Goal: Task Accomplishment & Management: Use online tool/utility

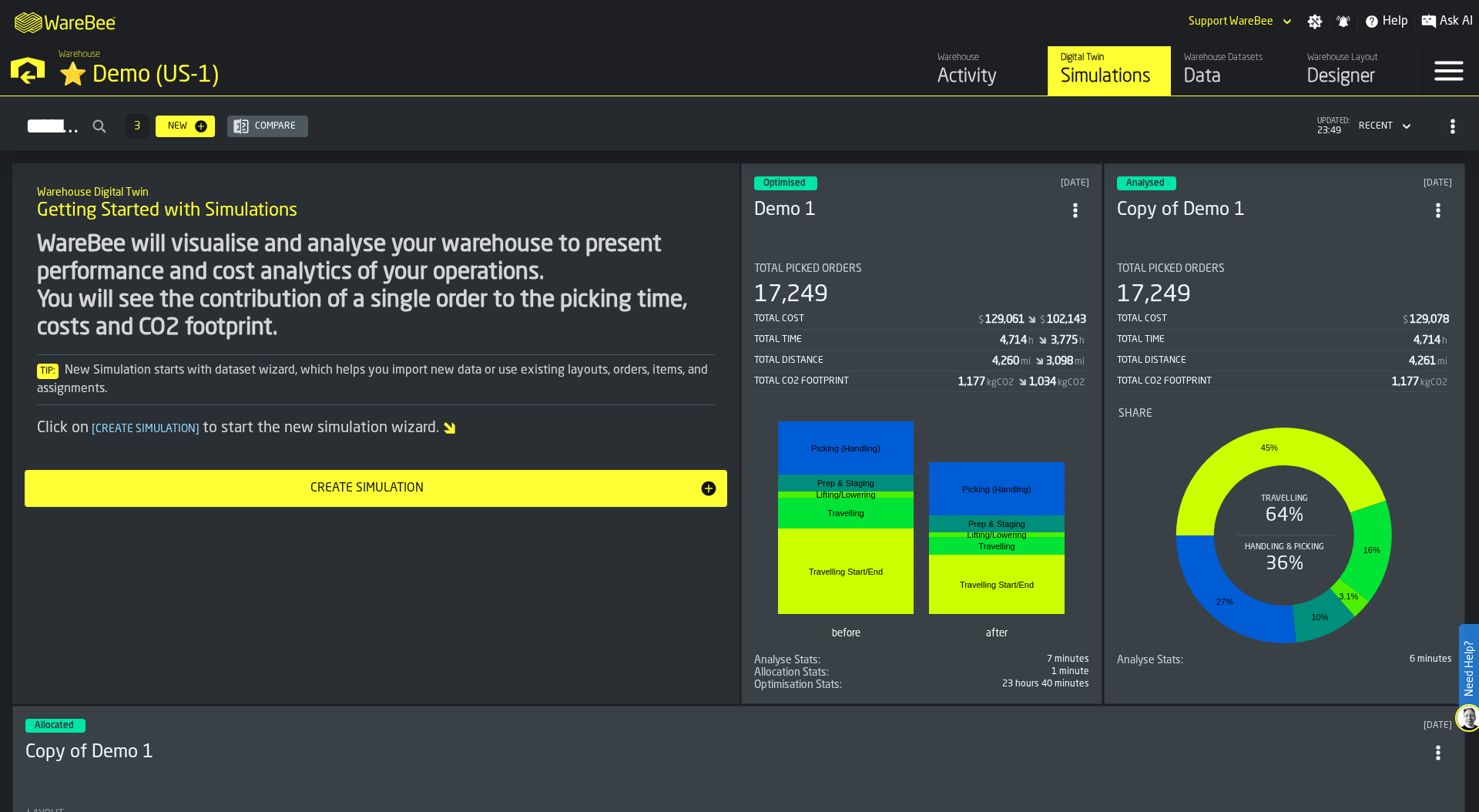
click at [88, 68] on div "⭐ Demo (US-1)" at bounding box center [267, 75] width 416 height 27
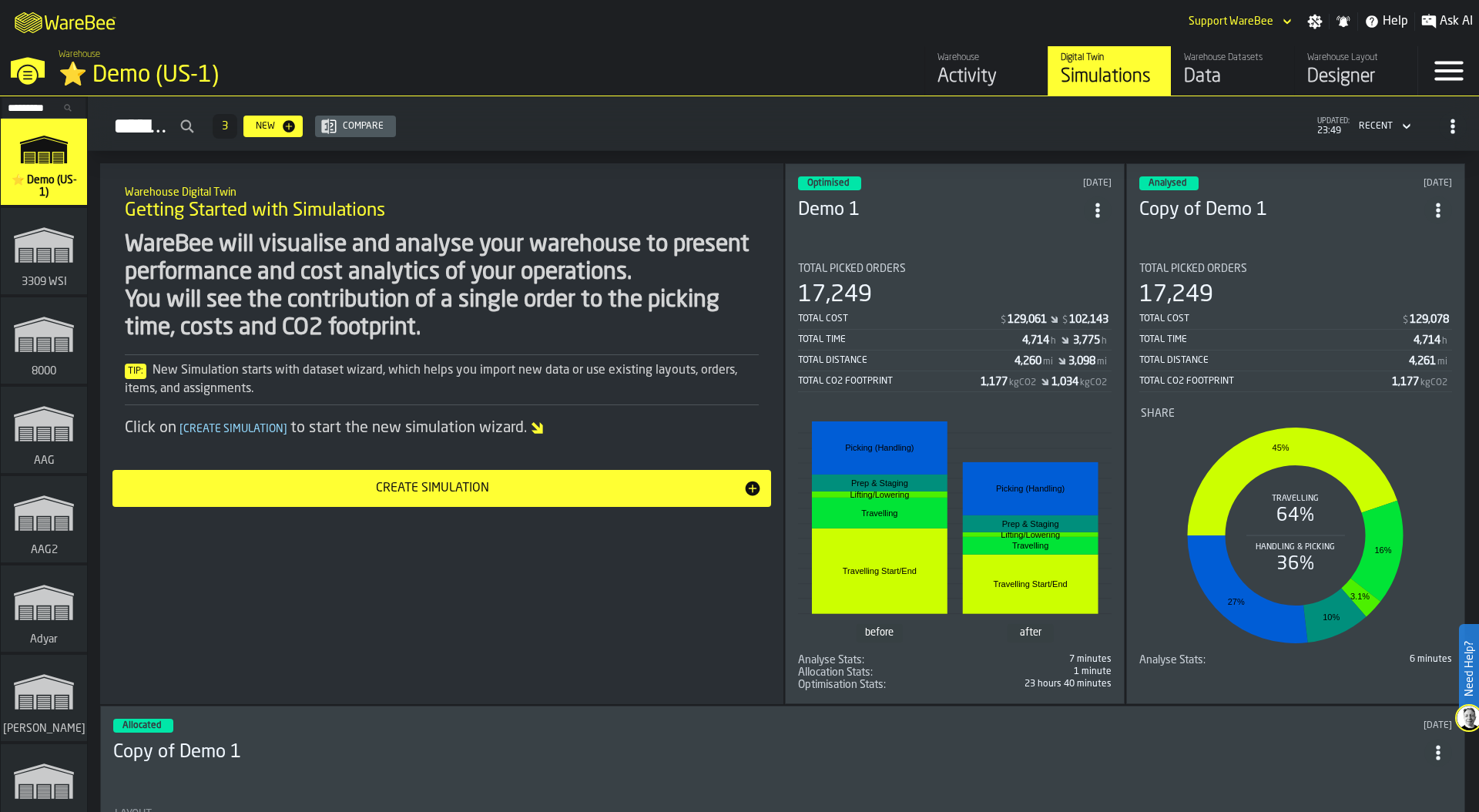
click at [32, 105] on input "Search..." at bounding box center [44, 107] width 80 height 17
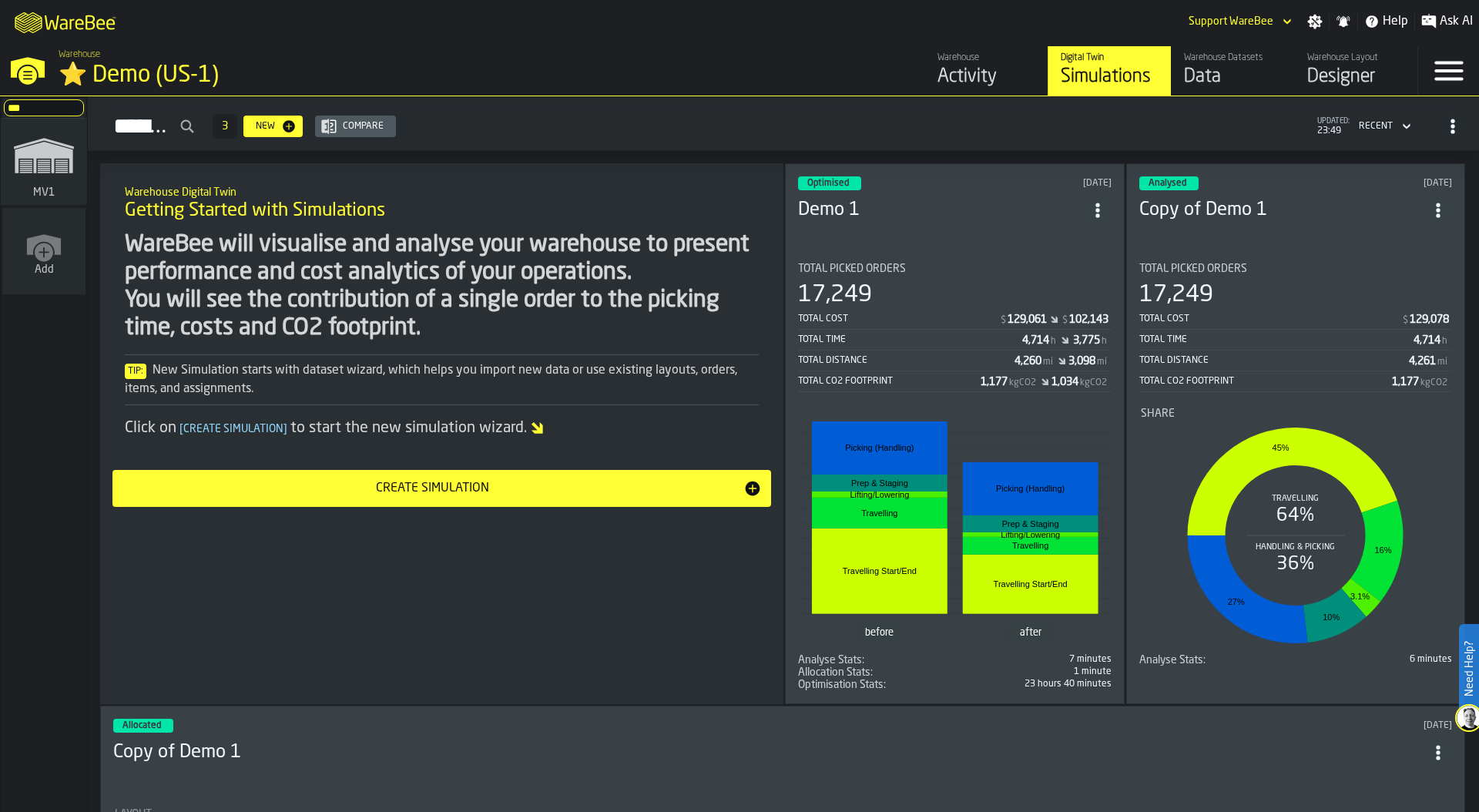
type input "***"
click at [27, 151] on polygon "link-to-/wh/i/3ccf57d1-1e0c-4a81-a3bb-c2011c5f0d50/simulations" at bounding box center [43, 157] width 58 height 31
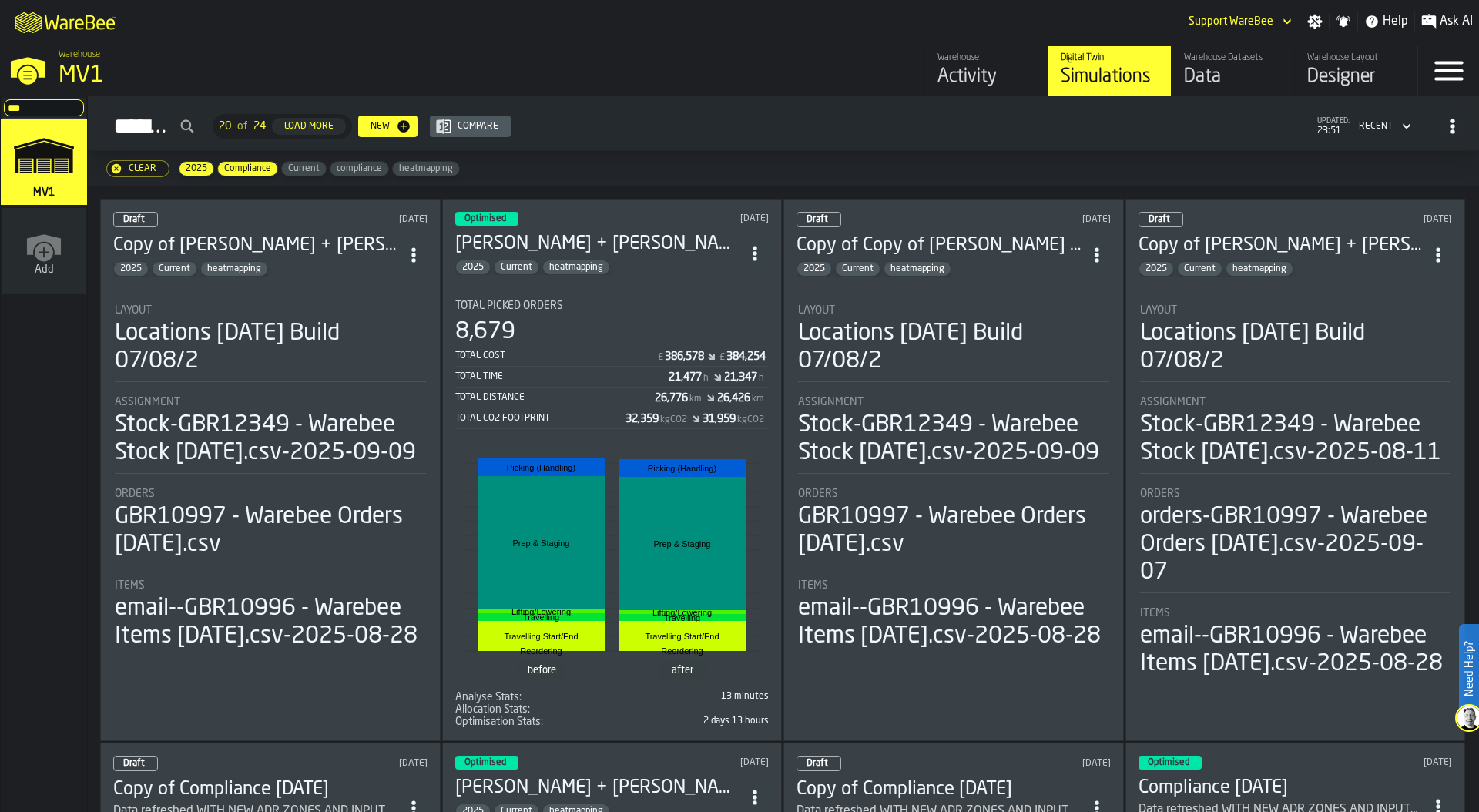
click at [756, 257] on circle "ItemListCard-DashboardItemContainer" at bounding box center [755, 259] width 4 height 4
click at [746, 345] on div "Duplicate" at bounding box center [721, 353] width 80 height 19
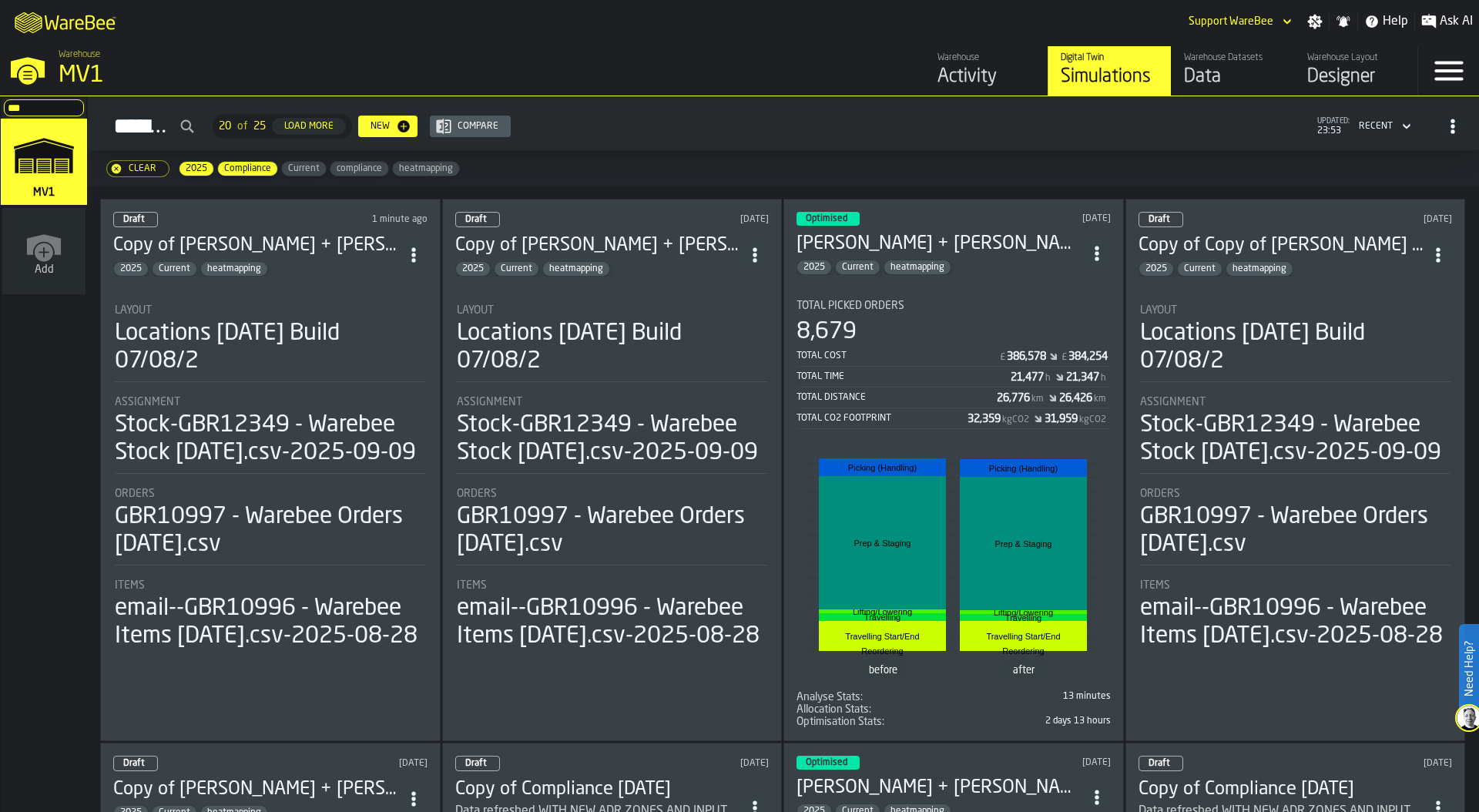
click at [256, 320] on div "Locations 2024-07-15 Build 07/08/2" at bounding box center [270, 346] width 311 height 56
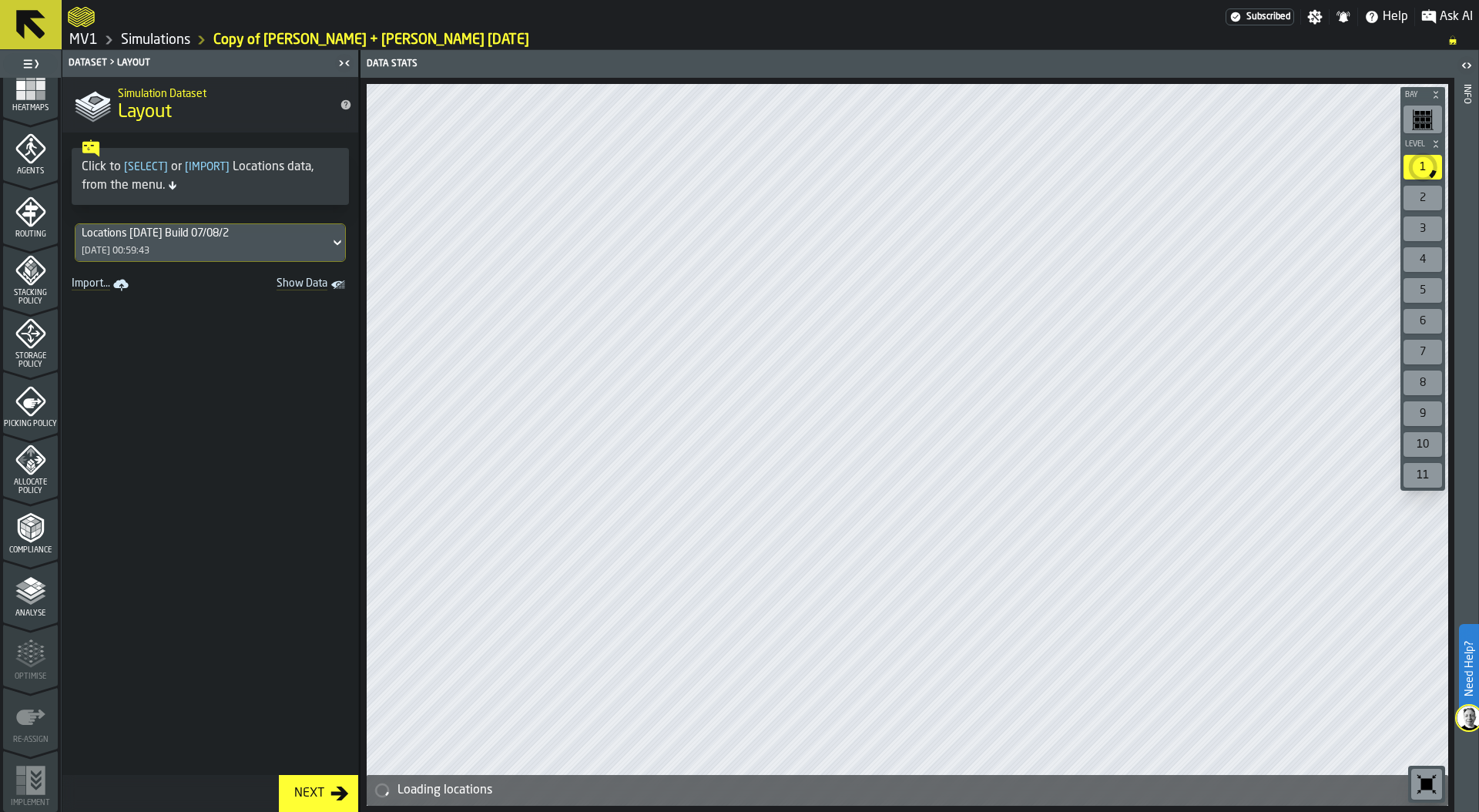
scroll to position [375, 0]
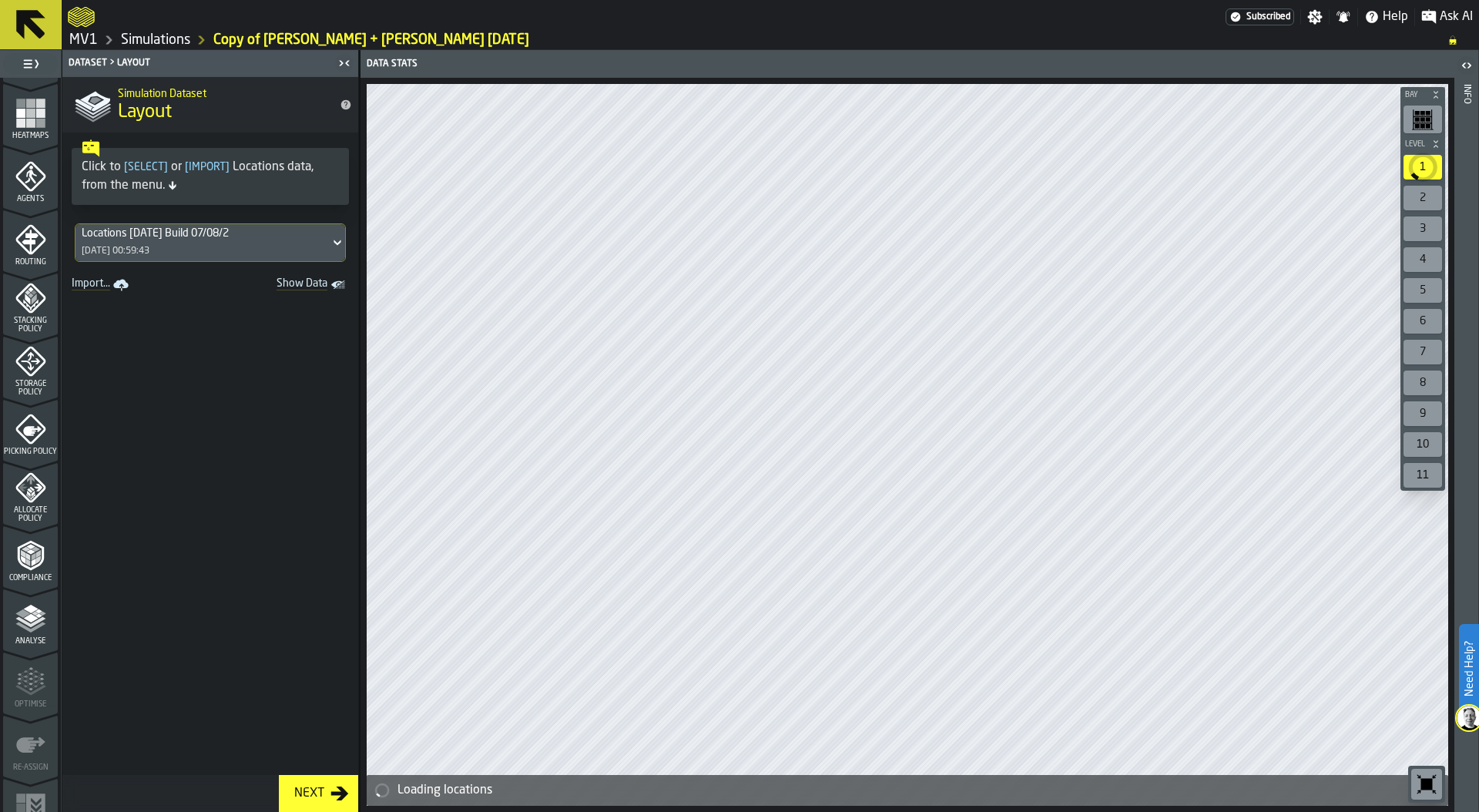
click at [23, 186] on icon "menu Agents" at bounding box center [30, 176] width 30 height 30
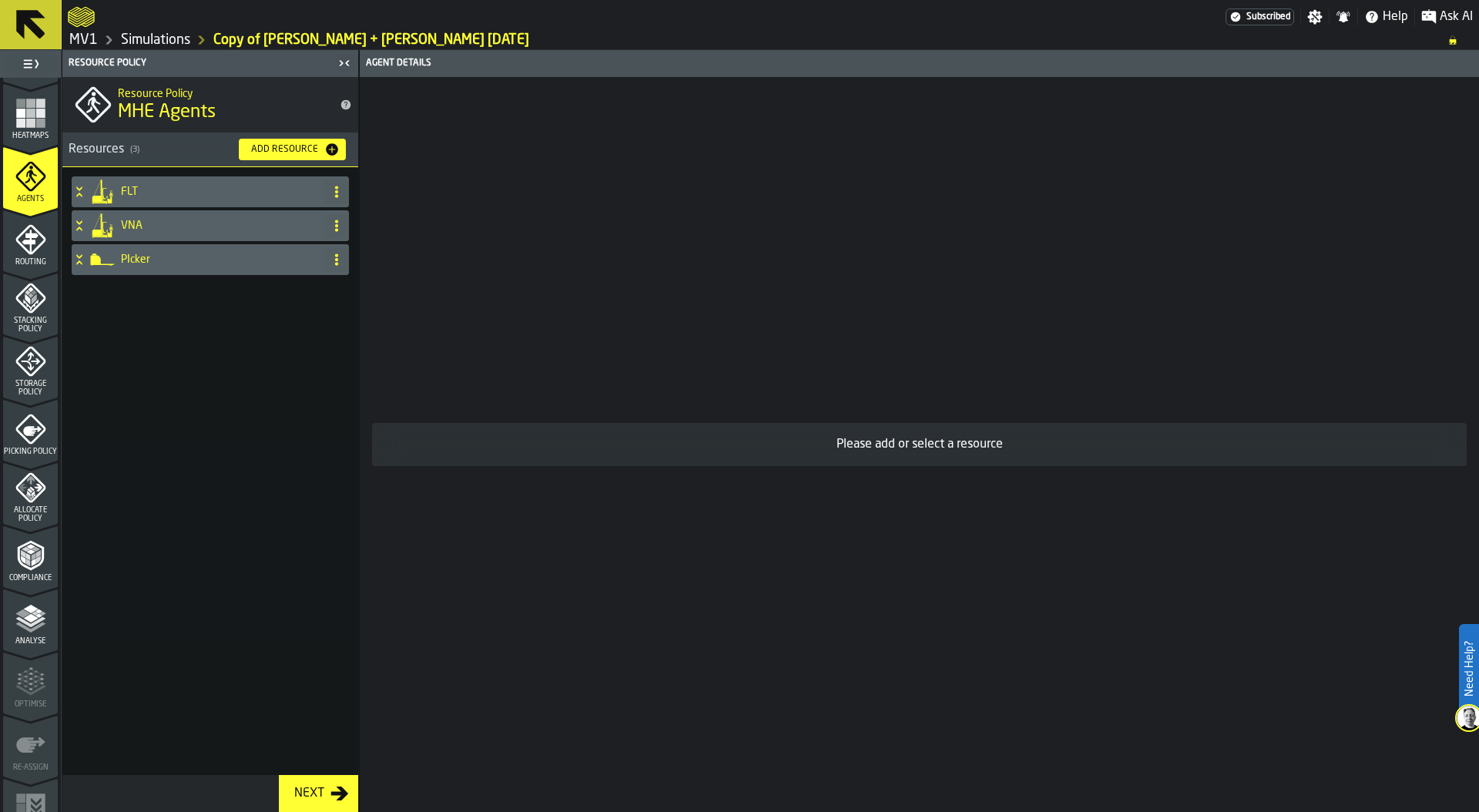
click at [153, 264] on h4 "PIcker" at bounding box center [220, 260] width 197 height 13
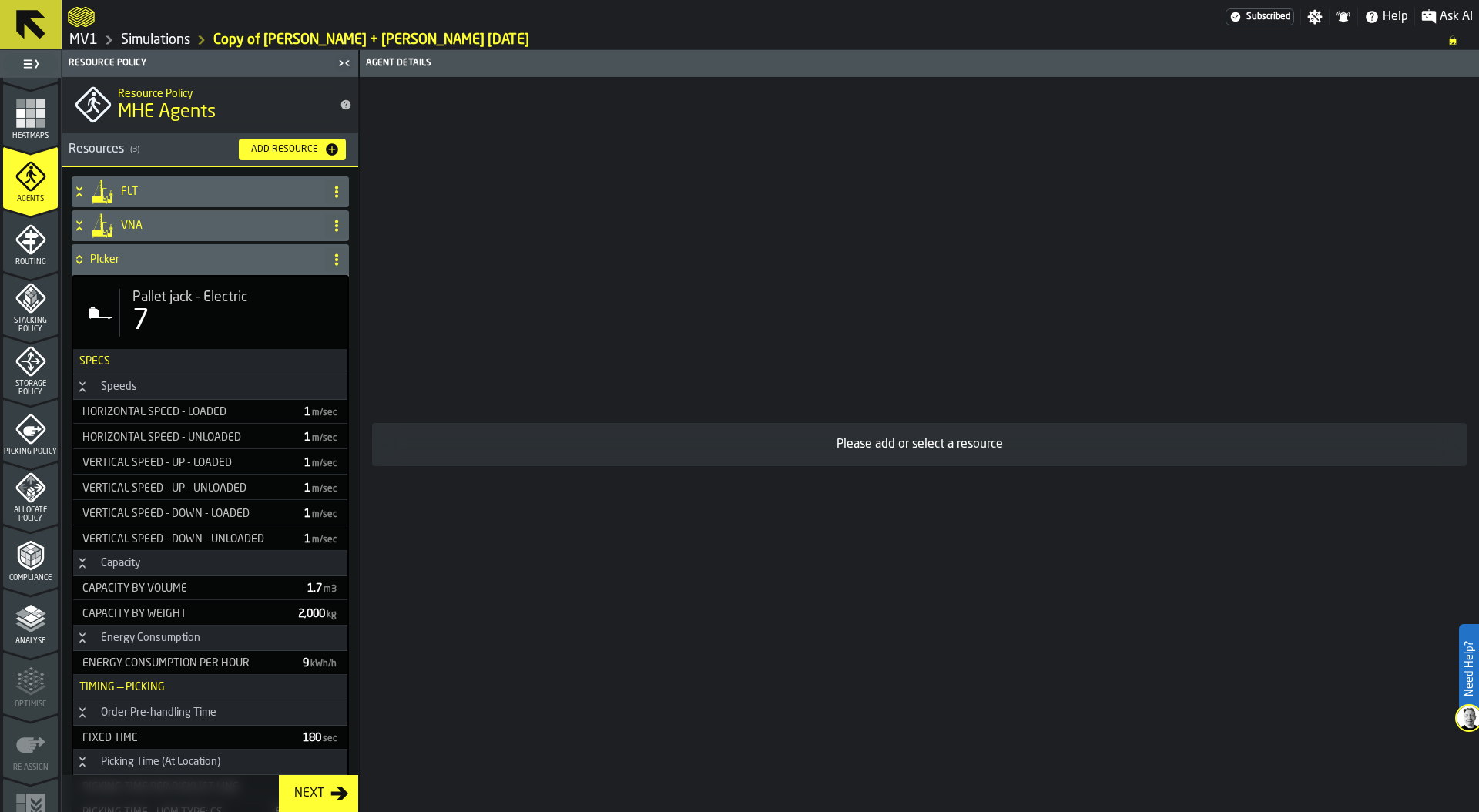
click at [199, 342] on div "Pallet jack - Electric 7" at bounding box center [210, 312] width 274 height 72
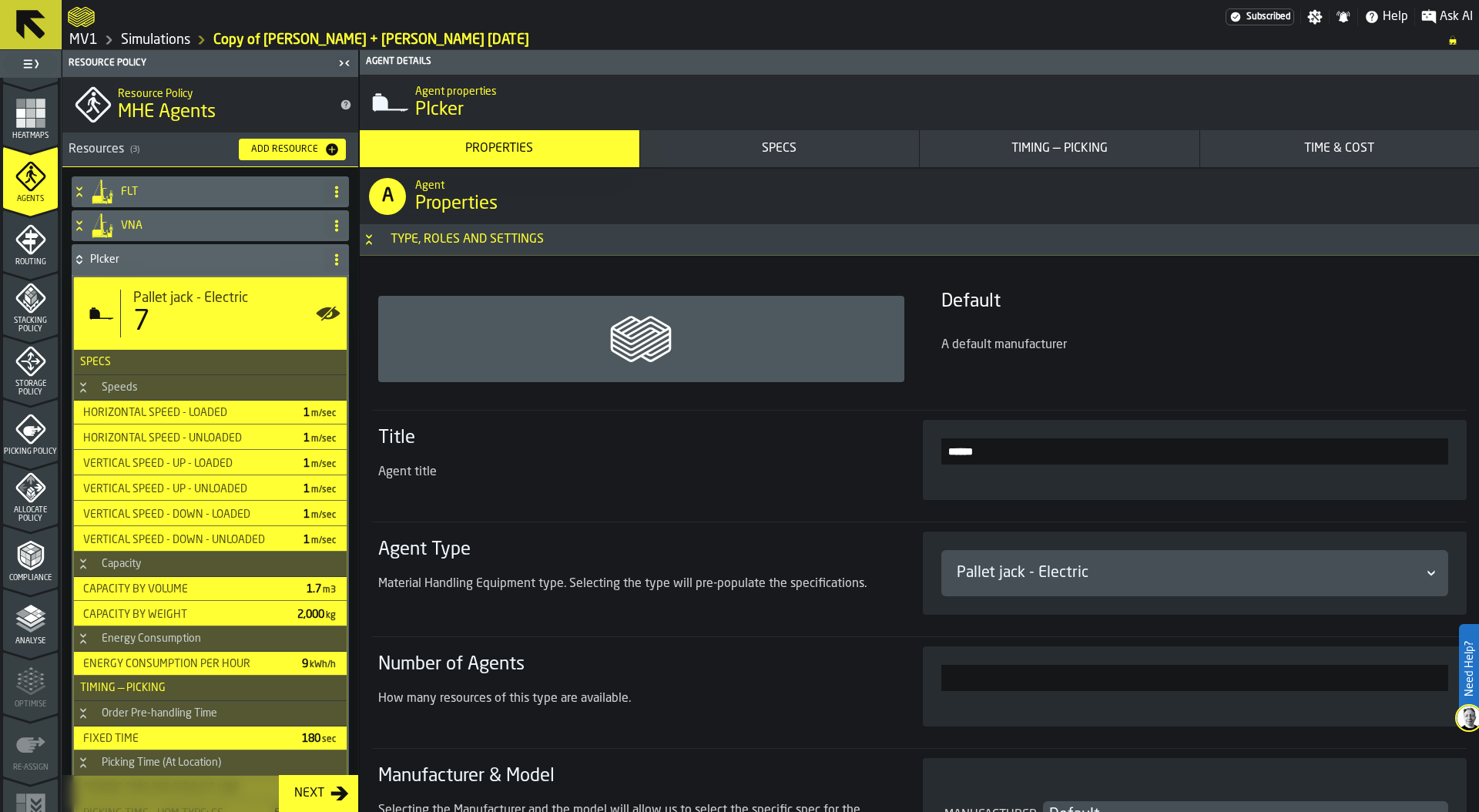
click at [1042, 162] on button "Timing — Picking" at bounding box center [1059, 148] width 279 height 37
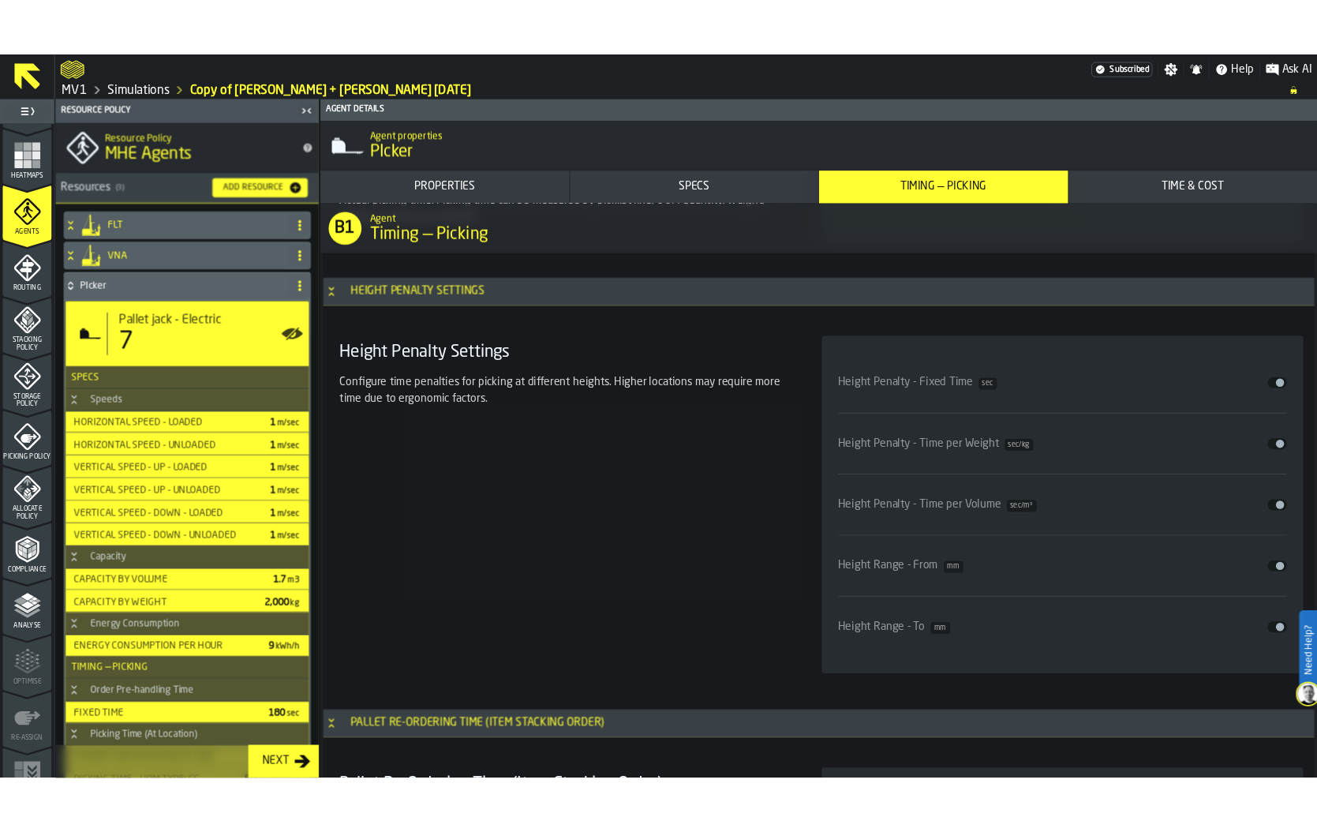
scroll to position [6504, 0]
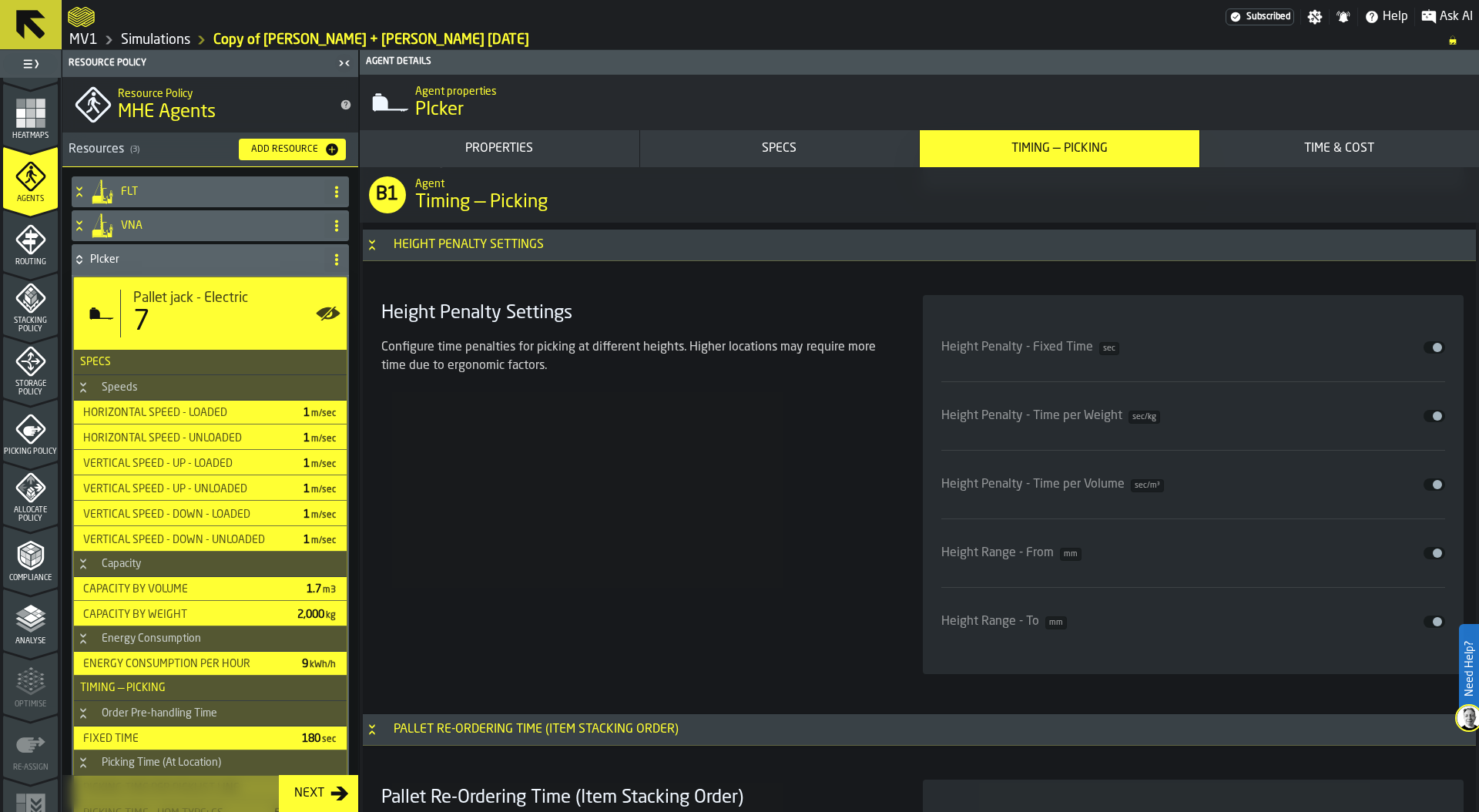
click at [1423, 347] on button "Disable" at bounding box center [1434, 347] width 21 height 13
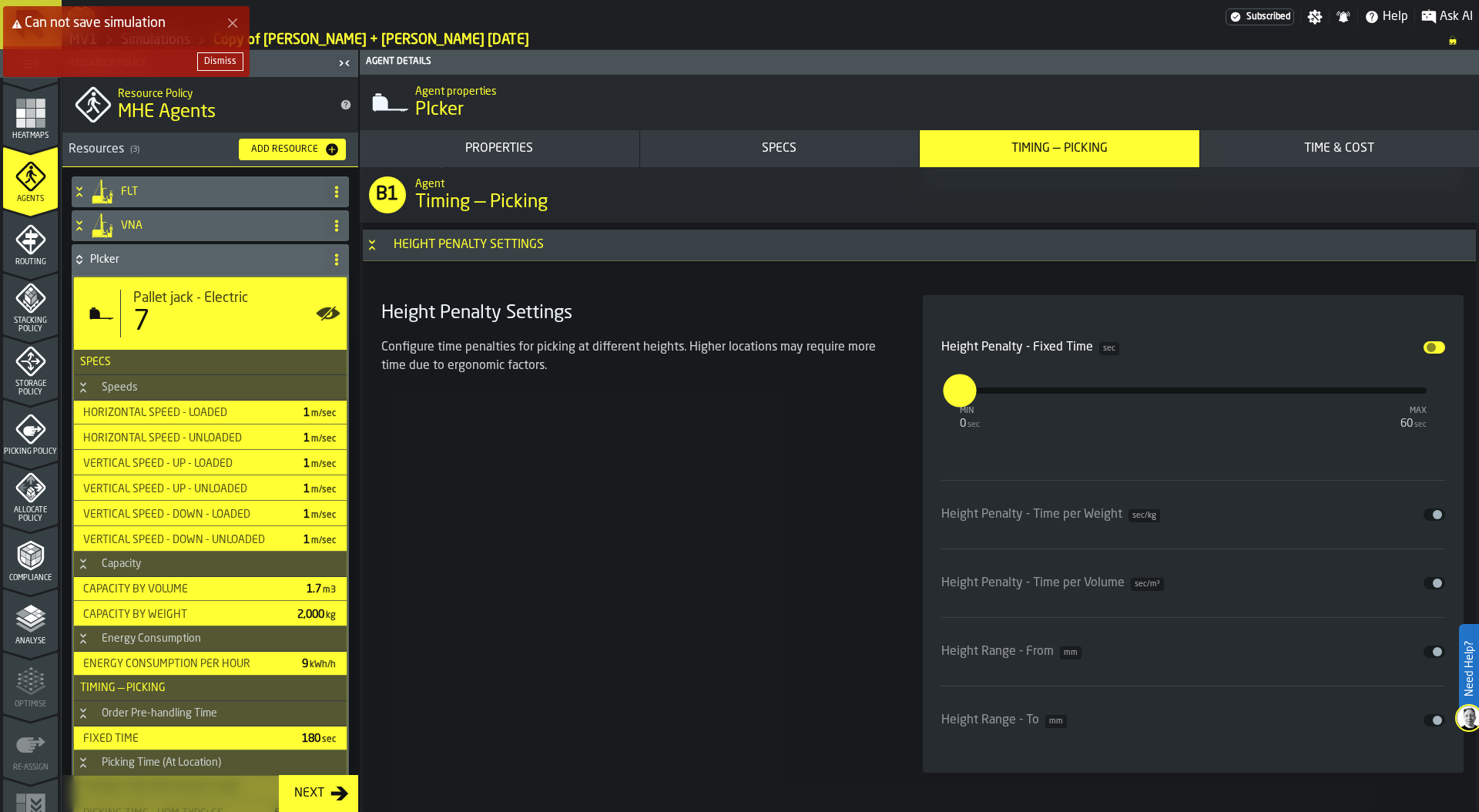
click at [228, 64] on div "Dismiss" at bounding box center [220, 61] width 32 height 11
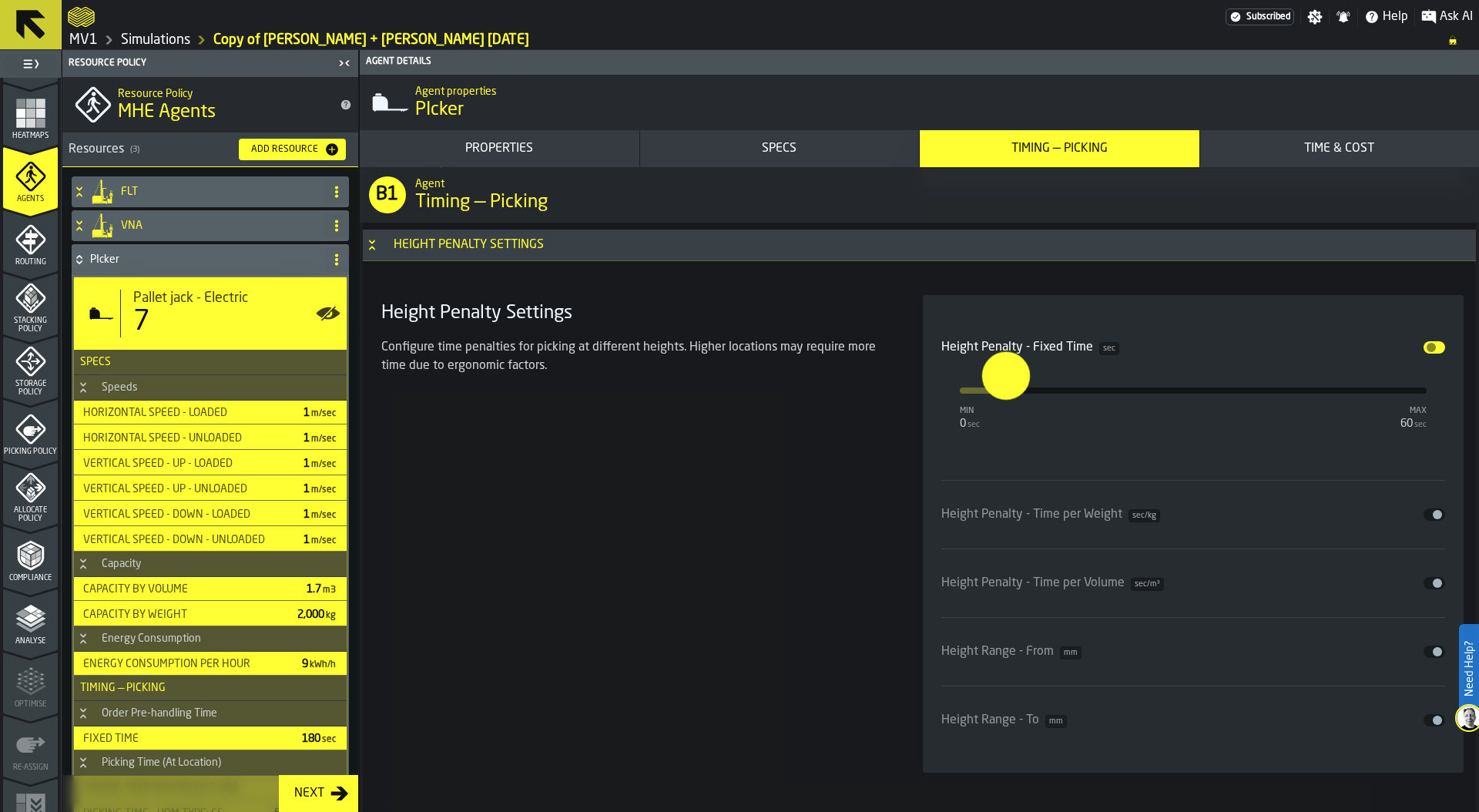
type input "**"
drag, startPoint x: 967, startPoint y: 394, endPoint x: 1033, endPoint y: 386, distance: 66.5
click at [1033, 386] on input "**" at bounding box center [1025, 375] width 23 height 48
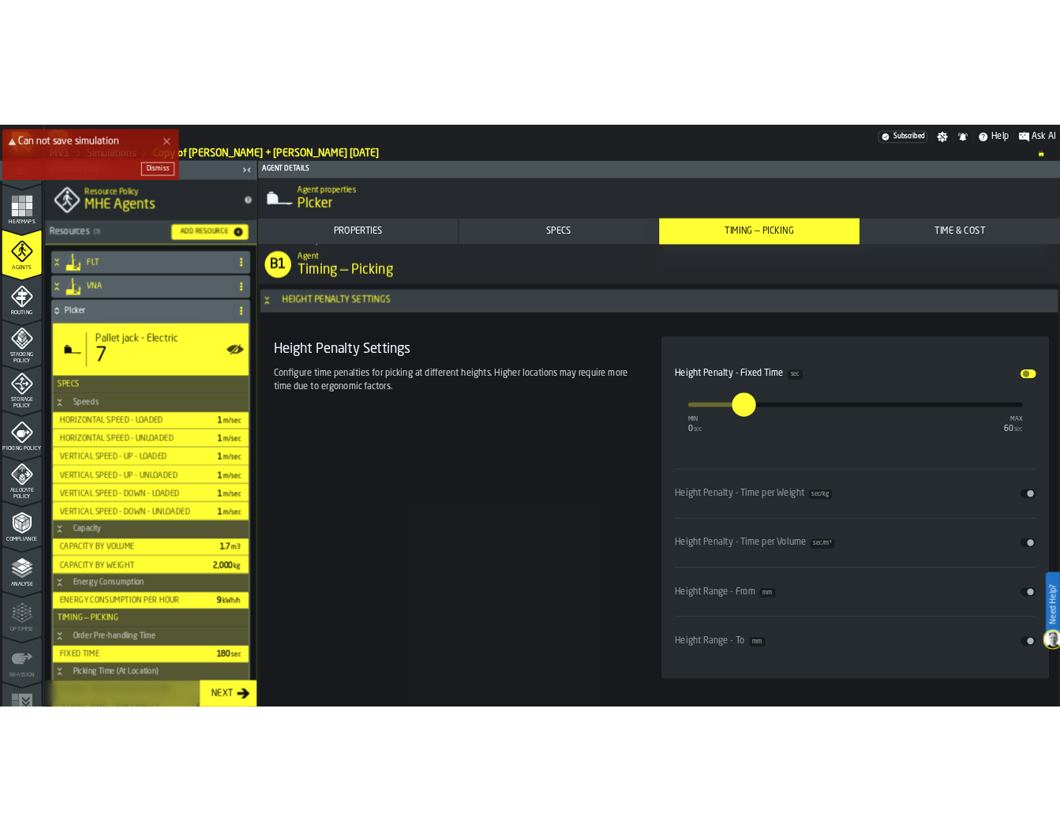
scroll to position [6520, 0]
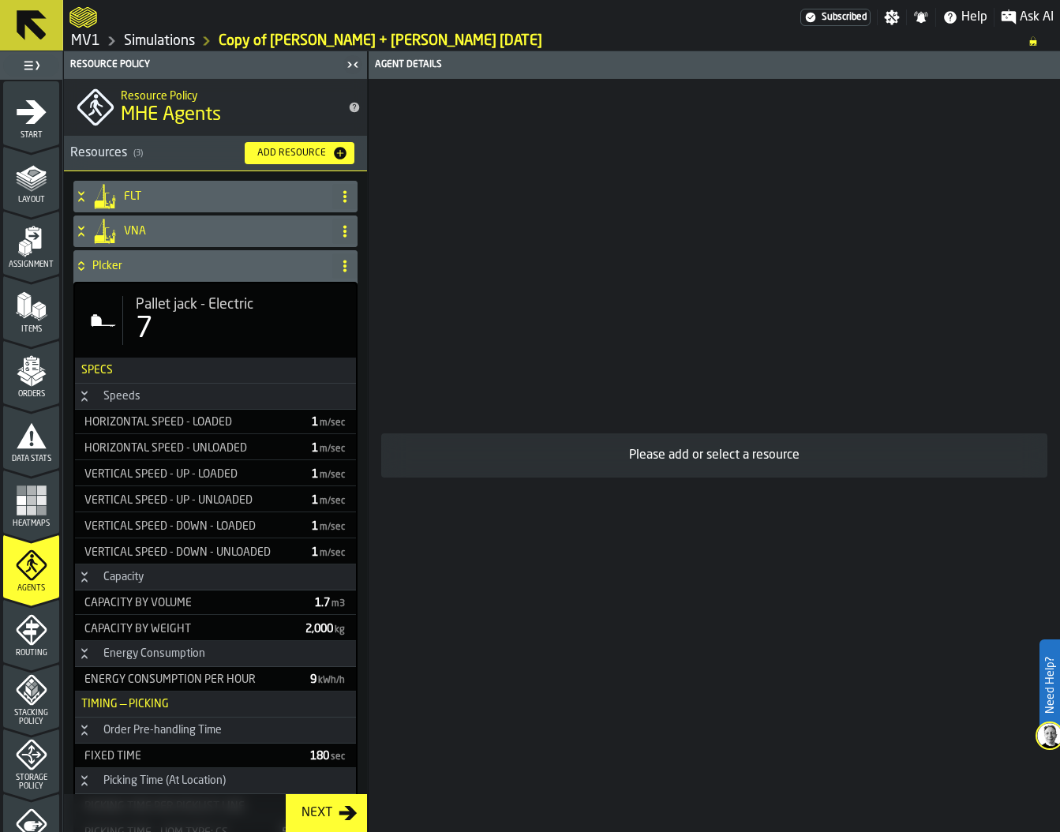
click at [242, 327] on div "7" at bounding box center [240, 329] width 208 height 32
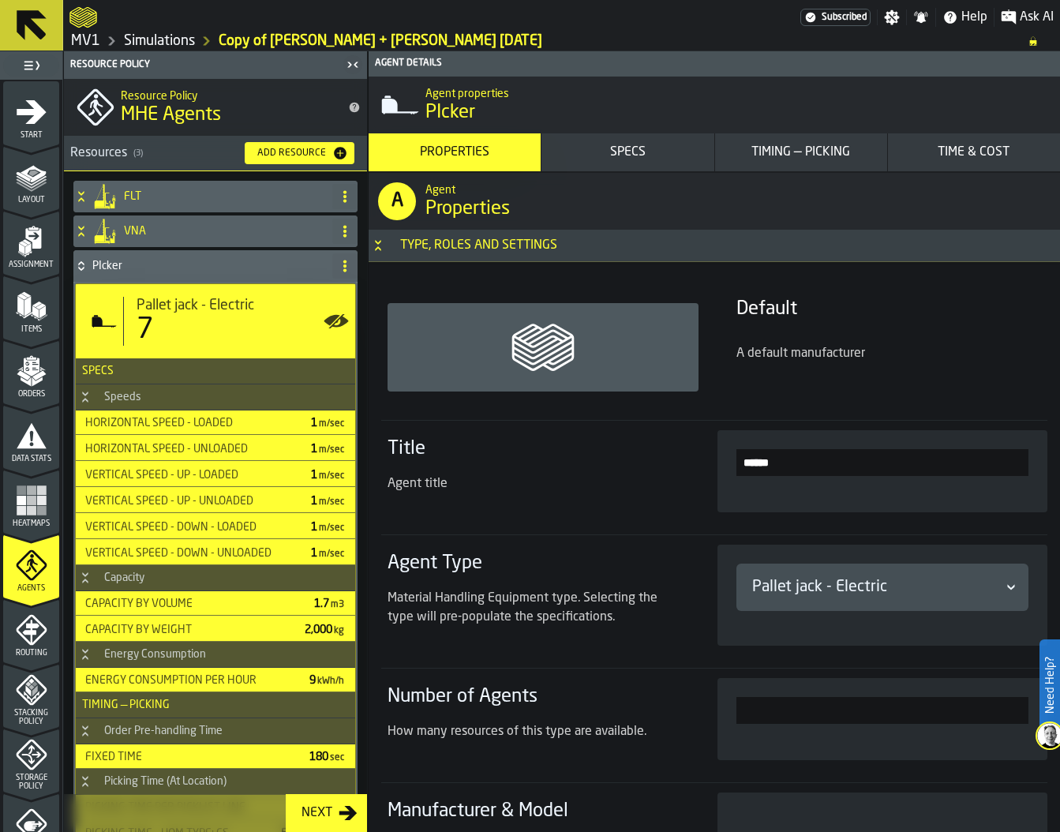
click at [814, 166] on button "Timing — Picking" at bounding box center [801, 152] width 172 height 38
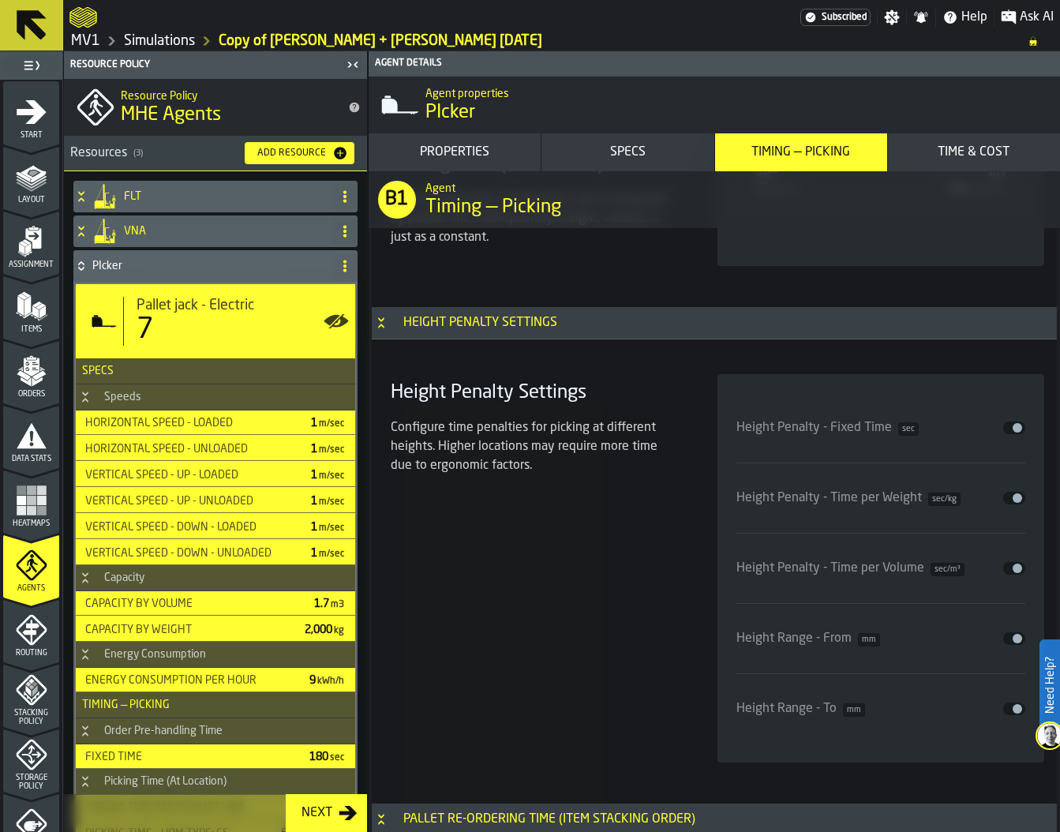
scroll to position [6505, 0]
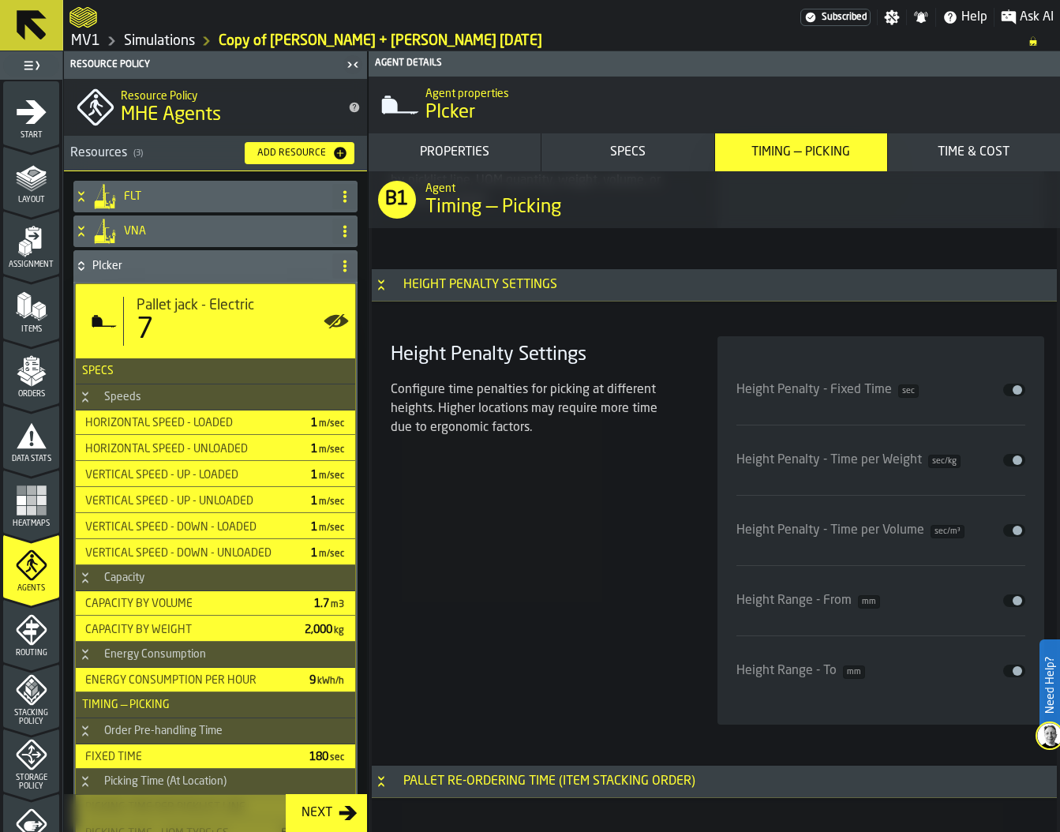
click at [1003, 389] on button "Disable" at bounding box center [1014, 389] width 22 height 13
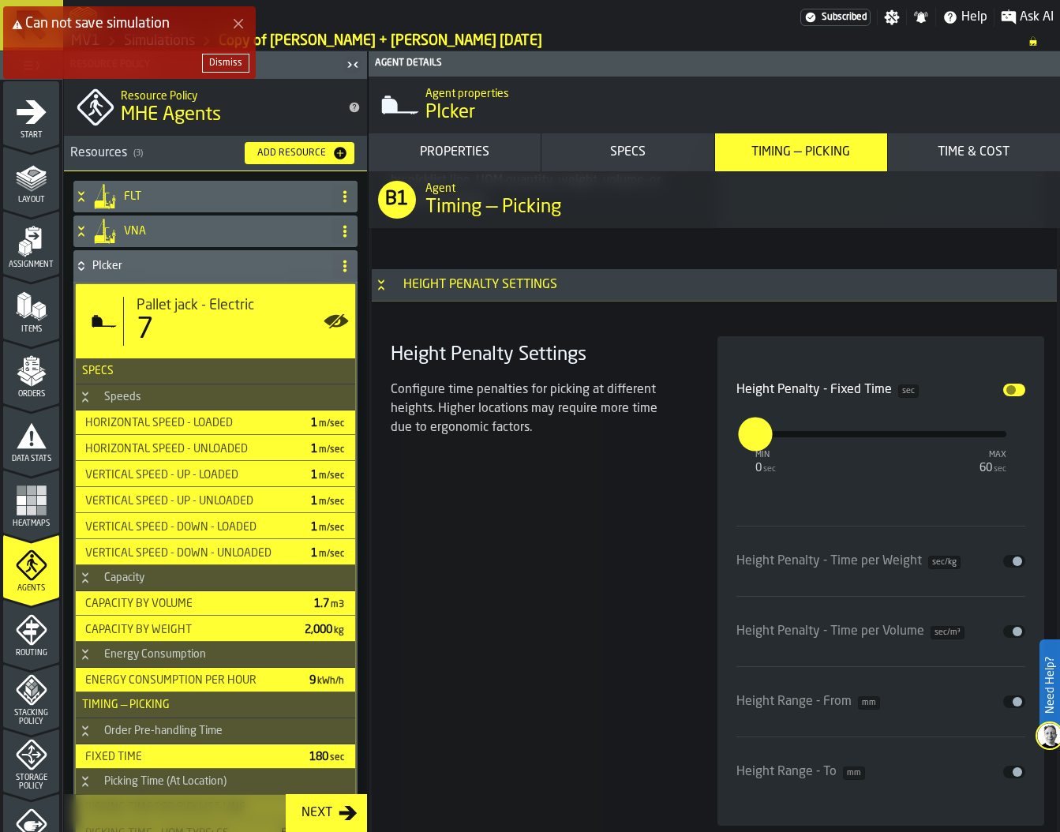
click at [230, 62] on div "Dismiss" at bounding box center [225, 63] width 33 height 11
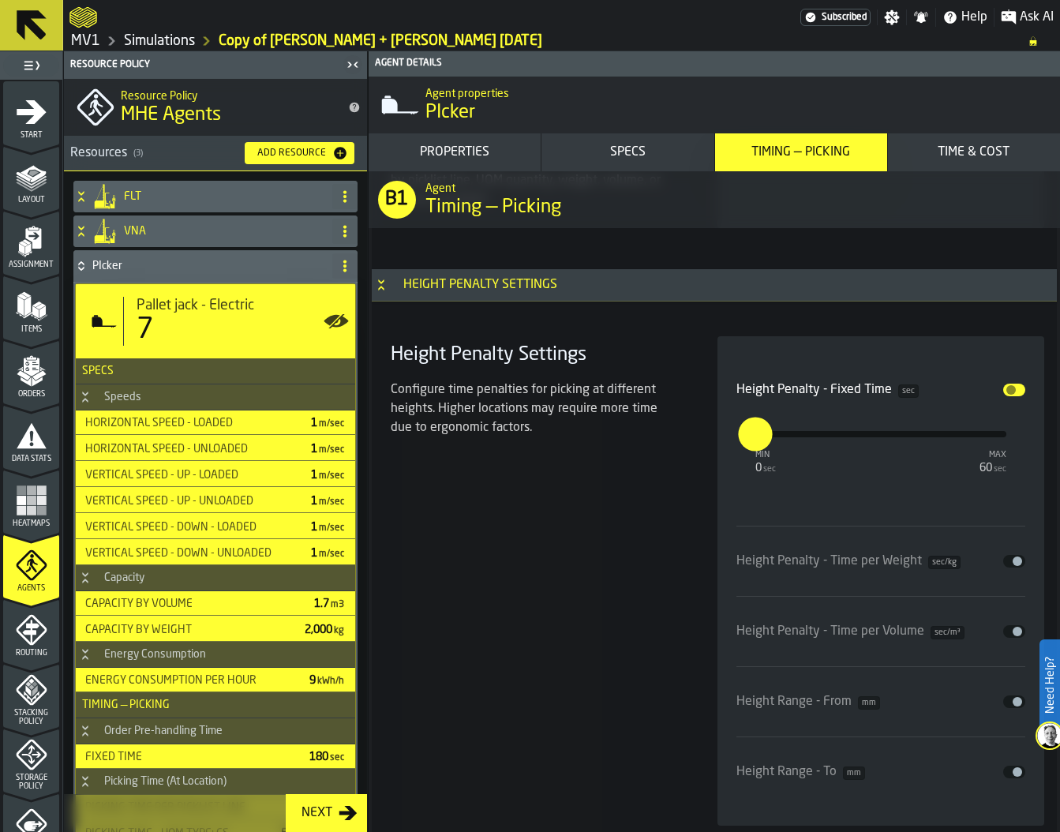
click at [1012, 385] on button "Disable" at bounding box center [1014, 389] width 22 height 13
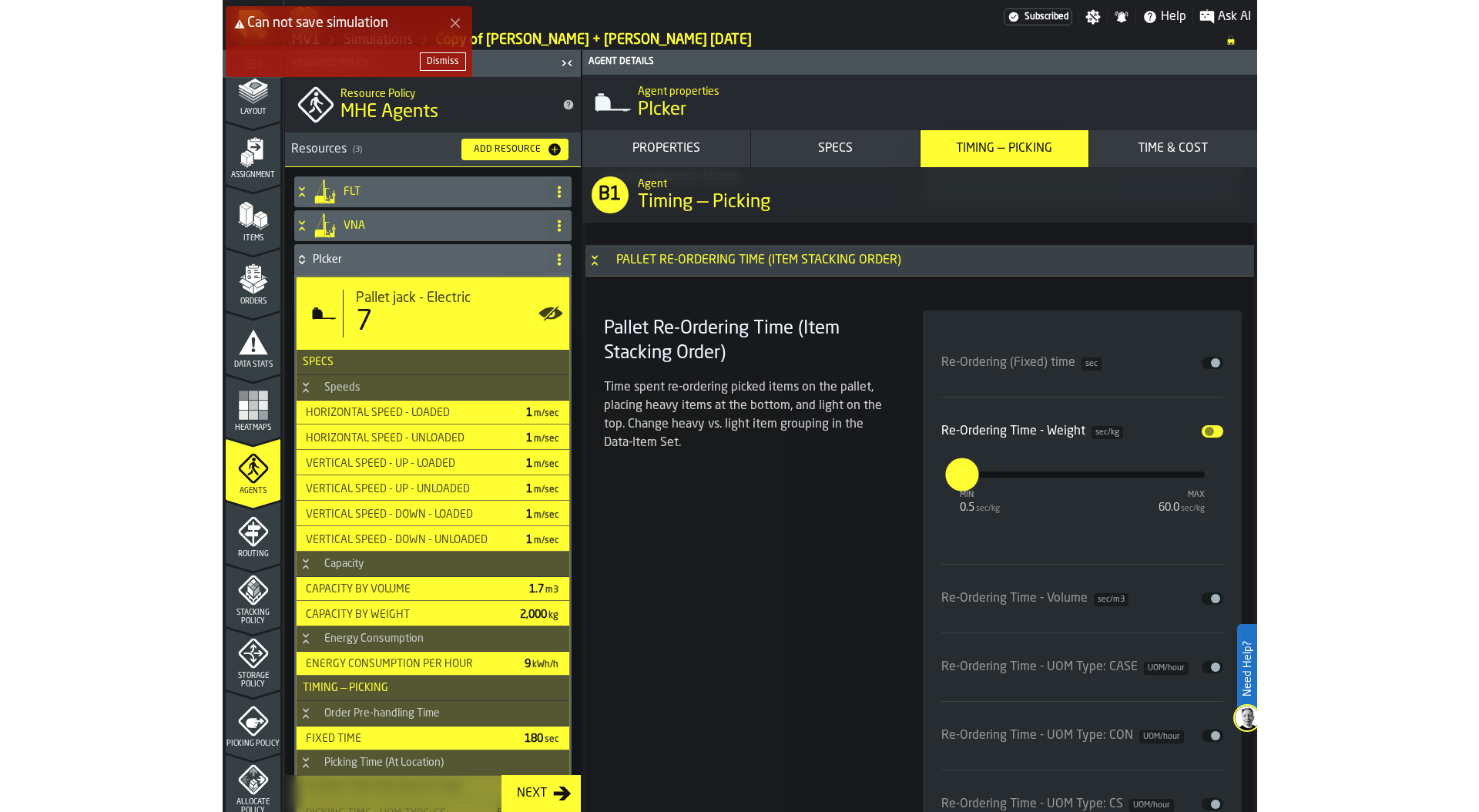
scroll to position [160, 0]
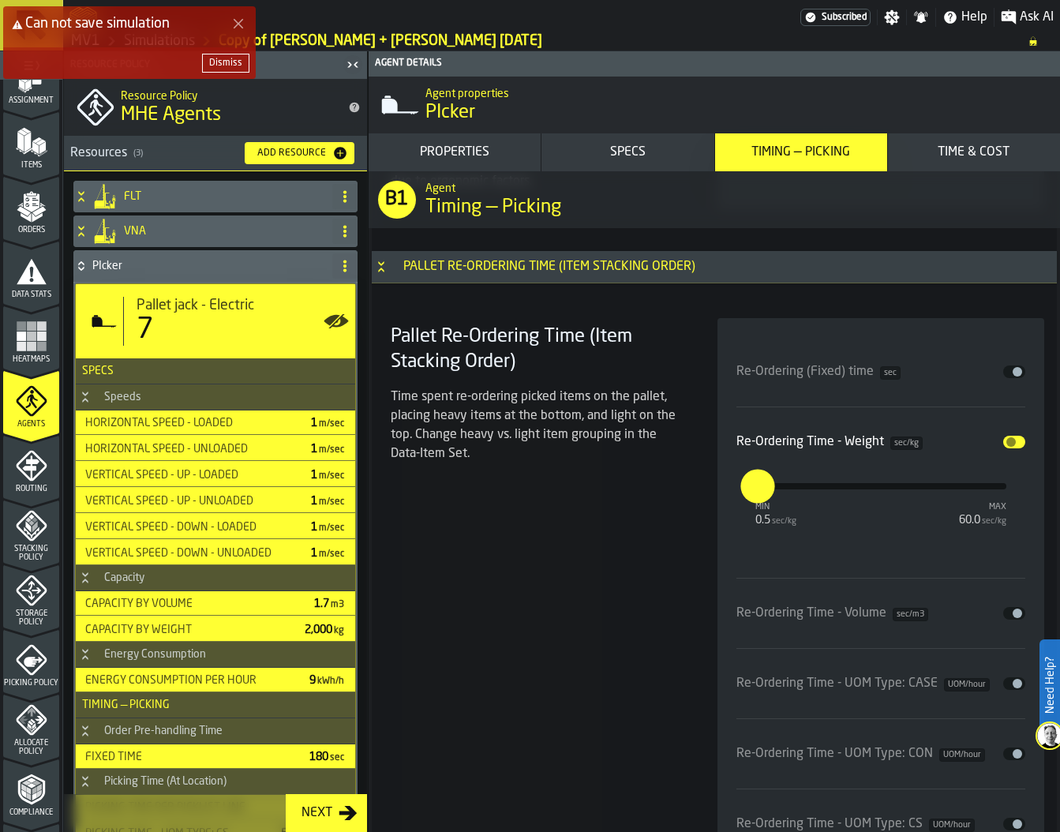
click at [28, 532] on icon "menu Stacking Policy" at bounding box center [32, 526] width 32 height 32
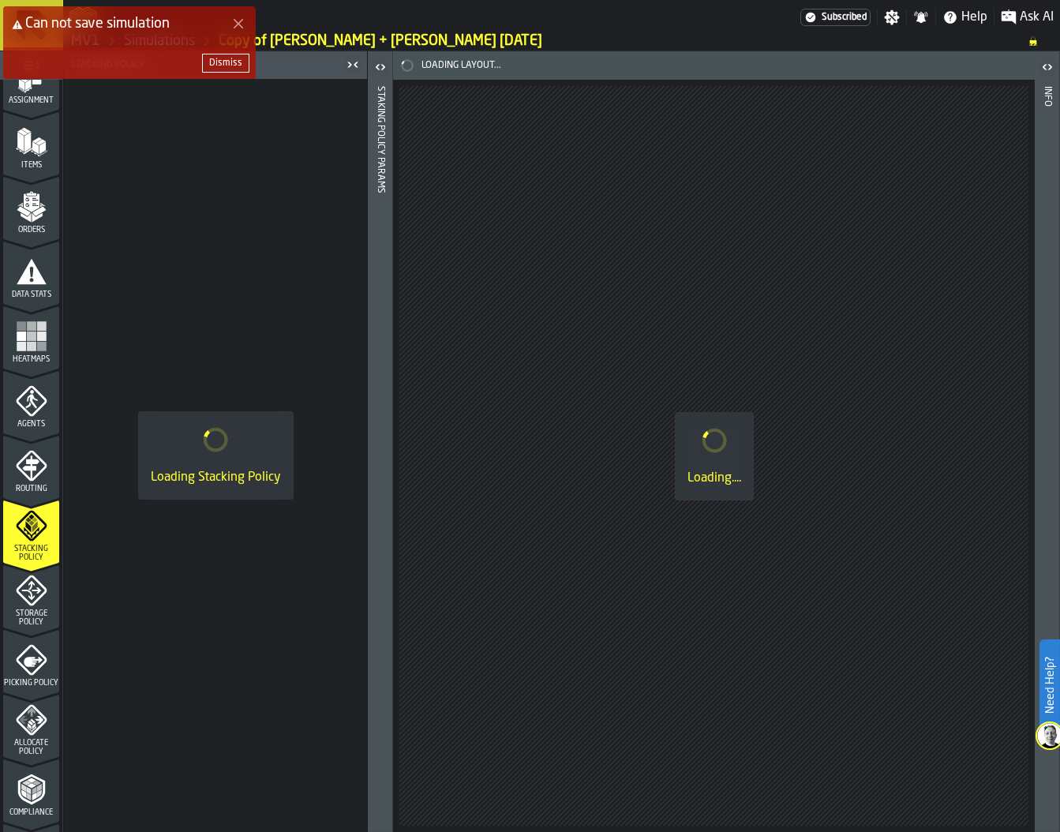
click at [224, 64] on div "Dismiss" at bounding box center [225, 63] width 33 height 11
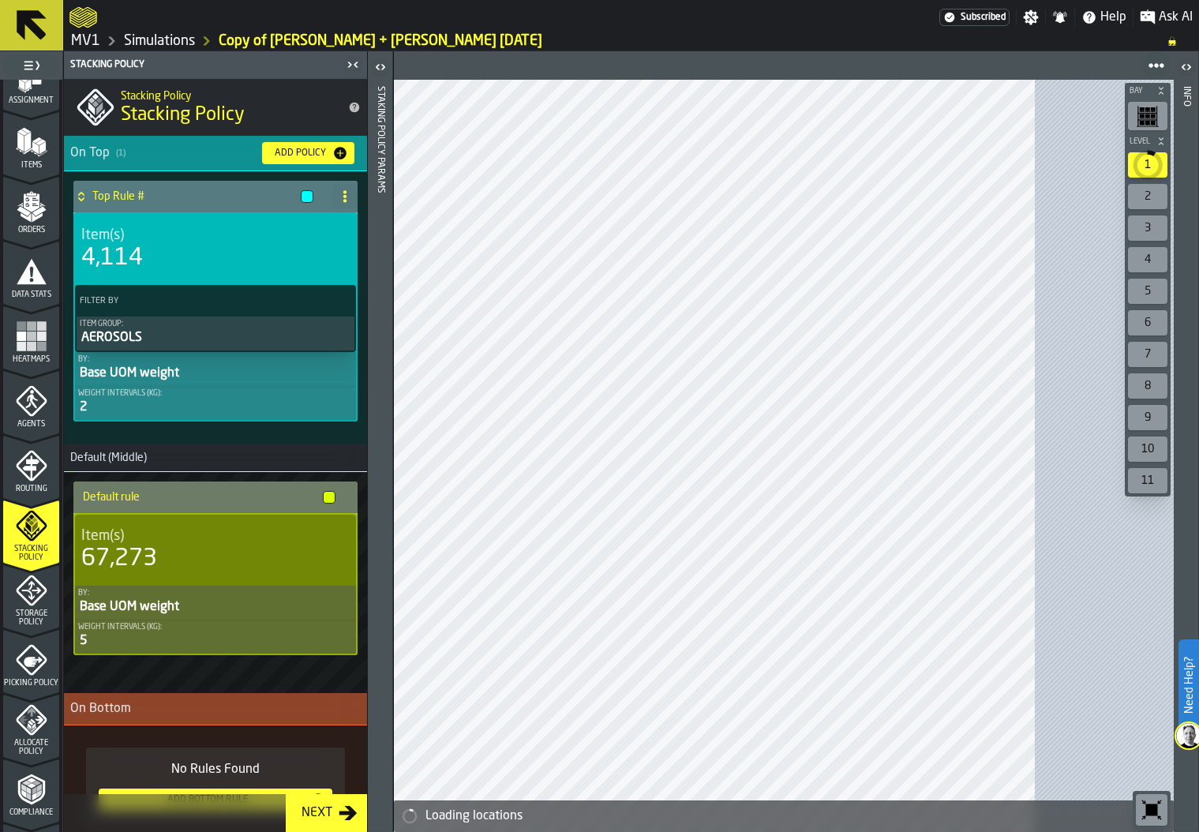
click at [163, 645] on div "5" at bounding box center [215, 640] width 275 height 19
click at [117, 616] on div "Base UOM weight" at bounding box center [215, 606] width 275 height 19
click at [149, 557] on div "67,273" at bounding box center [119, 558] width 76 height 28
click at [150, 544] on div "Item(s)" at bounding box center [215, 535] width 268 height 17
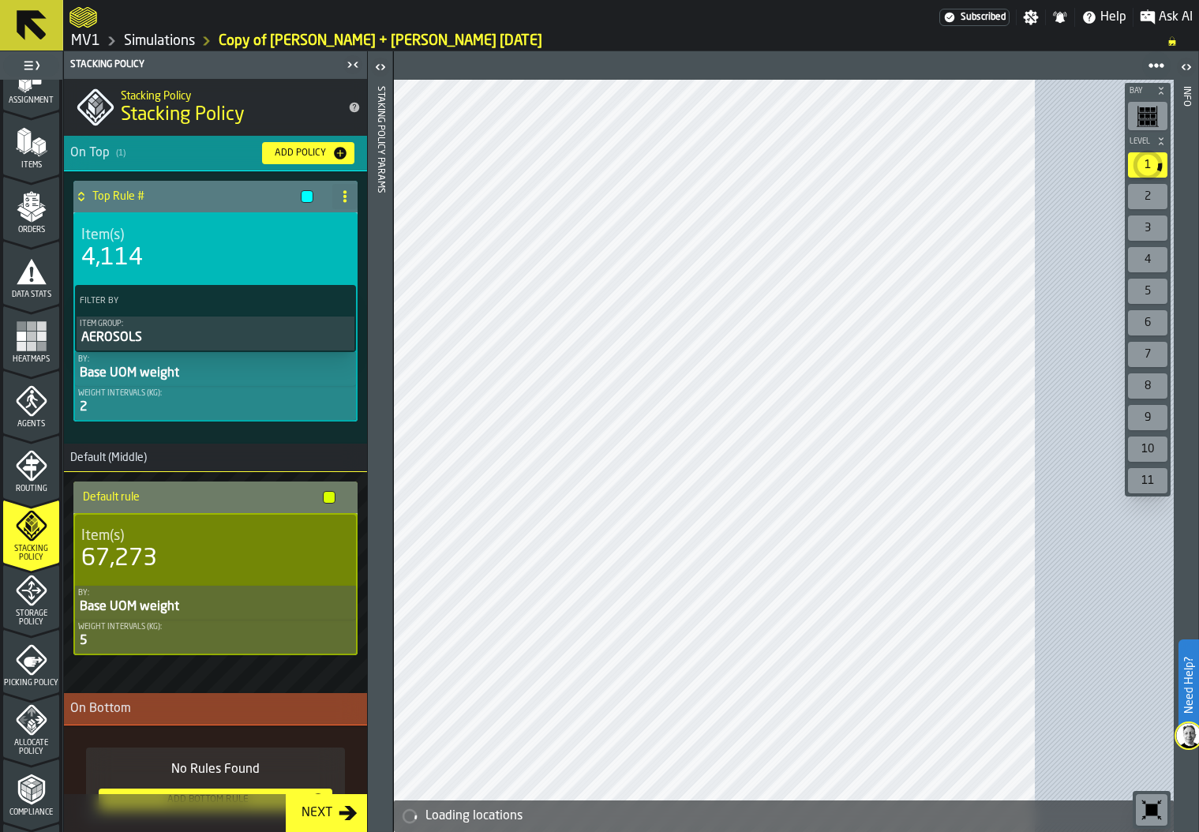
click at [150, 544] on div "Item(s)" at bounding box center [215, 535] width 268 height 17
click at [155, 341] on div "AEROSOLS" at bounding box center [215, 337] width 271 height 19
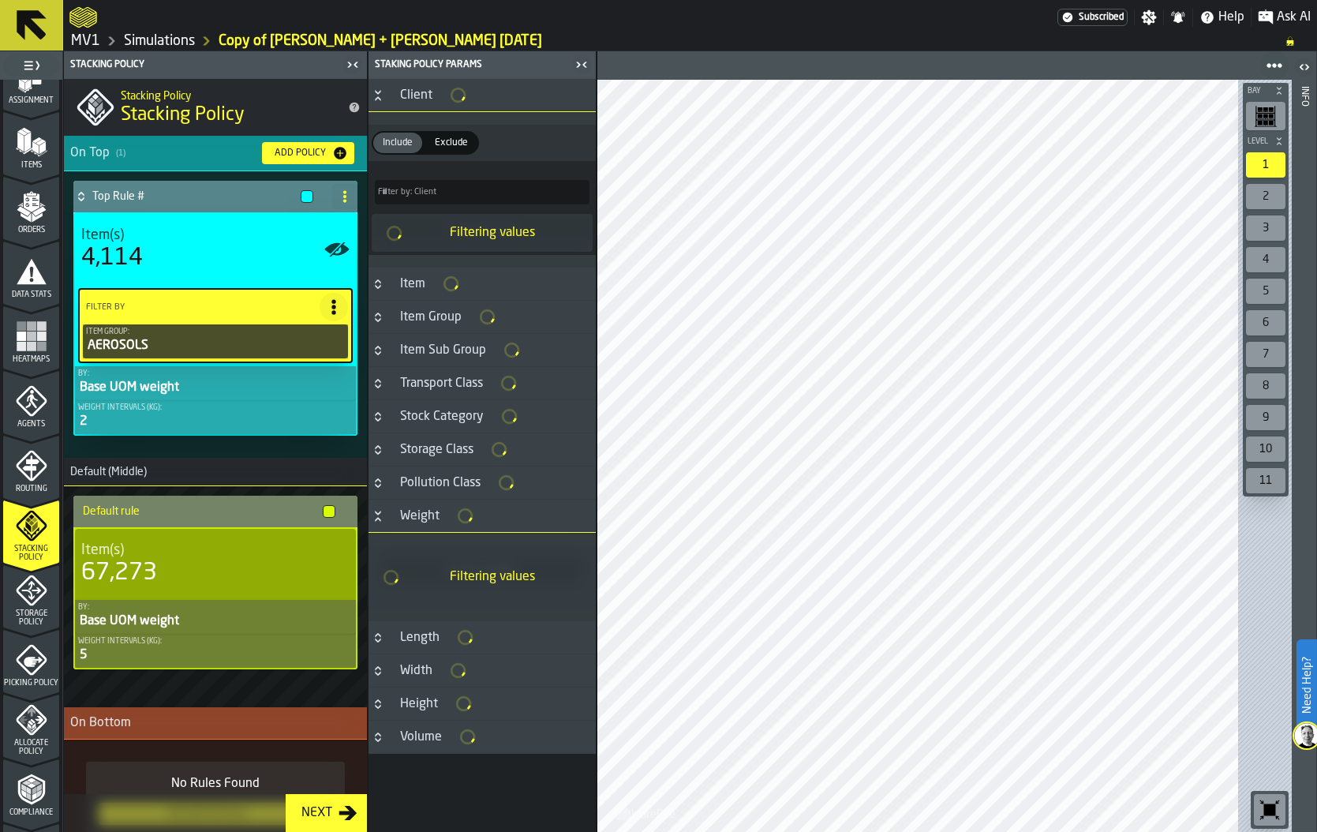
click at [148, 563] on div "67,273" at bounding box center [119, 573] width 76 height 28
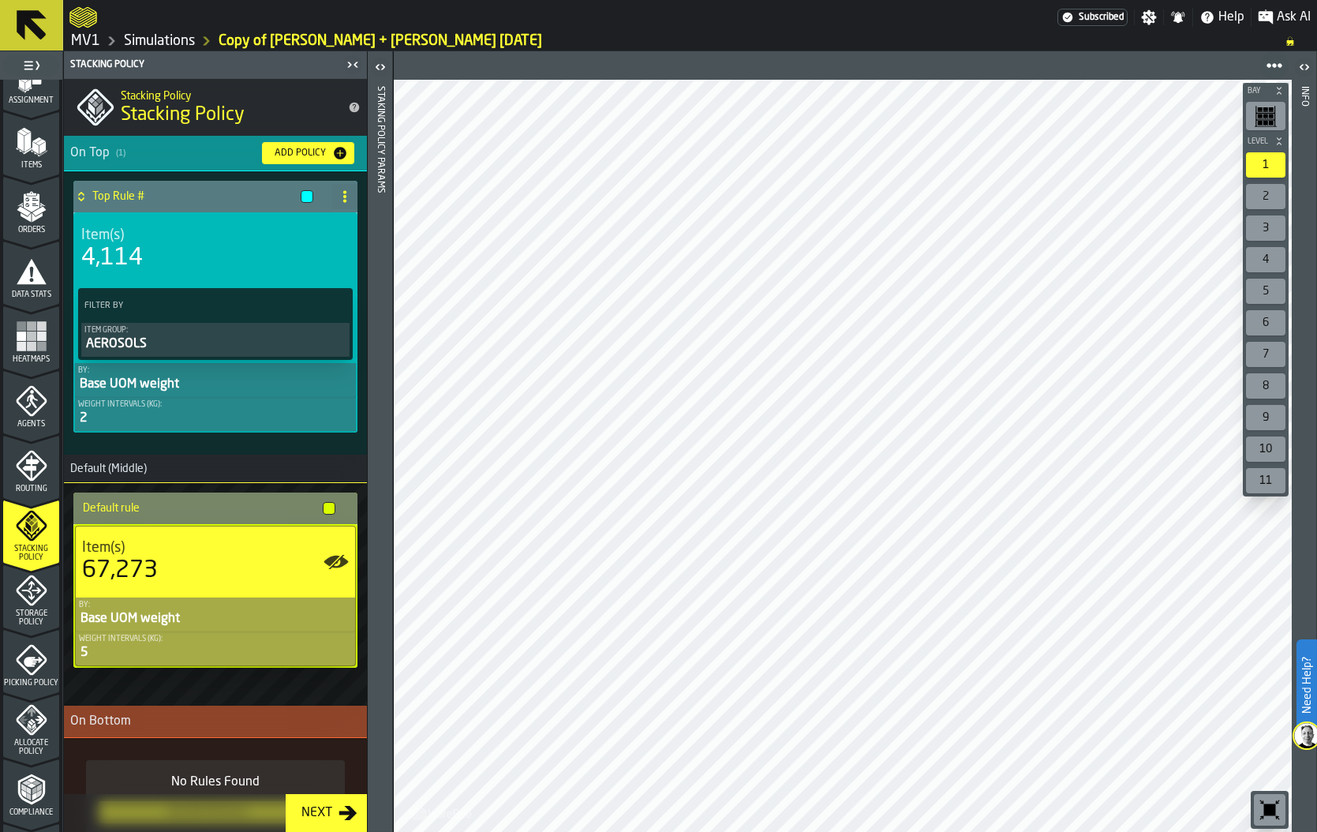
click at [390, 293] on header "Staking Policy Params" at bounding box center [380, 441] width 24 height 780
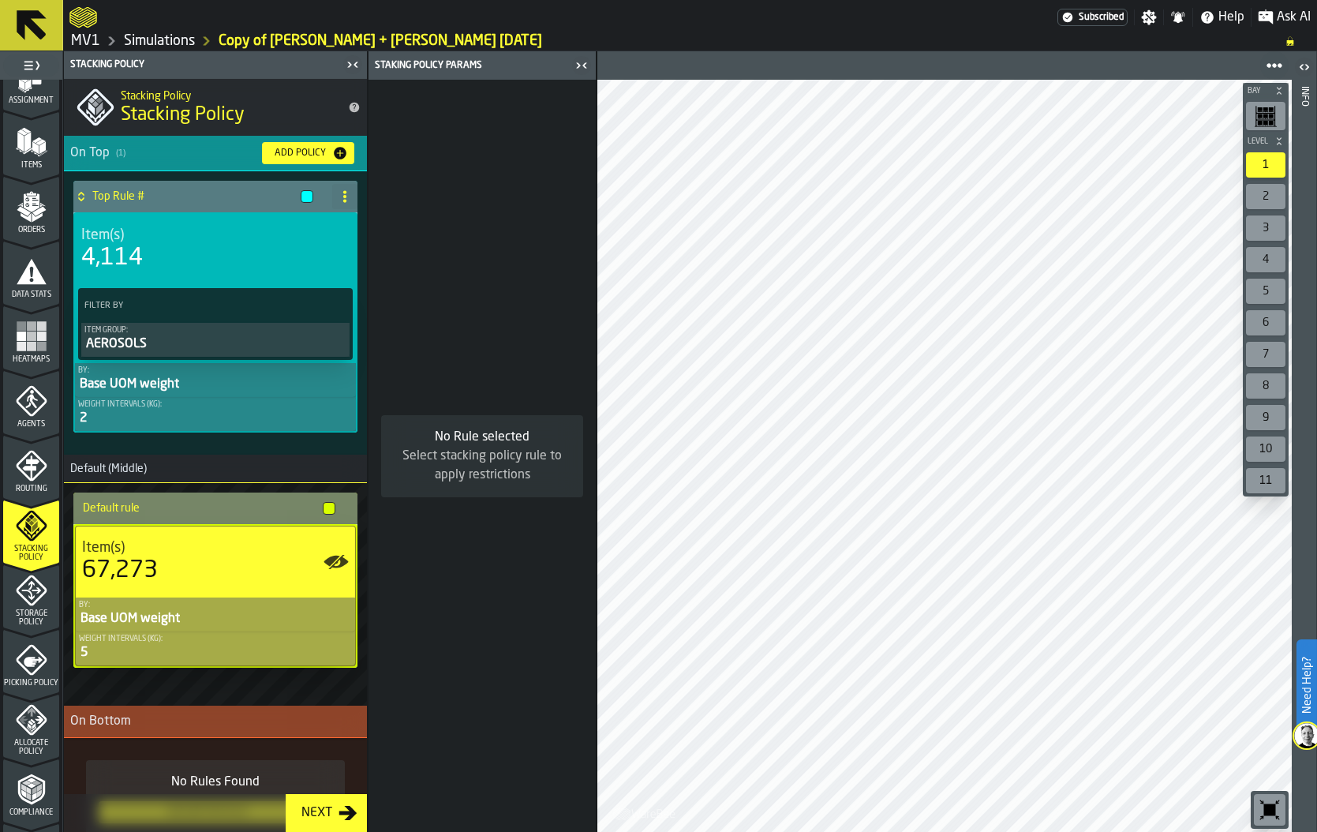
click at [205, 605] on div "By:" at bounding box center [215, 604] width 273 height 9
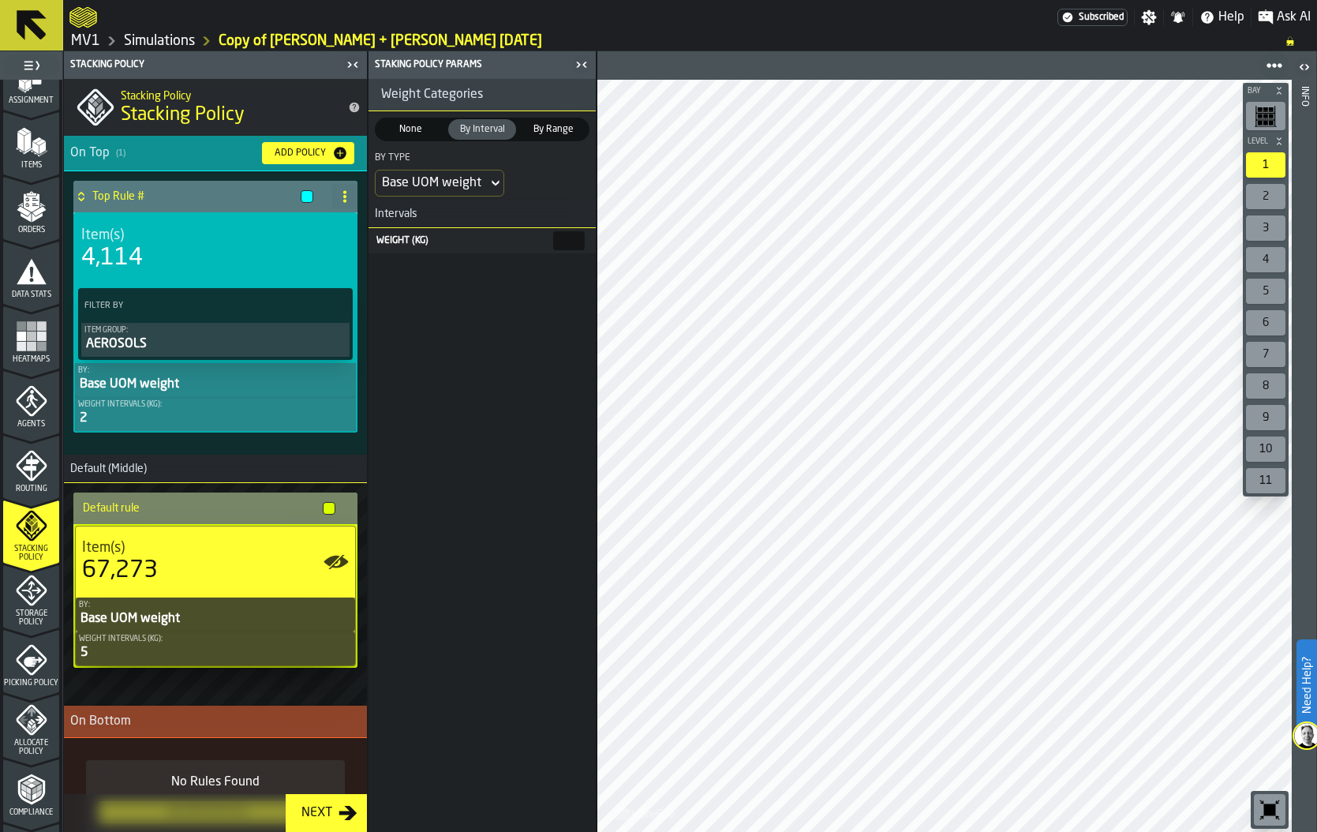
drag, startPoint x: 569, startPoint y: 242, endPoint x: 586, endPoint y: 242, distance: 17.4
click at [586, 242] on div "Weight (kg) *" at bounding box center [481, 240] width 227 height 25
type input "*"
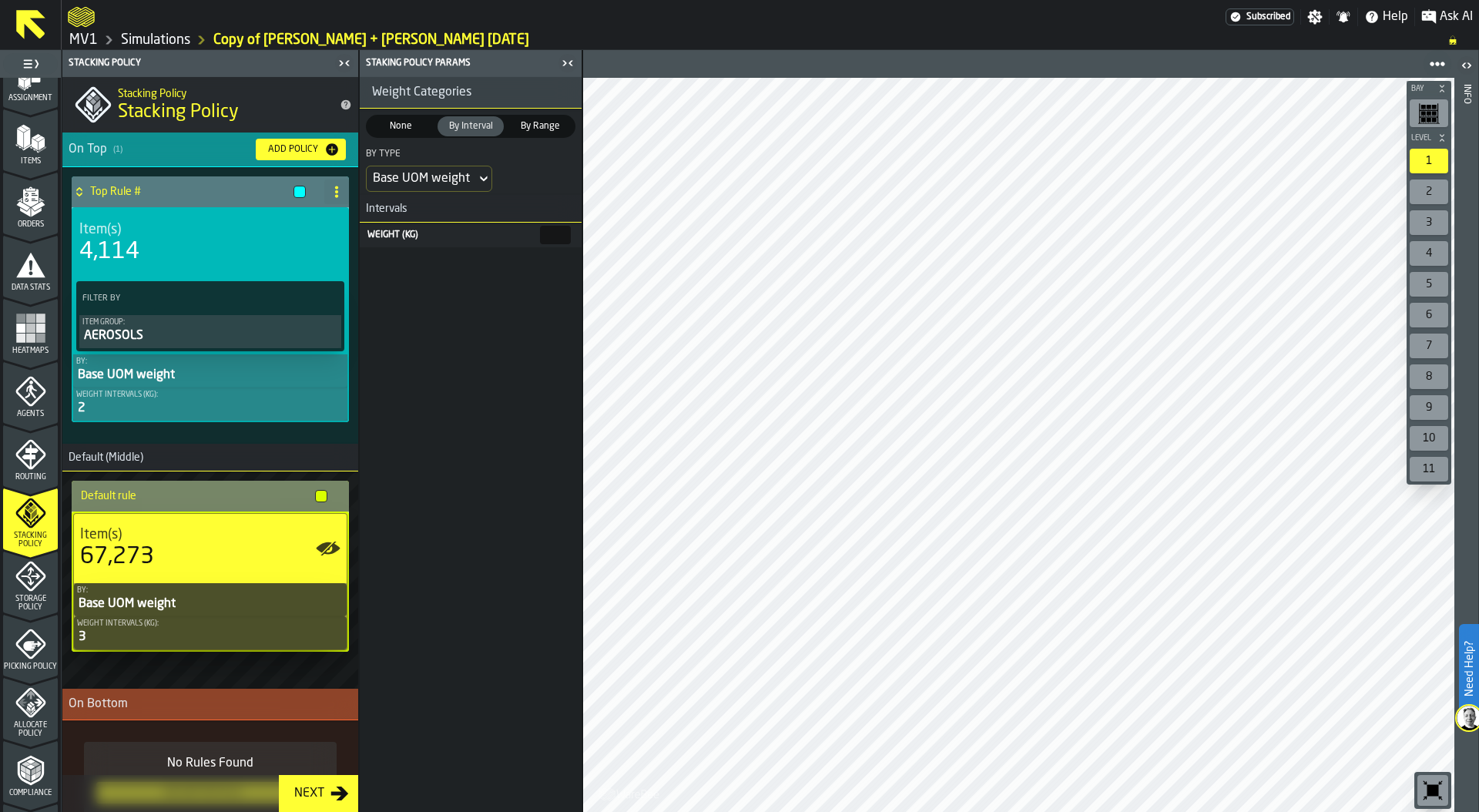
scroll to position [147, 0]
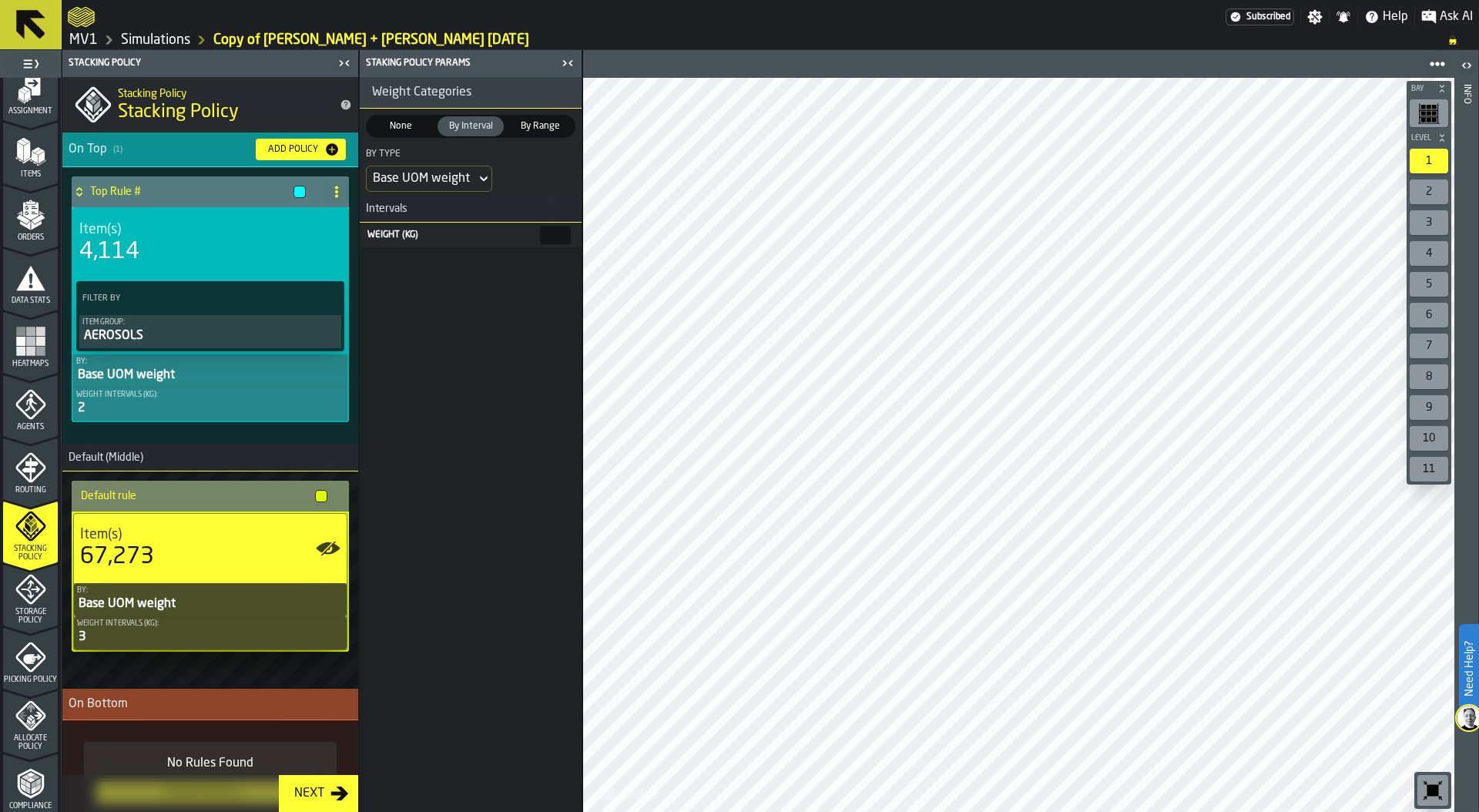
click at [38, 287] on icon "menu Data Stats" at bounding box center [31, 276] width 29 height 24
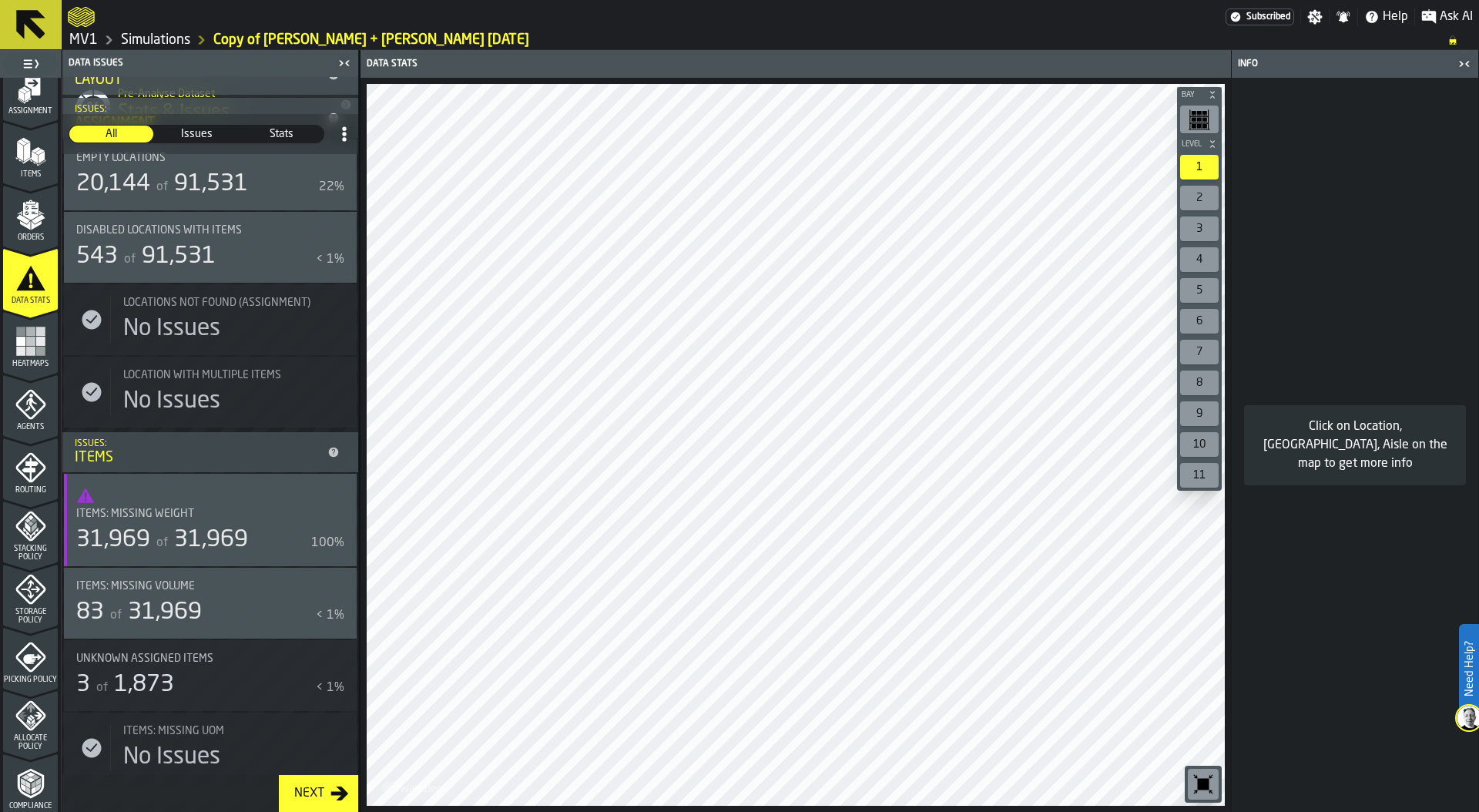
scroll to position [276, 0]
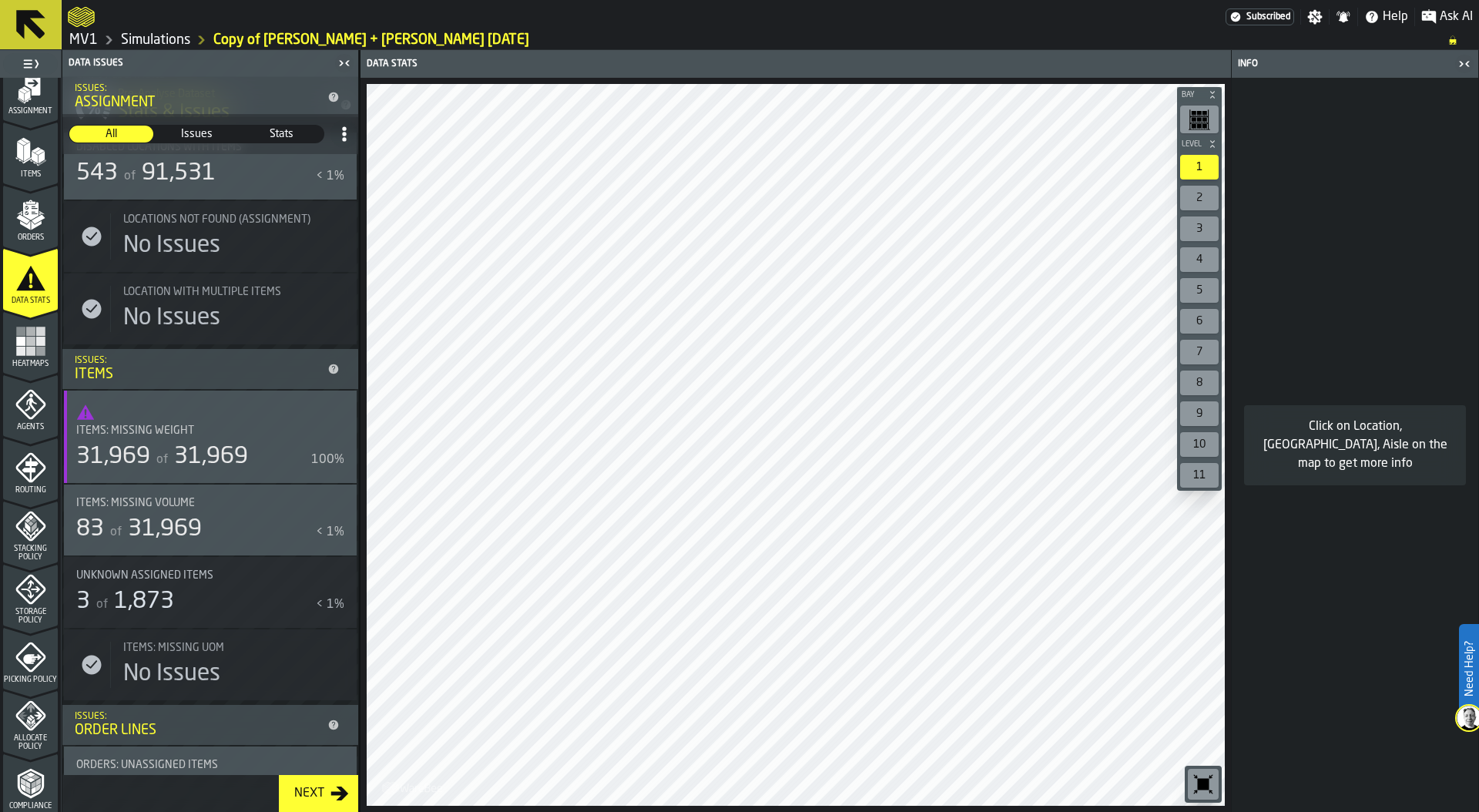
click at [185, 454] on span "31,969" at bounding box center [211, 457] width 74 height 23
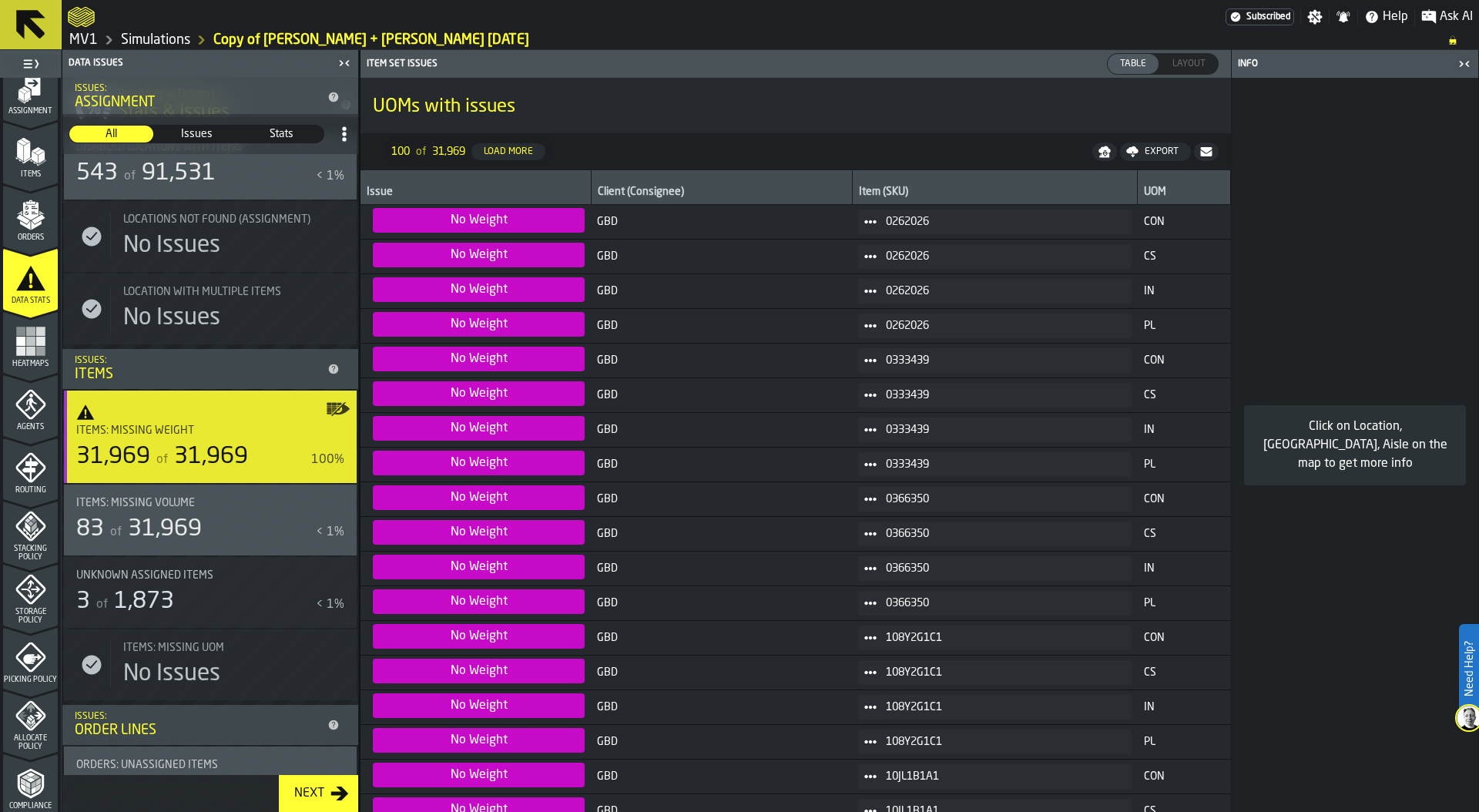
click at [171, 38] on link "Simulations" at bounding box center [155, 39] width 69 height 17
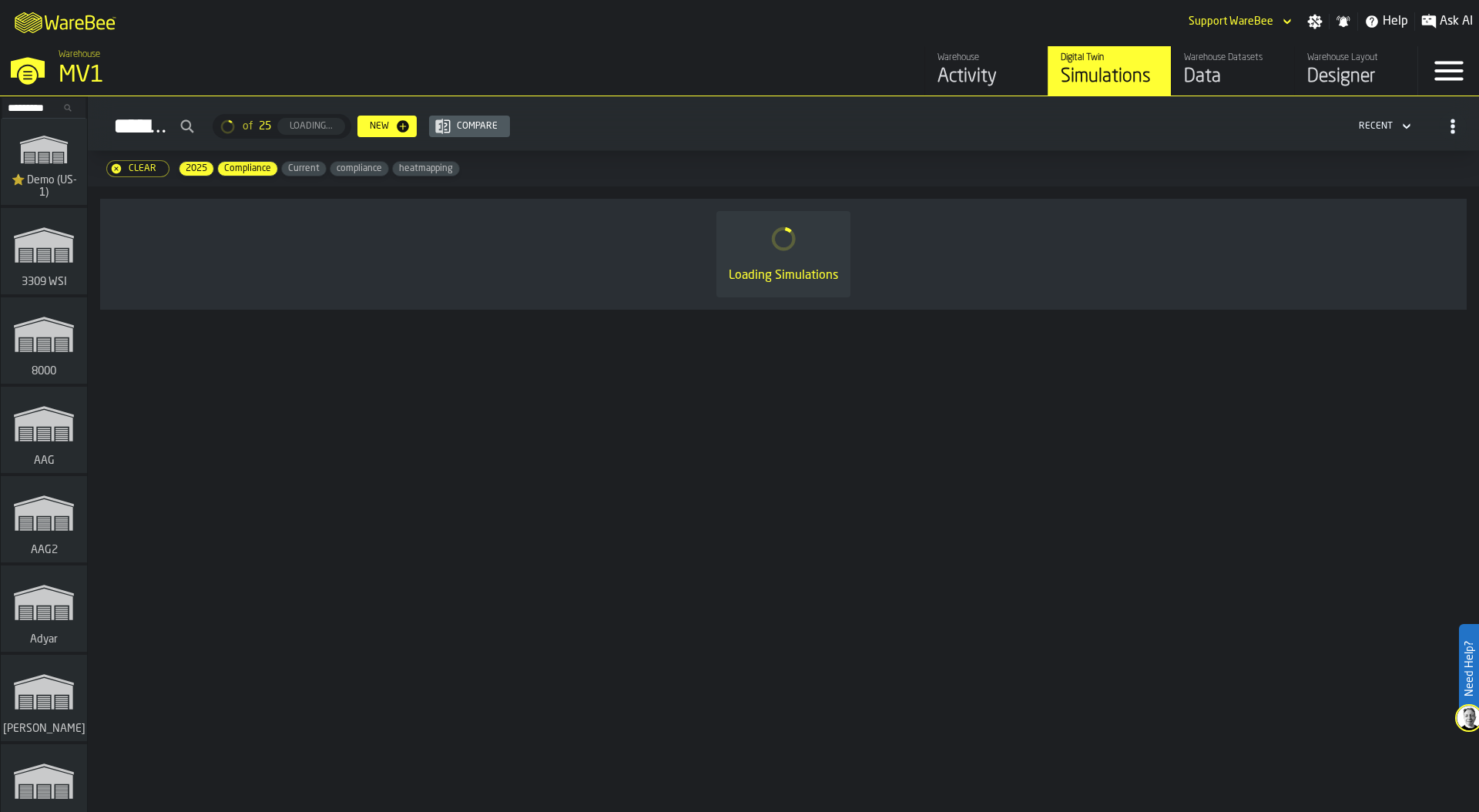
click at [1034, 74] on div "Data" at bounding box center [1233, 76] width 98 height 24
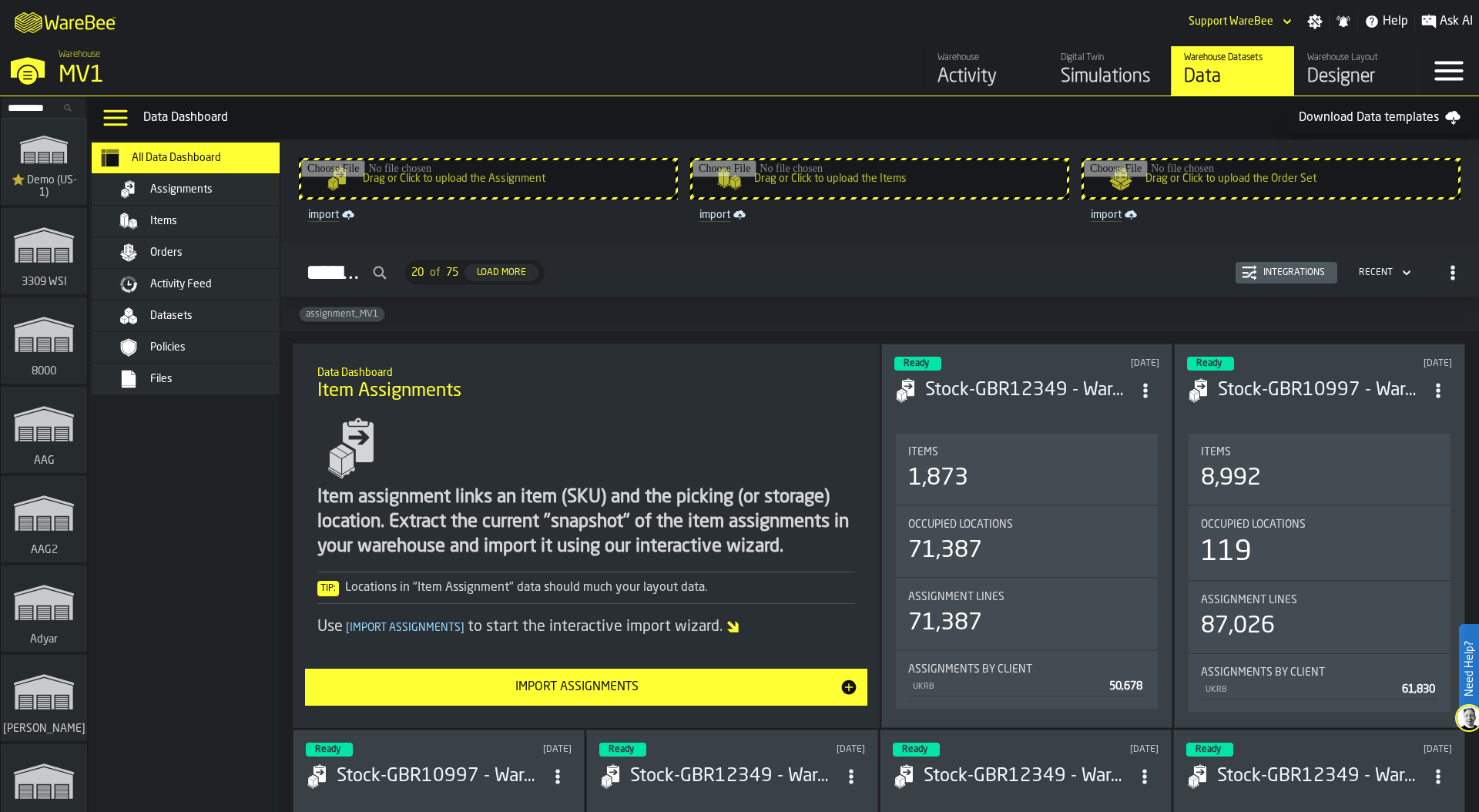
click at [194, 222] on div "Items" at bounding box center [226, 221] width 151 height 13
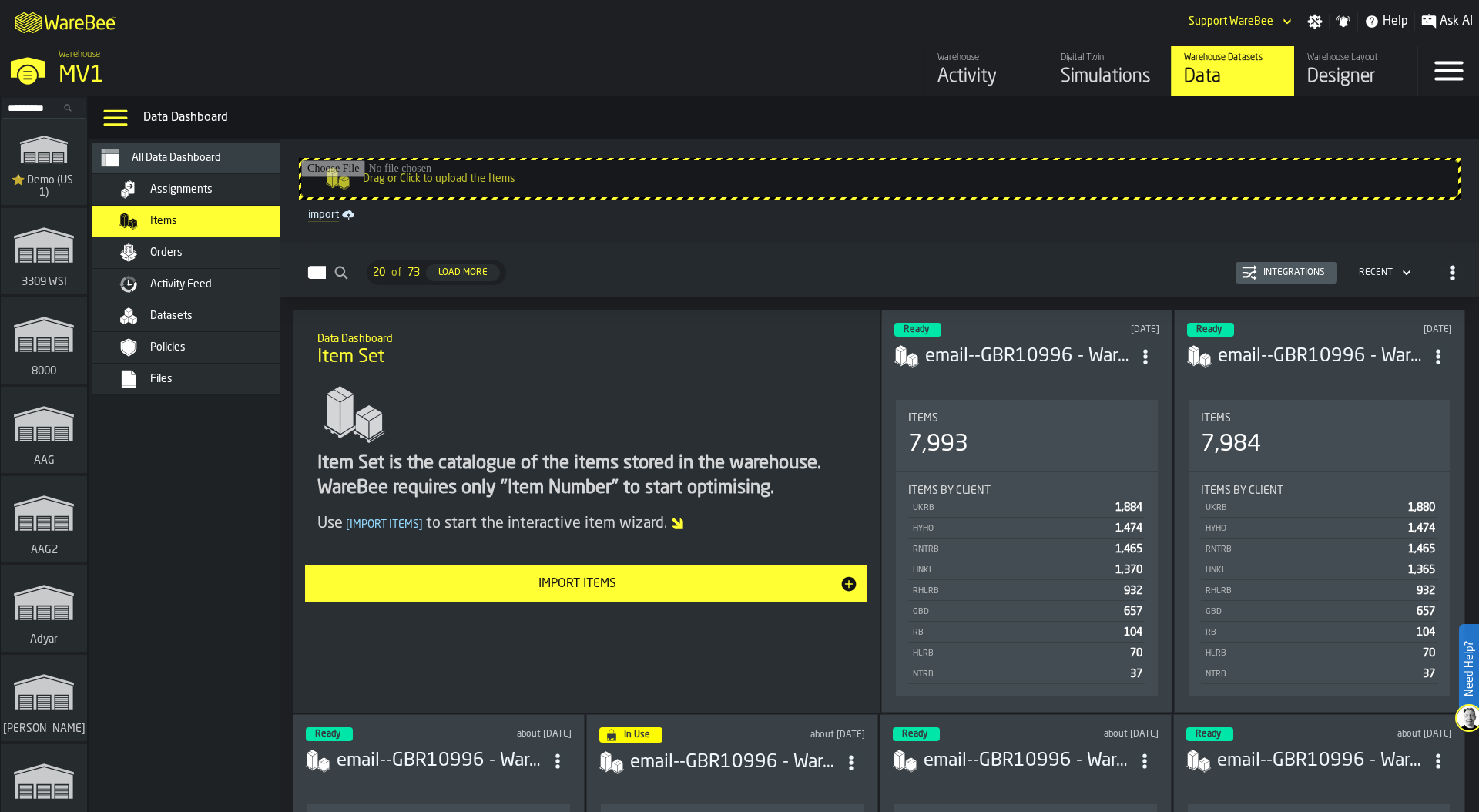
click at [1034, 278] on div "Integrations" at bounding box center [1287, 272] width 90 height 16
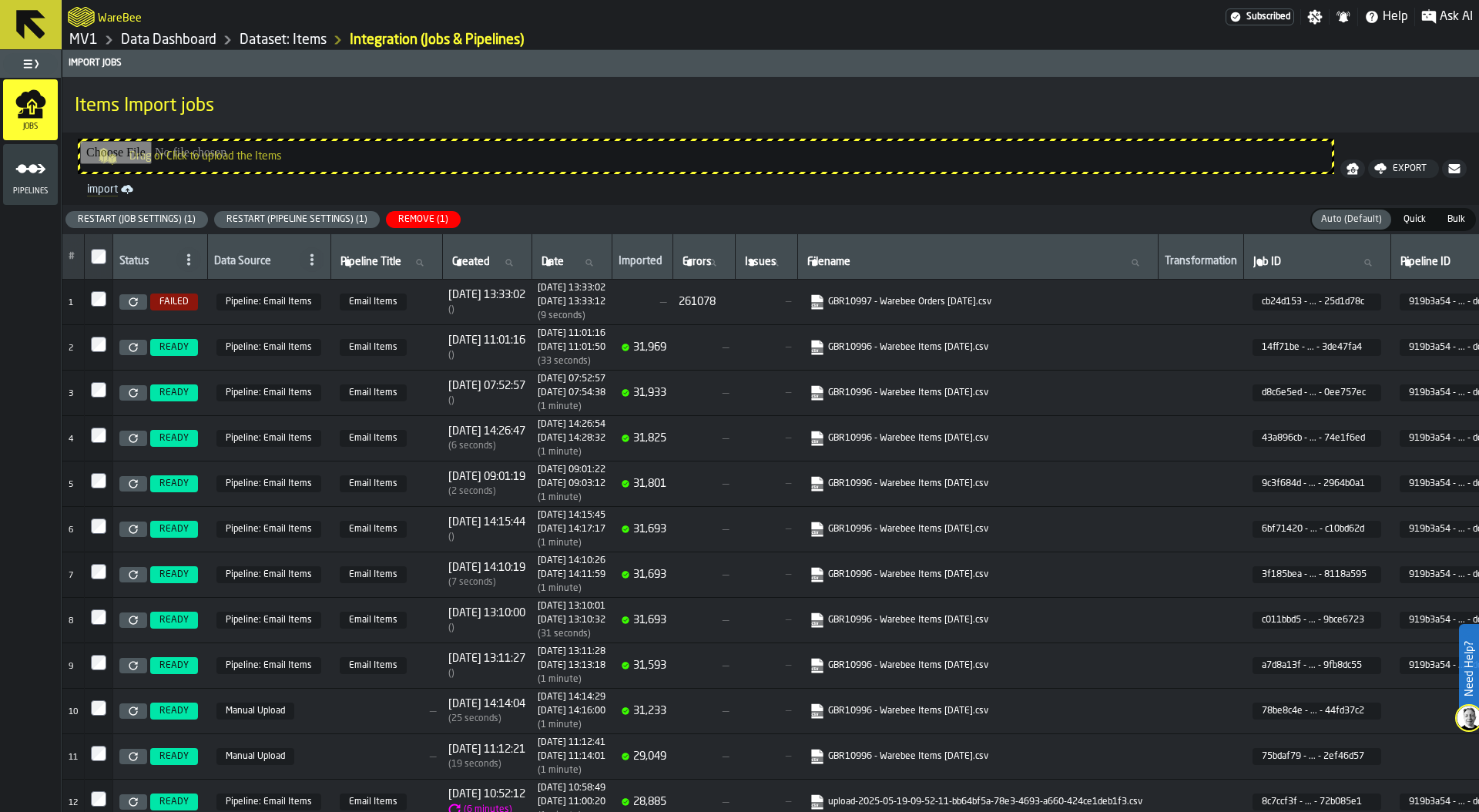
click at [412, 216] on div "Remove (1)" at bounding box center [424, 219] width 62 height 11
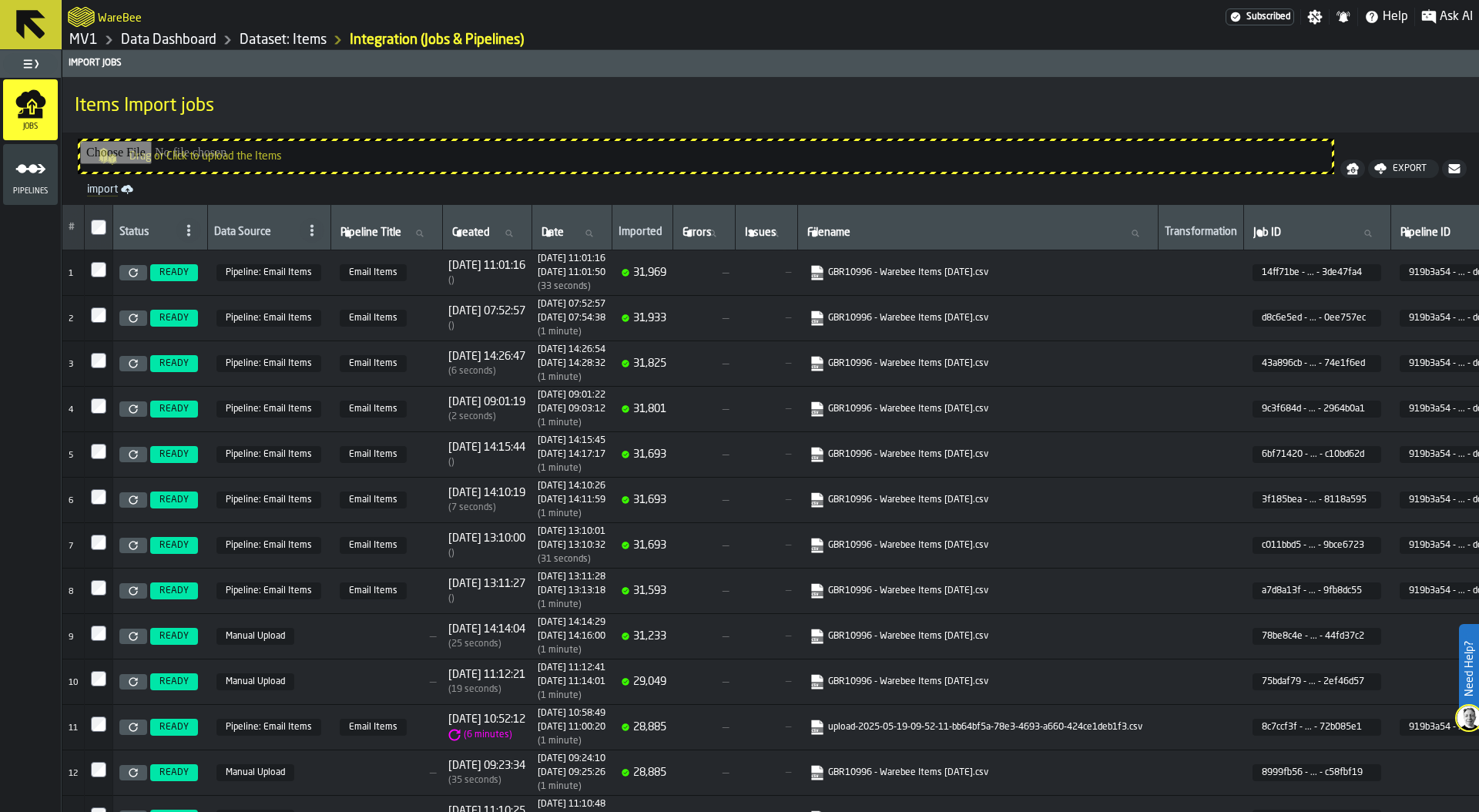
click at [131, 273] on icon at bounding box center [133, 272] width 9 height 9
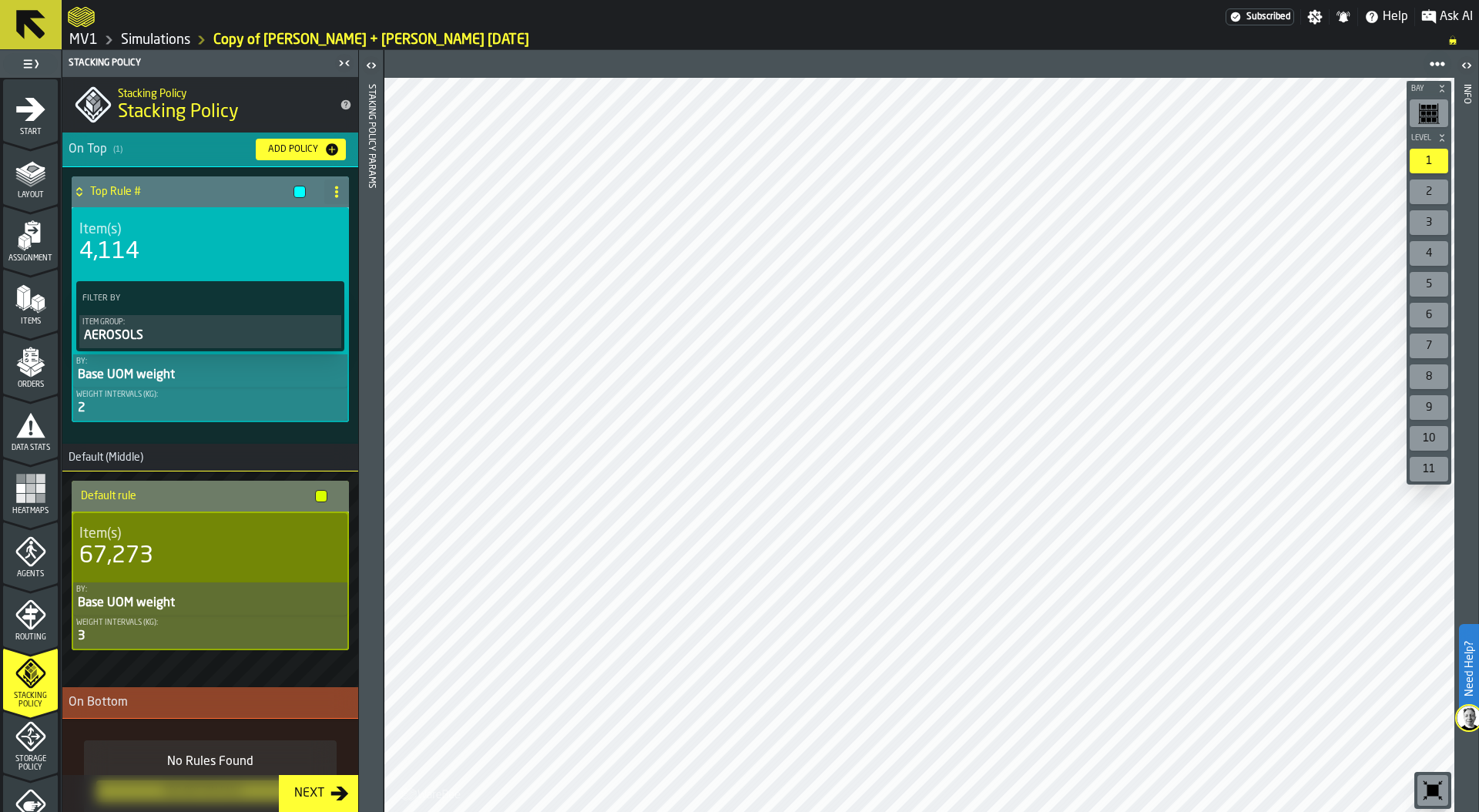
click at [17, 480] on rect "menu Heatmaps" at bounding box center [21, 477] width 9 height 9
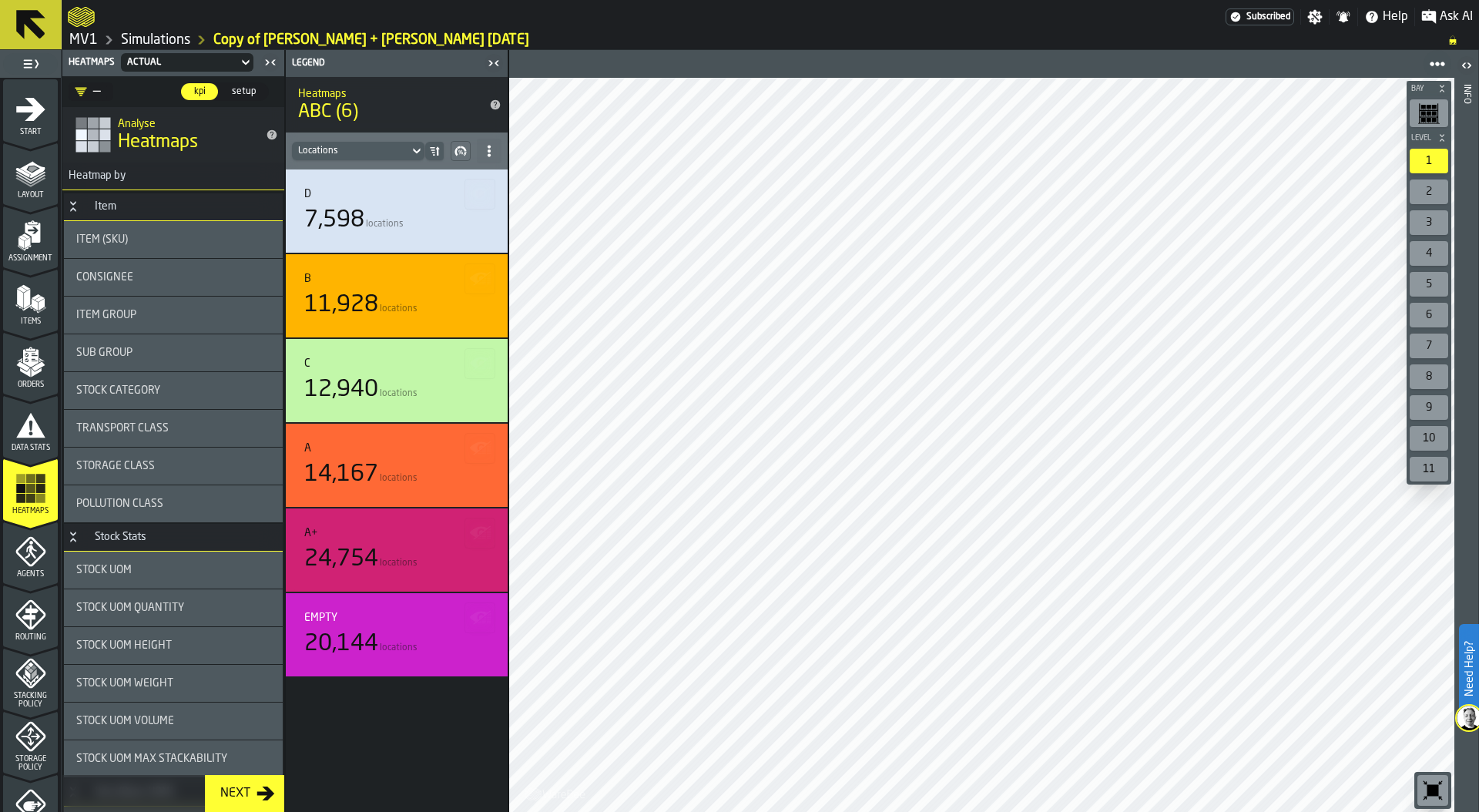
click at [154, 387] on span "Stock Category" at bounding box center [118, 390] width 84 height 13
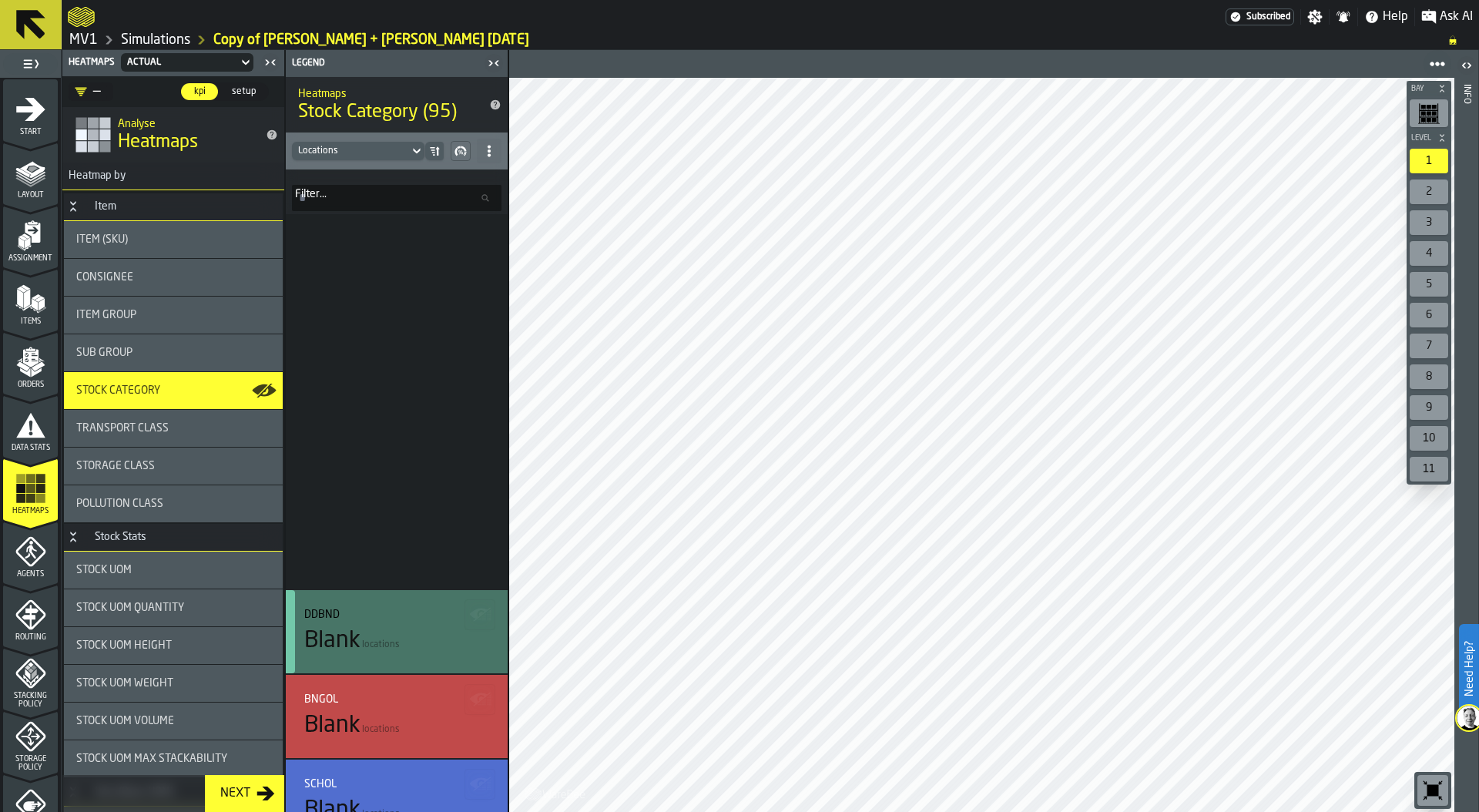
scroll to position [2094, 0]
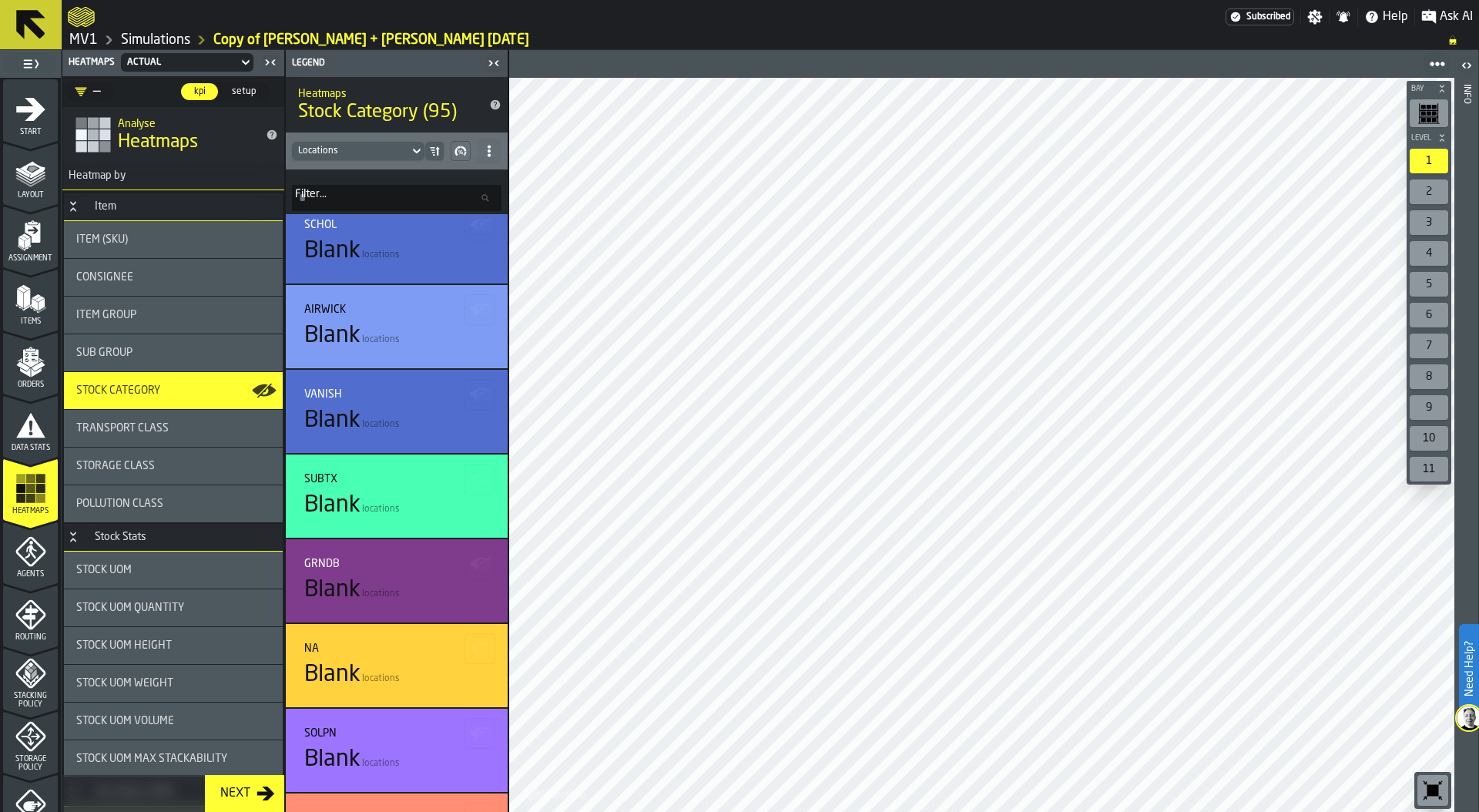
click at [157, 430] on span "Transport Class" at bounding box center [122, 427] width 93 height 13
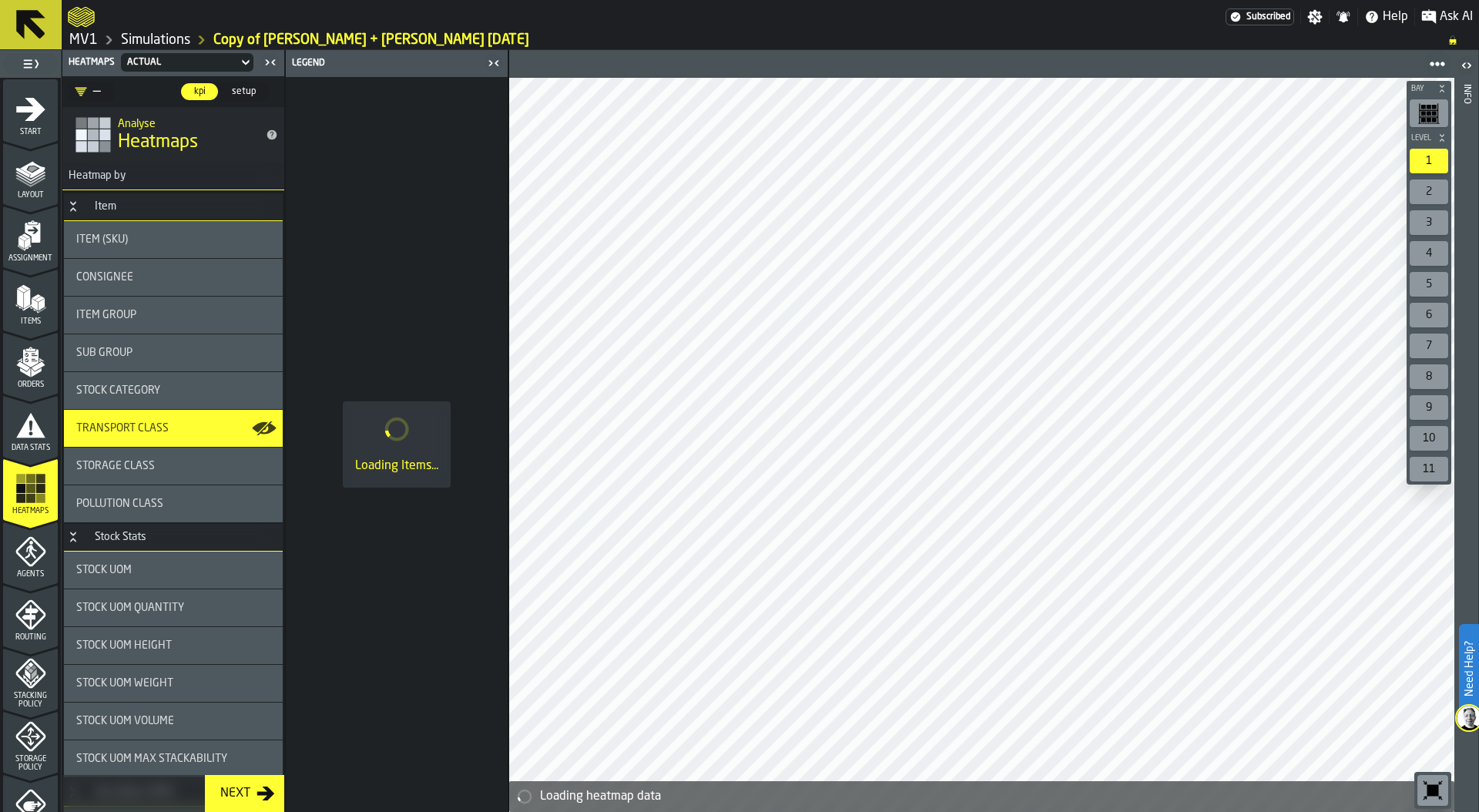
click at [155, 457] on div "Storage Class" at bounding box center [173, 466] width 219 height 37
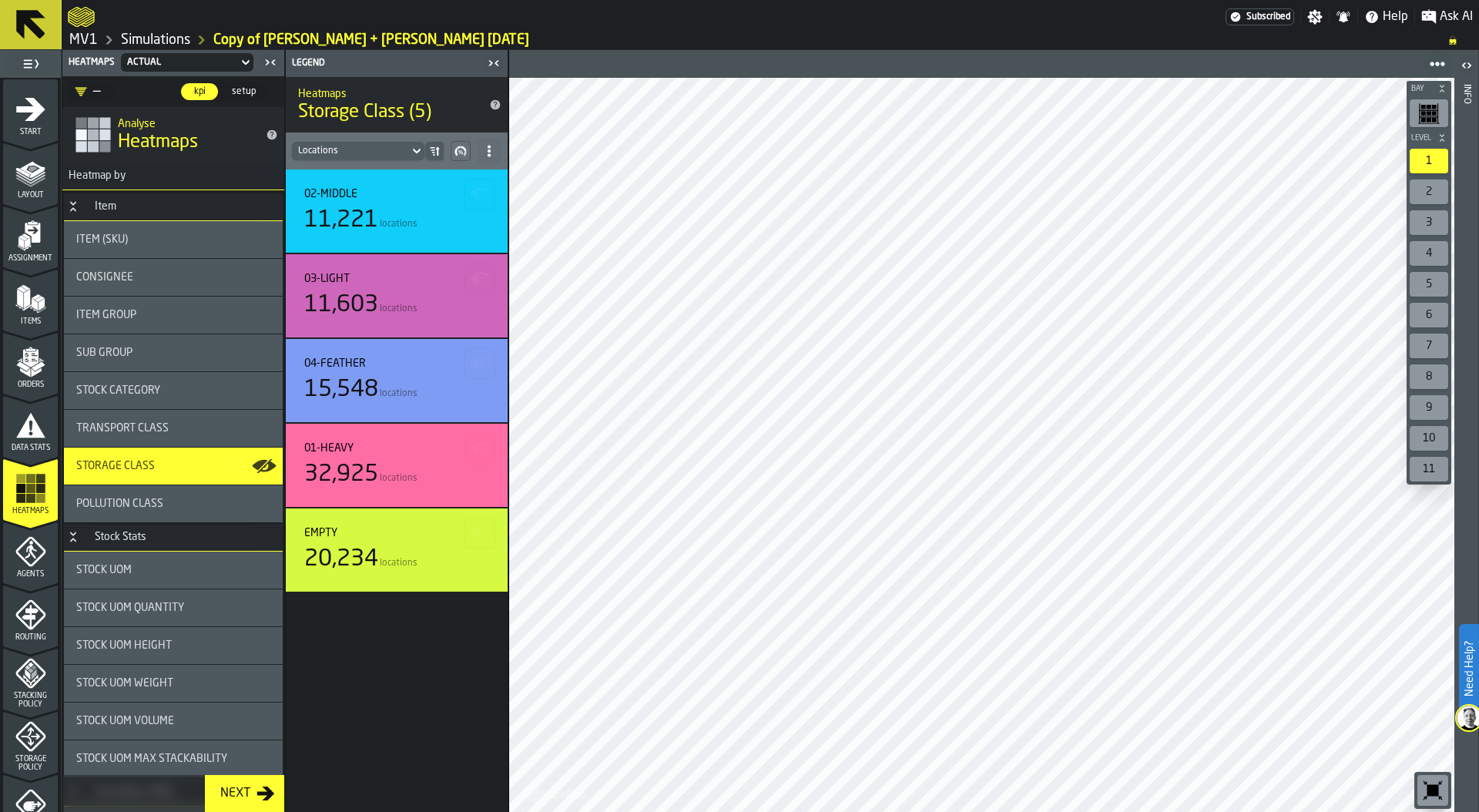
scroll to position [0, 0]
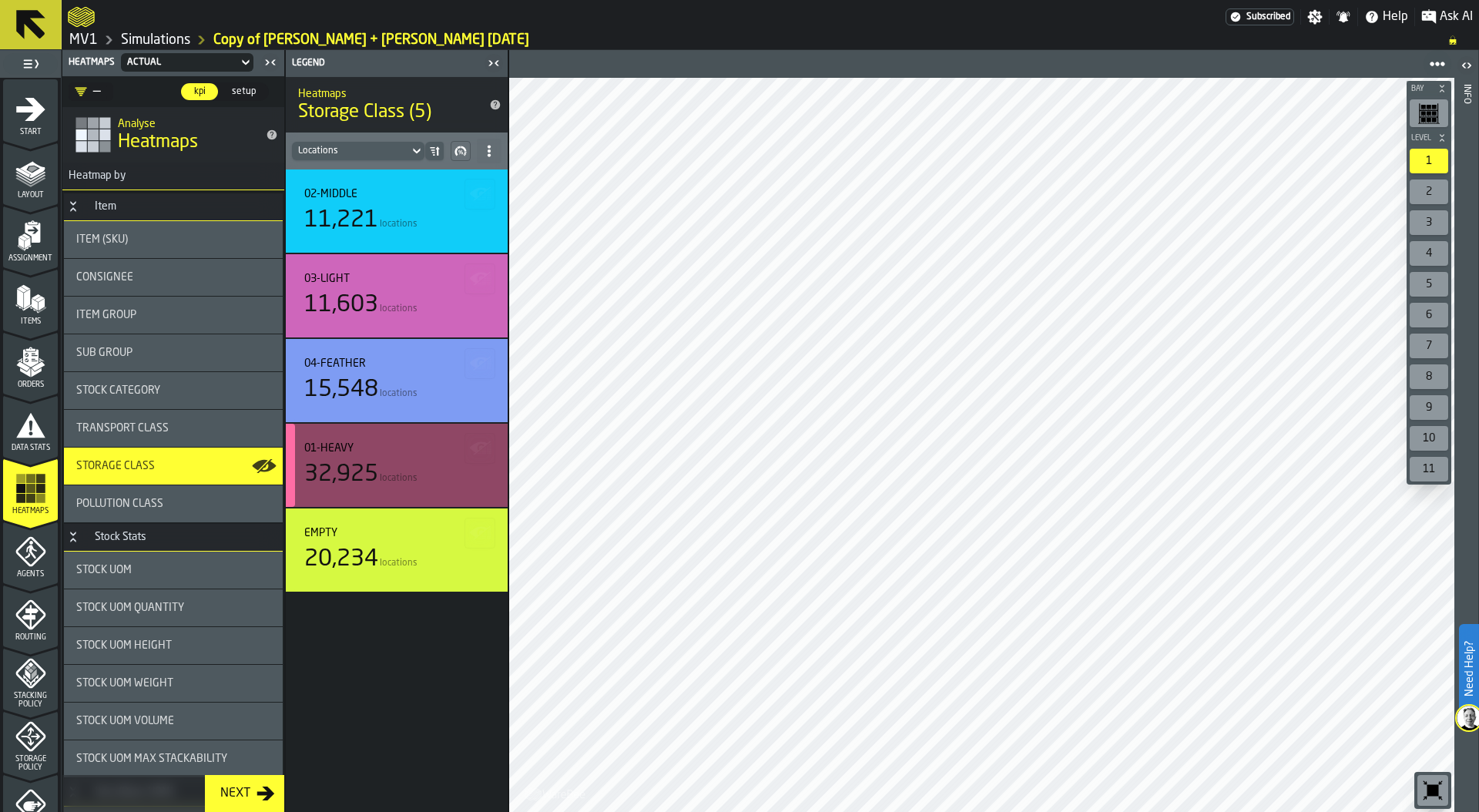
click at [416, 477] on span "locations" at bounding box center [398, 477] width 38 height 11
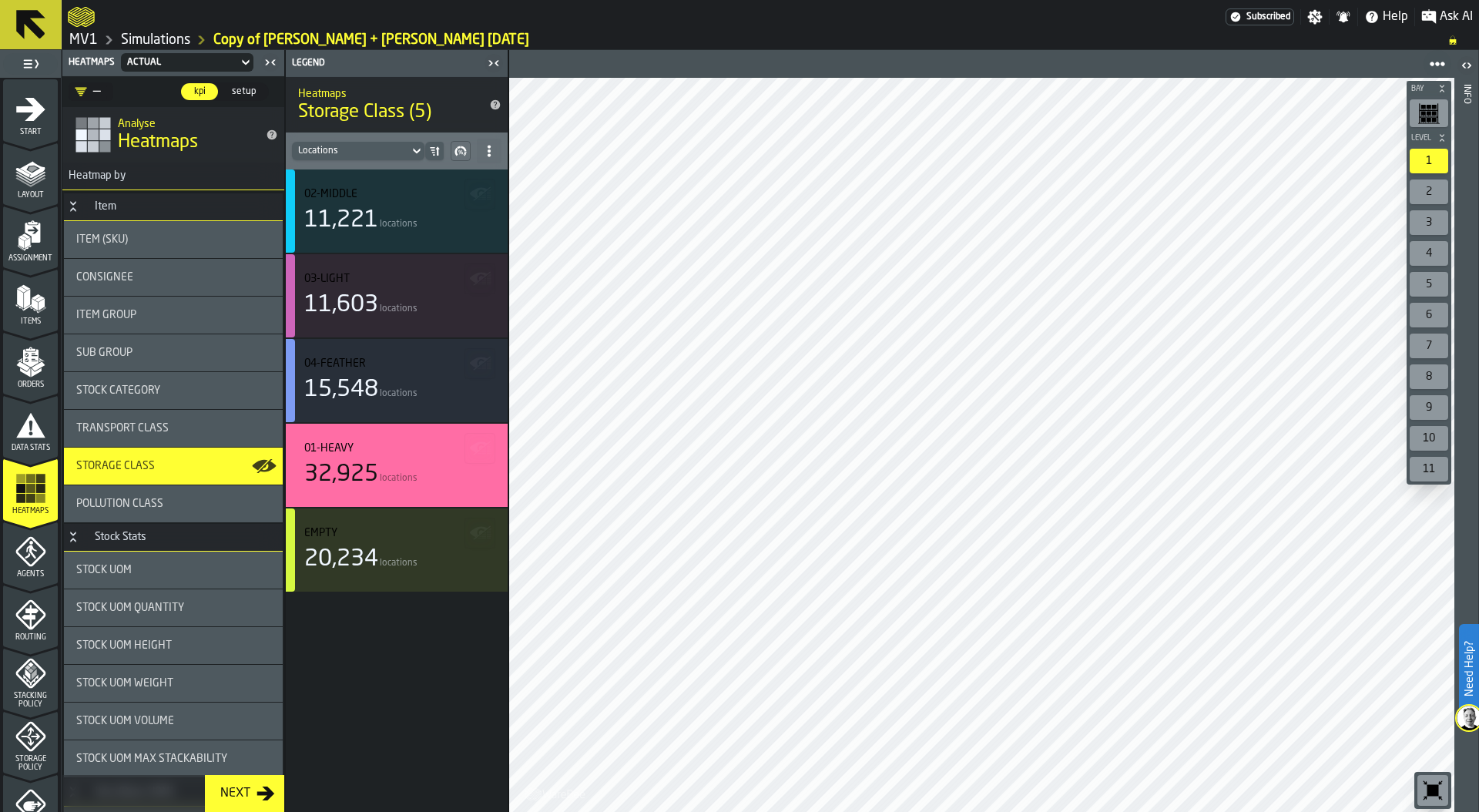
click at [164, 48] on link "Simulations" at bounding box center [155, 39] width 69 height 17
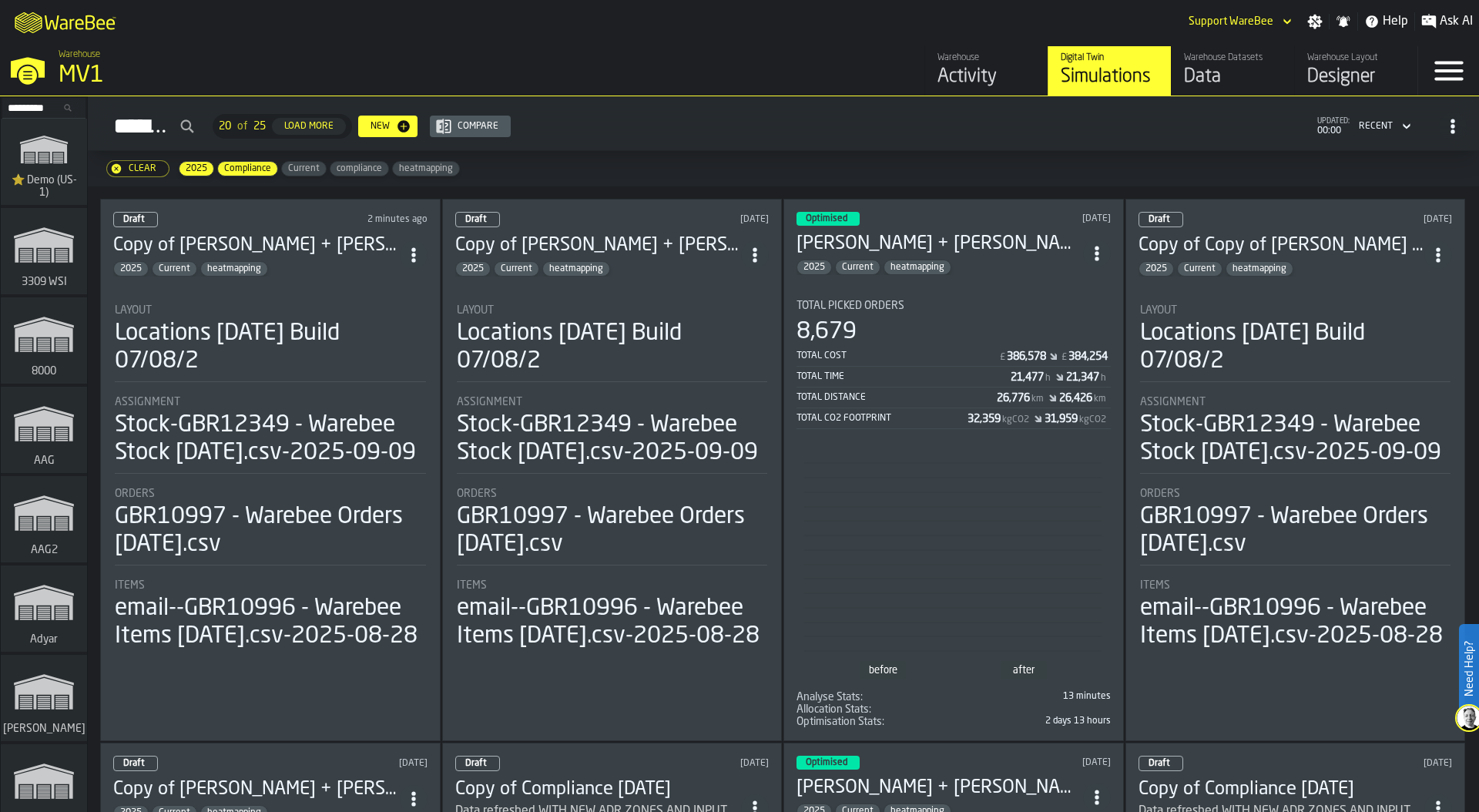
click at [71, 82] on div "MV1" at bounding box center [267, 75] width 416 height 27
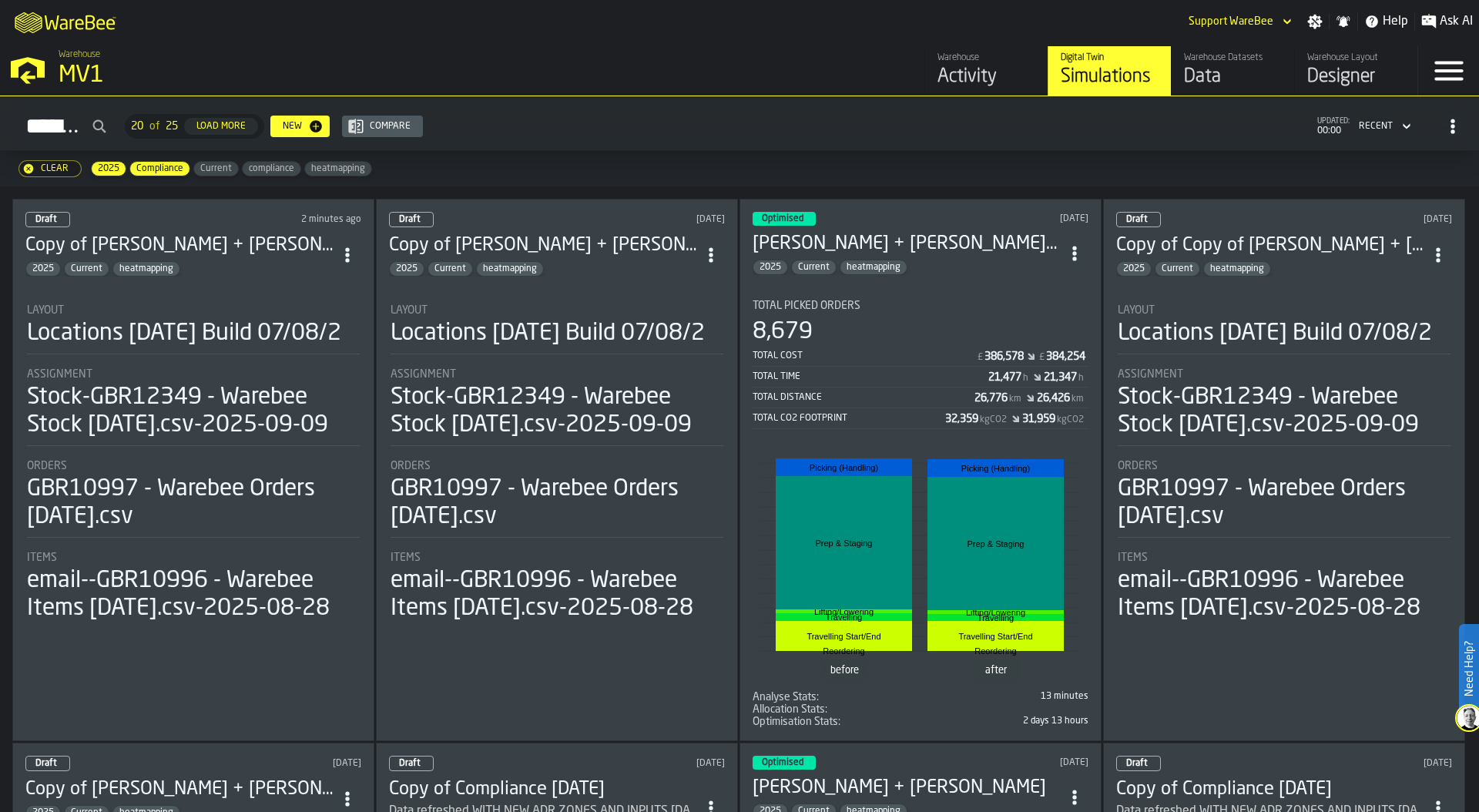
click at [813, 318] on div "8,679" at bounding box center [921, 332] width 336 height 27
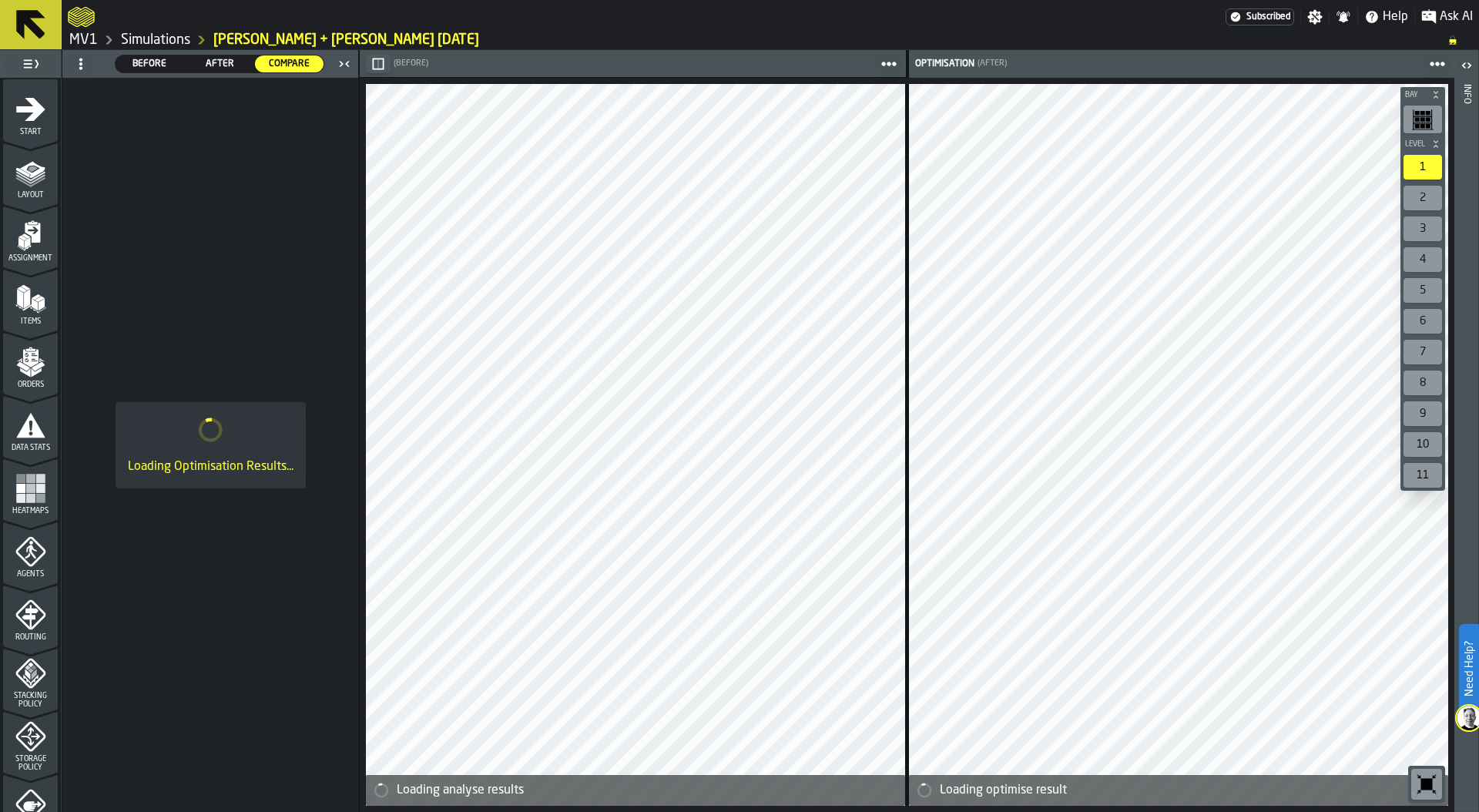
click at [224, 50] on header "Before Before After After Compare Compare" at bounding box center [210, 63] width 296 height 27
click at [224, 63] on span "After" at bounding box center [220, 63] width 57 height 14
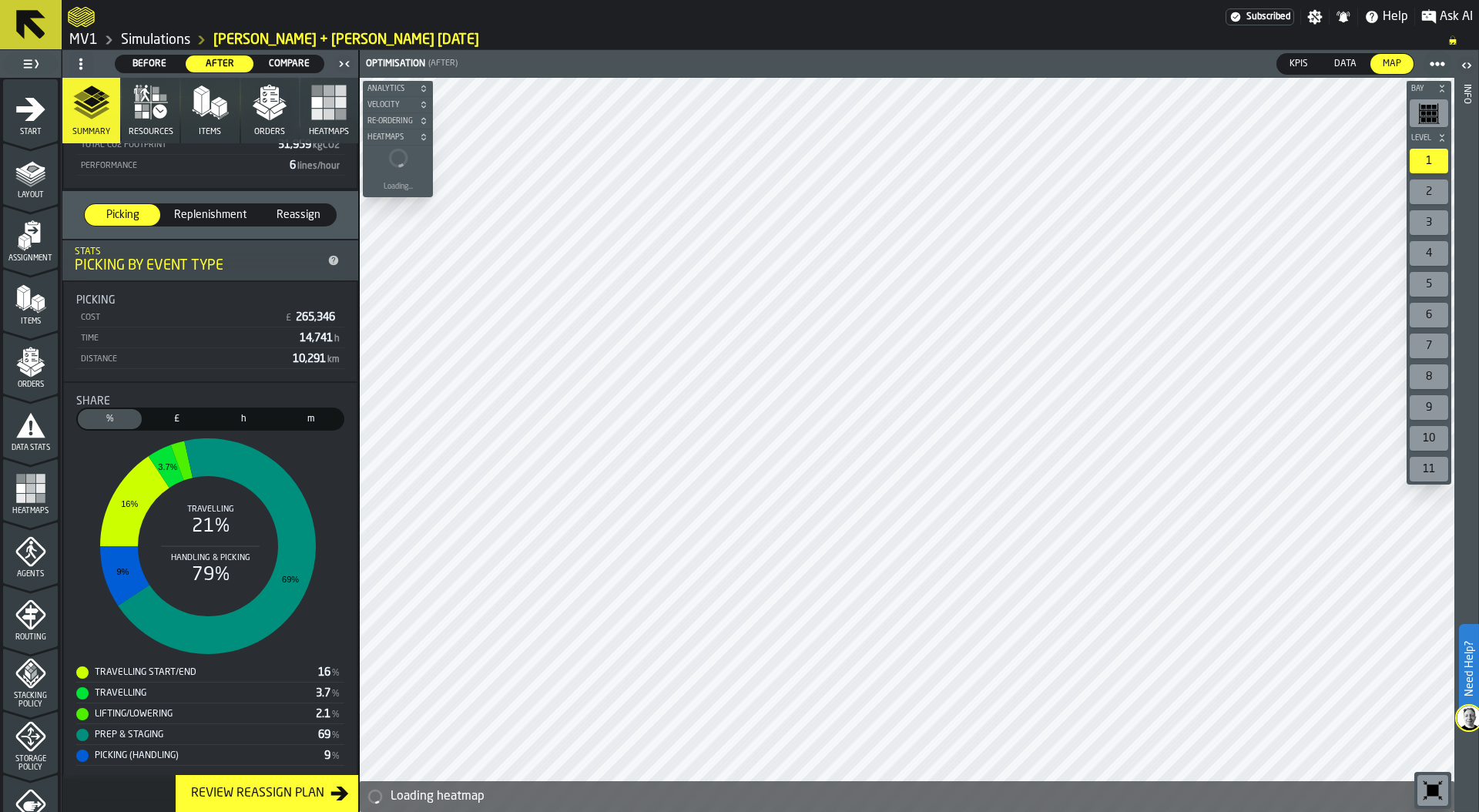
scroll to position [200, 0]
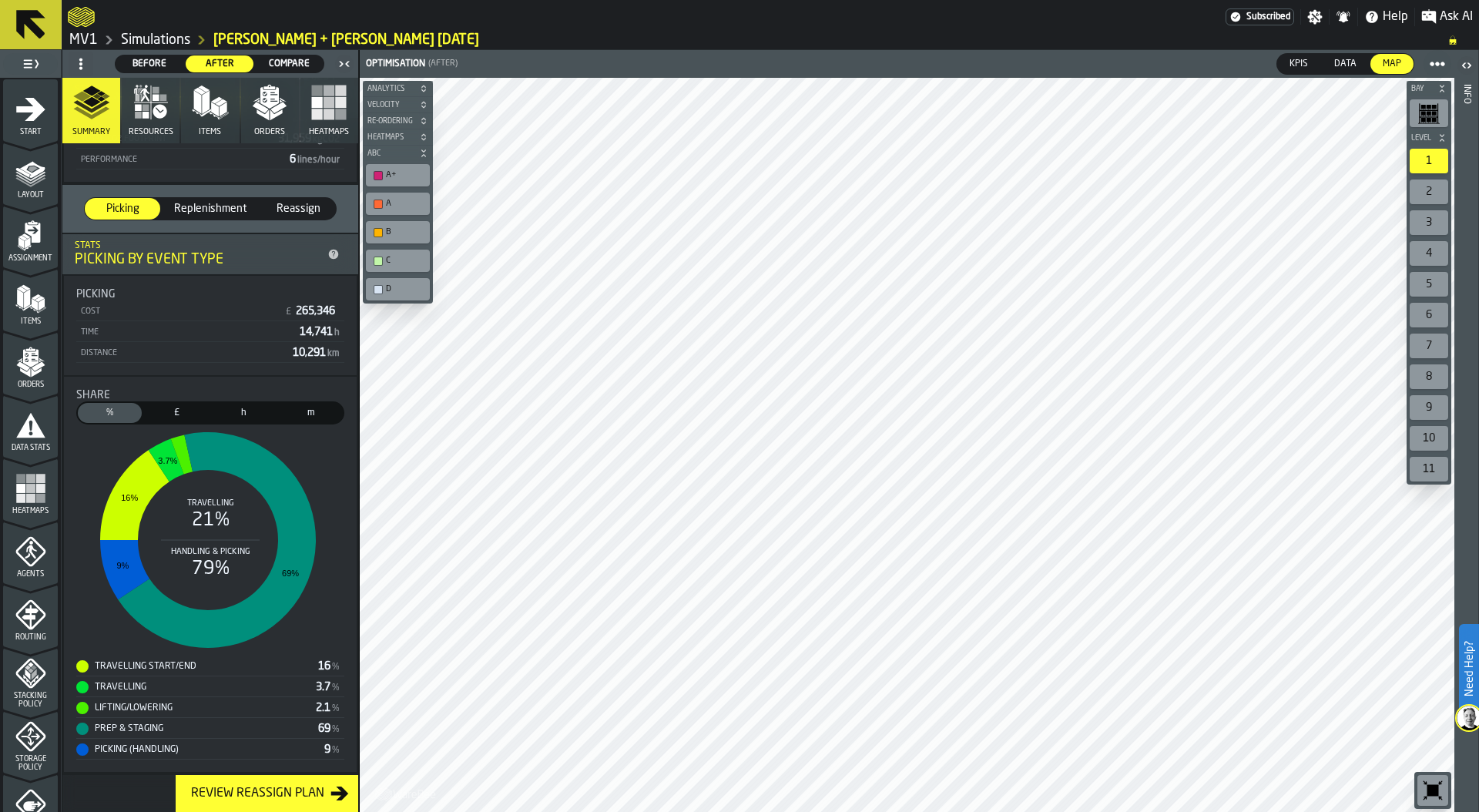
click at [152, 47] on link "Simulations" at bounding box center [155, 39] width 69 height 17
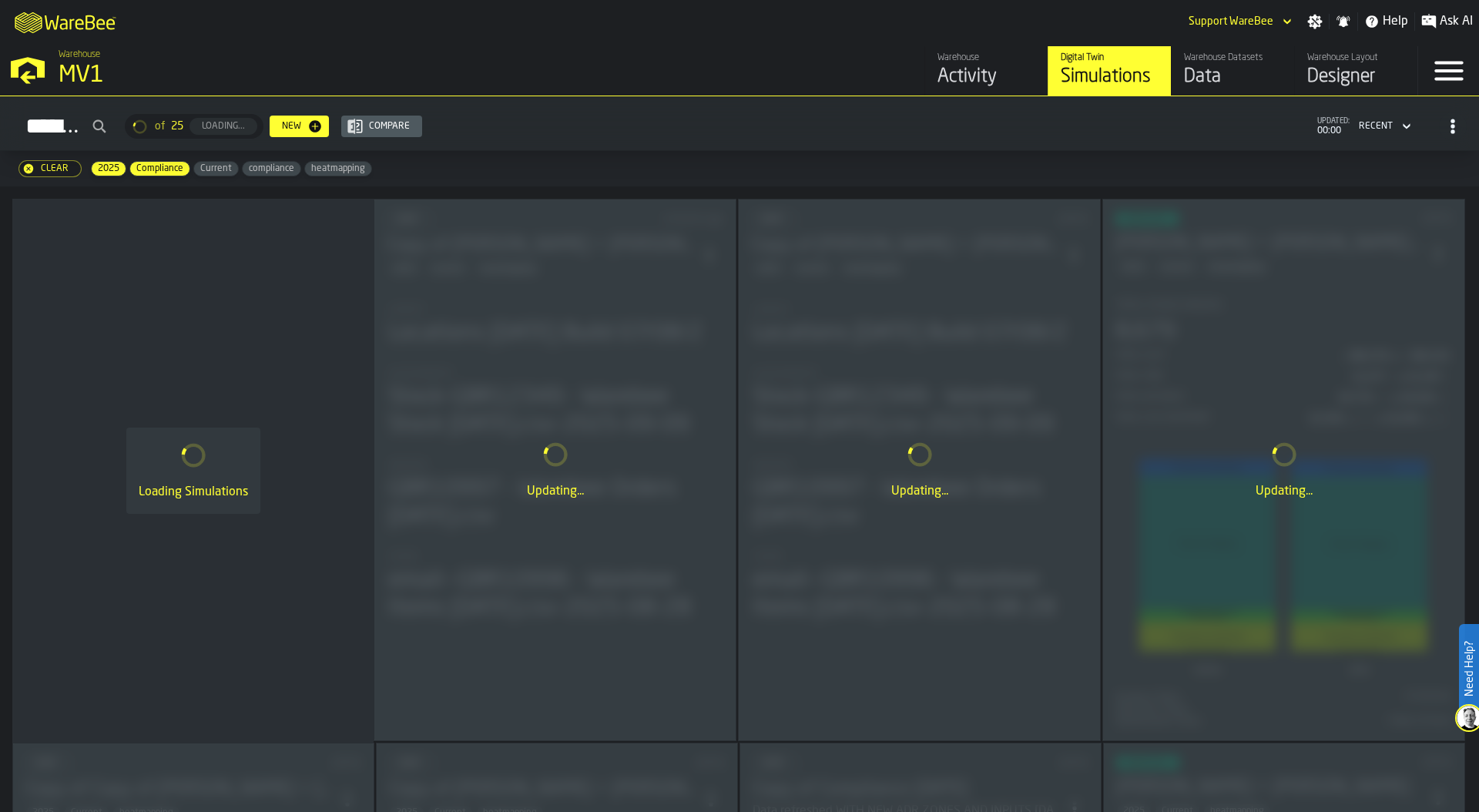
click at [1209, 82] on div "Data" at bounding box center [1233, 76] width 98 height 24
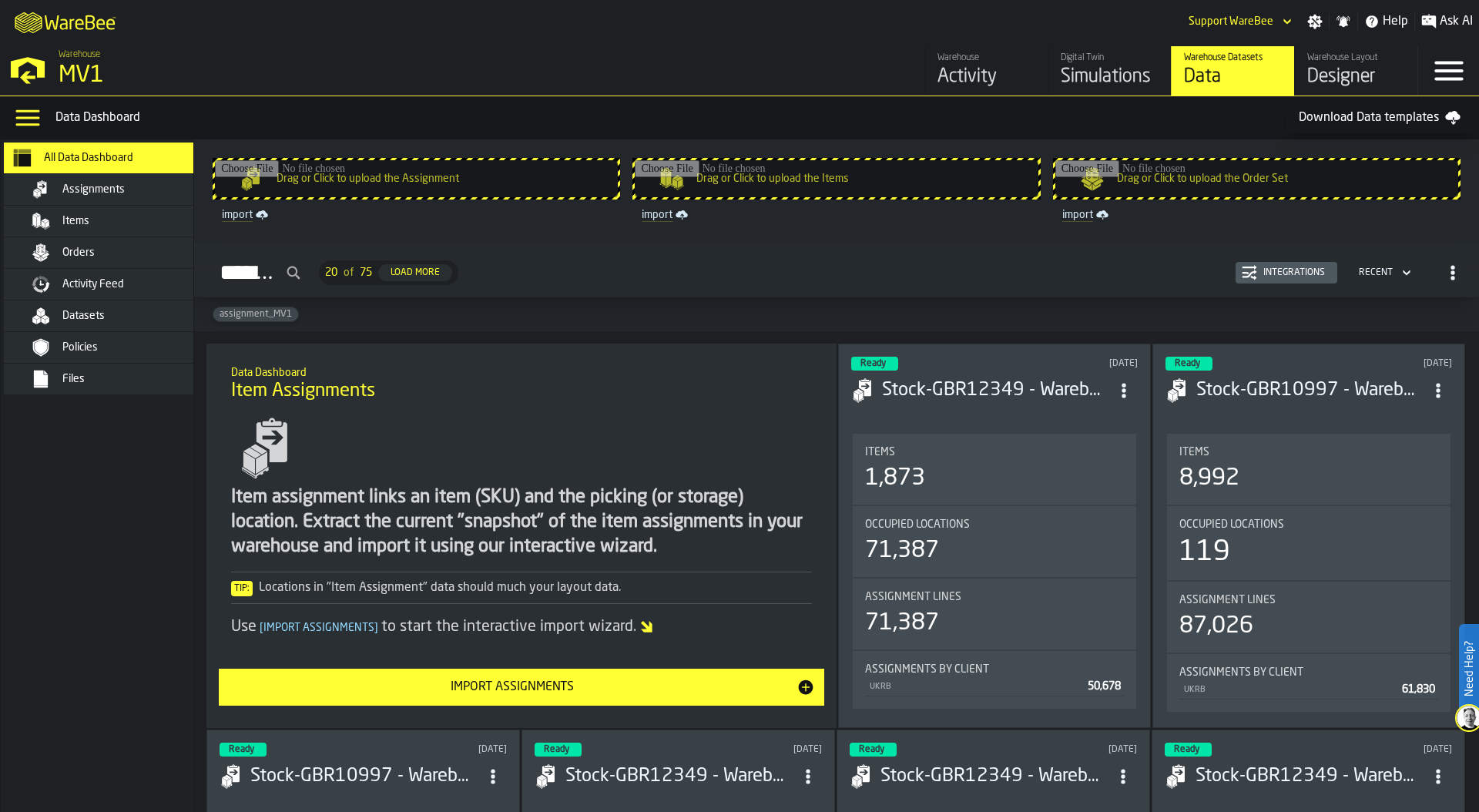
click at [98, 218] on div "Items" at bounding box center [138, 221] width 151 height 13
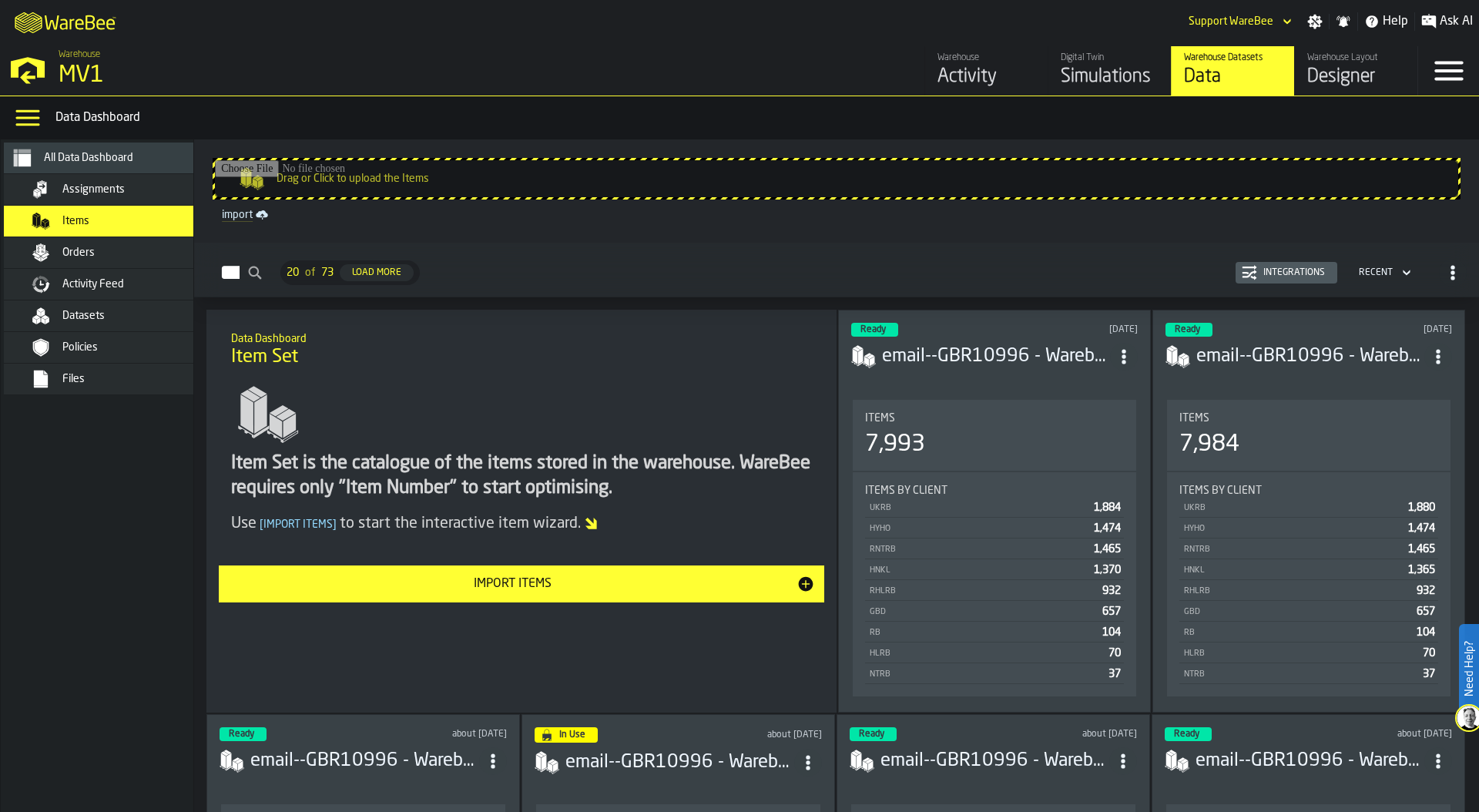
click at [1268, 271] on div "Integrations" at bounding box center [1294, 272] width 74 height 11
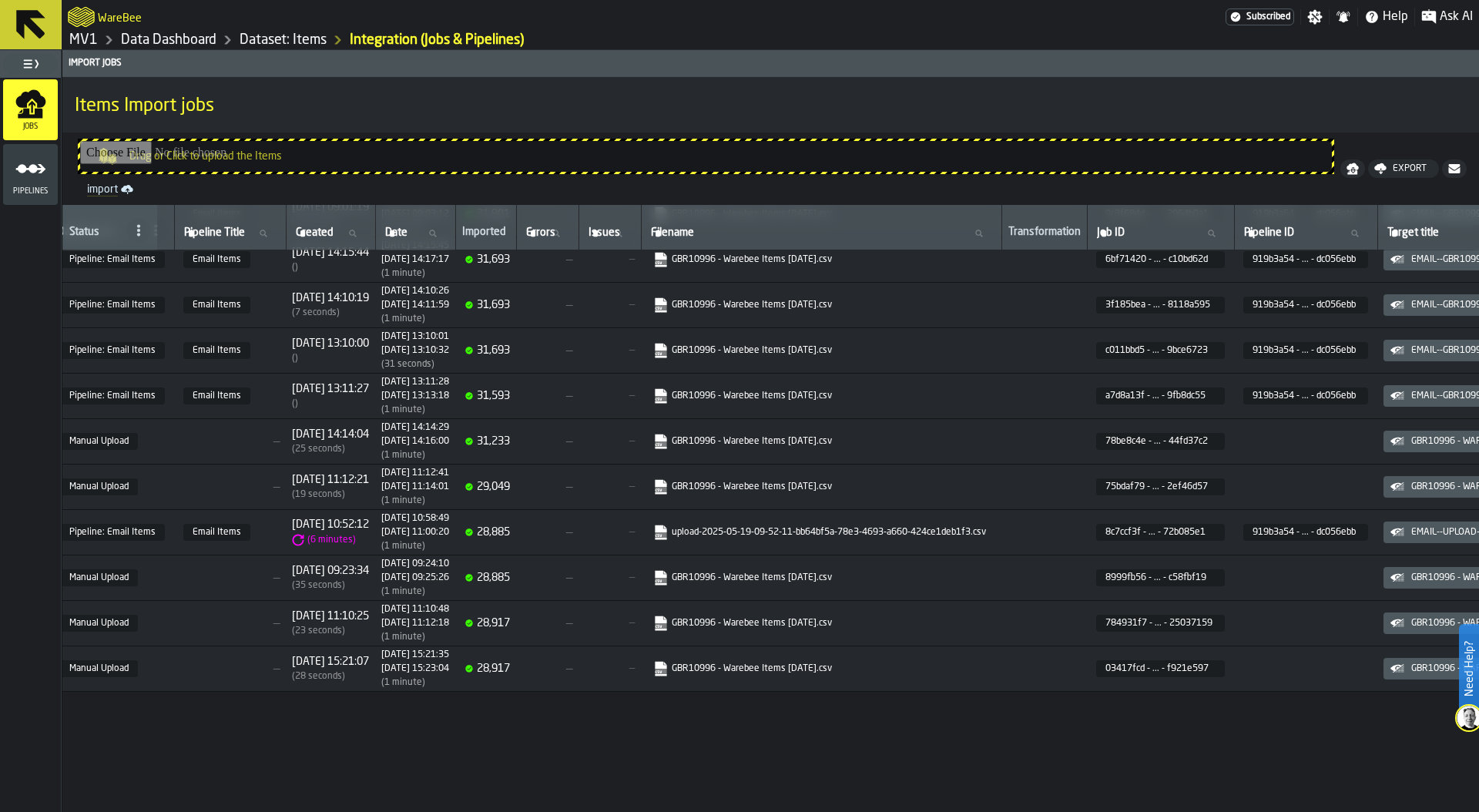
scroll to position [0, 156]
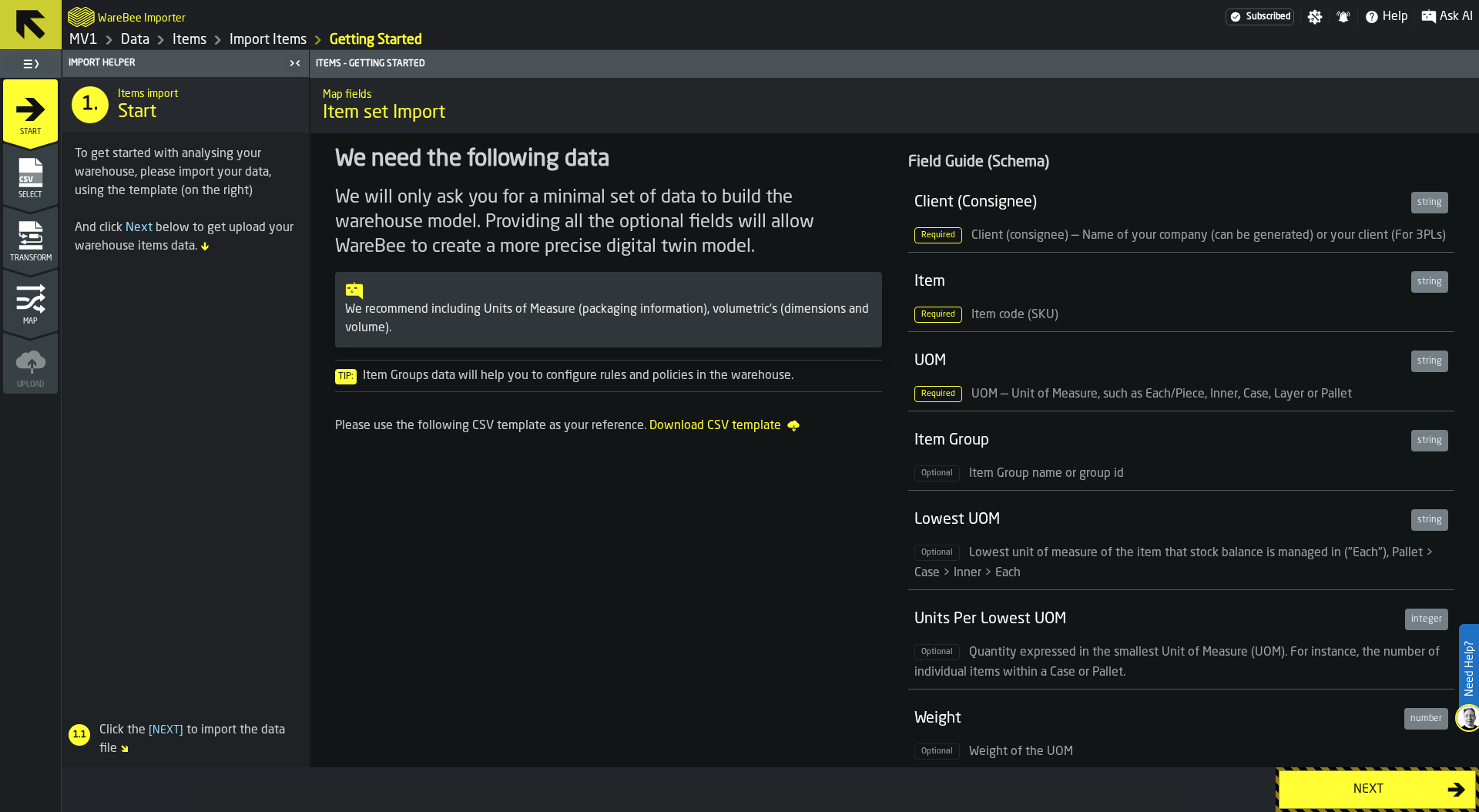
click at [1360, 781] on div "Next" at bounding box center [1368, 789] width 159 height 19
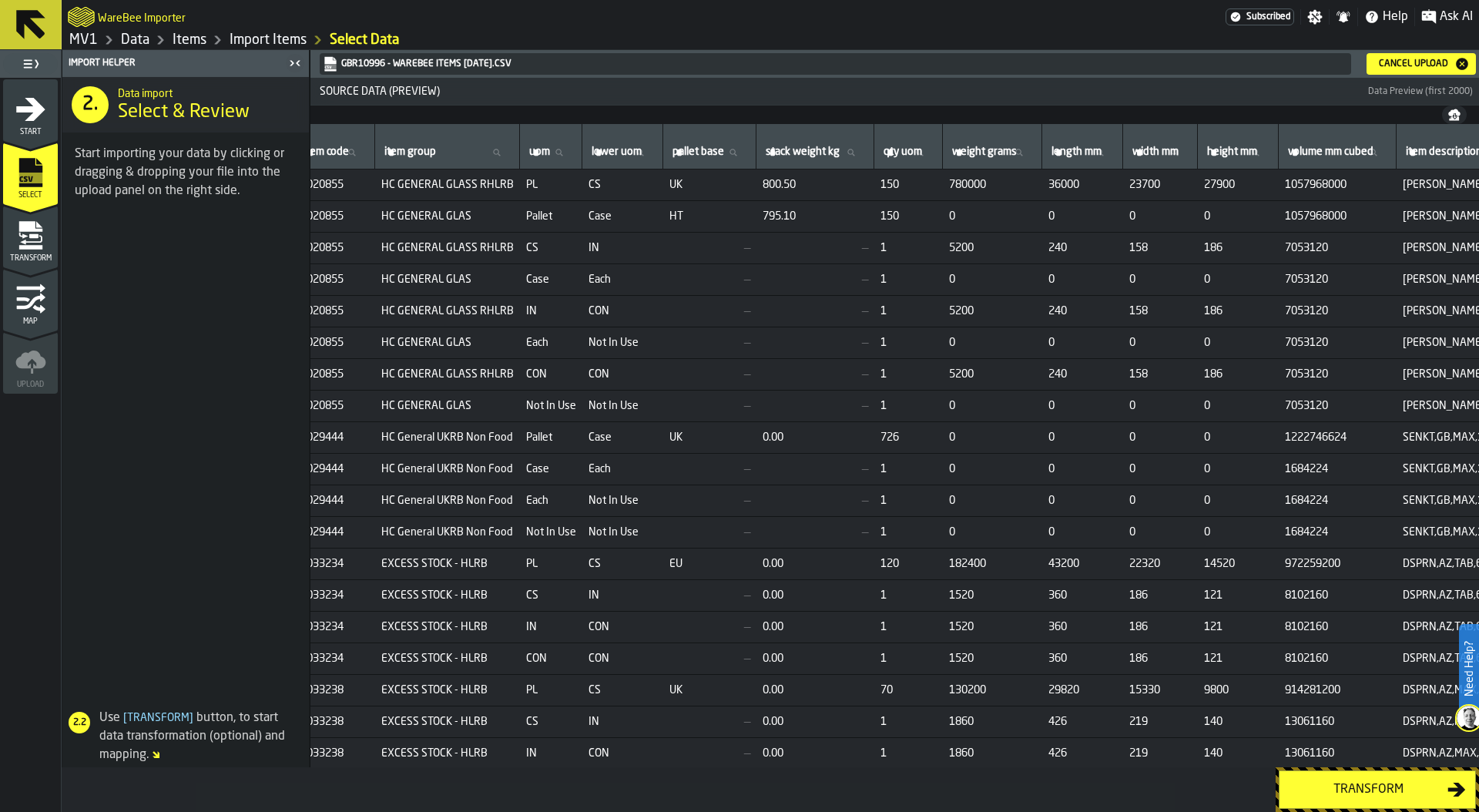
scroll to position [0, 106]
click at [1364, 786] on div "Transform" at bounding box center [1368, 789] width 159 height 19
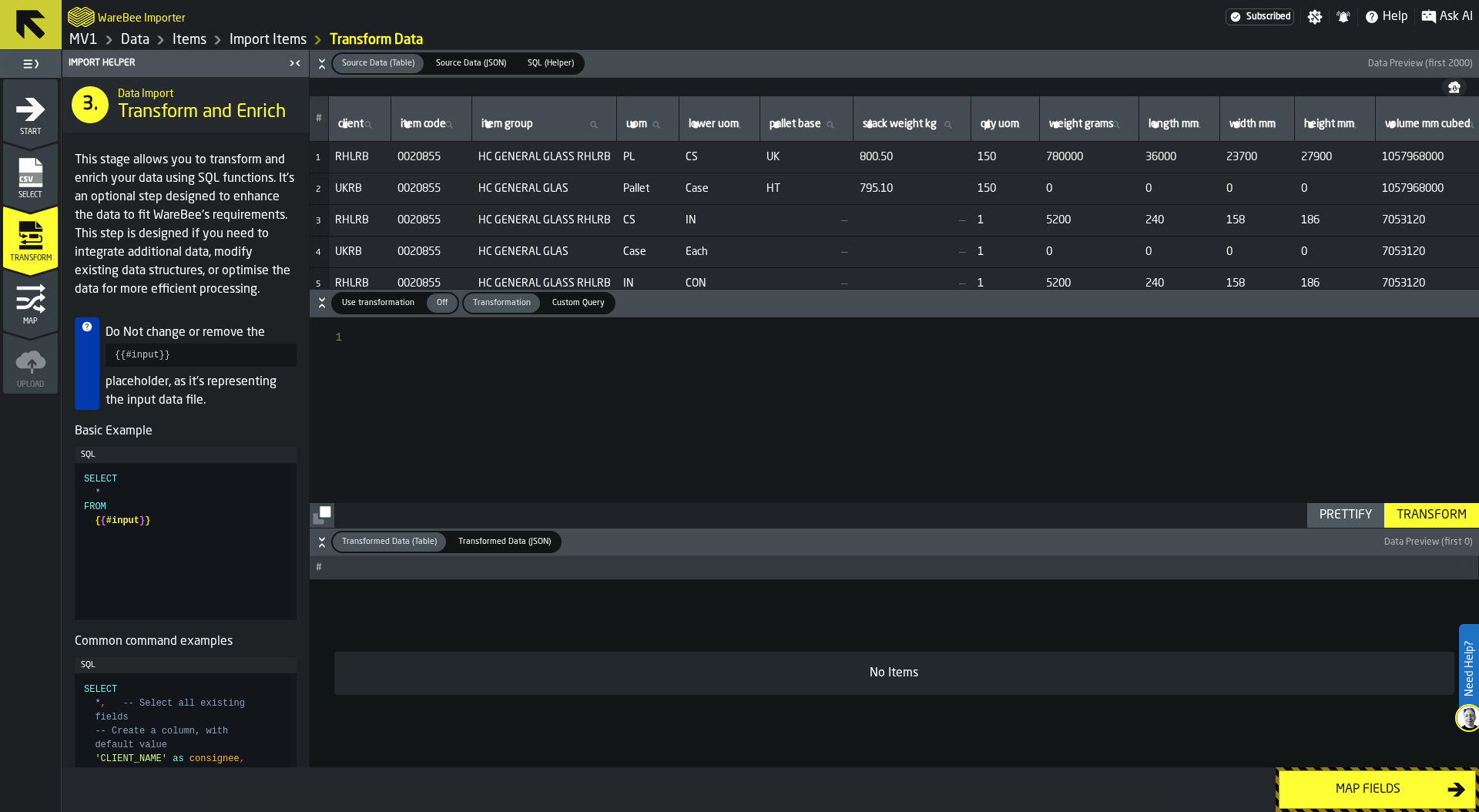
click at [1330, 779] on button "Map fields" at bounding box center [1377, 789] width 197 height 38
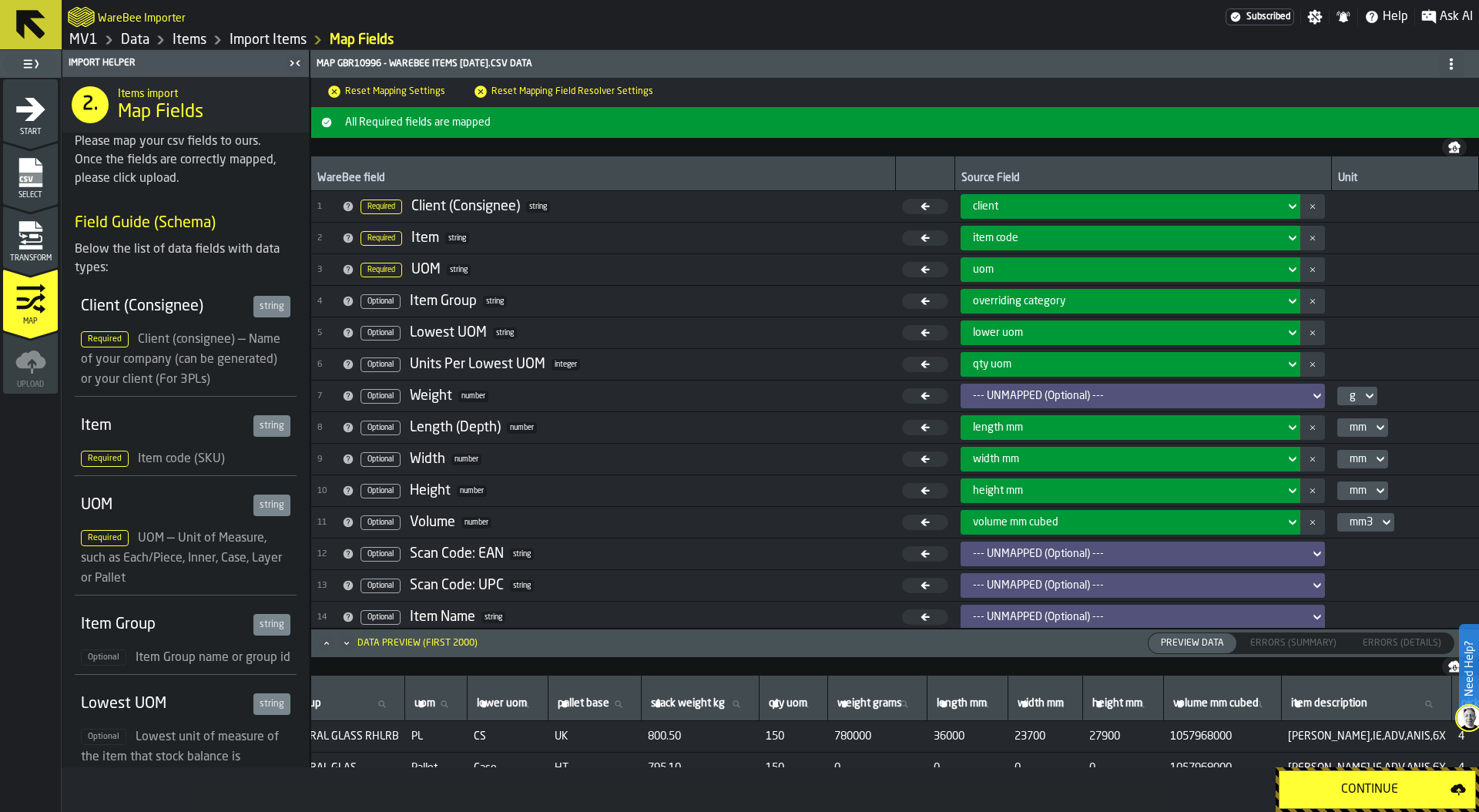
scroll to position [0, 234]
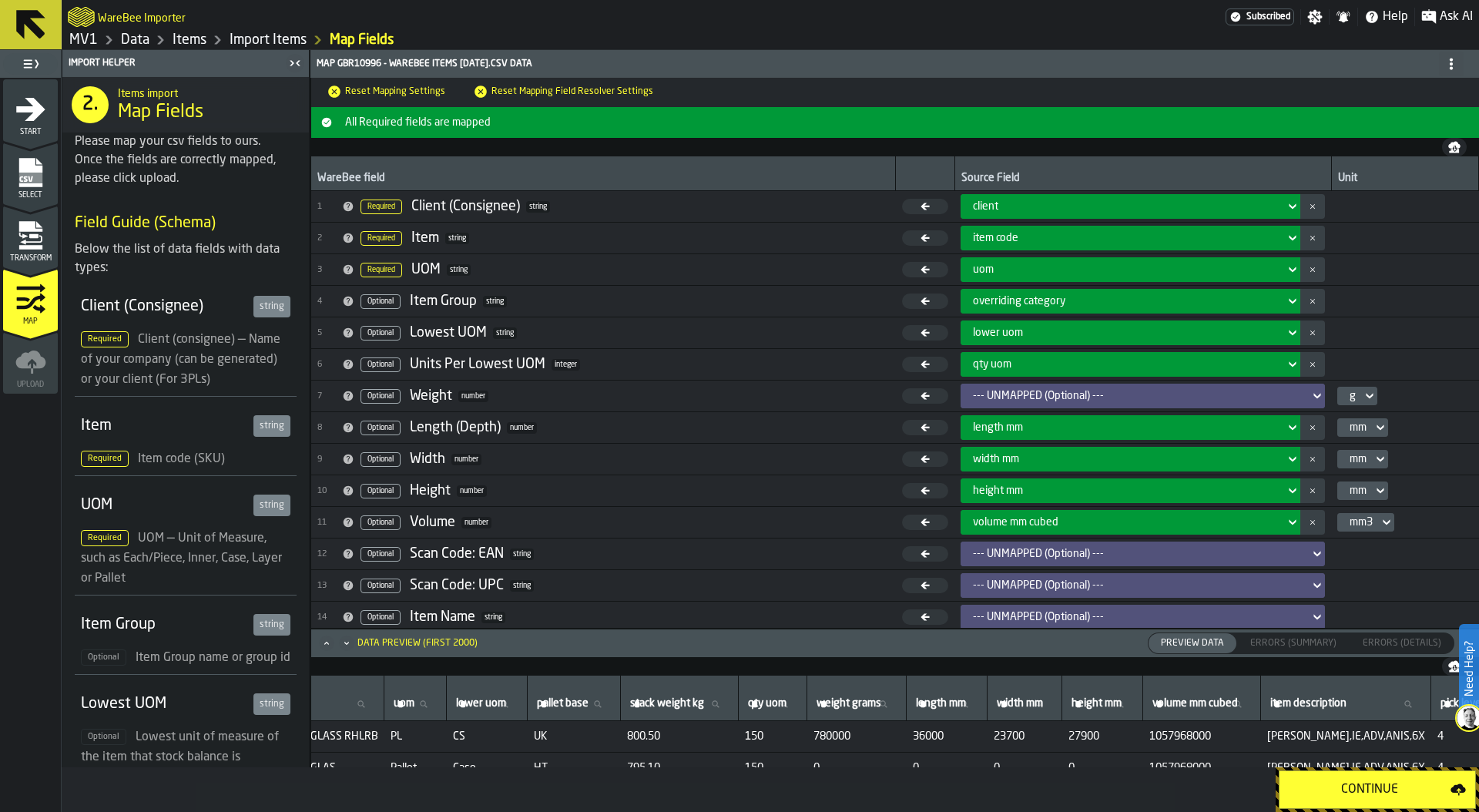
click at [1112, 390] on div "--- UNMAPPED (Optional) ---" at bounding box center [1138, 395] width 330 height 13
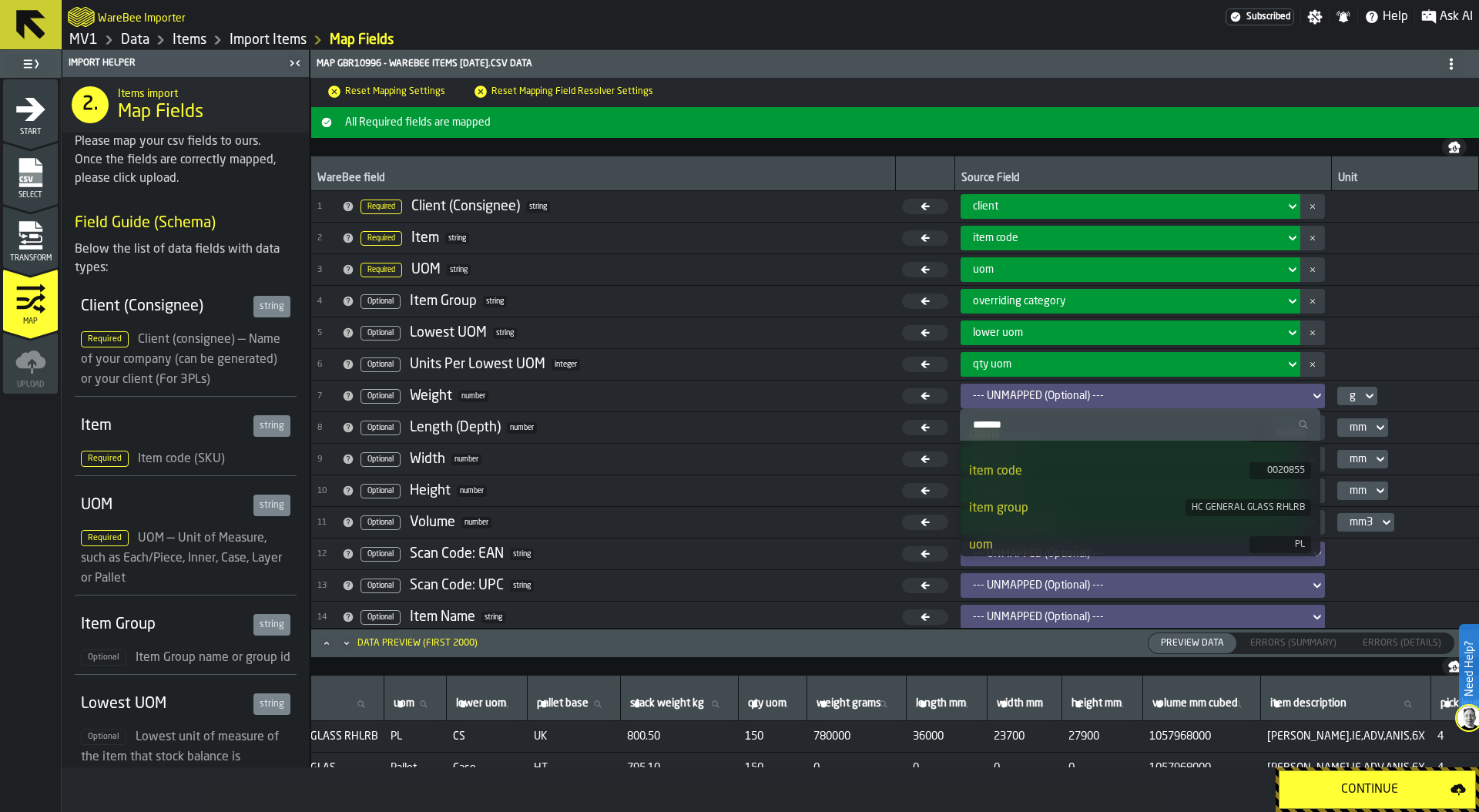
scroll to position [0, 0]
click at [1005, 423] on input "Search" at bounding box center [1139, 424] width 349 height 20
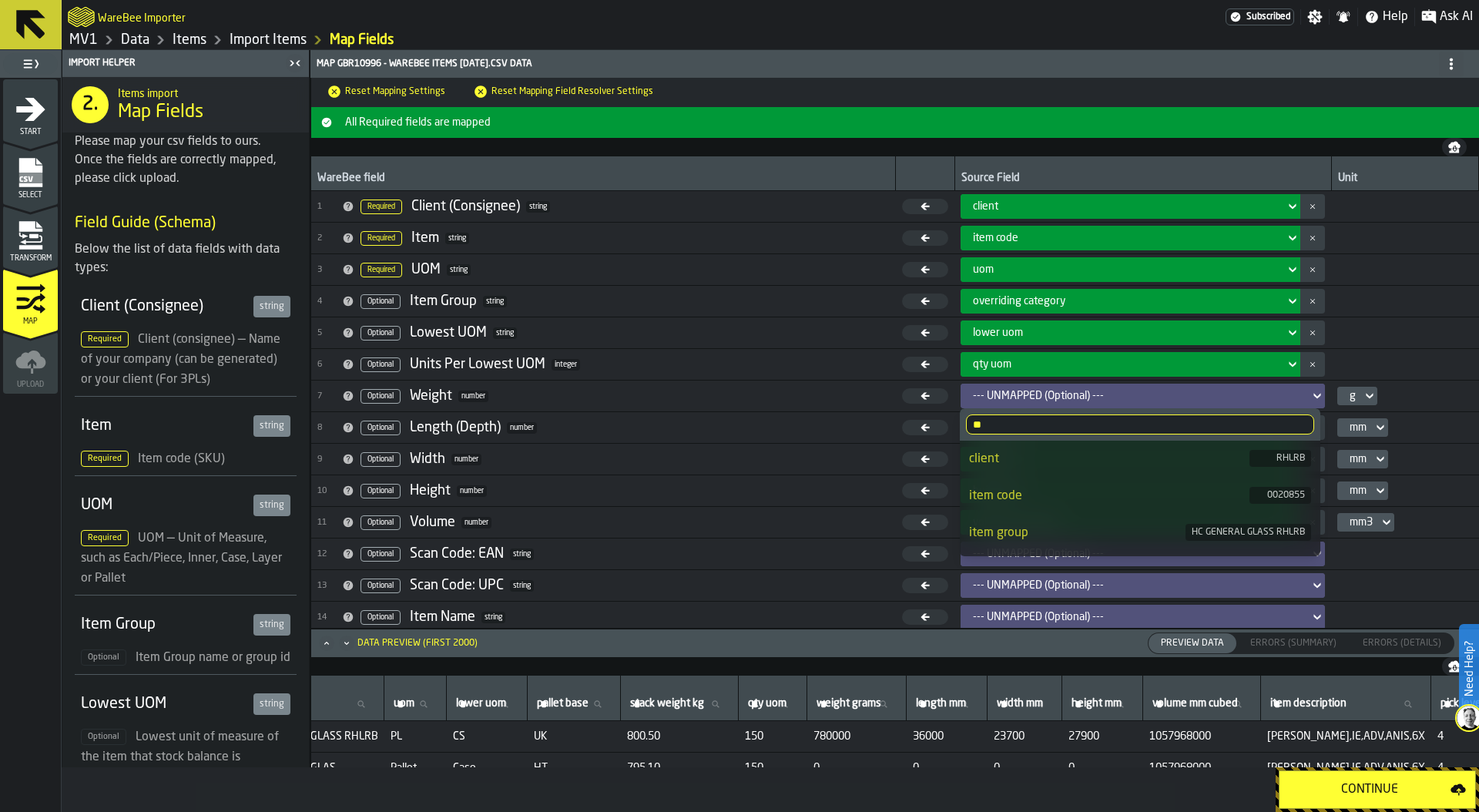
type input "***"
click at [1076, 491] on div "weight grams" at bounding box center [1109, 496] width 280 height 19
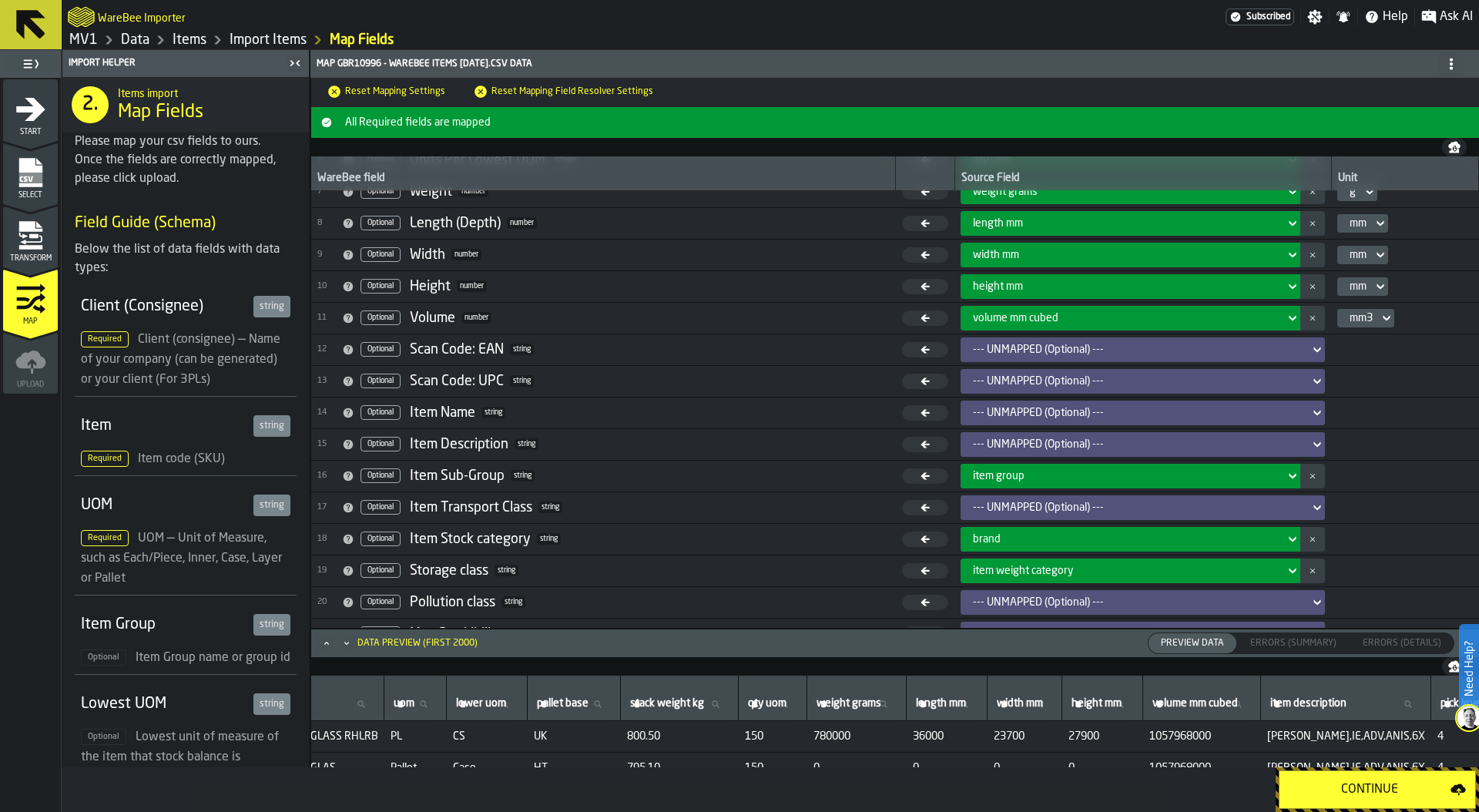
scroll to position [236, 0]
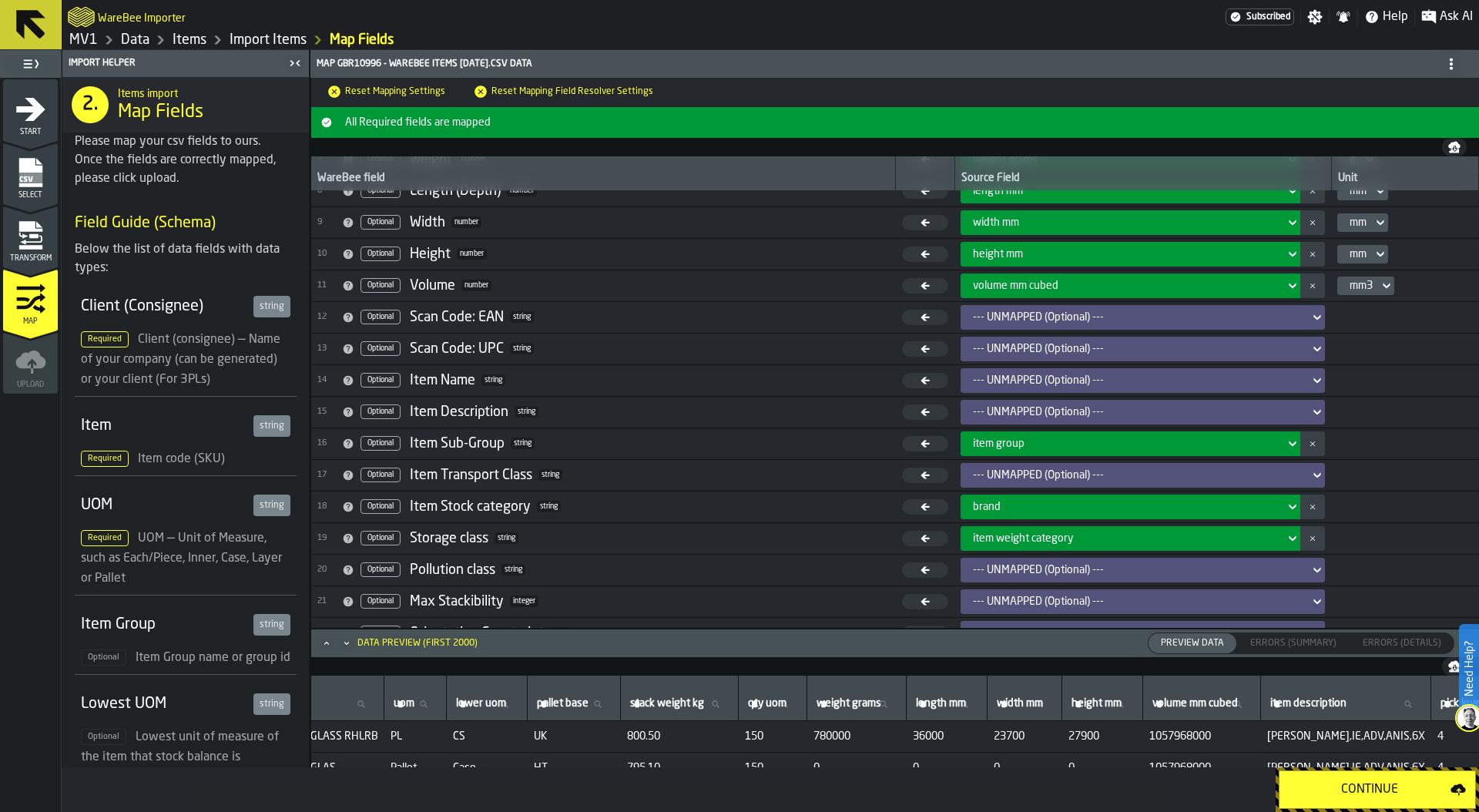
click at [1017, 316] on div "--- UNMAPPED (Optional) ---" at bounding box center [1138, 317] width 330 height 13
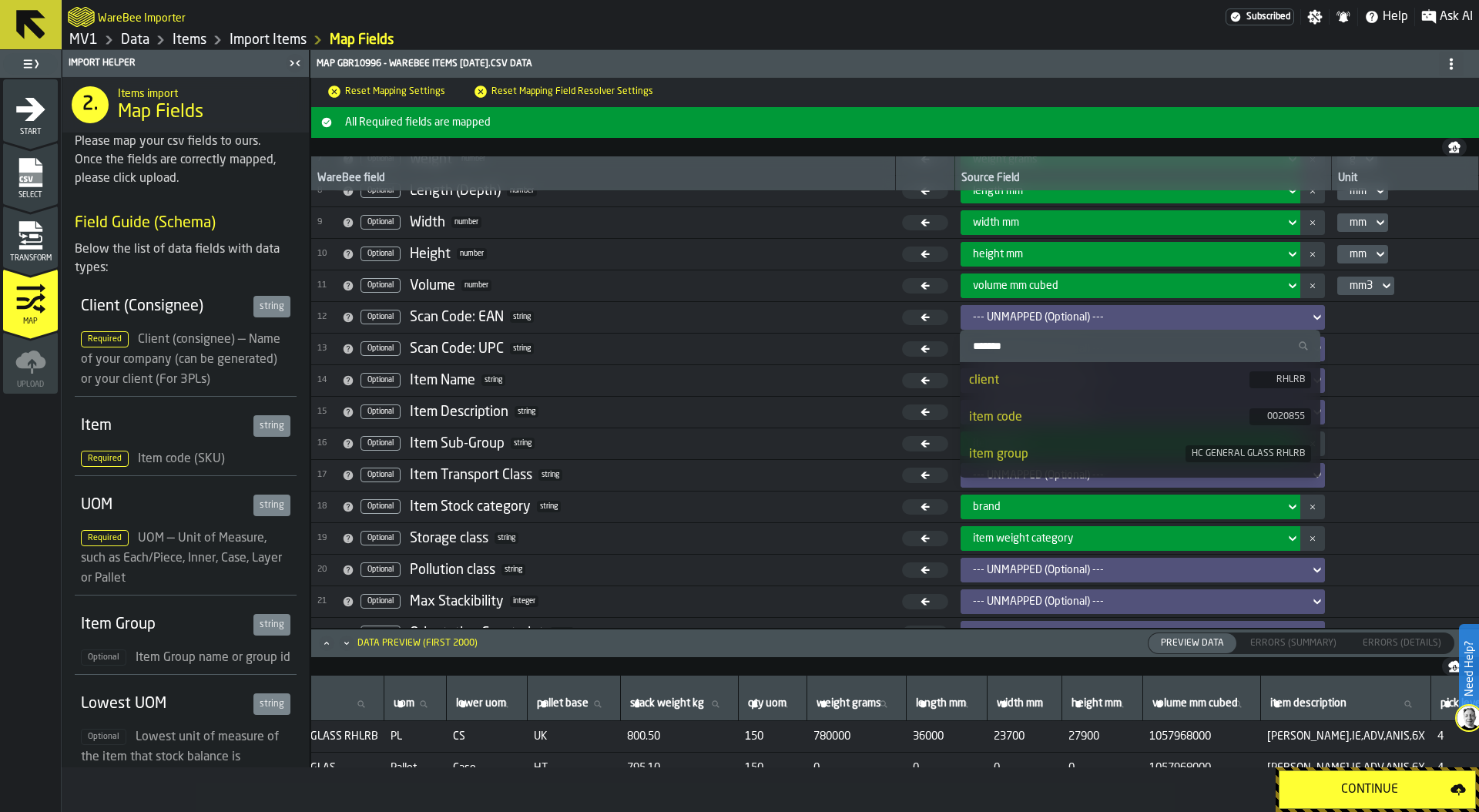
click at [867, 390] on span "14 Optional Item Name string" at bounding box center [603, 381] width 572 height 23
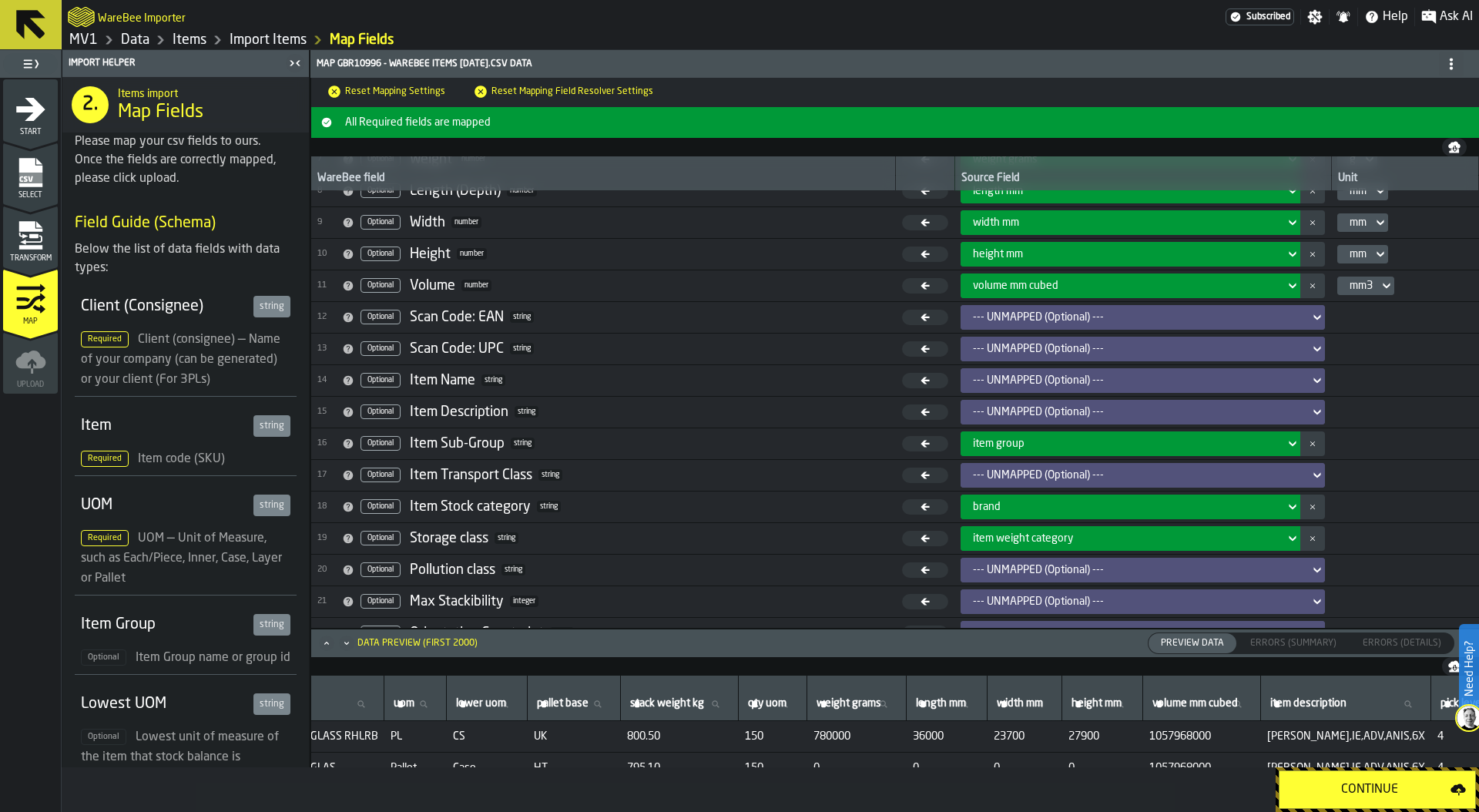
click at [1013, 378] on div "--- UNMAPPED (Optional) ---" at bounding box center [1138, 380] width 330 height 13
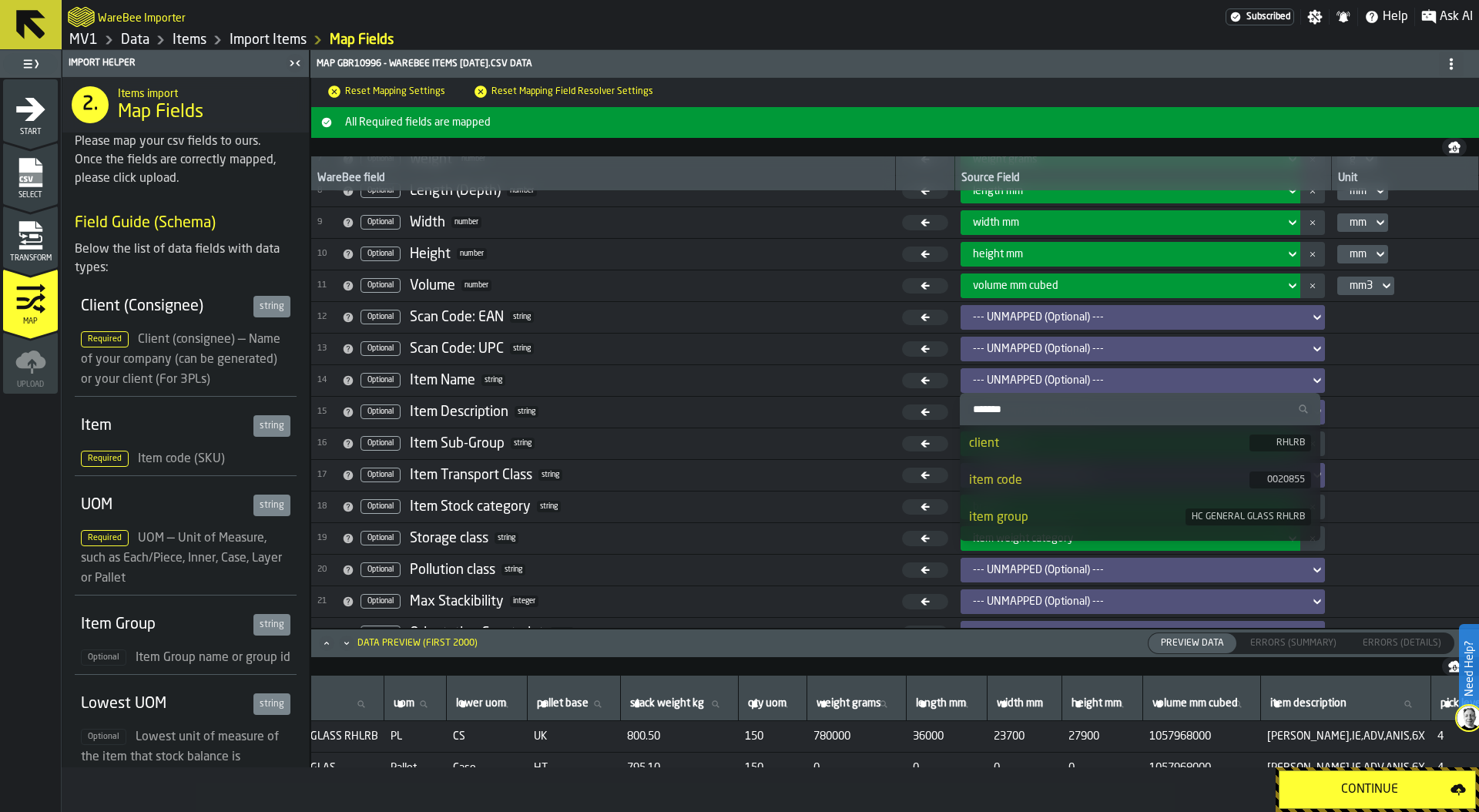
click at [993, 414] on input "Search" at bounding box center [1139, 409] width 349 height 20
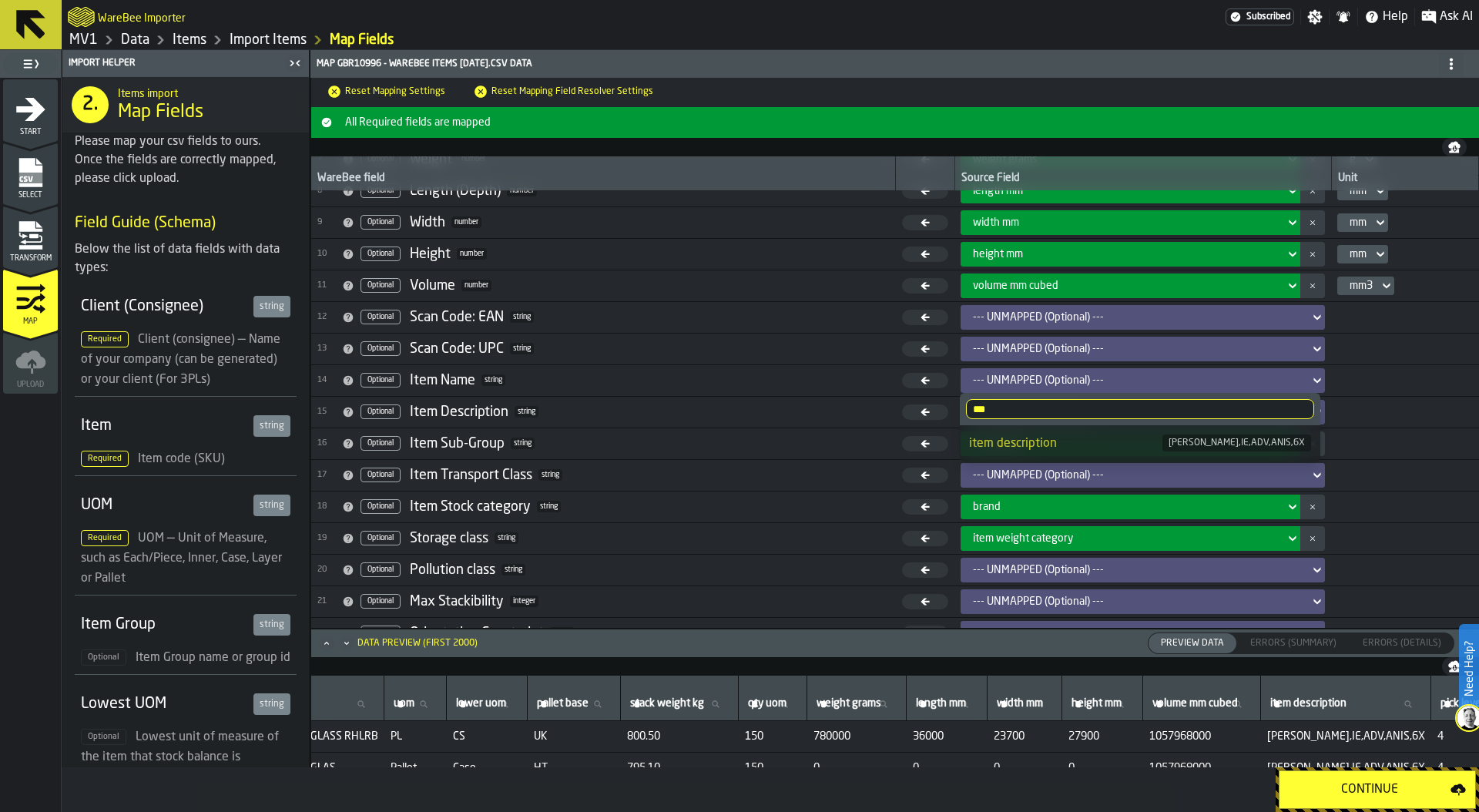
type input "***"
click at [736, 410] on span "15 Optional Item Description string" at bounding box center [603, 412] width 572 height 23
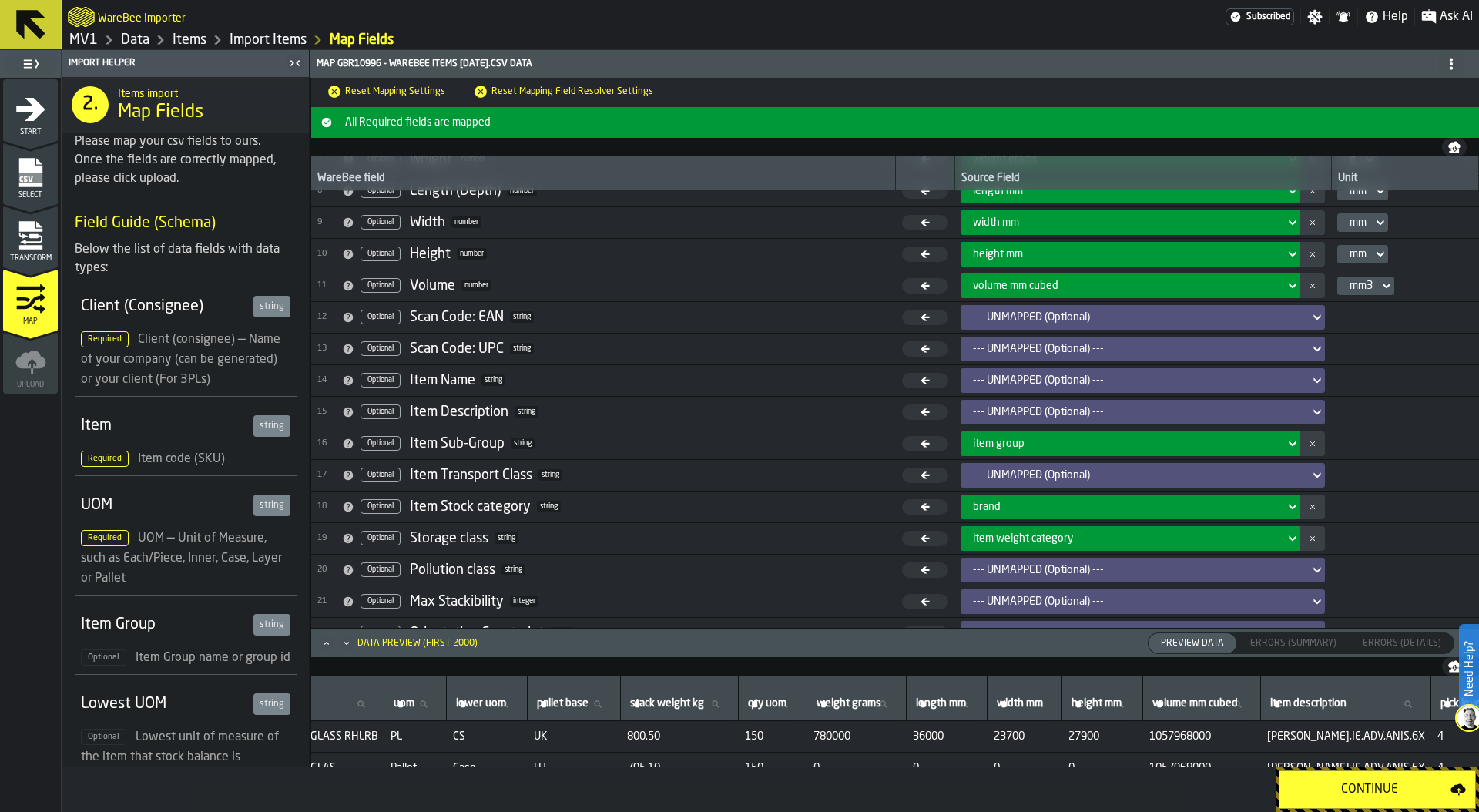
click at [185, 36] on link "Items" at bounding box center [189, 39] width 34 height 17
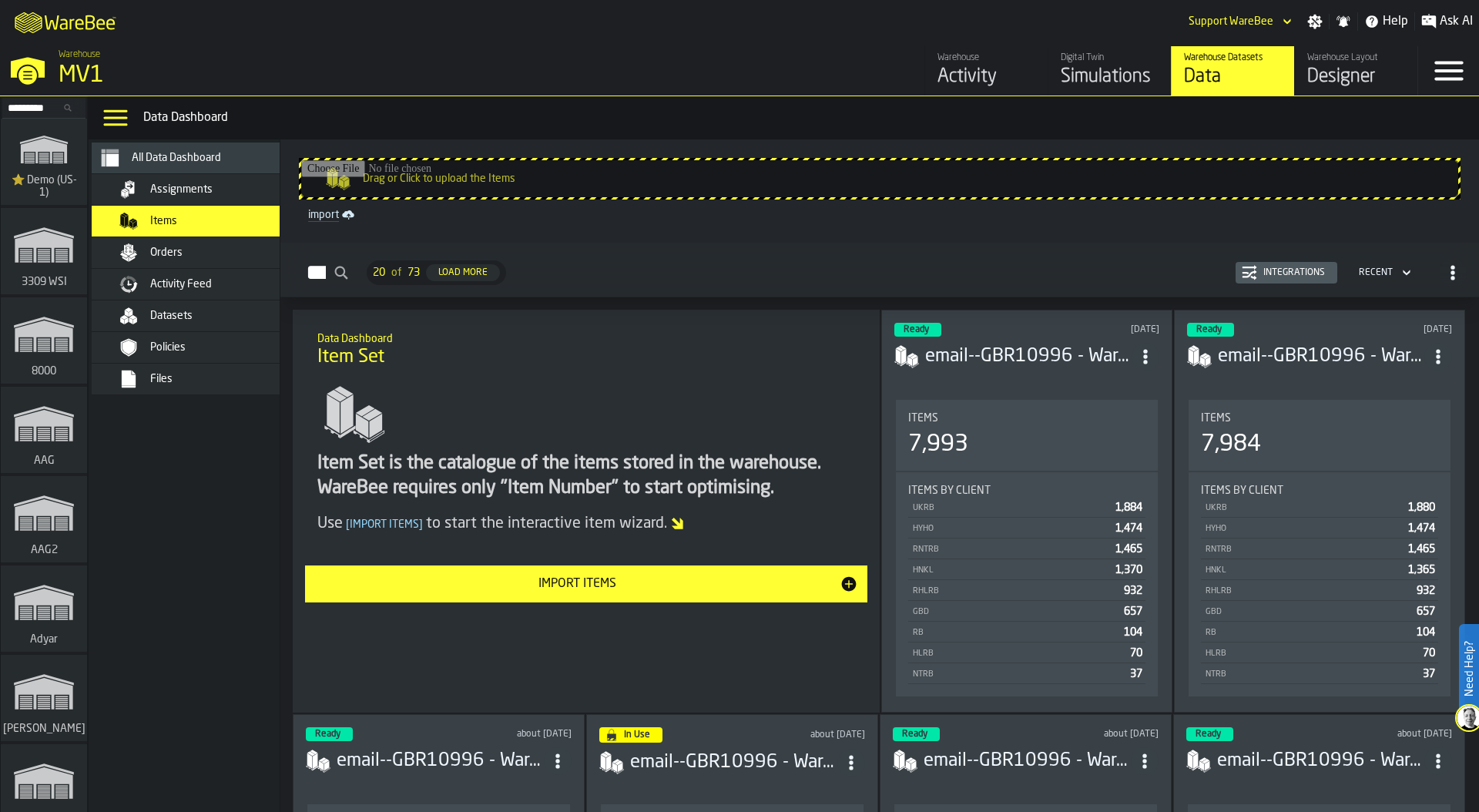
click at [1297, 277] on div "Integrations" at bounding box center [1294, 272] width 74 height 11
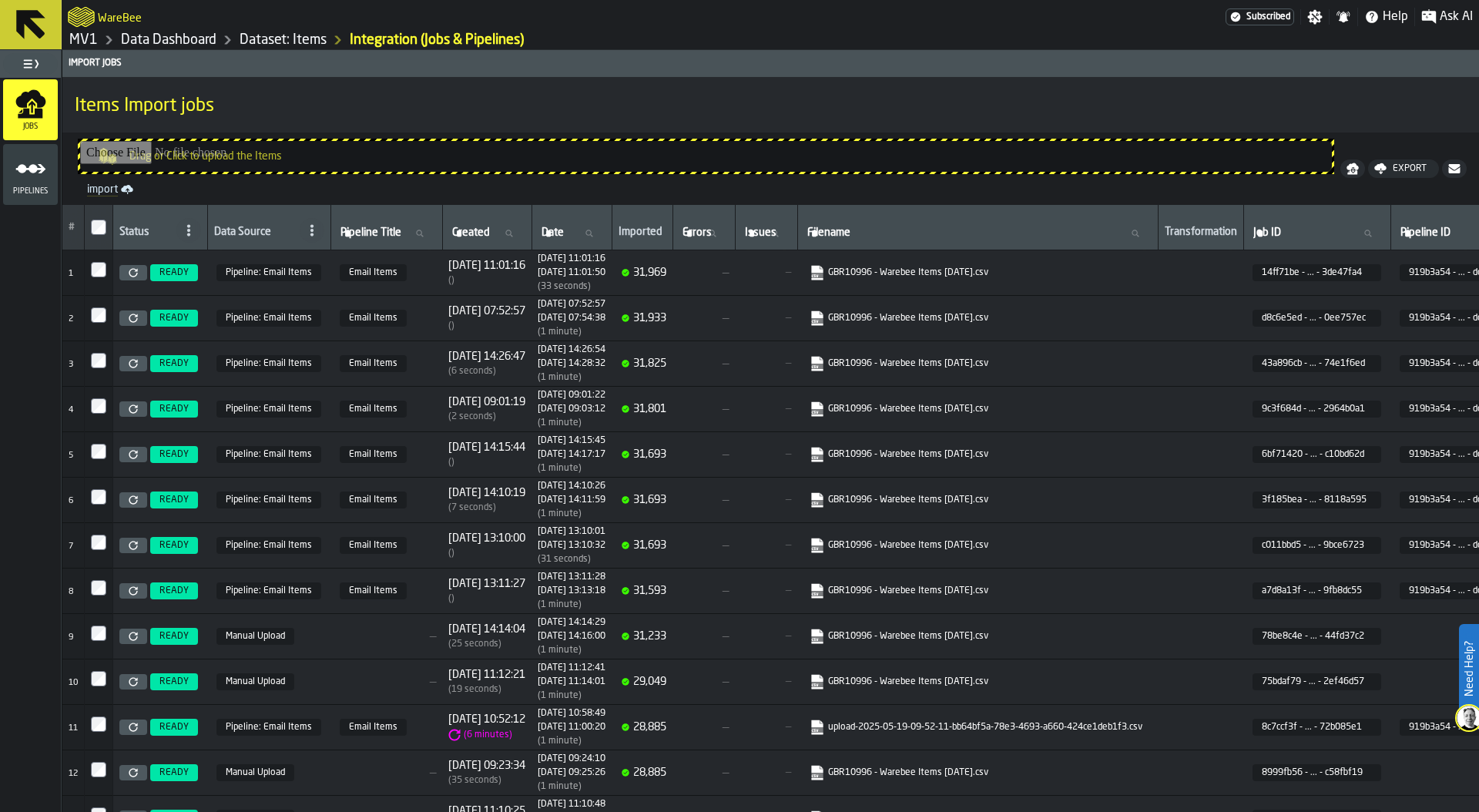
click at [929, 267] on link "GBR10996 - Warebee Items 28.08.2025.csv" at bounding box center [975, 272] width 333 height 16
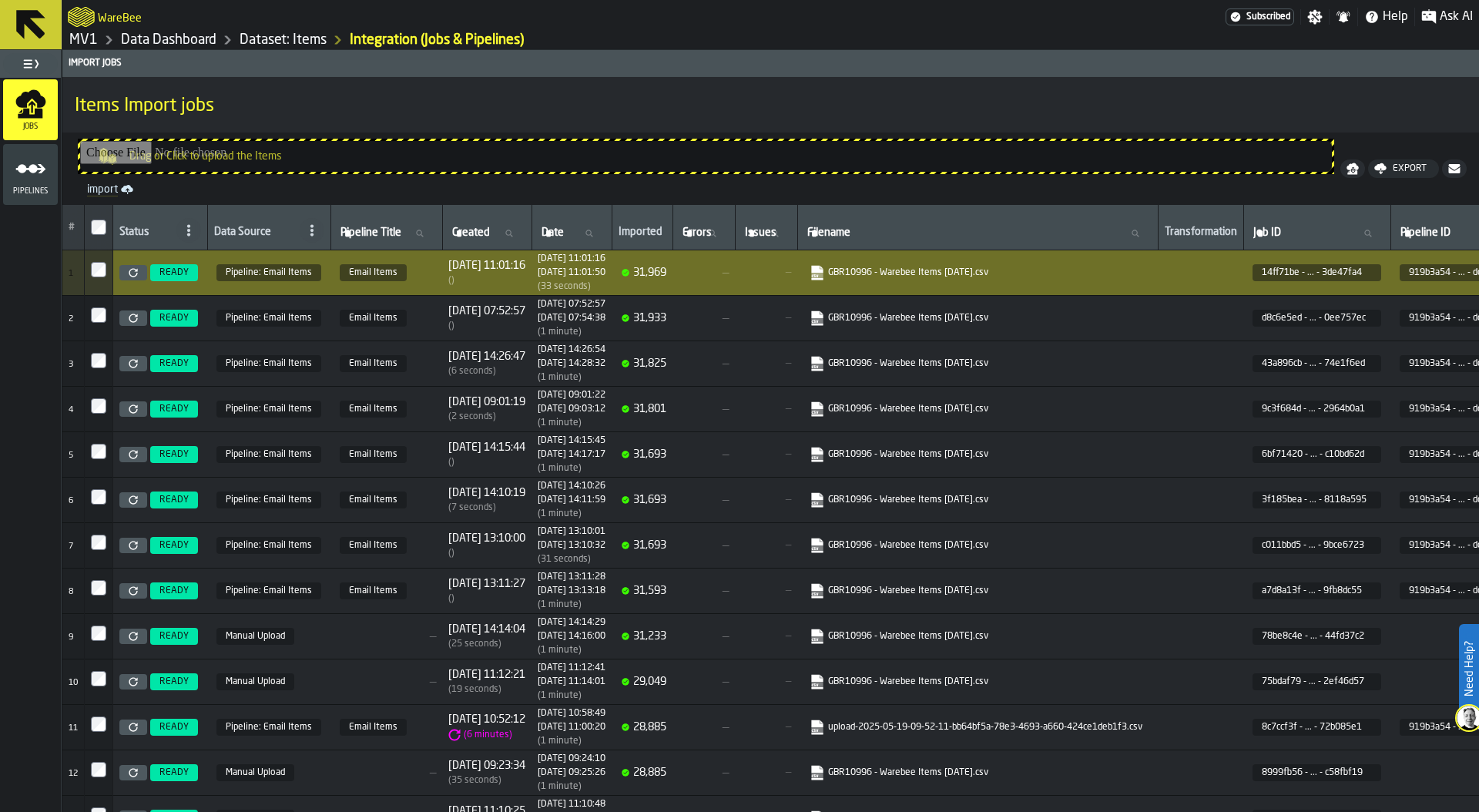
click at [988, 34] on h1 "MV1 Data Dashboard Dataset: Items Integration (Jobs & Pipelines)" at bounding box center [769, 40] width 1405 height 19
click at [101, 189] on link "import" at bounding box center [706, 189] width 1251 height 19
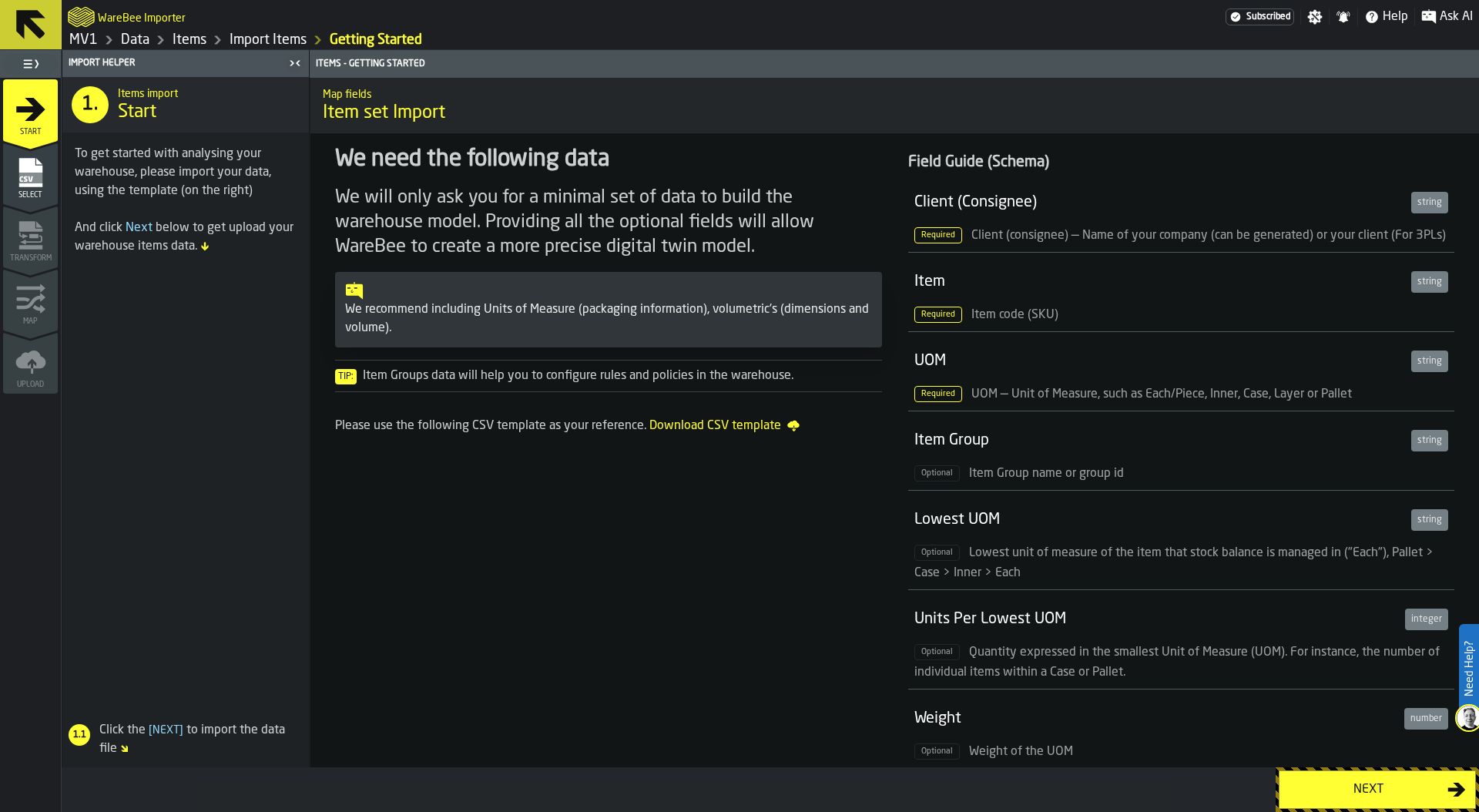
click at [1327, 778] on button "Next" at bounding box center [1377, 789] width 197 height 38
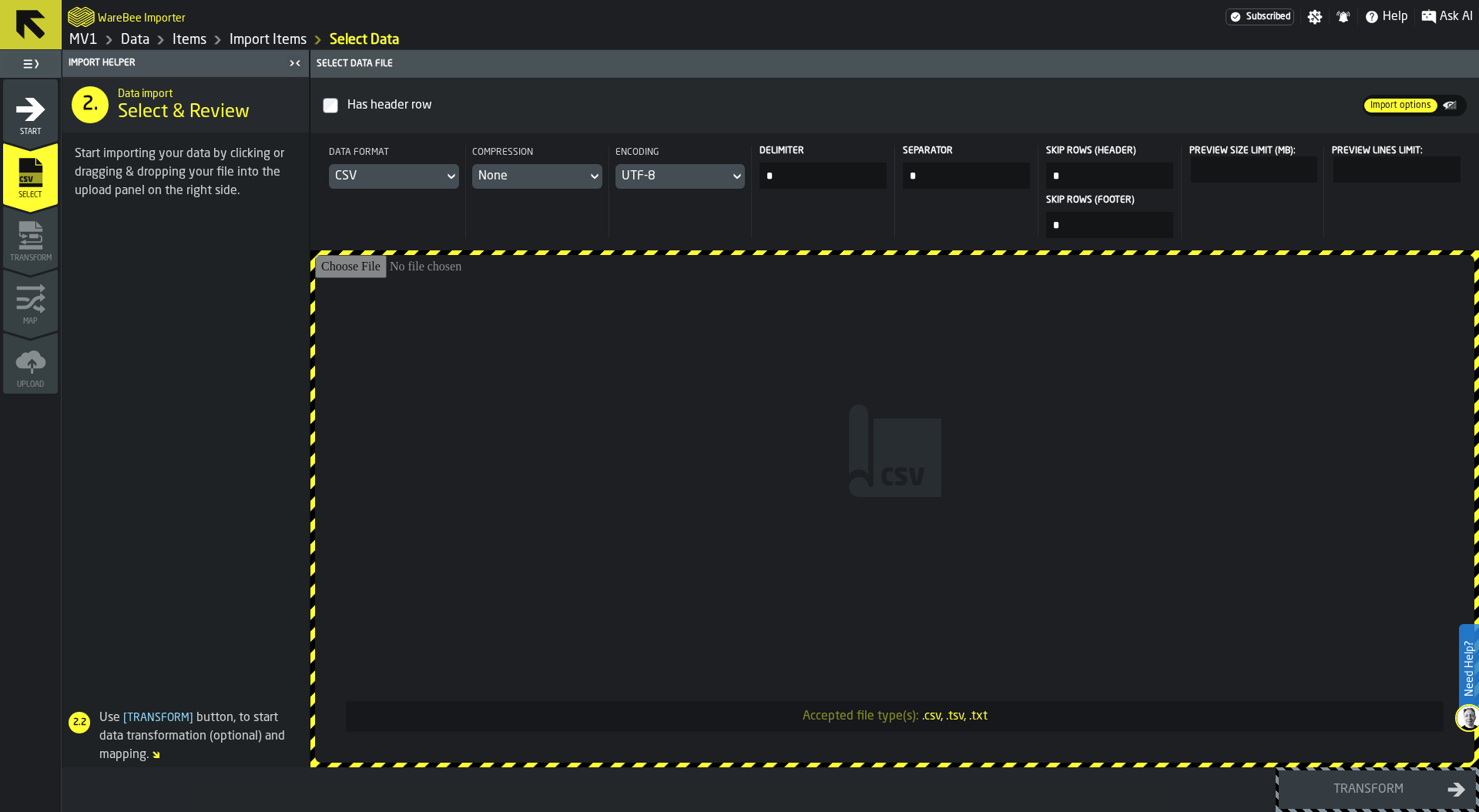
click at [905, 414] on input "Accepted file type(s): .csv, .tsv, .txt" at bounding box center [894, 508] width 1159 height 508
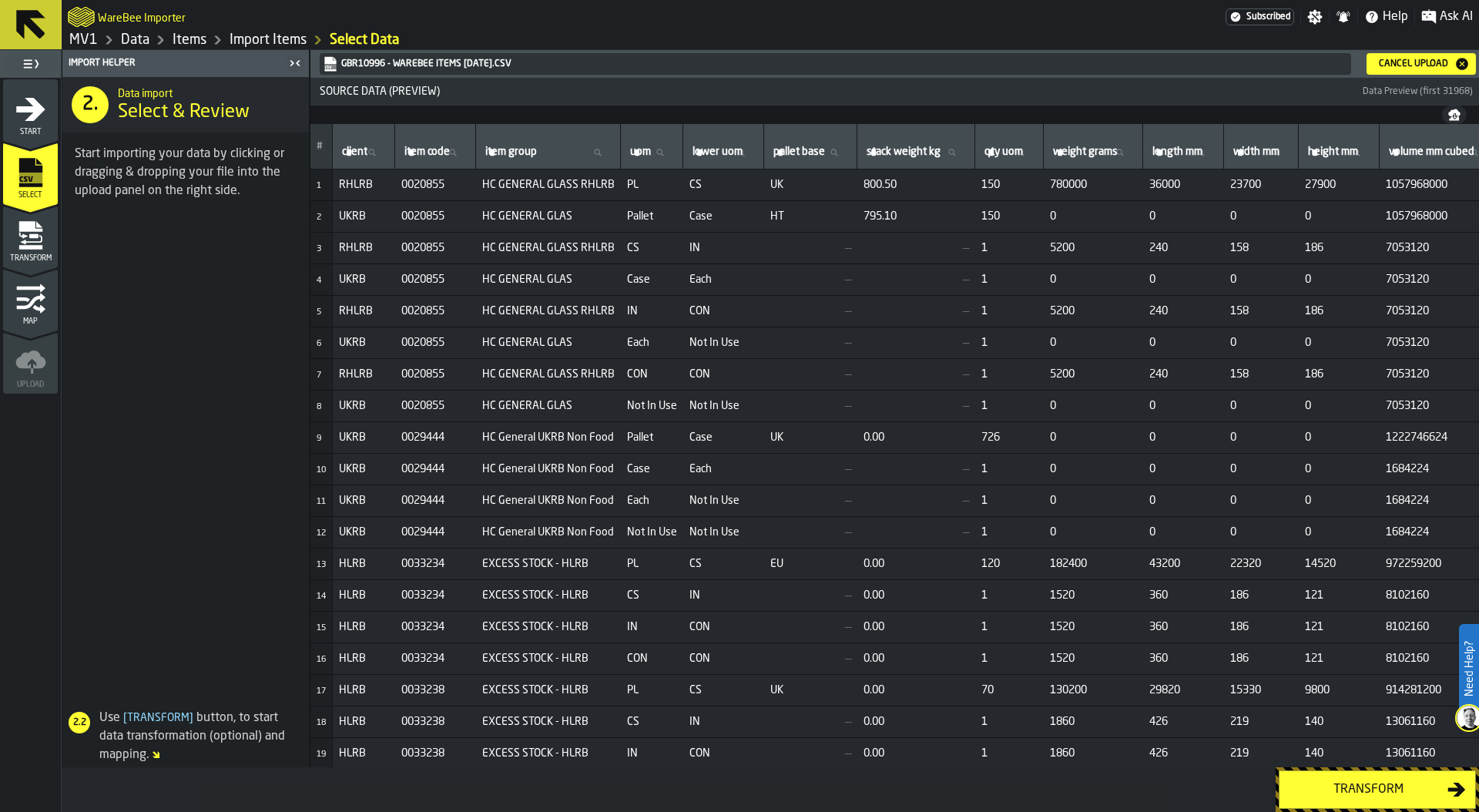
click at [1365, 783] on div "Transform" at bounding box center [1368, 789] width 159 height 19
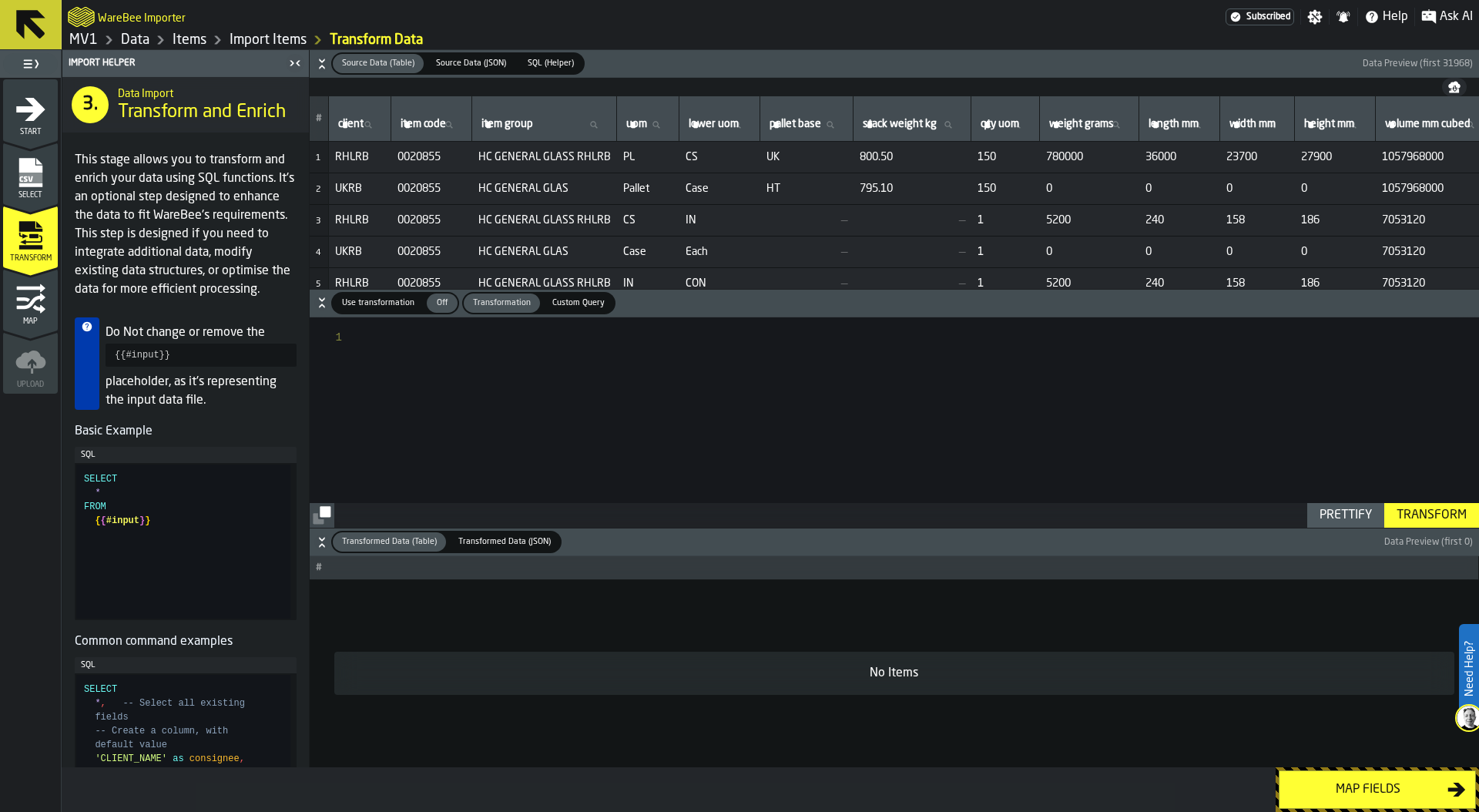
click at [1355, 786] on div "Map fields" at bounding box center [1368, 789] width 159 height 19
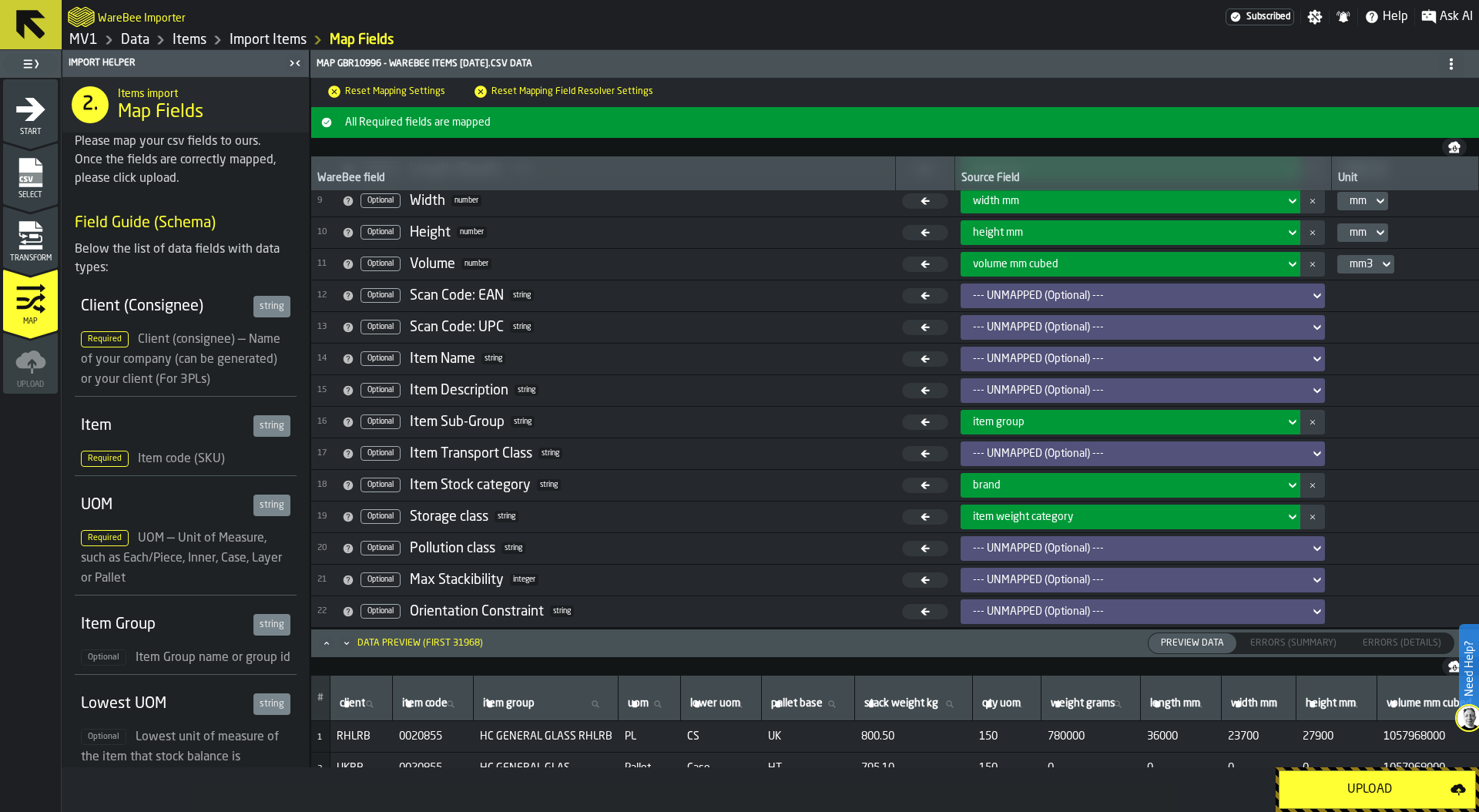
scroll to position [251, 0]
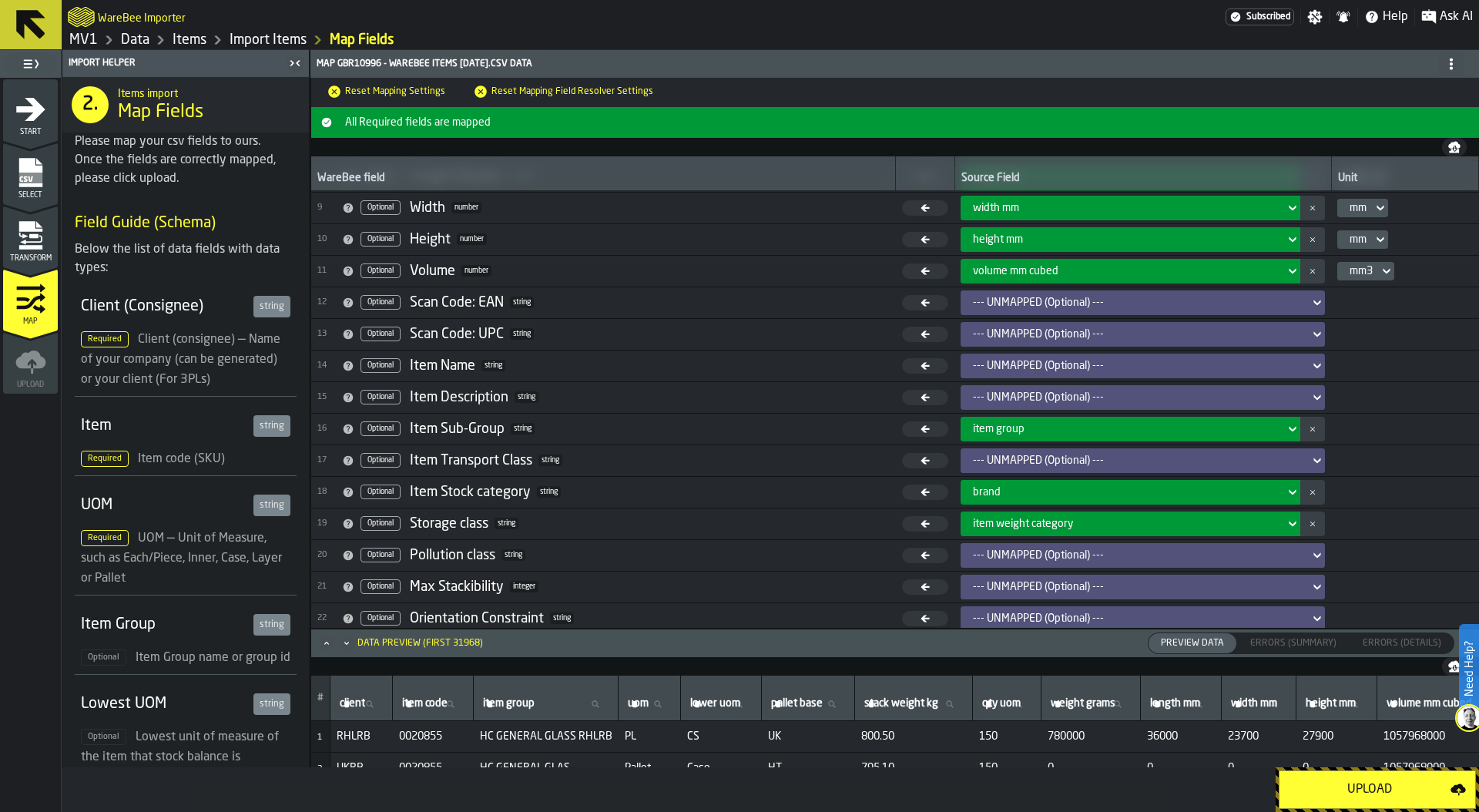
click at [1017, 394] on div "--- UNMAPPED (Optional) ---" at bounding box center [1138, 397] width 330 height 13
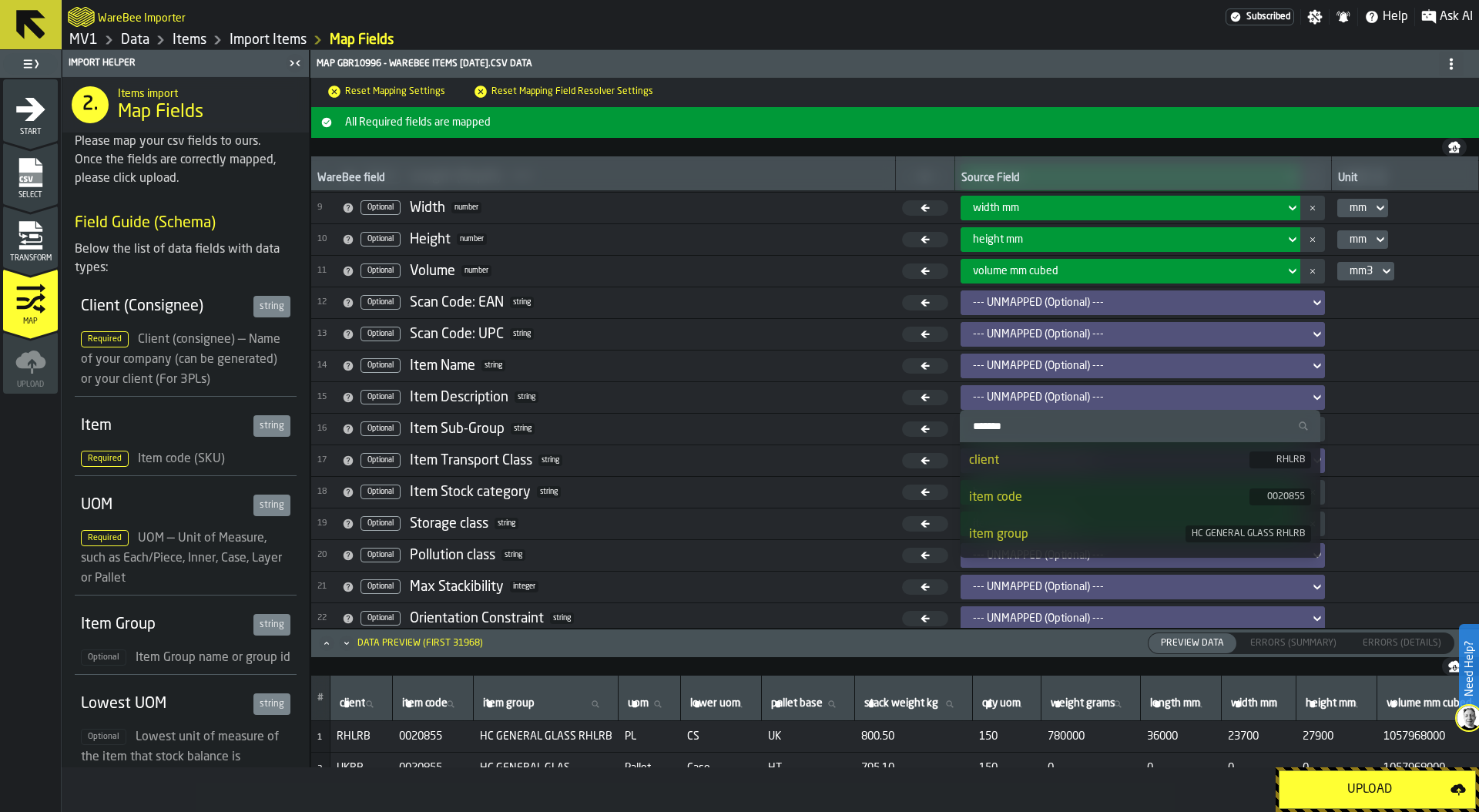
click at [1014, 426] on input "Search" at bounding box center [1139, 426] width 349 height 20
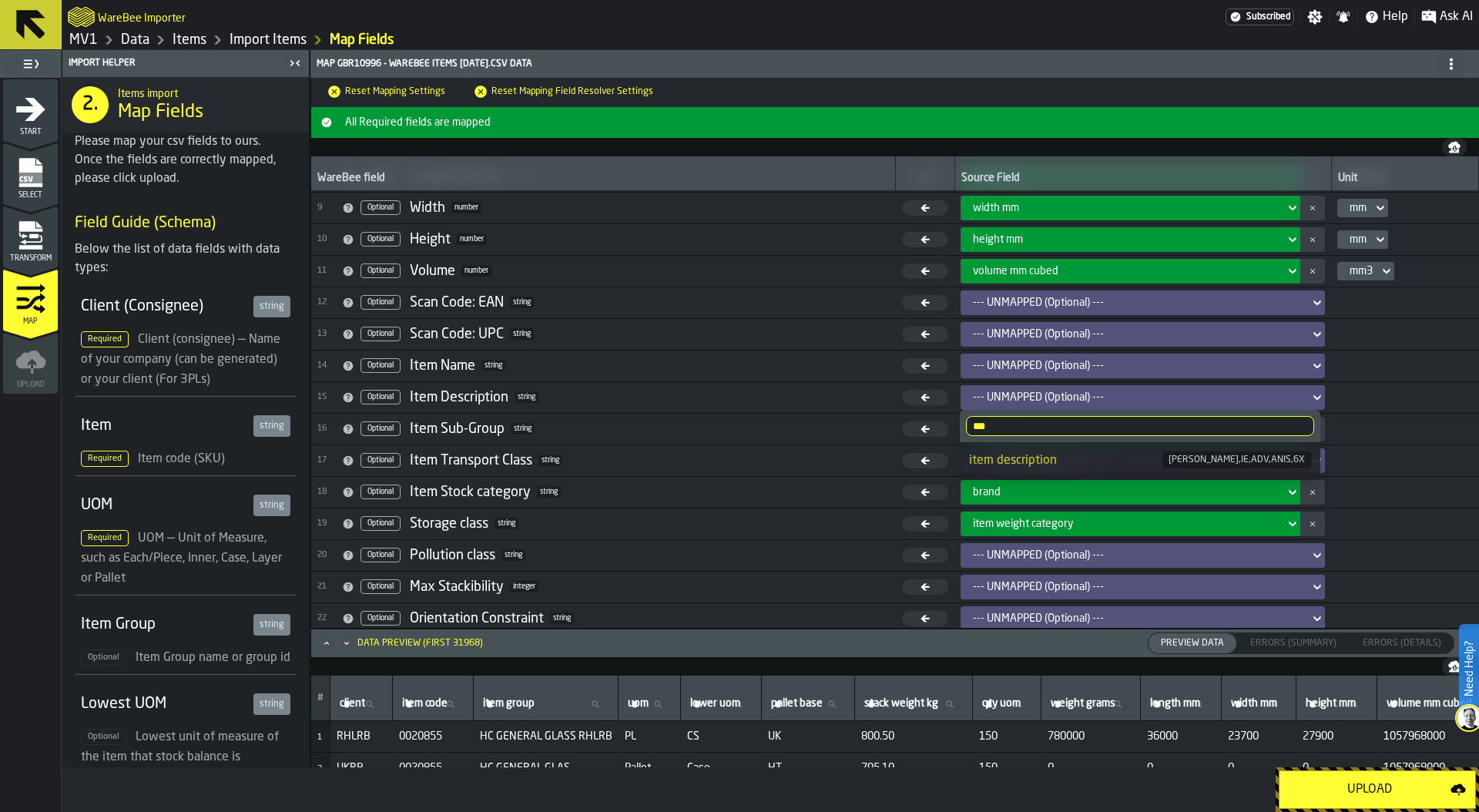
type input "***"
click at [1020, 459] on div "item description" at bounding box center [1066, 460] width 193 height 19
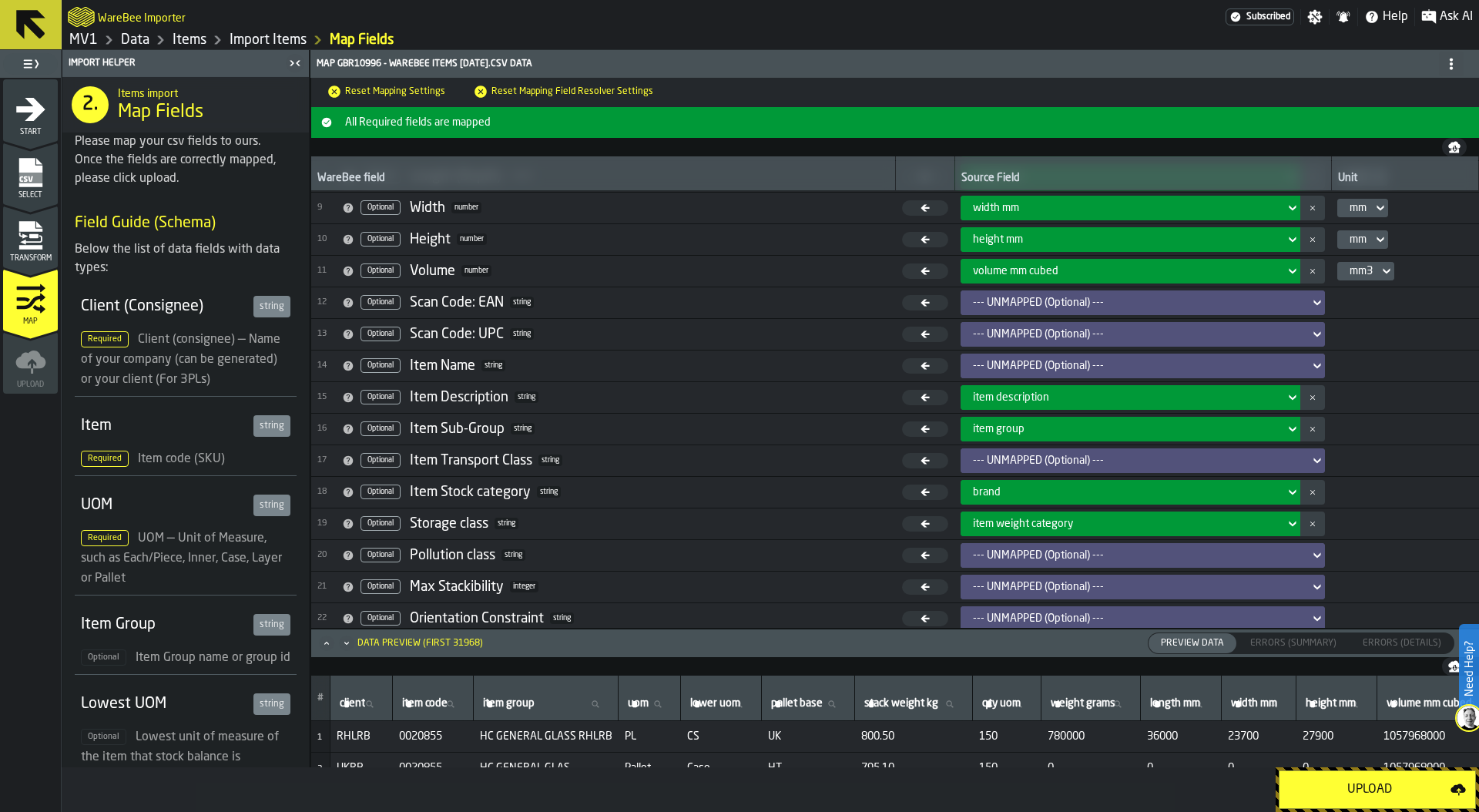
click at [1001, 363] on div "--- UNMAPPED (Optional) ---" at bounding box center [1138, 365] width 330 height 13
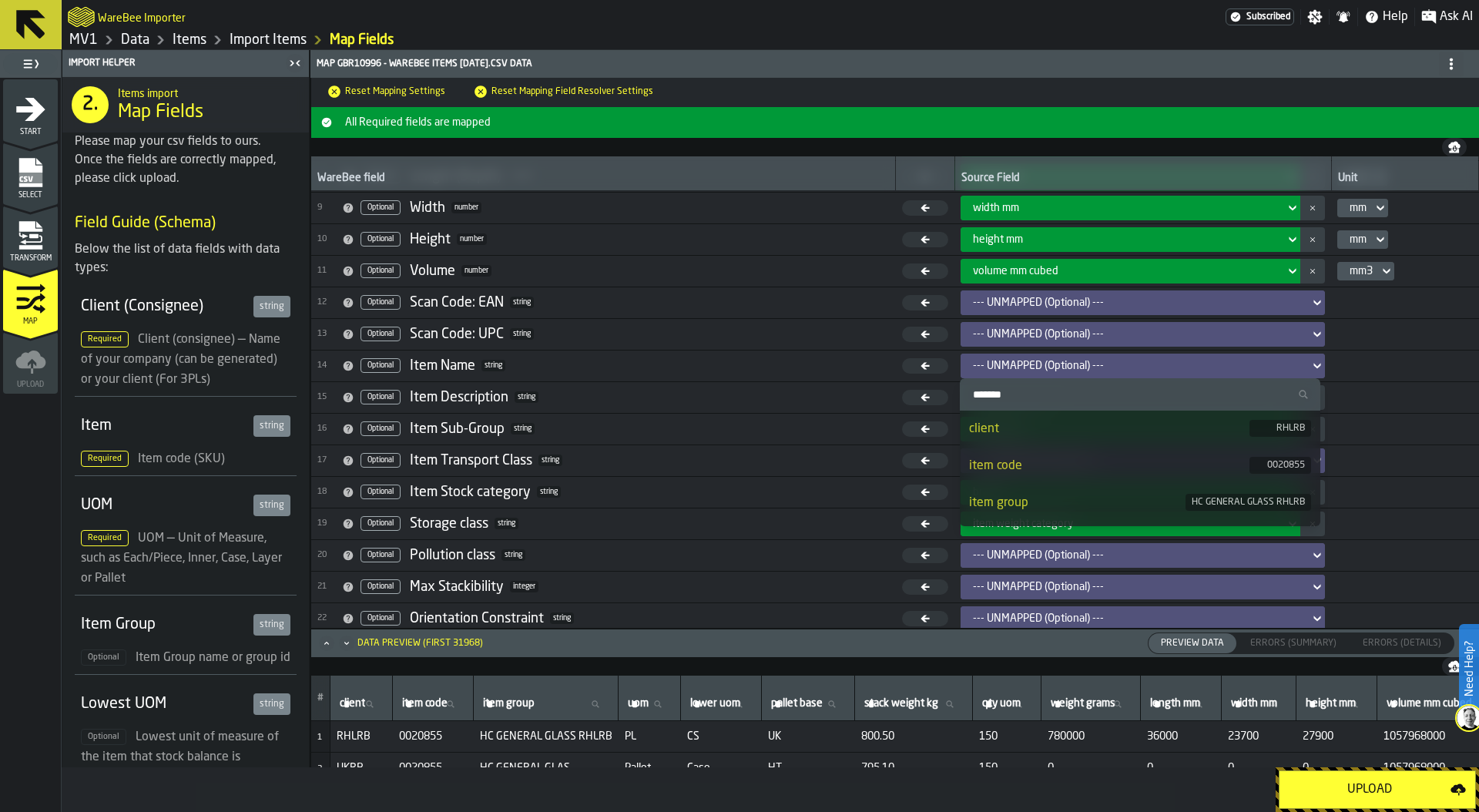
click at [999, 392] on input "Search" at bounding box center [1139, 394] width 349 height 20
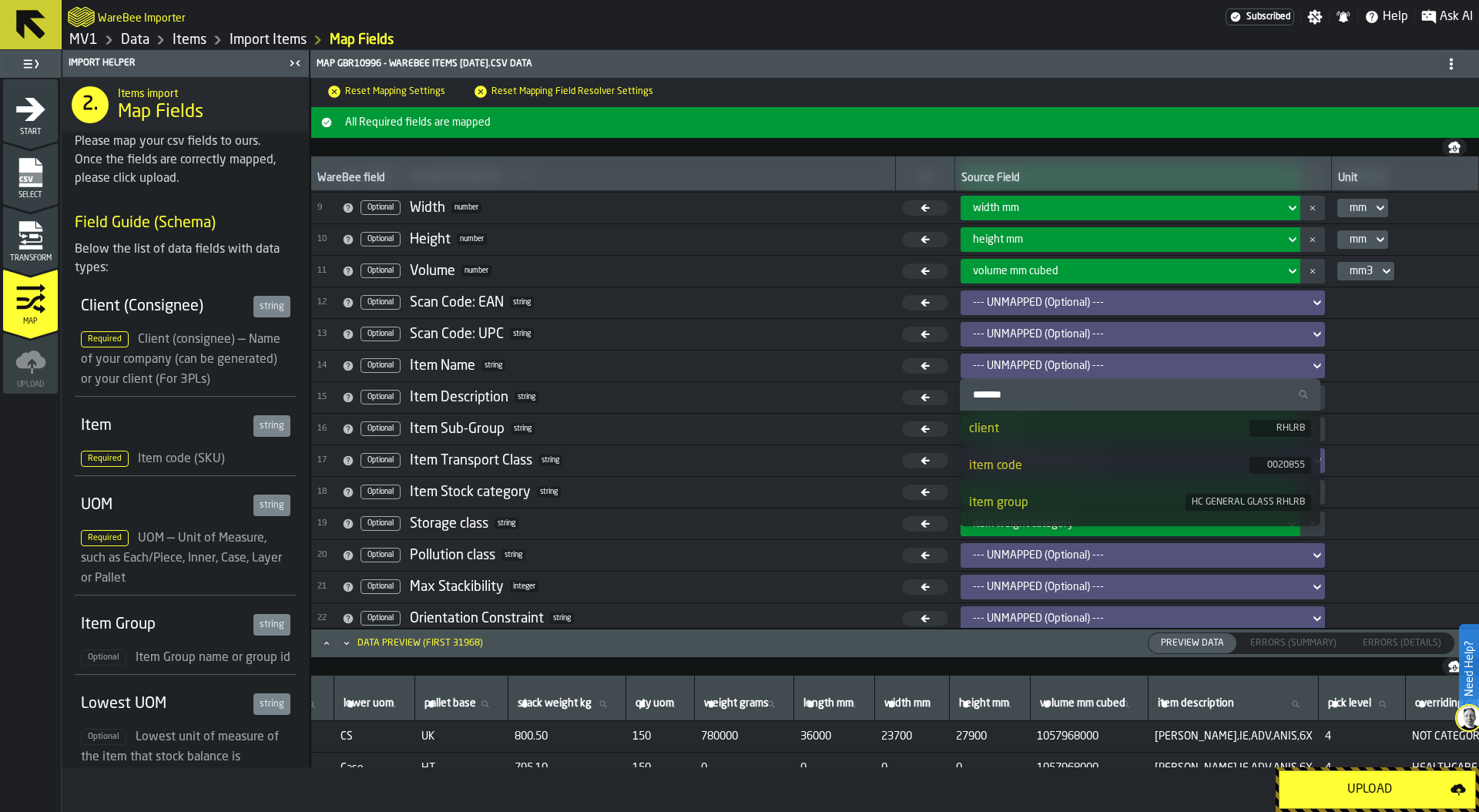
scroll to position [0, 663]
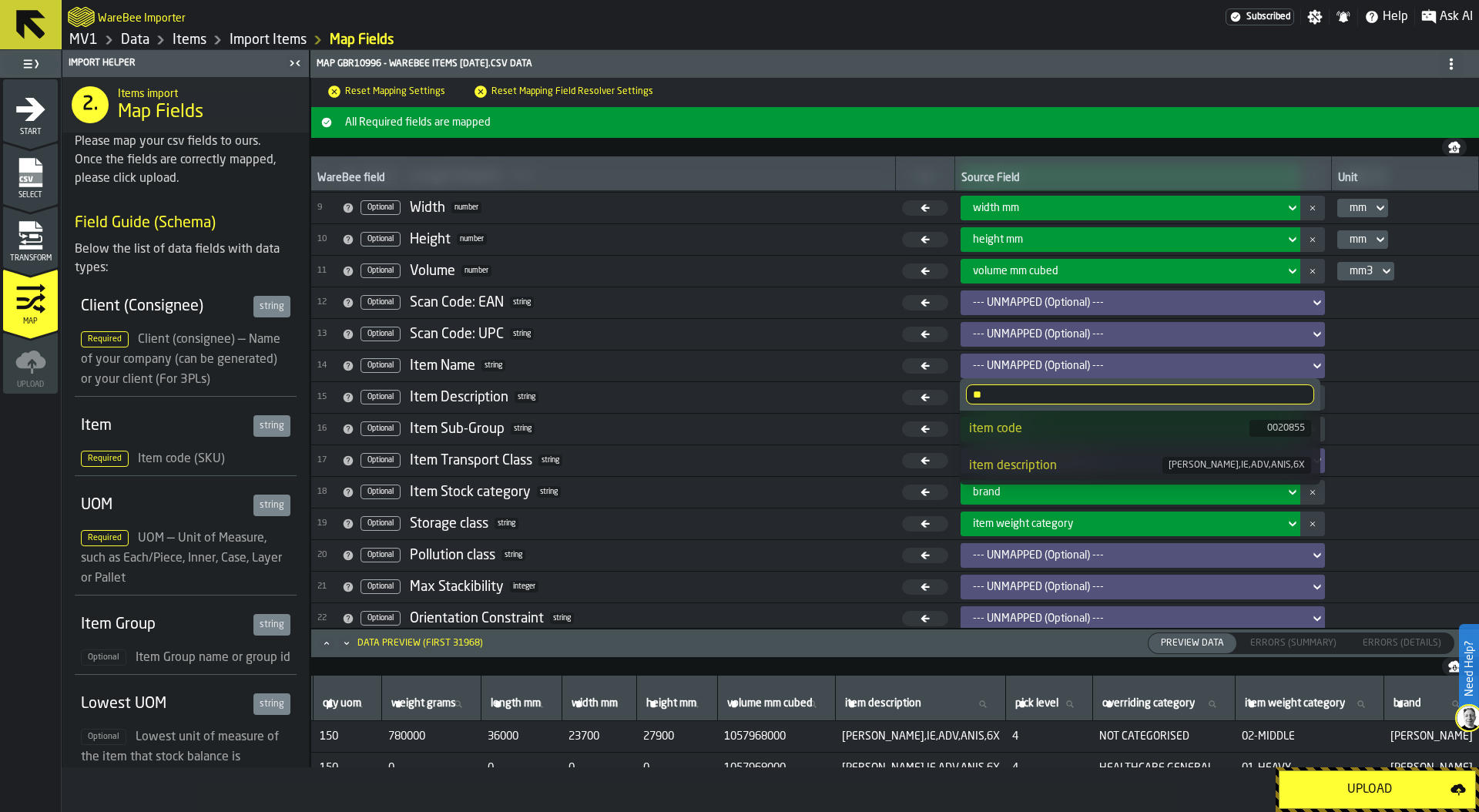
type input "**"
click at [1025, 457] on div "item description" at bounding box center [1066, 466] width 193 height 19
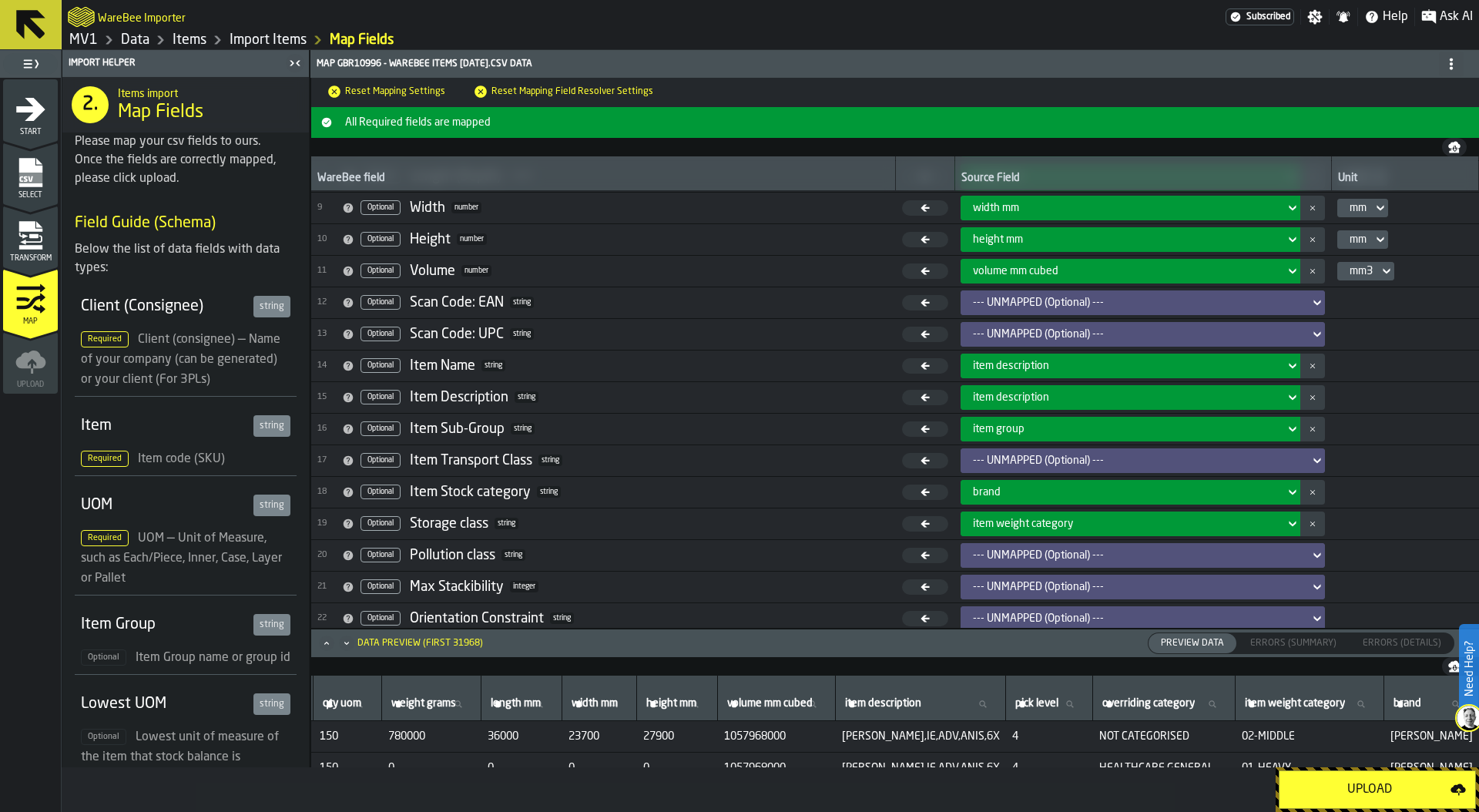
scroll to position [258, 0]
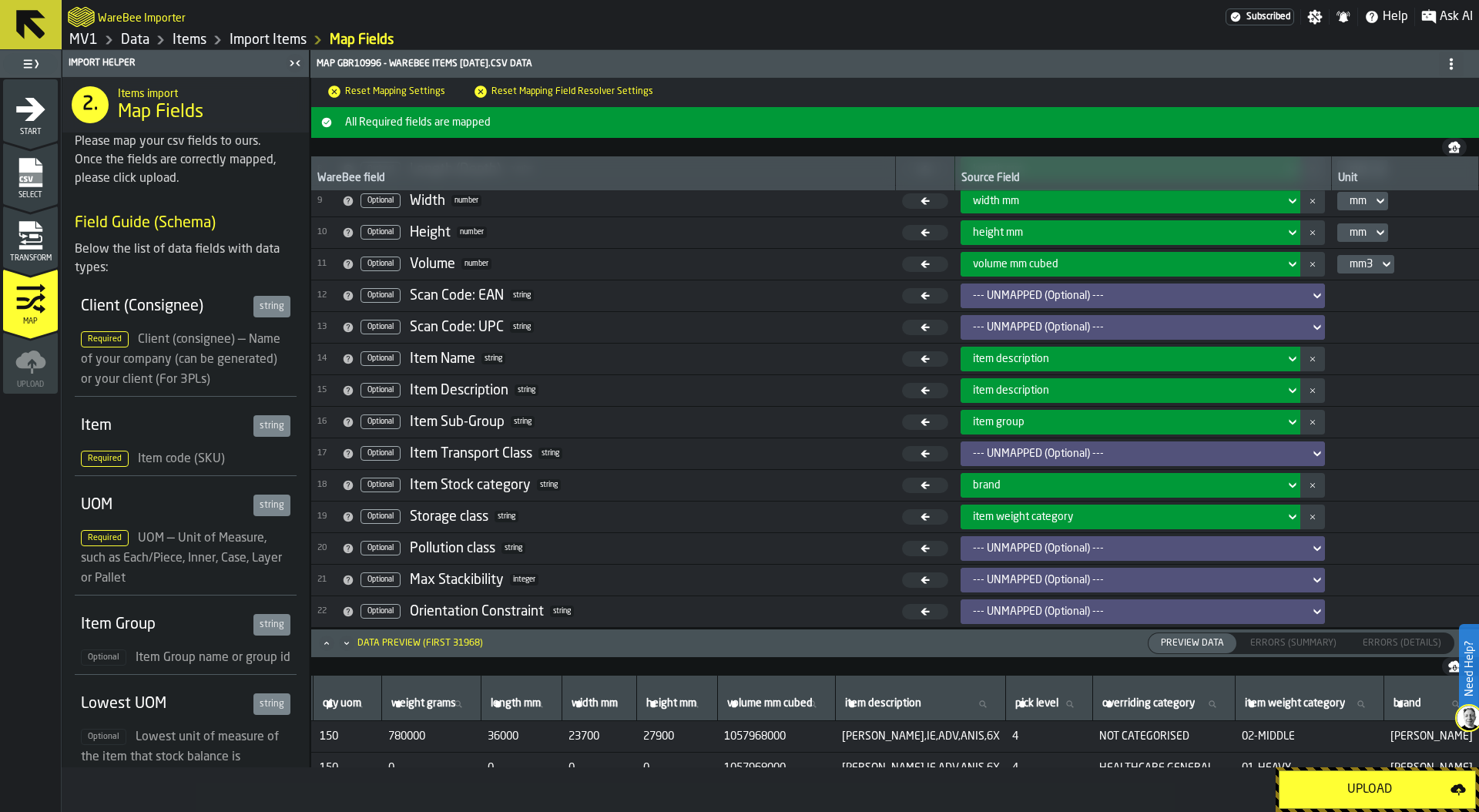
click at [1015, 442] on div "--- UNMAPPED (Optional) ---" at bounding box center [1142, 453] width 364 height 24
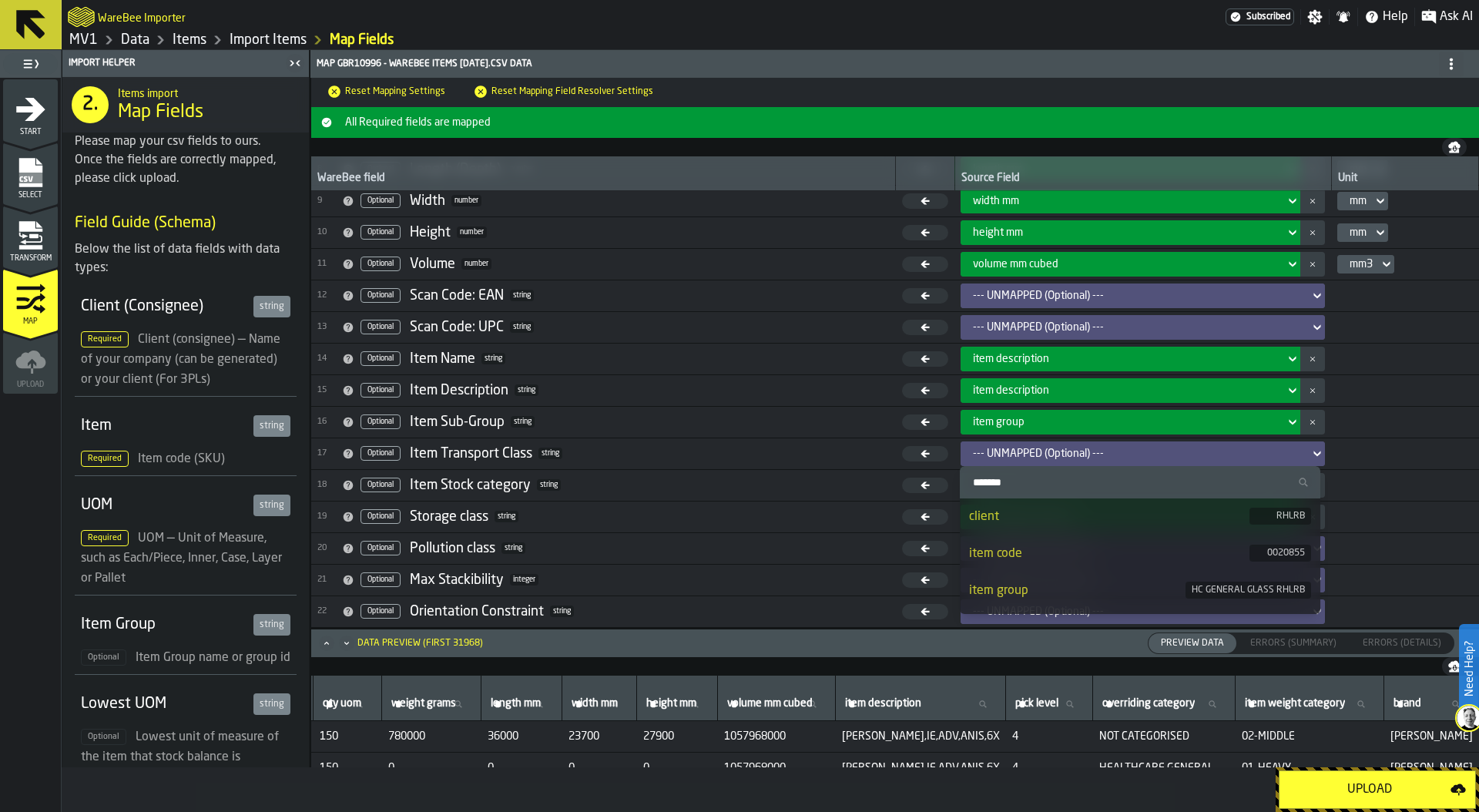
click at [1009, 484] on input "Search" at bounding box center [1139, 482] width 349 height 20
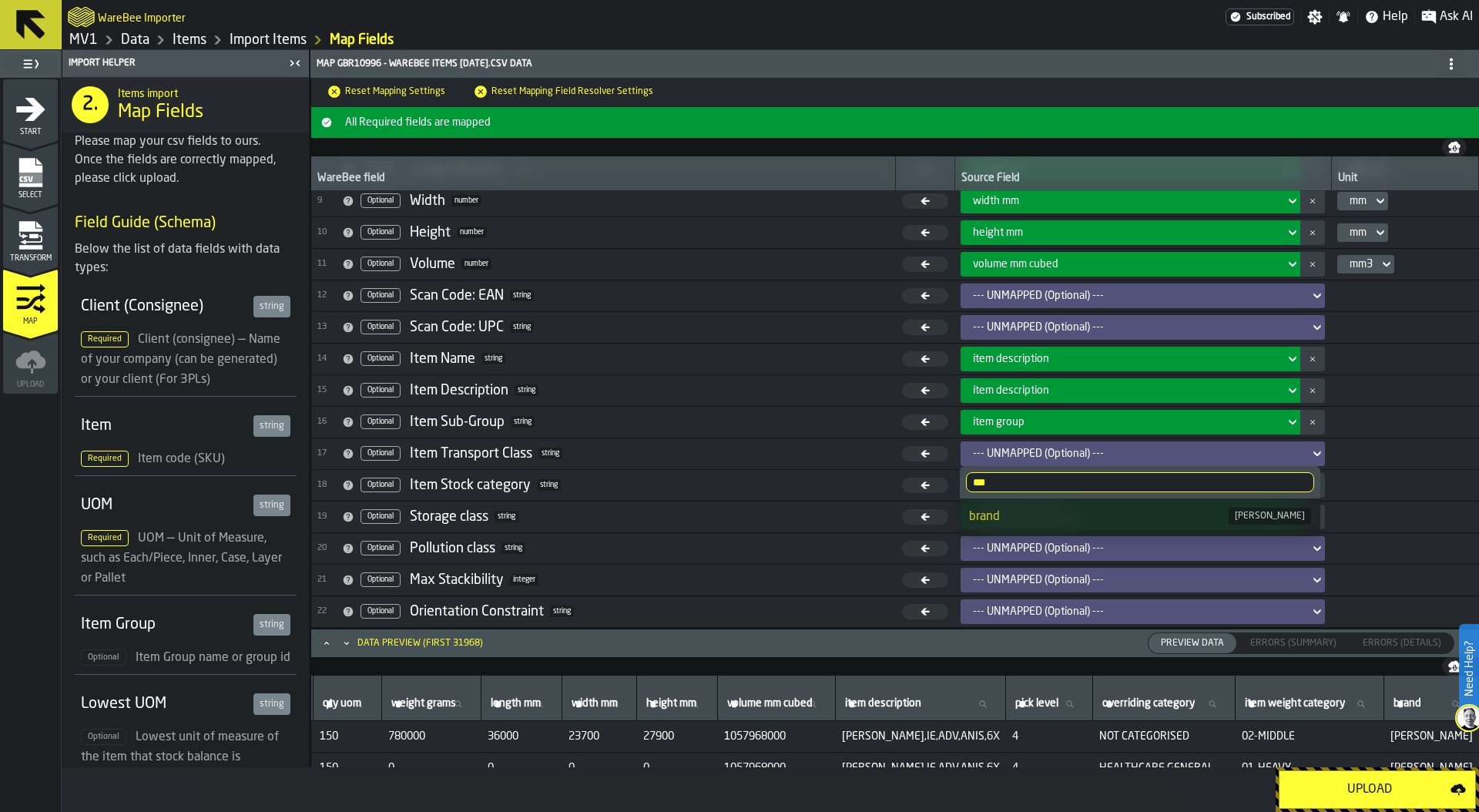
type input "***"
click at [1040, 512] on div "brand" at bounding box center [1099, 516] width 260 height 19
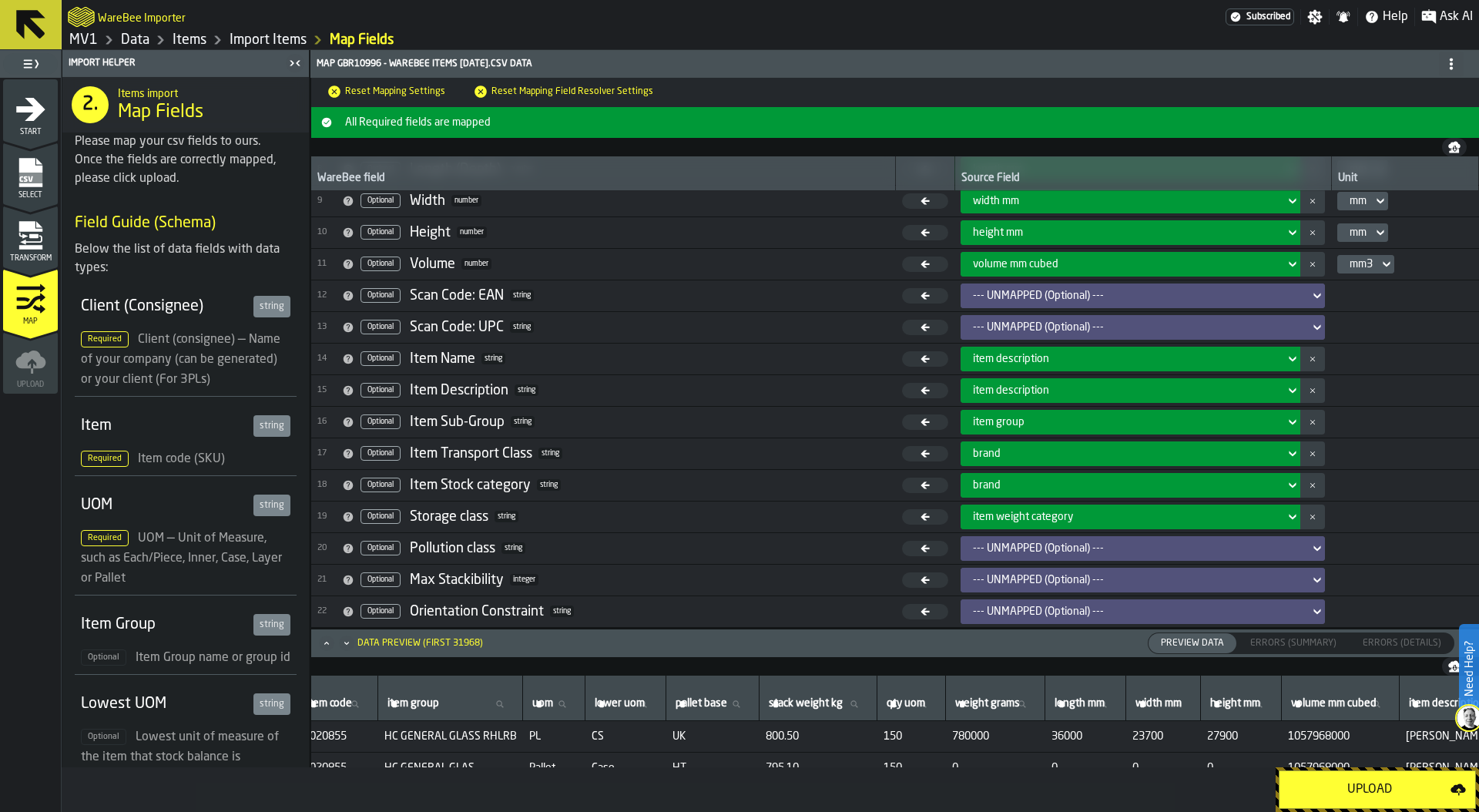
scroll to position [0, 0]
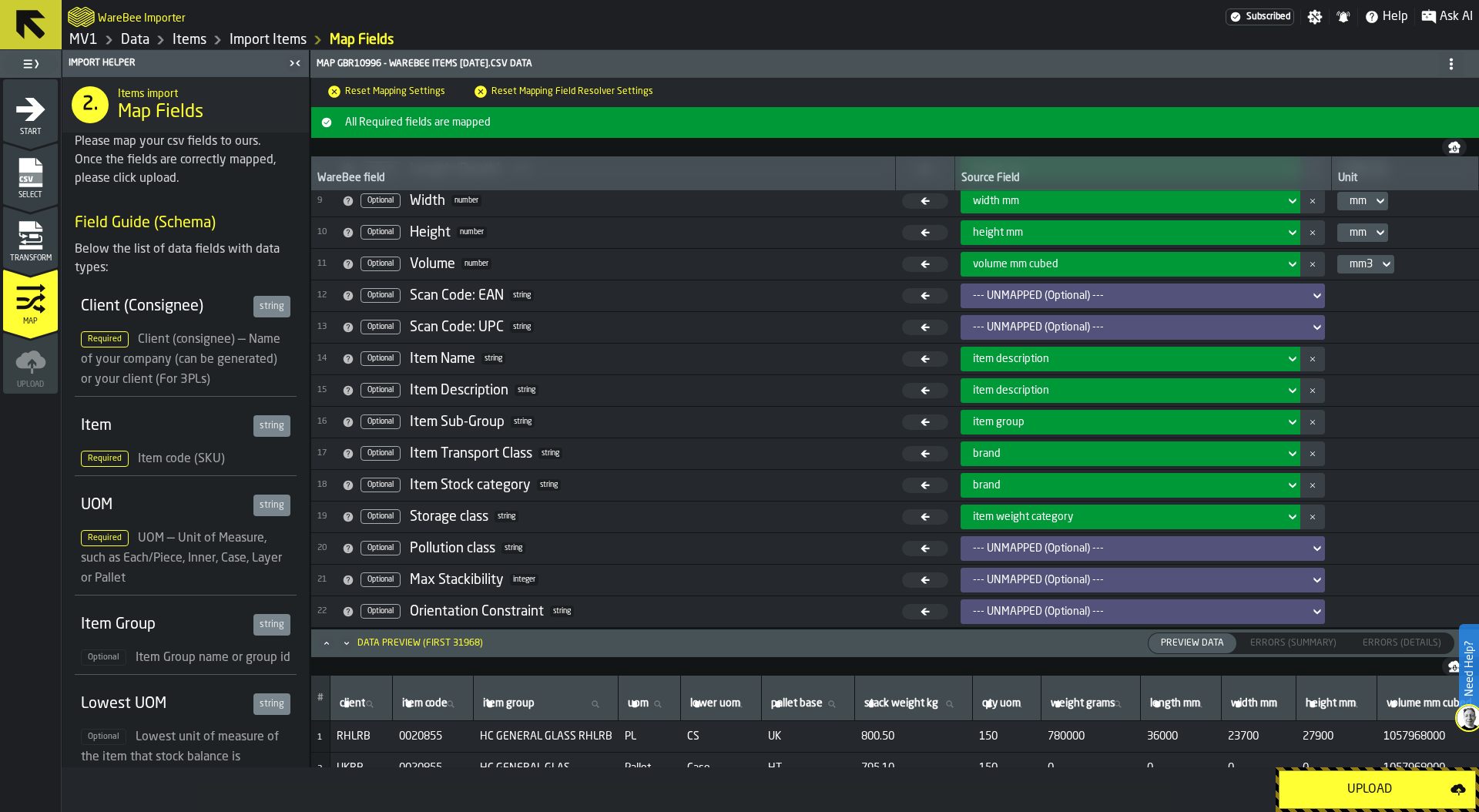
click at [1321, 796] on div "Upload" at bounding box center [1370, 789] width 162 height 19
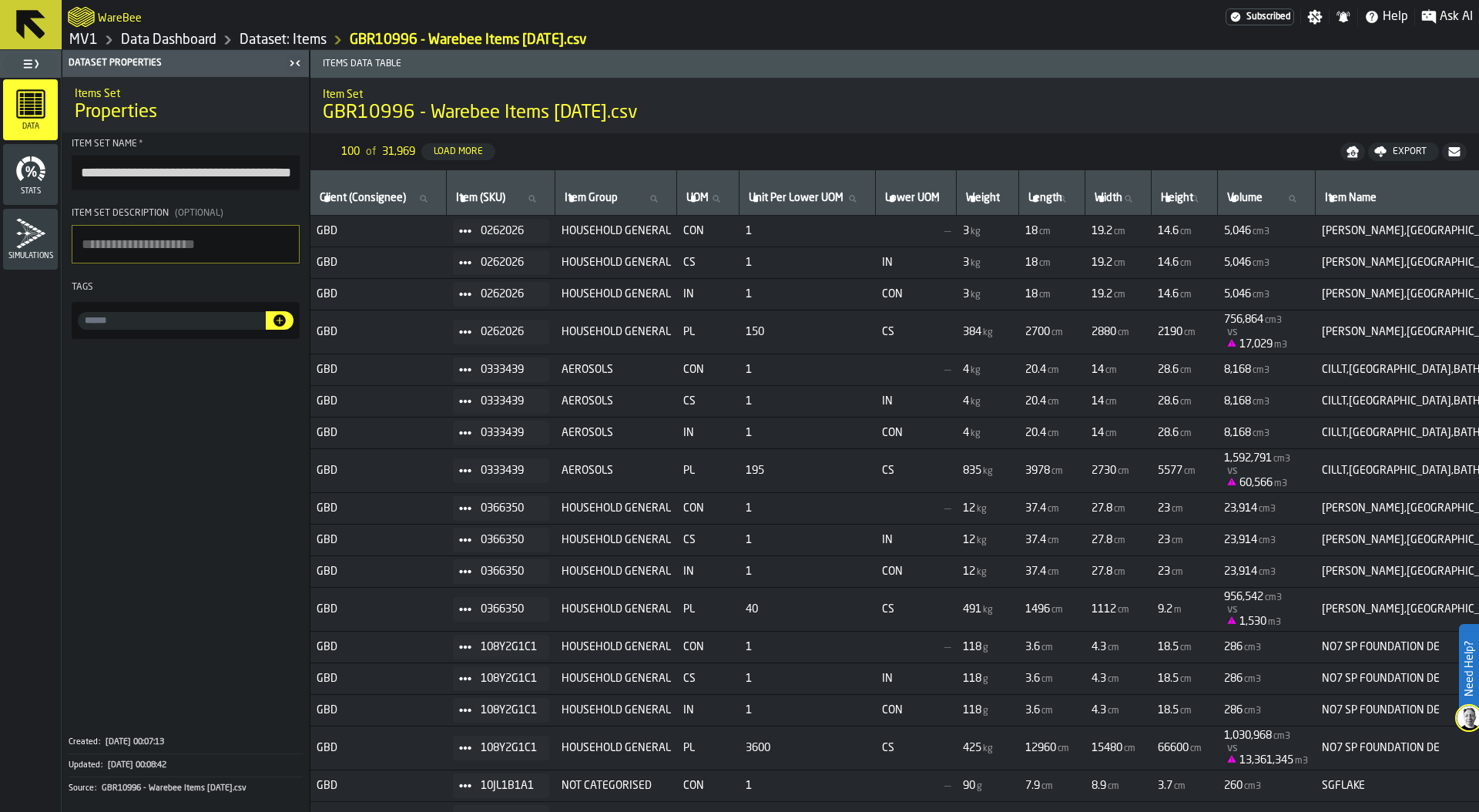
click at [86, 42] on link "MV1" at bounding box center [83, 39] width 28 height 17
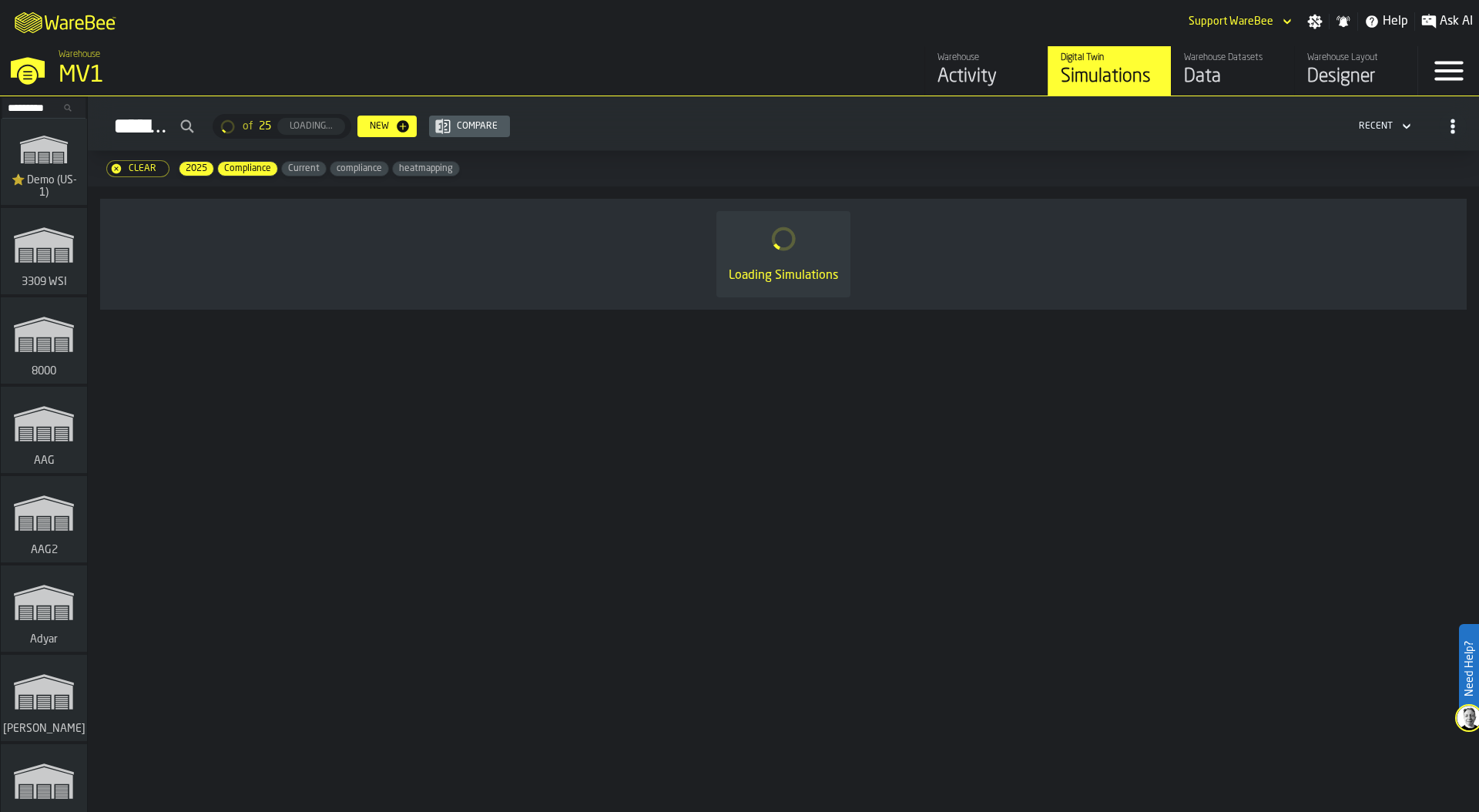
click at [85, 85] on div "MV1" at bounding box center [267, 75] width 416 height 27
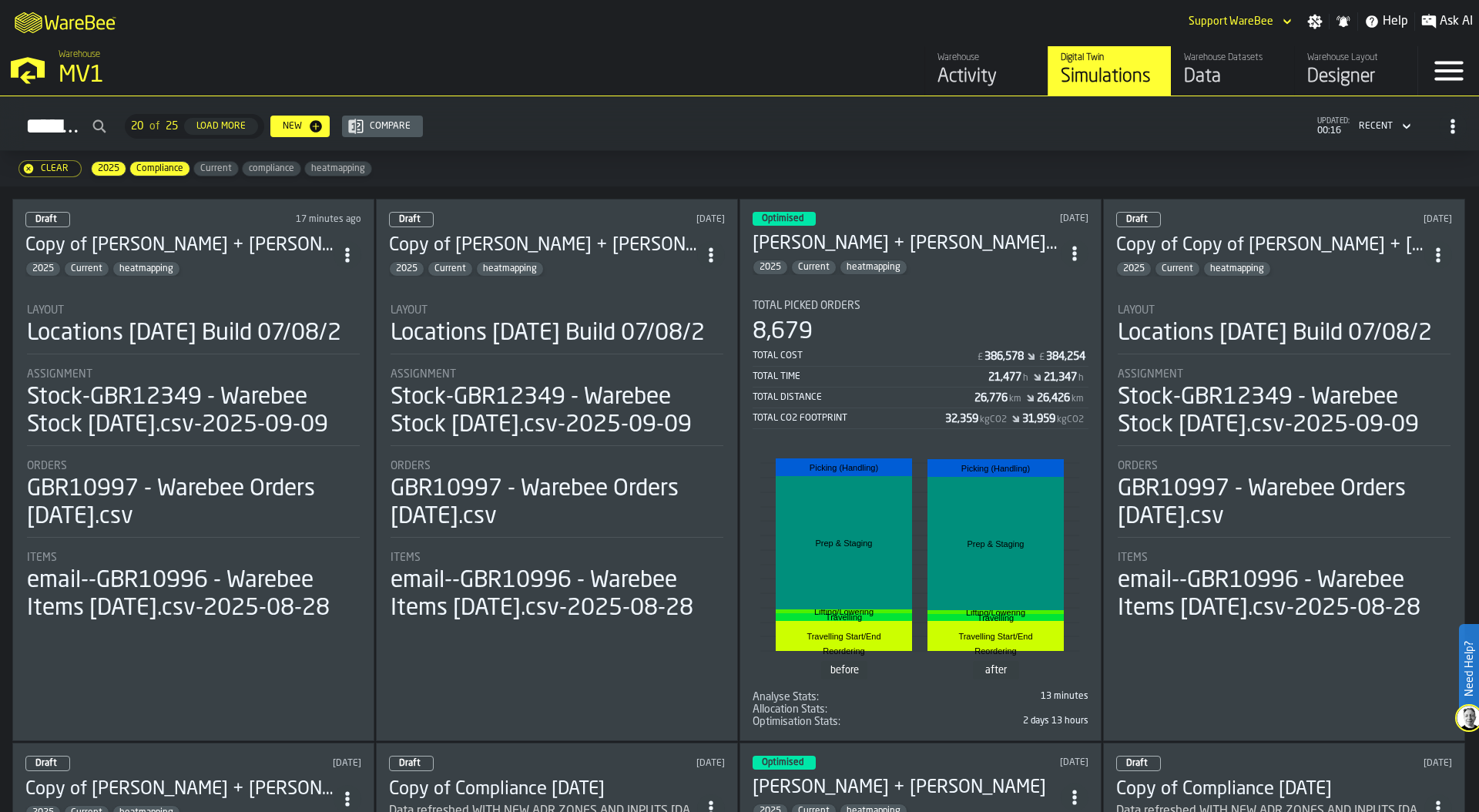
click at [205, 327] on div "Locations [DATE] Build 07/08/2" at bounding box center [185, 333] width 314 height 27
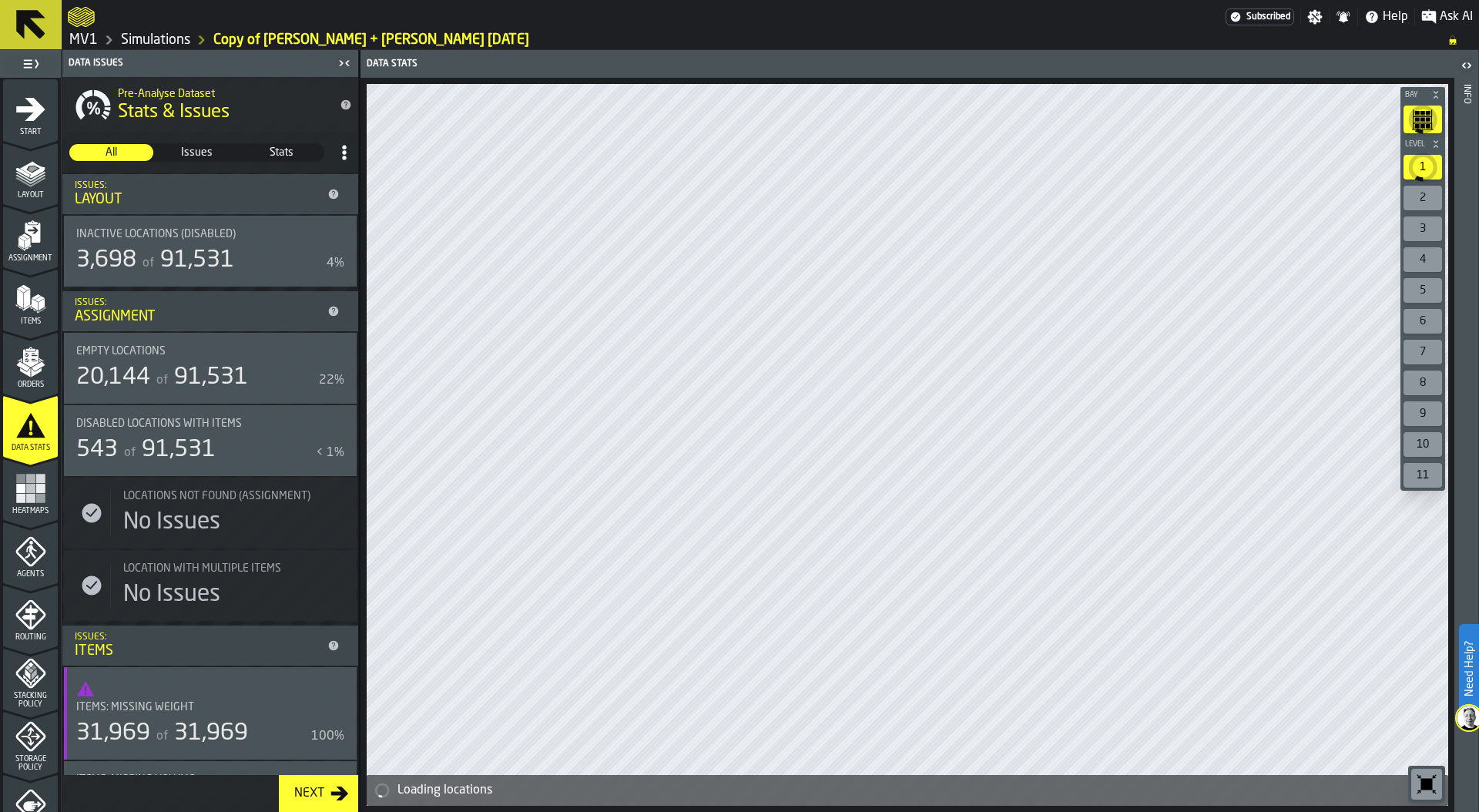
click at [28, 312] on icon "menu Items" at bounding box center [31, 299] width 31 height 31
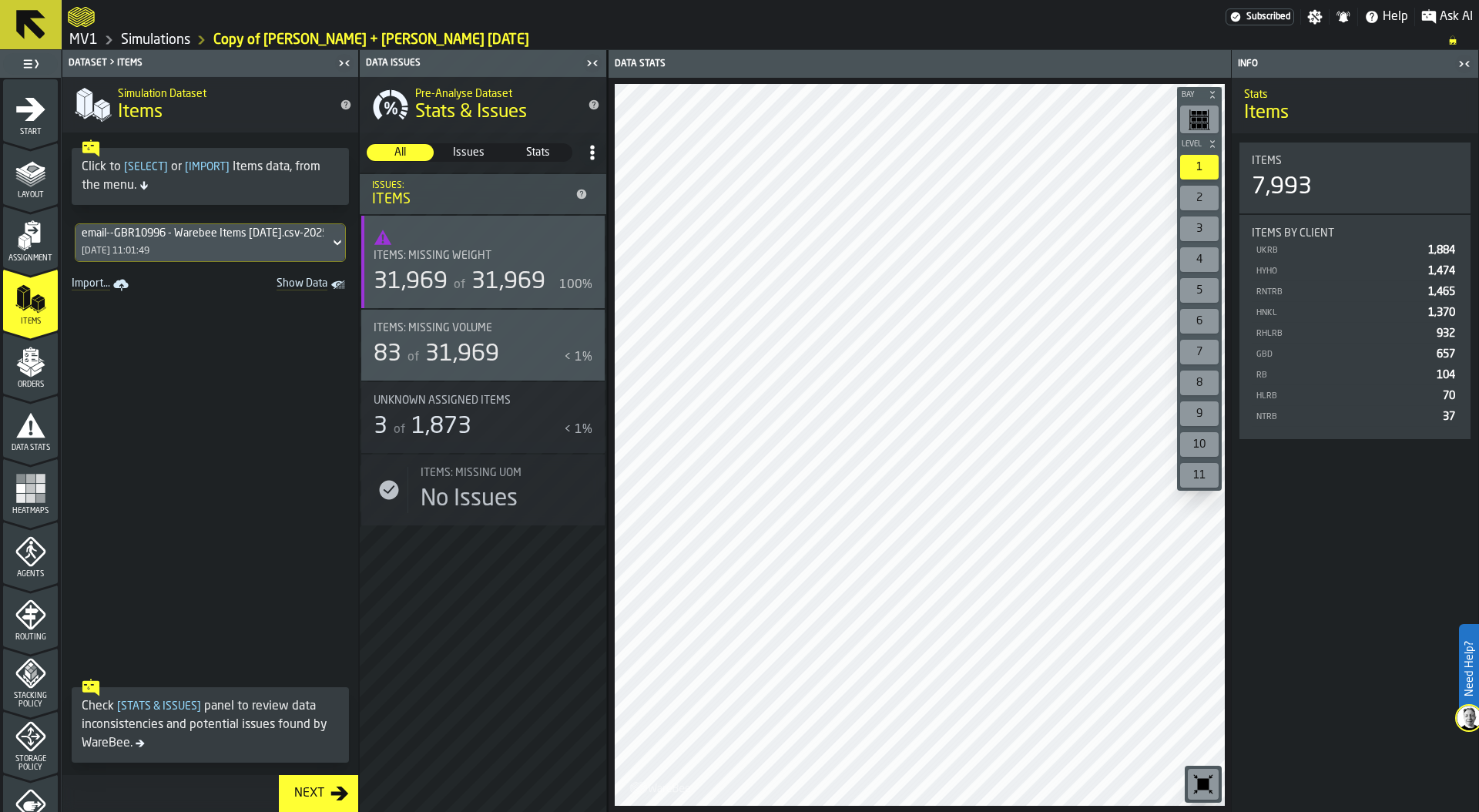
click at [137, 242] on div "email--GBR10996 - Warebee Items 28.08.2025.csv-2025-08-28 28/08/2025, 11:01:49" at bounding box center [202, 243] width 254 height 37
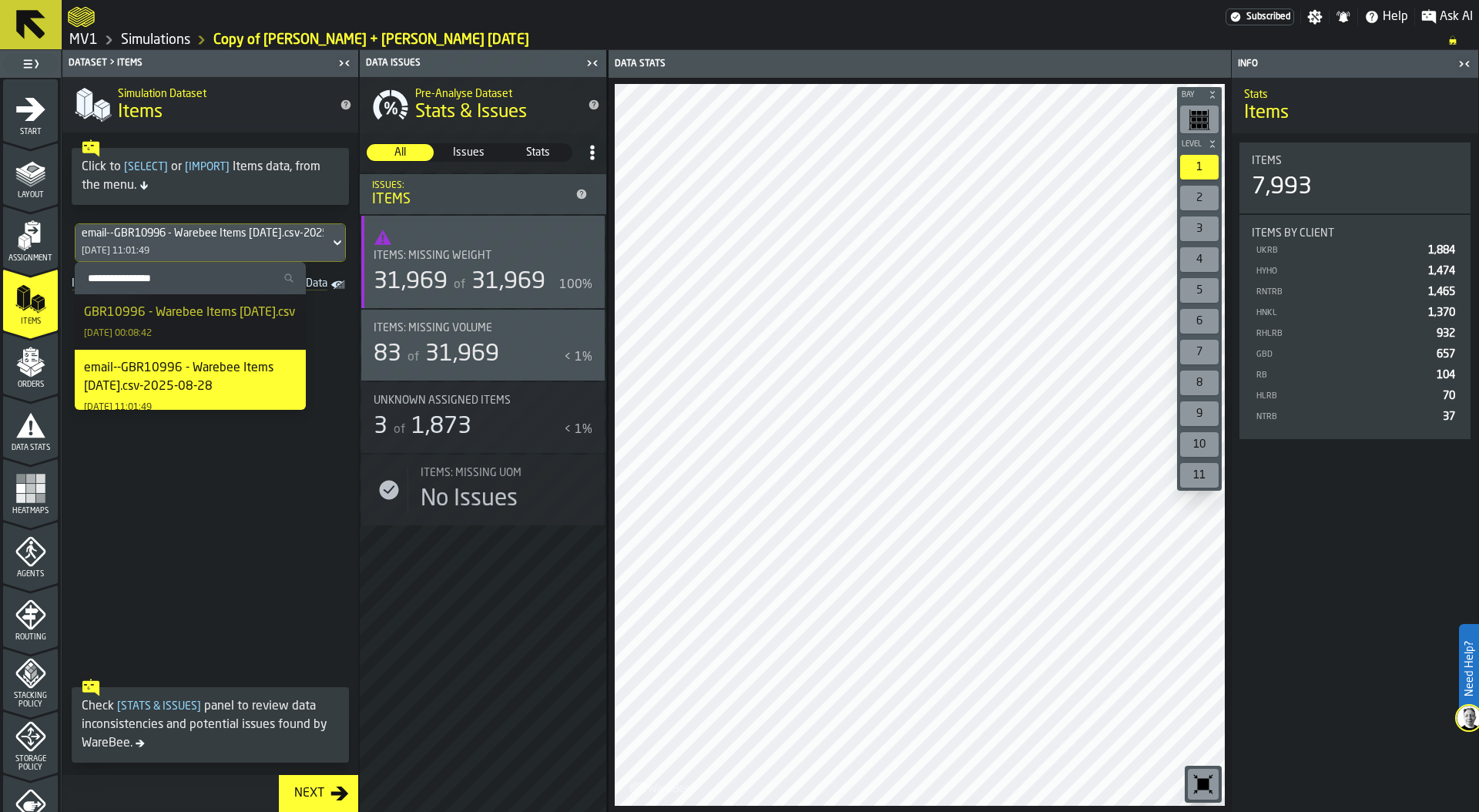
click at [127, 311] on div "GBR10996 - Warebee Items [DATE].csv" at bounding box center [189, 312] width 211 height 19
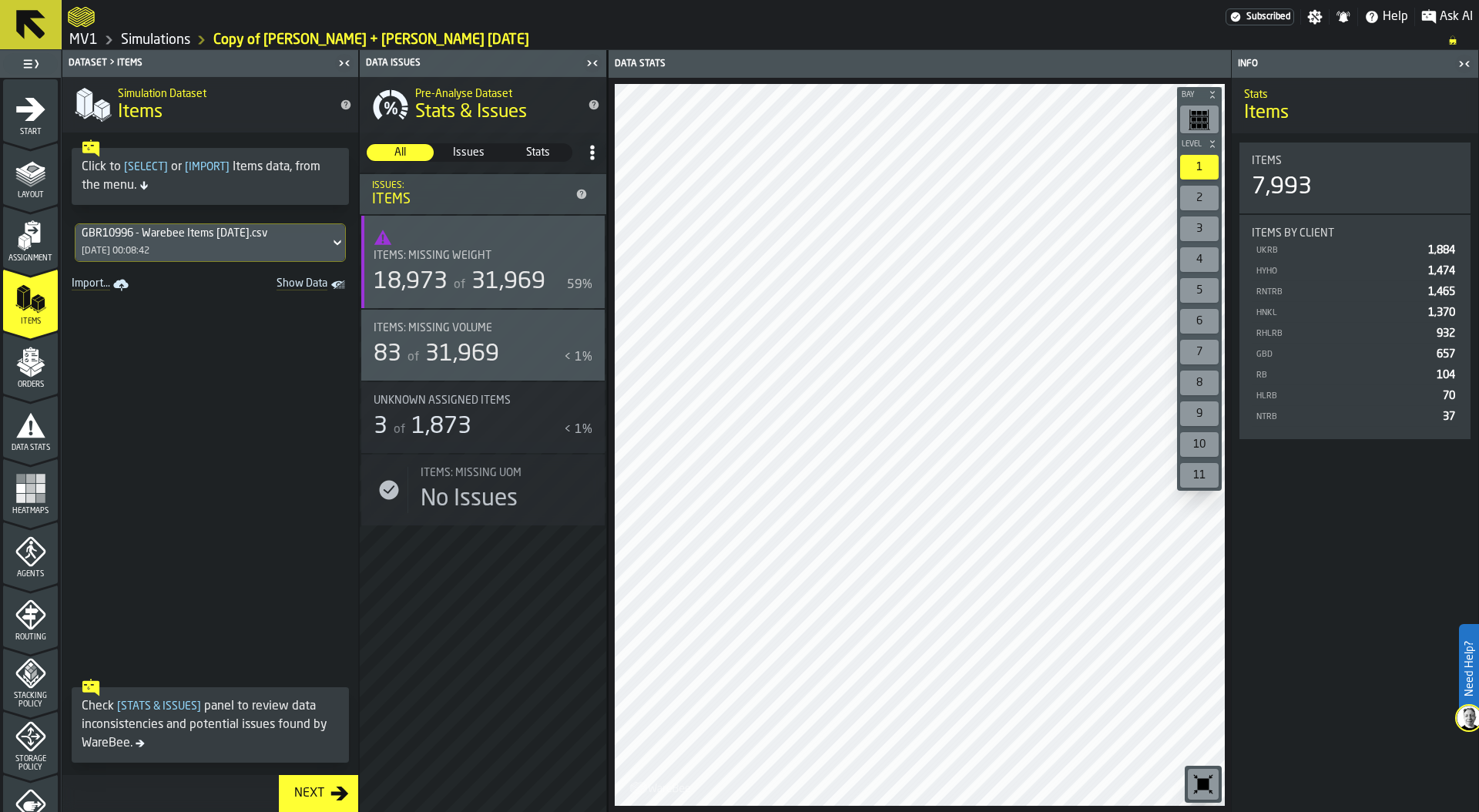
click at [28, 441] on div "Data Stats" at bounding box center [30, 430] width 55 height 42
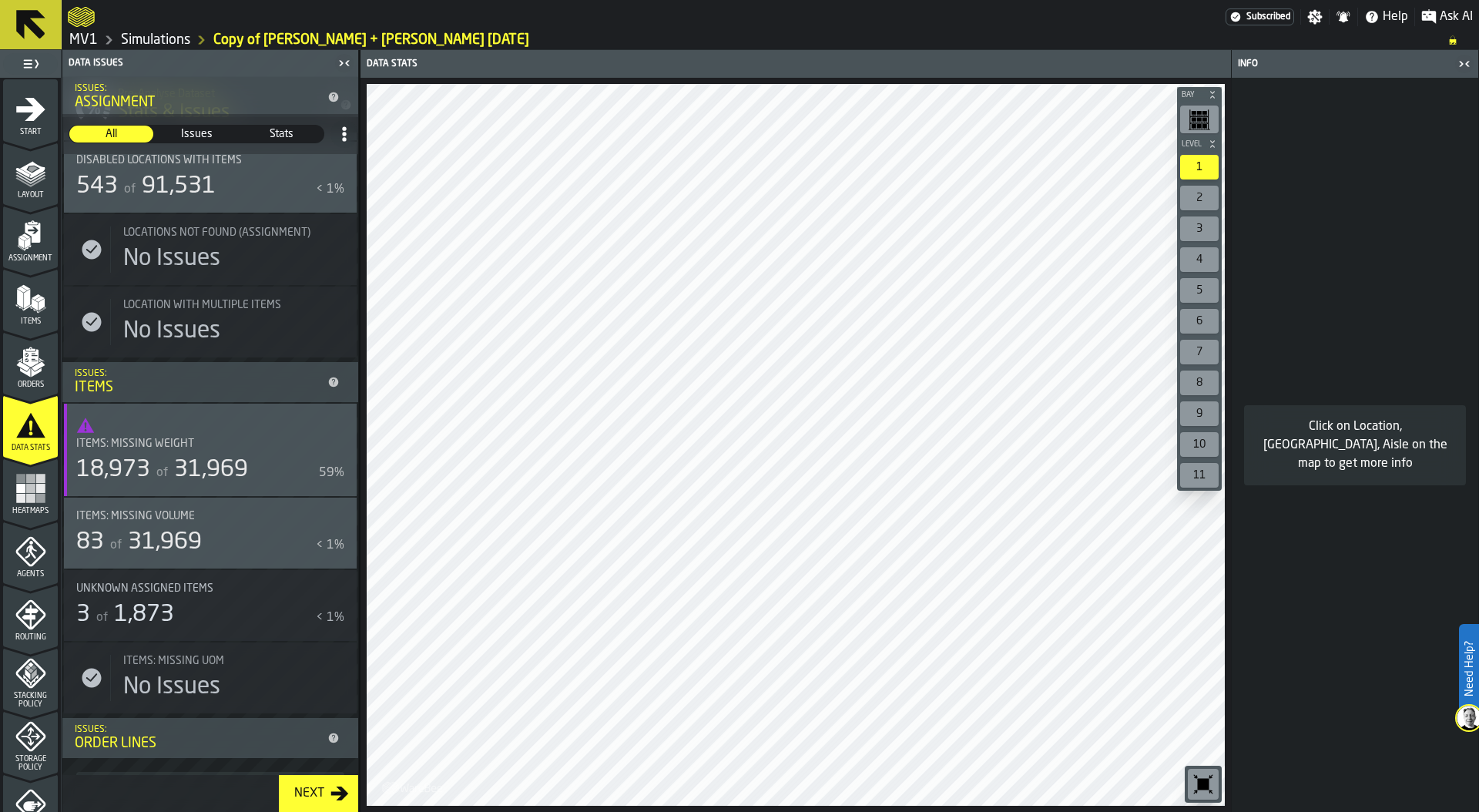
scroll to position [268, 0]
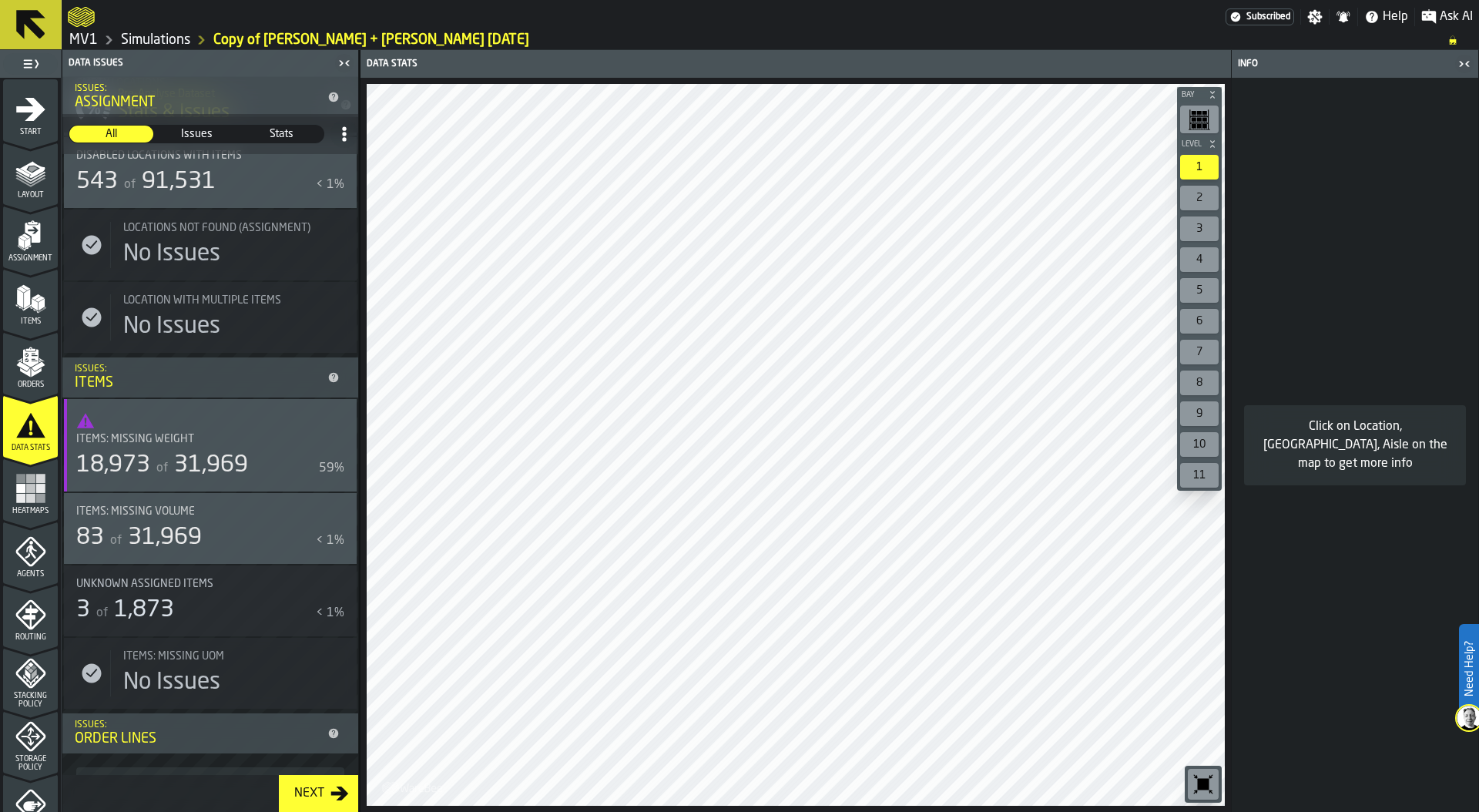
click at [165, 459] on div "of 31,969" at bounding box center [200, 465] width 95 height 27
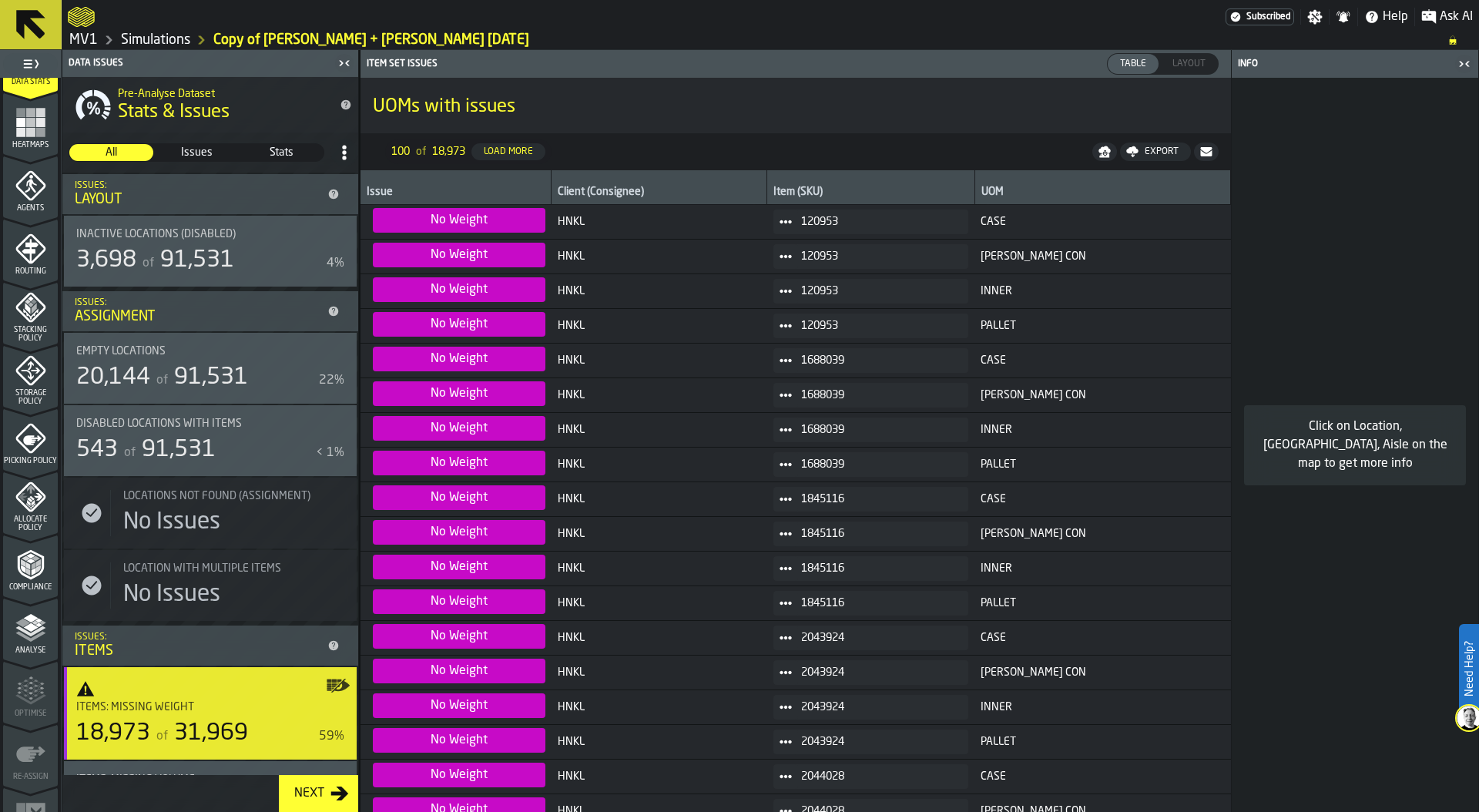
scroll to position [403, 0]
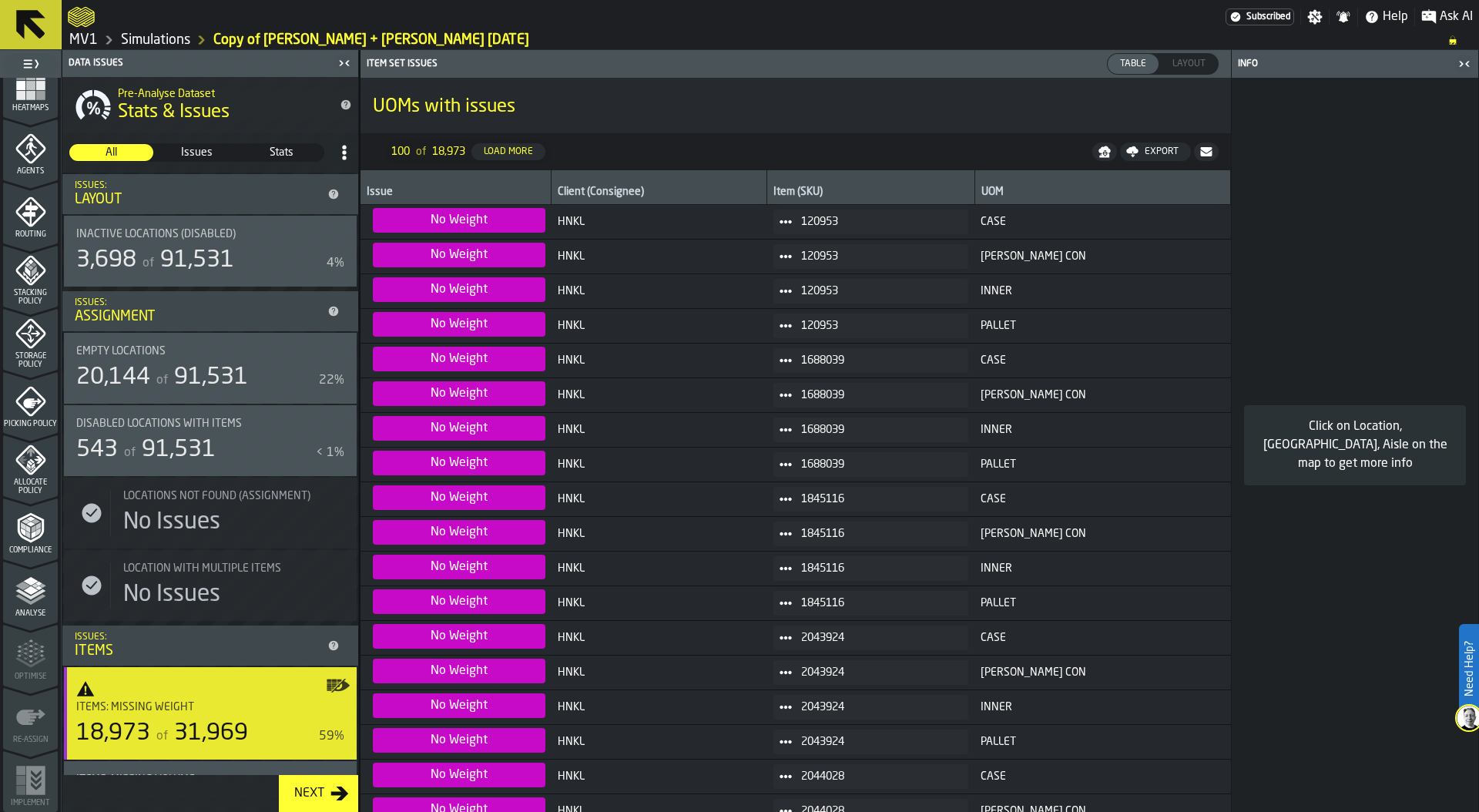
click at [20, 479] on span "Allocate Policy" at bounding box center [30, 486] width 55 height 17
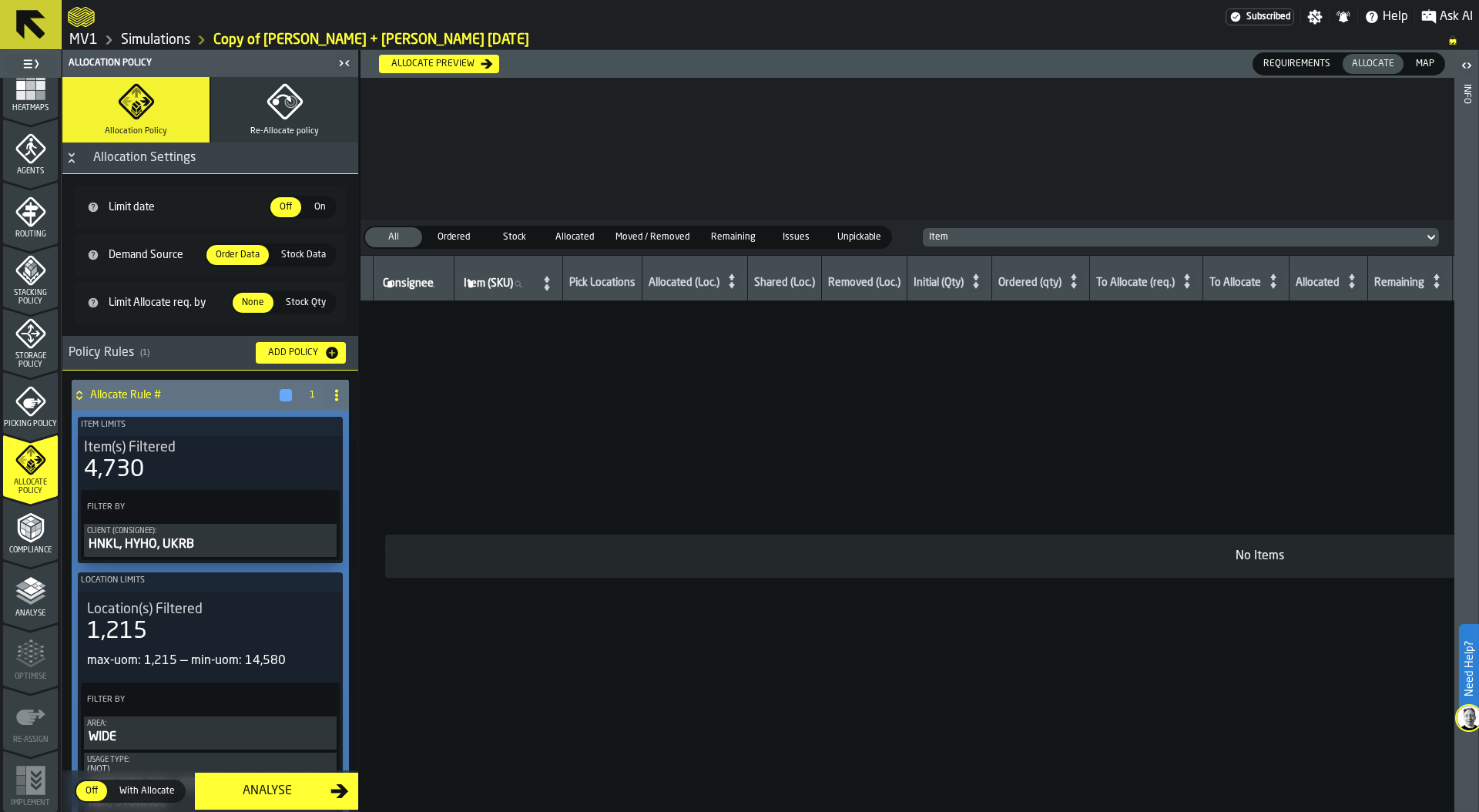
click at [17, 86] on rect "menu Heatmaps" at bounding box center [21, 85] width 9 height 9
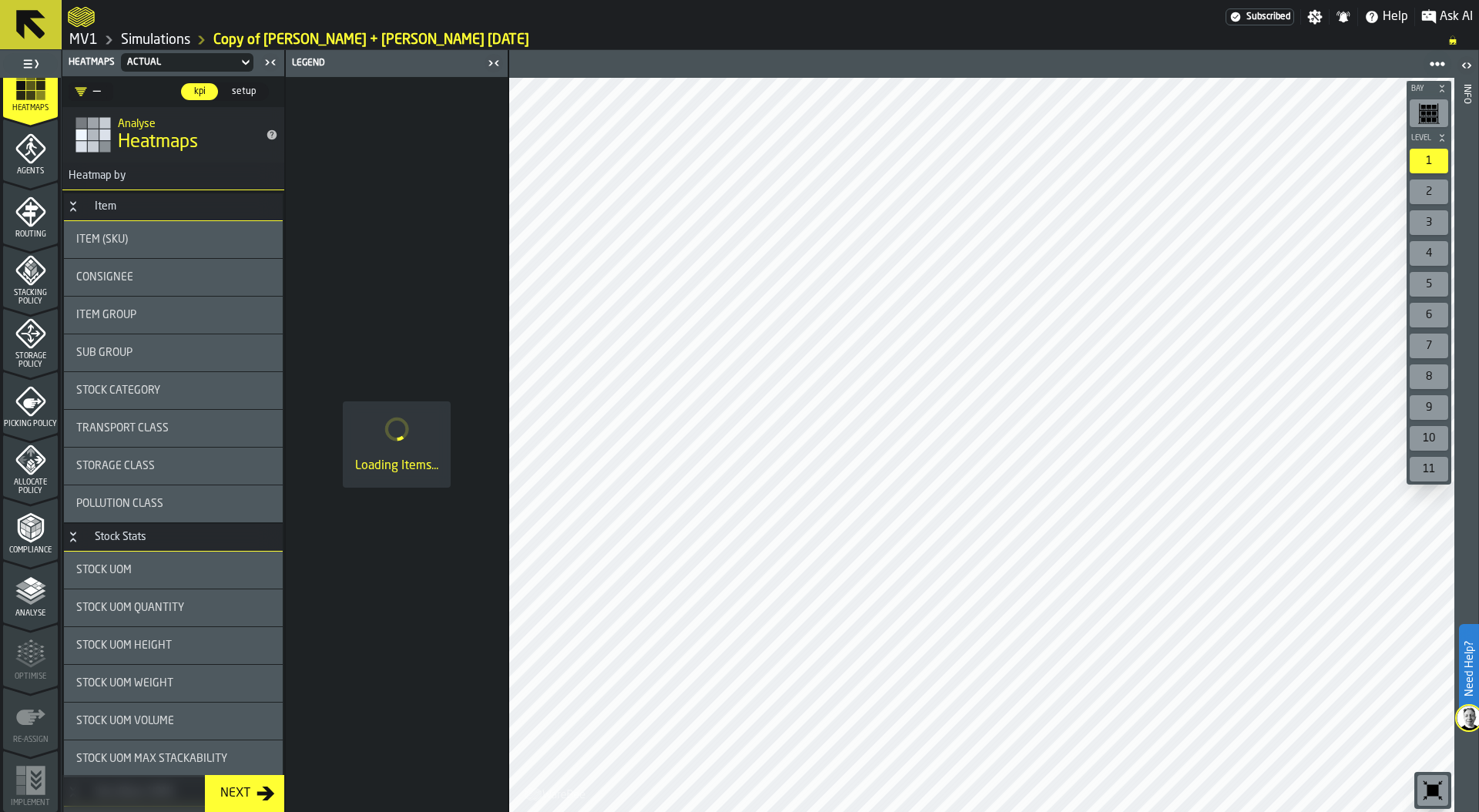
click at [134, 275] on div "Consignee" at bounding box center [173, 277] width 194 height 13
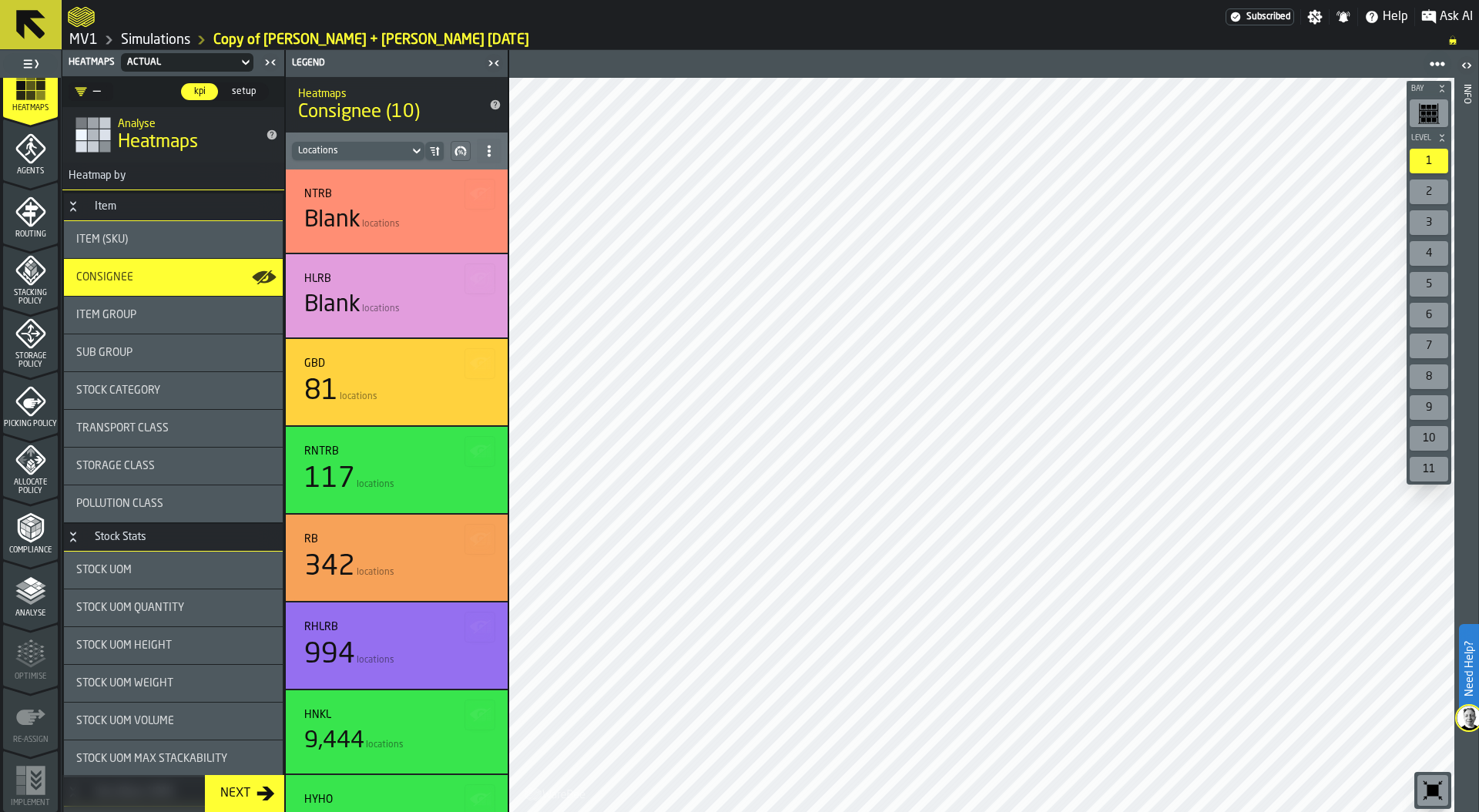
click at [25, 234] on span "Routing" at bounding box center [30, 234] width 55 height 9
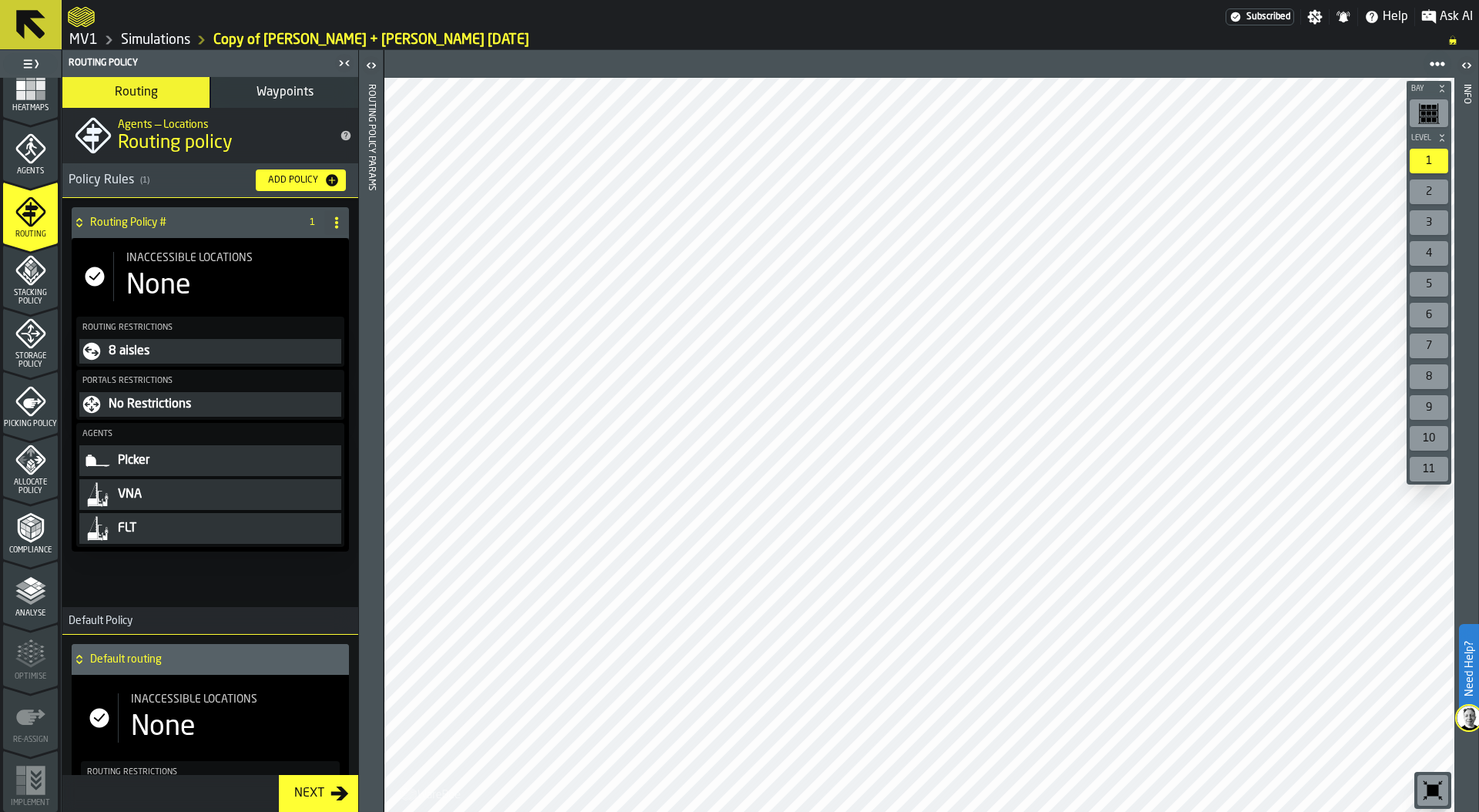
click at [211, 291] on div "None" at bounding box center [233, 286] width 215 height 31
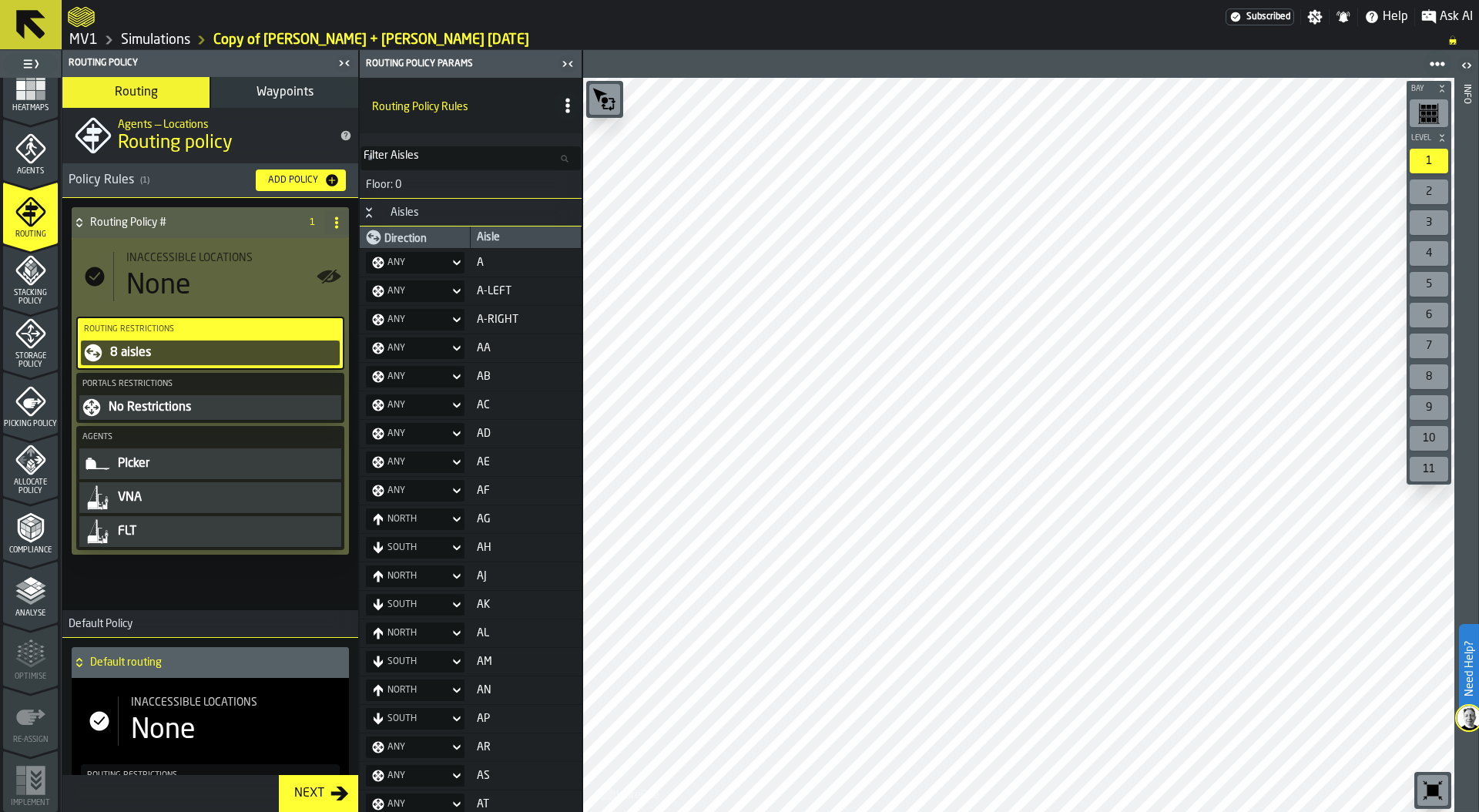
click at [27, 466] on icon "menu Allocate Policy" at bounding box center [31, 460] width 31 height 31
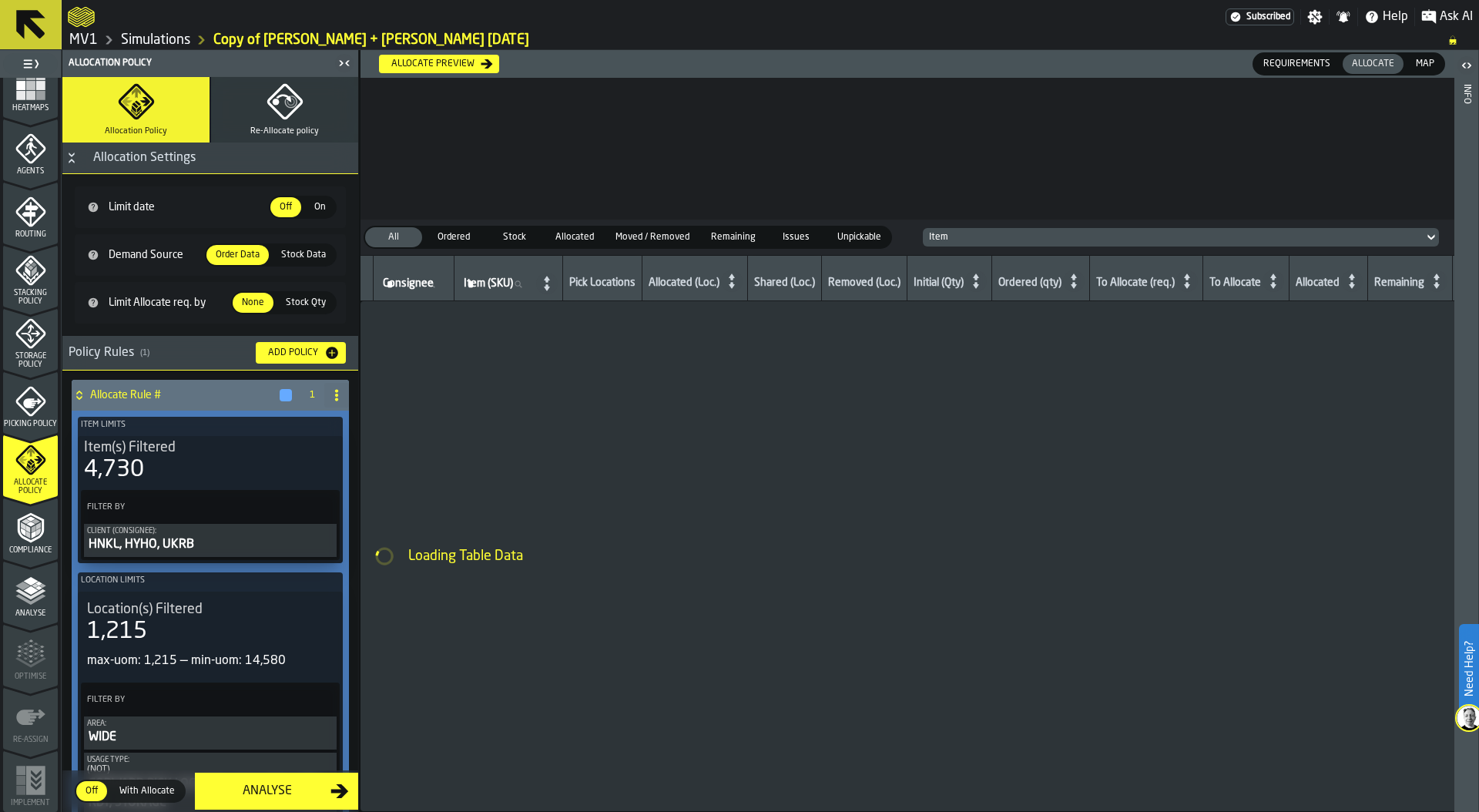
click at [272, 125] on button "Re-Allocate policy" at bounding box center [284, 109] width 147 height 65
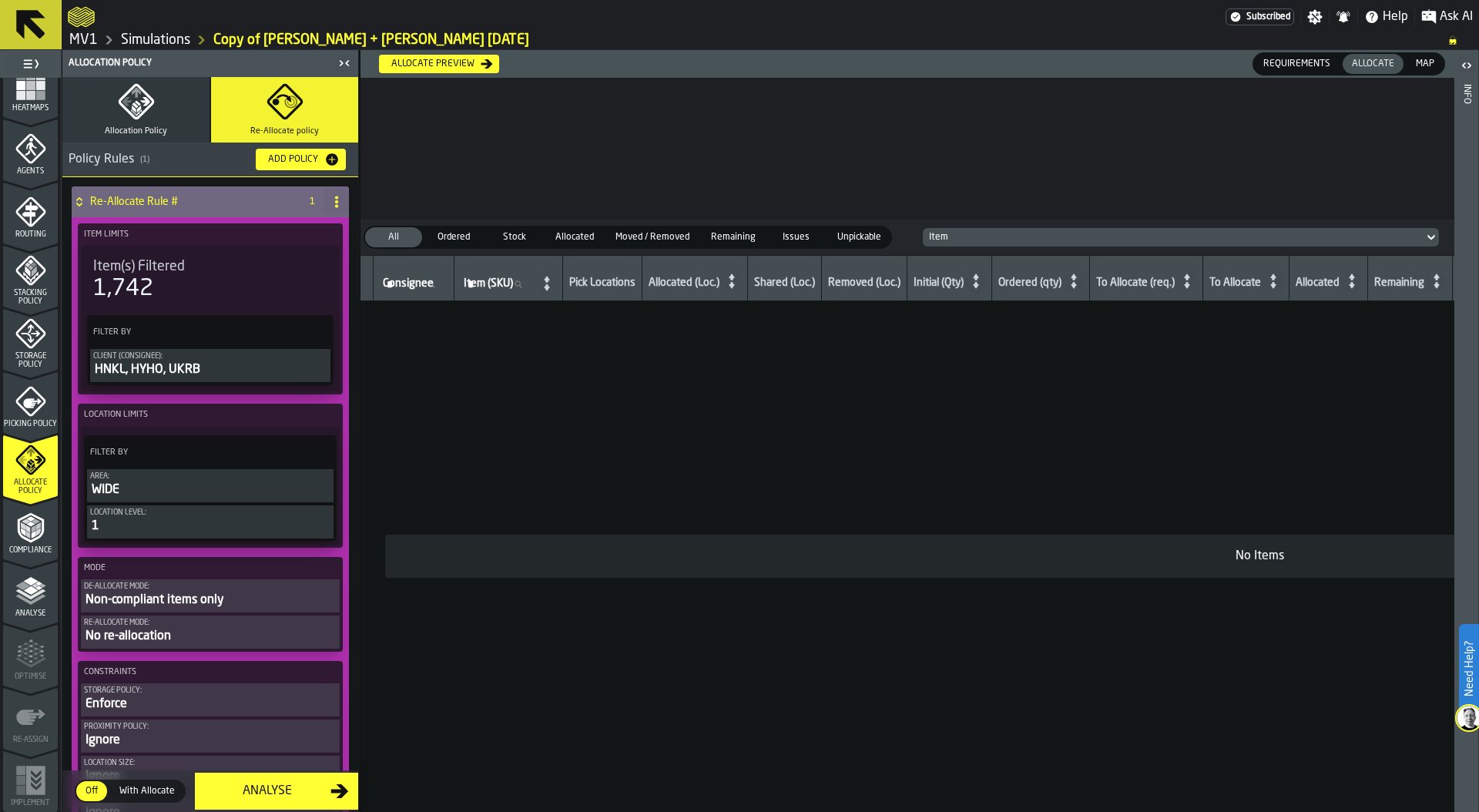
click at [216, 374] on div "HNKL, HYHO, UKRB" at bounding box center [210, 369] width 234 height 19
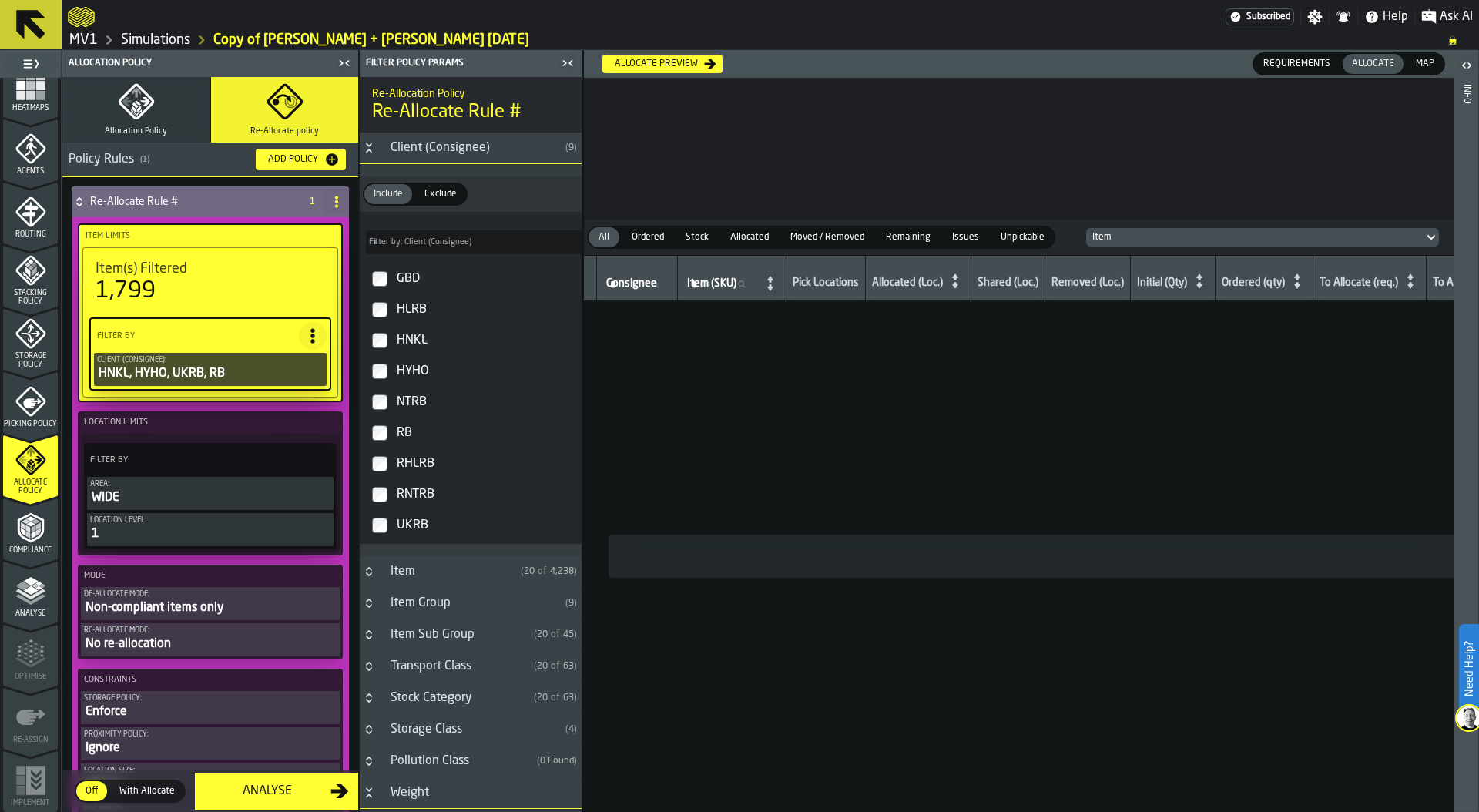
click at [26, 97] on rect "menu Heatmaps" at bounding box center [30, 94] width 9 height 9
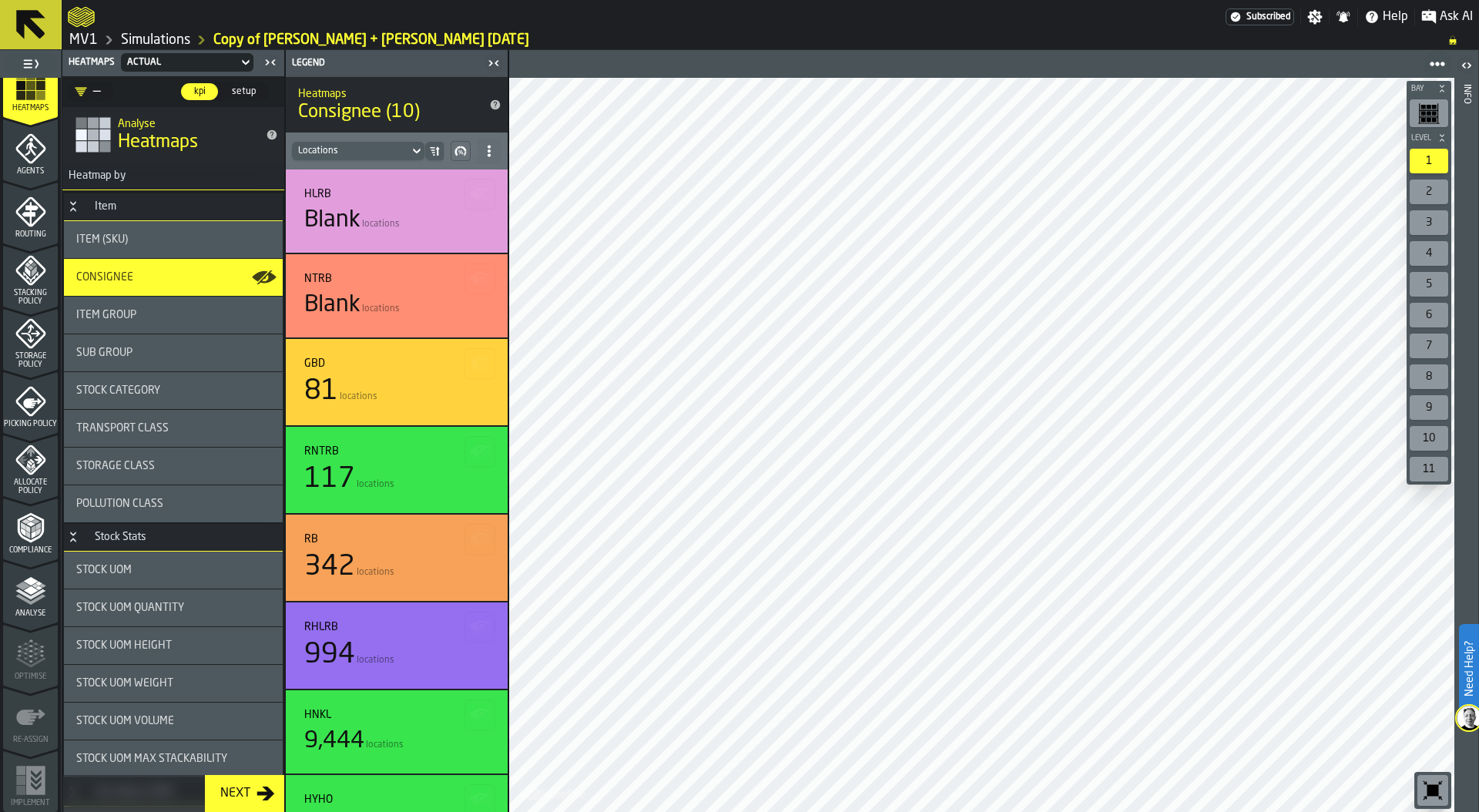
click at [243, 91] on span "setup" at bounding box center [243, 92] width 36 height 14
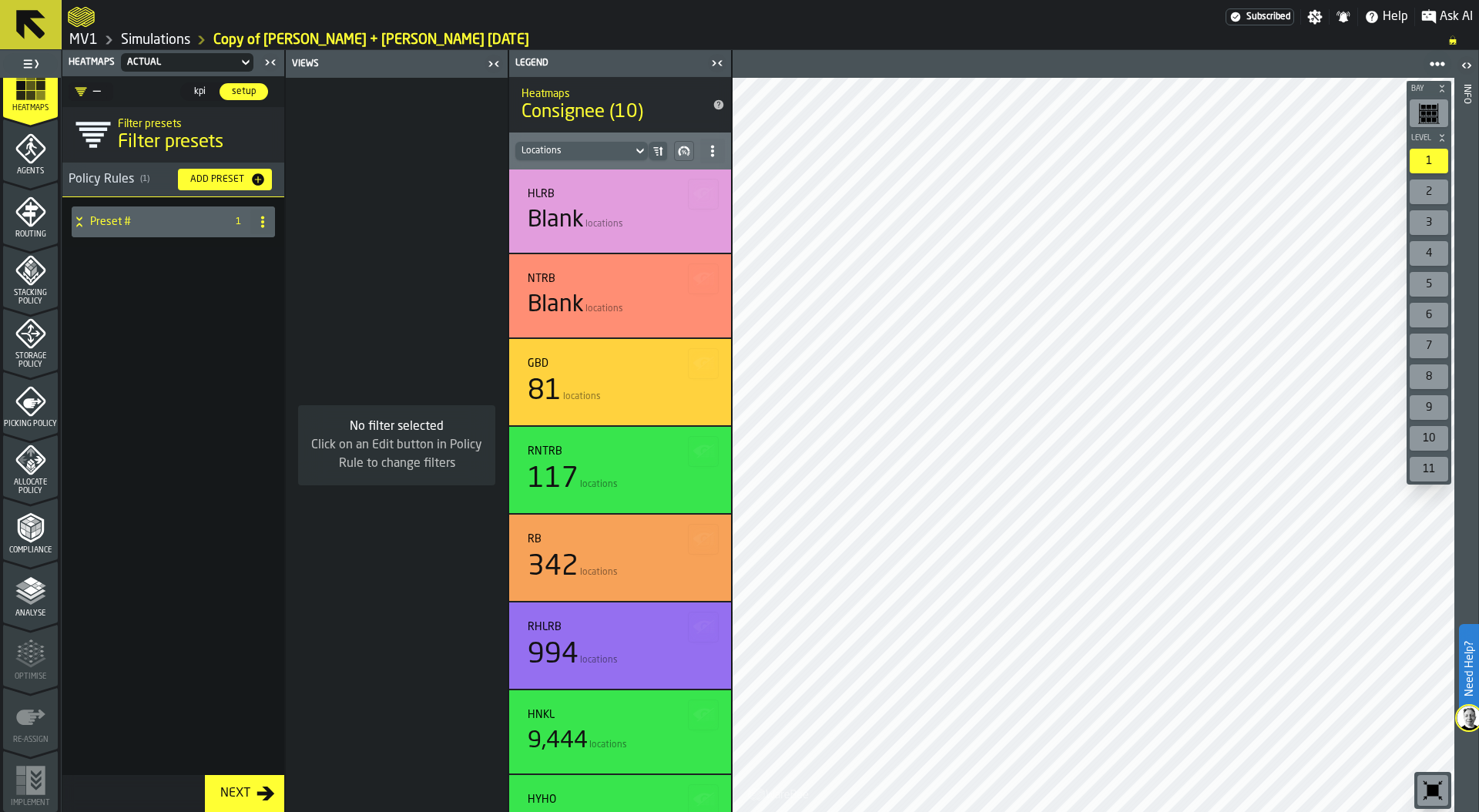
click at [119, 225] on h4 "Preset #" at bounding box center [154, 222] width 130 height 13
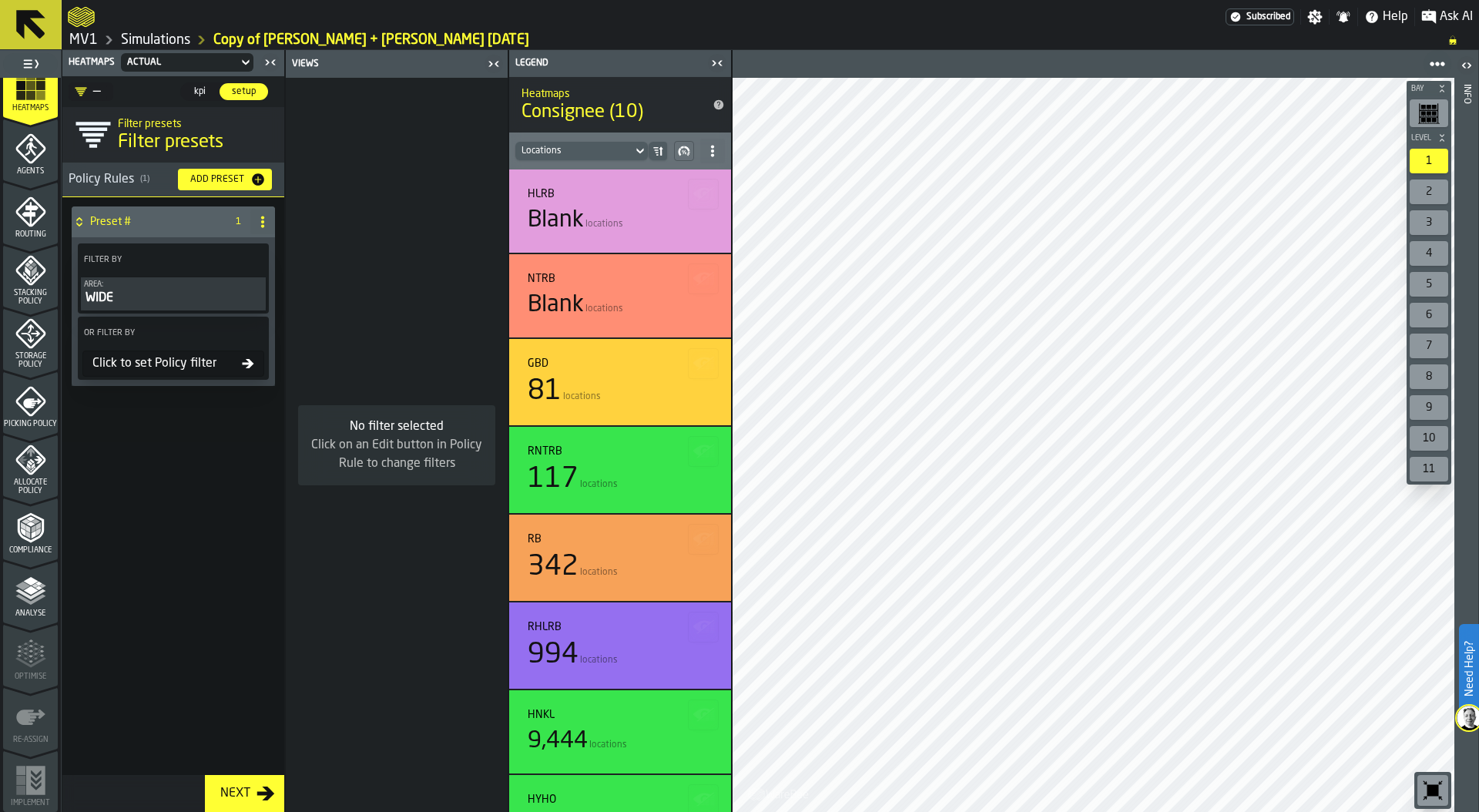
click at [205, 90] on span "kpi" at bounding box center [199, 92] width 24 height 14
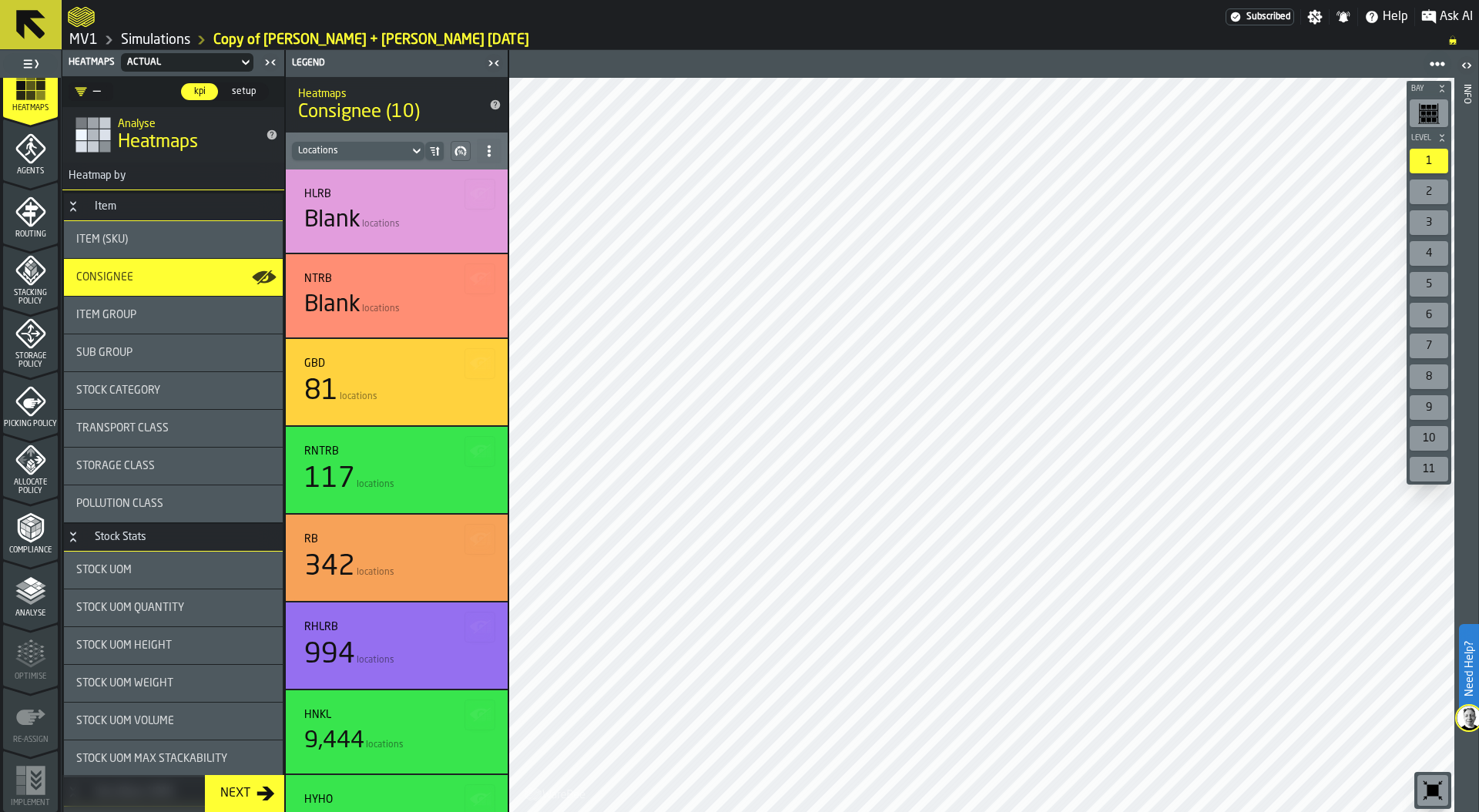
click at [159, 59] on div "Actual" at bounding box center [179, 61] width 104 height 11
click at [89, 84] on div "—" at bounding box center [88, 91] width 26 height 19
click at [101, 148] on div "Preset #" at bounding box center [143, 156] width 130 height 19
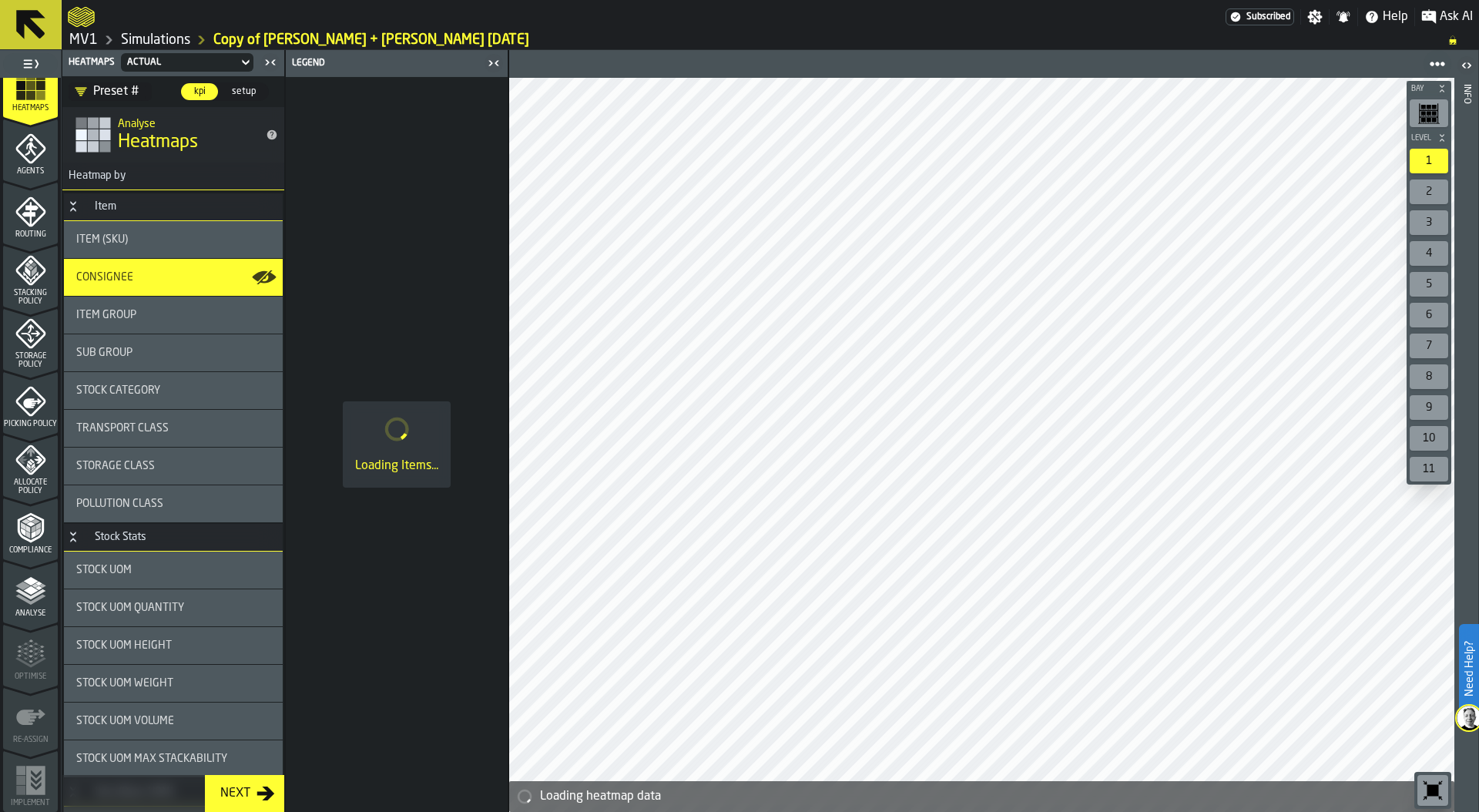
click at [241, 90] on span "setup" at bounding box center [243, 92] width 36 height 14
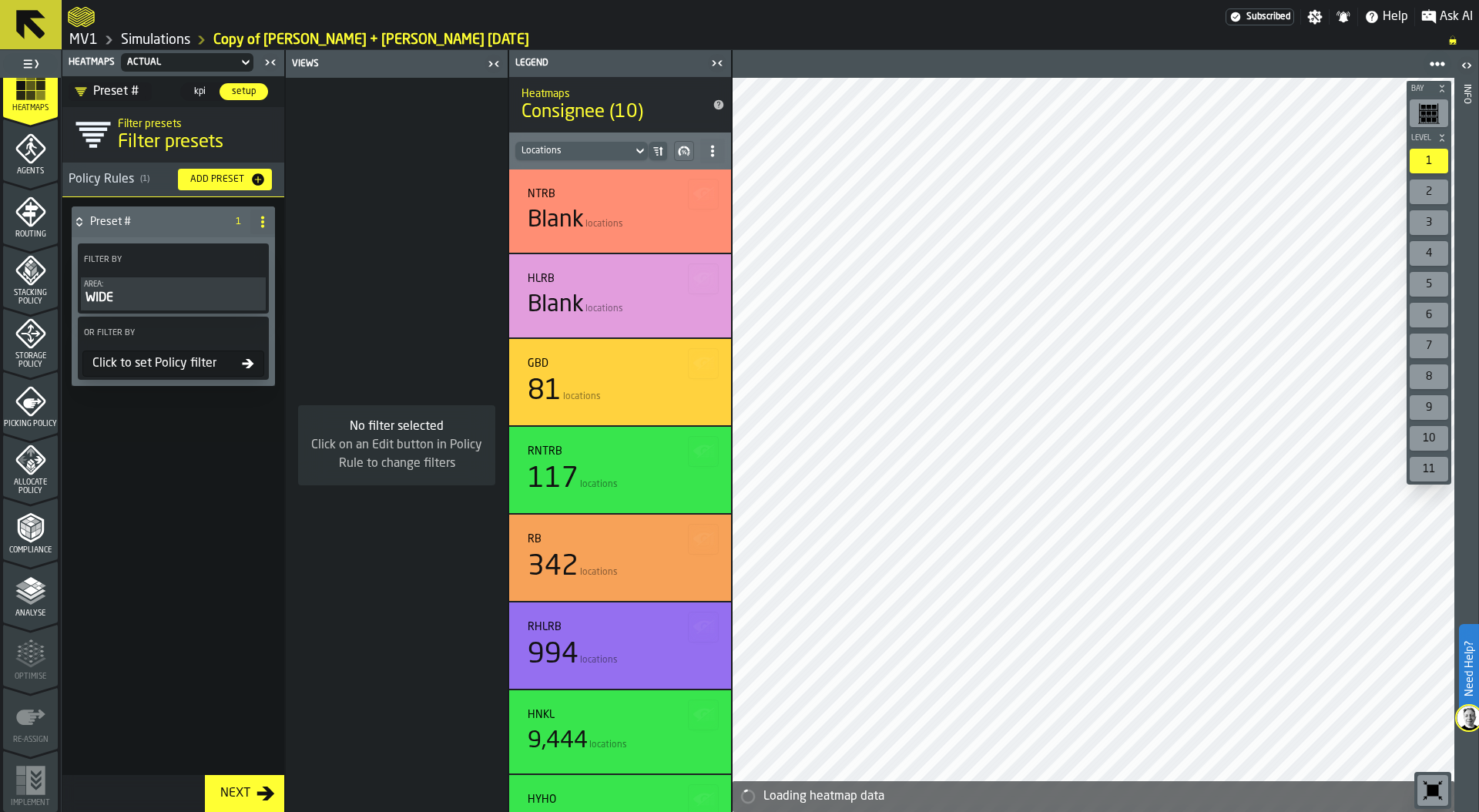
click at [257, 221] on icon at bounding box center [263, 222] width 13 height 13
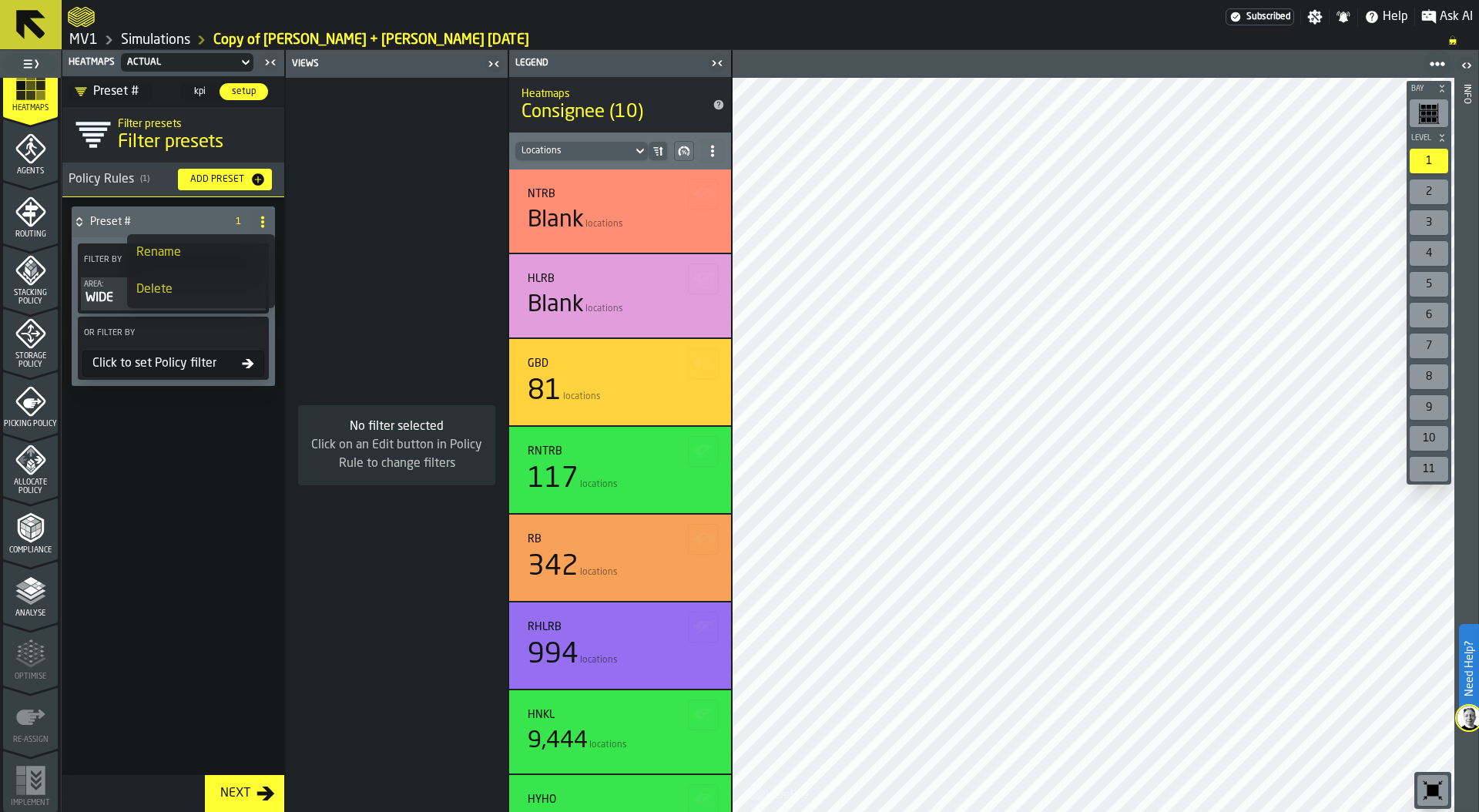
click at [187, 250] on div "Rename" at bounding box center [201, 252] width 130 height 19
drag, startPoint x: 147, startPoint y: 229, endPoint x: 70, endPoint y: 220, distance: 77.5
click at [70, 219] on div "******** Apply Filter By Area: WIDE OR Filter By Click to set Policy filter" at bounding box center [173, 302] width 210 height 198
type input "****"
click at [225, 220] on span "Apply" at bounding box center [222, 222] width 27 height 11
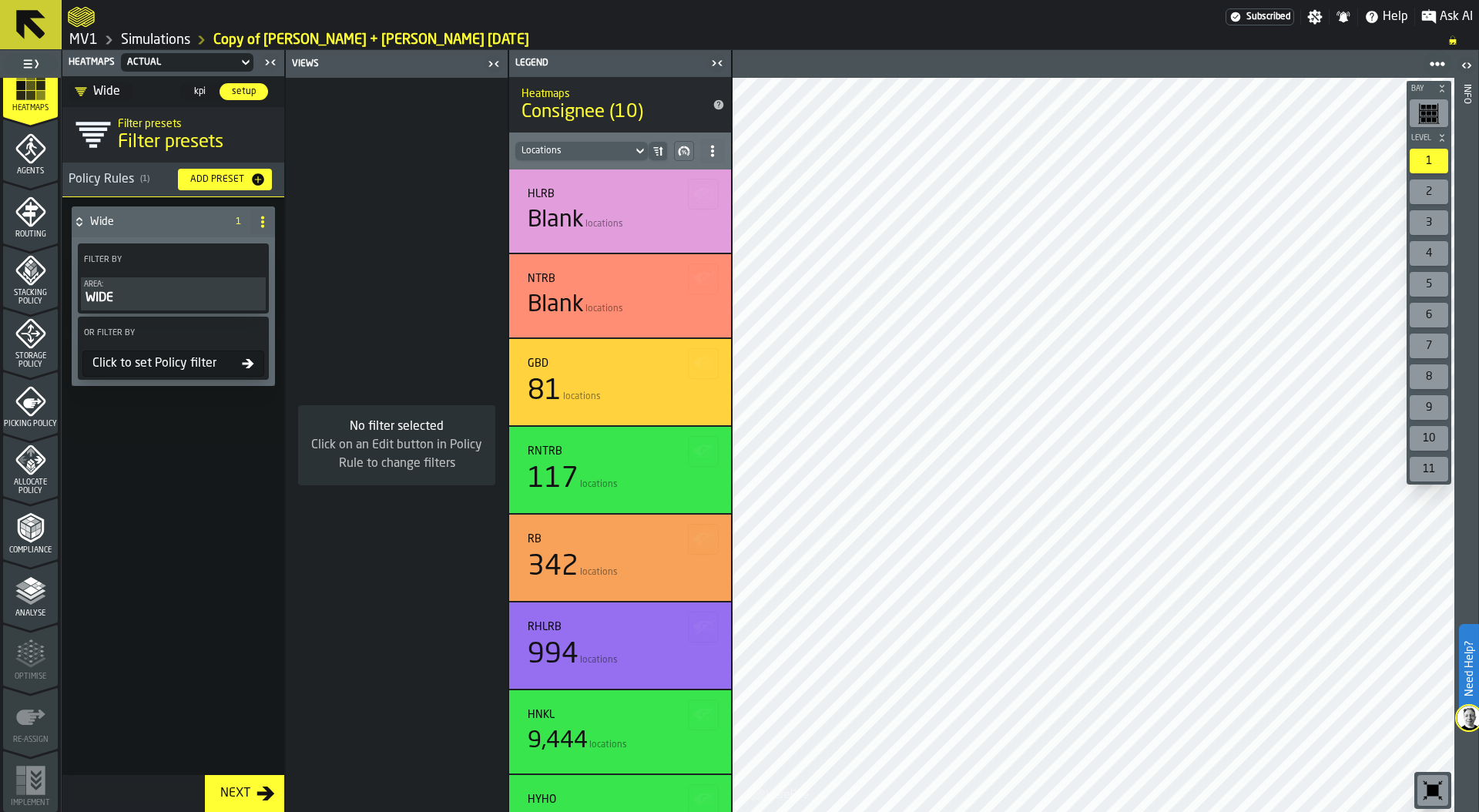
click at [194, 86] on span "kpi" at bounding box center [199, 92] width 24 height 14
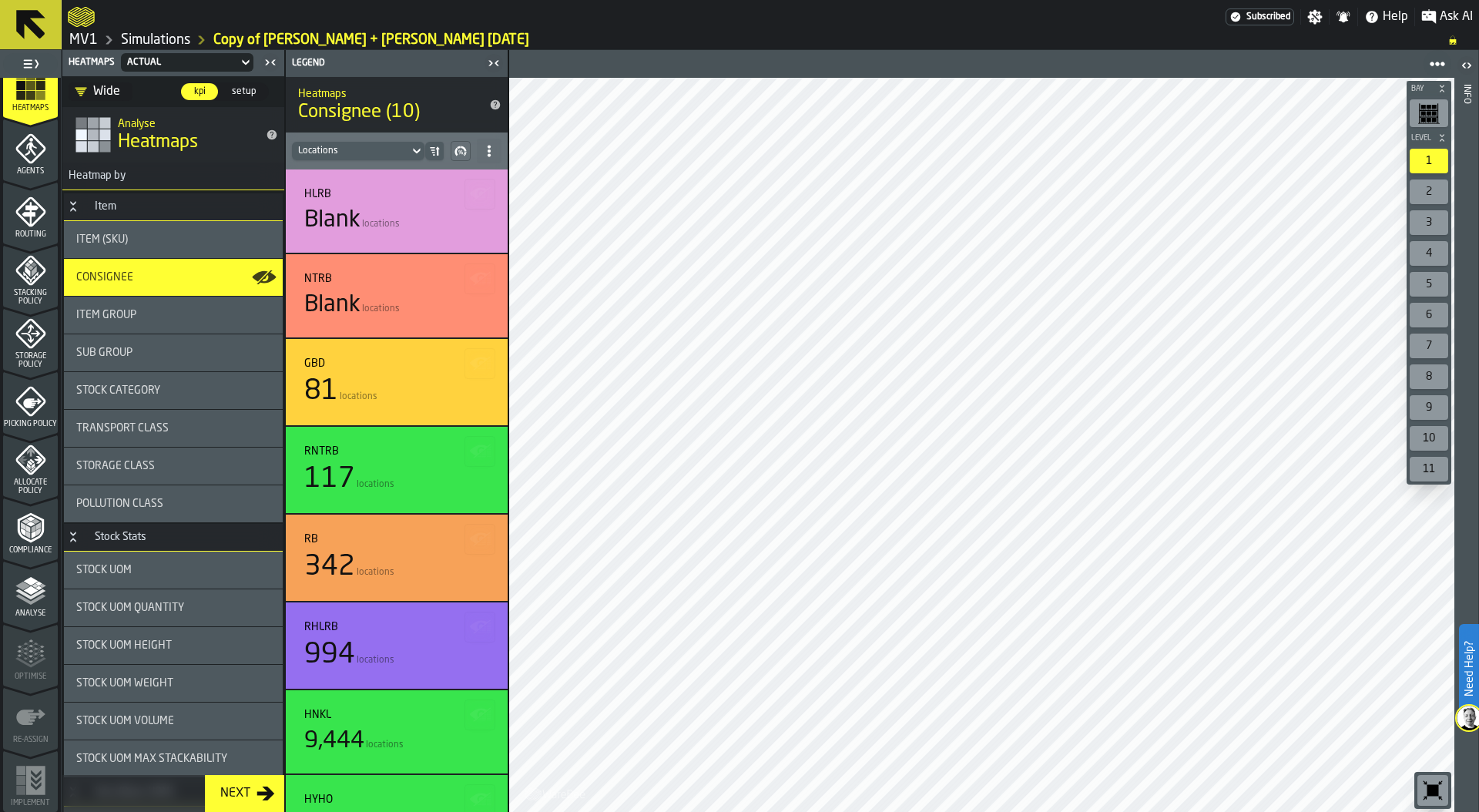
click at [107, 92] on div "Wide" at bounding box center [98, 91] width 46 height 19
click at [101, 152] on div "Wide" at bounding box center [143, 156] width 130 height 19
click at [493, 149] on icon at bounding box center [489, 150] width 13 height 13
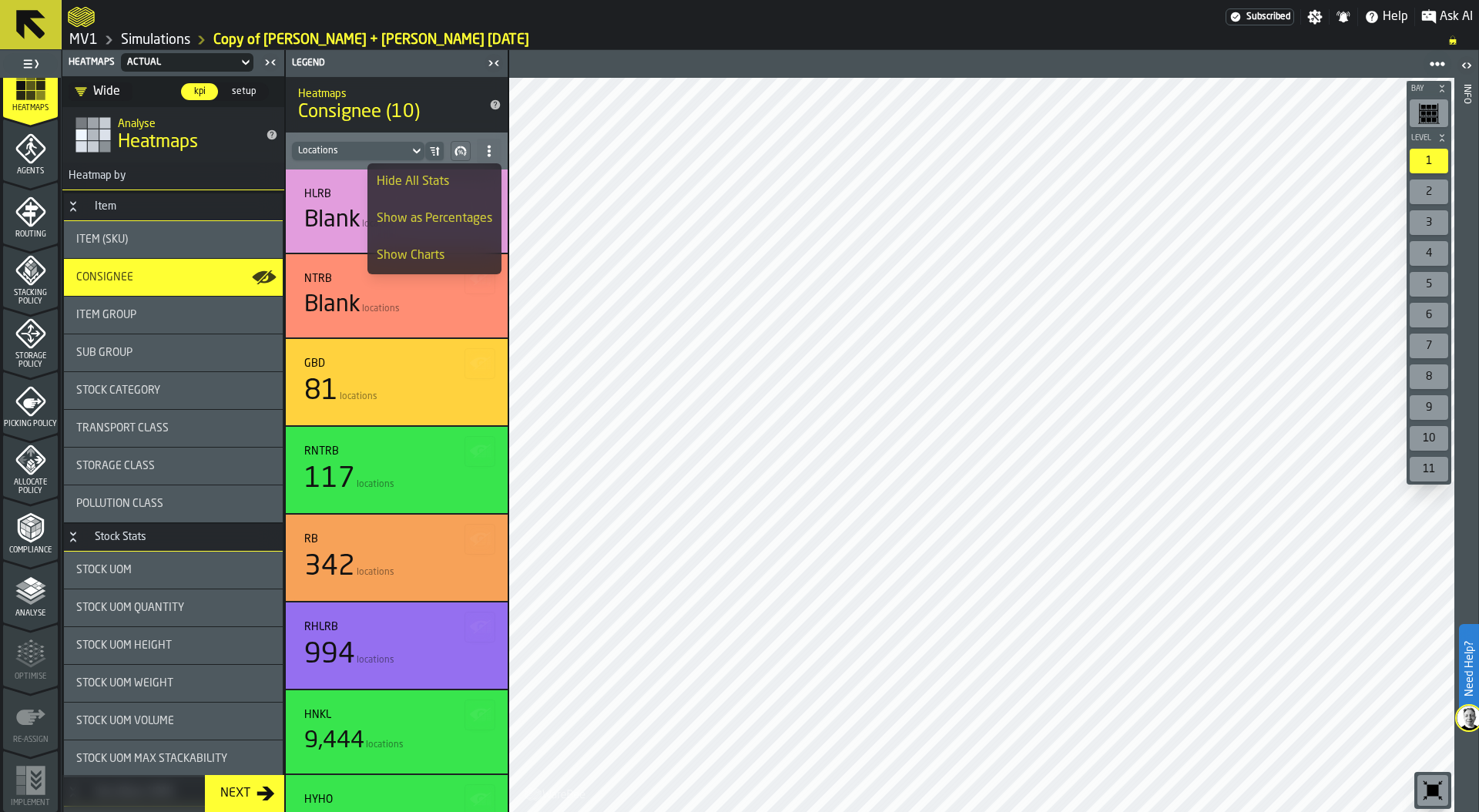
click at [493, 149] on icon at bounding box center [489, 150] width 13 height 13
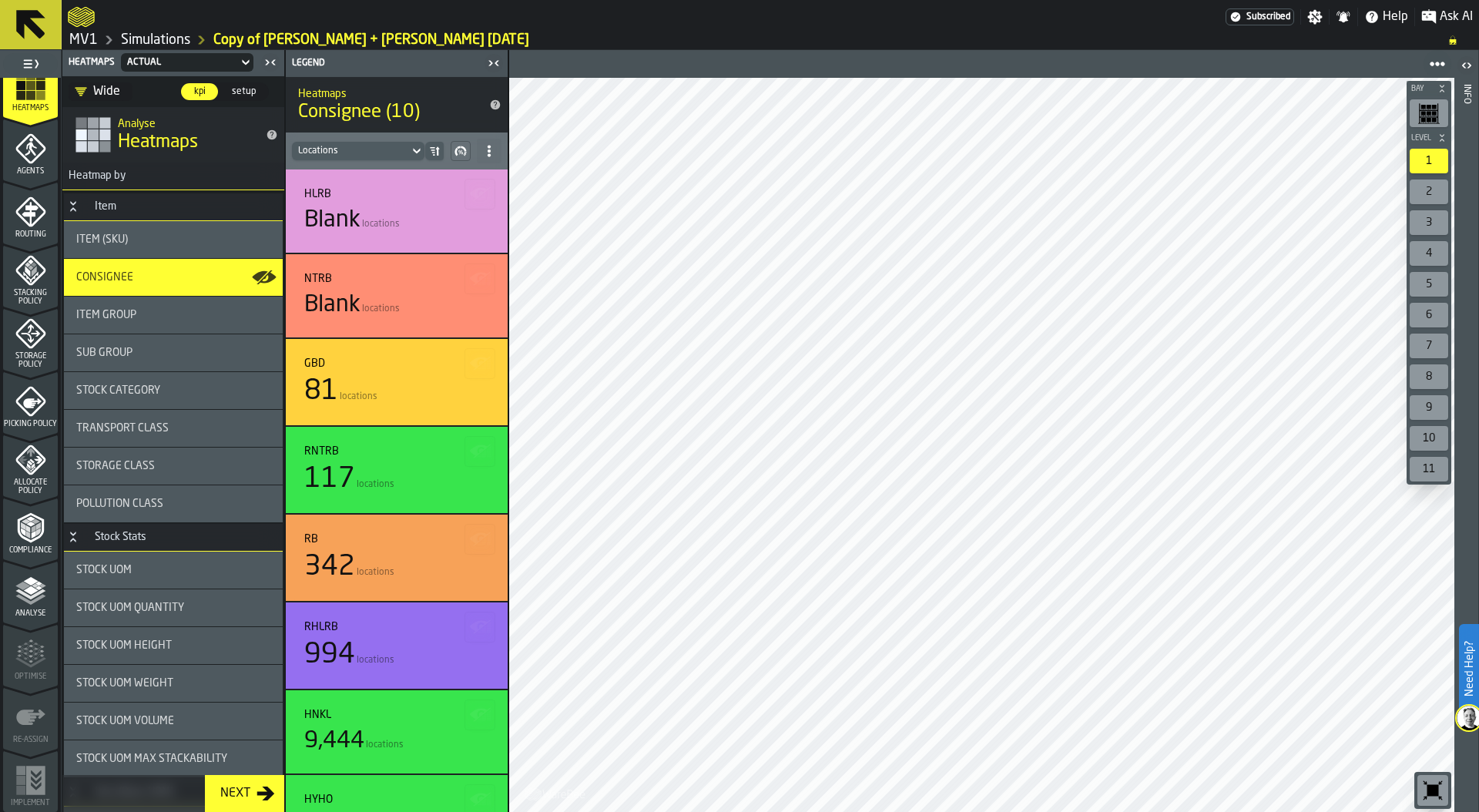
click at [36, 270] on icon "menu Stacking Policy" at bounding box center [31, 270] width 31 height 31
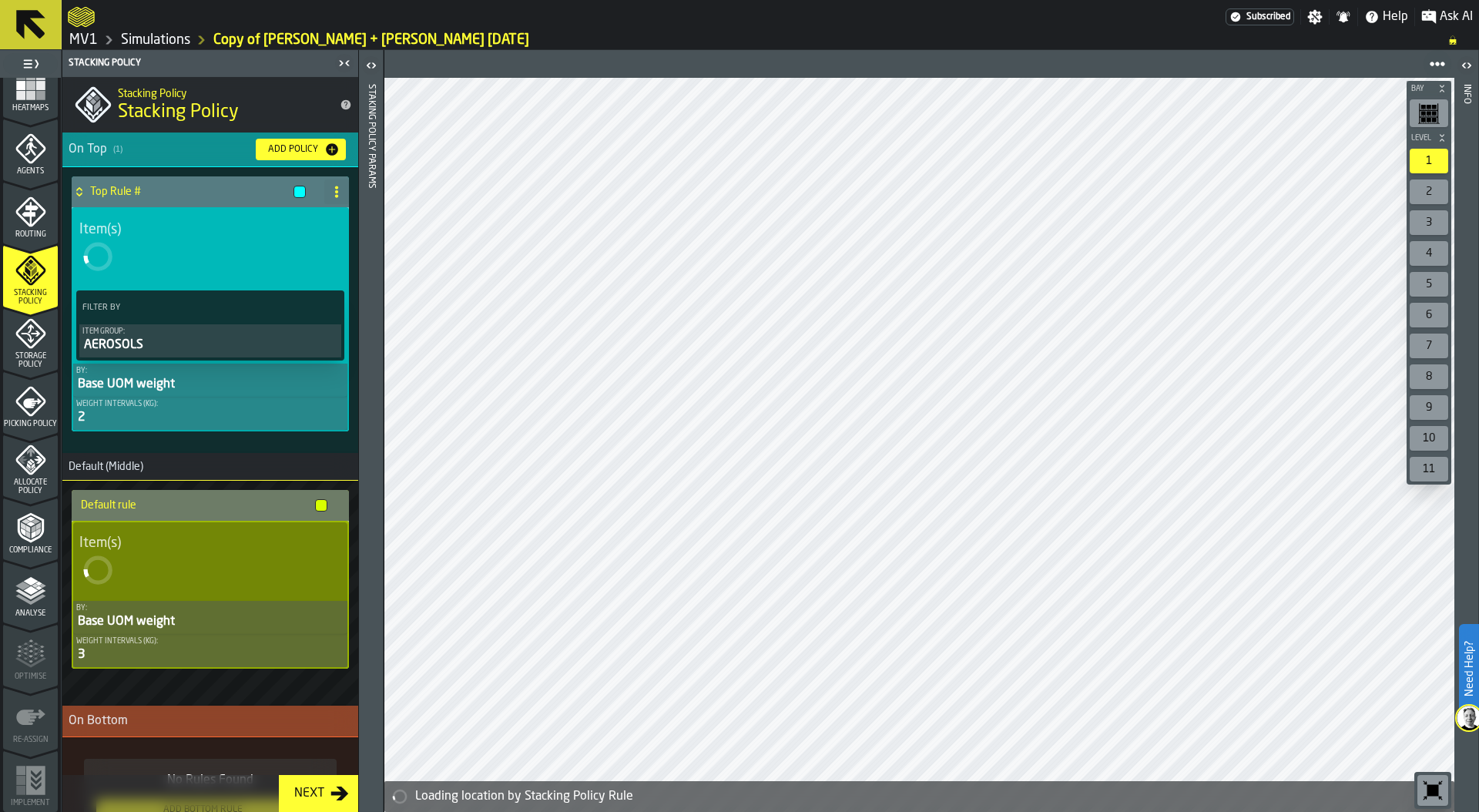
click at [28, 224] on icon "menu Routing" at bounding box center [29, 214] width 17 height 23
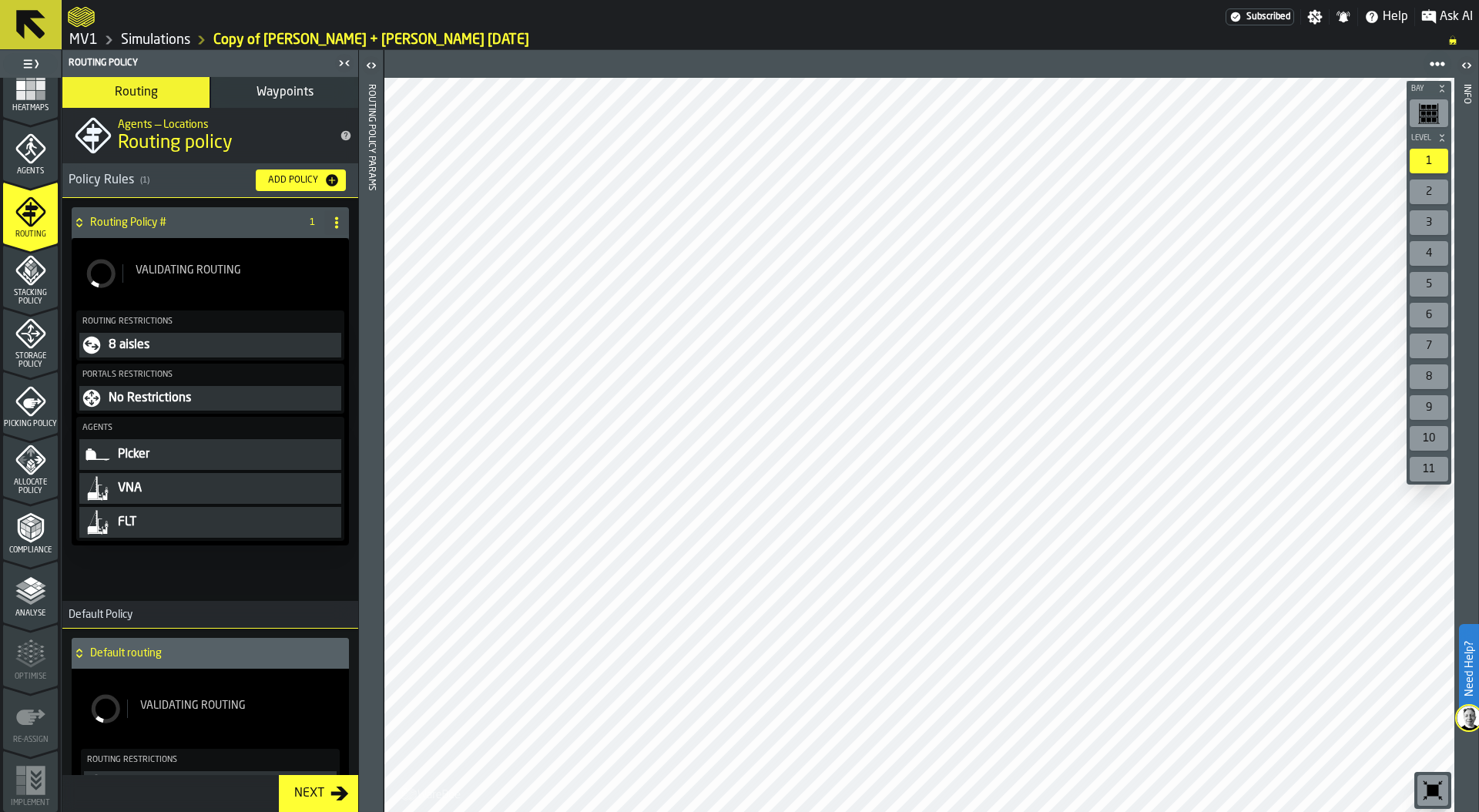
click at [285, 94] on span "Waypoints" at bounding box center [285, 92] width 57 height 13
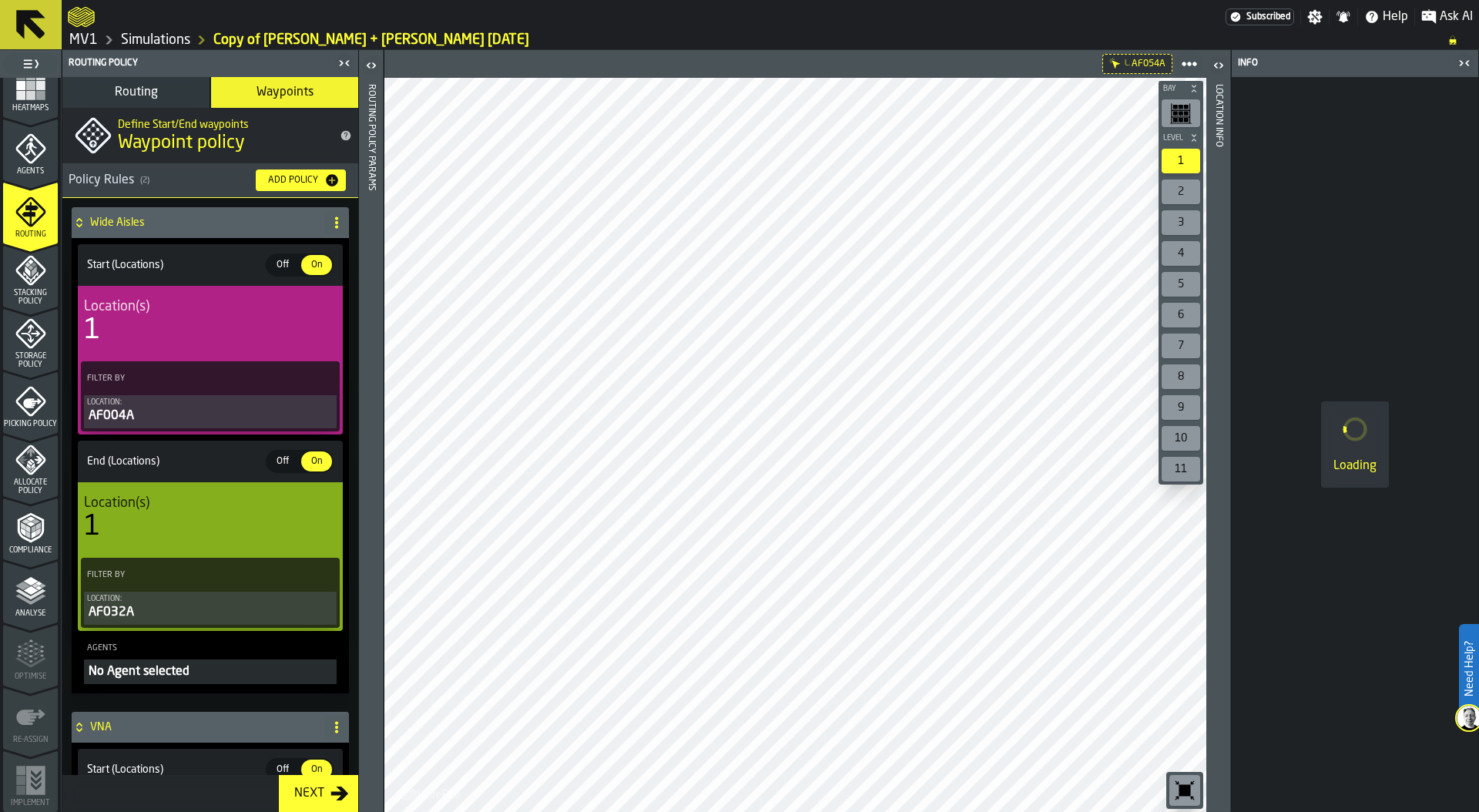
click at [188, 608] on div "AF032A" at bounding box center [210, 612] width 246 height 19
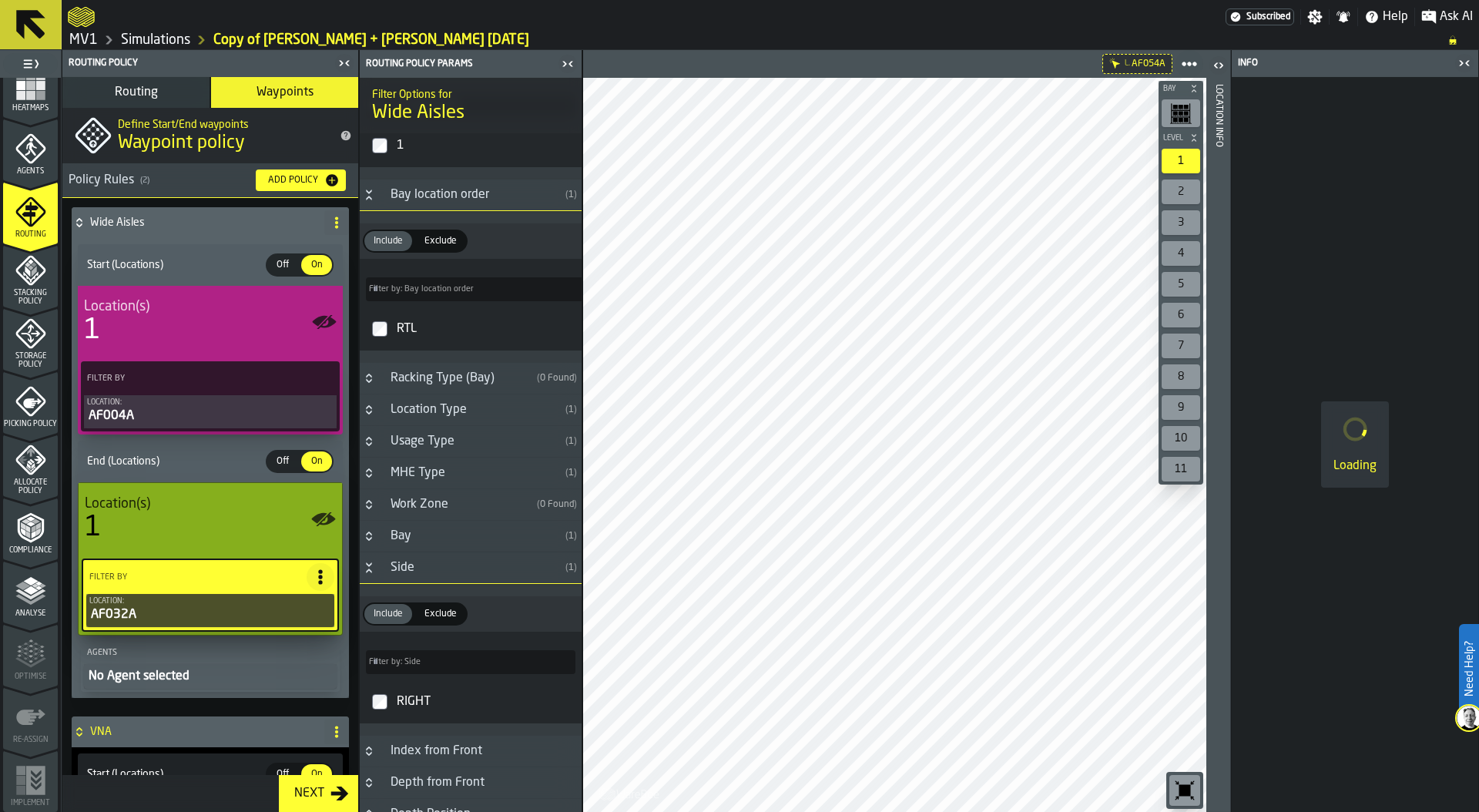
scroll to position [472, 0]
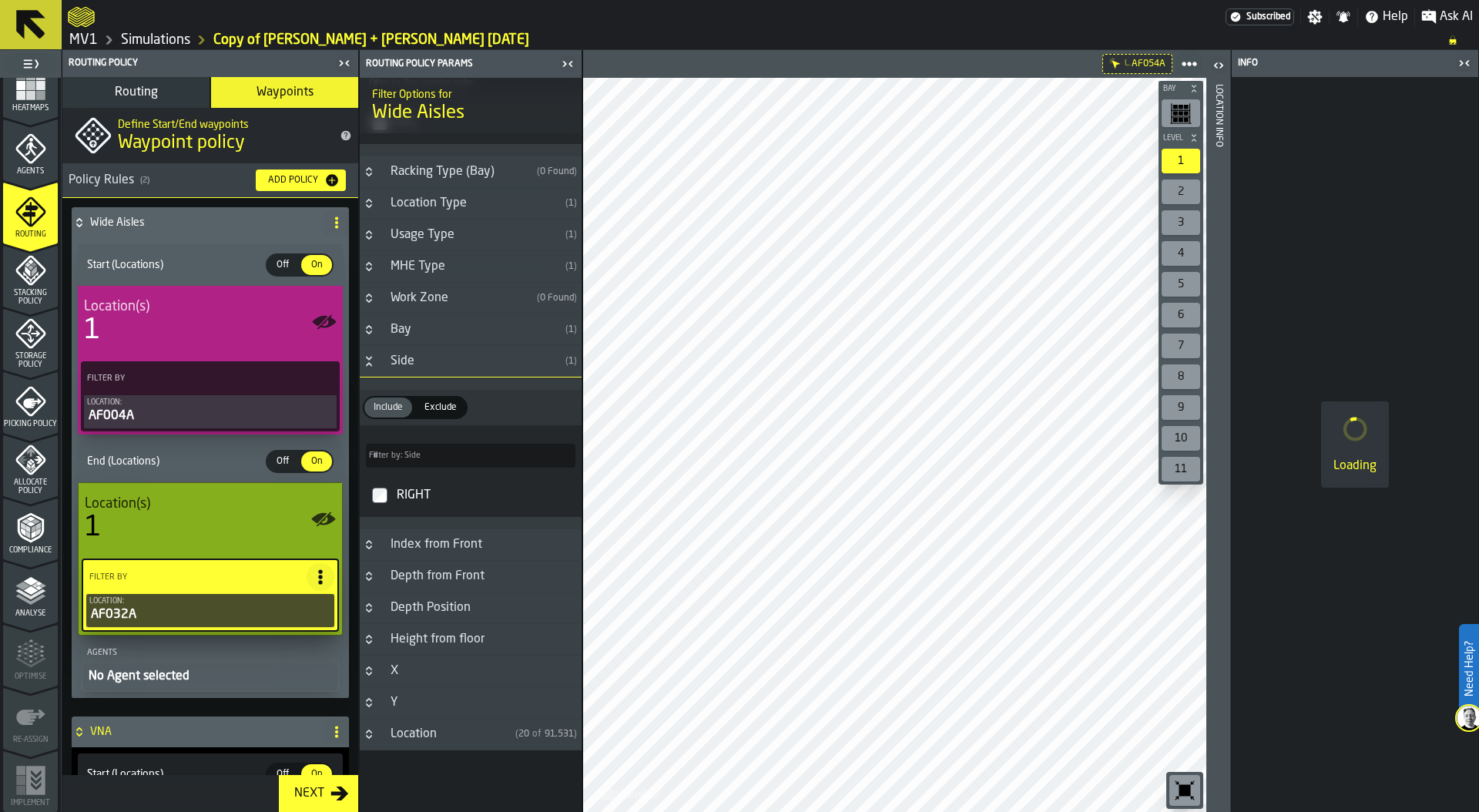
click at [429, 460] on input "Filter by: Side Filter by: Side" at bounding box center [471, 455] width 210 height 23
click at [374, 732] on icon "Button-Location-closed" at bounding box center [369, 734] width 13 height 13
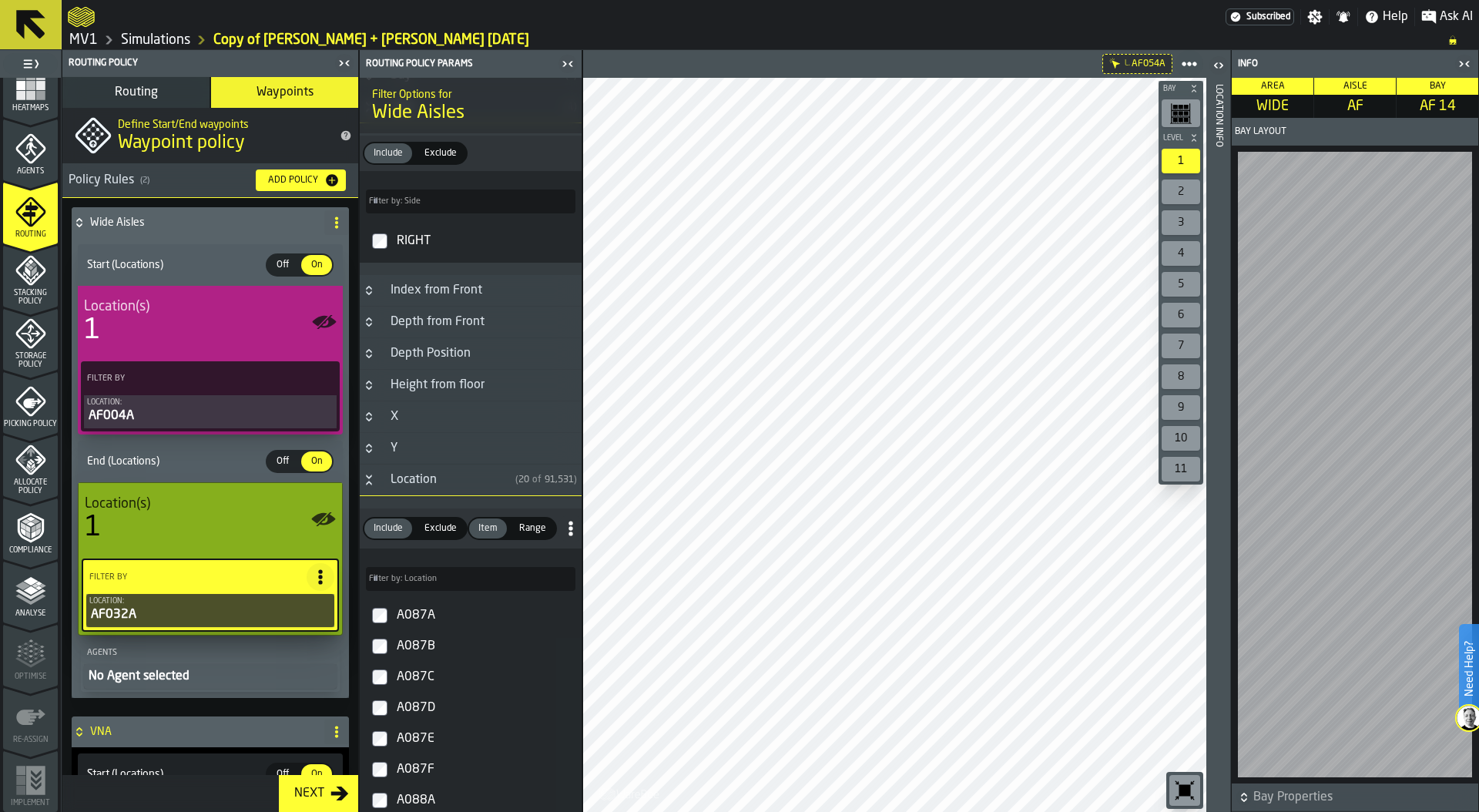
scroll to position [731, 0]
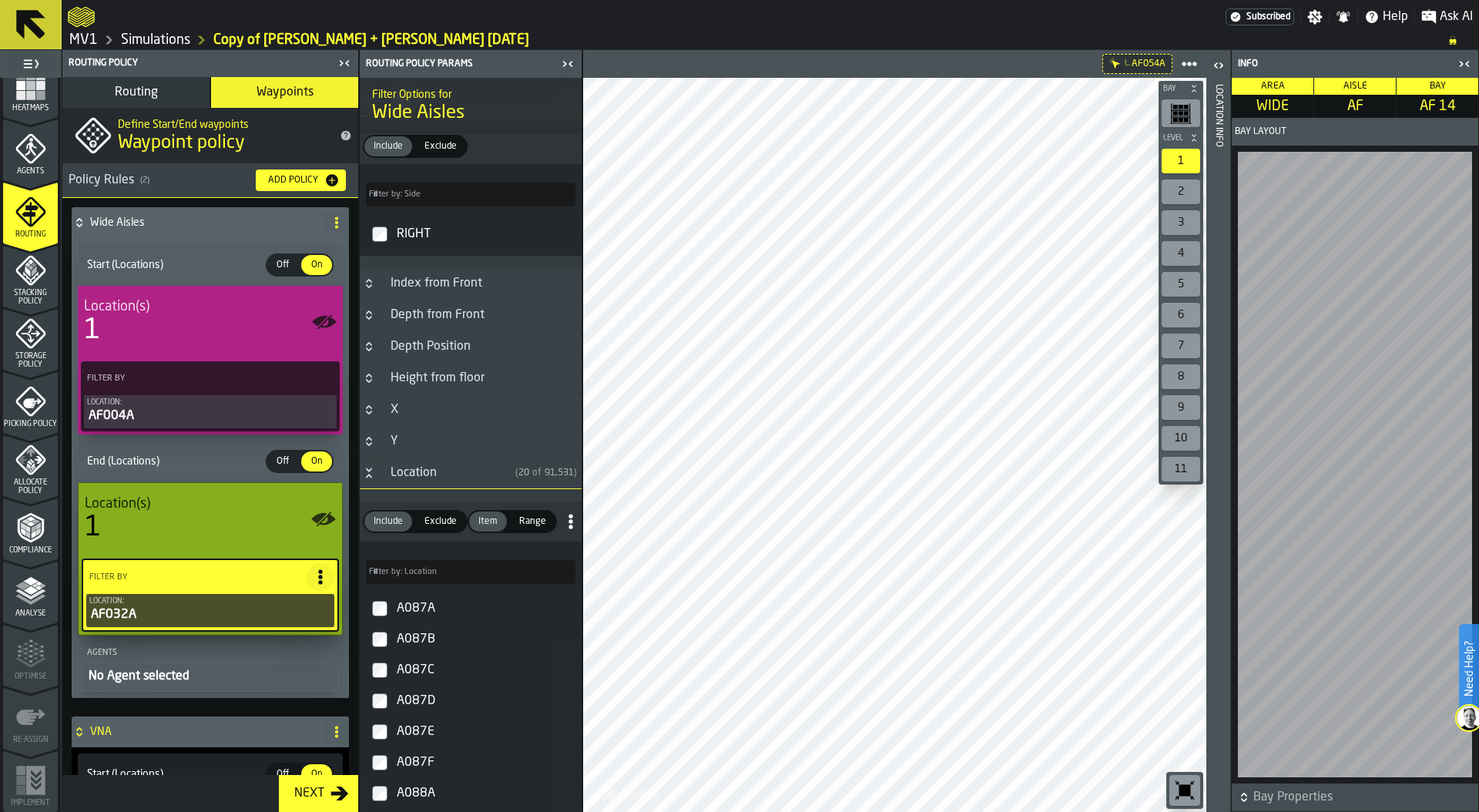
click at [422, 574] on span "Filter by: Location" at bounding box center [402, 572] width 67 height 10
click at [422, 574] on input "Filter by: Location Filter by: Location" at bounding box center [471, 572] width 210 height 23
drag, startPoint x: 409, startPoint y: 570, endPoint x: 349, endPoint y: 570, distance: 60.0
click at [349, 570] on aside "1 Start 1.1 Layout 1.2 Assignment 1.3 Items 1.4 Orders 1.5 Data Stats 1.6 Heatm…" at bounding box center [291, 430] width 583 height 761
type input "*****"
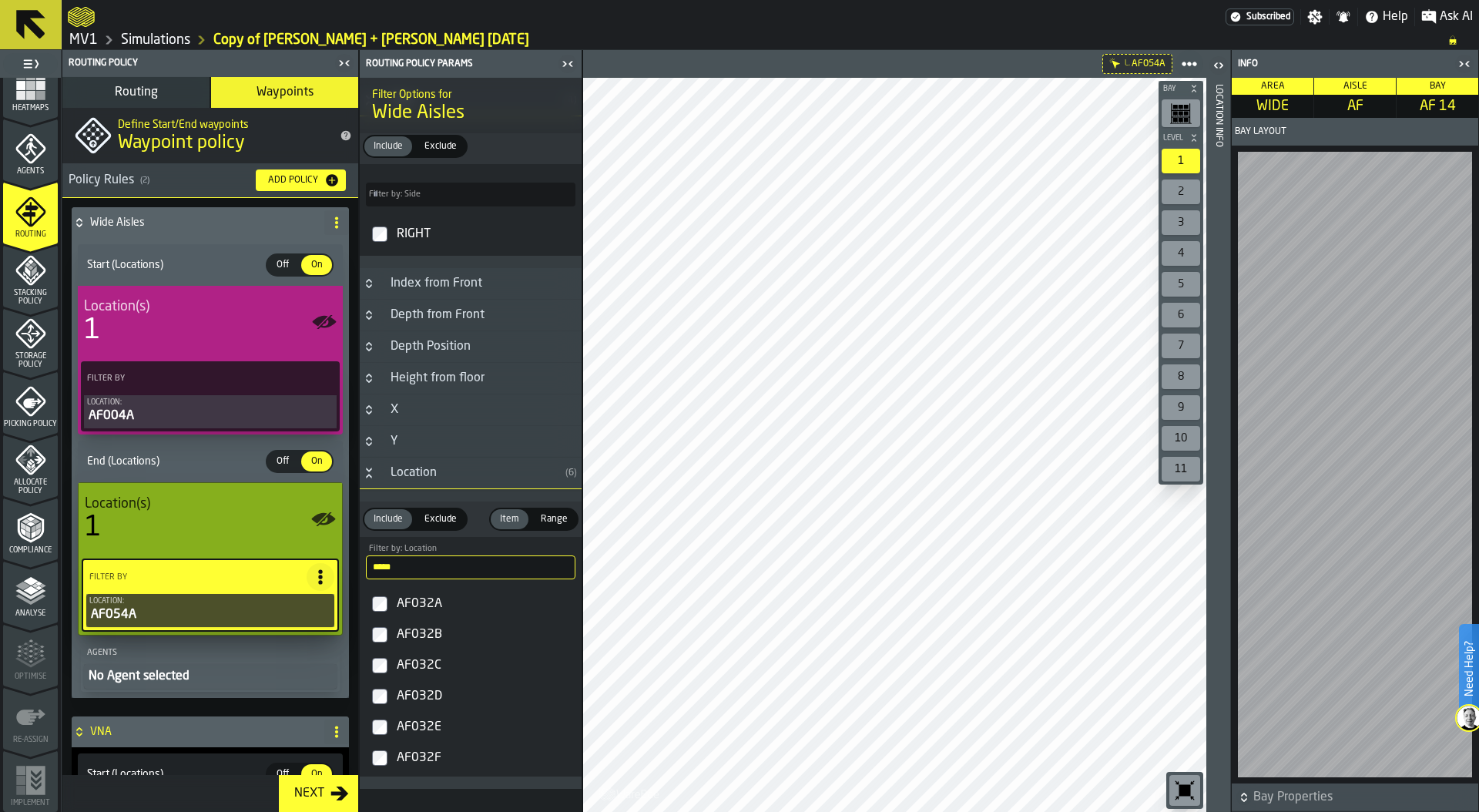
click at [78, 224] on icon at bounding box center [79, 223] width 16 height 13
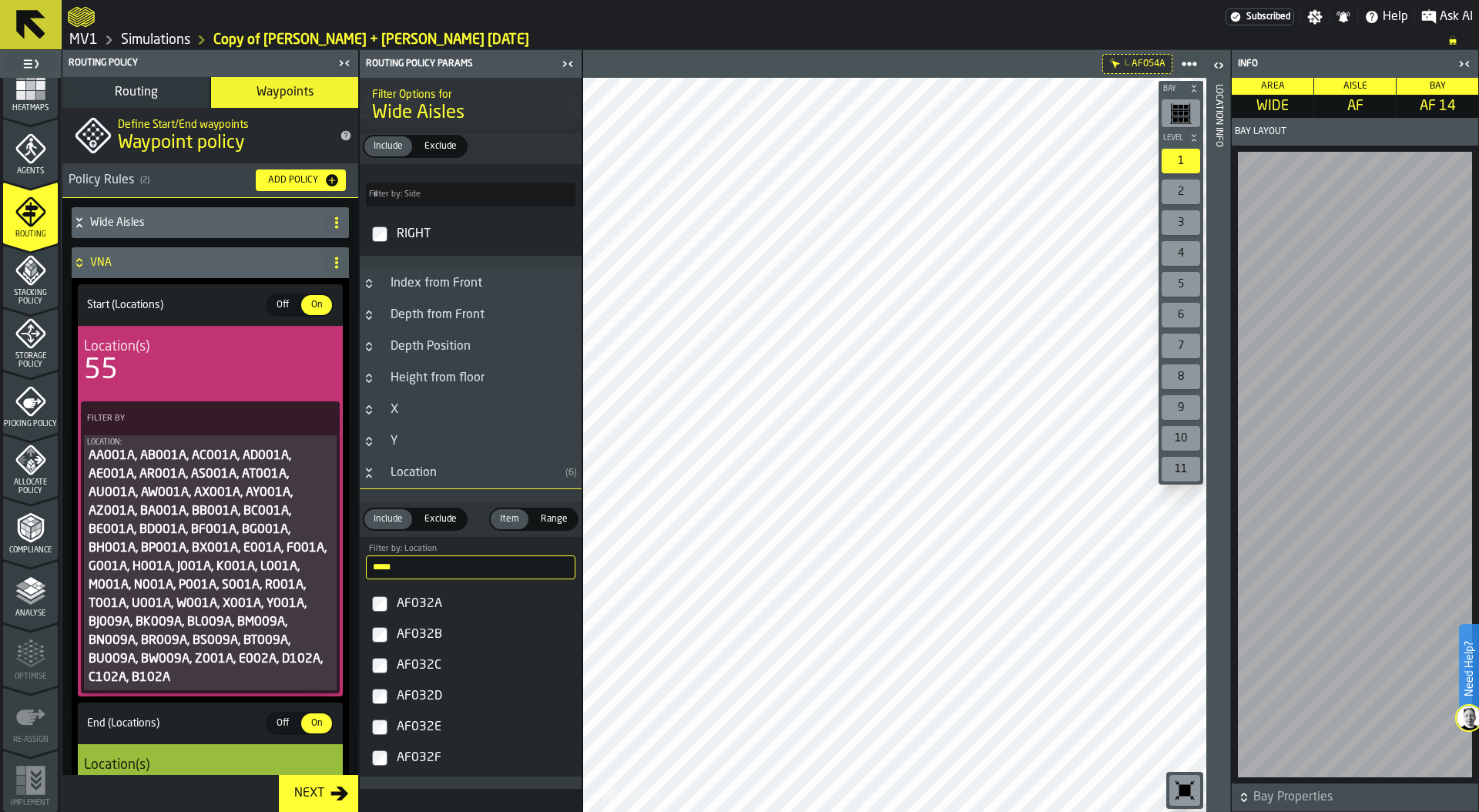
click at [39, 473] on icon "menu Allocate Policy" at bounding box center [31, 460] width 31 height 31
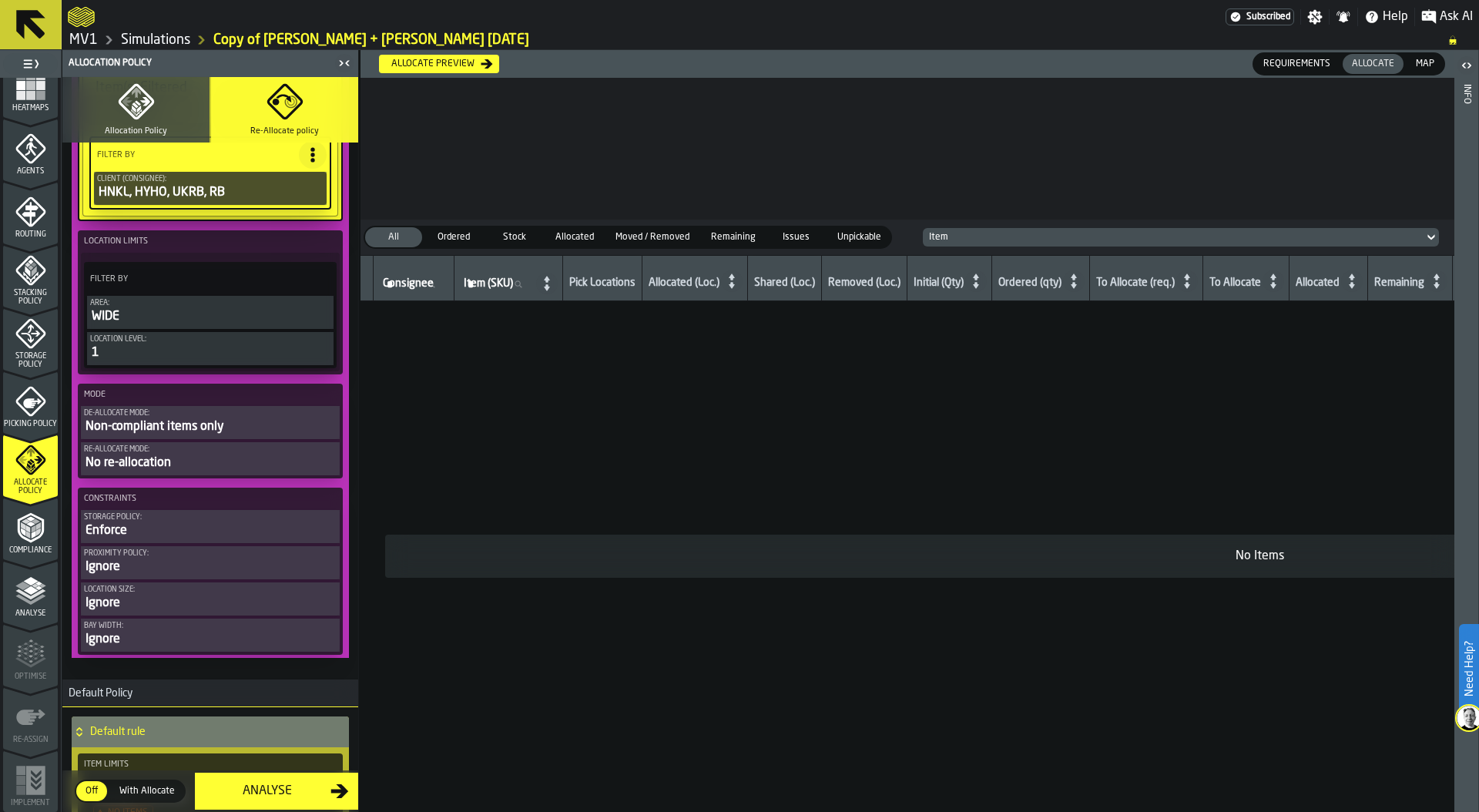
click at [223, 427] on div "Non-compliant items only" at bounding box center [210, 426] width 253 height 19
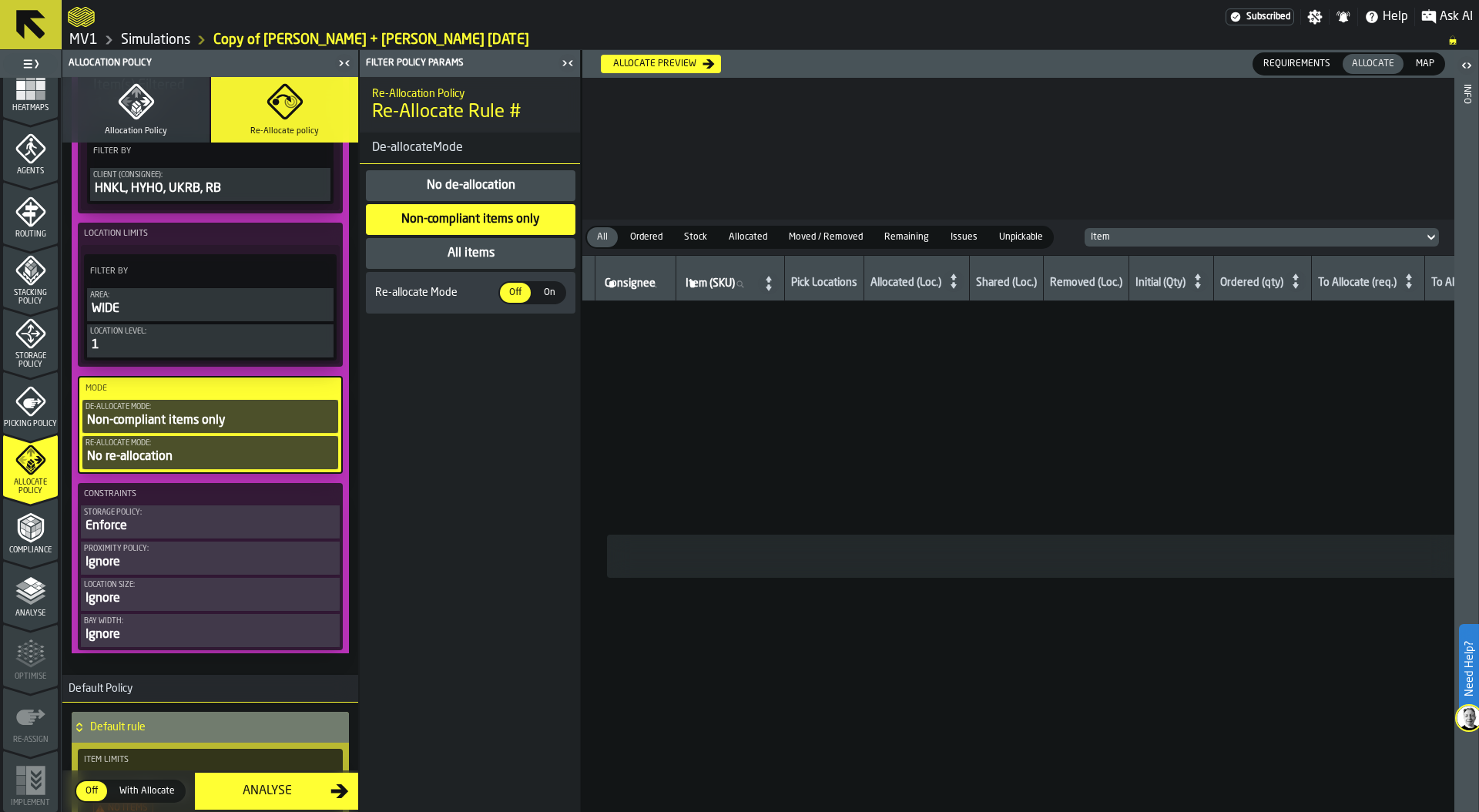
scroll to position [179, 0]
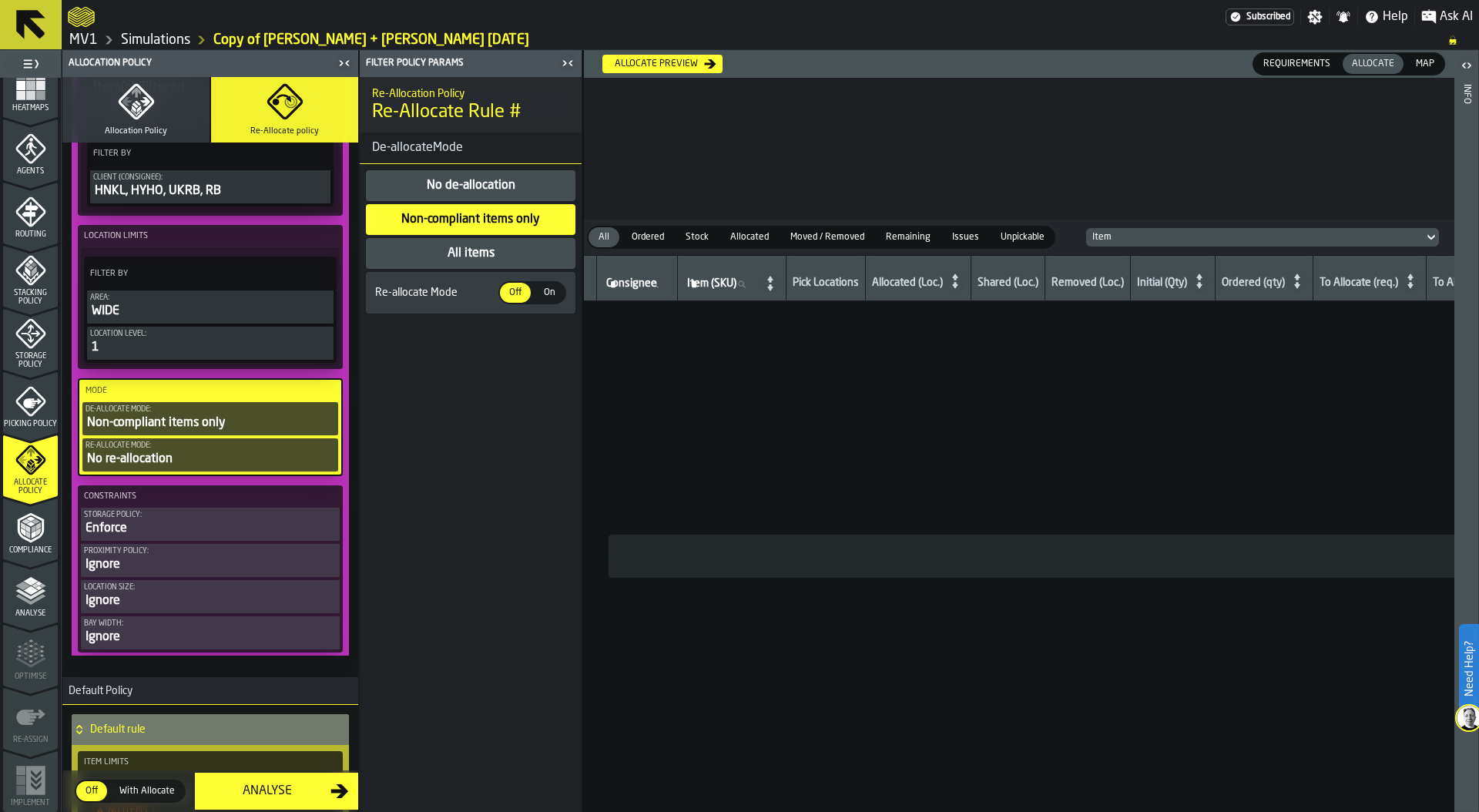
click at [475, 247] on div "All items" at bounding box center [471, 253] width 50 height 19
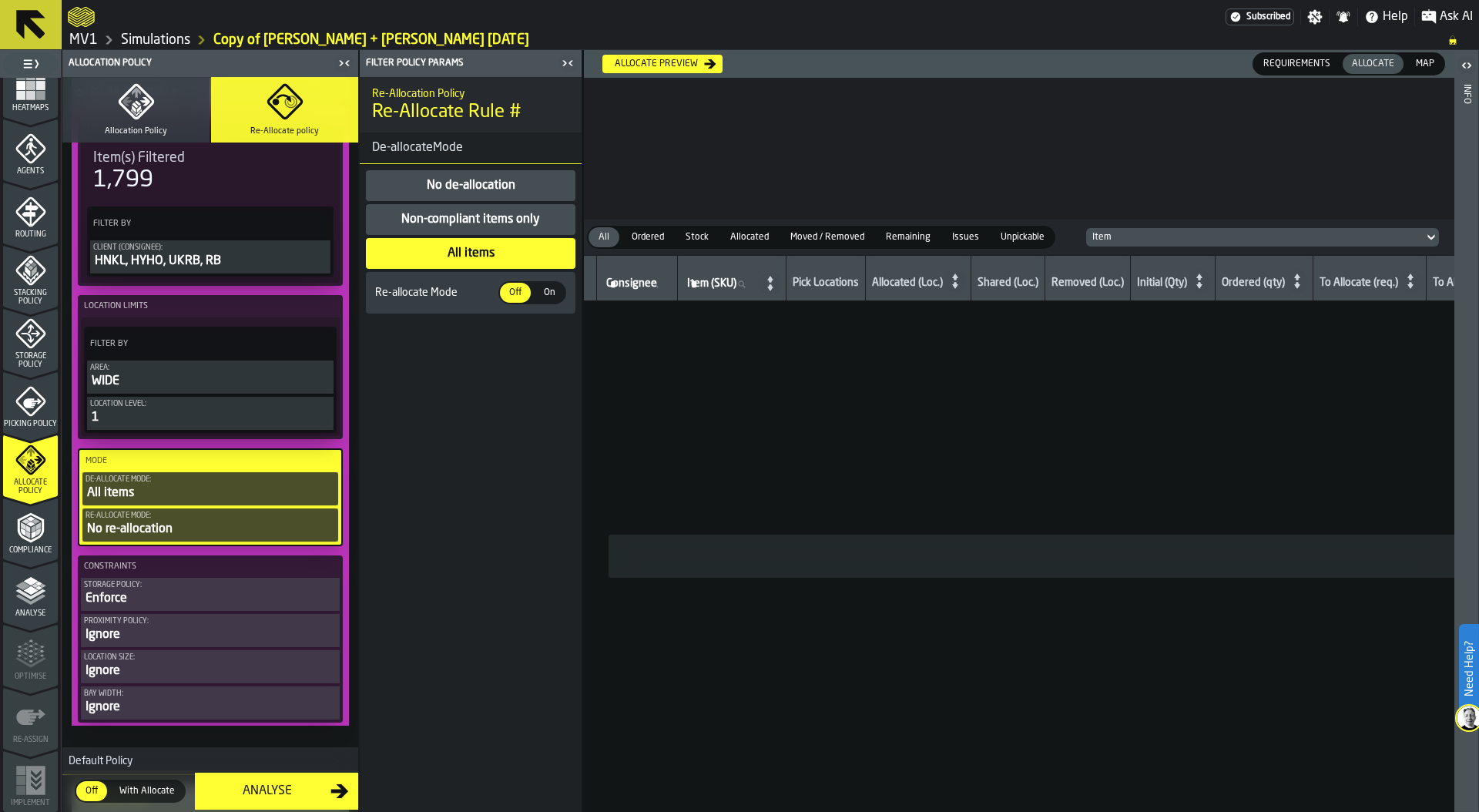
scroll to position [0, 0]
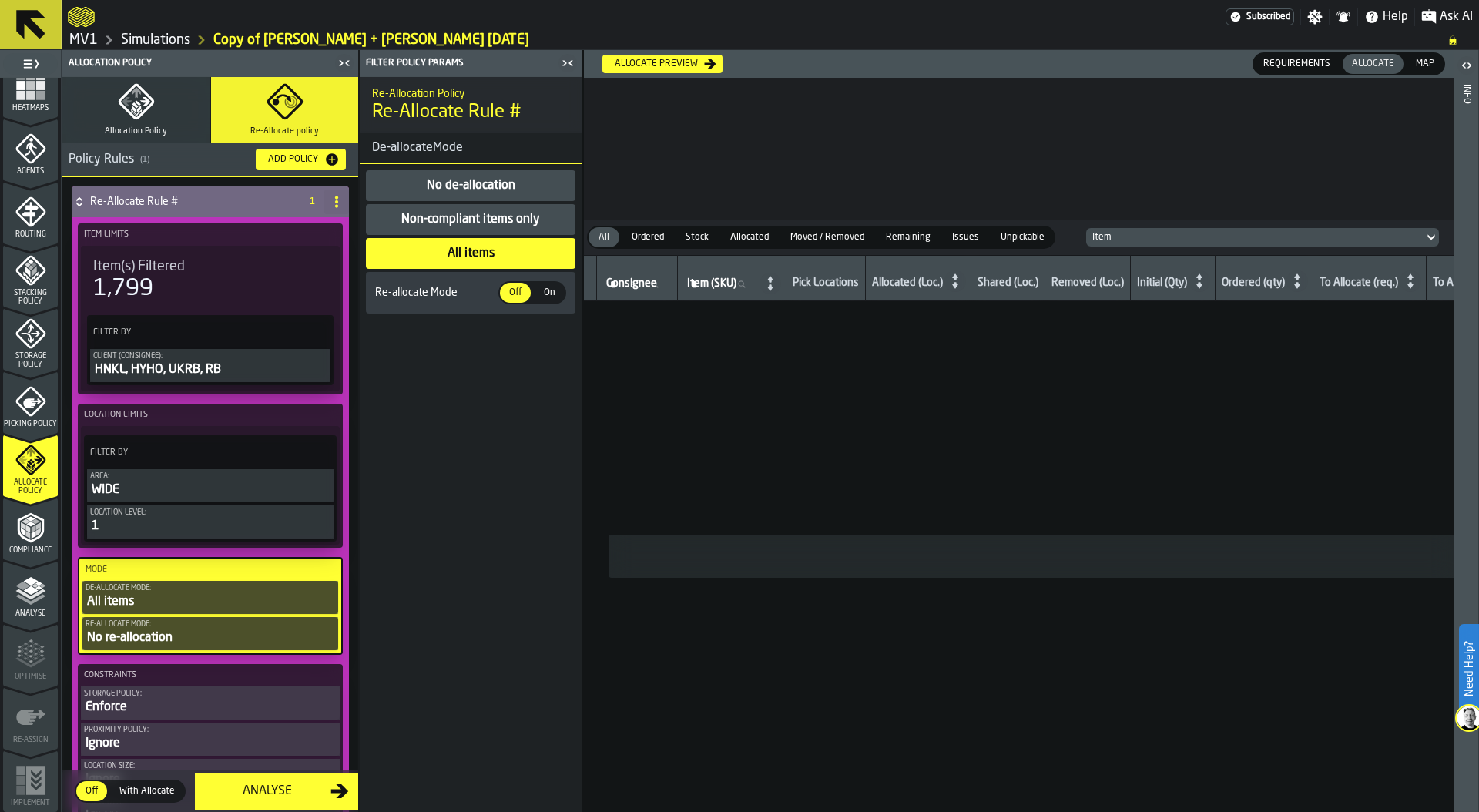
click at [153, 102] on button "Allocation Policy" at bounding box center [136, 109] width 147 height 65
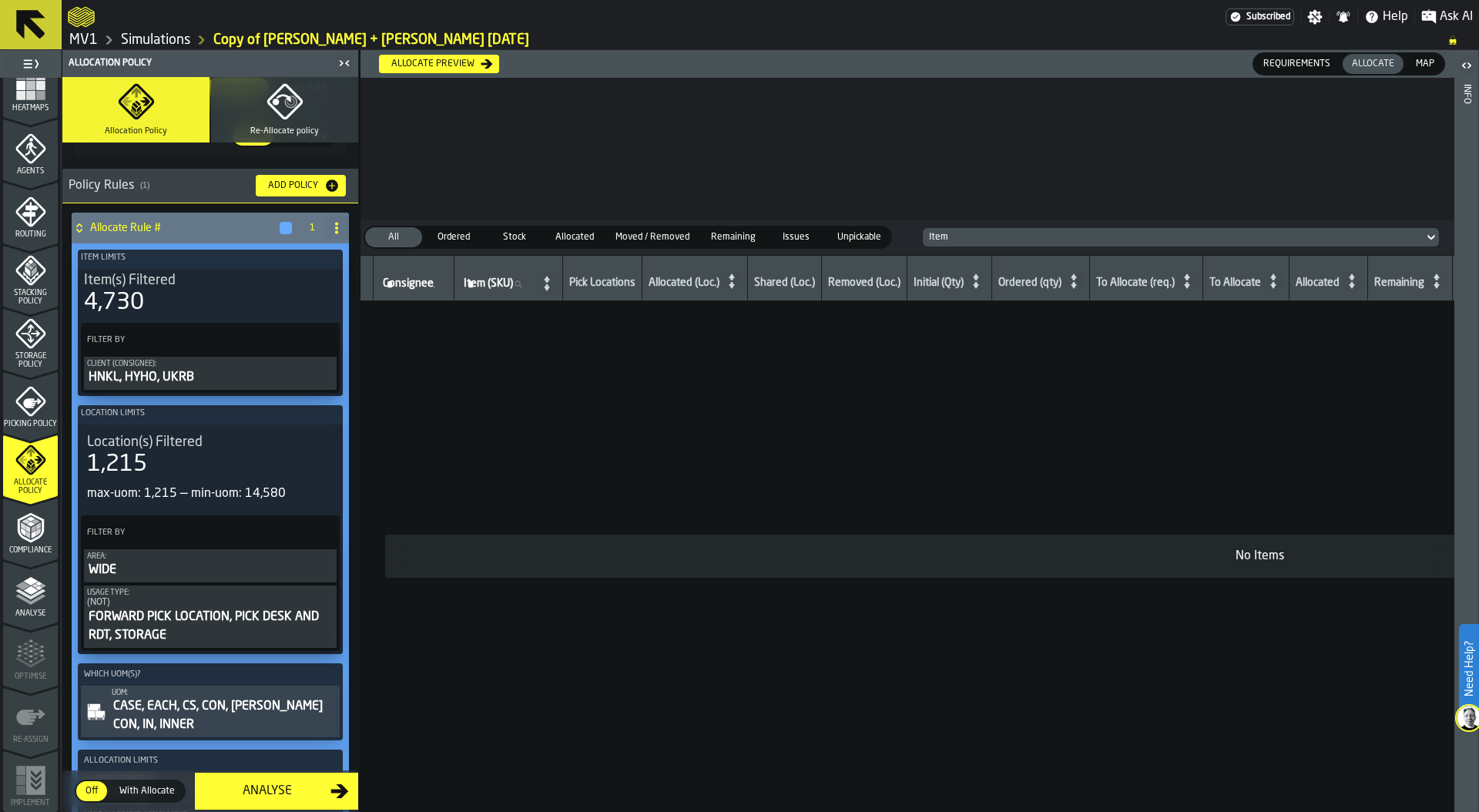
scroll to position [193, 0]
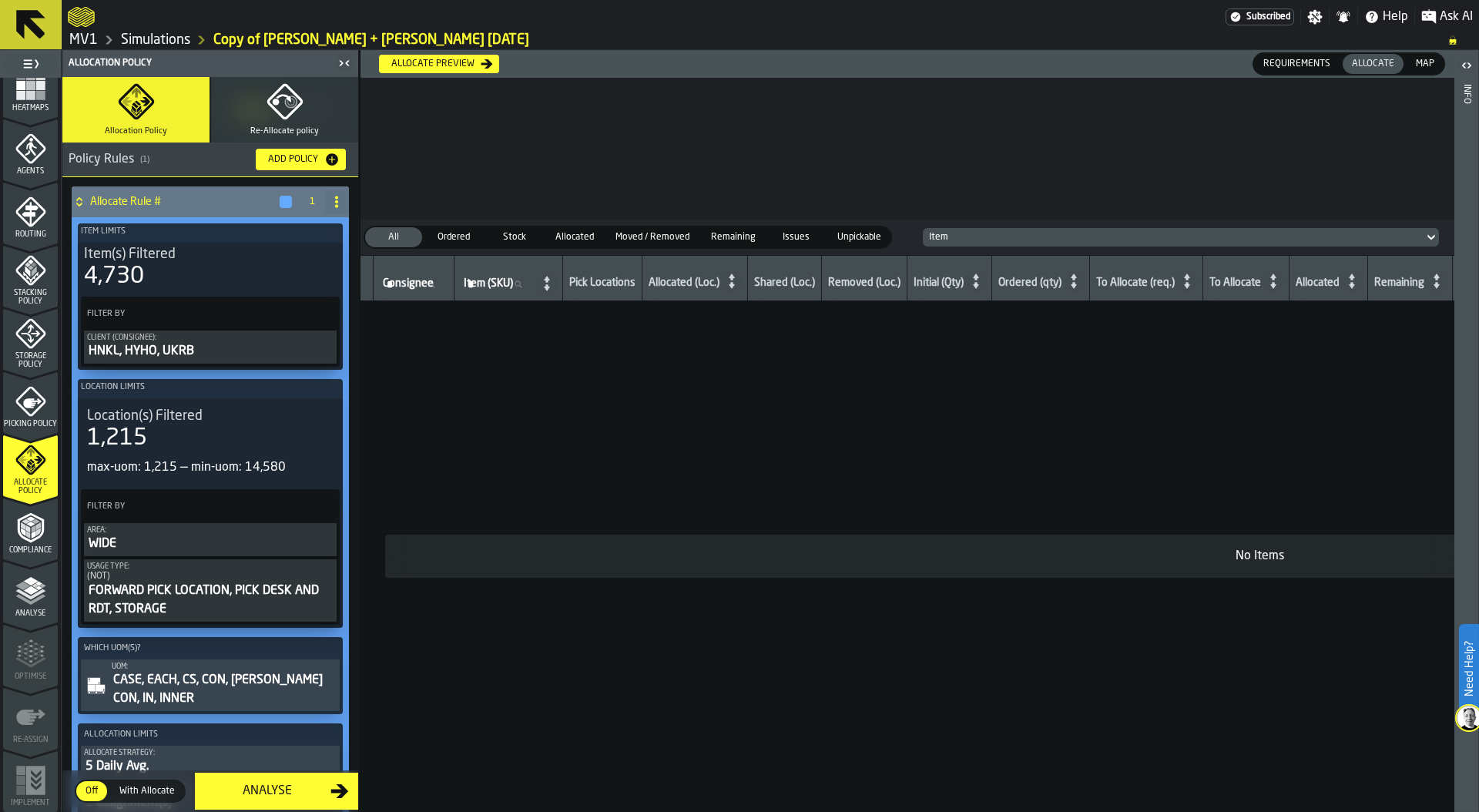
click at [188, 274] on div "4,730" at bounding box center [210, 276] width 253 height 27
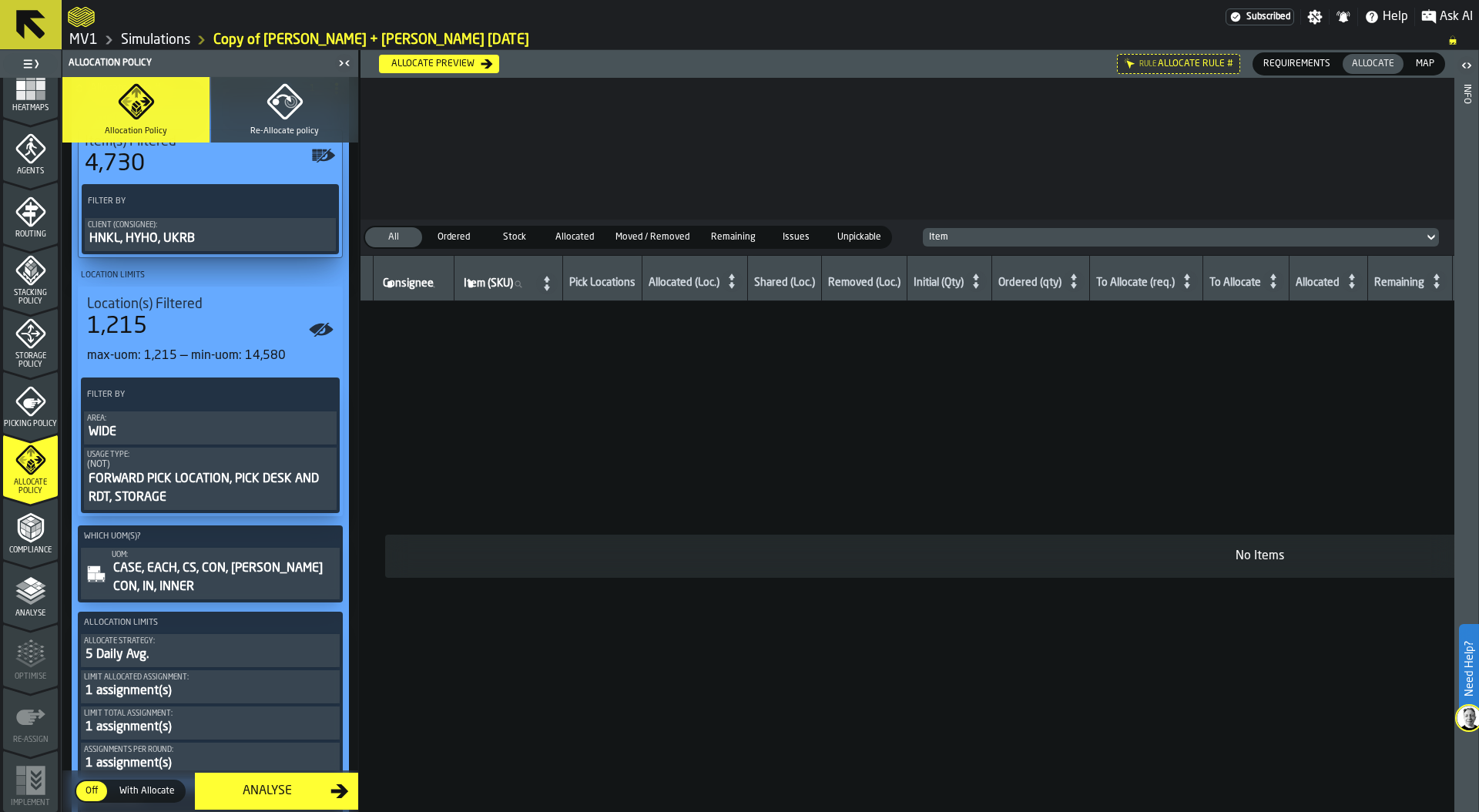
scroll to position [381, 0]
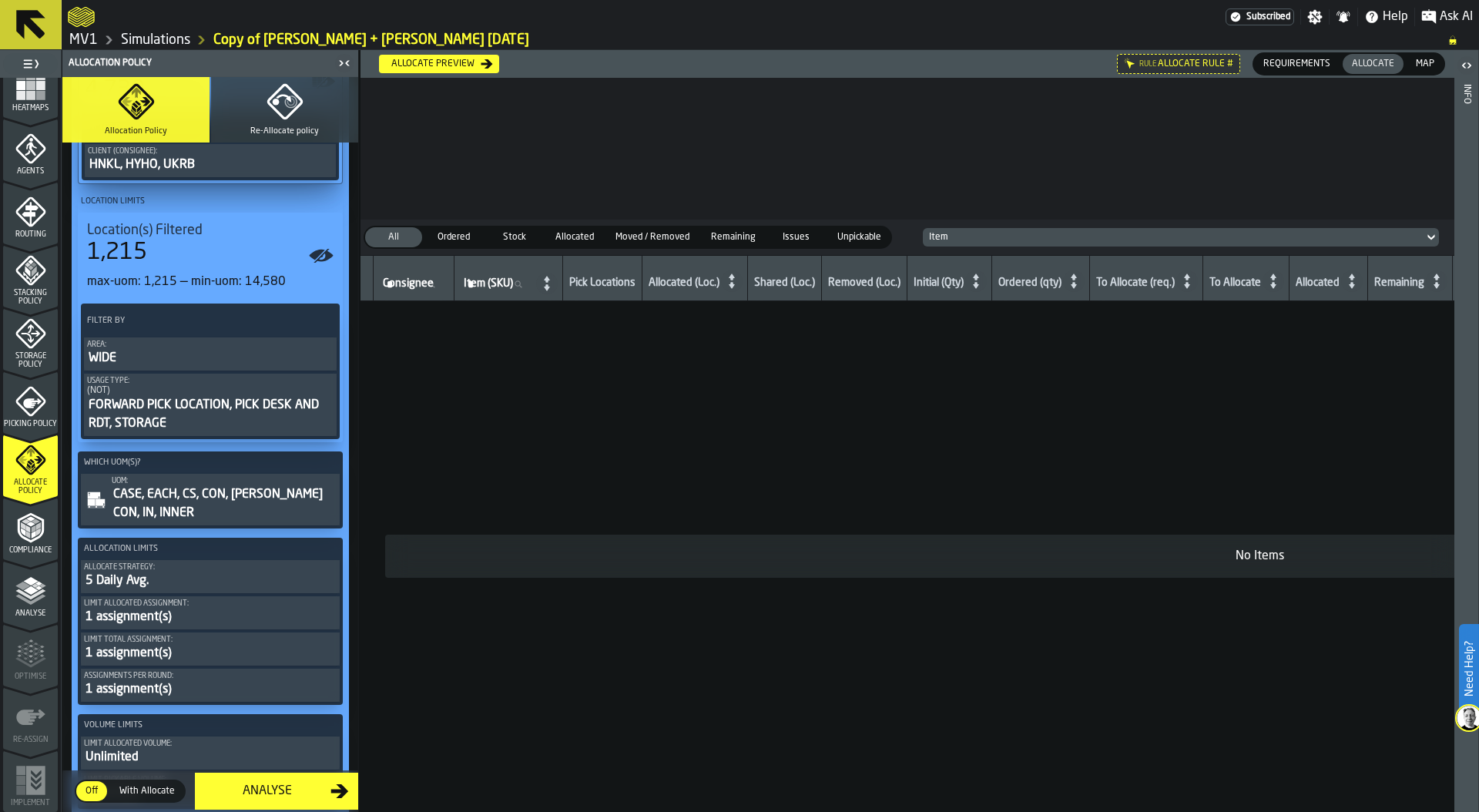
click at [181, 512] on div "CASE, EACH, CS, CON, HENKEL CON, IN, INNER" at bounding box center [224, 504] width 225 height 37
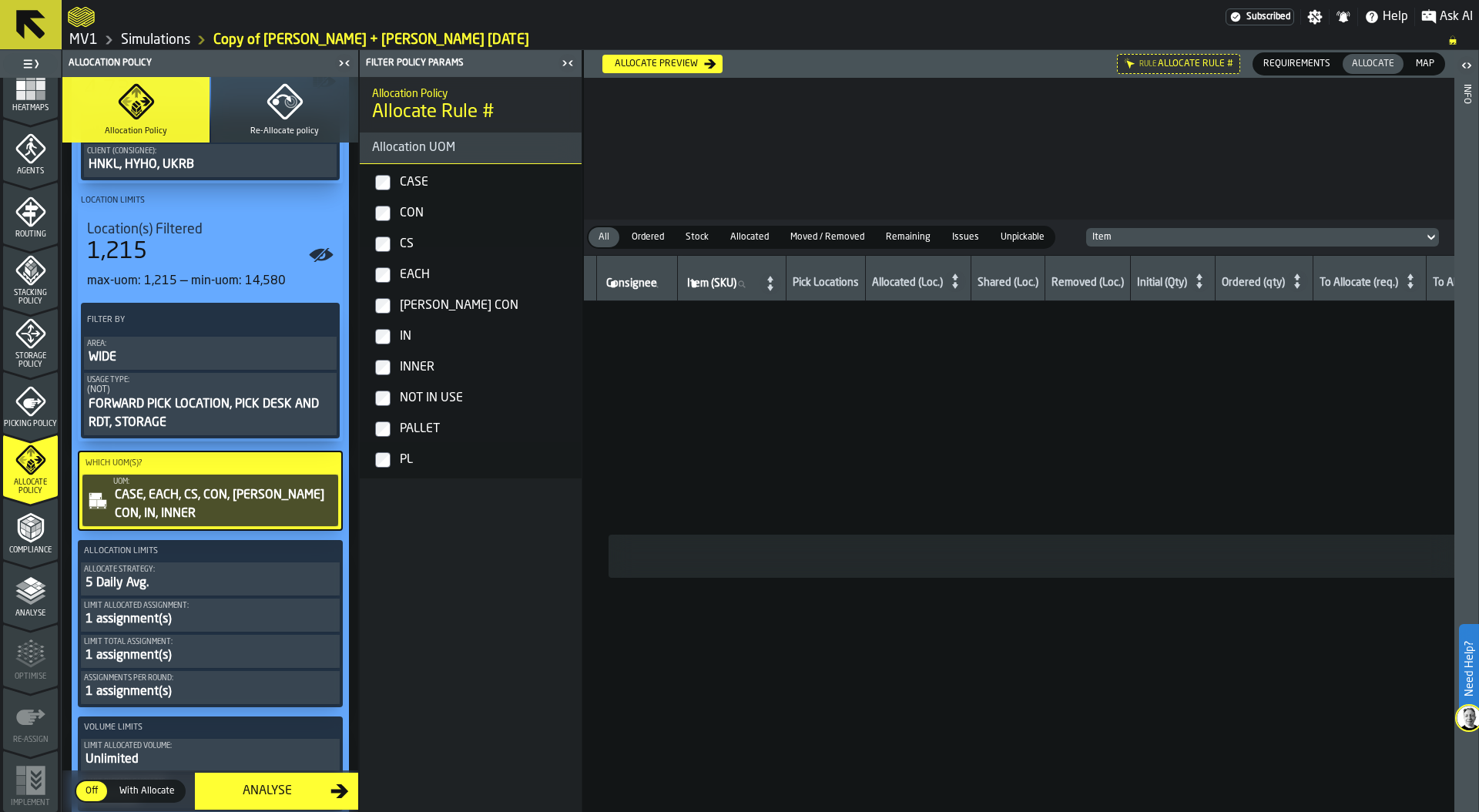
click at [170, 348] on div "WIDE" at bounding box center [210, 357] width 246 height 19
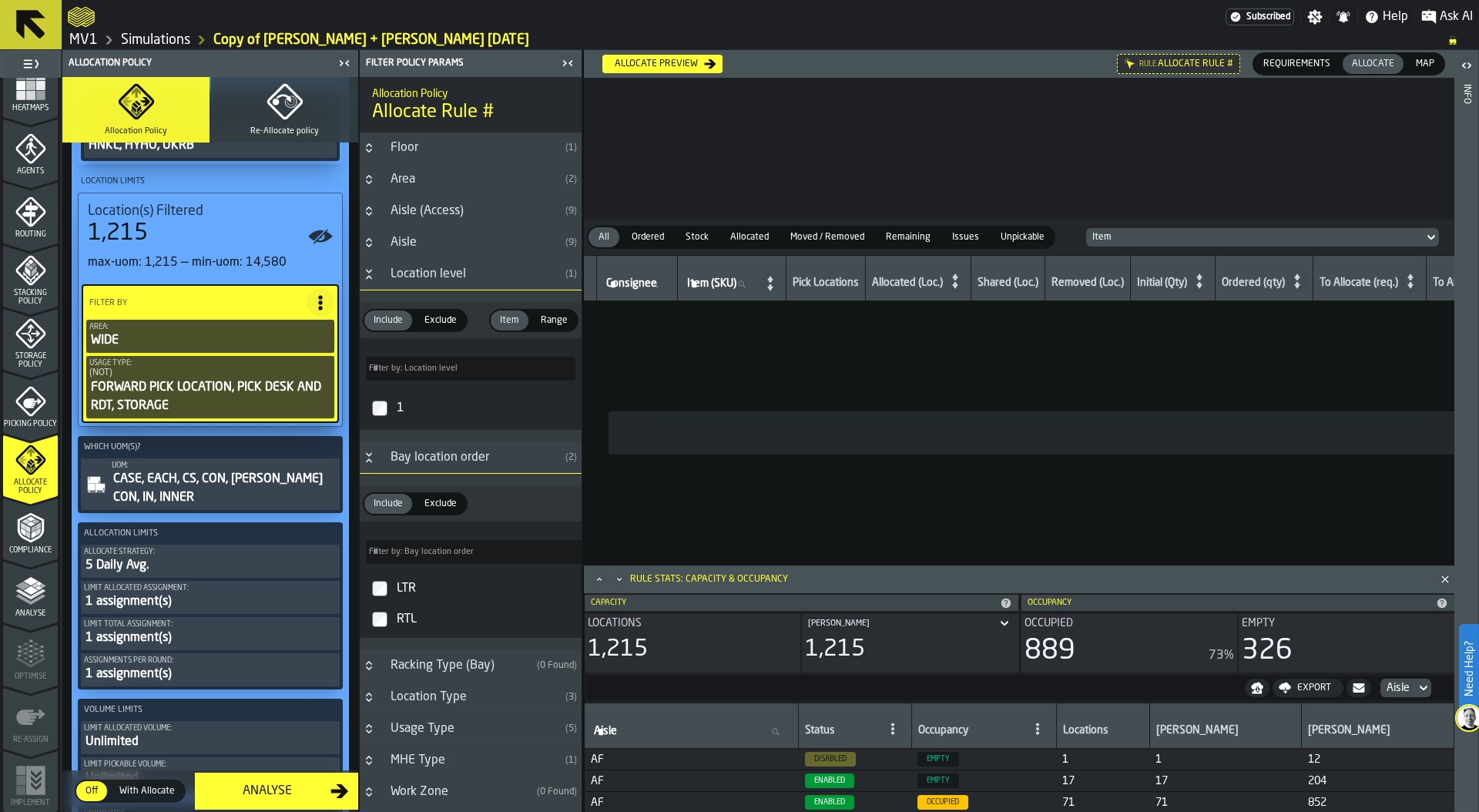
scroll to position [411, 0]
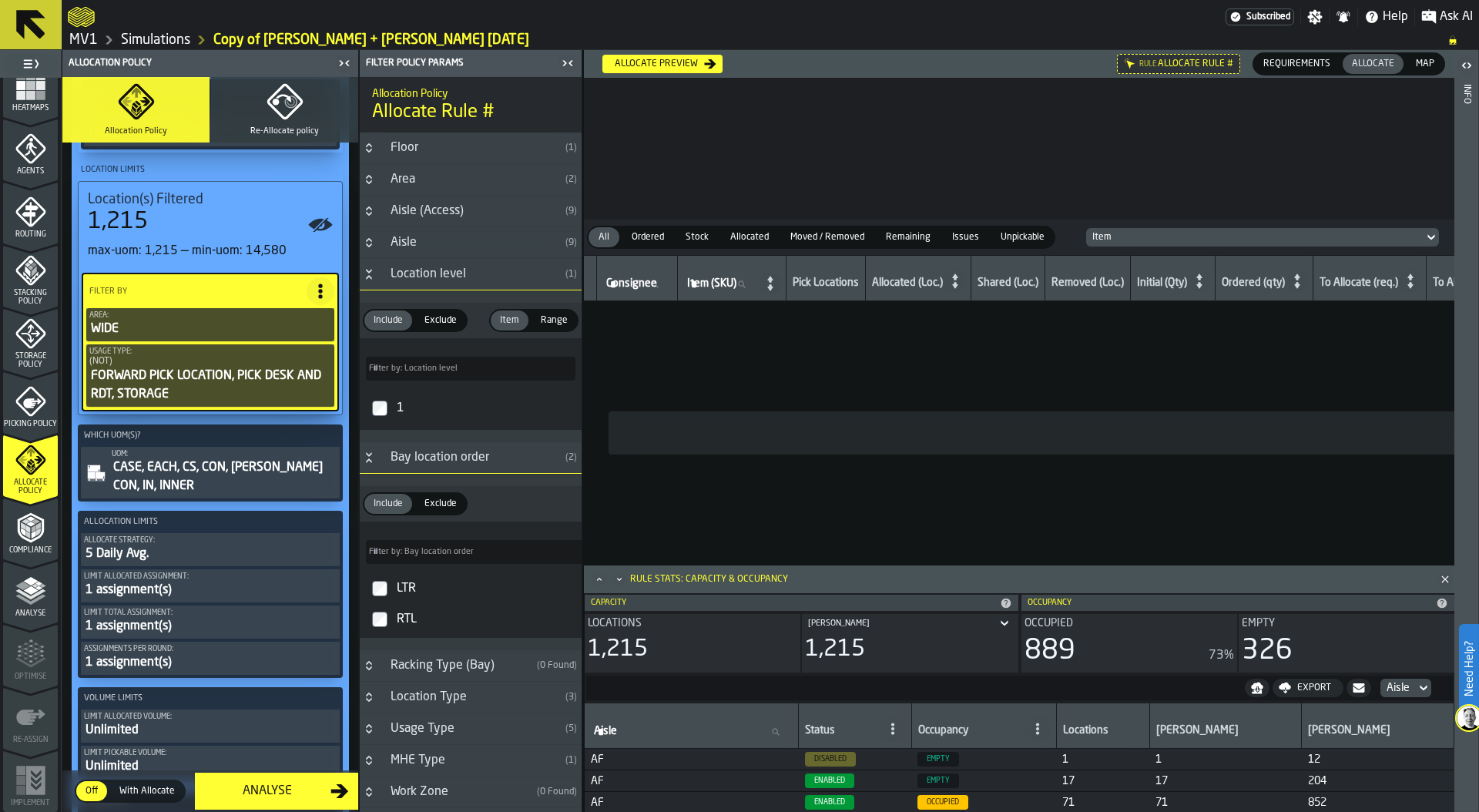
click at [175, 546] on div "5 Daily Avg." at bounding box center [210, 553] width 253 height 19
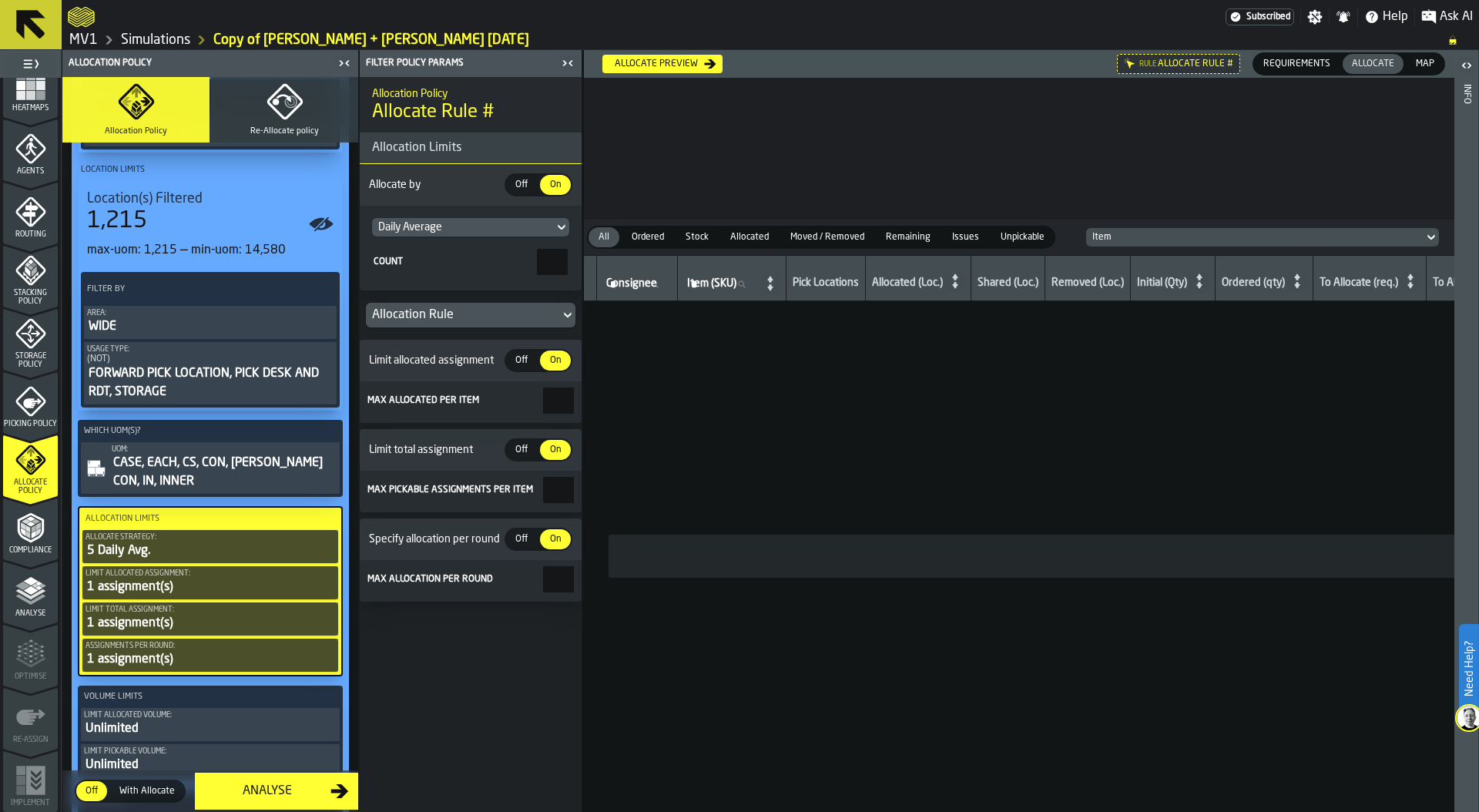
click at [433, 319] on div "Allocation Rule" at bounding box center [463, 314] width 182 height 19
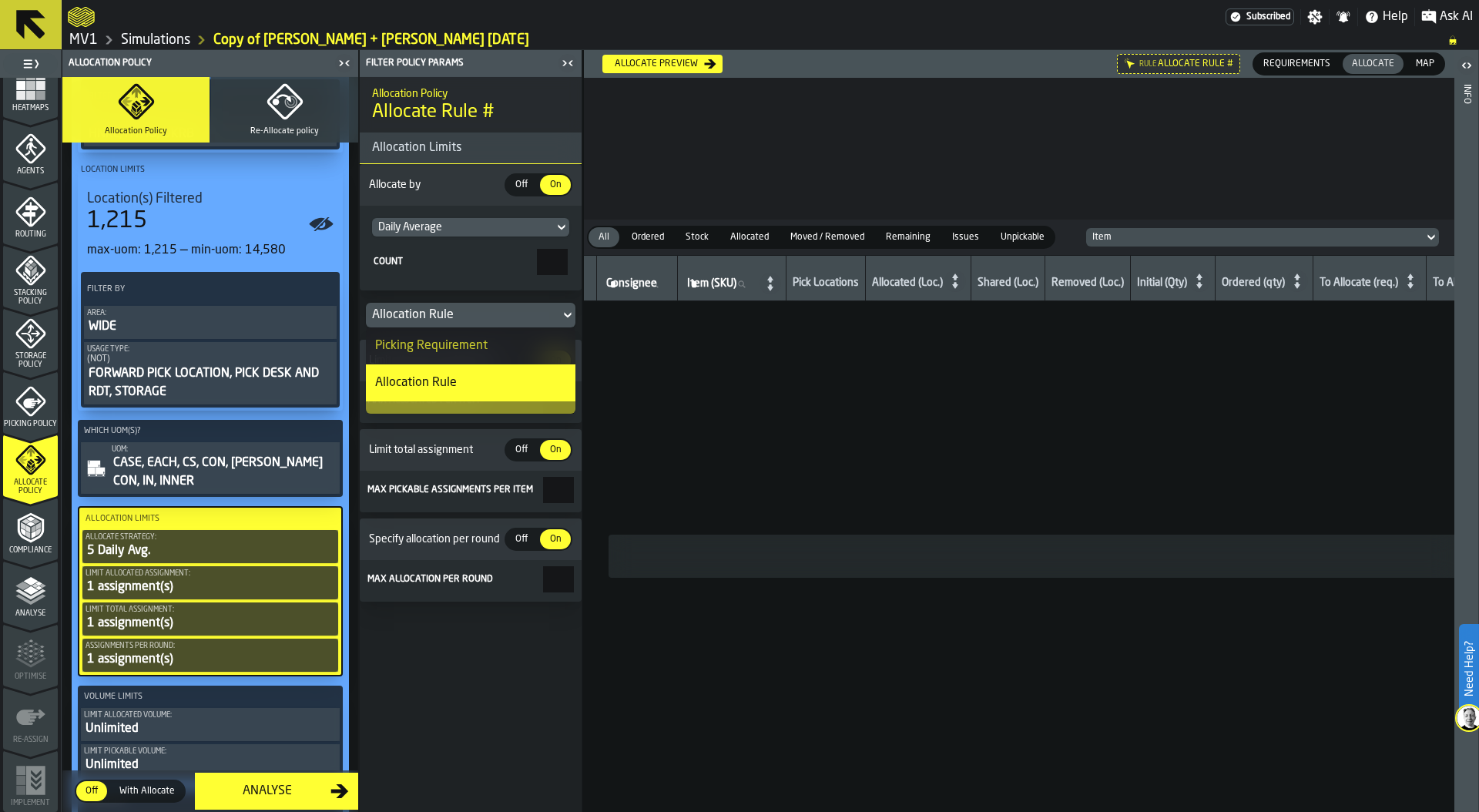
click at [433, 319] on div "Allocation Rule" at bounding box center [463, 314] width 182 height 19
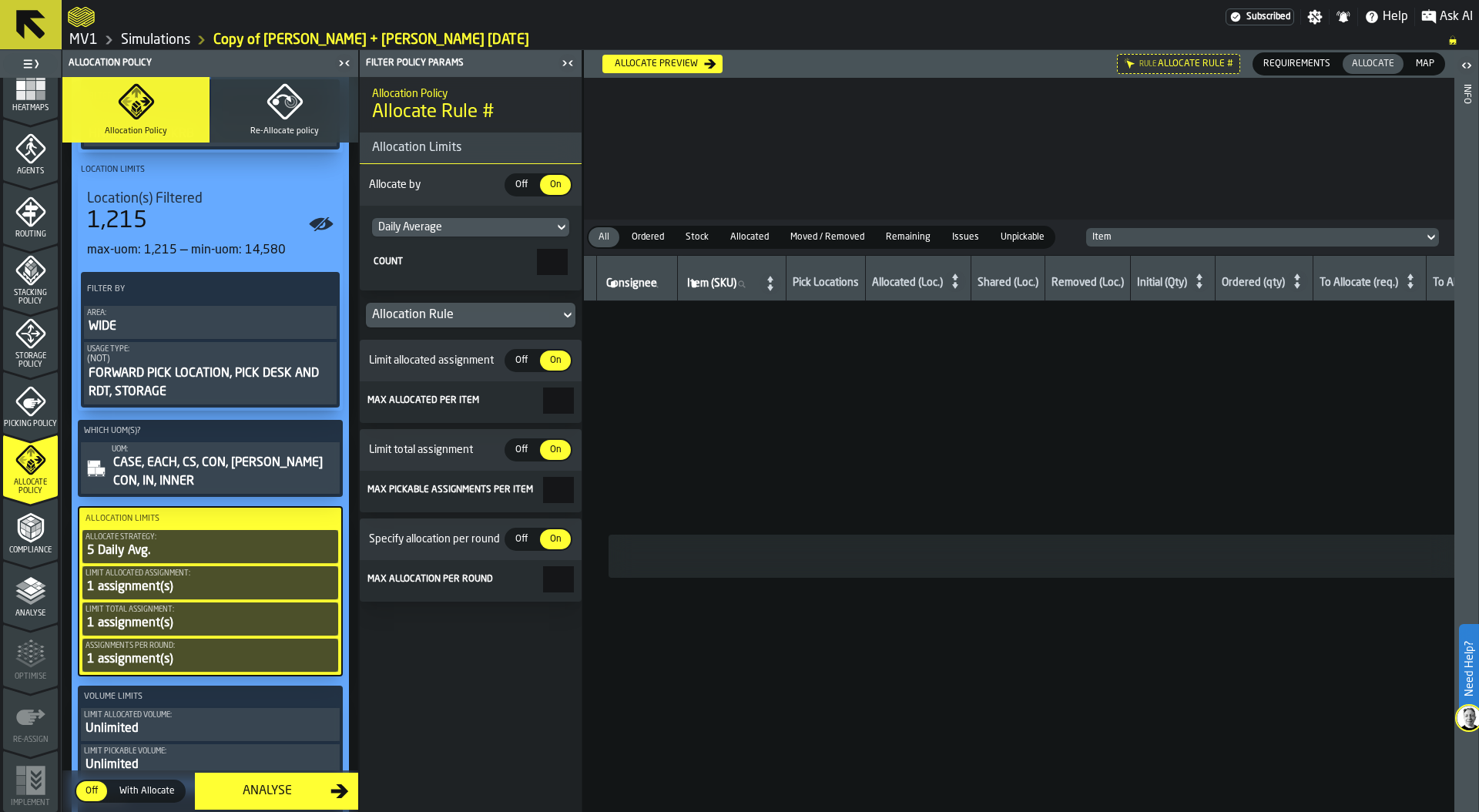
drag, startPoint x: 535, startPoint y: 264, endPoint x: 620, endPoint y: 264, distance: 85.0
click at [620, 264] on main "1 Start 1.1 Layout 1.2 Assignment 1.3 Items 1.4 Orders 1.5 Data Stats 1.6 Heatm…" at bounding box center [739, 430] width 1479 height 761
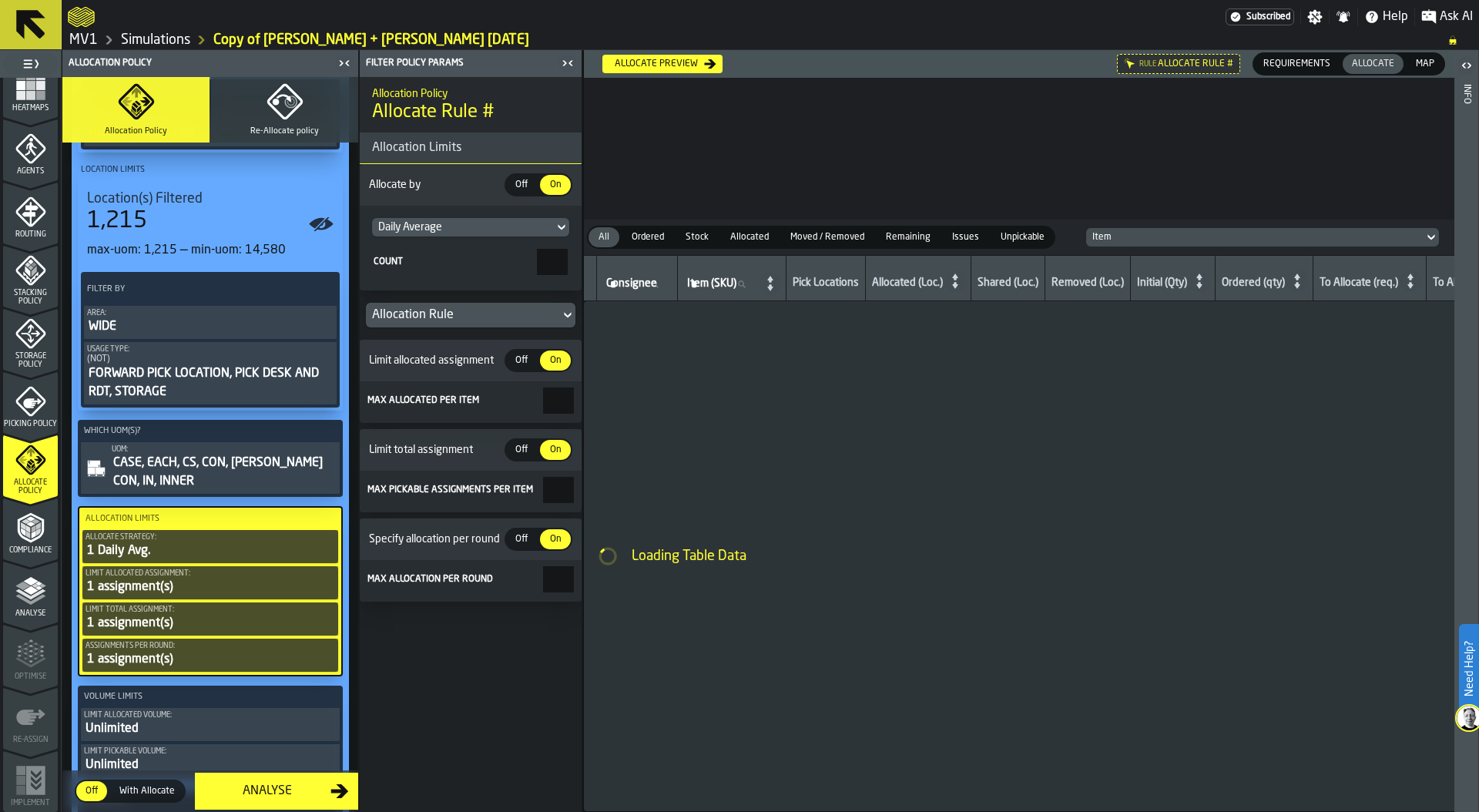
type input "*"
click at [429, 270] on label "Count *" at bounding box center [471, 262] width 197 height 26
click at [537, 270] on input "*" at bounding box center [553, 262] width 31 height 26
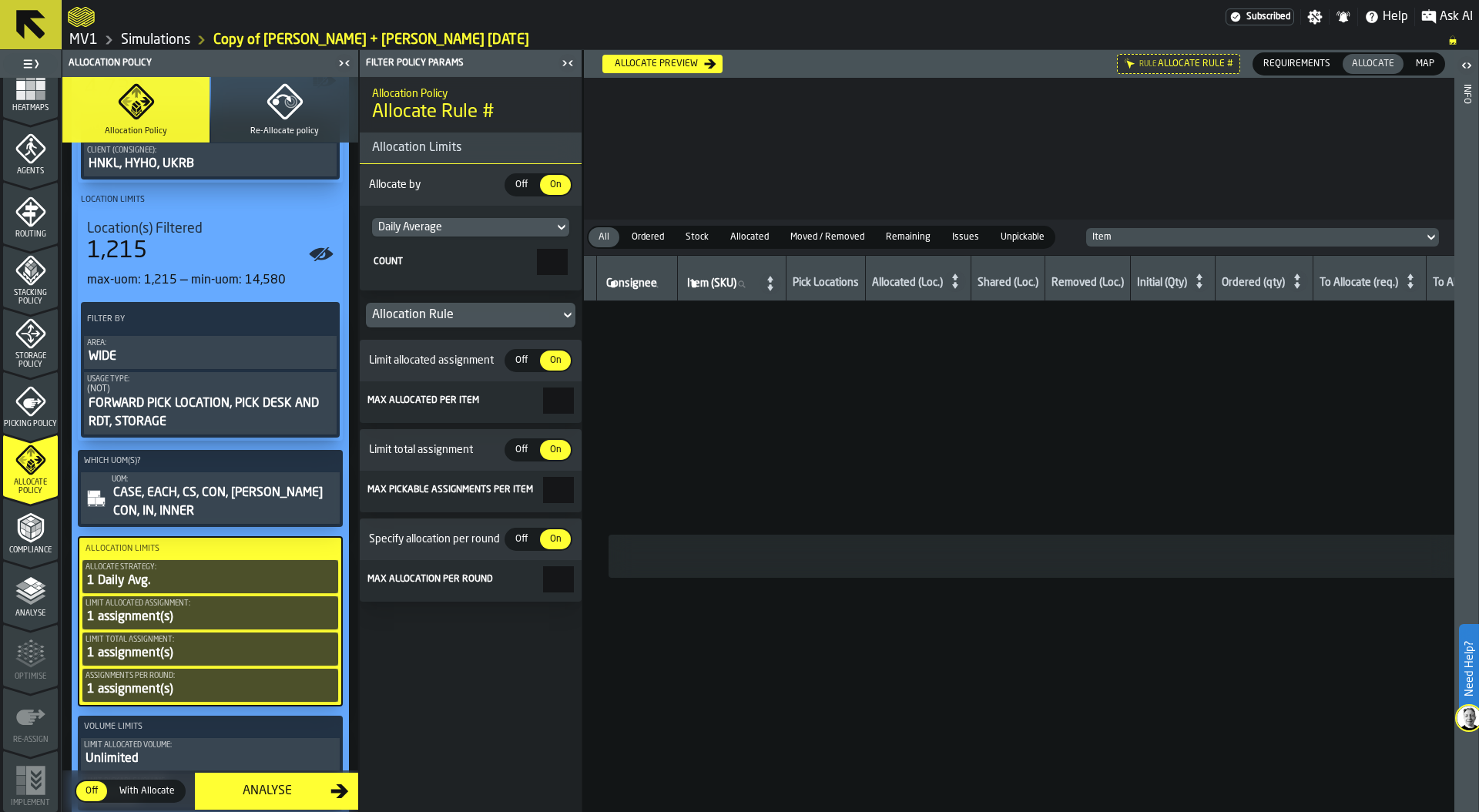
scroll to position [369, 0]
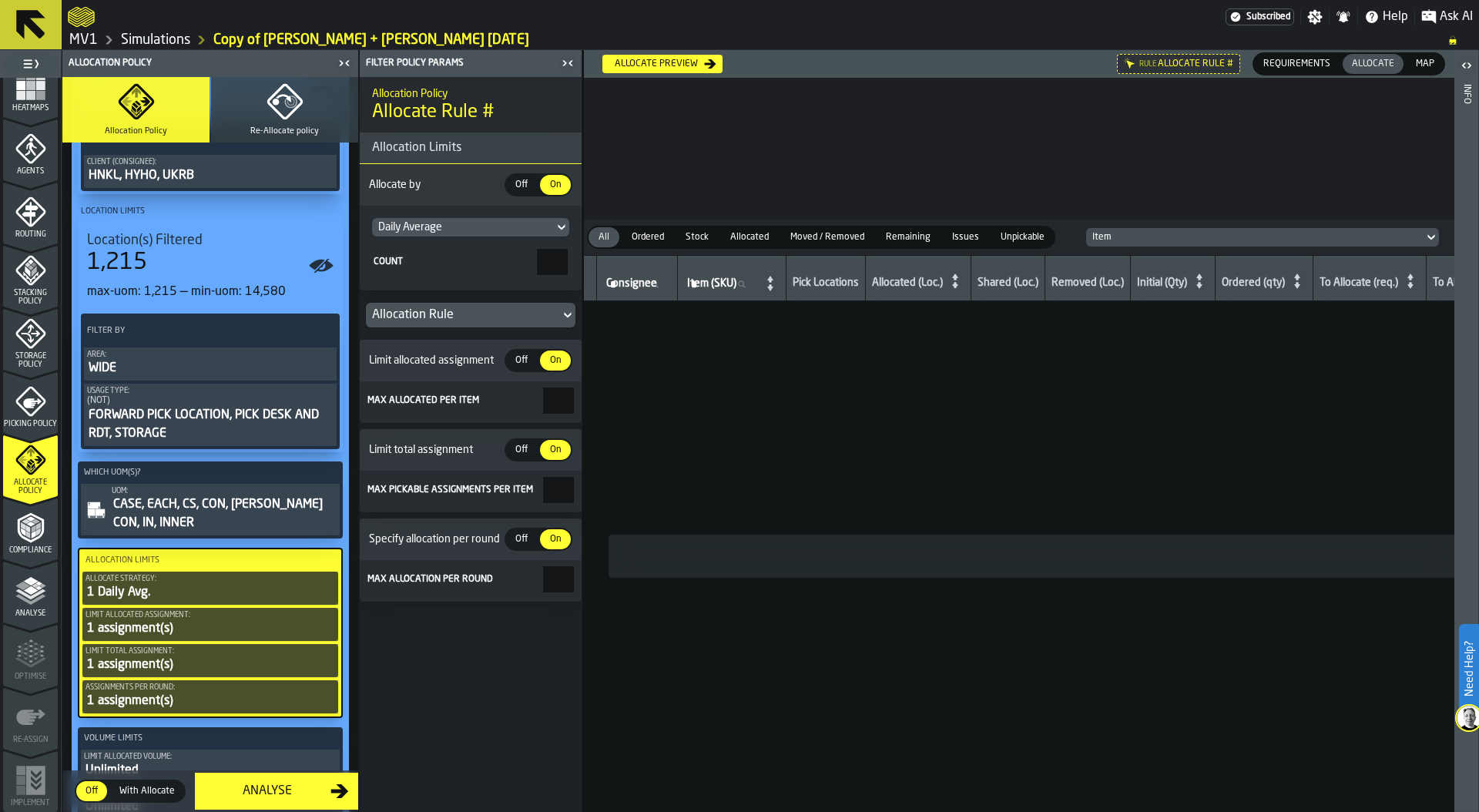
click at [194, 416] on div "FORWARD PICK LOCATION, PICK DESK AND RDT, STORAGE" at bounding box center [210, 425] width 246 height 37
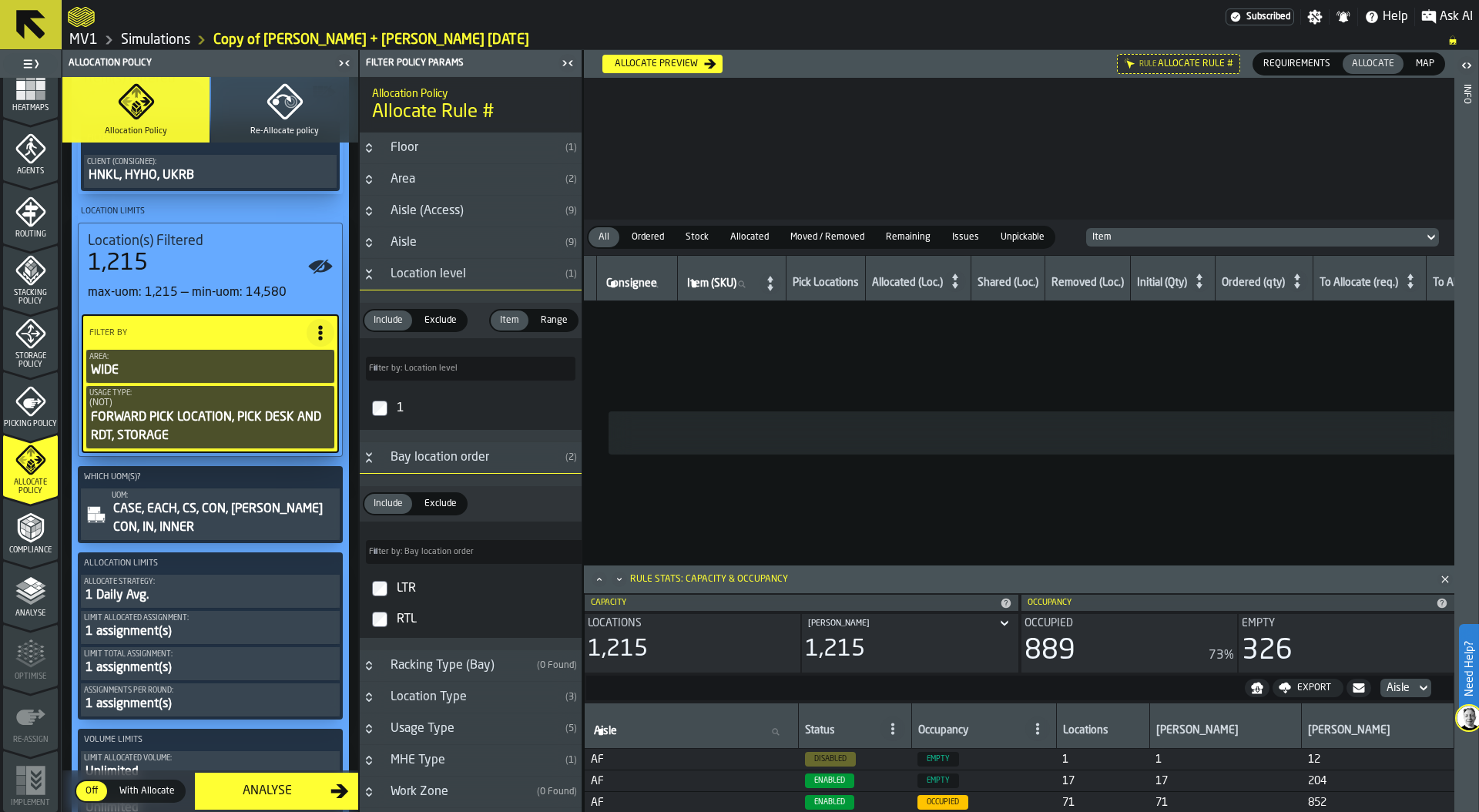
click at [367, 243] on icon "Button-Aisle-closed" at bounding box center [369, 242] width 13 height 13
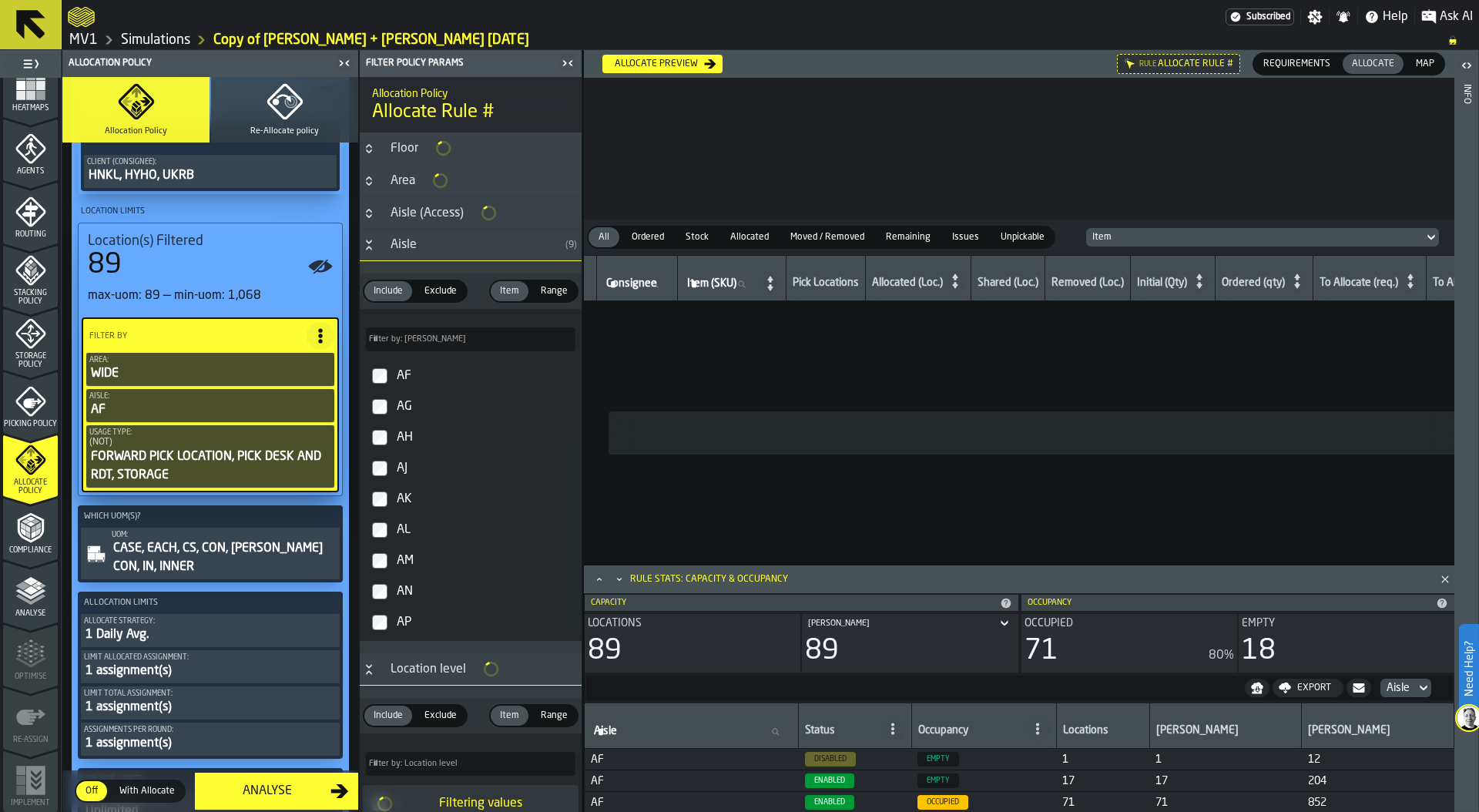
click at [437, 294] on span "Exclude" at bounding box center [440, 291] width 45 height 14
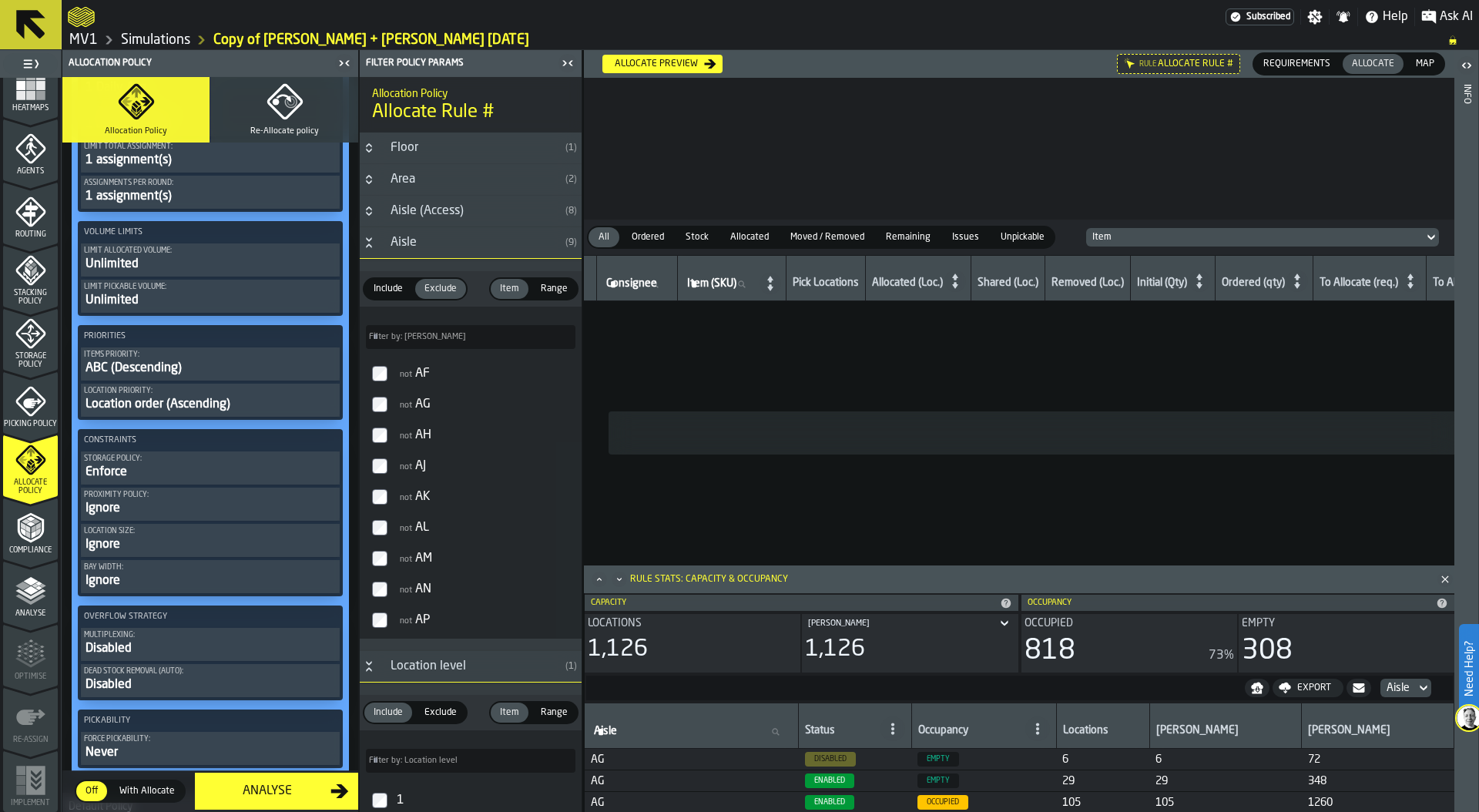
scroll to position [935, 0]
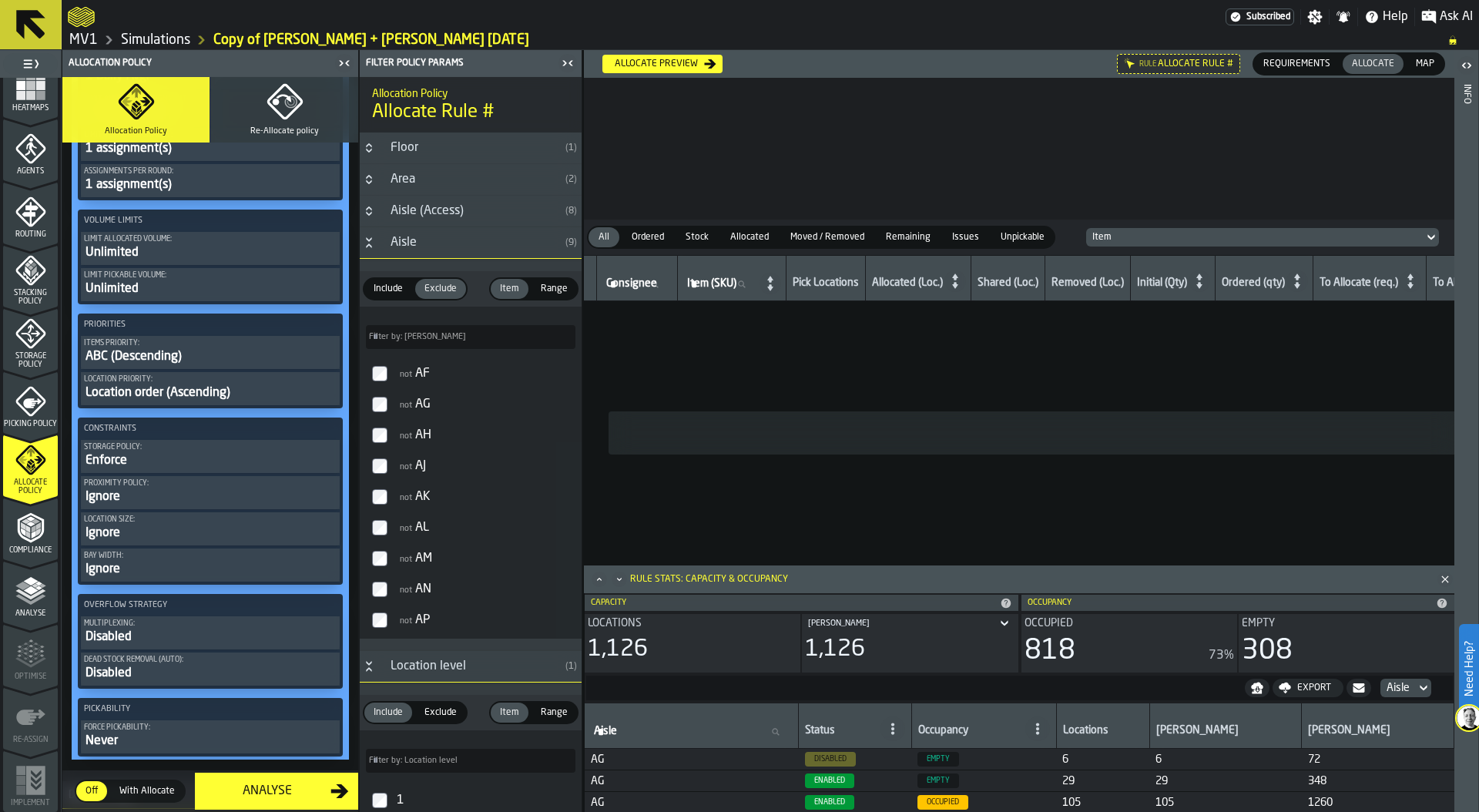
click at [162, 487] on div "Ignore" at bounding box center [210, 496] width 253 height 19
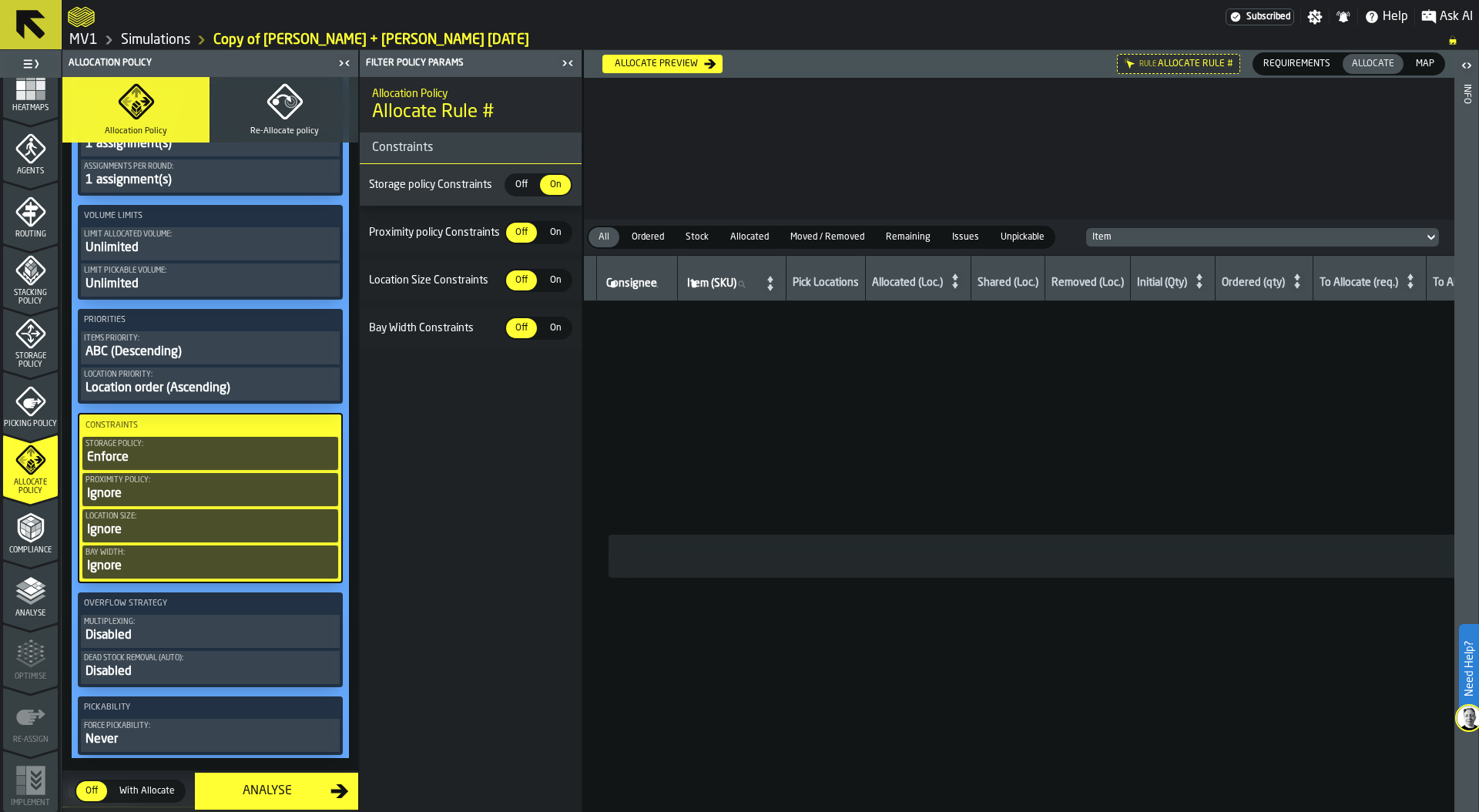
scroll to position [930, 0]
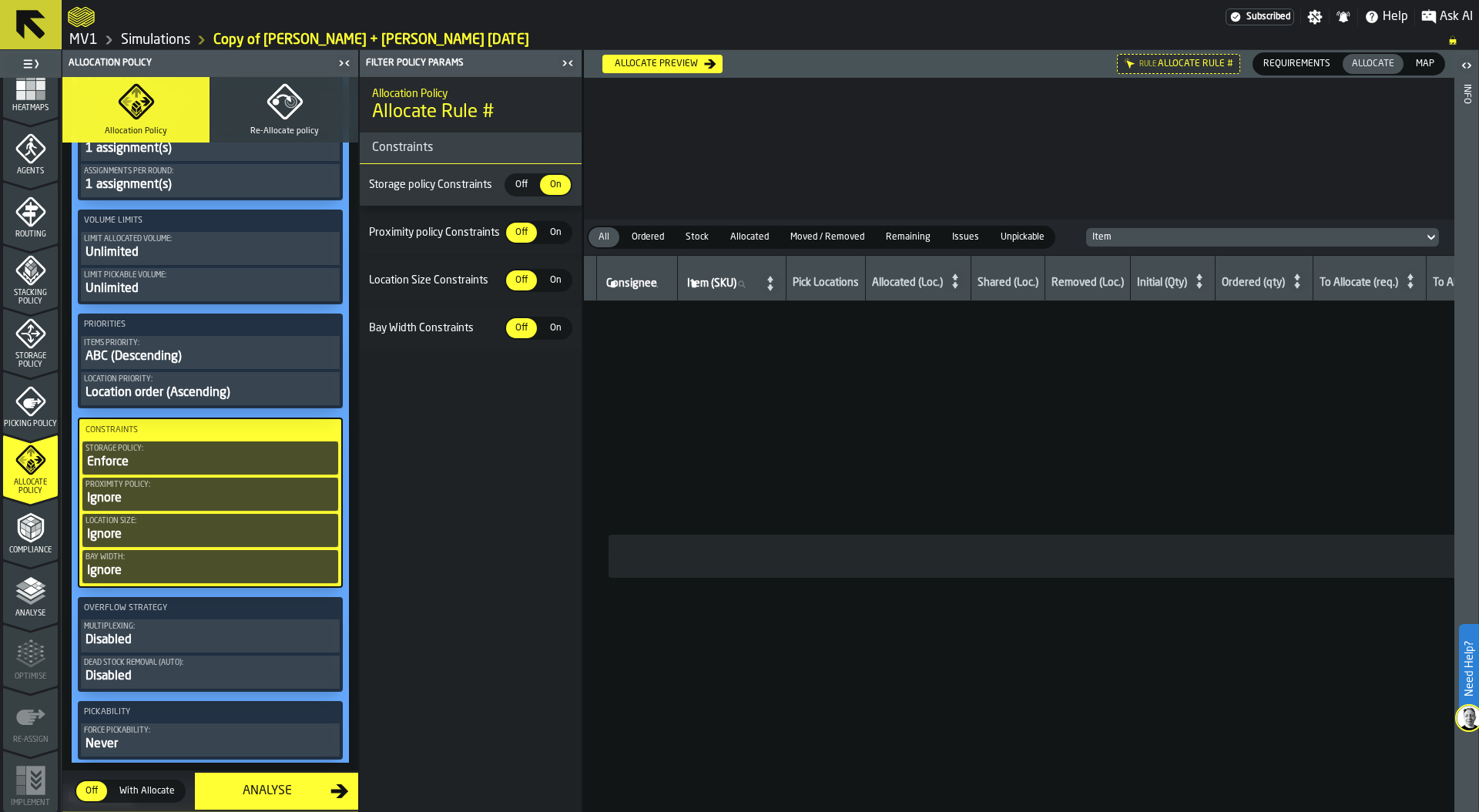
click at [551, 232] on span "On" at bounding box center [555, 232] width 24 height 14
click at [29, 347] on icon "menu Storage Policy" at bounding box center [30, 334] width 30 height 30
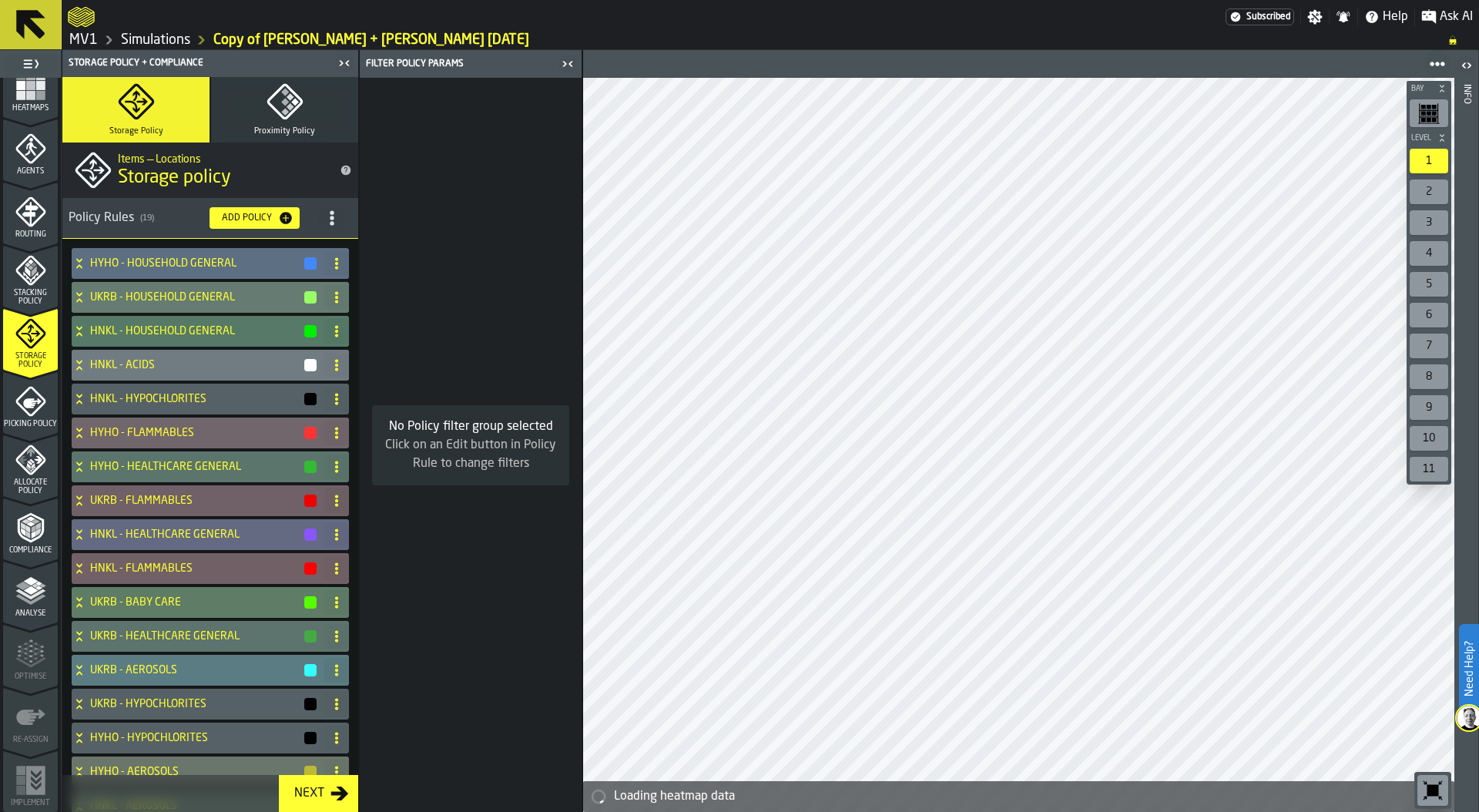
click at [288, 107] on rect "button" at bounding box center [290, 107] width 8 height 8
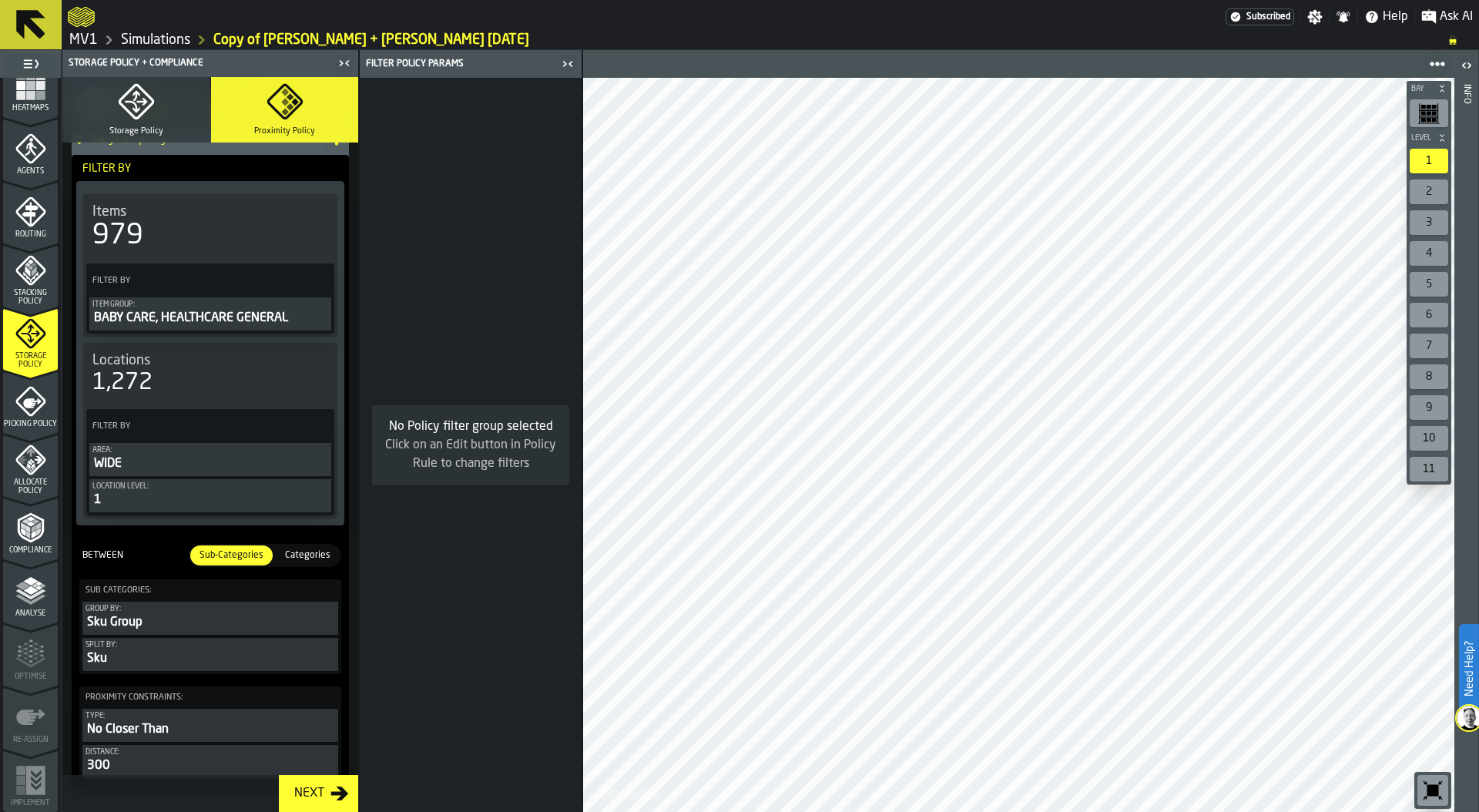
scroll to position [181, 0]
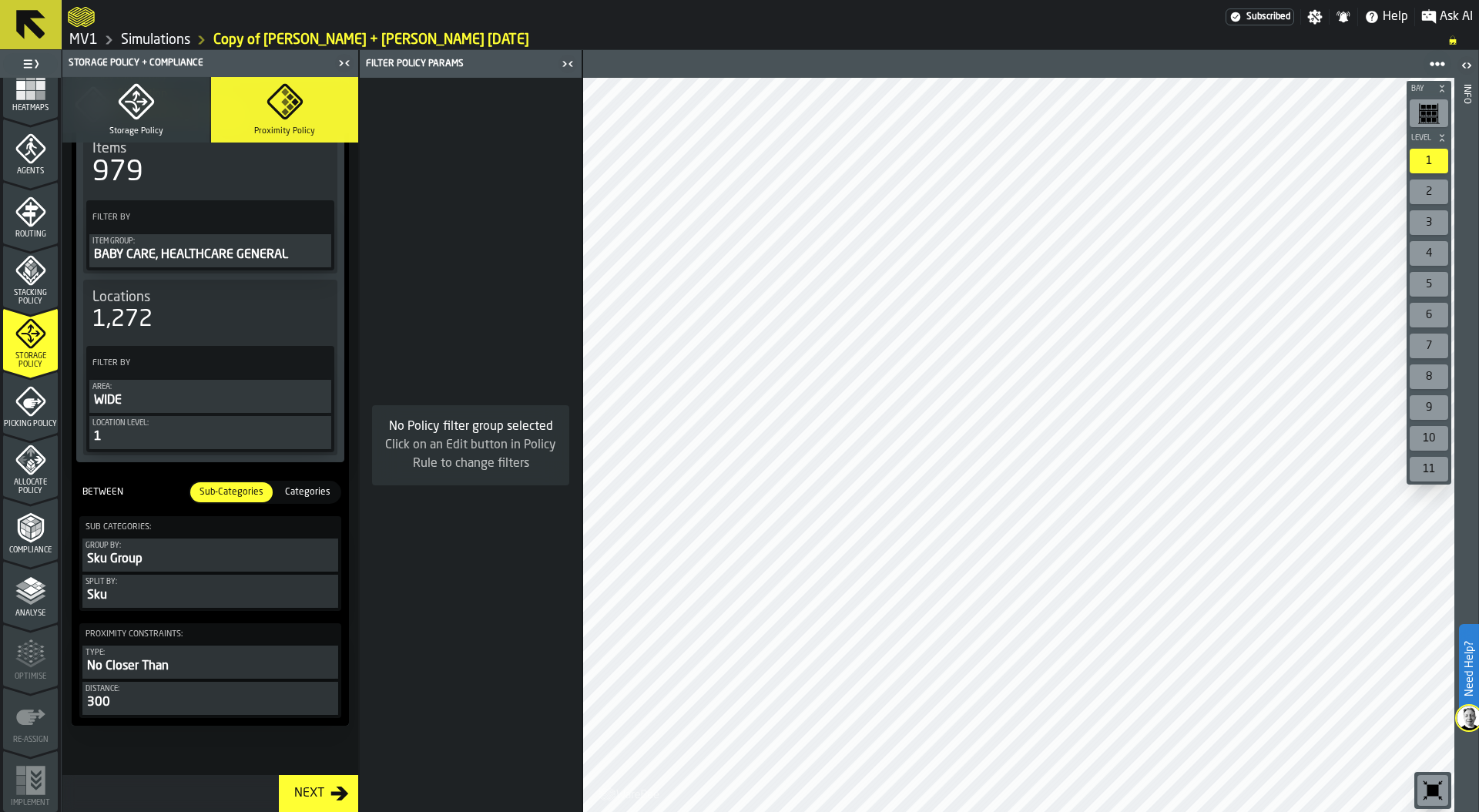
click at [188, 552] on div "Sku Group" at bounding box center [211, 558] width 250 height 19
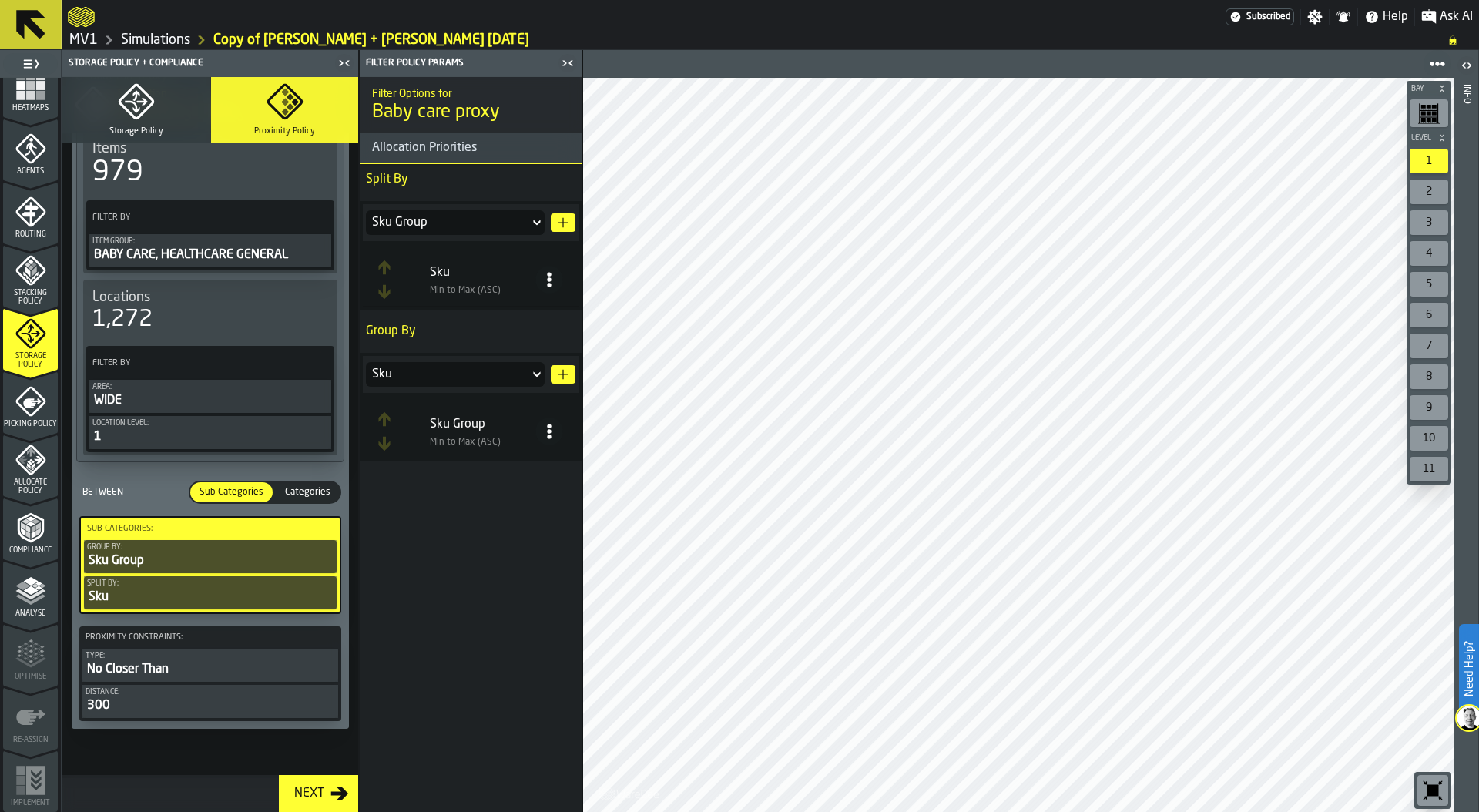
click at [479, 221] on div "Sku Group" at bounding box center [447, 223] width 151 height 19
click at [466, 180] on p "Split By" at bounding box center [470, 180] width 222 height 31
click at [19, 471] on icon "menu Allocate Policy" at bounding box center [31, 460] width 31 height 31
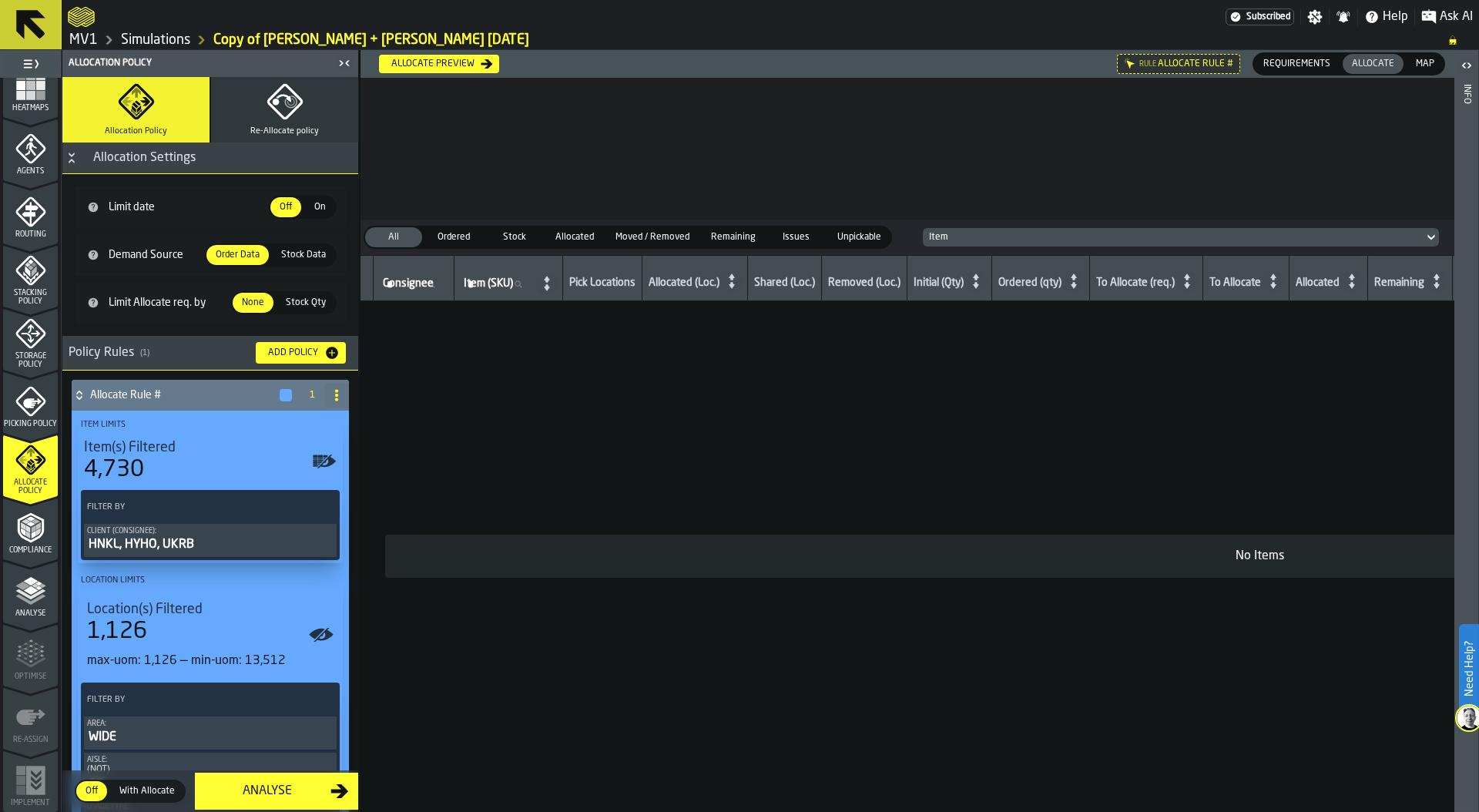
click at [462, 61] on div "Allocate preview" at bounding box center [433, 63] width 96 height 11
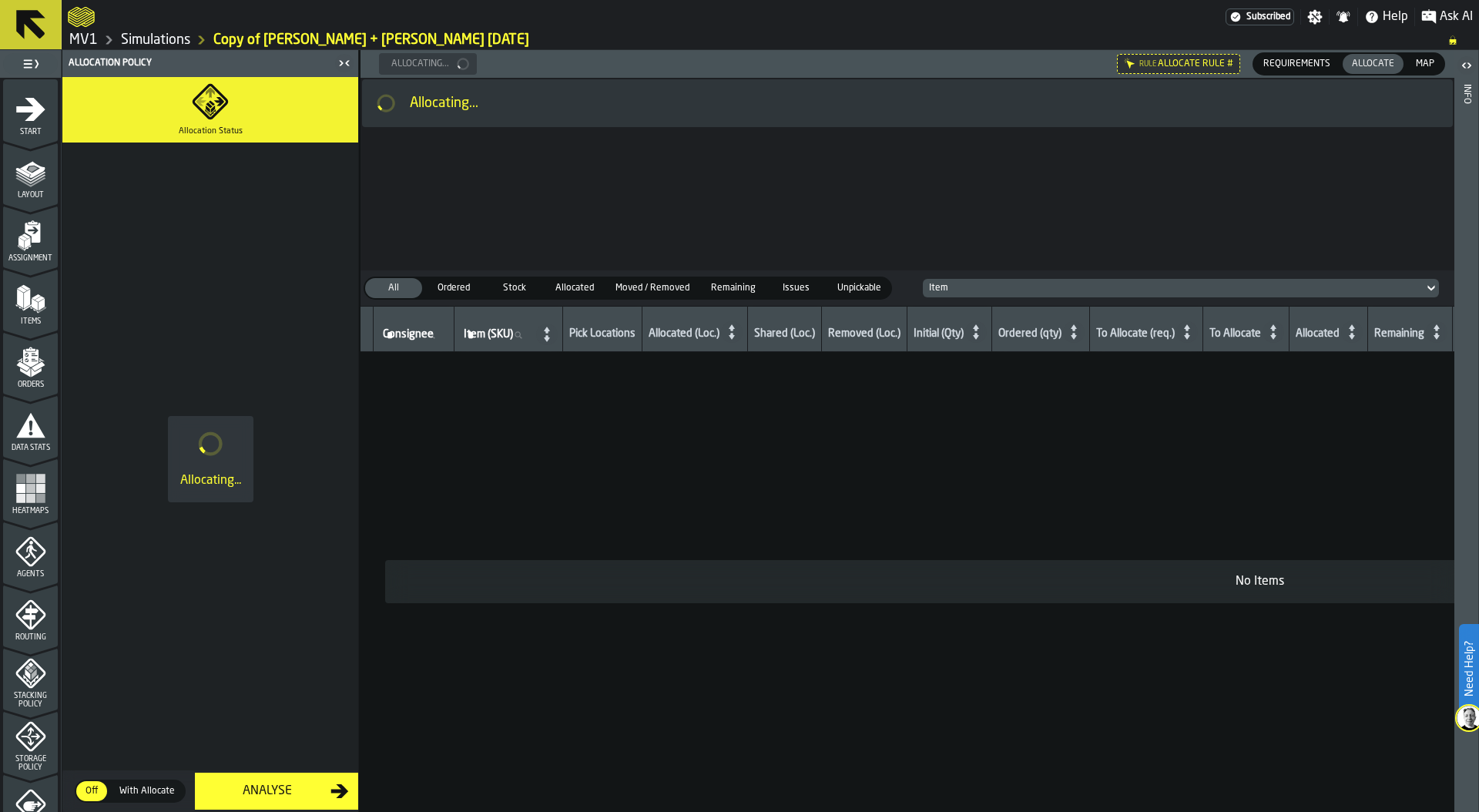
click at [35, 100] on icon "menu Start" at bounding box center [31, 109] width 31 height 31
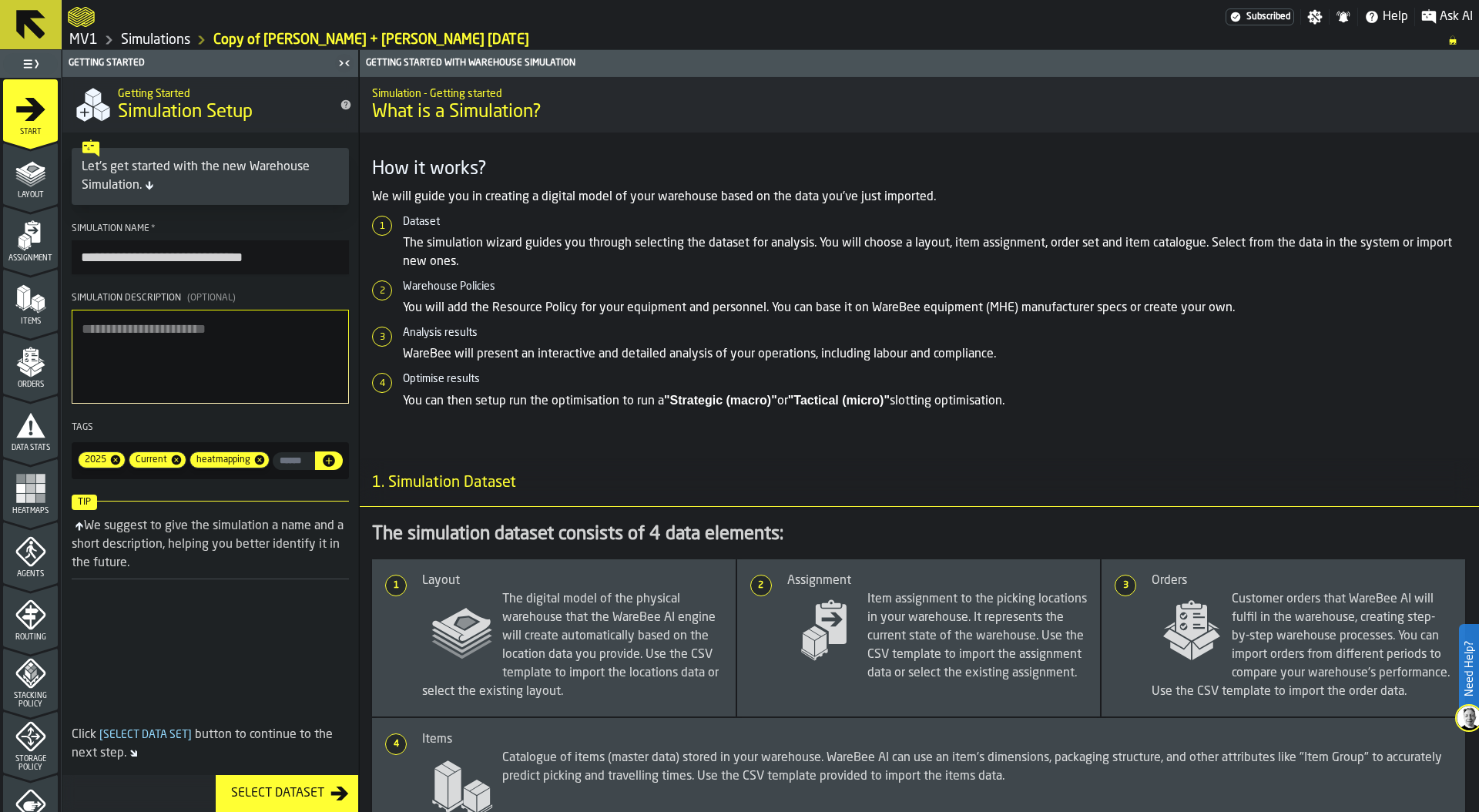
drag, startPoint x: 213, startPoint y: 258, endPoint x: 39, endPoint y: 259, distance: 174.0
click at [39, 259] on aside "**********" at bounding box center [180, 430] width 359 height 761
drag, startPoint x: 99, startPoint y: 258, endPoint x: 114, endPoint y: 258, distance: 15.0
click at [114, 258] on input "**********" at bounding box center [210, 257] width 277 height 34
type input "**********"
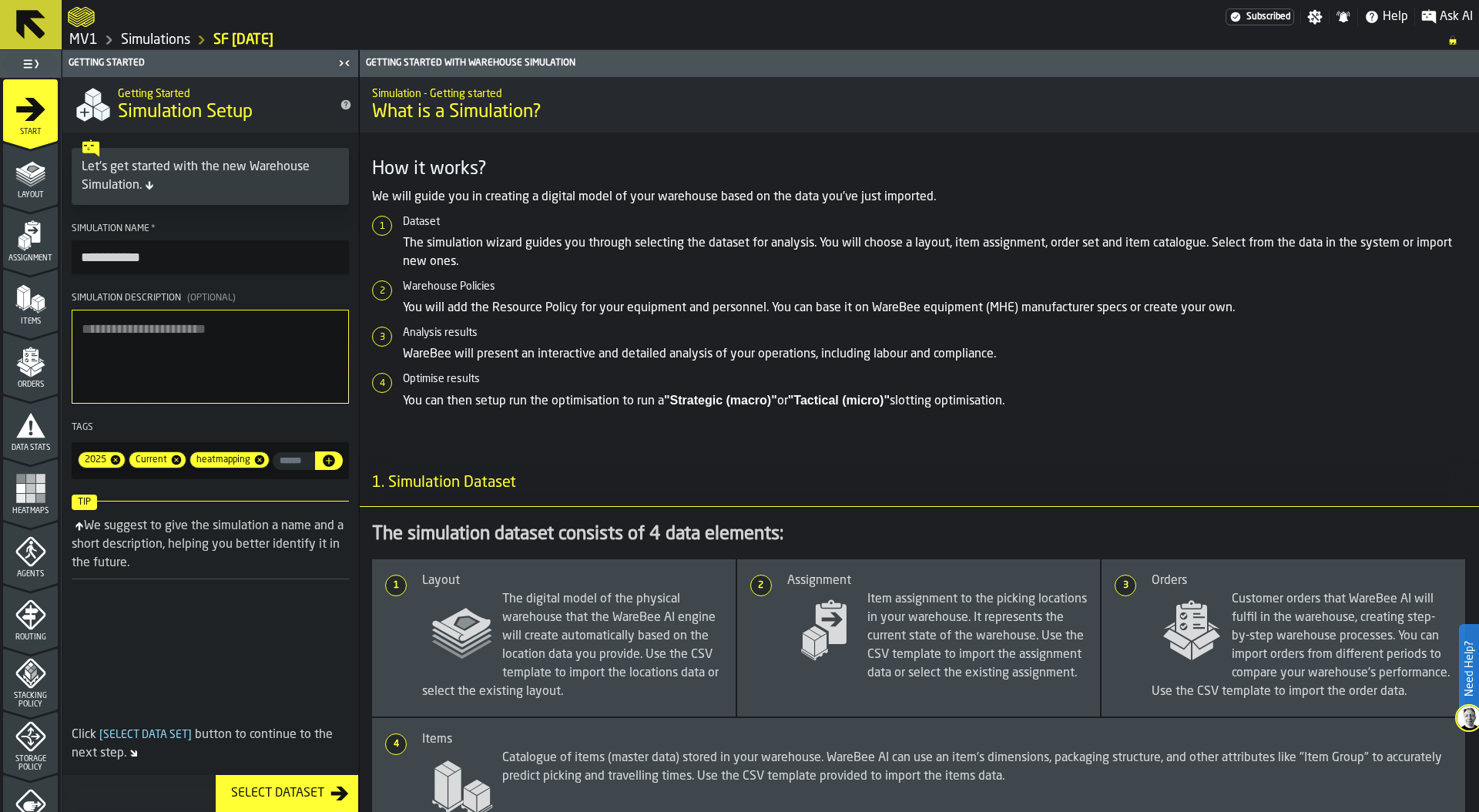
click at [156, 390] on textarea "Simulation Description (Optional)" at bounding box center [210, 356] width 277 height 94
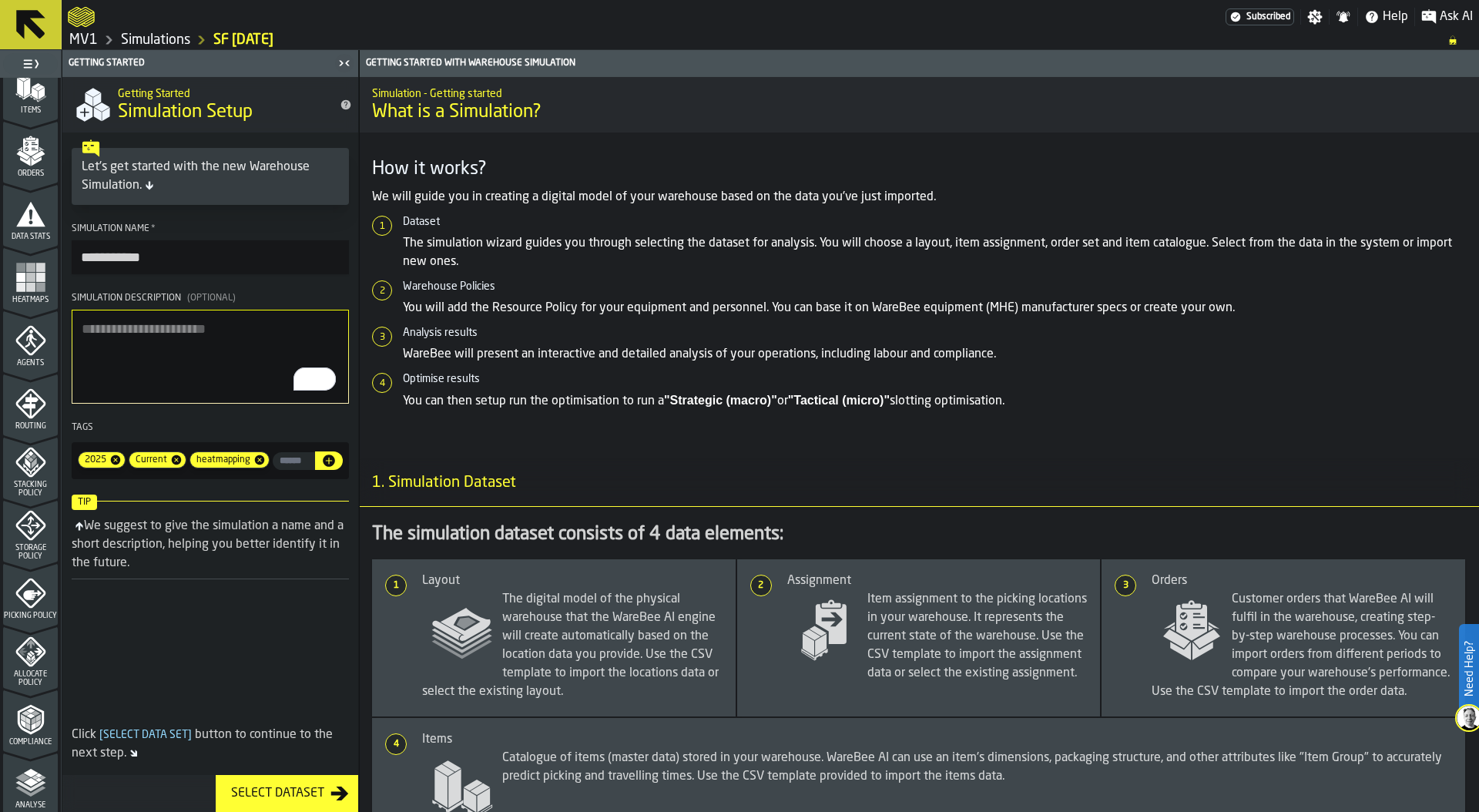
scroll to position [403, 0]
click at [25, 474] on icon "menu Allocate Policy" at bounding box center [31, 460] width 31 height 31
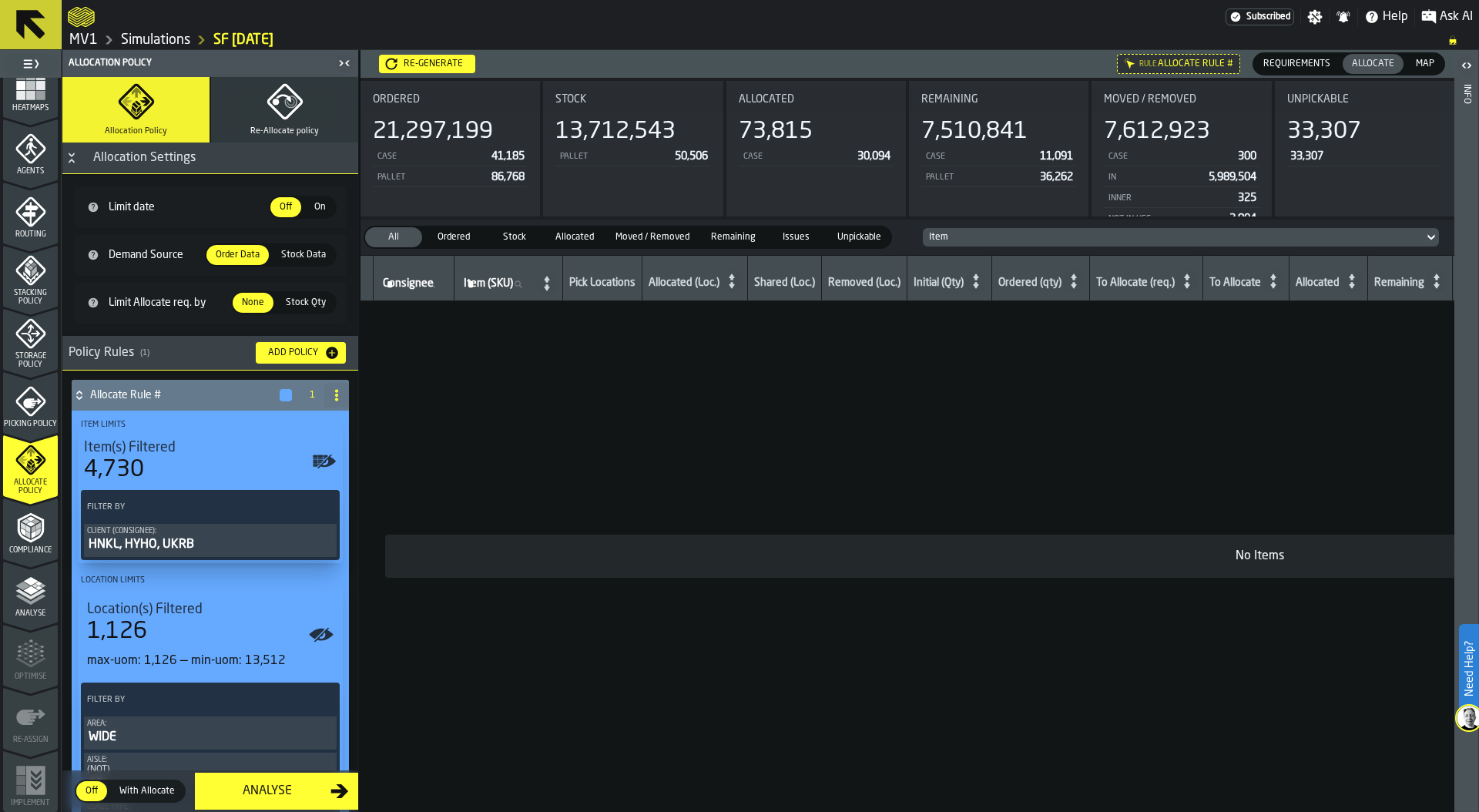
click at [1422, 65] on span "Map" at bounding box center [1425, 63] width 31 height 14
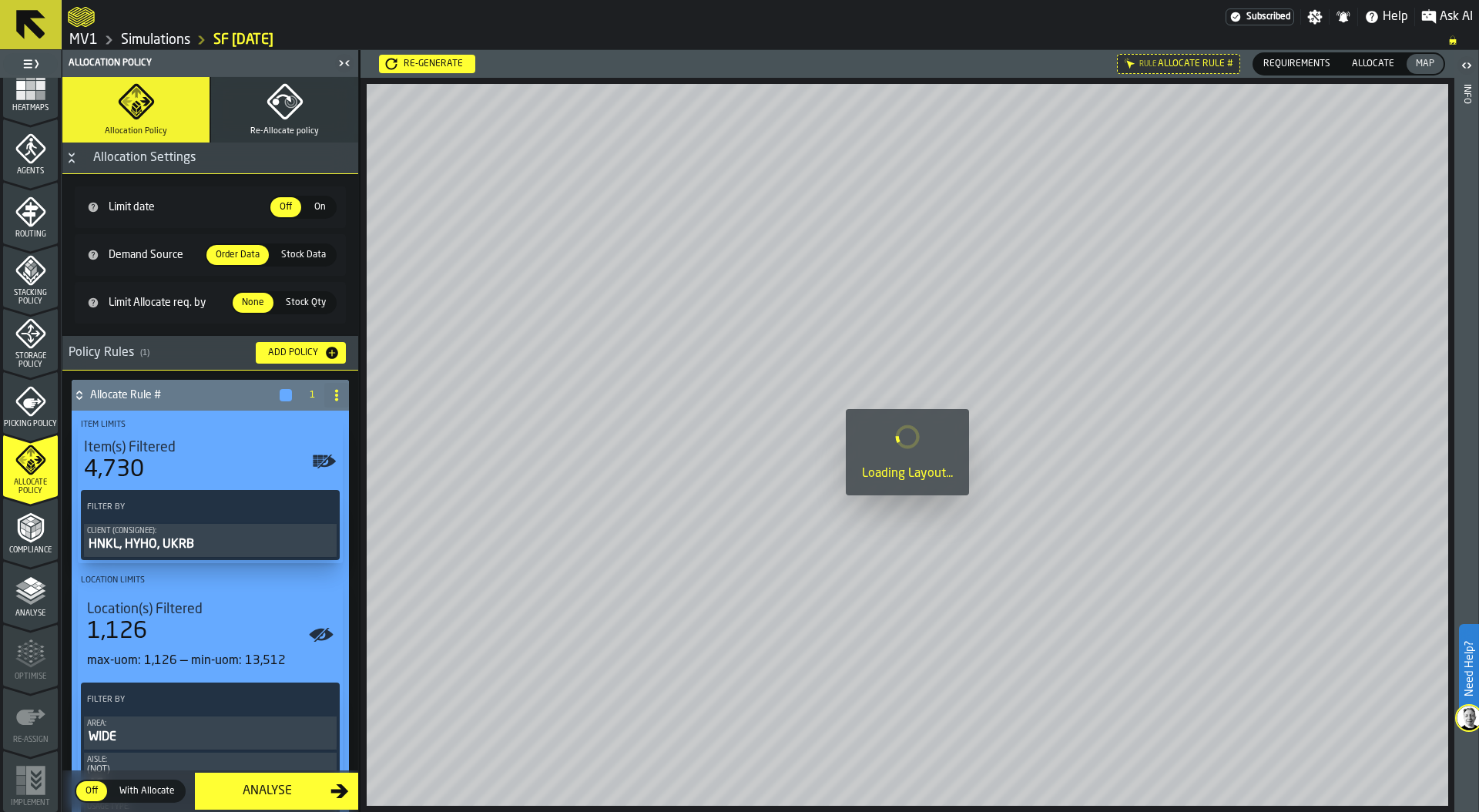
click at [1374, 60] on span "Allocate" at bounding box center [1373, 63] width 55 height 14
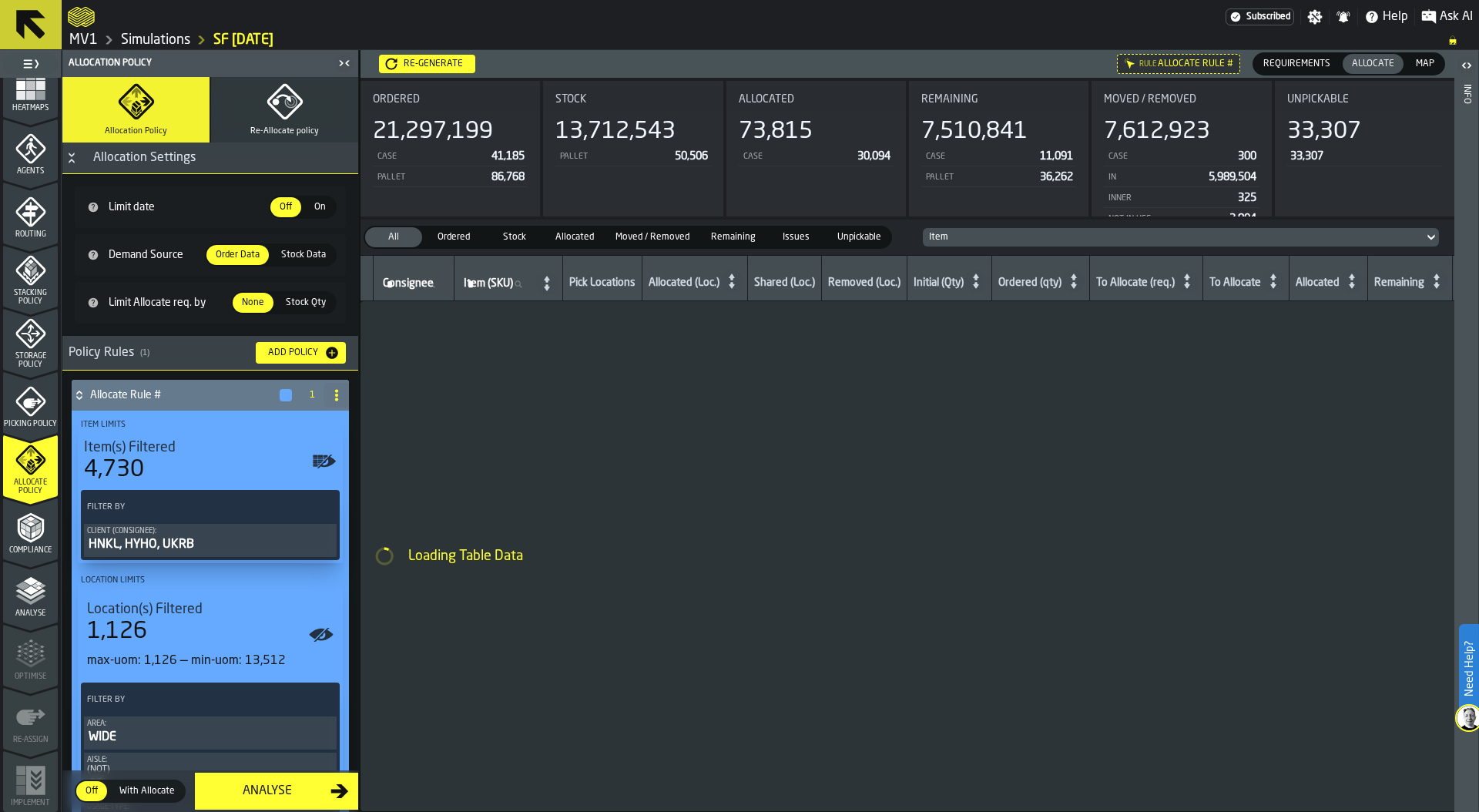
click at [277, 122] on button "Re-Allocate policy" at bounding box center [284, 109] width 147 height 65
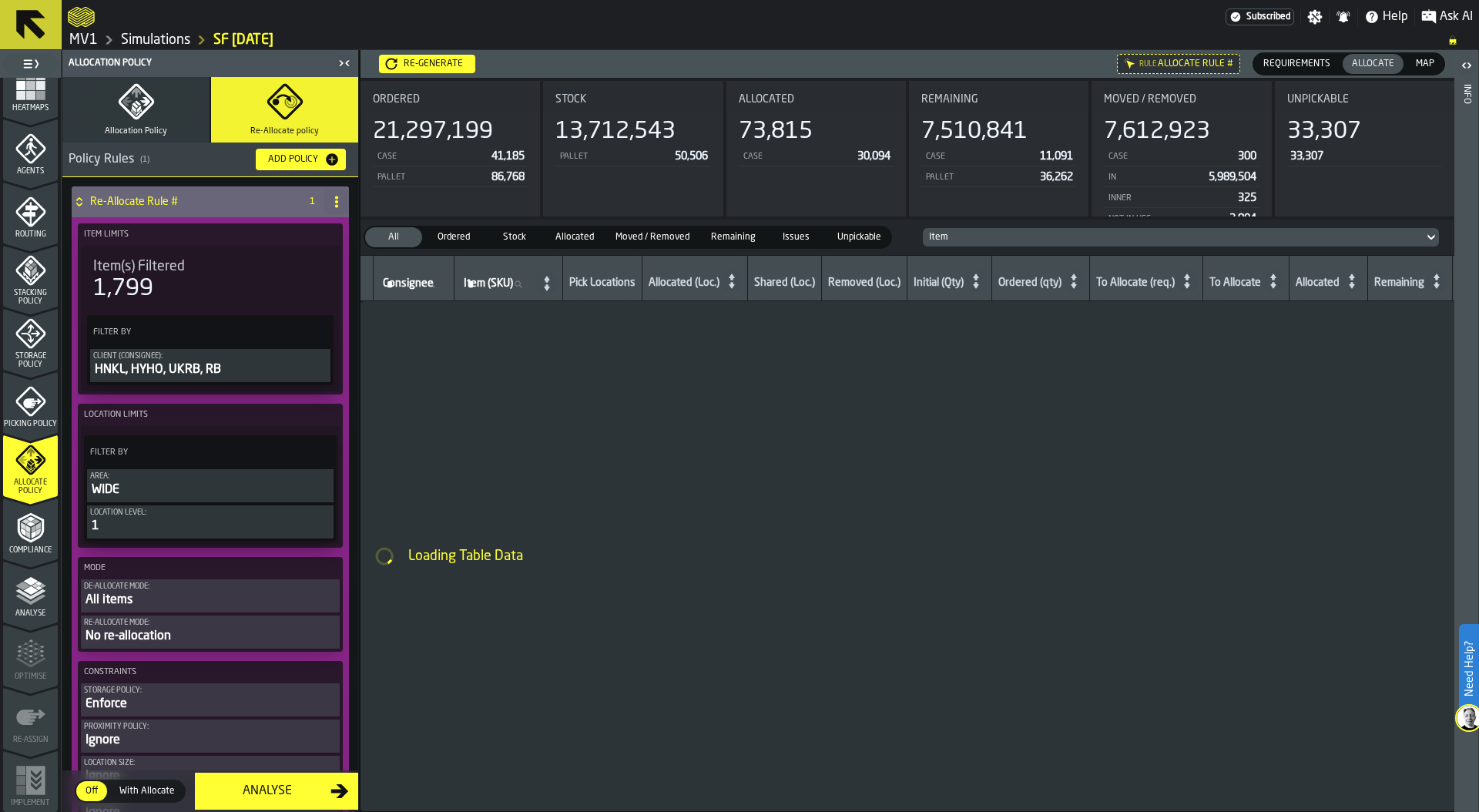
click at [159, 131] on span "Allocation Policy" at bounding box center [136, 131] width 62 height 10
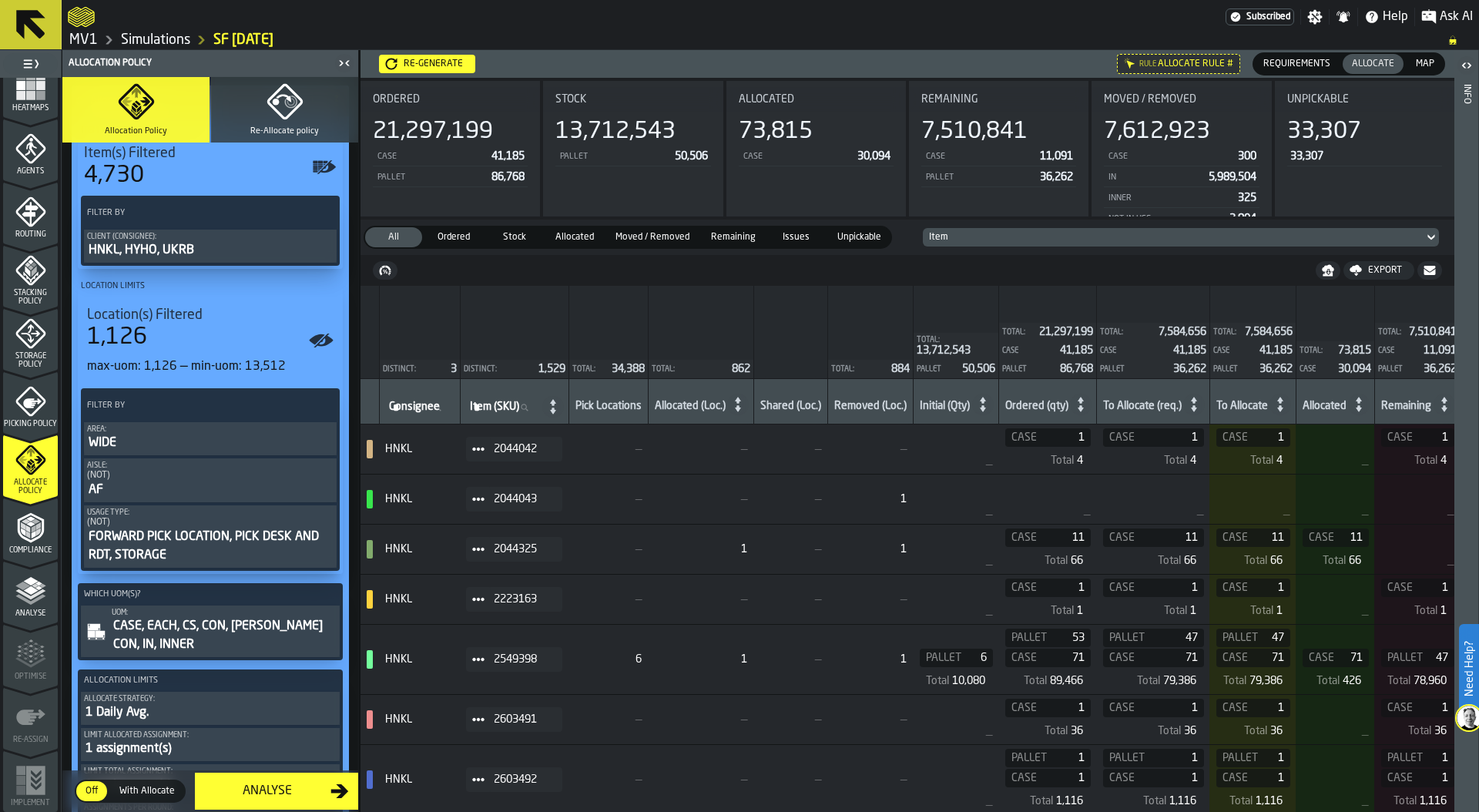
scroll to position [294, 0]
click at [264, 122] on button "Re-Allocate policy" at bounding box center [284, 109] width 147 height 65
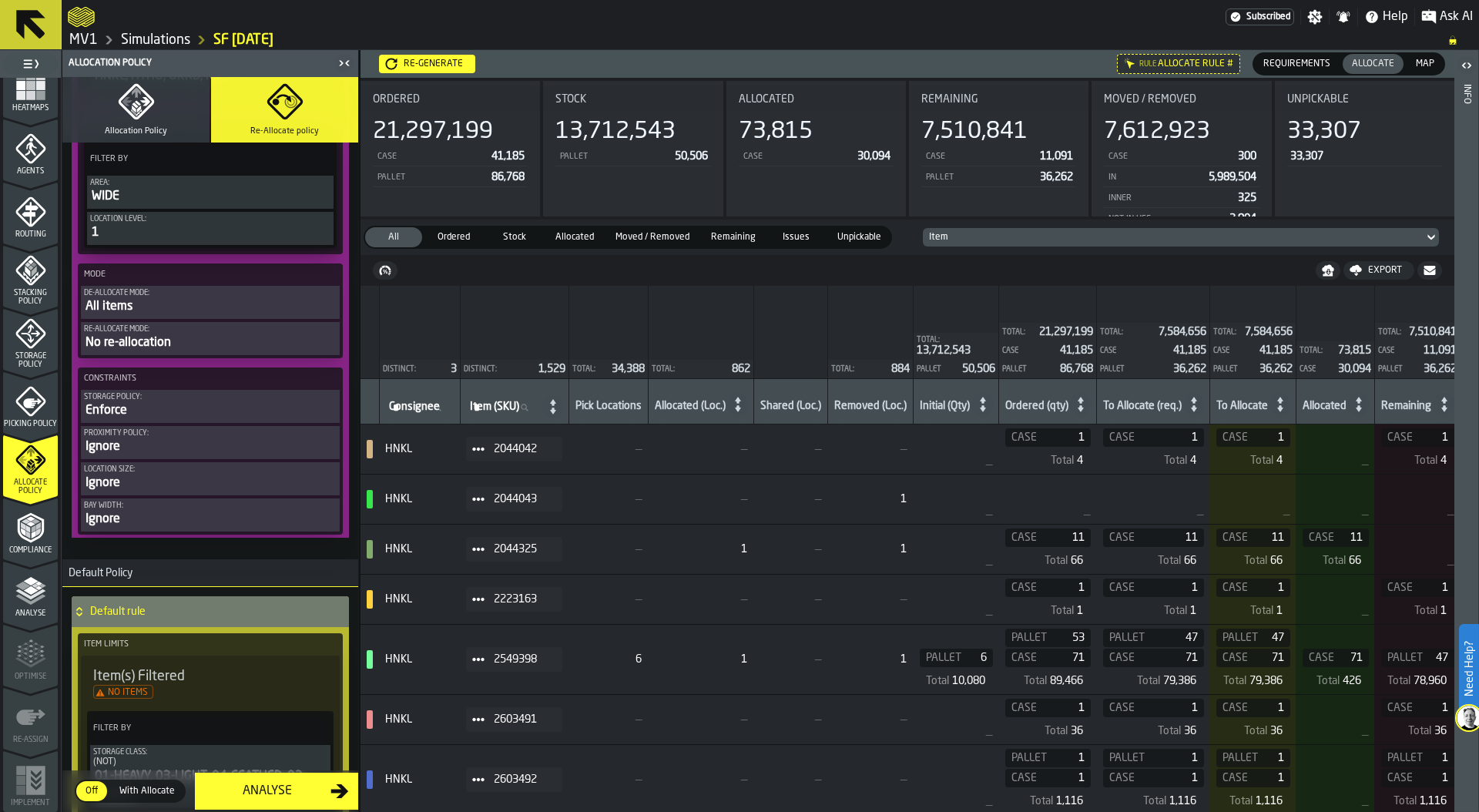
click at [148, 108] on icon "button" at bounding box center [137, 102] width 37 height 37
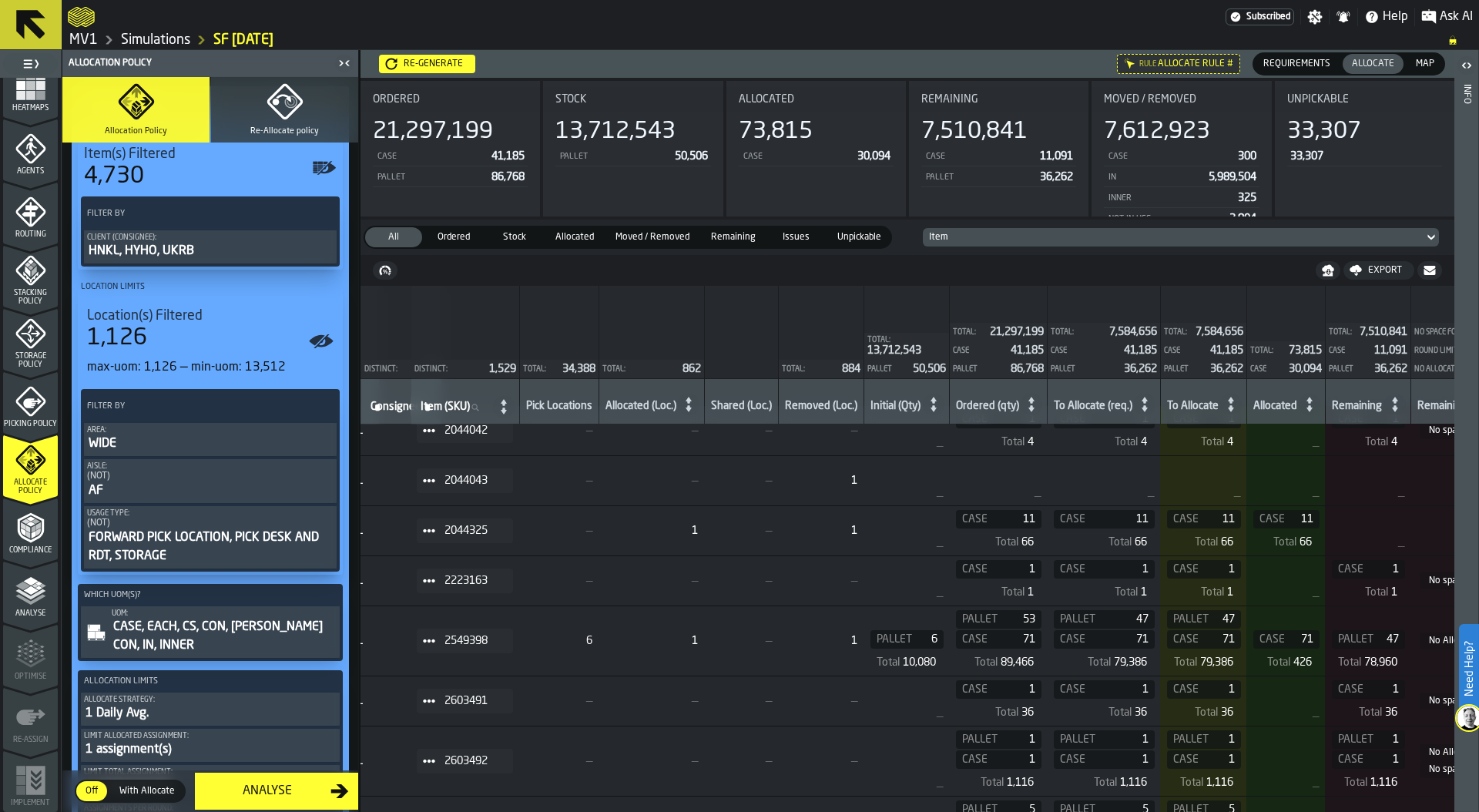
scroll to position [19, 0]
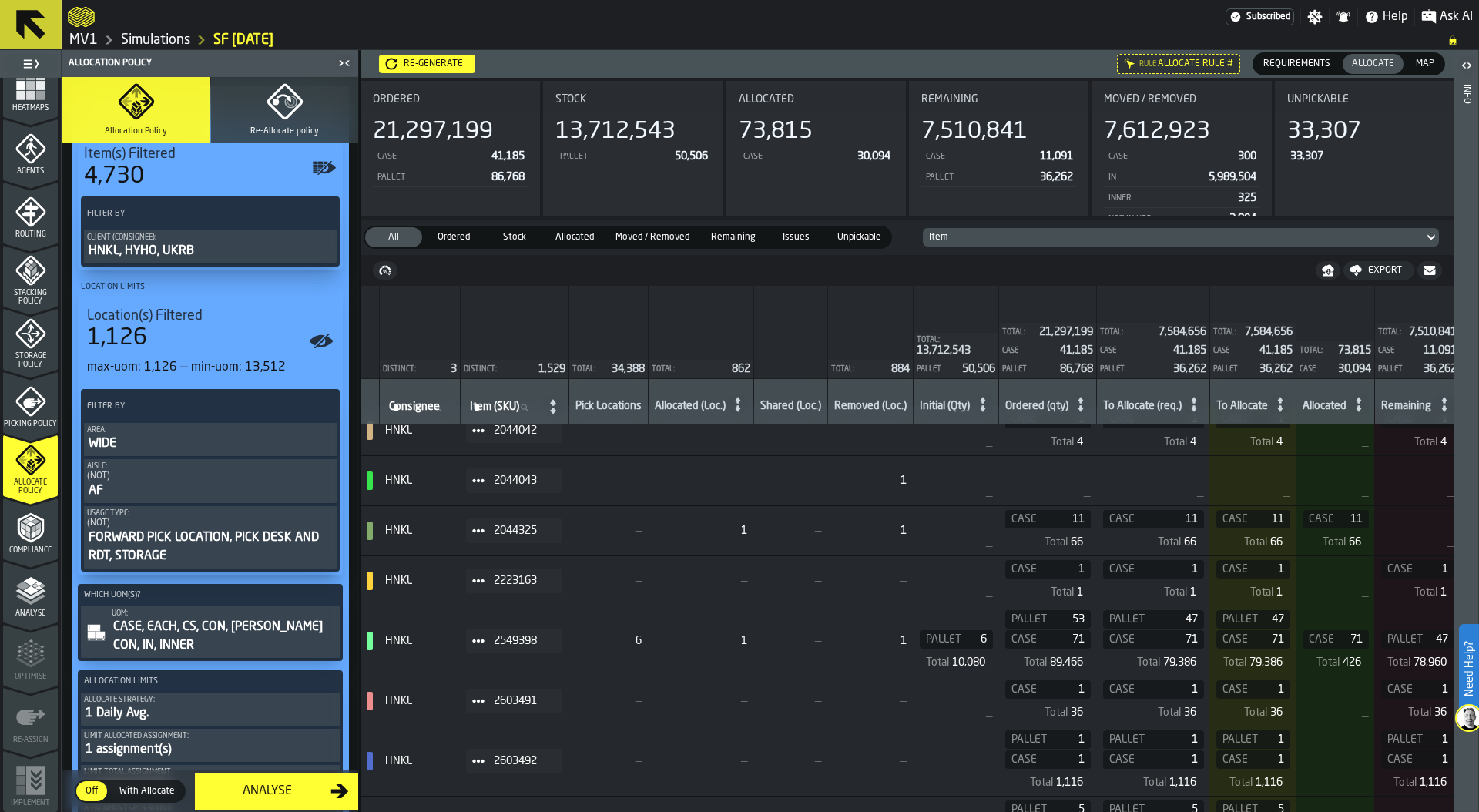
click at [477, 579] on icon at bounding box center [478, 581] width 13 height 13
click at [531, 661] on div "Show Items" at bounding box center [519, 664] width 80 height 10
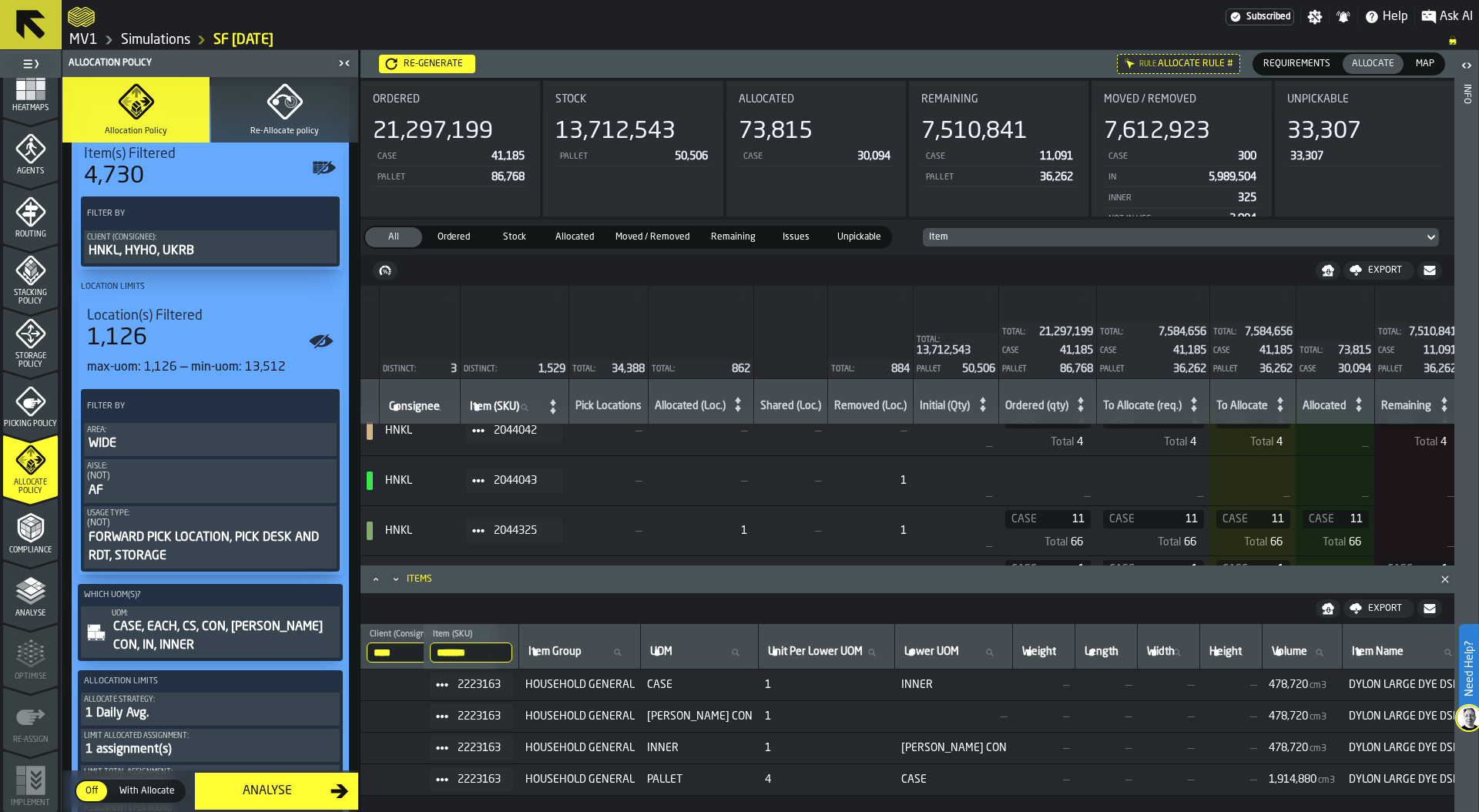
scroll to position [0, 0]
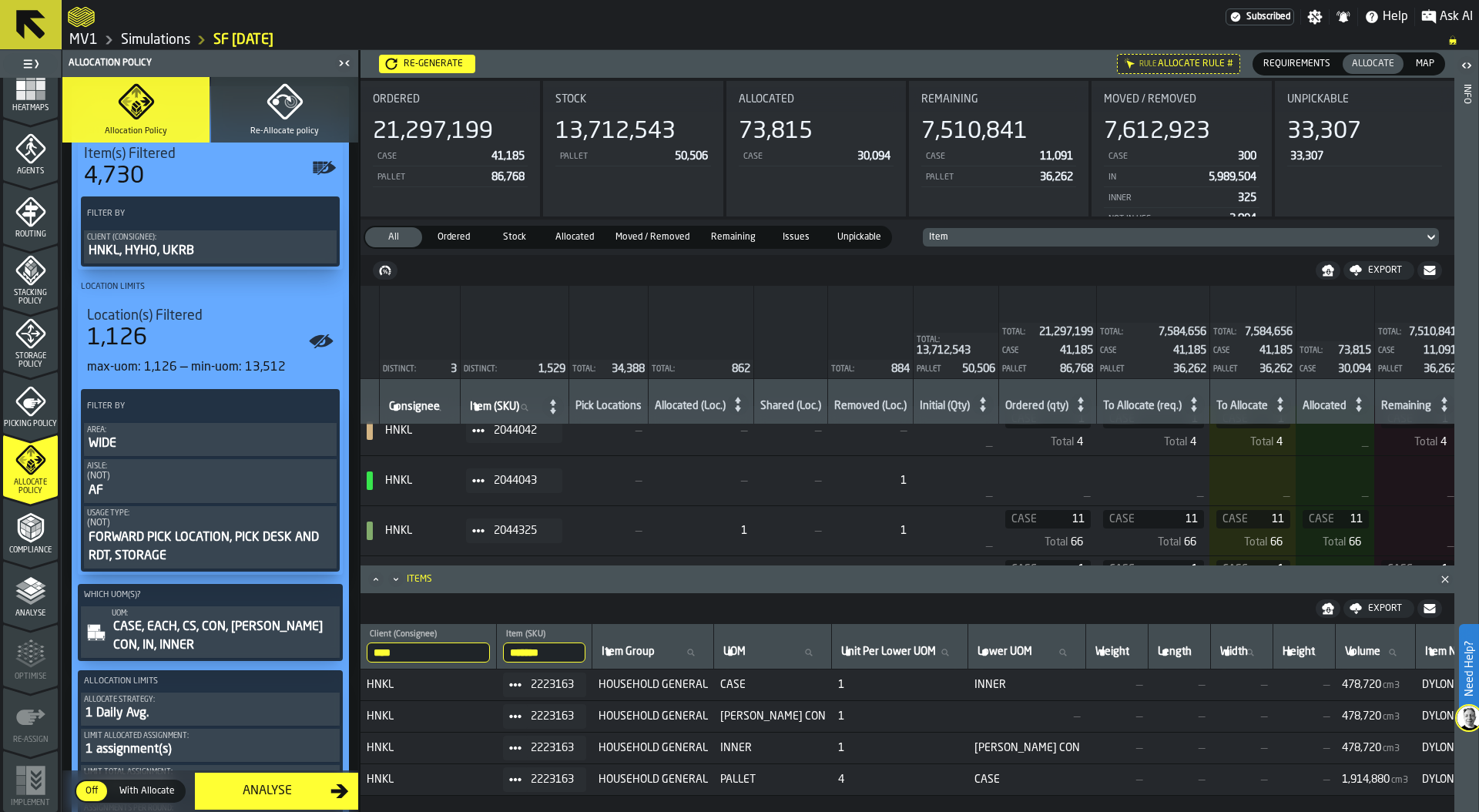
click at [487, 521] on span at bounding box center [477, 530] width 24 height 24
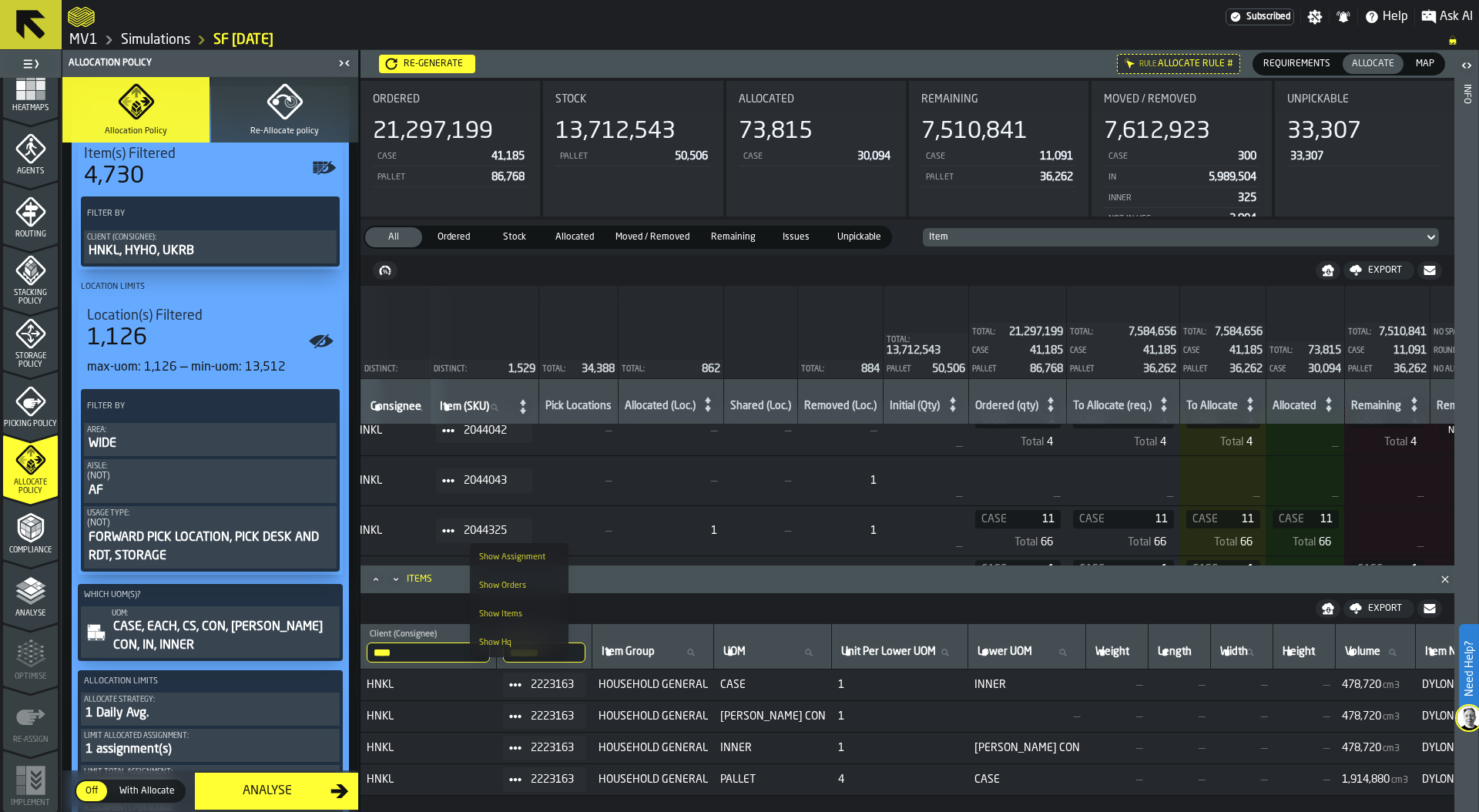
scroll to position [19, 0]
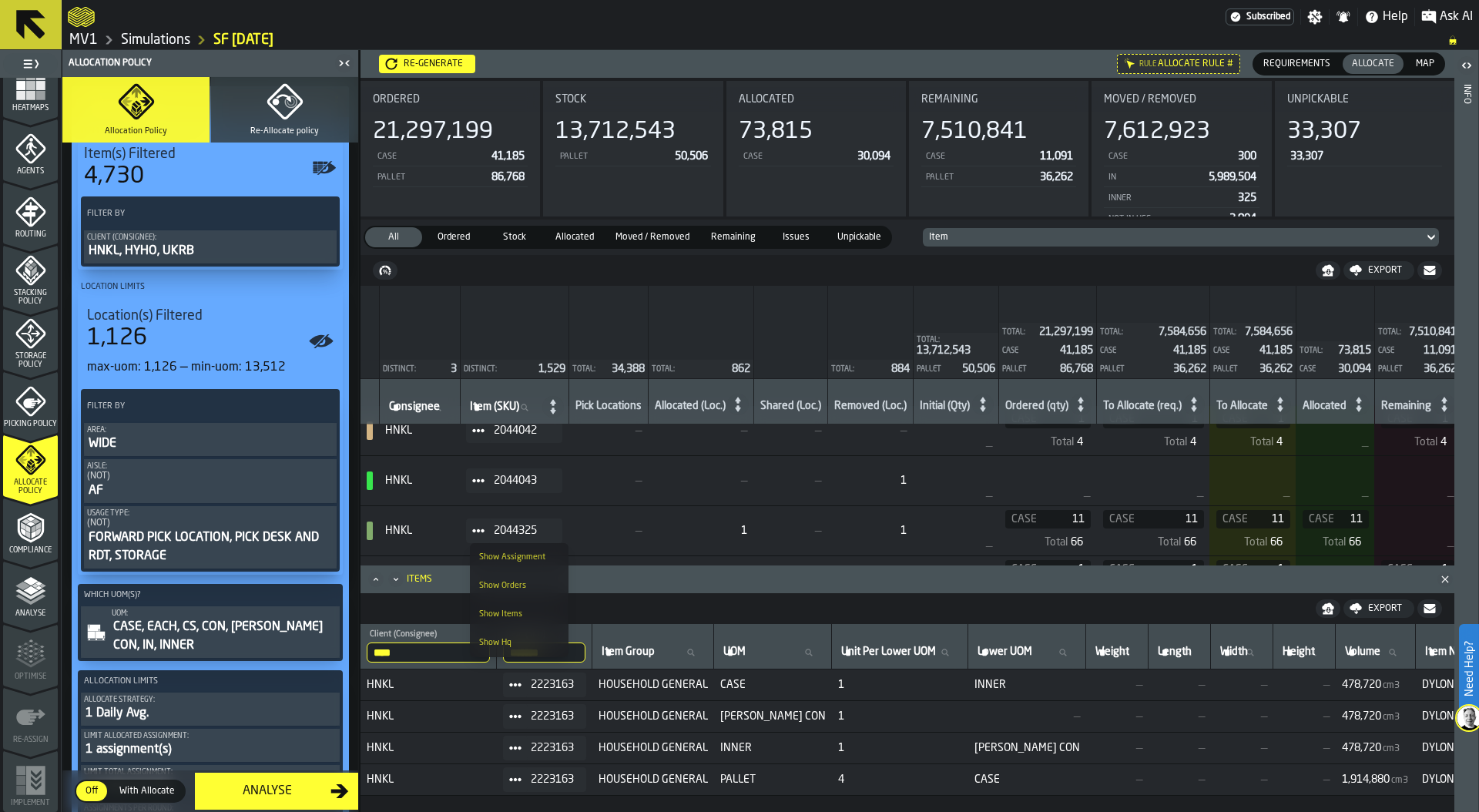
click at [528, 565] on li "Show Assignment" at bounding box center [518, 556] width 99 height 28
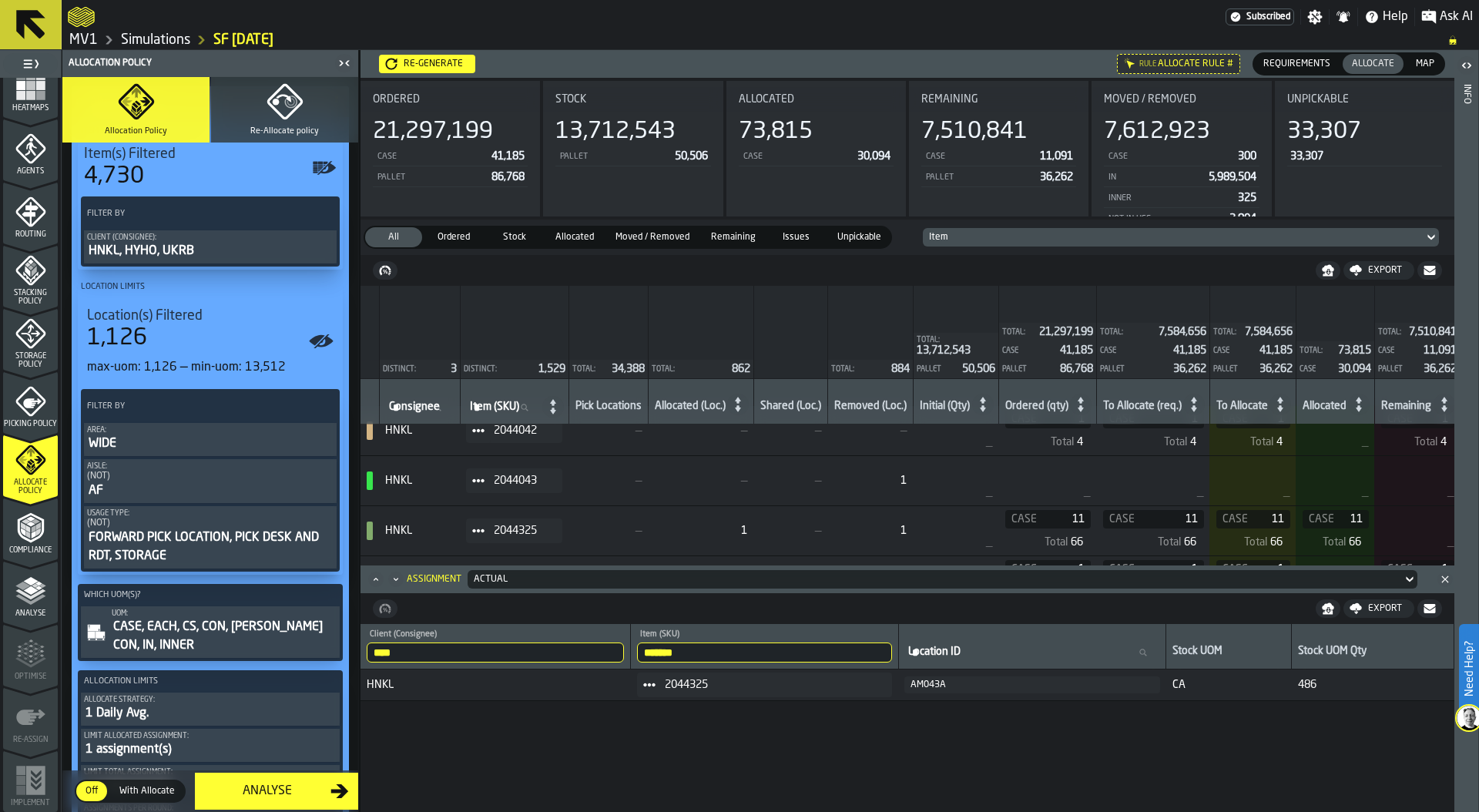
click at [939, 685] on div "AM043A" at bounding box center [1032, 684] width 243 height 11
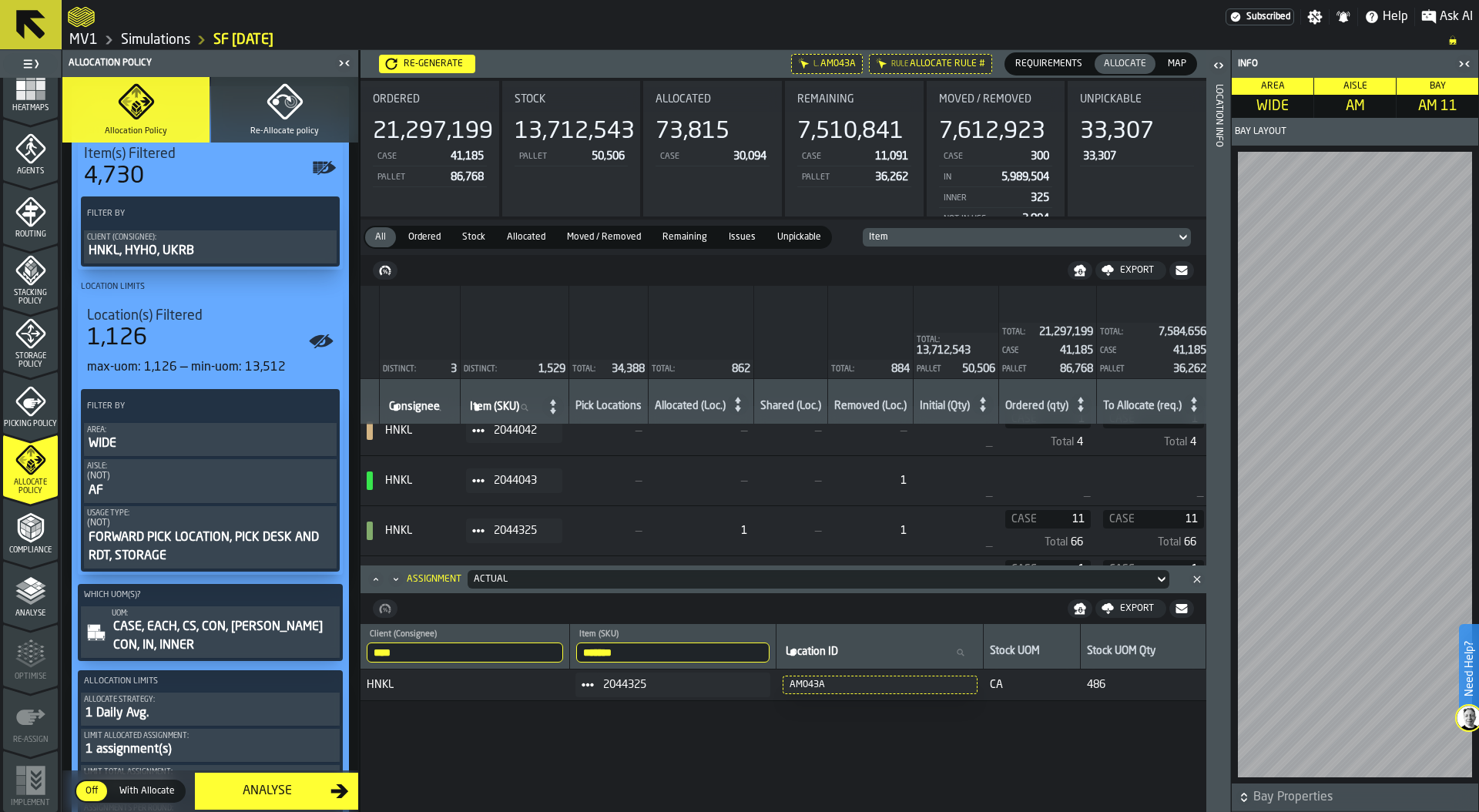
click at [555, 579] on div "Actual" at bounding box center [810, 579] width 674 height 11
click at [542, 638] on div "Allocation" at bounding box center [513, 643] width 80 height 19
click at [26, 92] on rect "menu Heatmaps" at bounding box center [30, 94] width 9 height 9
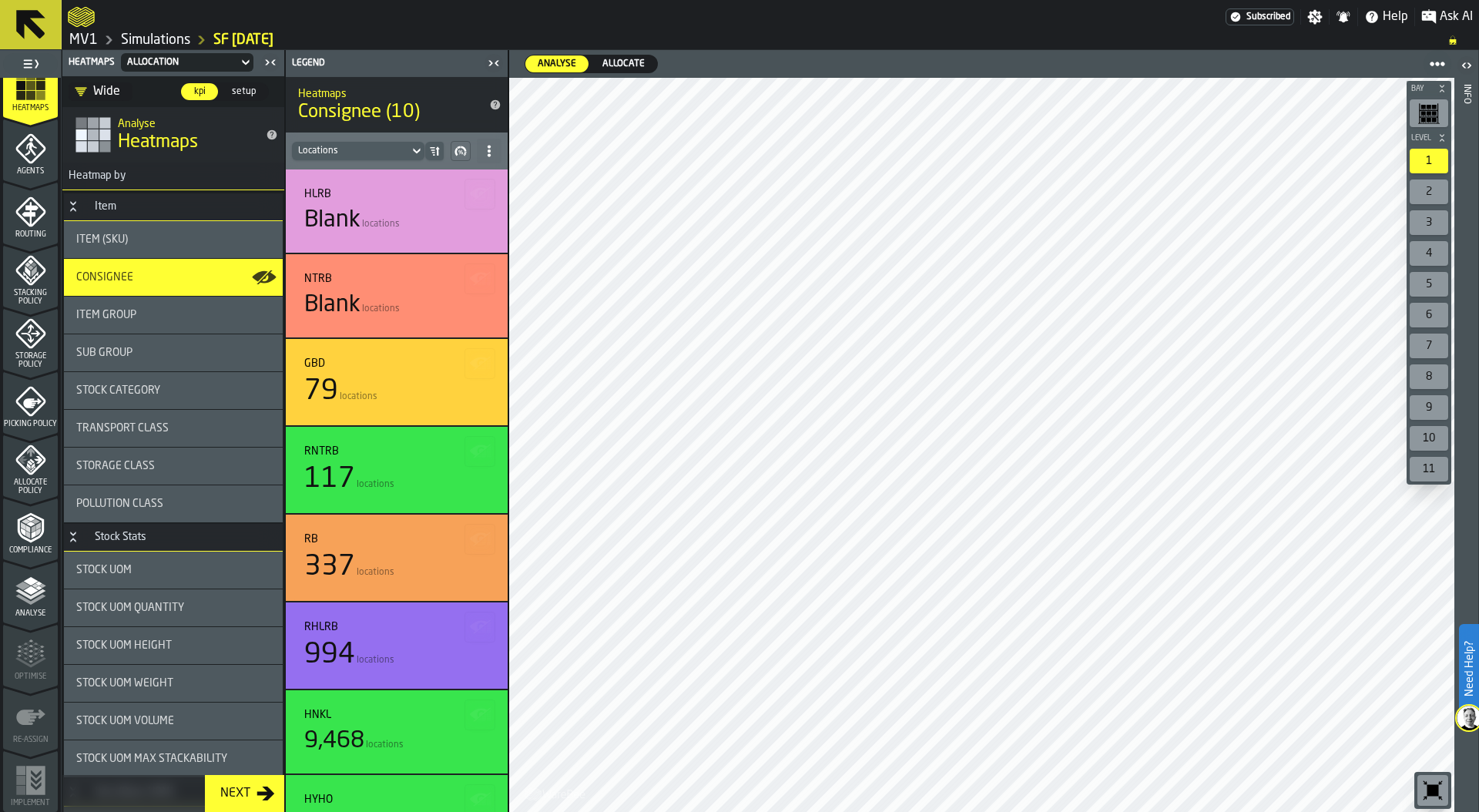
click at [626, 64] on span "Allocate" at bounding box center [624, 63] width 55 height 14
click at [556, 62] on span "Analyse" at bounding box center [556, 63] width 51 height 14
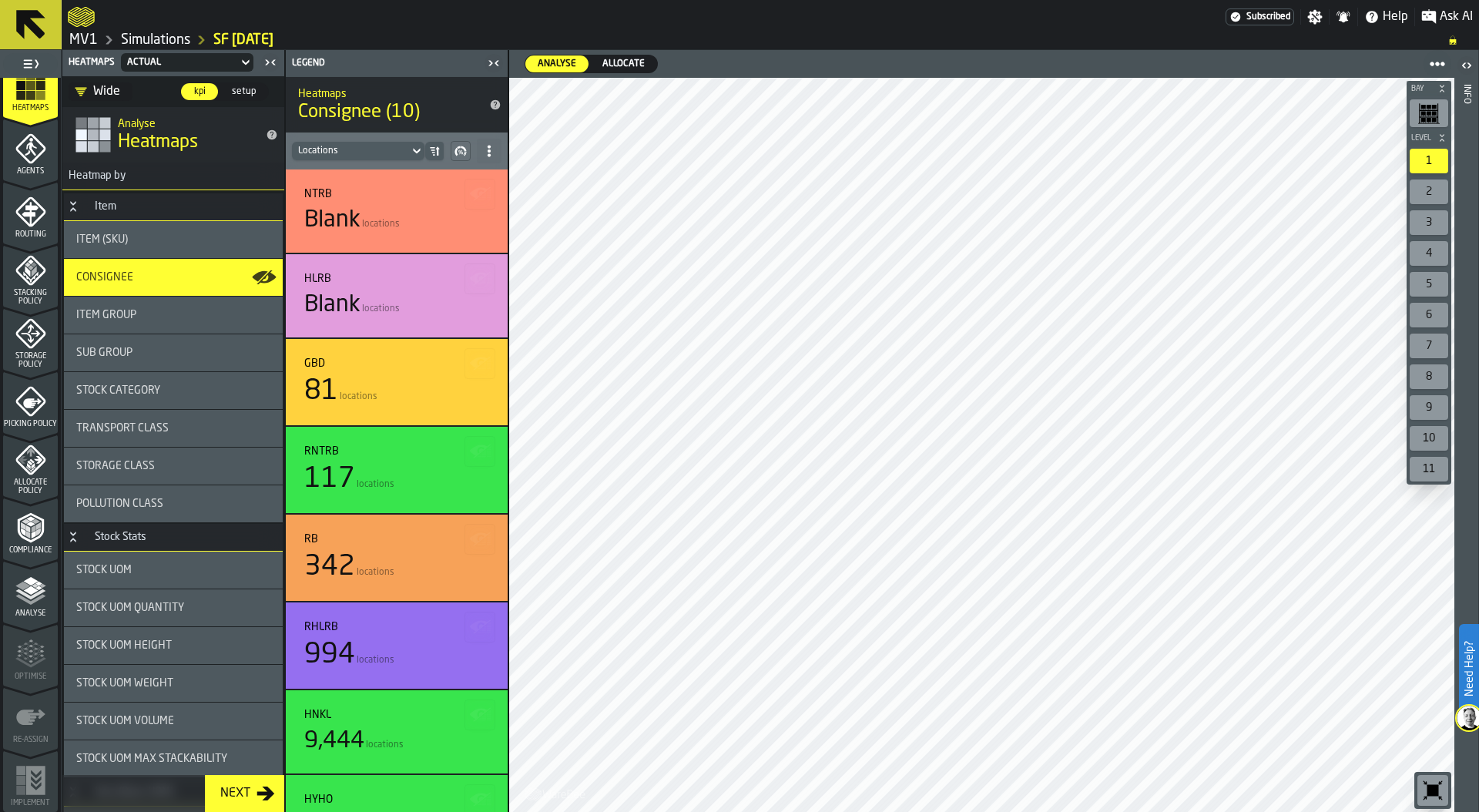
click at [615, 60] on span "Allocate" at bounding box center [624, 63] width 55 height 14
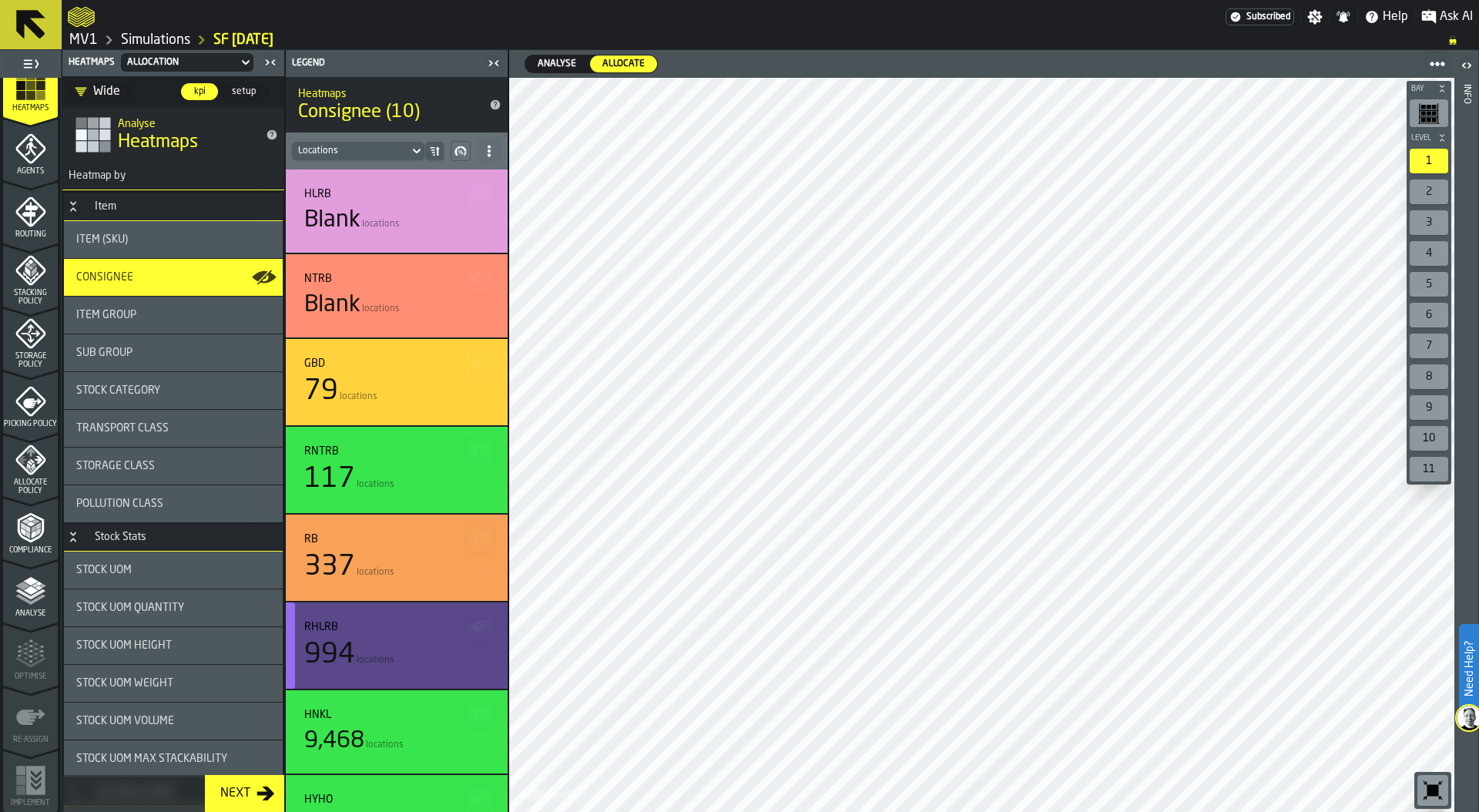
scroll to position [213, 0]
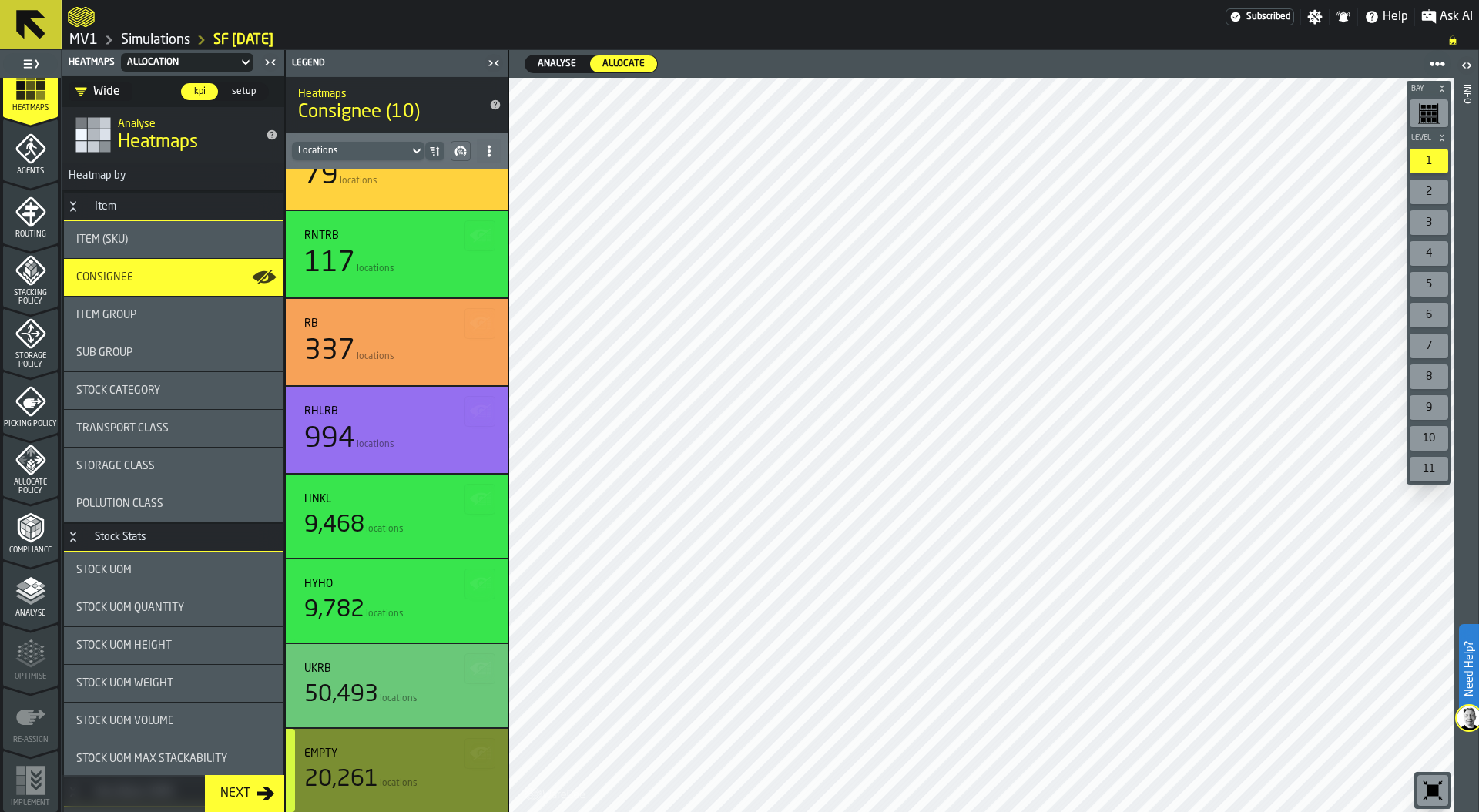
click at [479, 751] on icon "button-" at bounding box center [481, 752] width 5 height 4
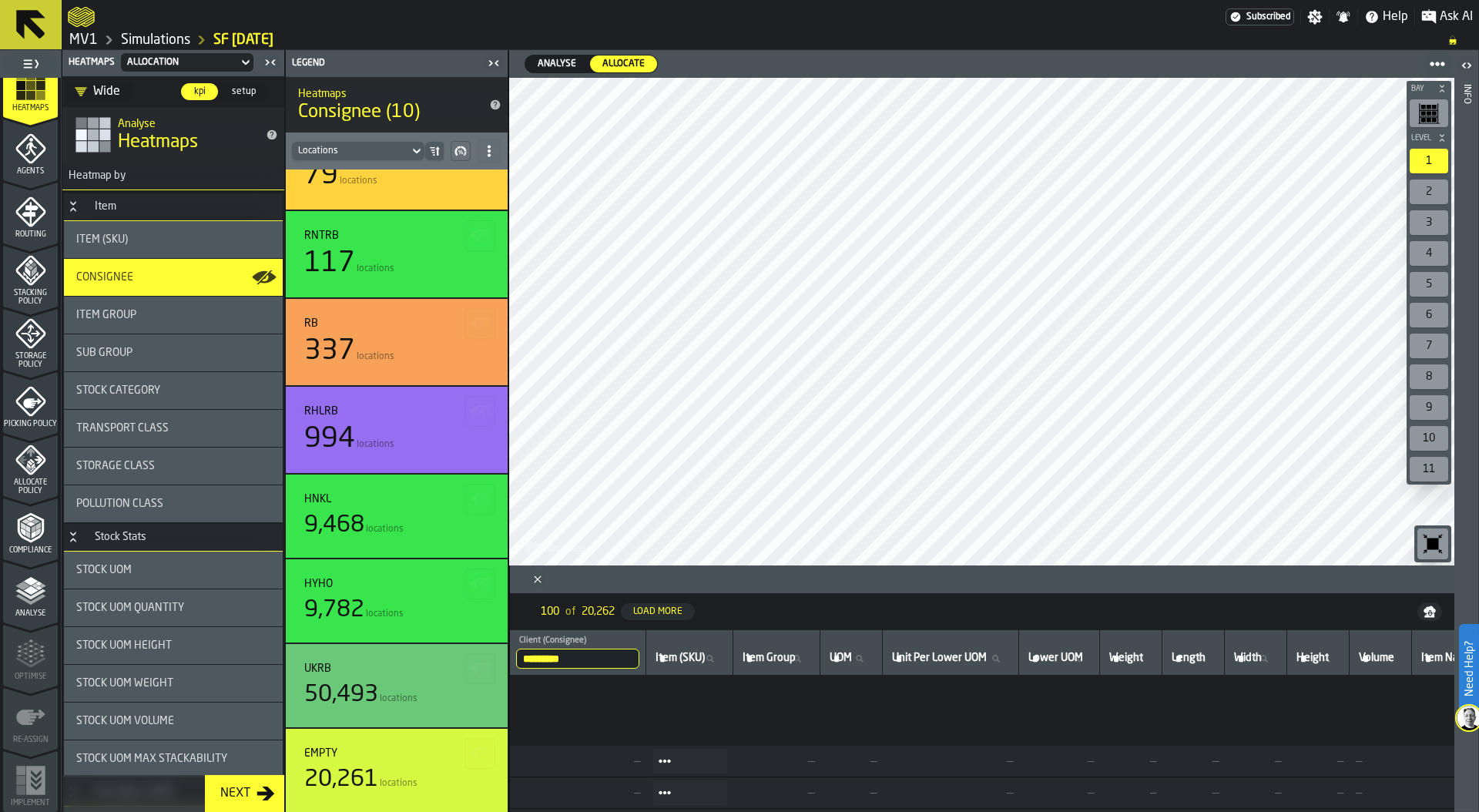
scroll to position [0, 0]
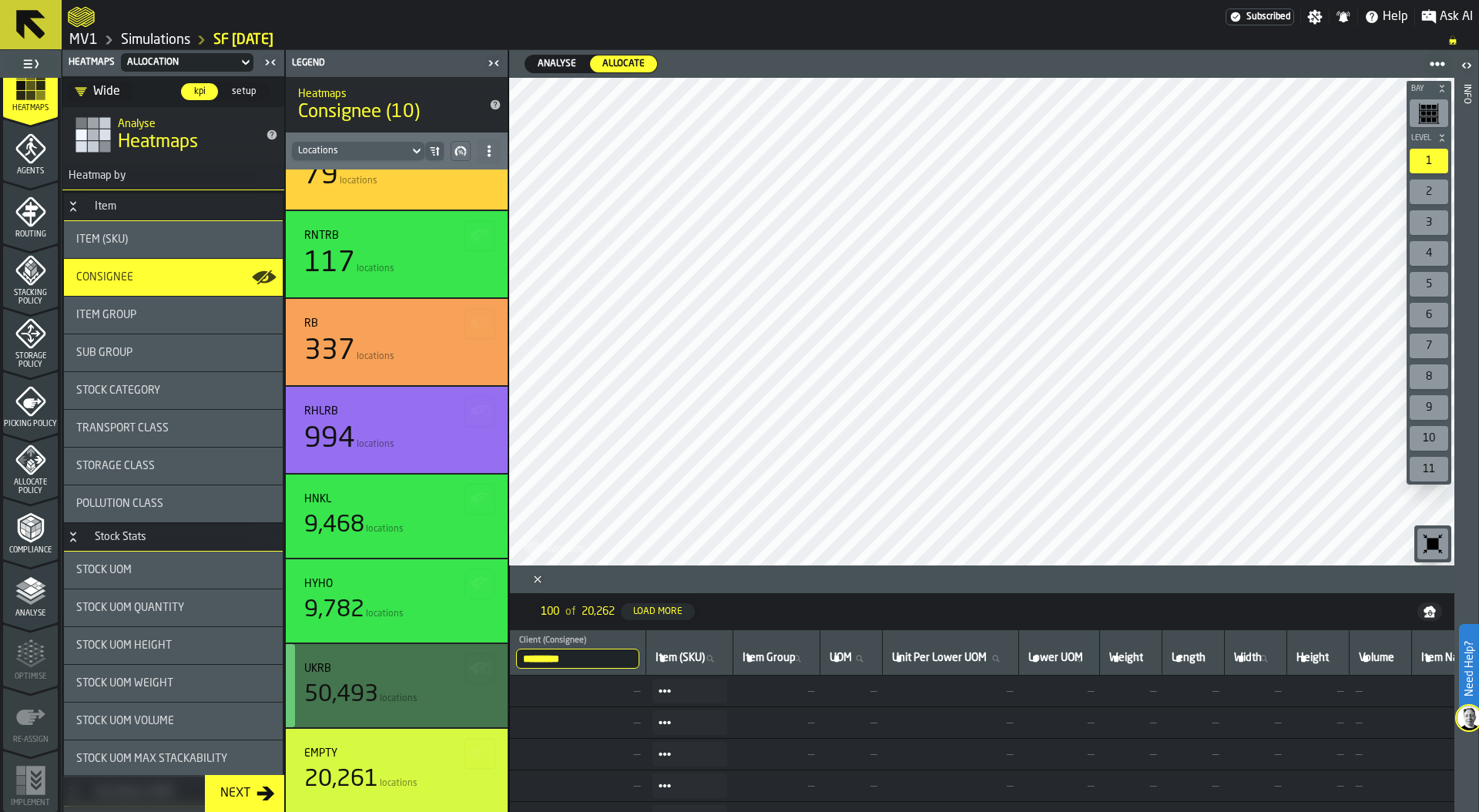
click at [414, 681] on div "50,493 locations" at bounding box center [396, 695] width 185 height 27
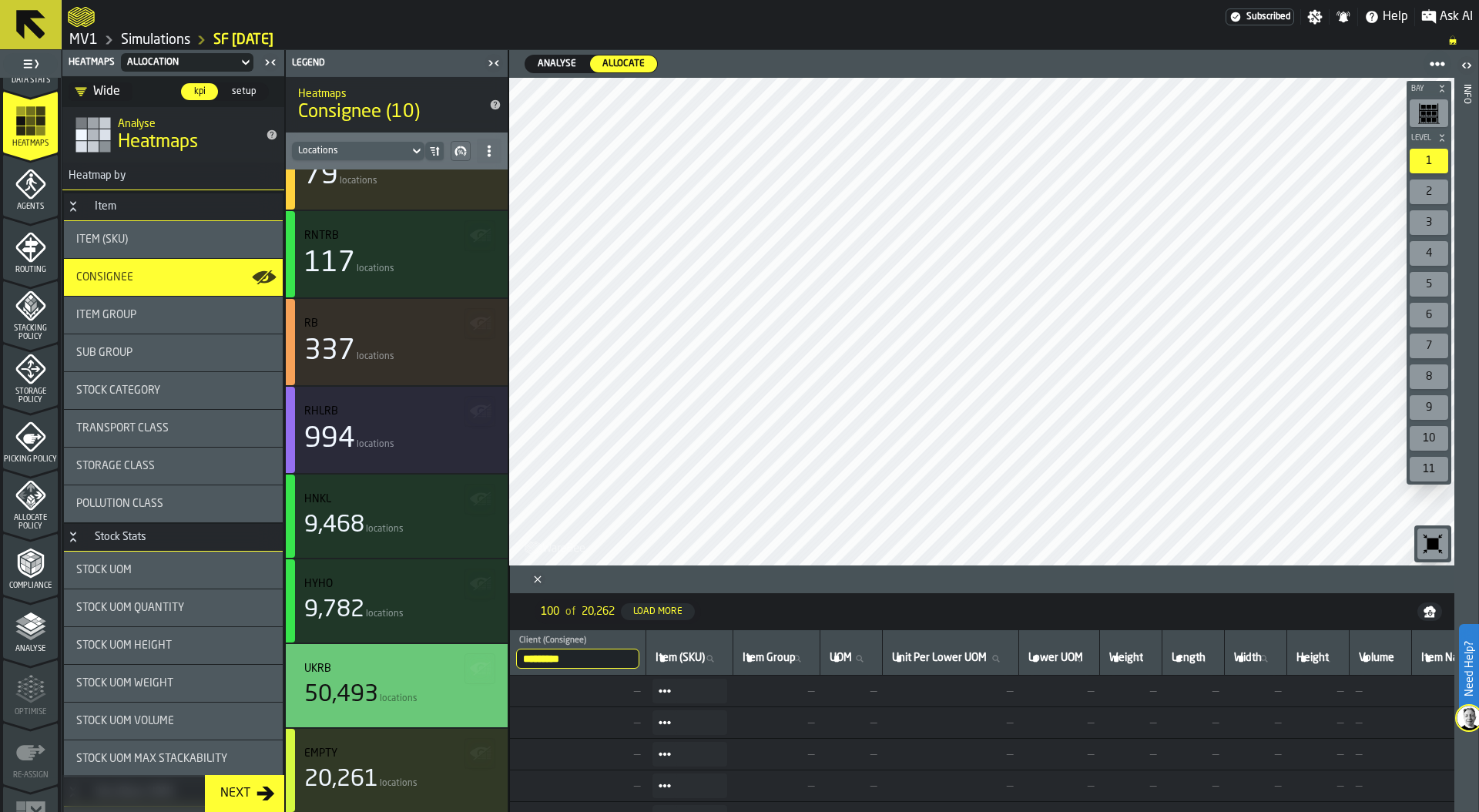
scroll to position [366, 0]
click at [26, 388] on span "Storage Policy" at bounding box center [30, 396] width 55 height 17
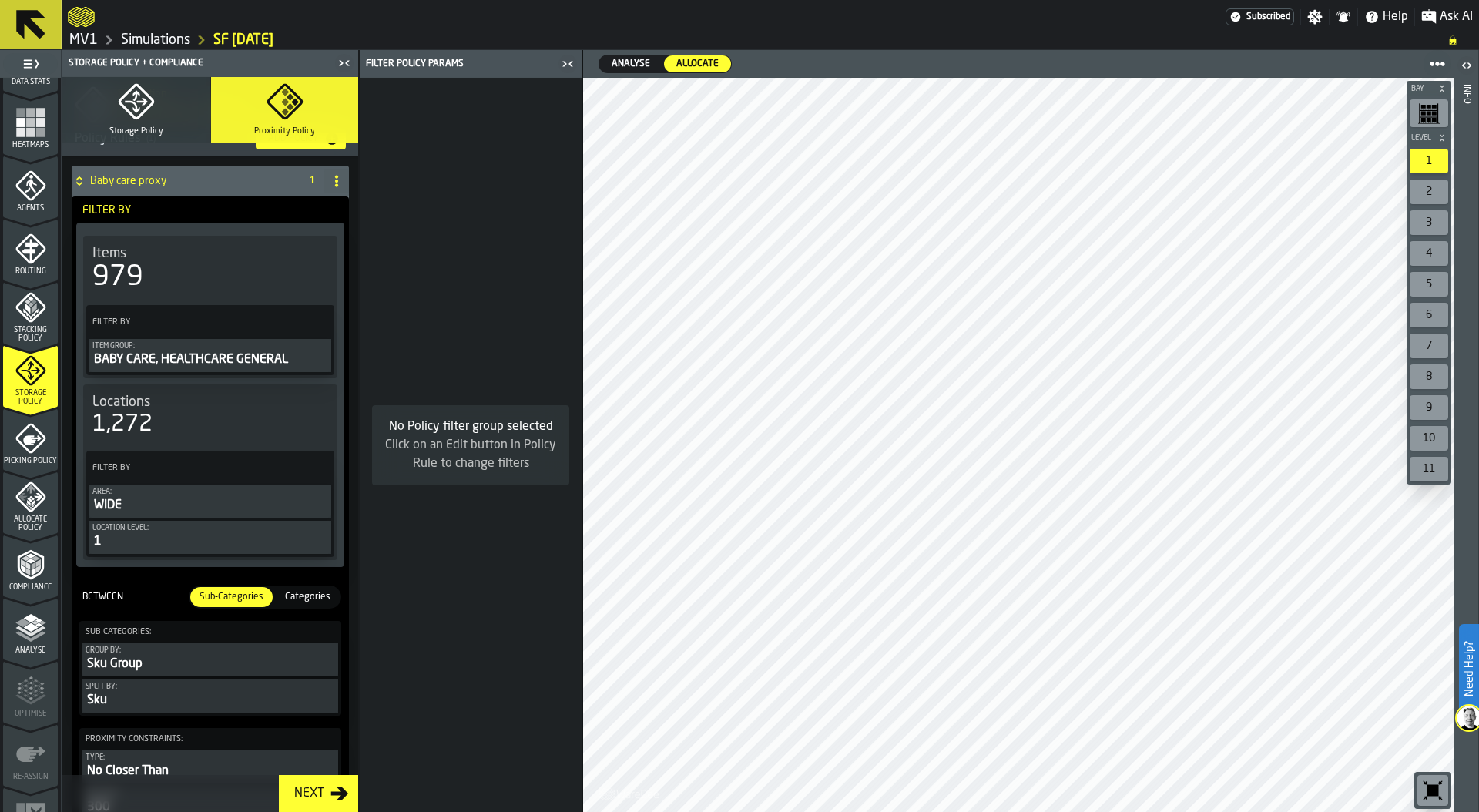
scroll to position [181, 0]
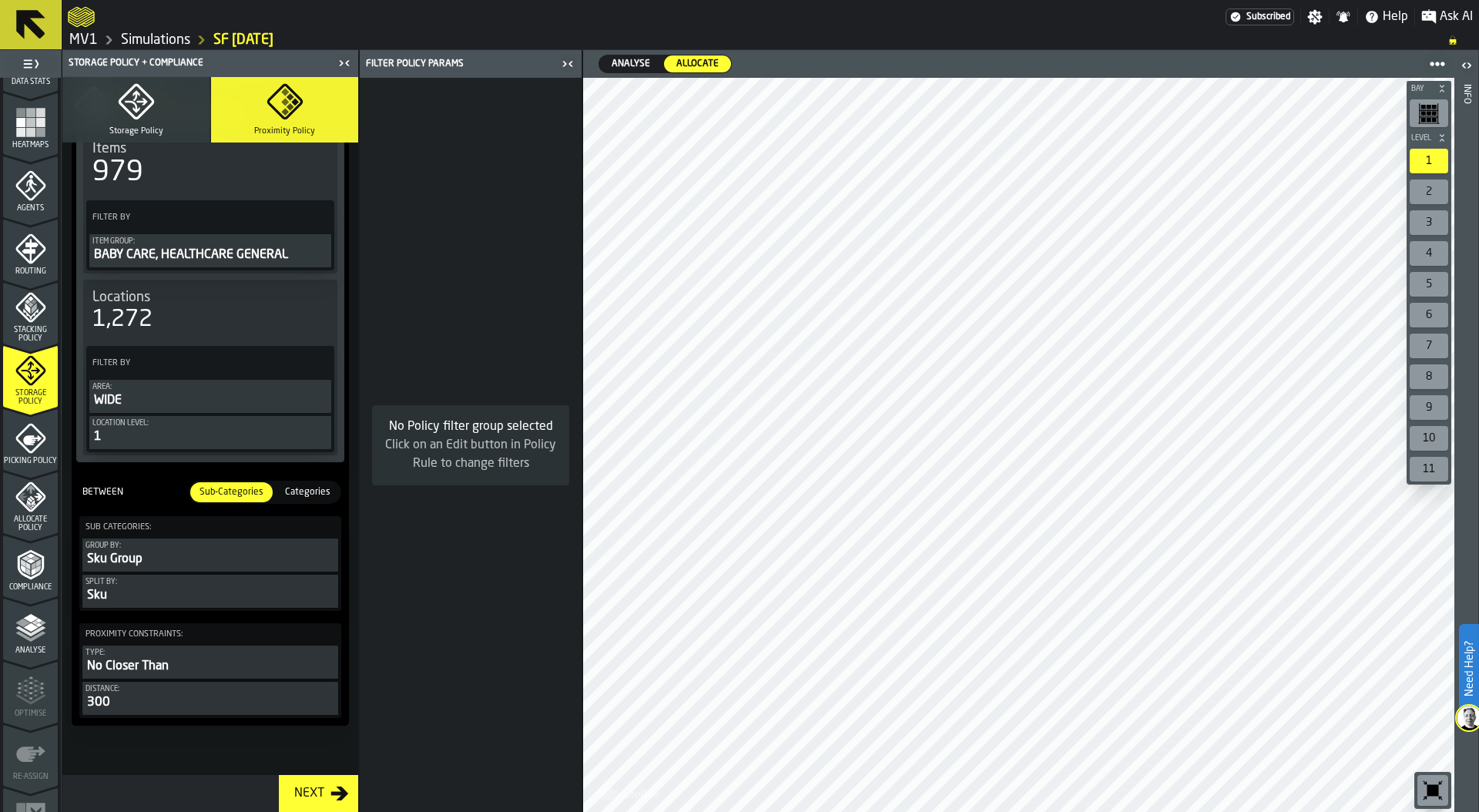
click at [173, 548] on div "Group by:" at bounding box center [211, 546] width 250 height 9
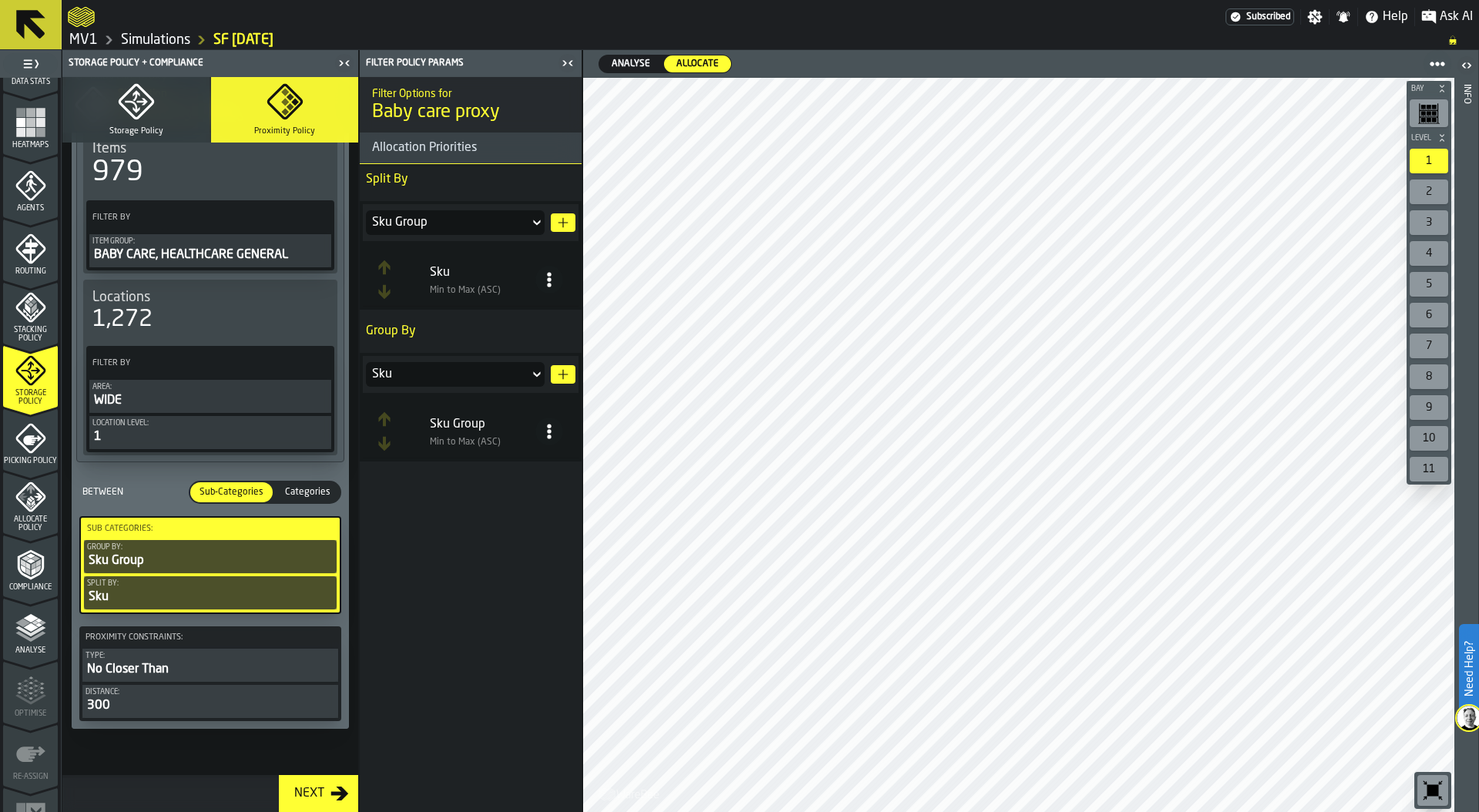
click at [550, 283] on circle at bounding box center [549, 285] width 4 height 4
click at [561, 223] on icon "button-" at bounding box center [562, 223] width 13 height 13
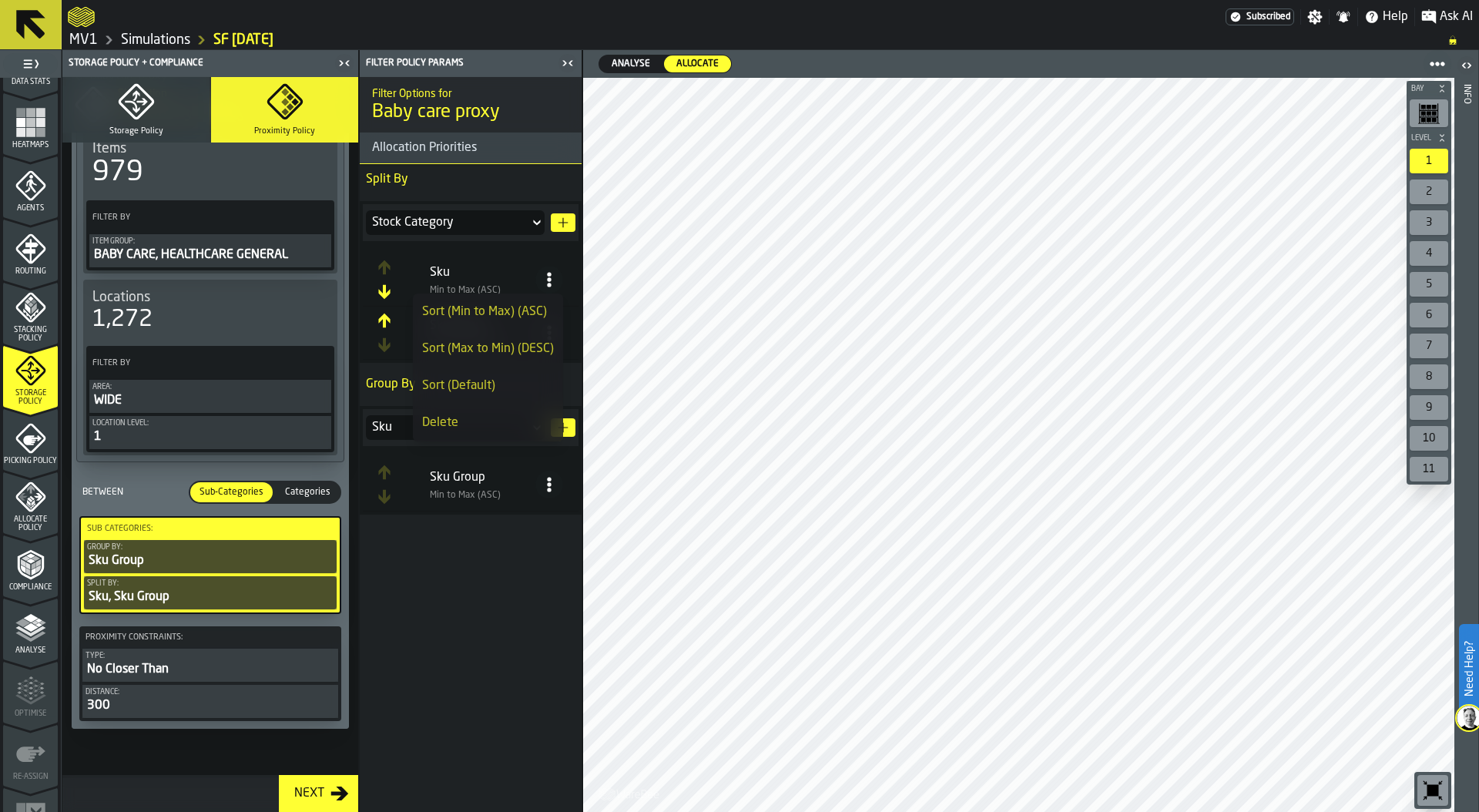
click at [551, 277] on icon at bounding box center [550, 280] width 16 height 16
click at [488, 405] on li "Delete" at bounding box center [488, 423] width 150 height 37
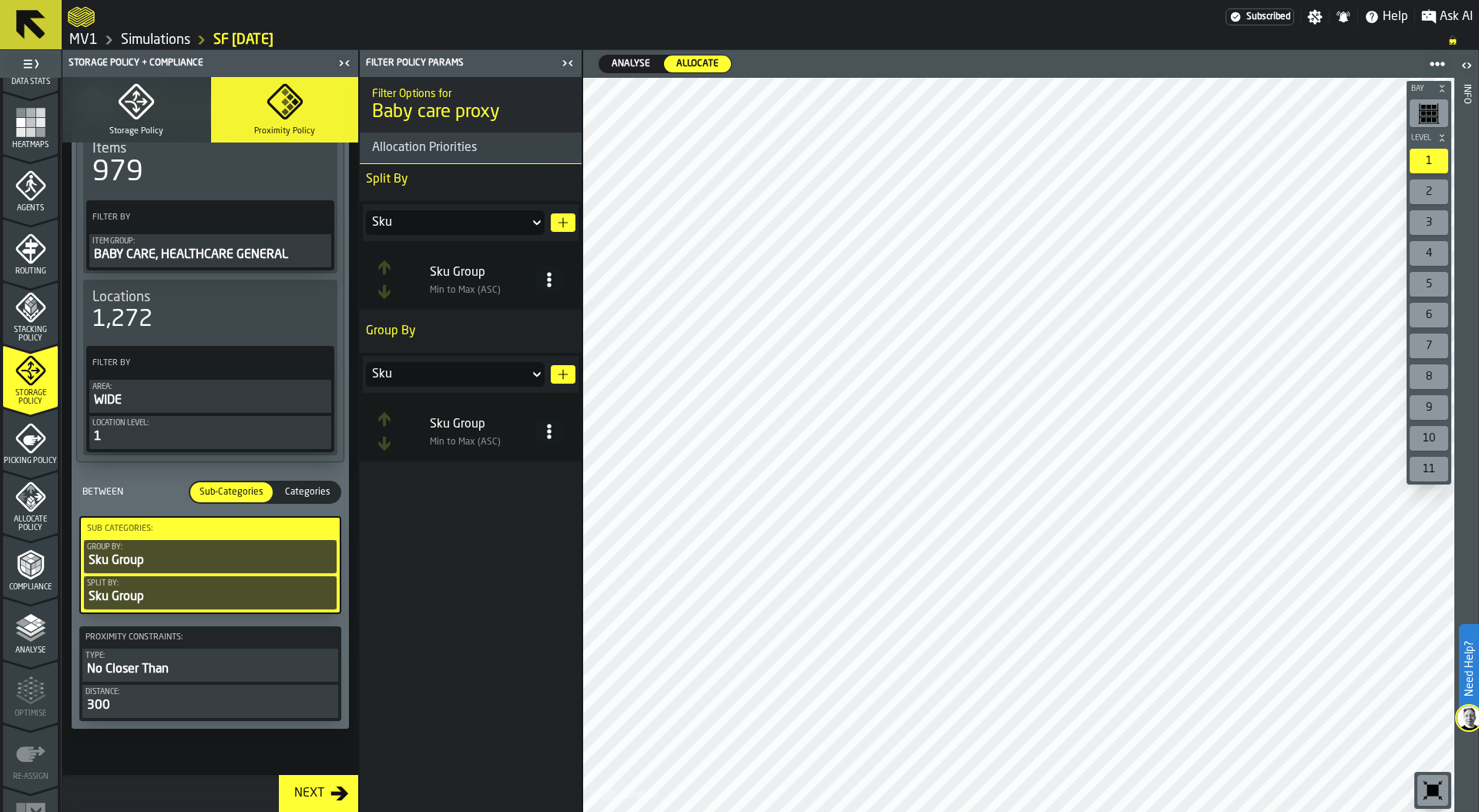
click at [172, 703] on div "300" at bounding box center [211, 705] width 250 height 19
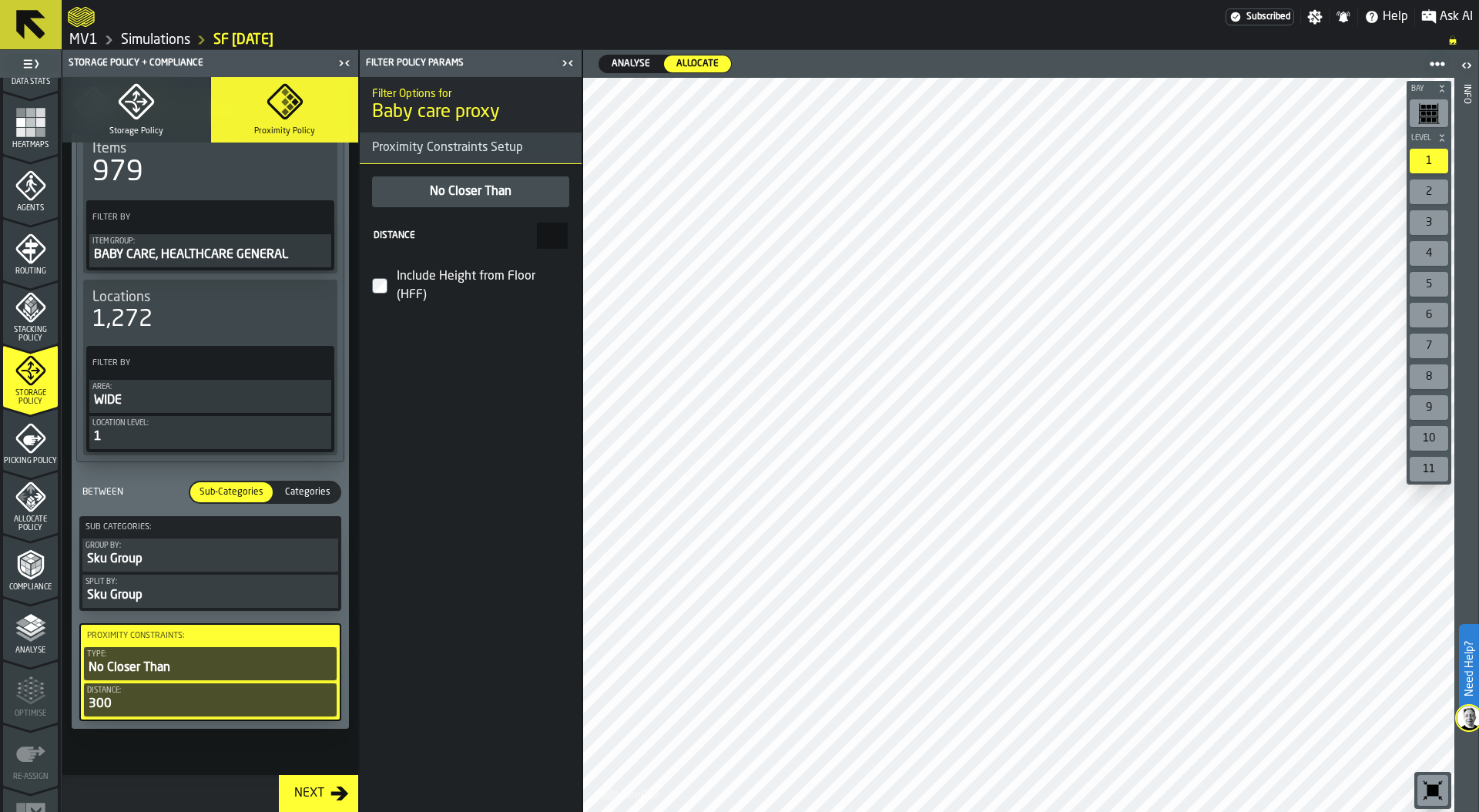
click at [602, 235] on main "1 Start 1.1 Layout 1.2 Assignment 1.3 Items 1.4 Orders 1.5 Data Stats 1.6 Heatm…" at bounding box center [739, 430] width 1479 height 761
type input "***"
click at [445, 435] on div "Filter Options for Baby care proxy Proximity Constraints Setup No Closer Than D…" at bounding box center [470, 444] width 222 height 735
click at [42, 505] on icon "menu Allocate Policy" at bounding box center [31, 497] width 31 height 31
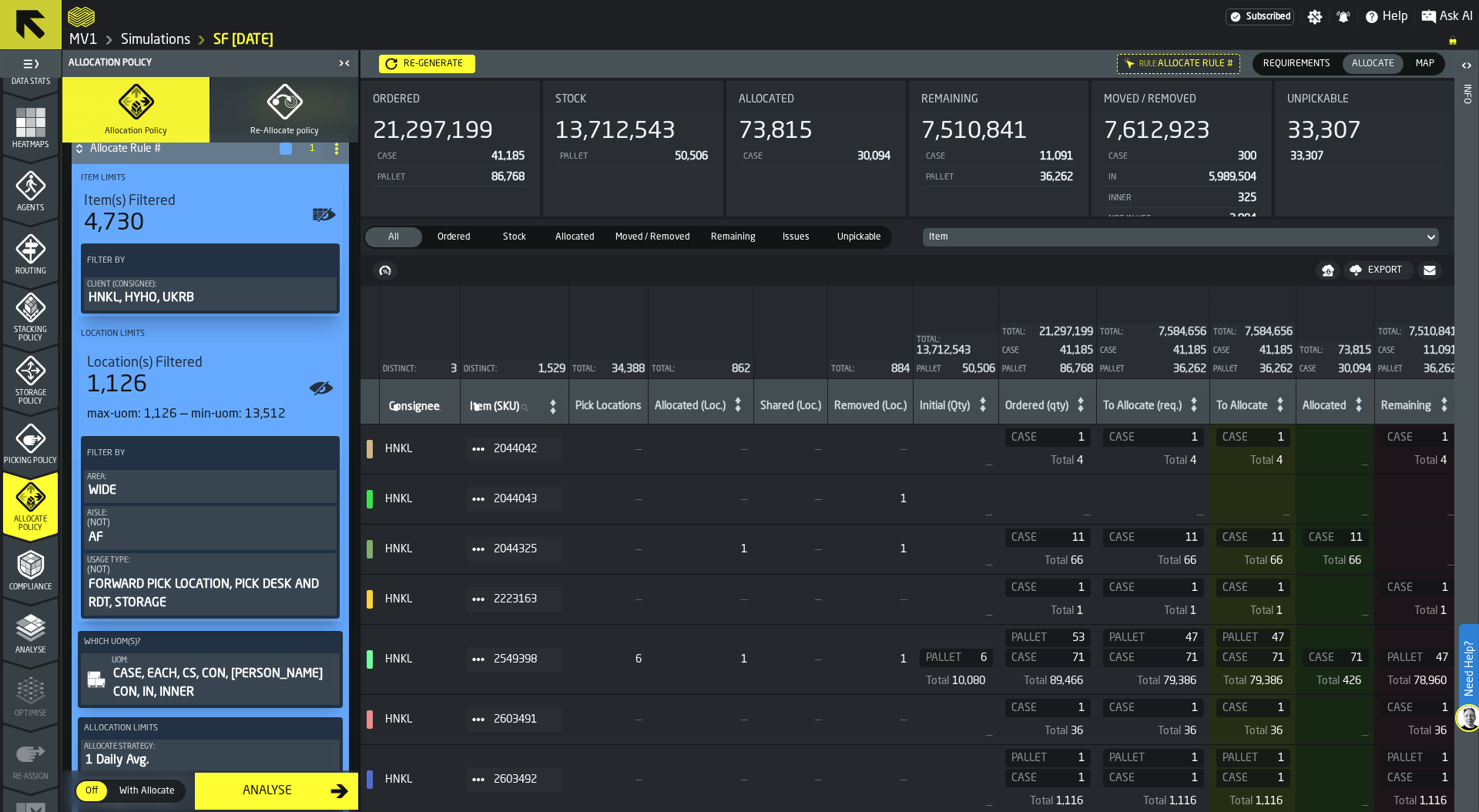
scroll to position [262, 0]
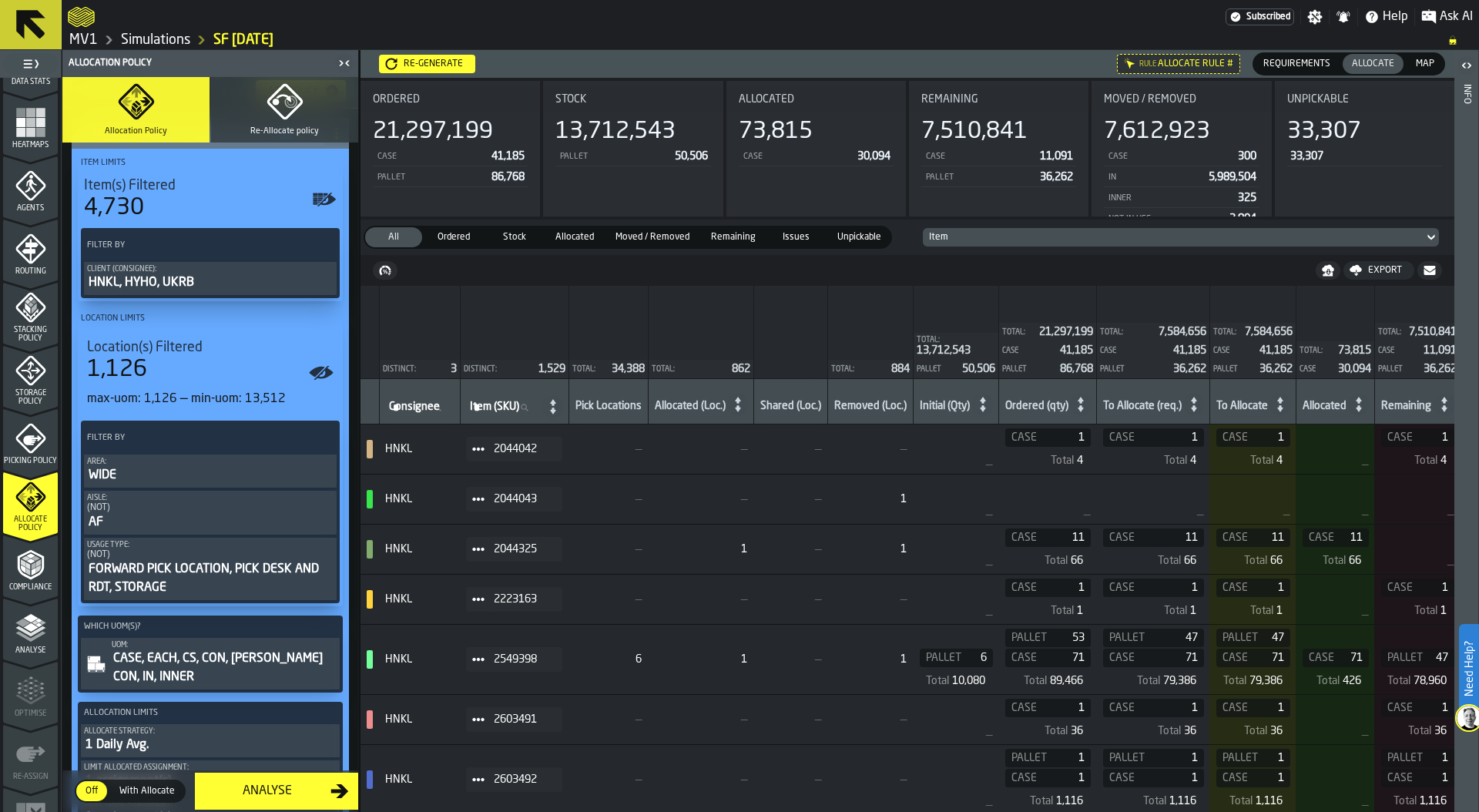
click at [442, 63] on div "Re-generate" at bounding box center [432, 63] width 71 height 11
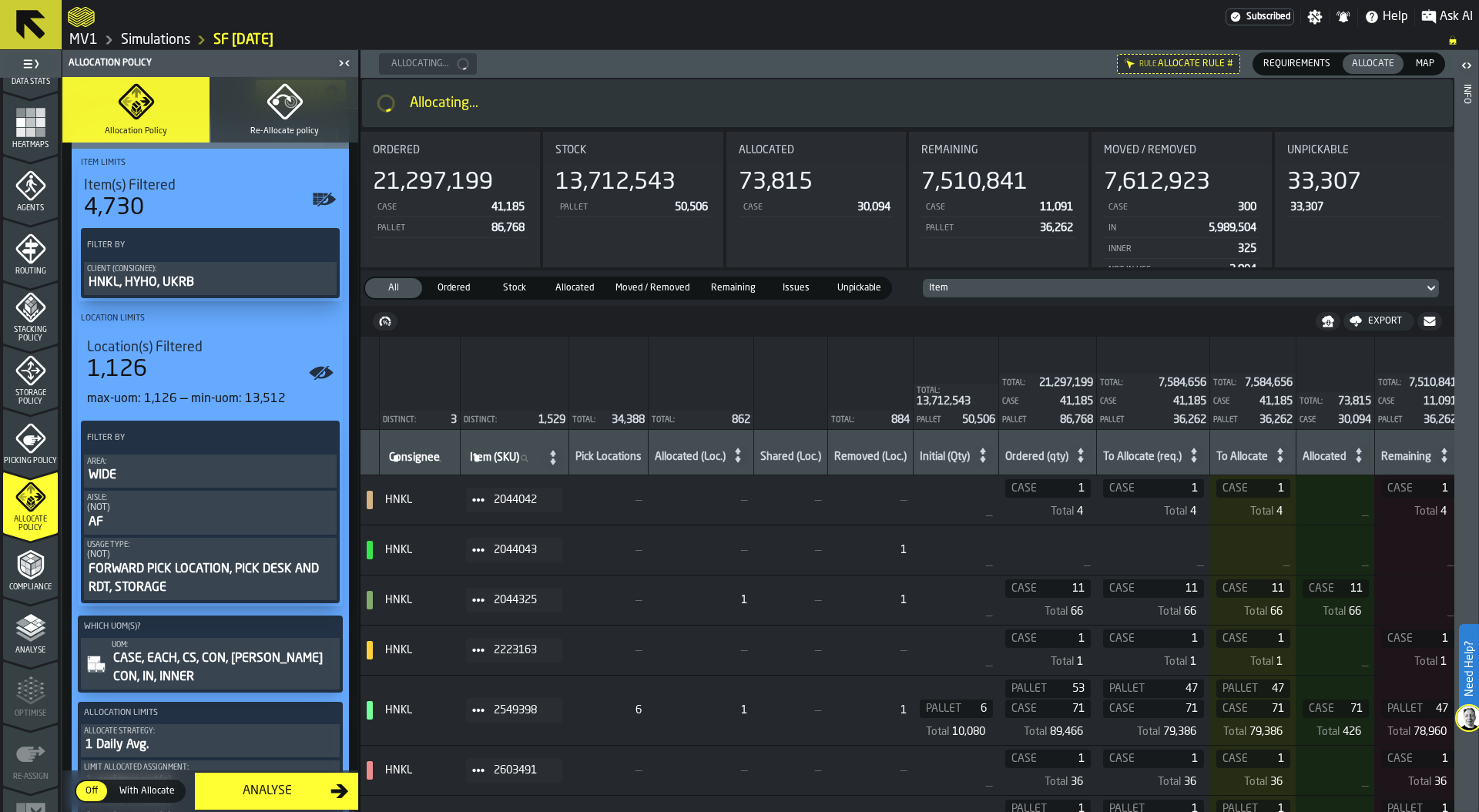
scroll to position [0, 0]
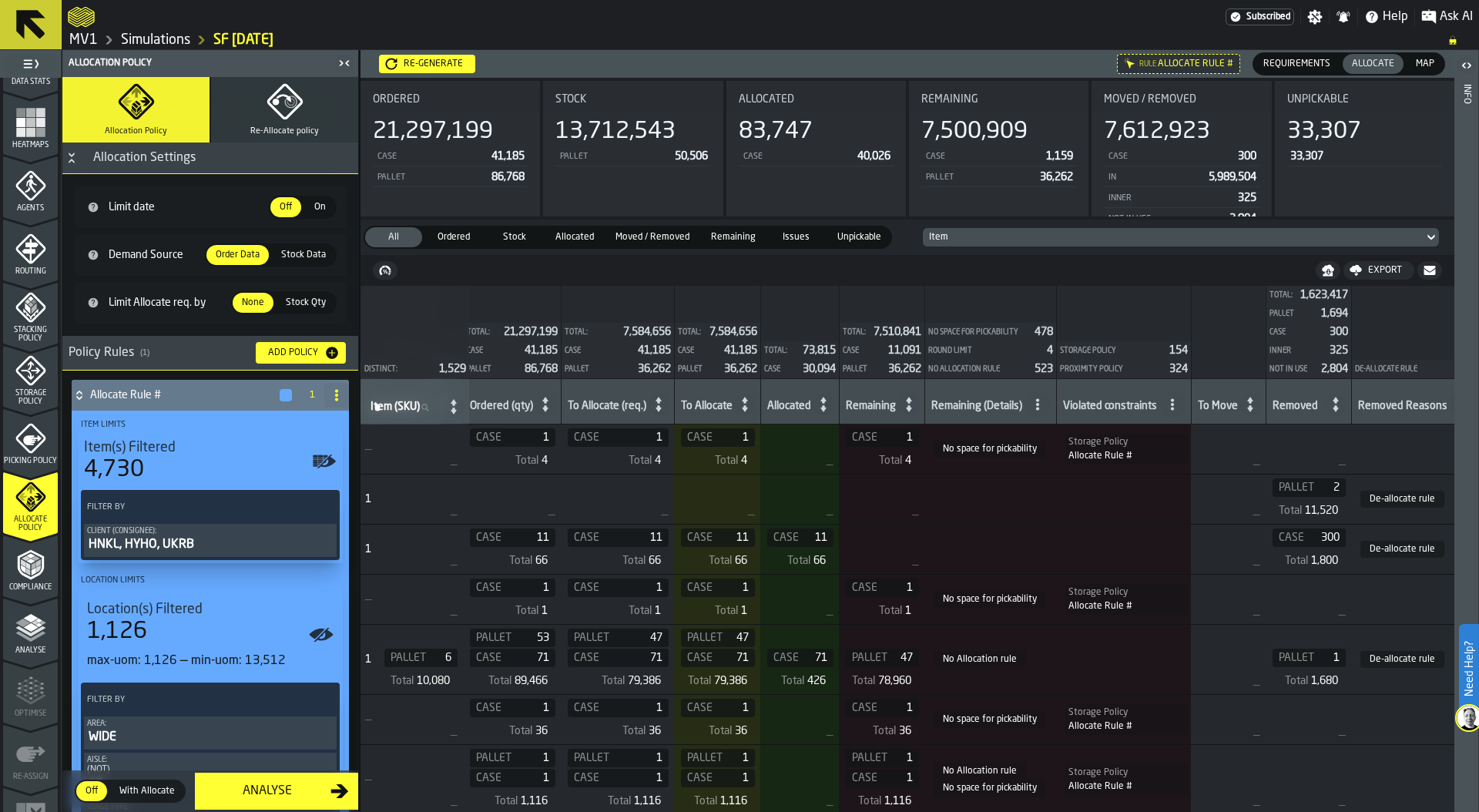
scroll to position [0, 733]
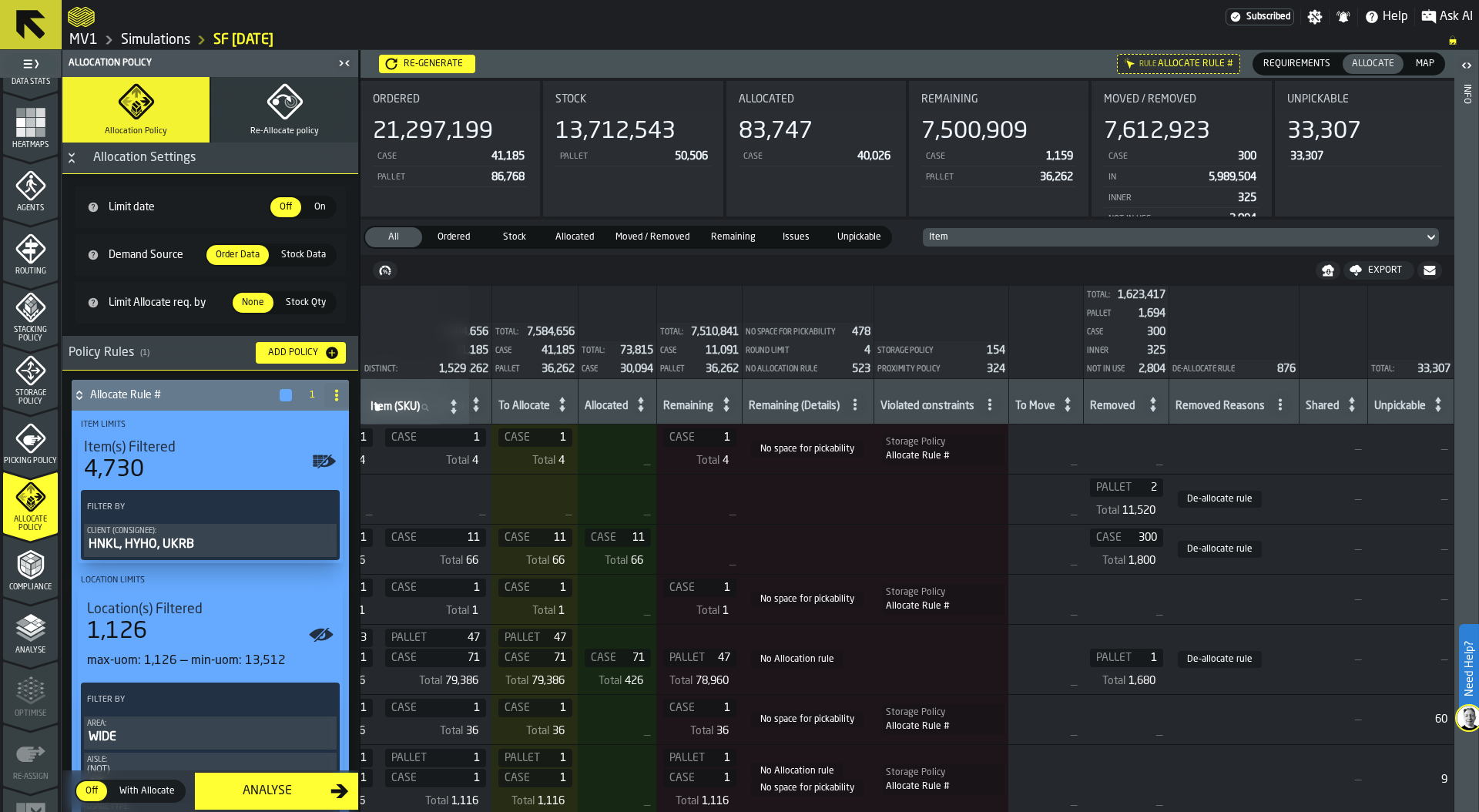
click at [1428, 60] on span "Map" at bounding box center [1425, 63] width 31 height 14
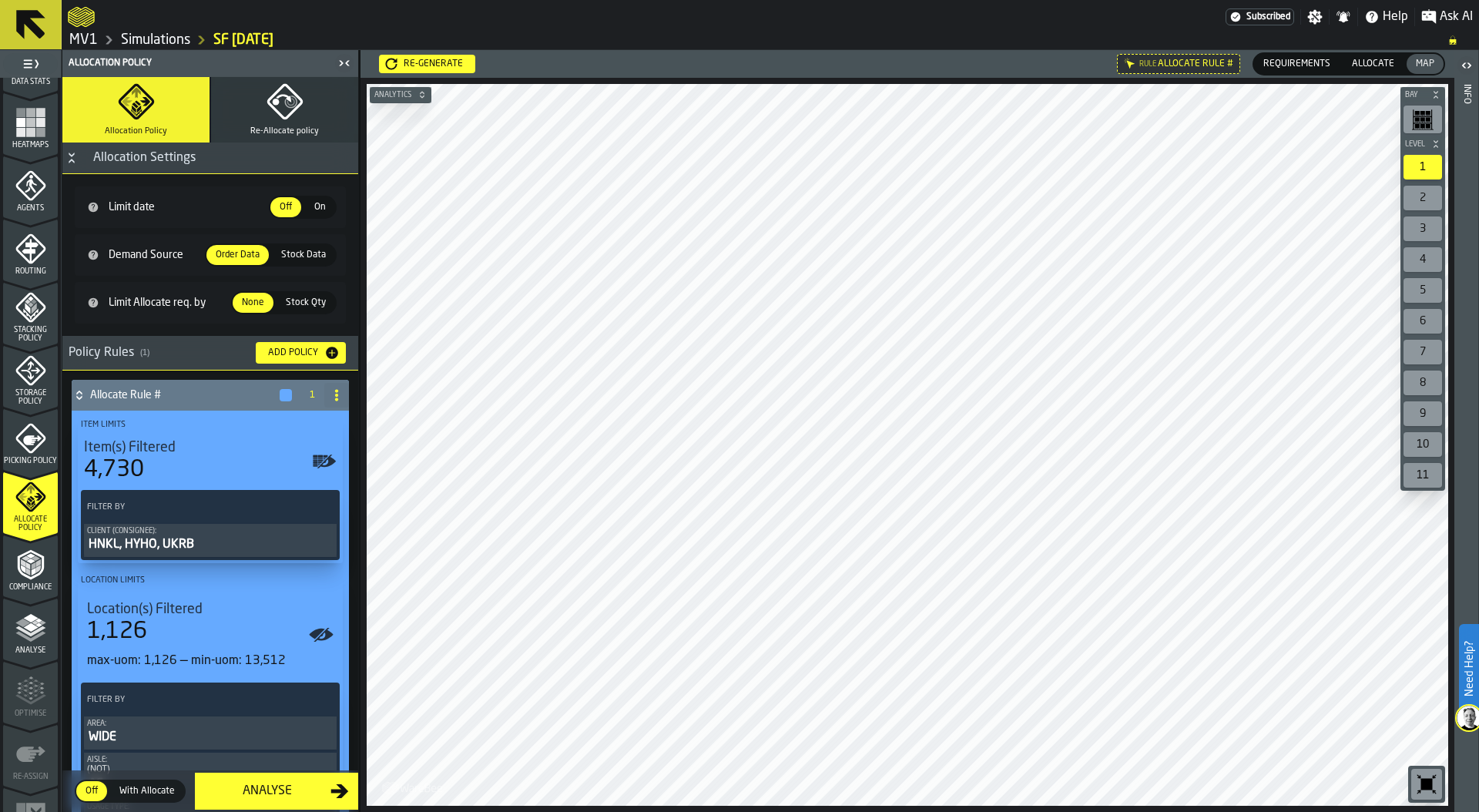
click at [1377, 62] on span "Allocate" at bounding box center [1373, 63] width 55 height 14
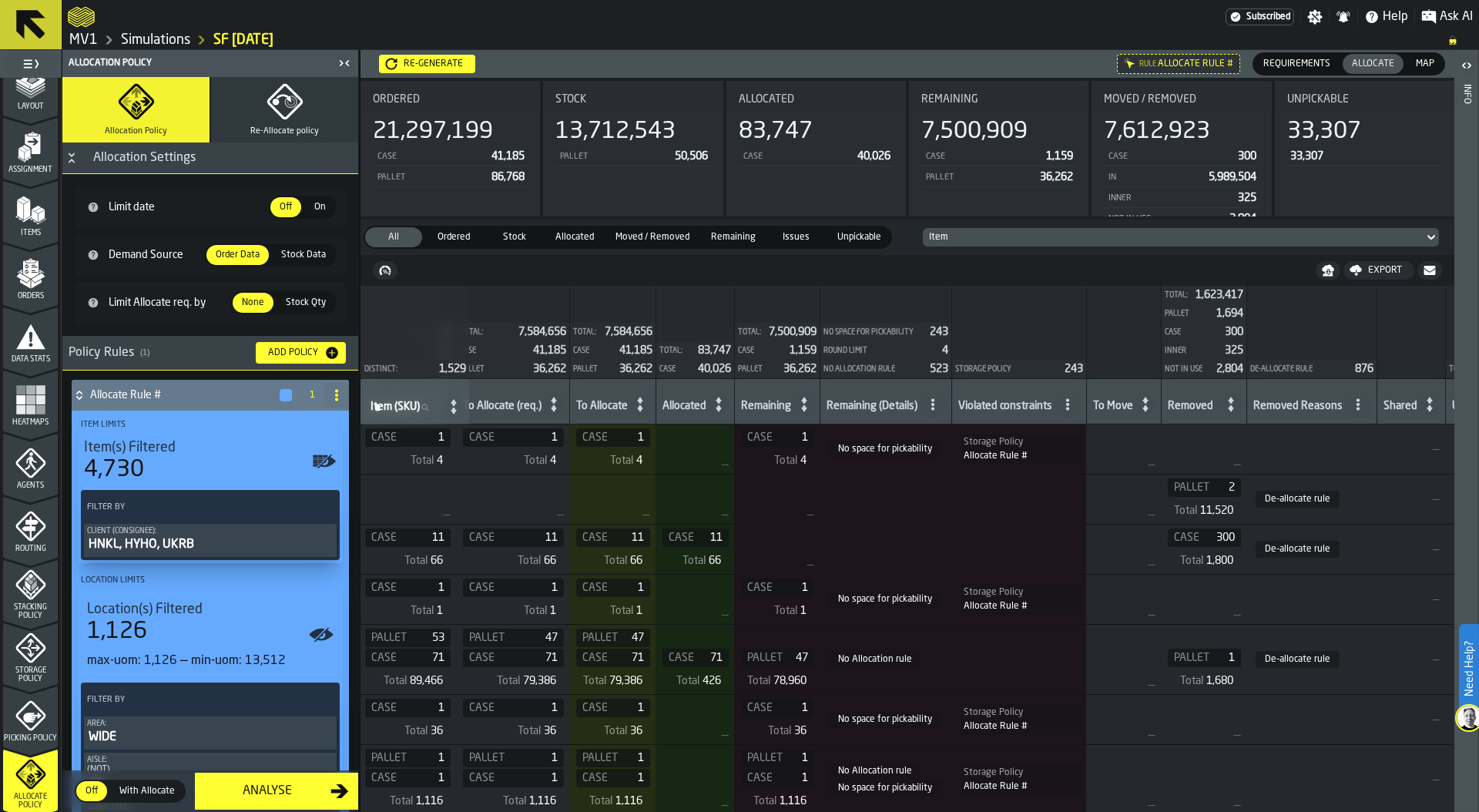
scroll to position [0, 0]
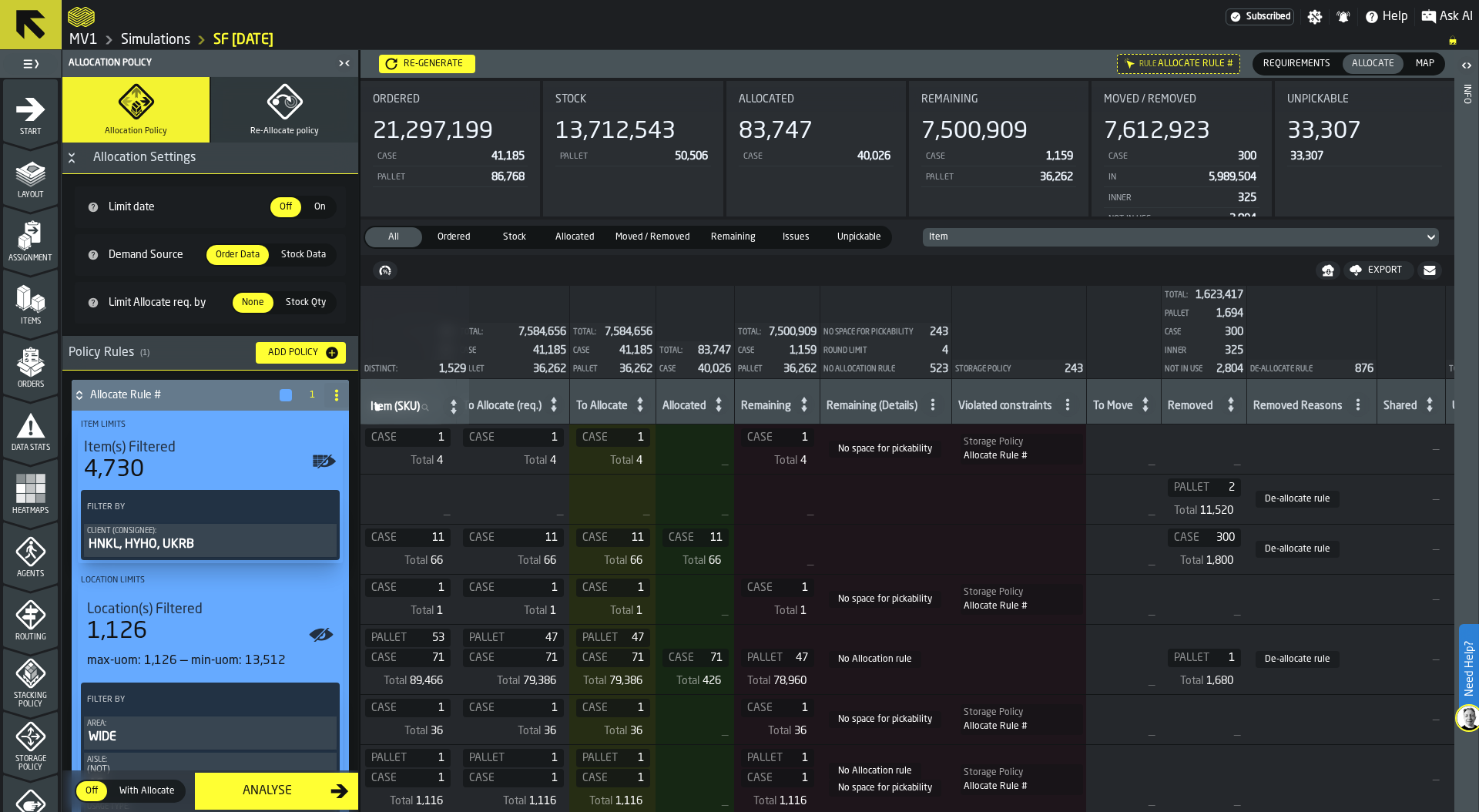
click at [27, 480] on rect "menu Heatmaps" at bounding box center [30, 477] width 9 height 9
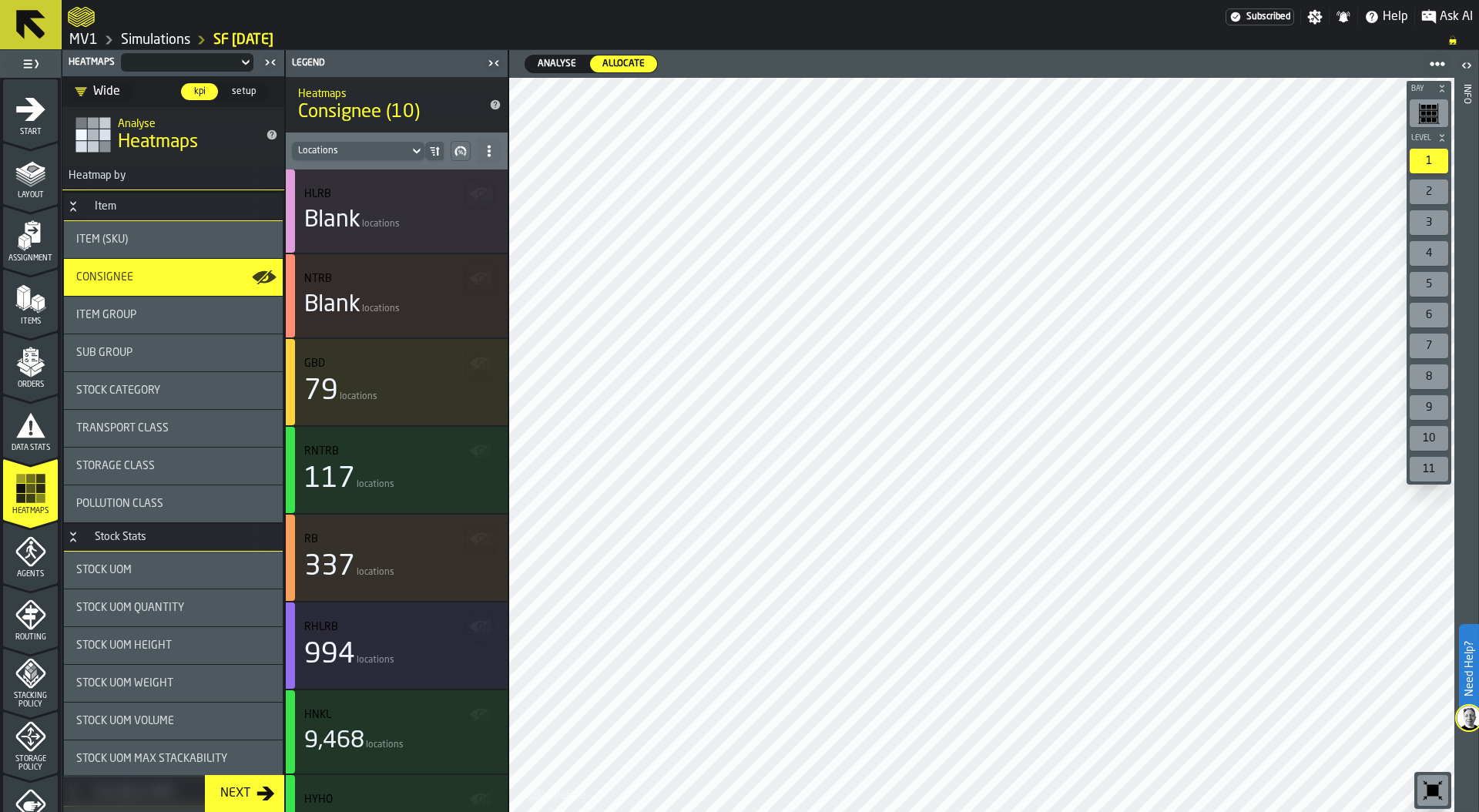
click at [564, 60] on span "Analyse" at bounding box center [556, 63] width 51 height 14
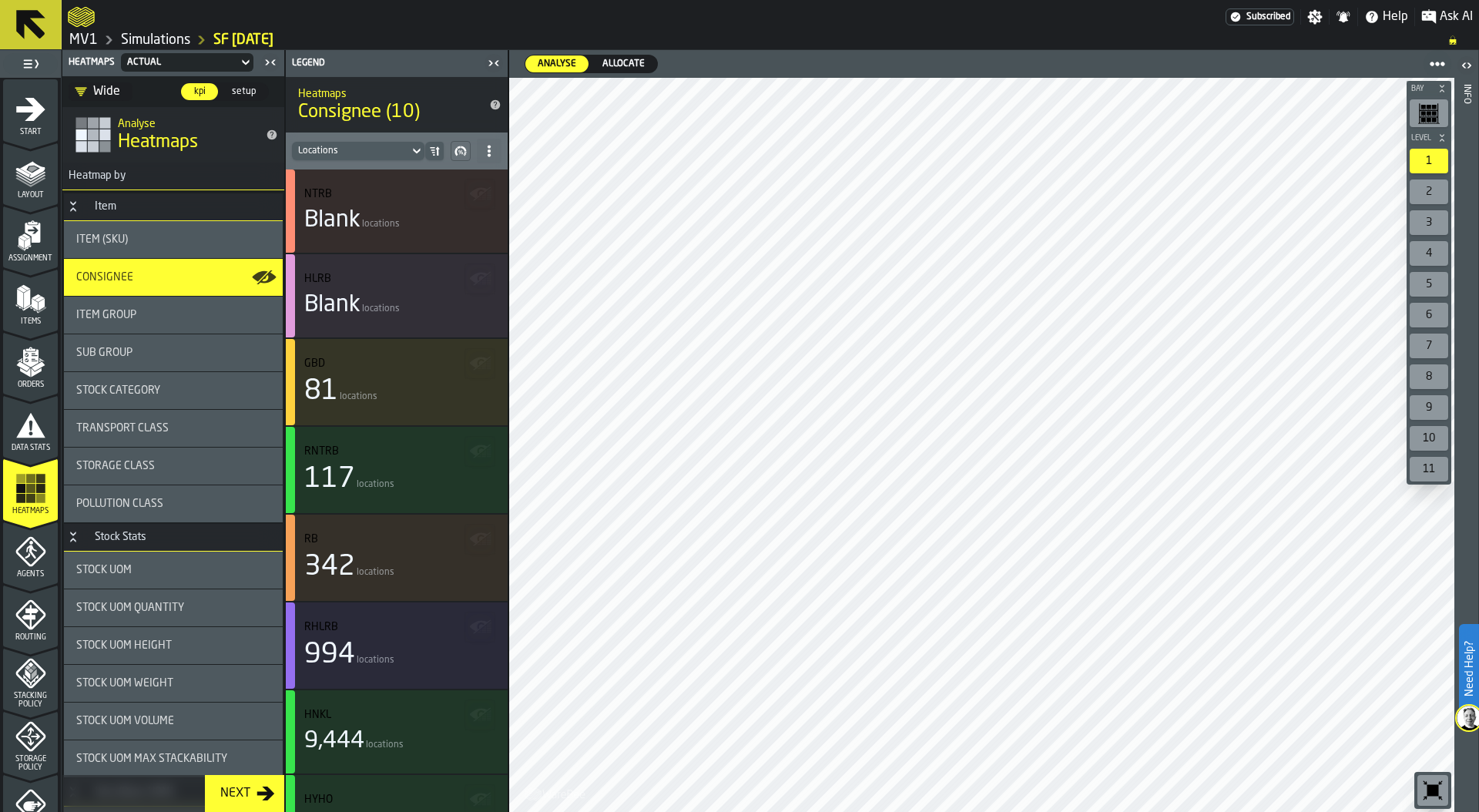
click at [619, 61] on span "Allocate" at bounding box center [624, 63] width 55 height 14
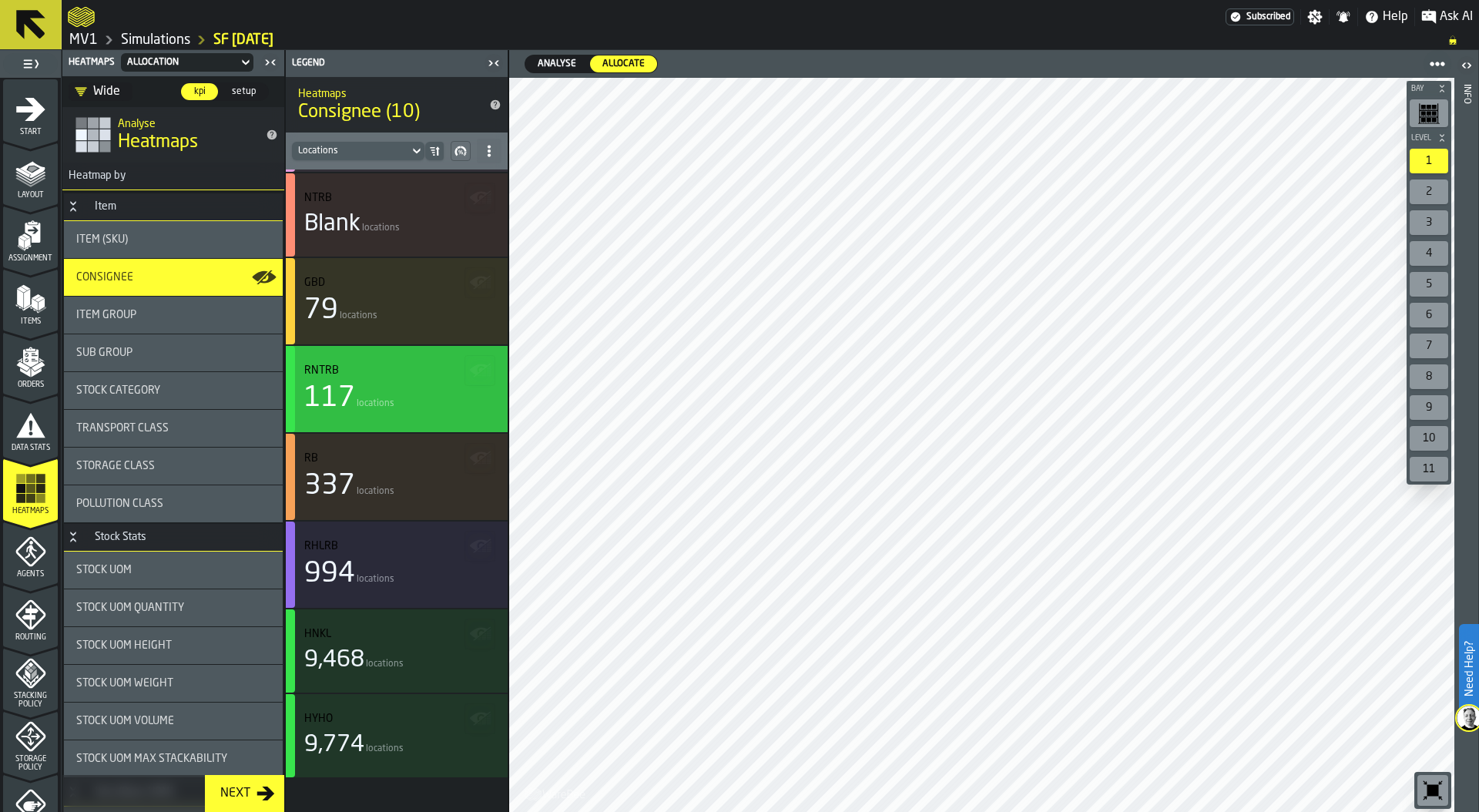
scroll to position [213, 0]
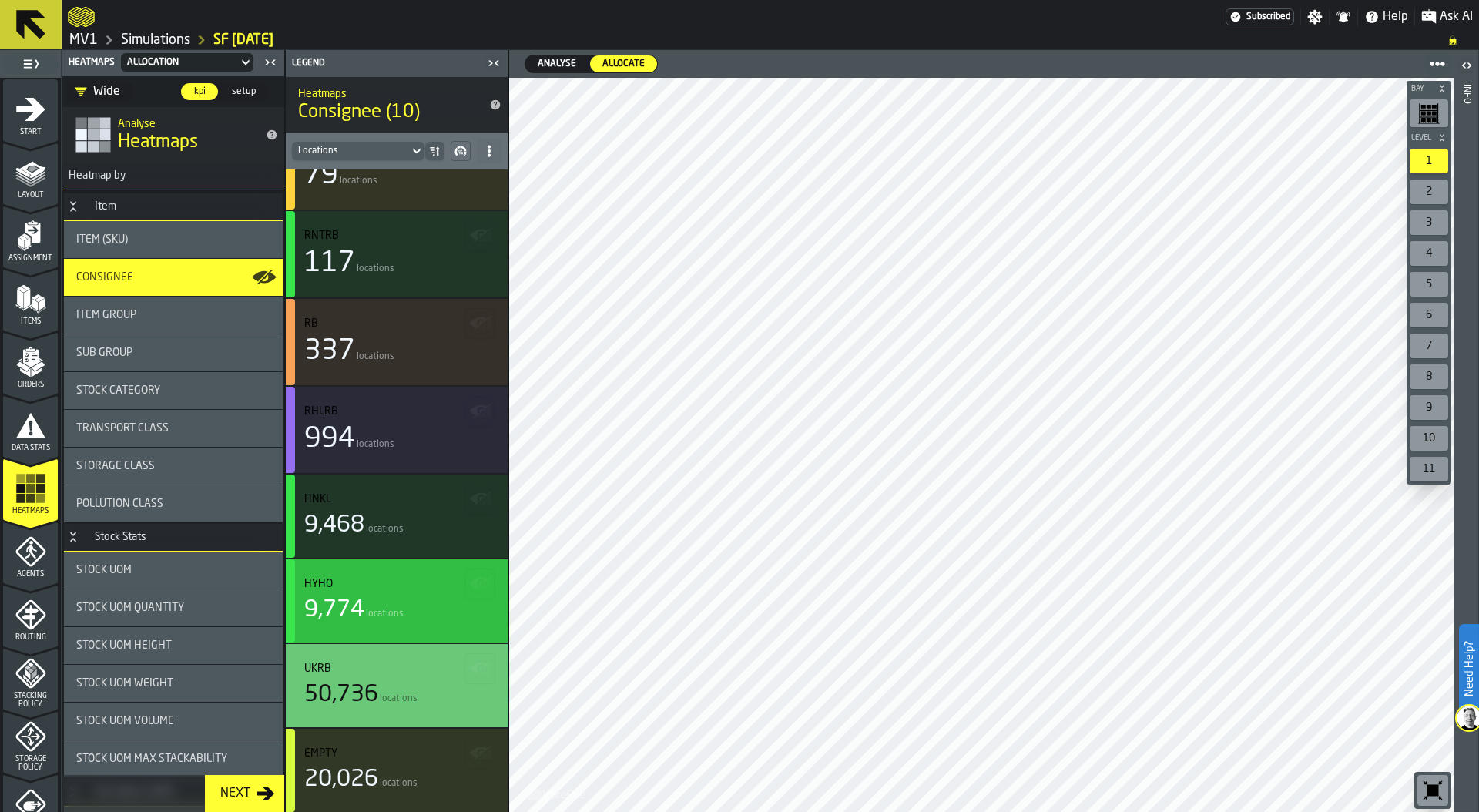
click at [378, 596] on div "9,774 locations" at bounding box center [396, 610] width 185 height 27
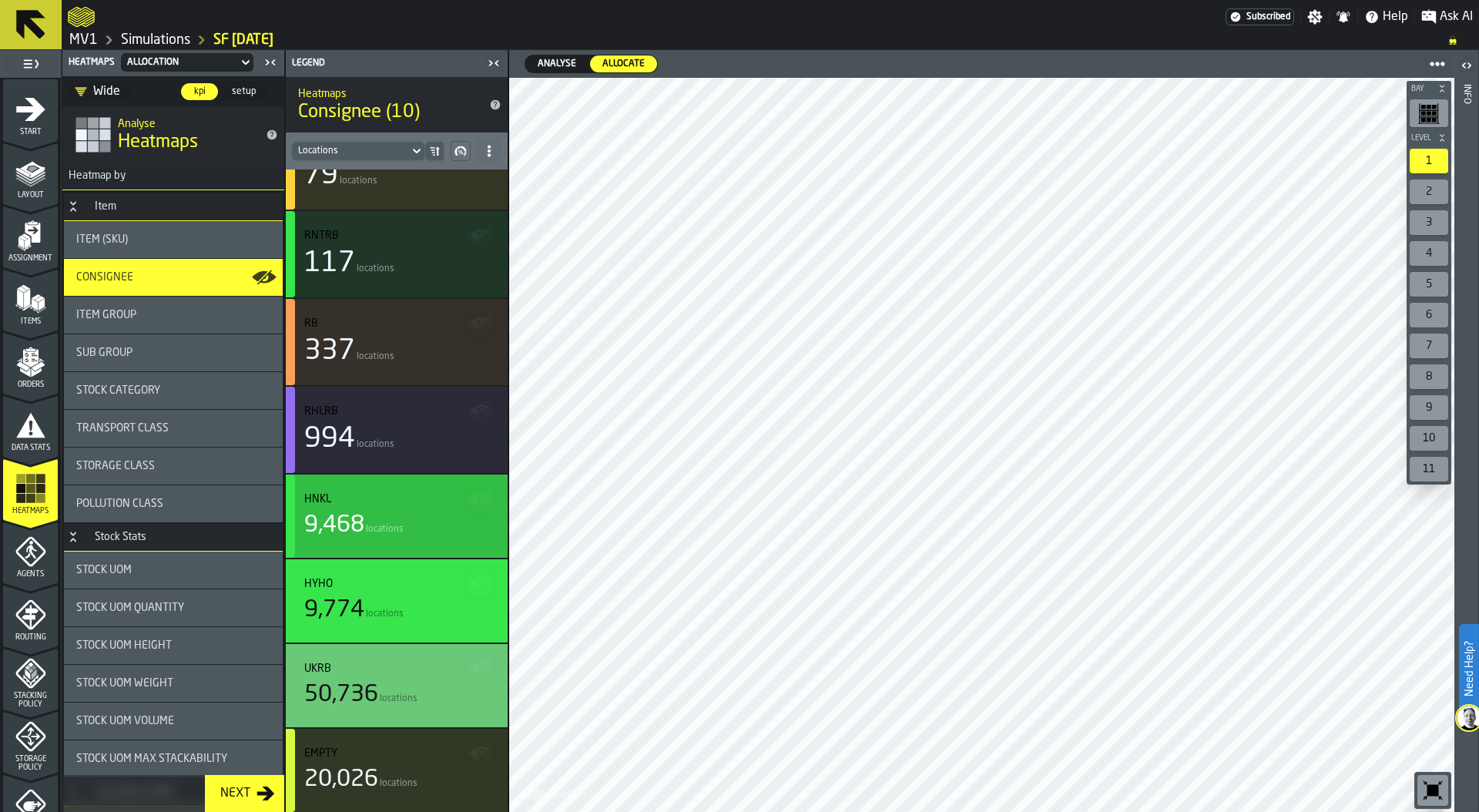
click at [390, 502] on div "HNKL" at bounding box center [396, 499] width 185 height 13
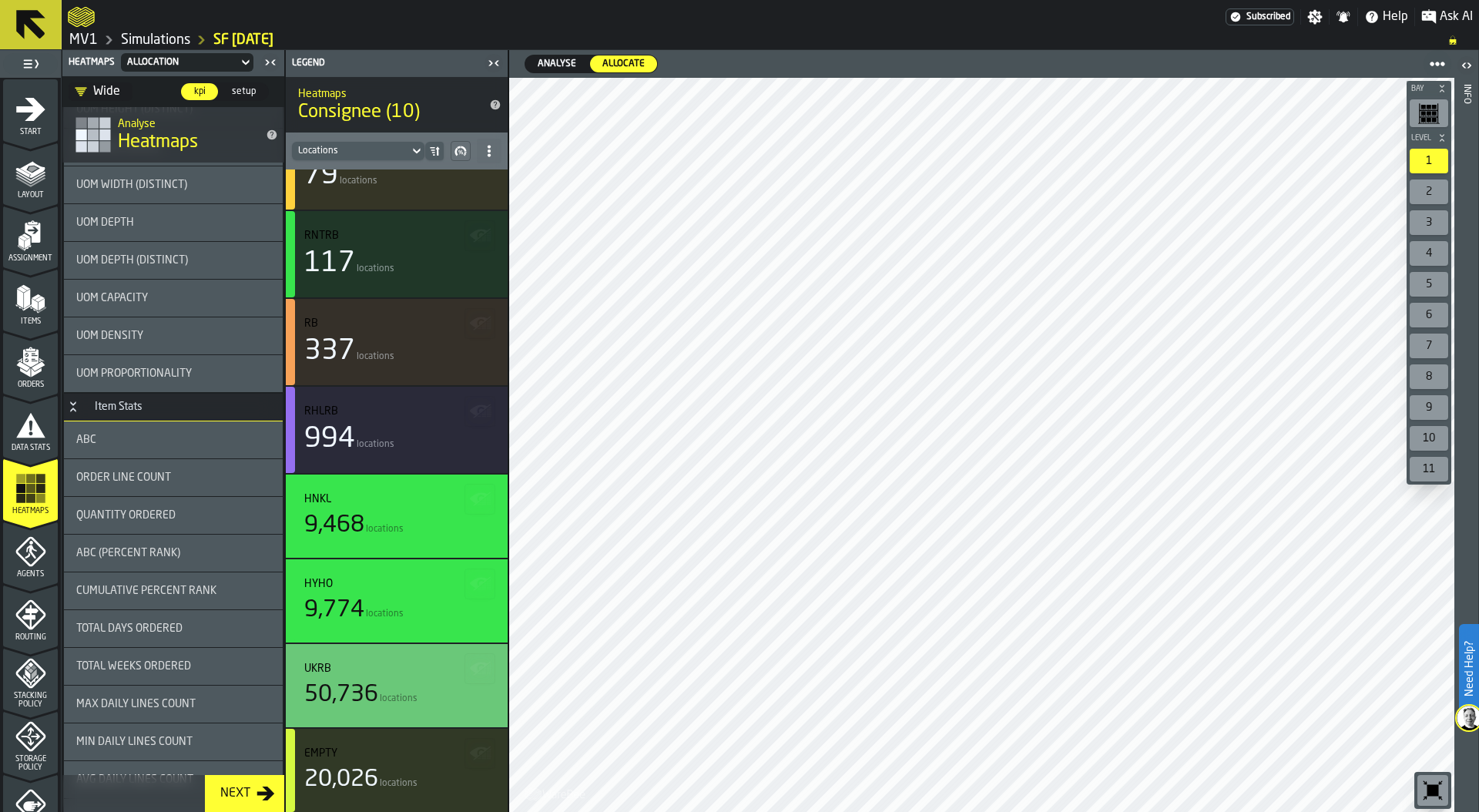
scroll to position [999, 0]
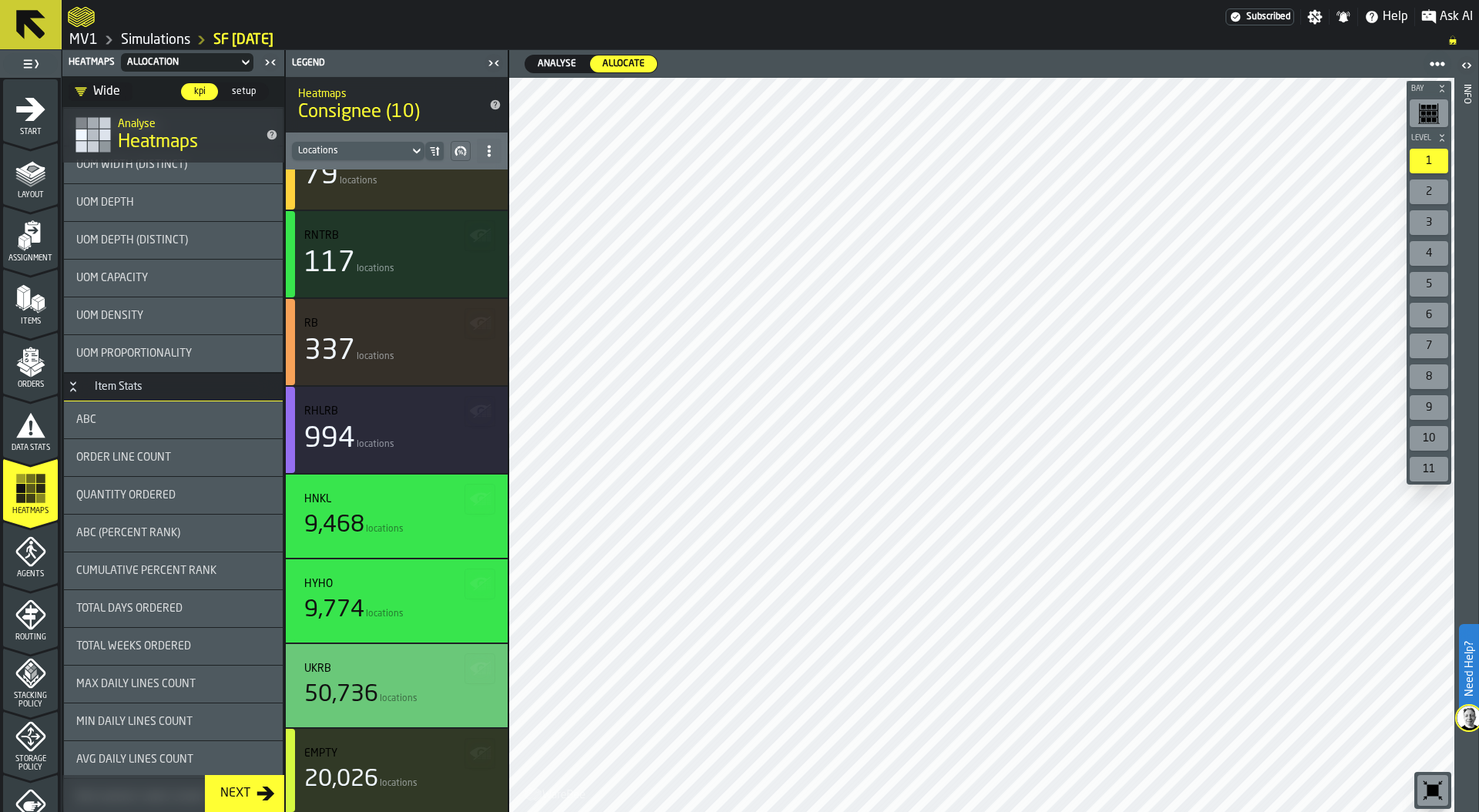
click at [140, 423] on div "ABC" at bounding box center [173, 420] width 194 height 13
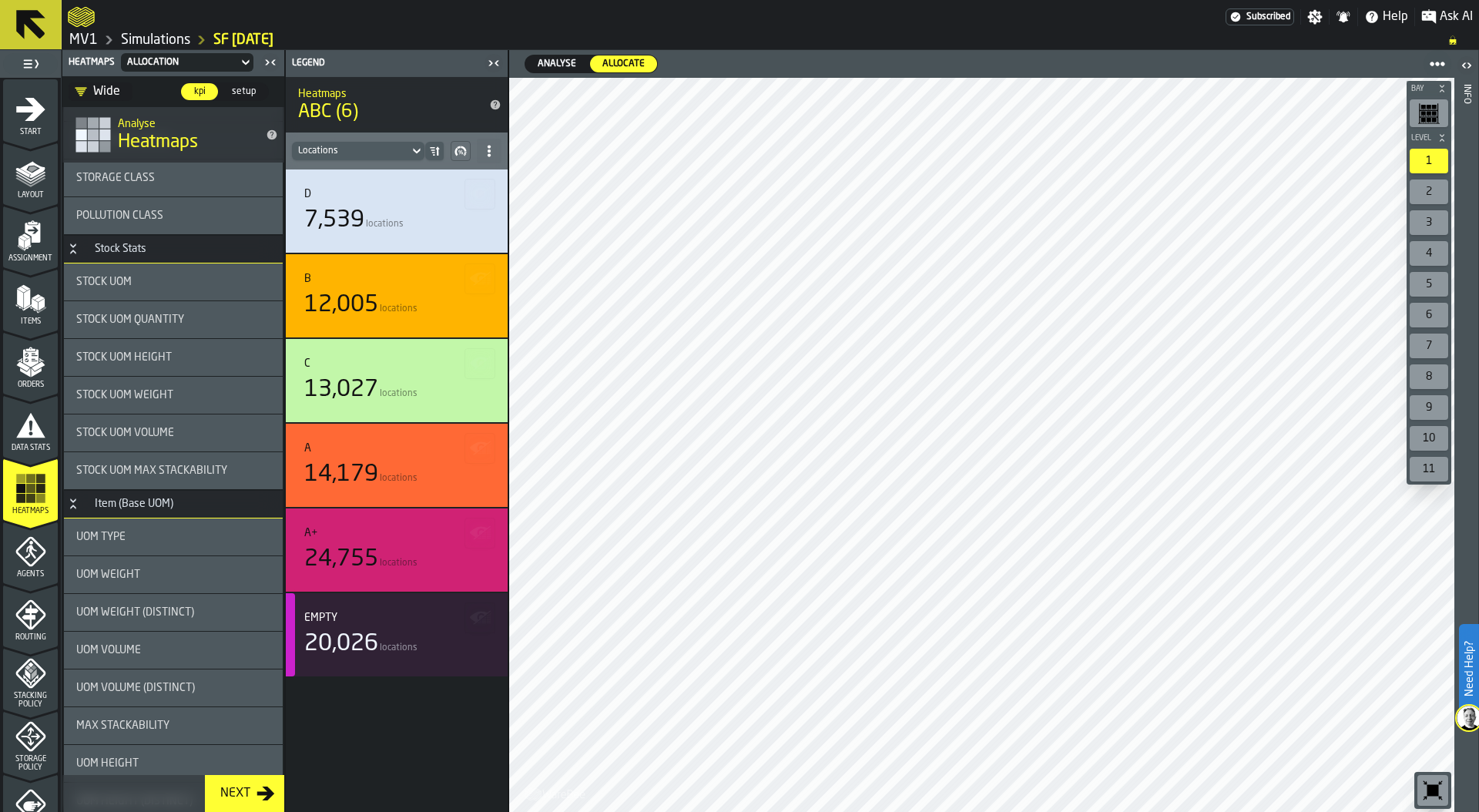
scroll to position [0, 0]
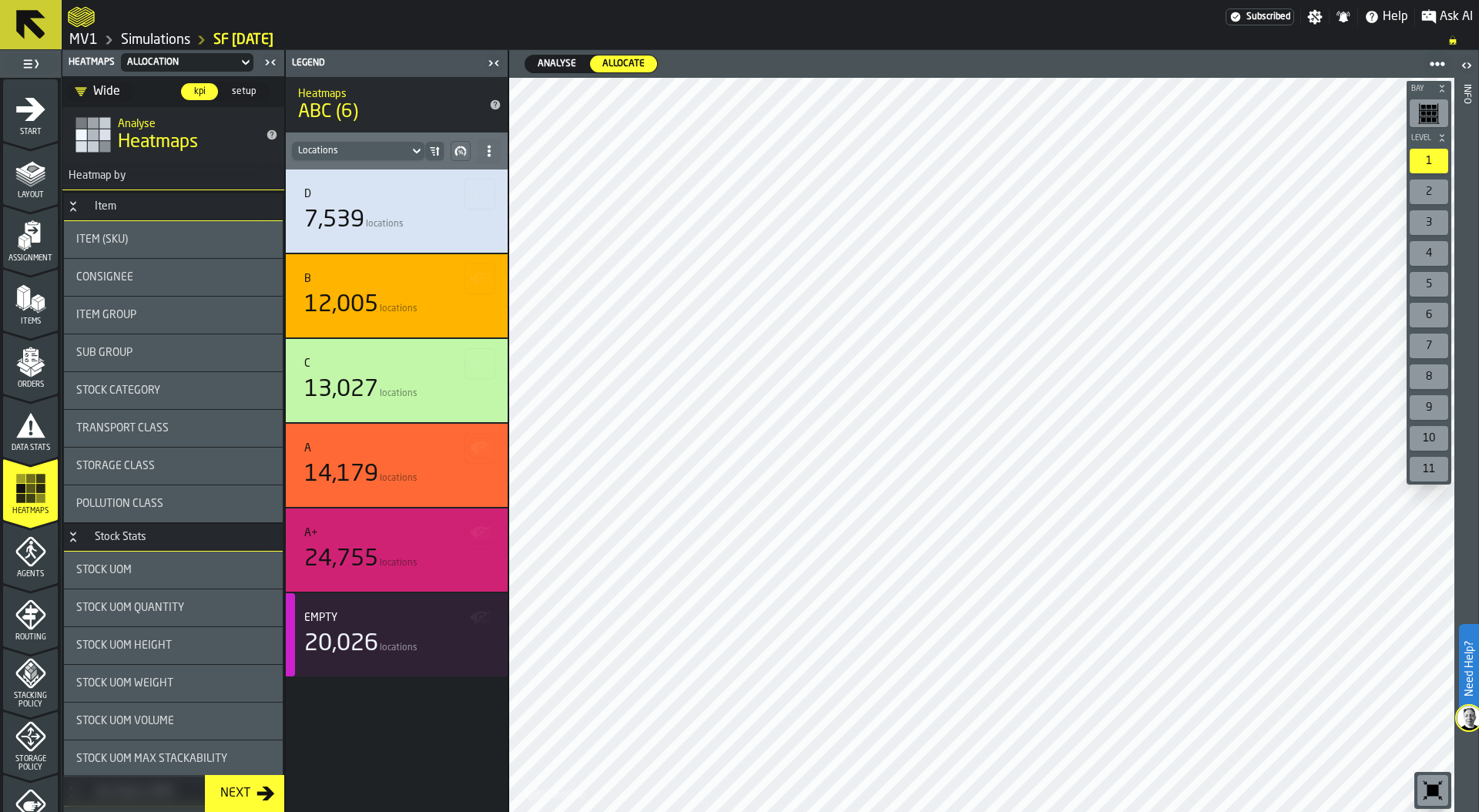
click at [186, 316] on div "Item Group" at bounding box center [173, 314] width 194 height 13
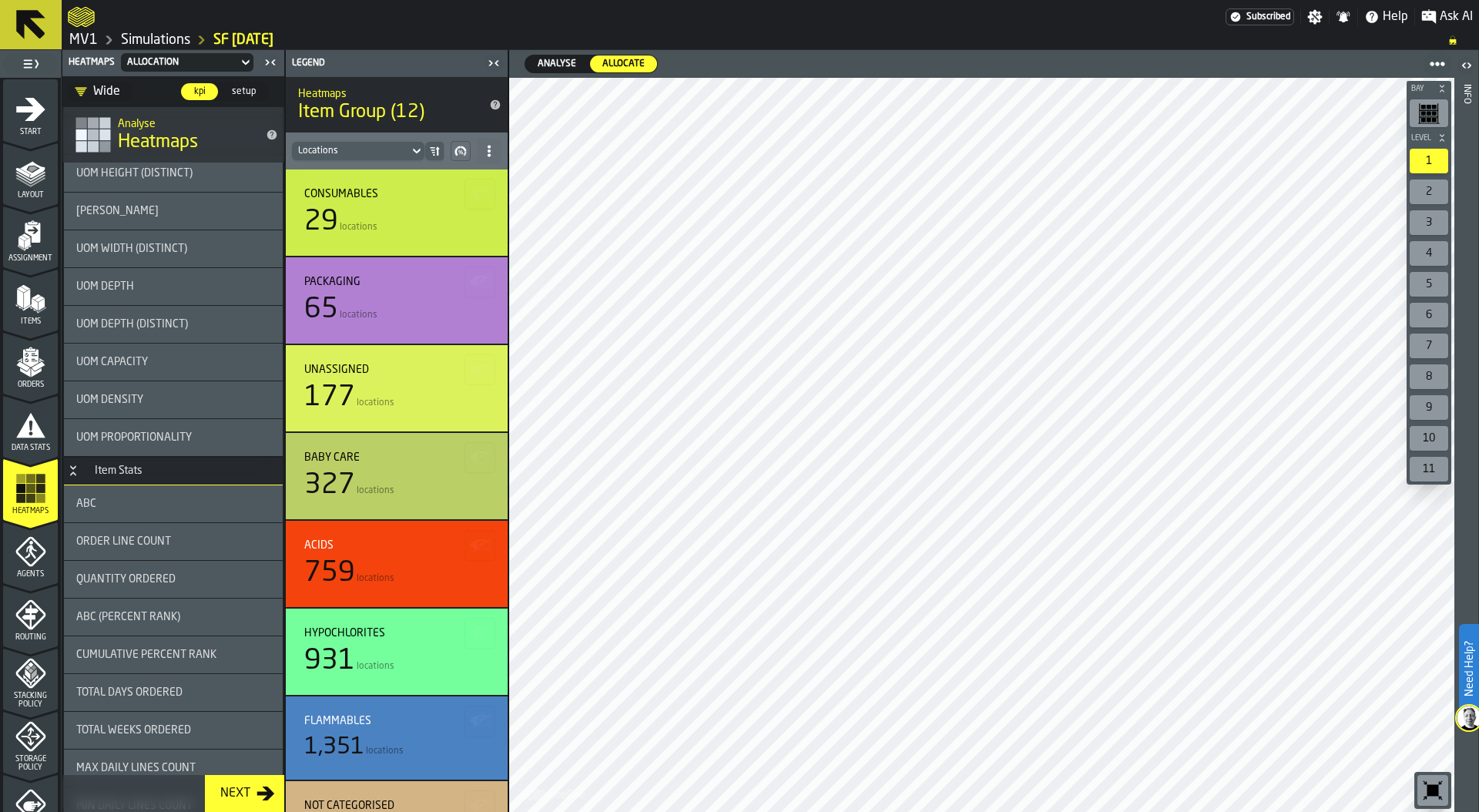
scroll to position [924, 0]
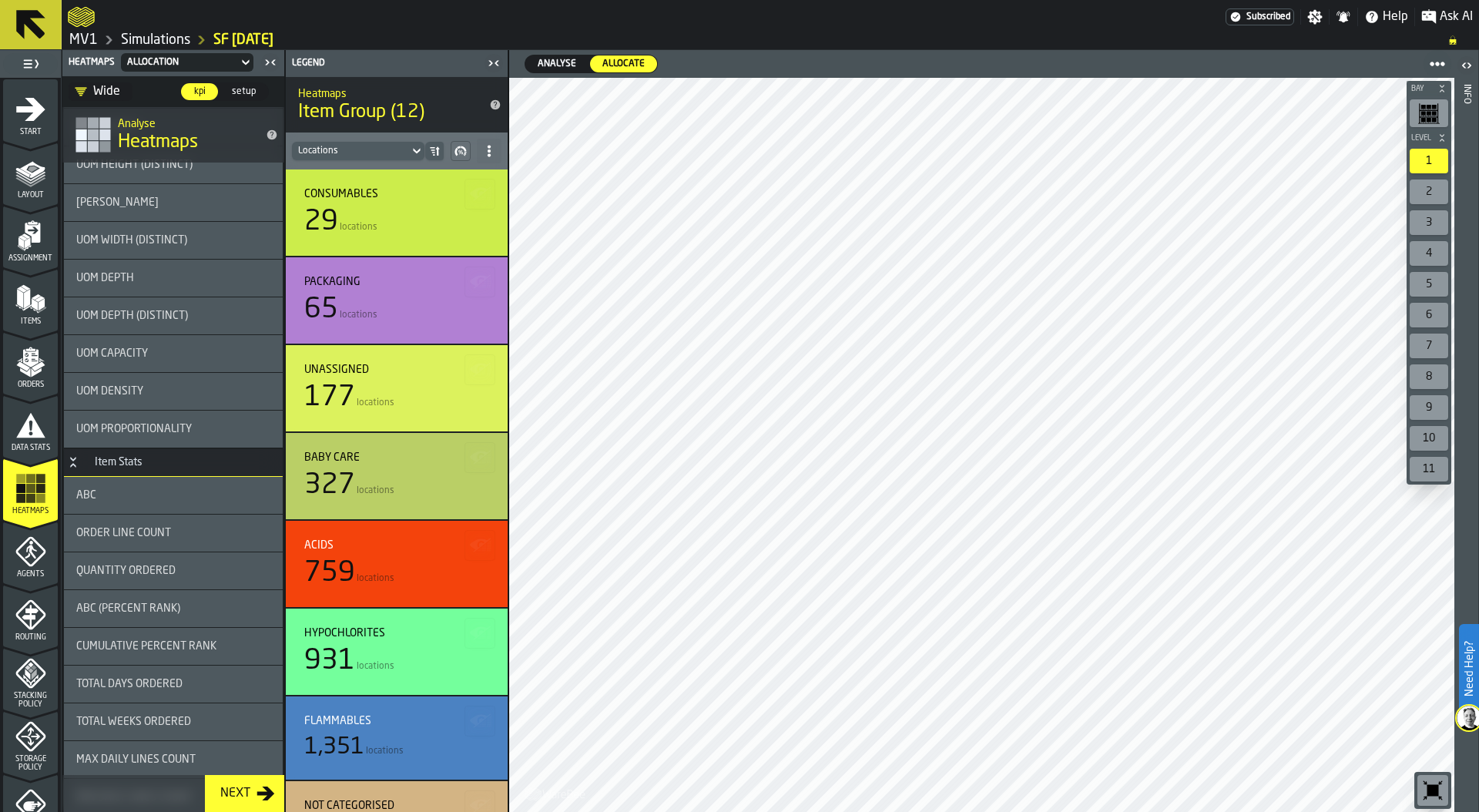
click at [183, 501] on div "ABC" at bounding box center [173, 495] width 194 height 13
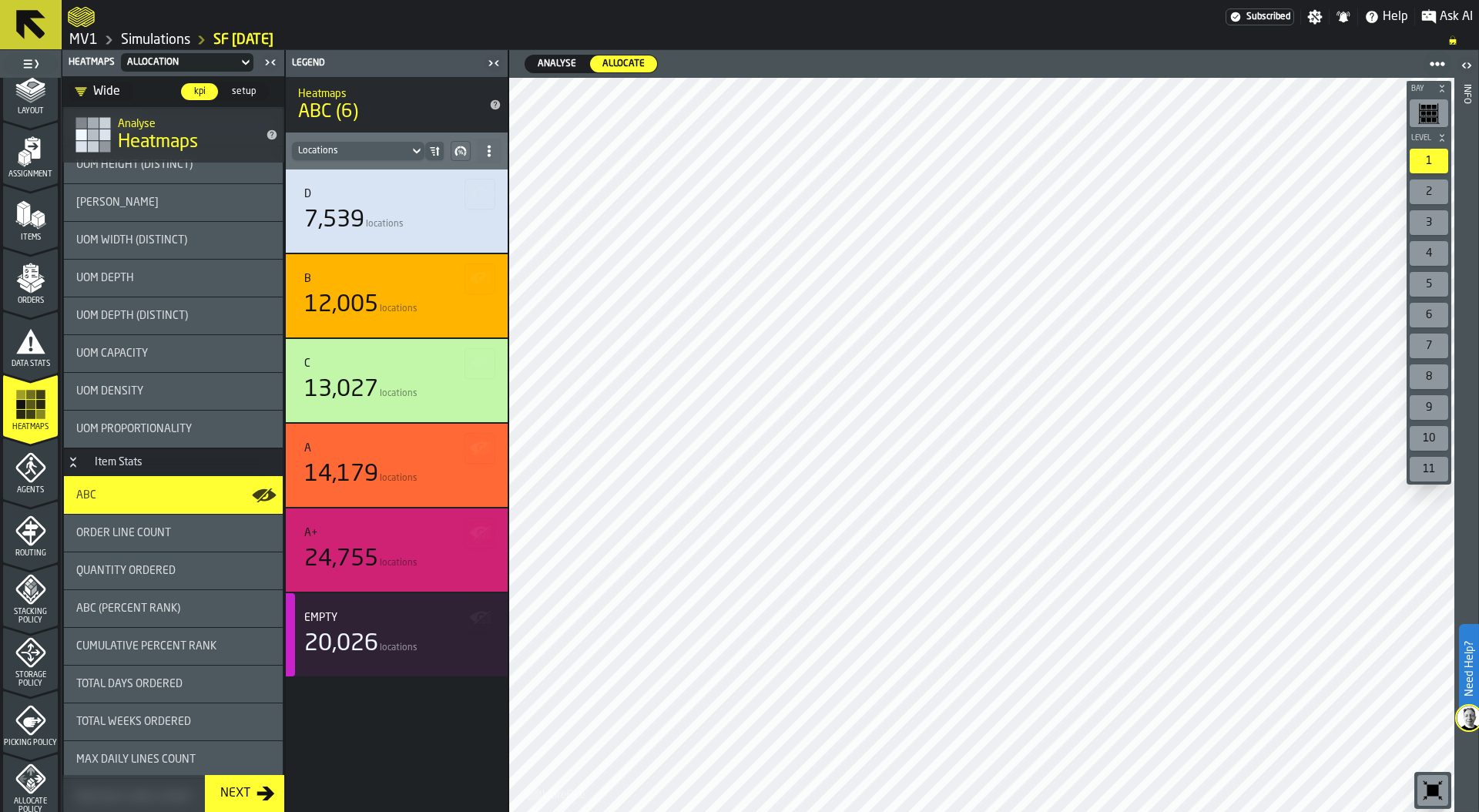
scroll to position [89, 0]
click at [21, 481] on span "Agents" at bounding box center [30, 485] width 55 height 9
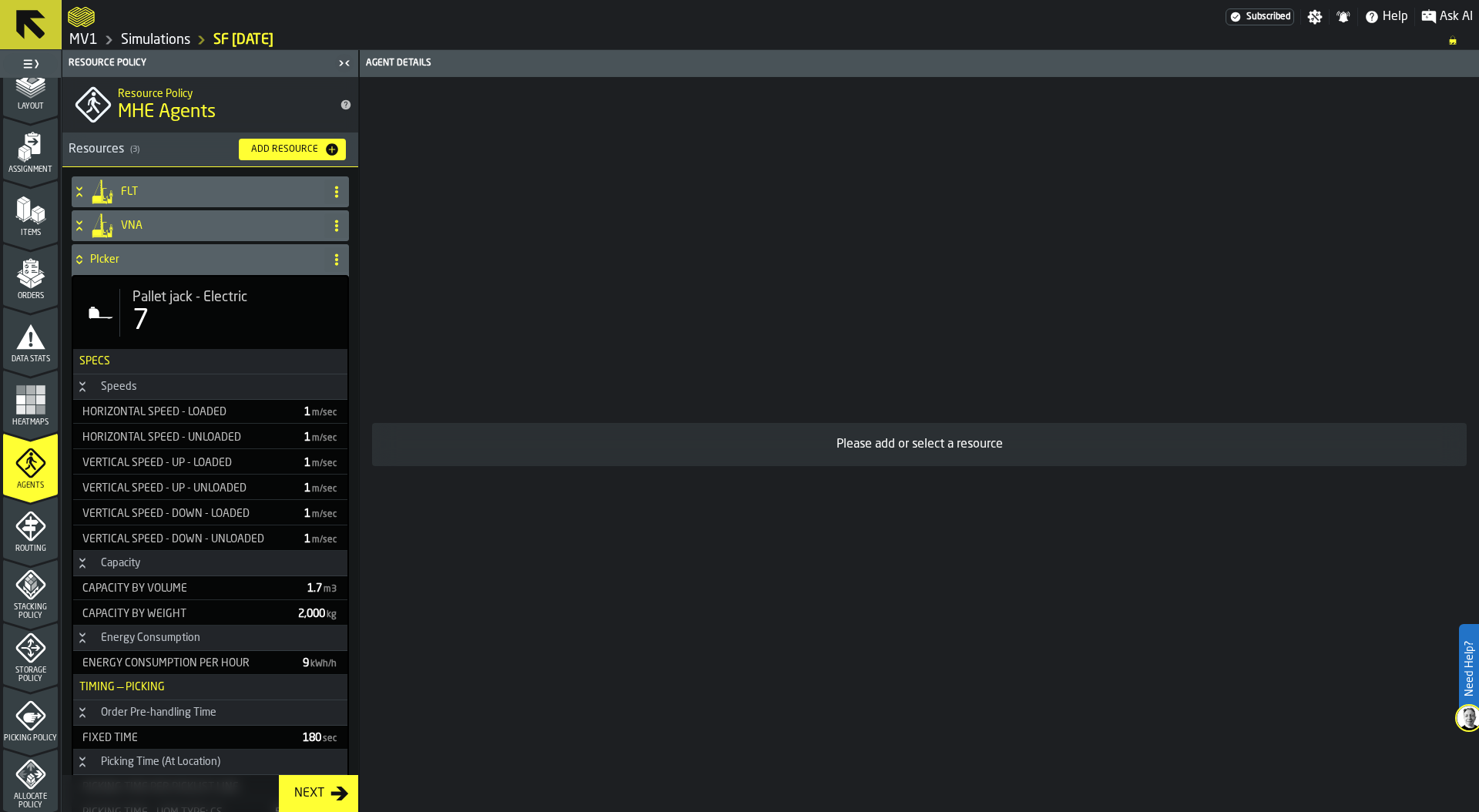
click at [163, 337] on div "Pallet jack - Electric 7" at bounding box center [210, 312] width 274 height 72
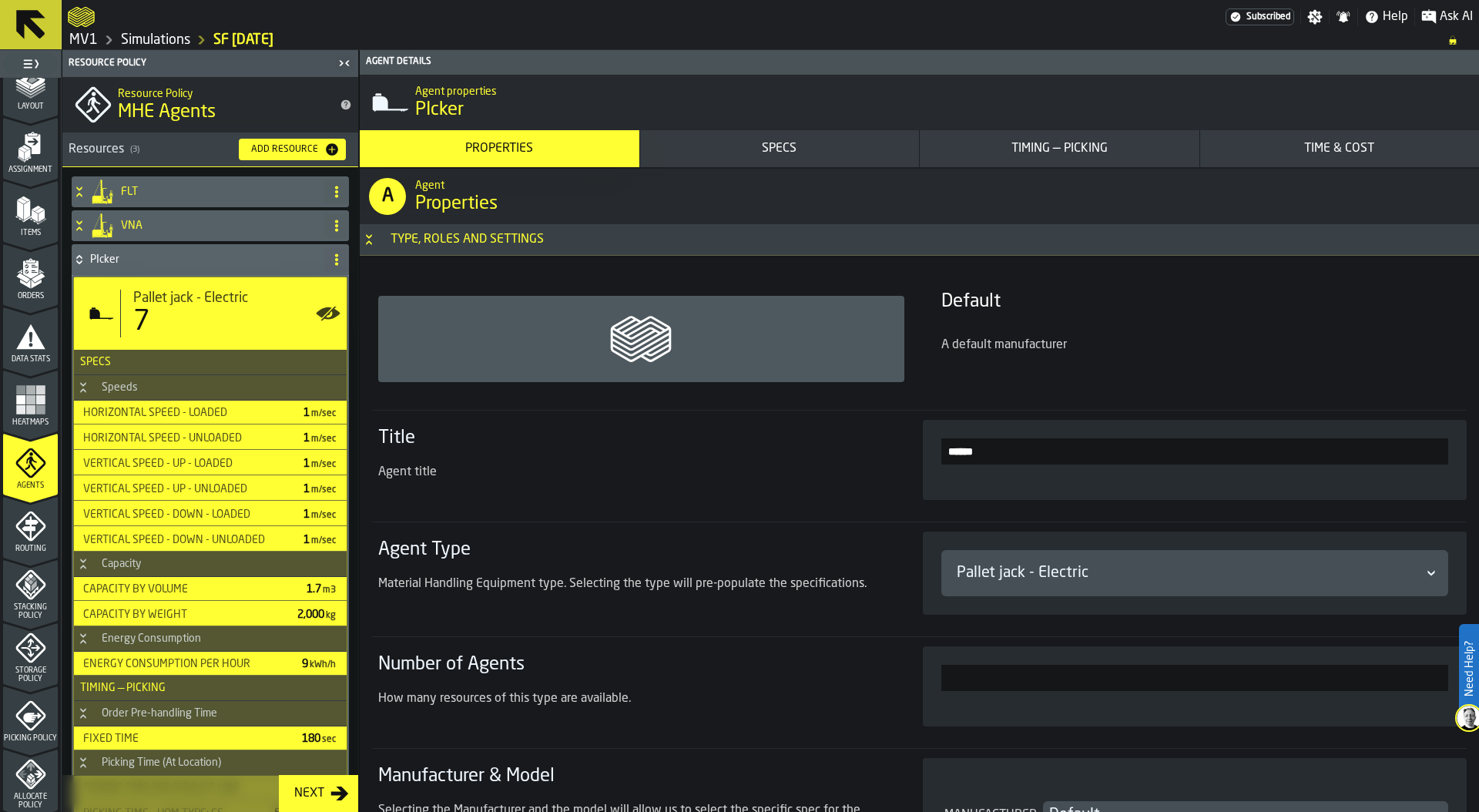
click at [1033, 141] on div "Timing — Picking" at bounding box center [1059, 148] width 267 height 19
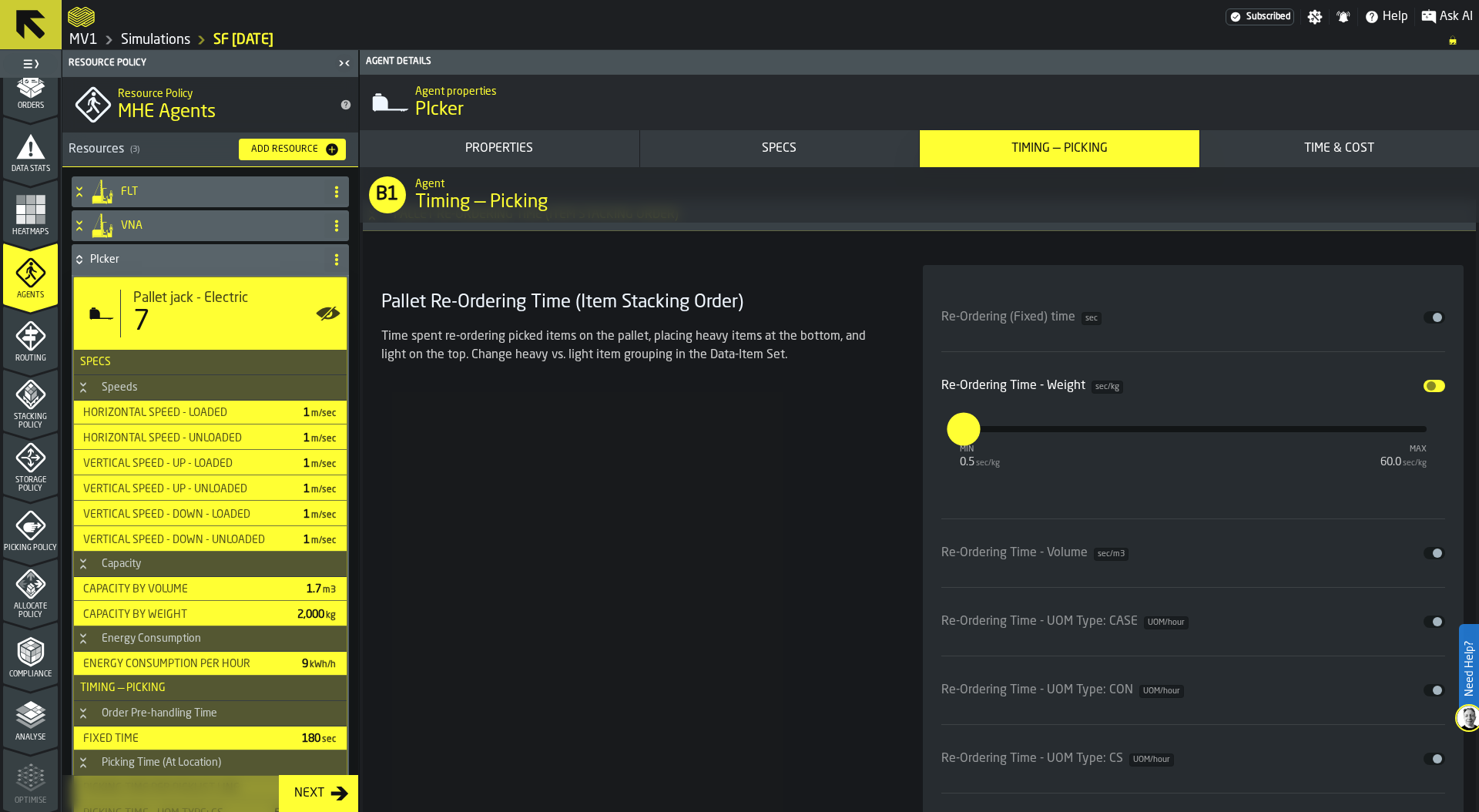
scroll to position [403, 0]
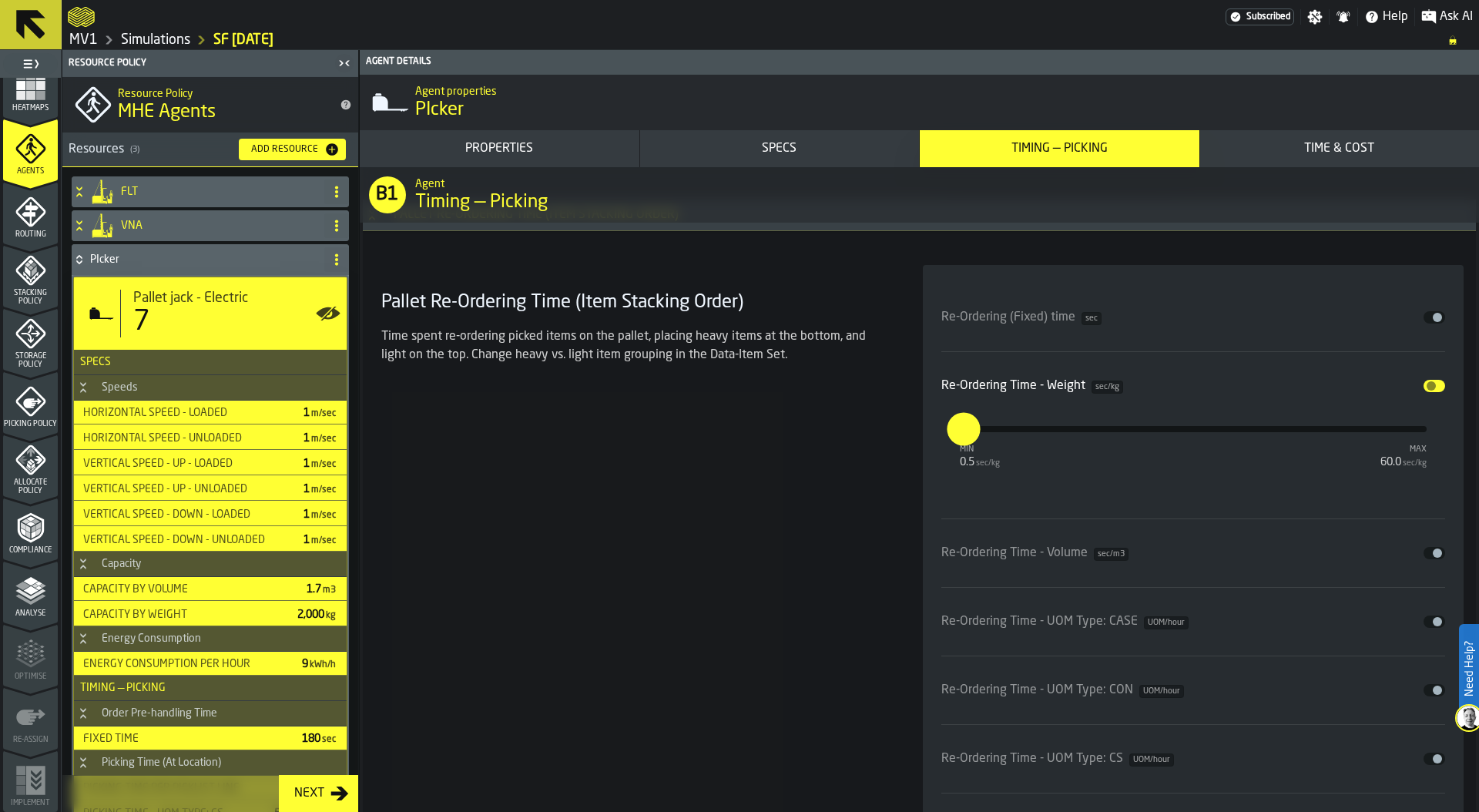
click at [16, 580] on icon "menu Analyse" at bounding box center [31, 590] width 31 height 31
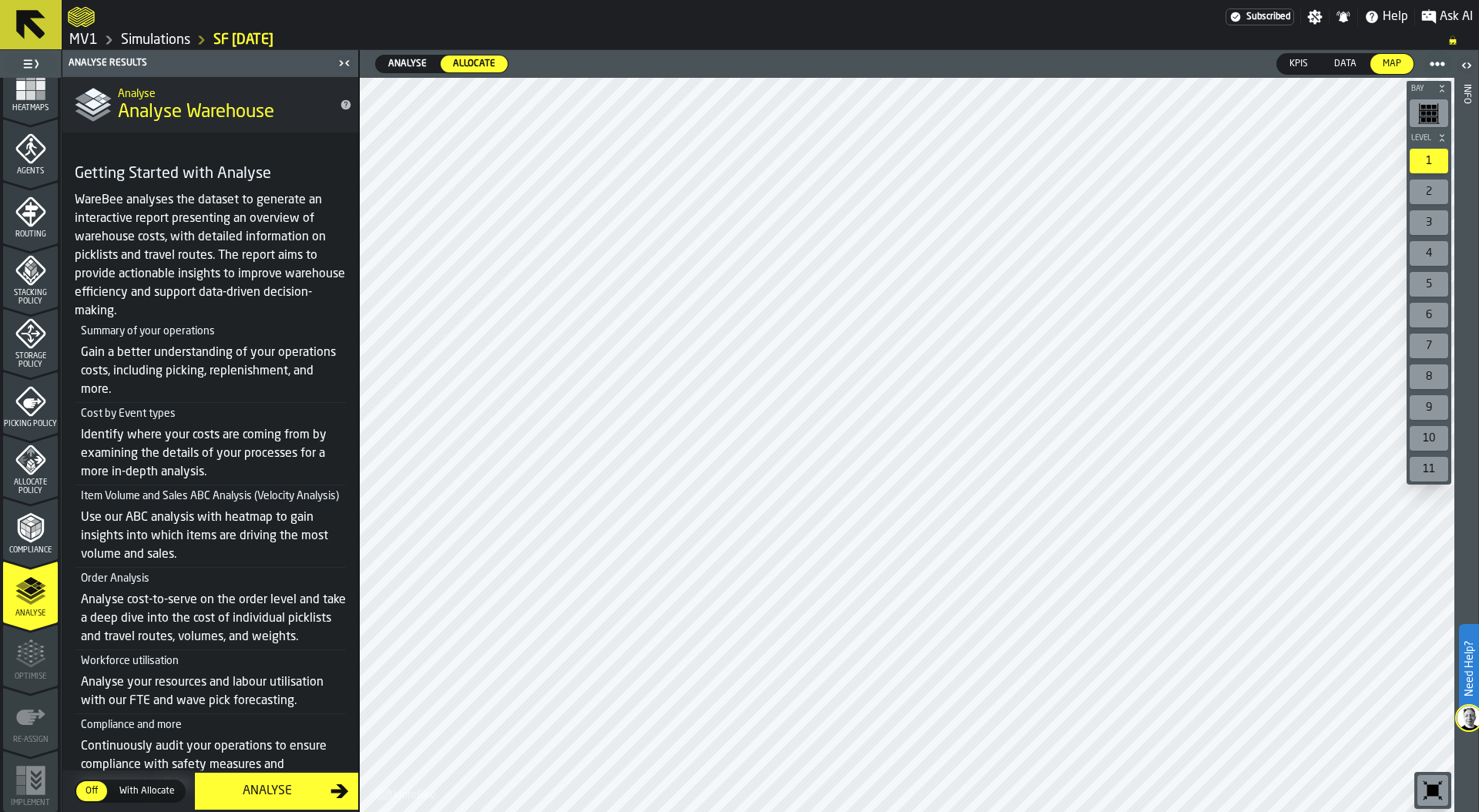
click at [159, 789] on span "With Allocate" at bounding box center [146, 791] width 67 height 14
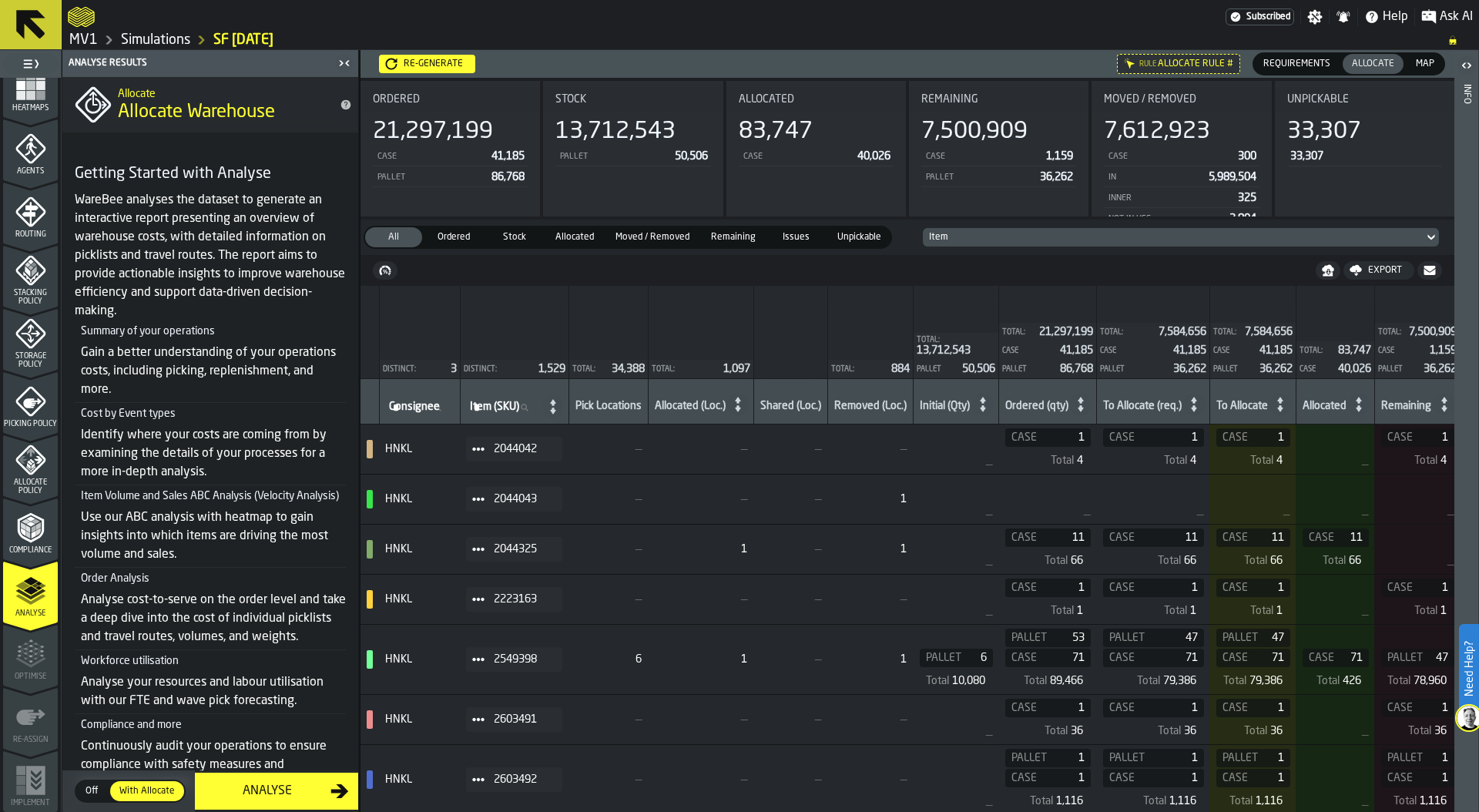
click at [287, 786] on div "Analyse" at bounding box center [267, 791] width 126 height 19
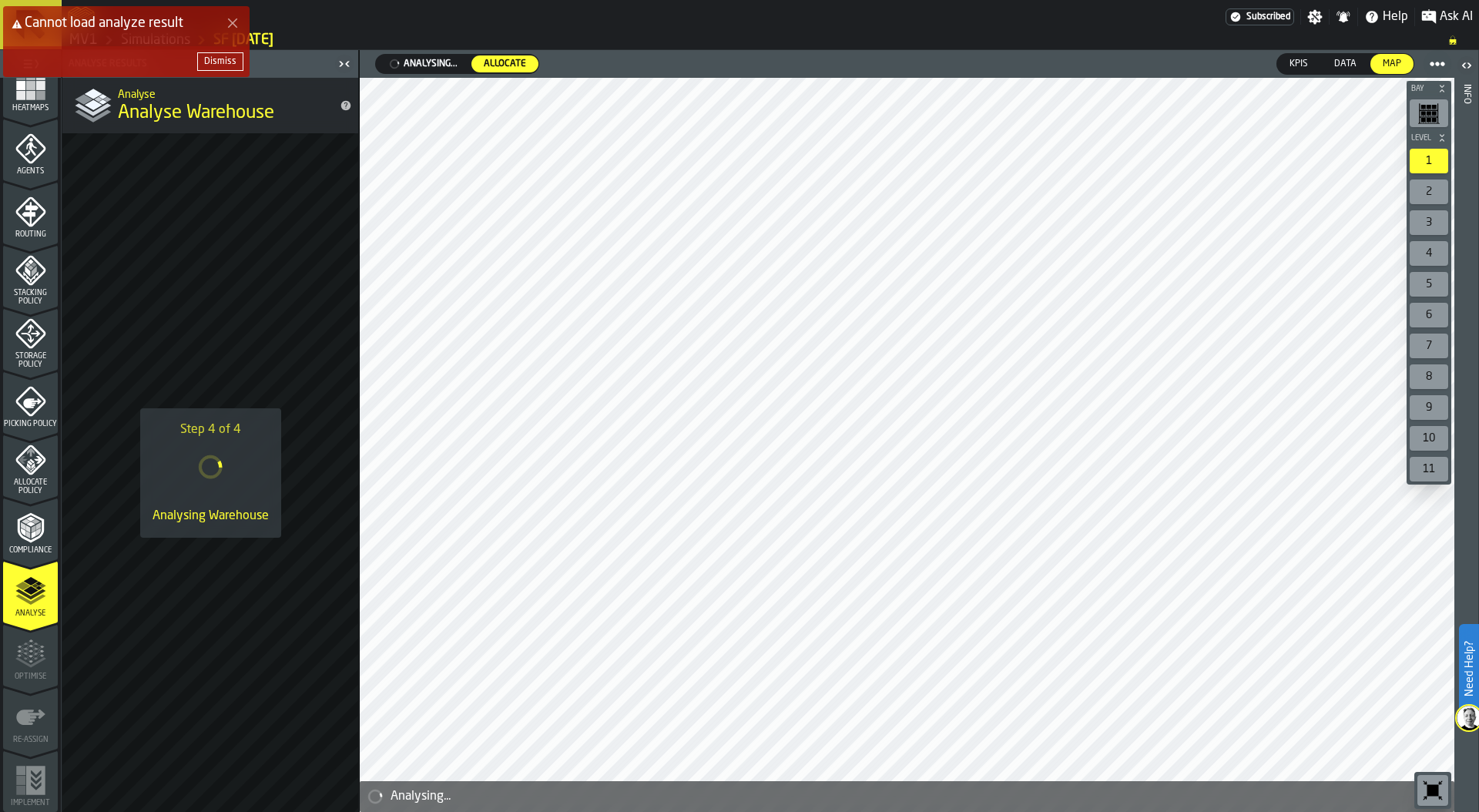
click at [222, 61] on div "Dismiss" at bounding box center [220, 61] width 32 height 11
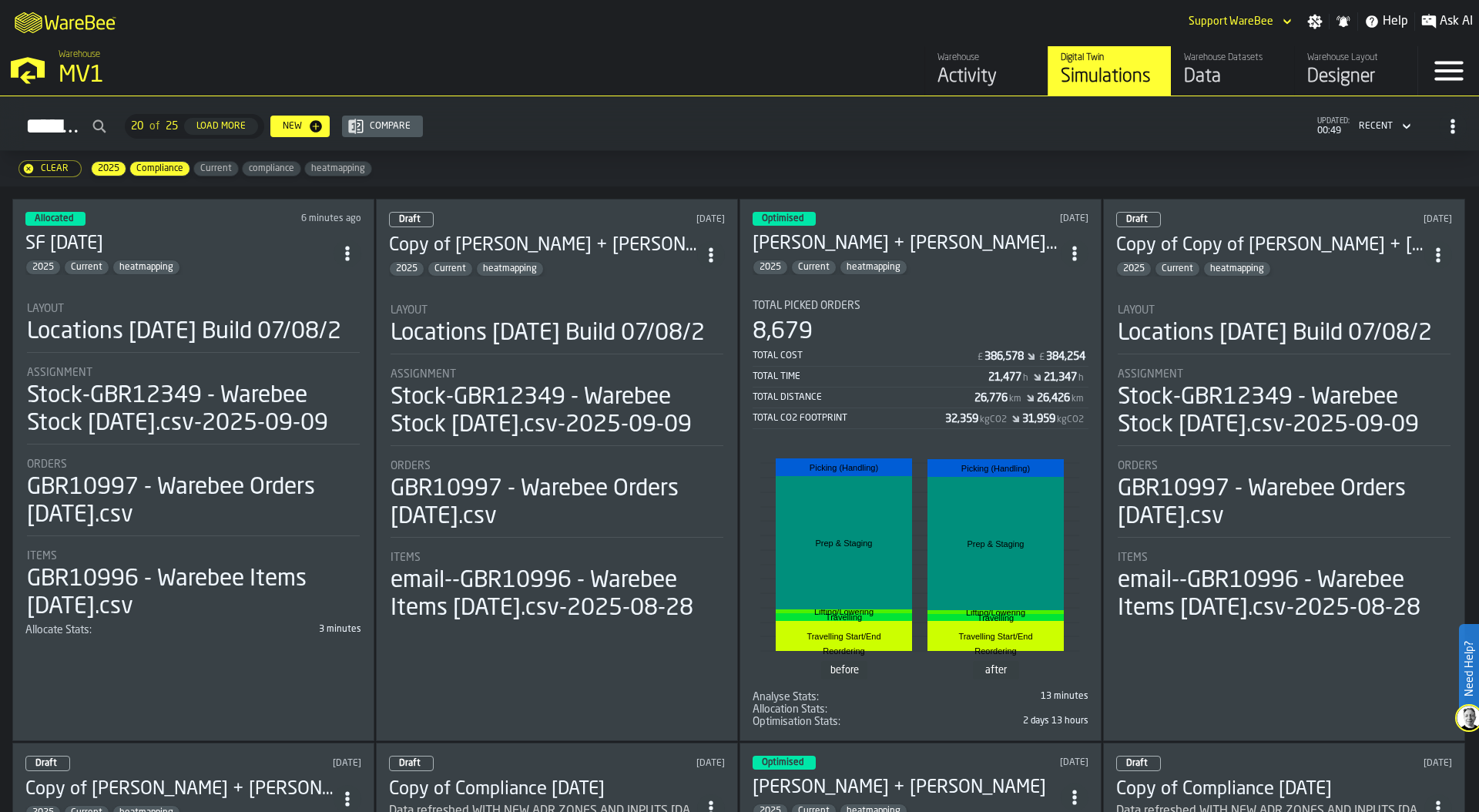
click at [43, 76] on polygon "button-toggle-Open —> Warehouse Menu" at bounding box center [27, 66] width 34 height 20
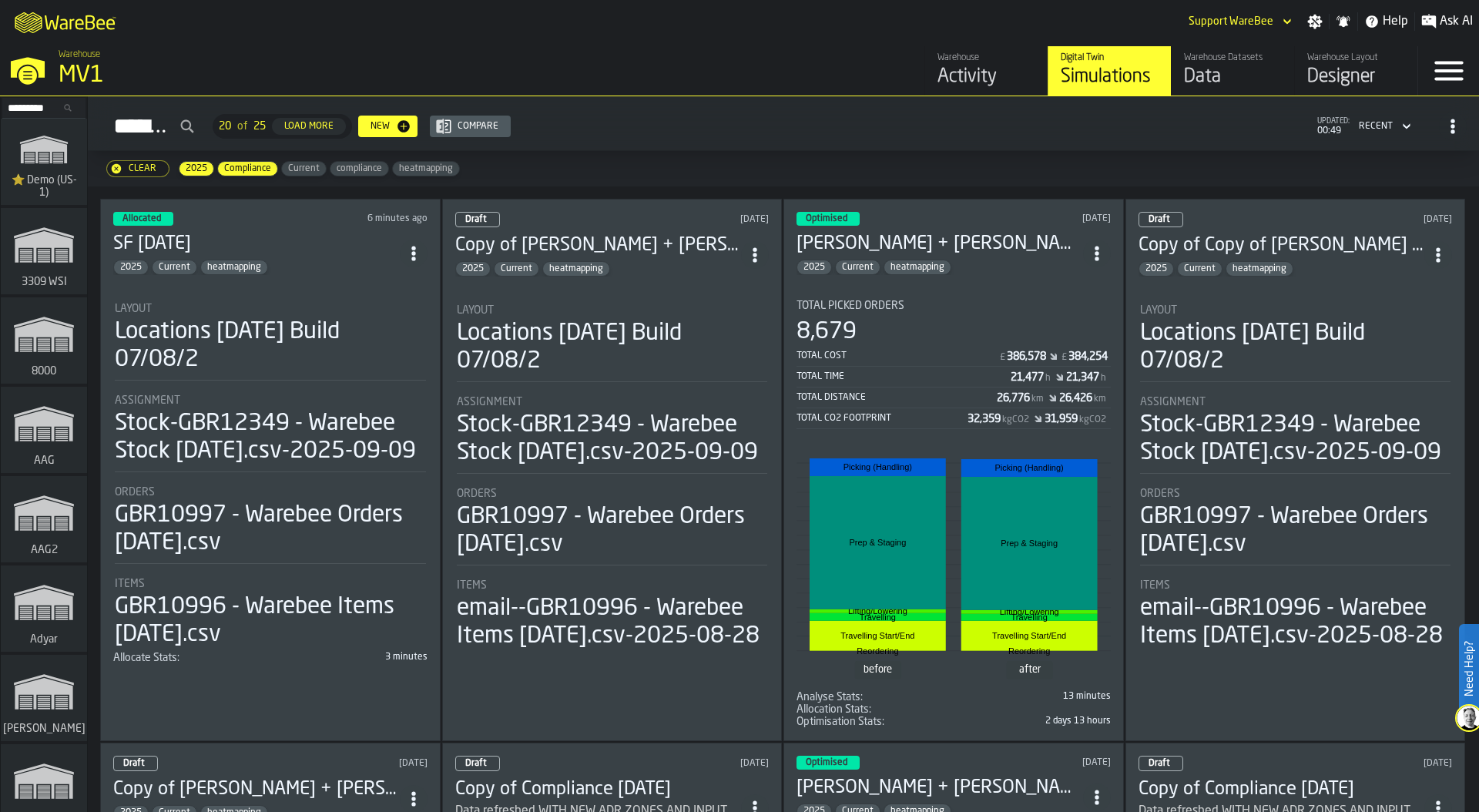
click at [35, 136] on icon "link-to-/wh/i/103622fe-4b04-4da1-b95f-2619b9c959cc/simulations" at bounding box center [44, 149] width 74 height 49
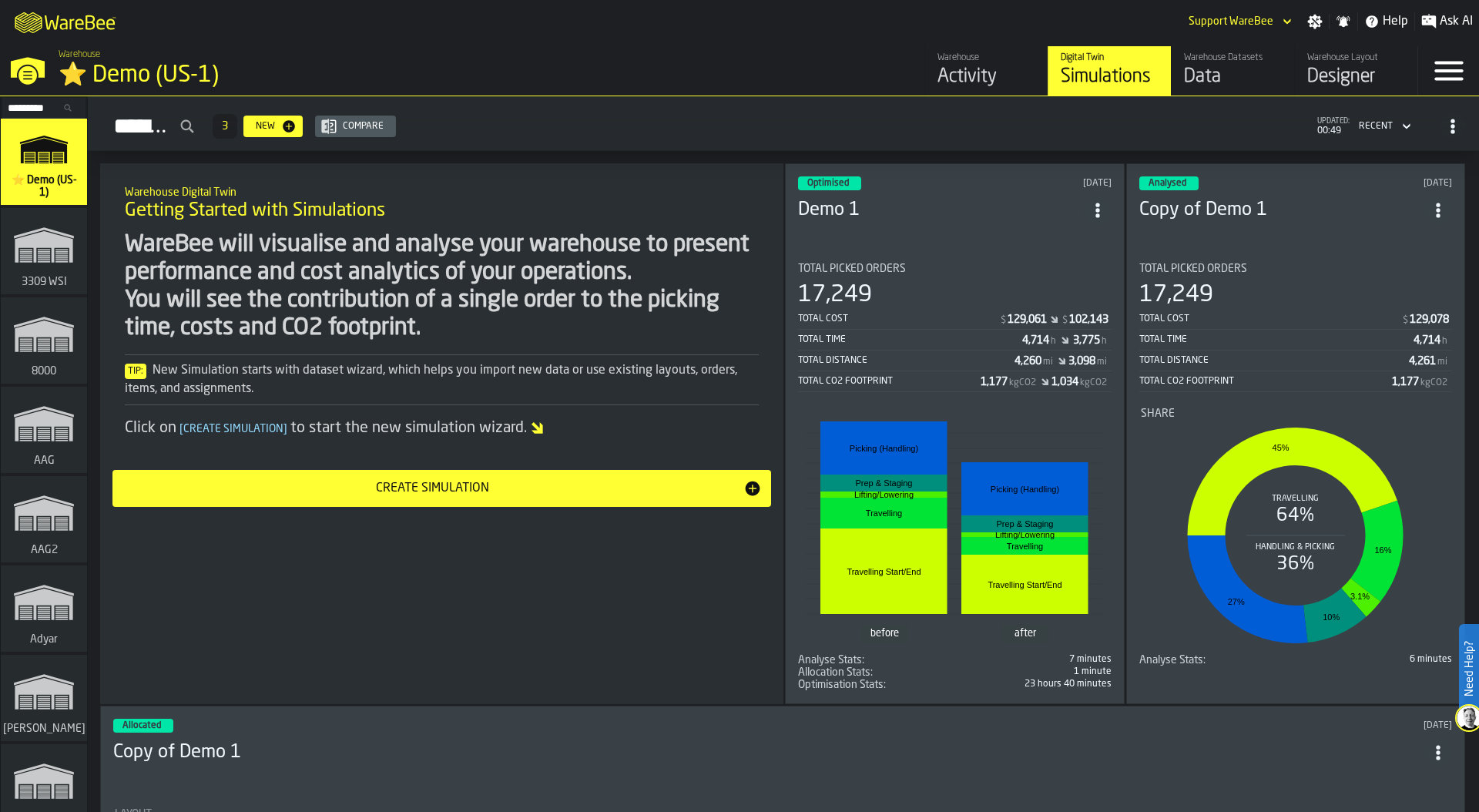
click at [1019, 408] on div "before after Travelling Start/End Travelling Start/End Travelling Travelling Li…" at bounding box center [955, 528] width 310 height 243
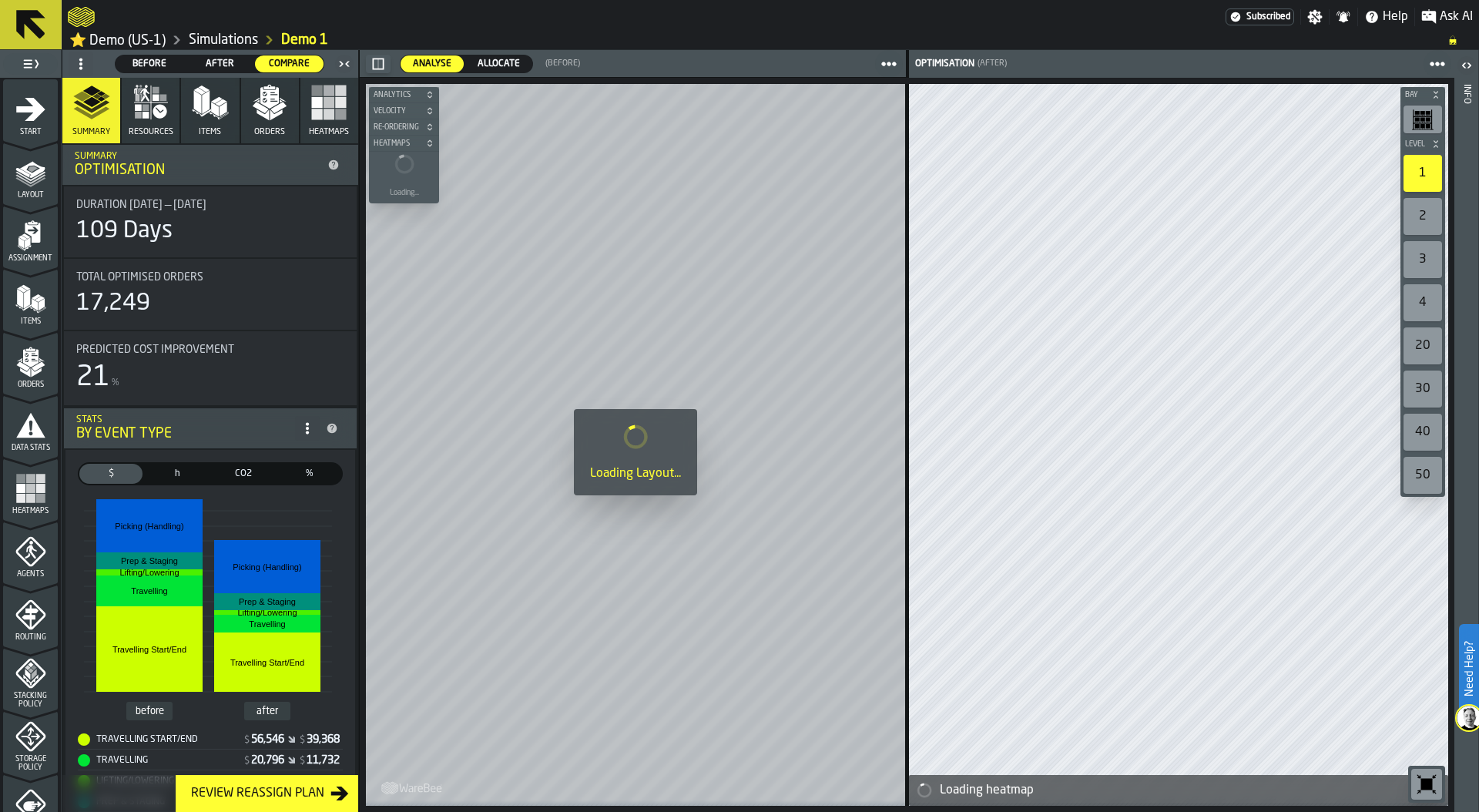
click at [157, 63] on span "Before" at bounding box center [150, 63] width 57 height 14
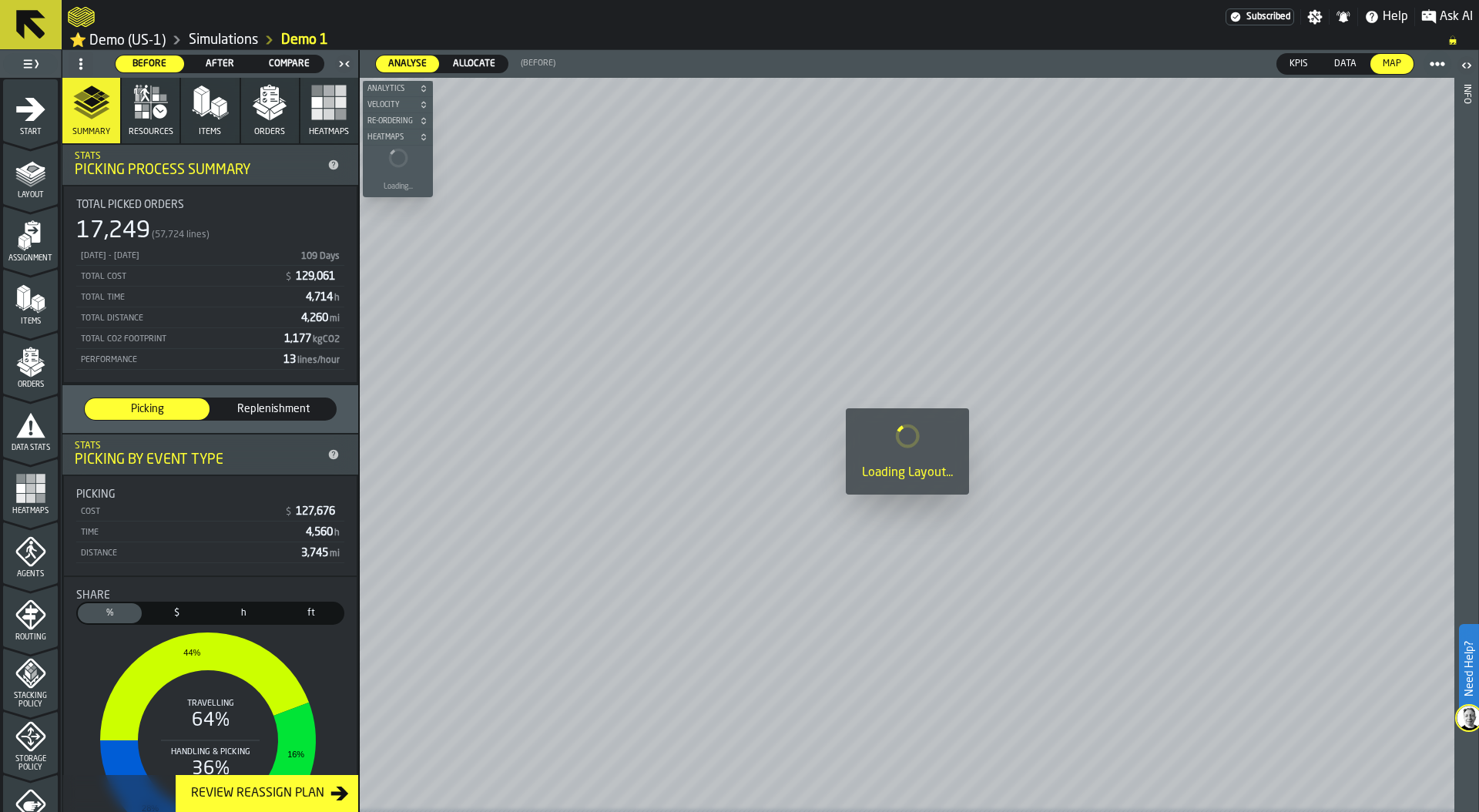
click at [258, 113] on polygon "button" at bounding box center [261, 107] width 17 height 12
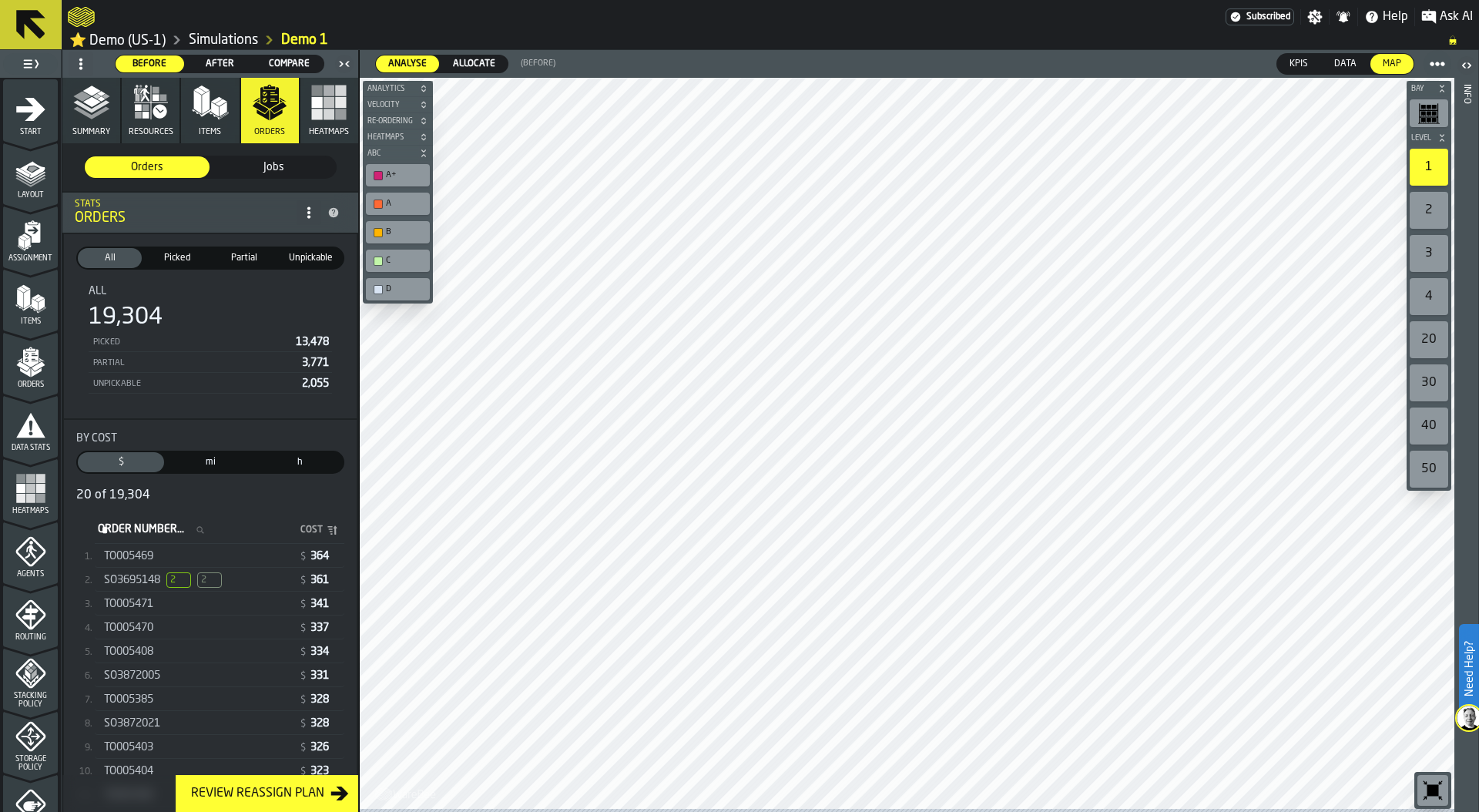
click at [151, 586] on span "SO3695148" at bounding box center [133, 580] width 57 height 13
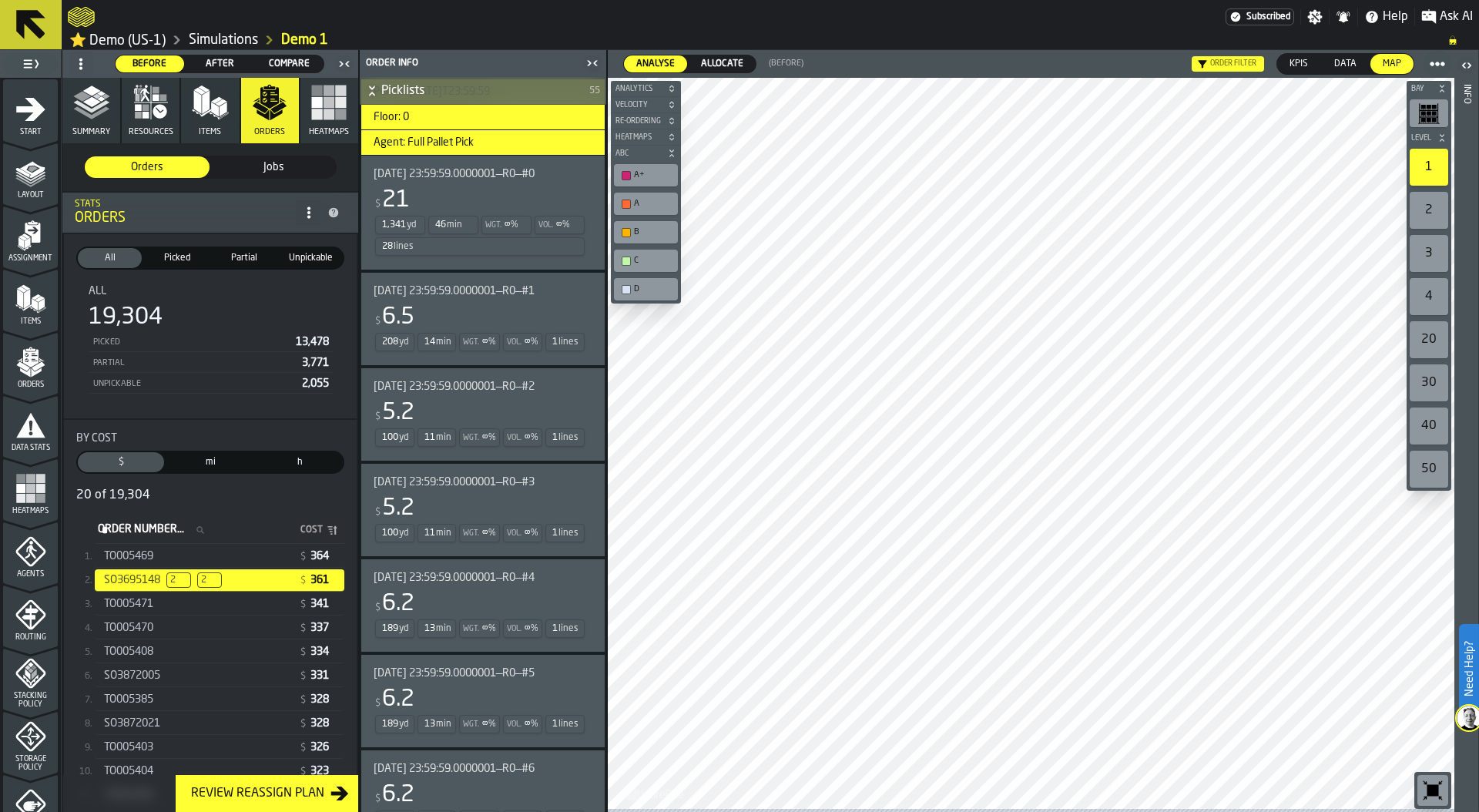
scroll to position [548, 0]
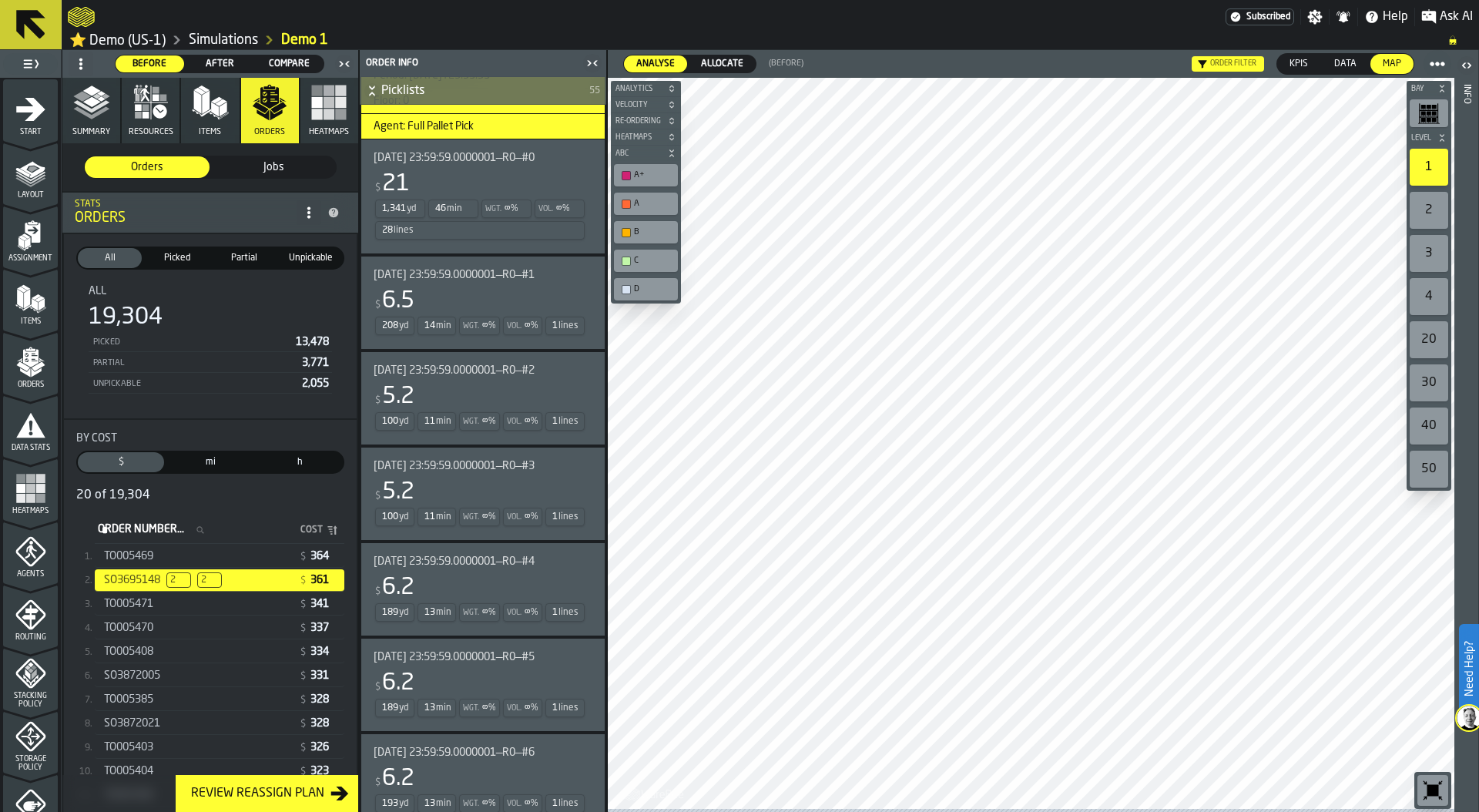
click at [481, 211] on div "Wgt. ∞ %" at bounding box center [506, 208] width 50 height 19
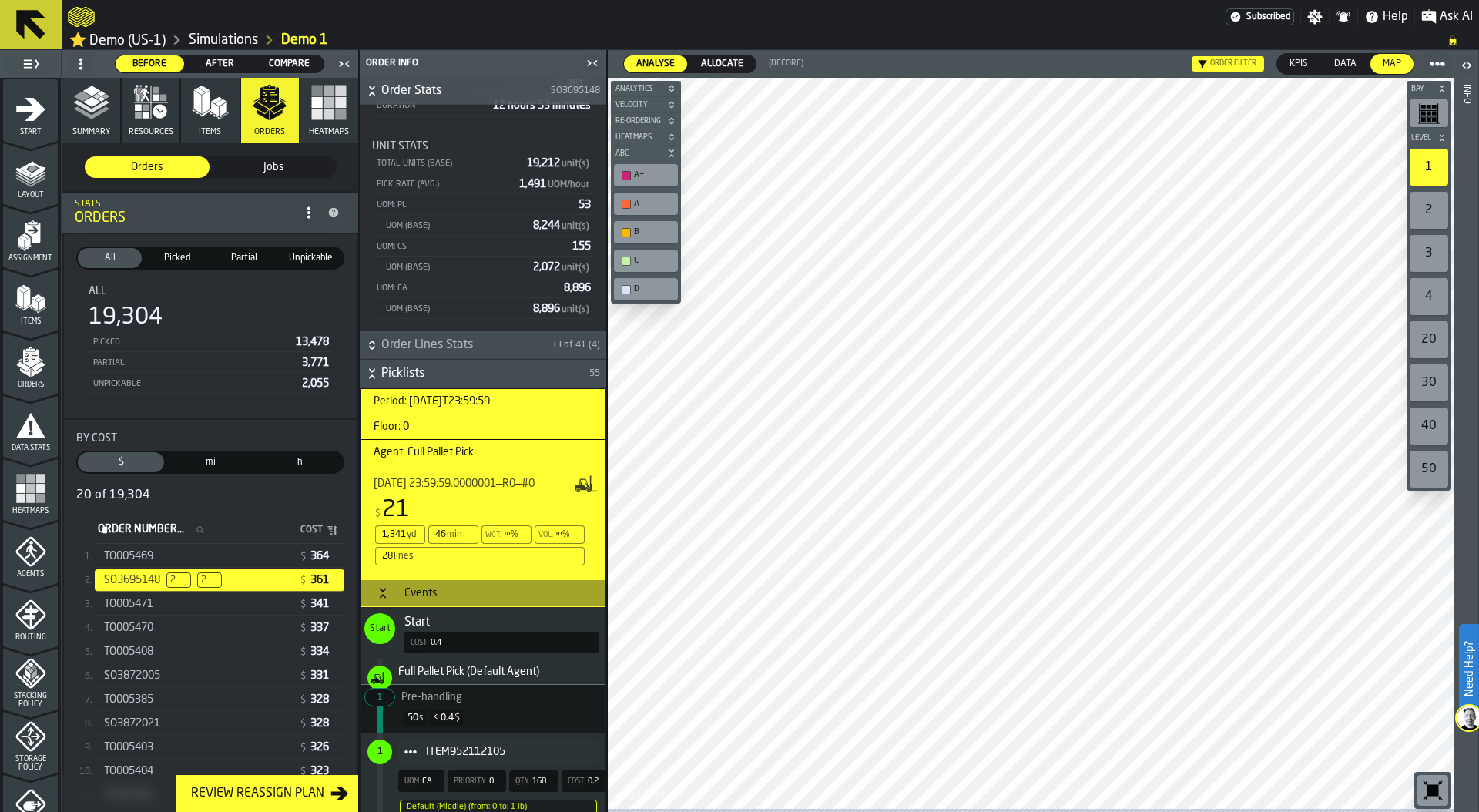
scroll to position [0, 0]
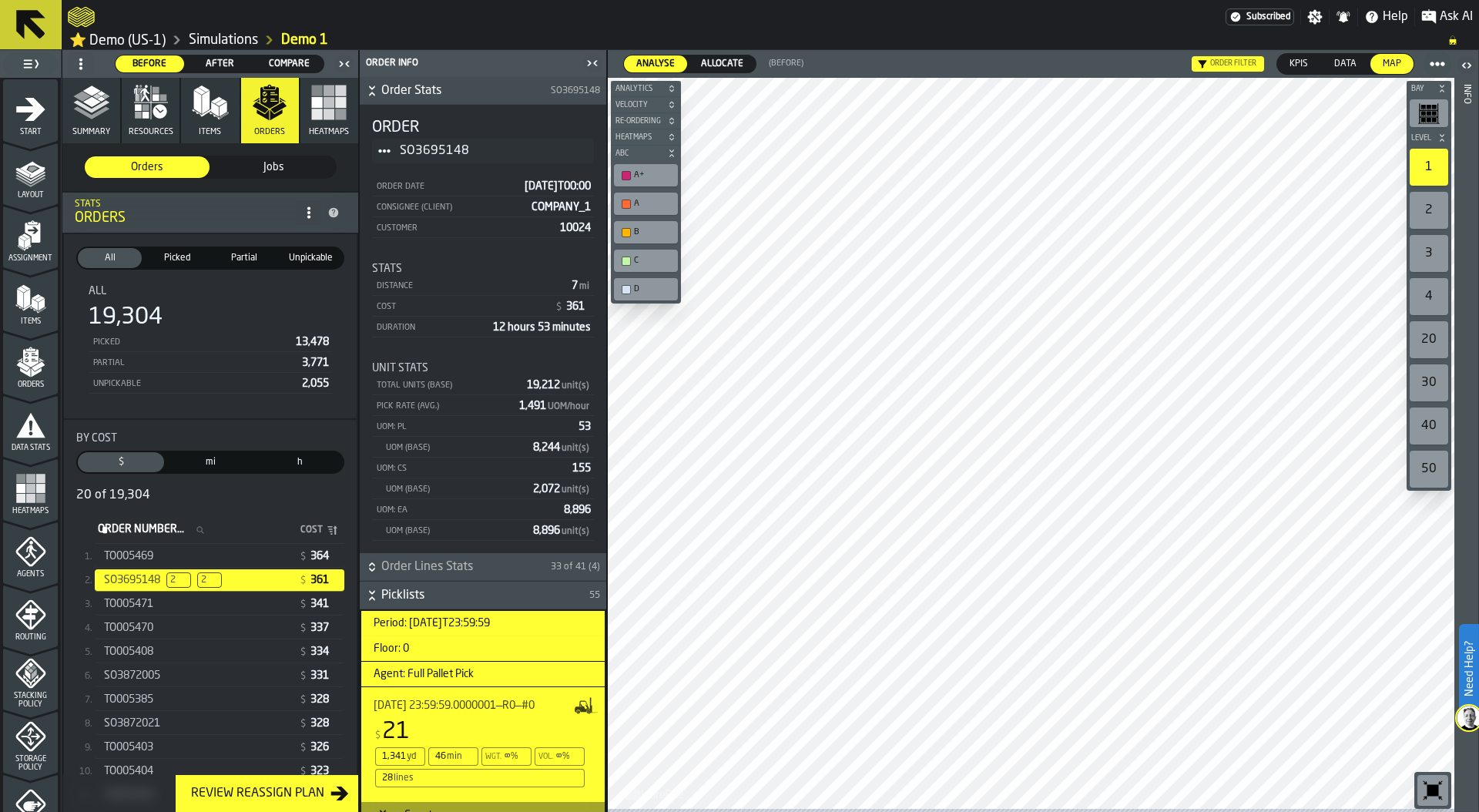
drag, startPoint x: 494, startPoint y: 151, endPoint x: 405, endPoint y: 151, distance: 89.0
click at [401, 151] on span "SO3695148" at bounding box center [491, 150] width 182 height 19
click at [385, 151] on icon "Title" at bounding box center [384, 150] width 13 height 13
click at [444, 152] on span "SO3695148" at bounding box center [491, 150] width 182 height 19
click at [411, 144] on span "SO3695148" at bounding box center [491, 150] width 182 height 19
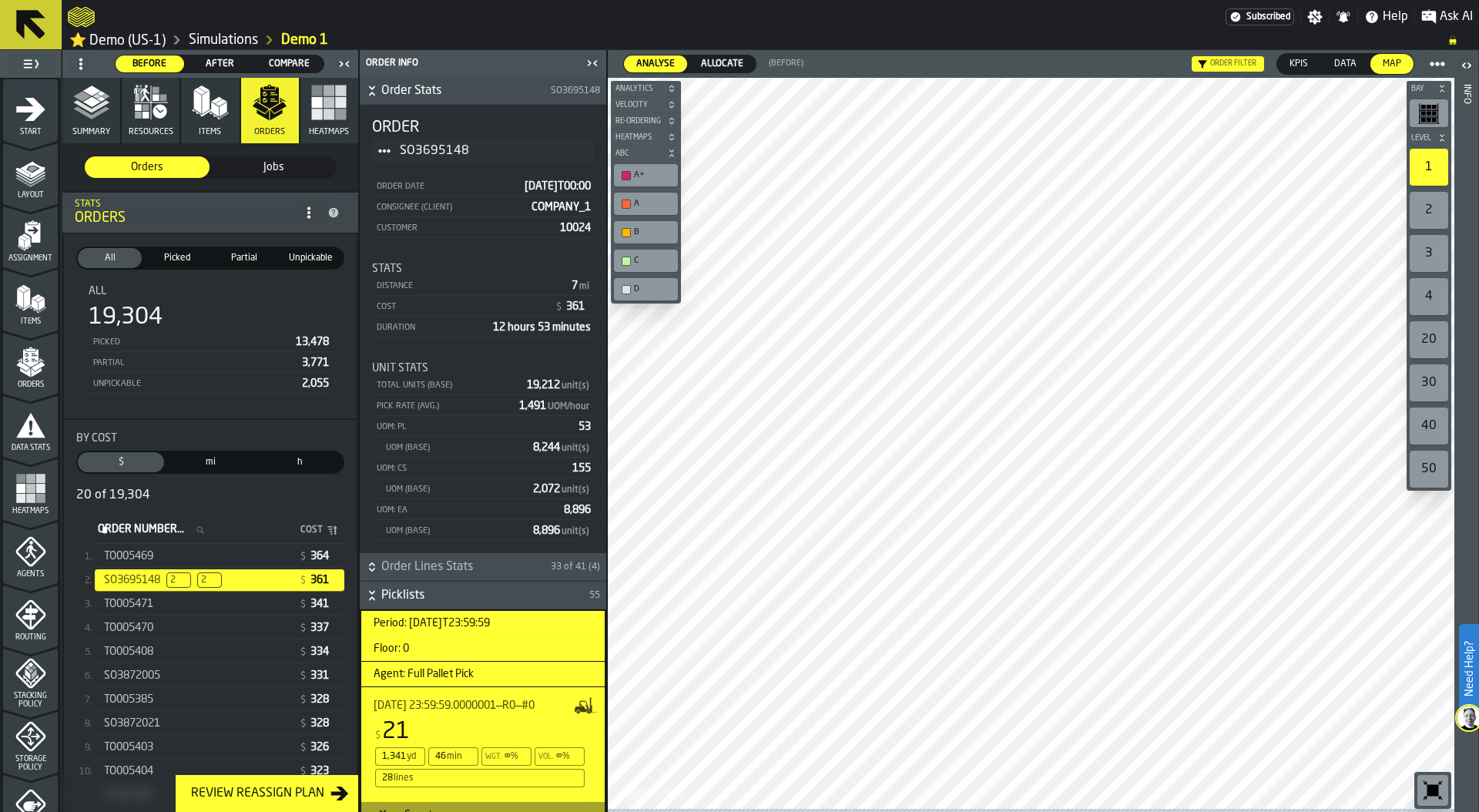
click at [411, 144] on span "SO3695148" at bounding box center [491, 150] width 182 height 19
drag, startPoint x: 392, startPoint y: 151, endPoint x: 451, endPoint y: 152, distance: 59.0
click at [451, 153] on div "SO3695148" at bounding box center [482, 150] width 222 height 24
drag, startPoint x: 476, startPoint y: 151, endPoint x: 391, endPoint y: 151, distance: 85.0
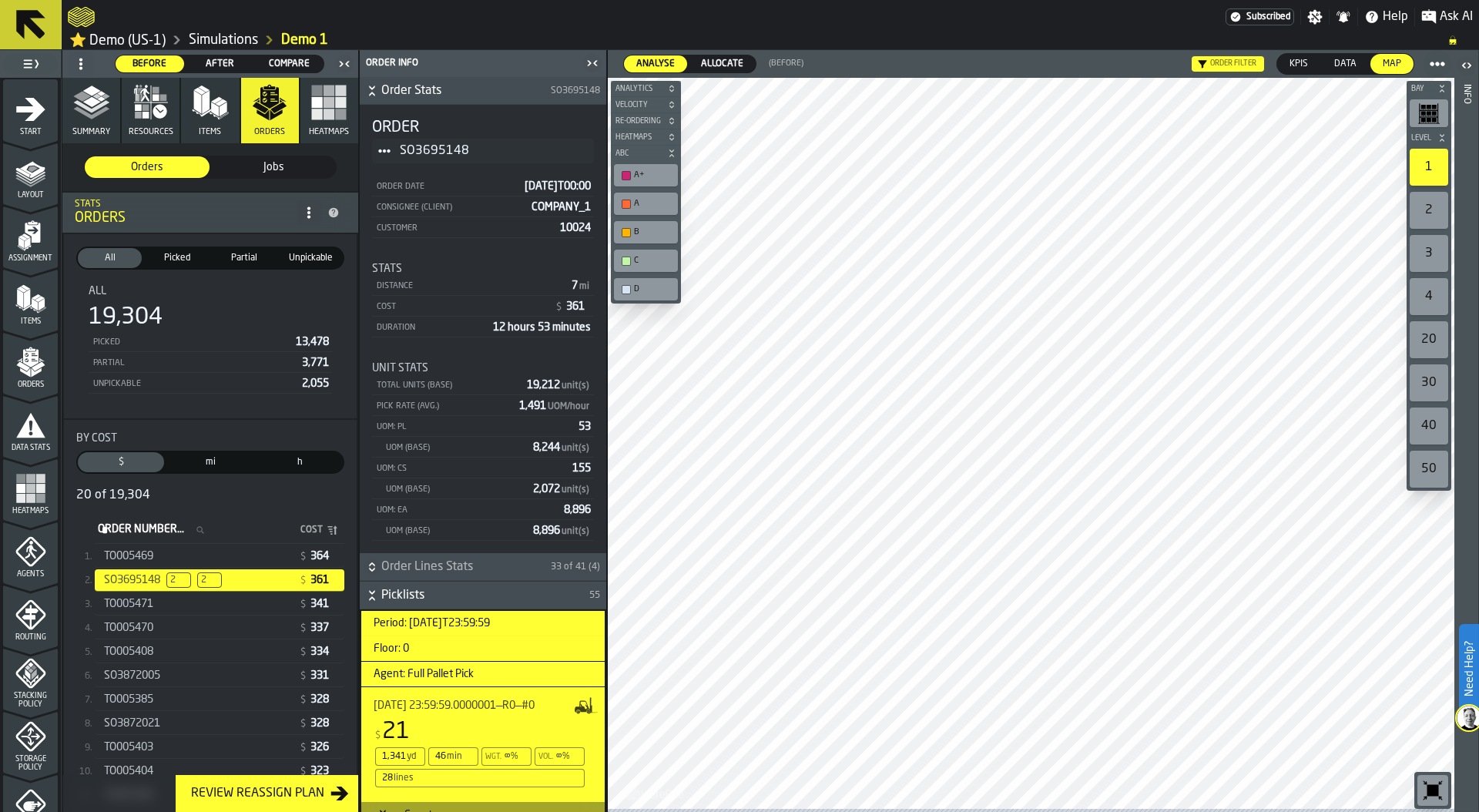
click at [391, 151] on div "SO3695148" at bounding box center [482, 150] width 222 height 24
click at [391, 151] on span "Title" at bounding box center [384, 150] width 24 height 24
drag, startPoint x: 161, startPoint y: 579, endPoint x: 115, endPoint y: 579, distance: 46.0
click at [115, 579] on span "SO3695148" at bounding box center [133, 580] width 57 height 13
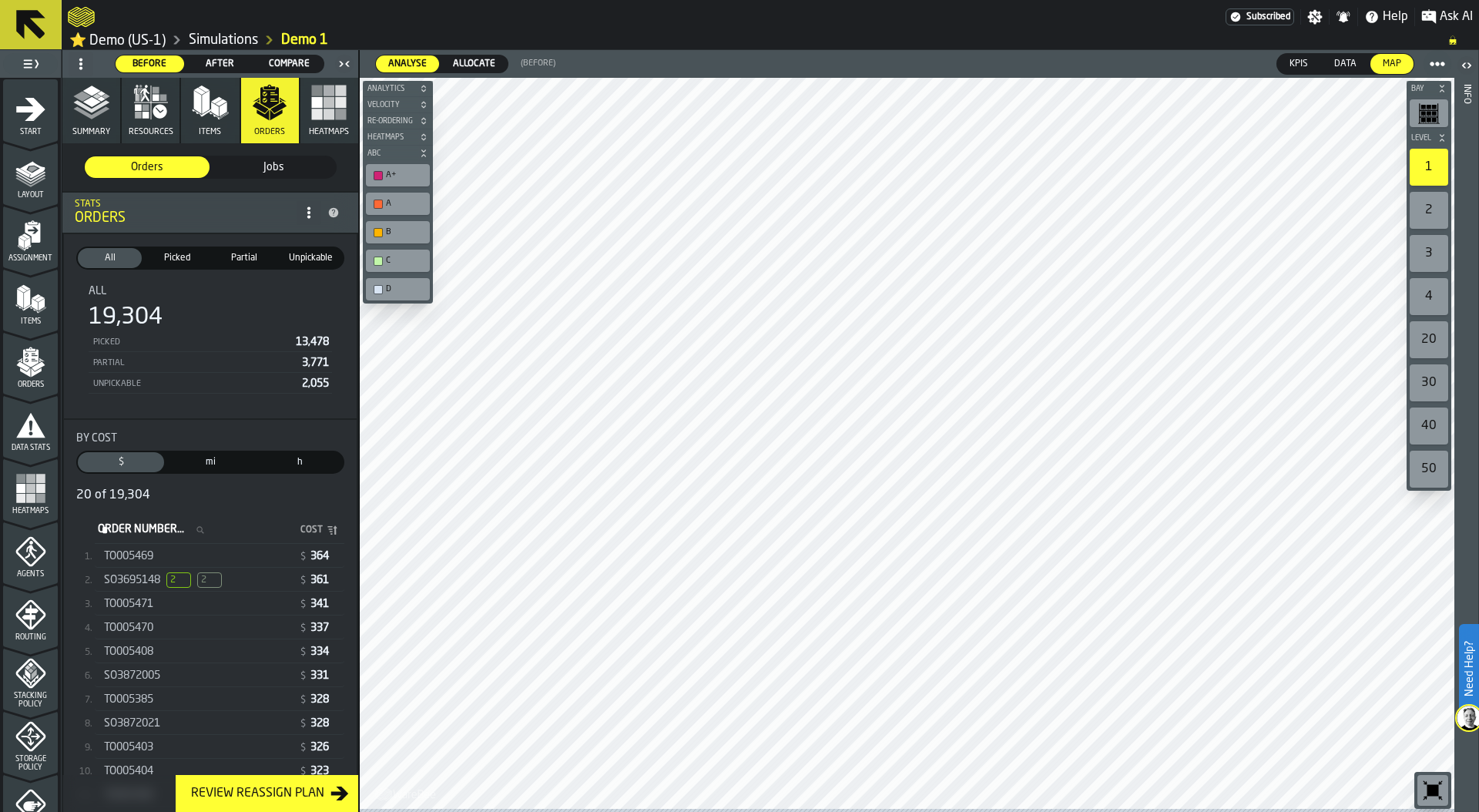
click at [130, 582] on span "SO3695148" at bounding box center [133, 580] width 57 height 13
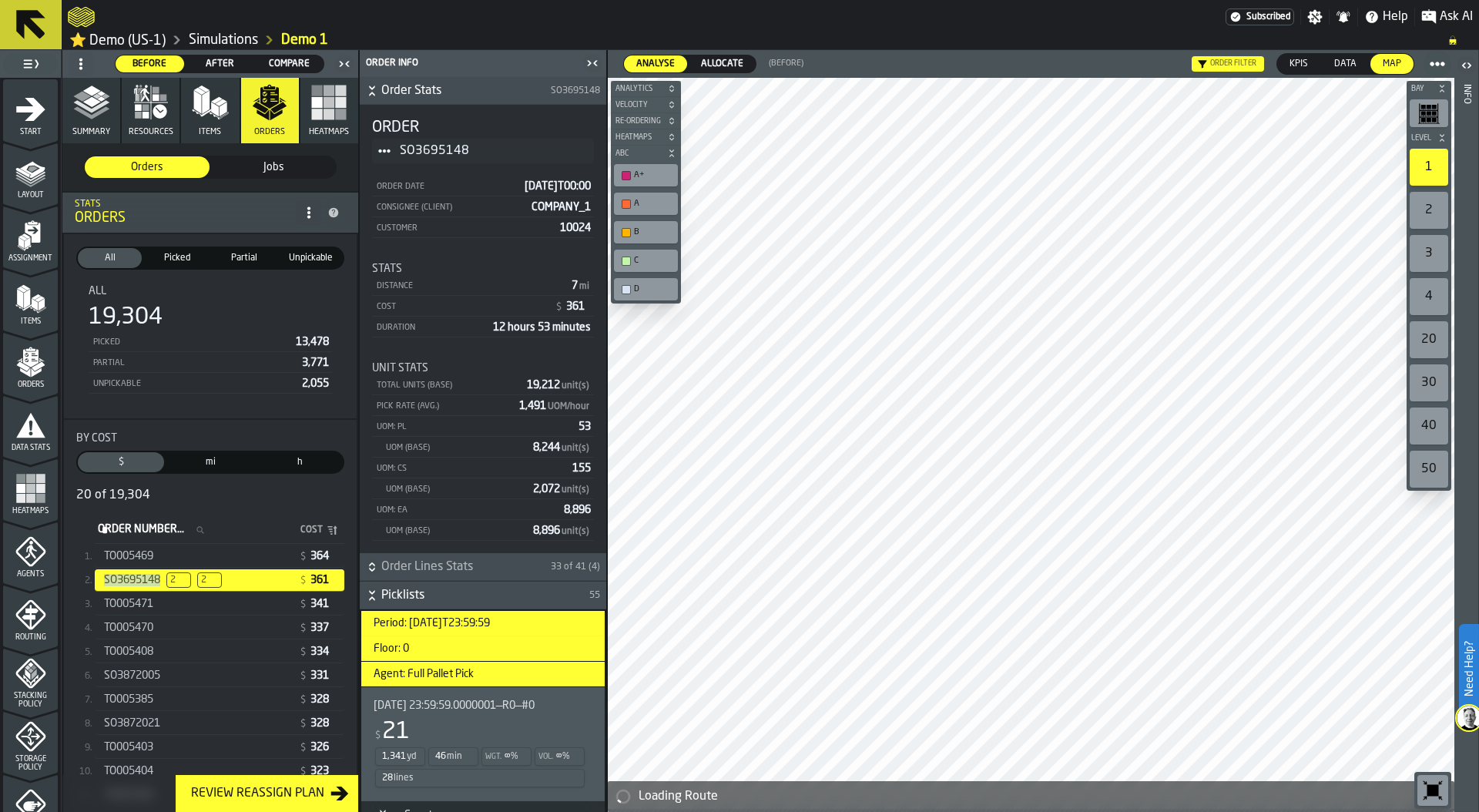
drag, startPoint x: 103, startPoint y: 583, endPoint x: 164, endPoint y: 579, distance: 61.1
click at [165, 579] on div "SO3695148 2 2" at bounding box center [195, 580] width 195 height 16
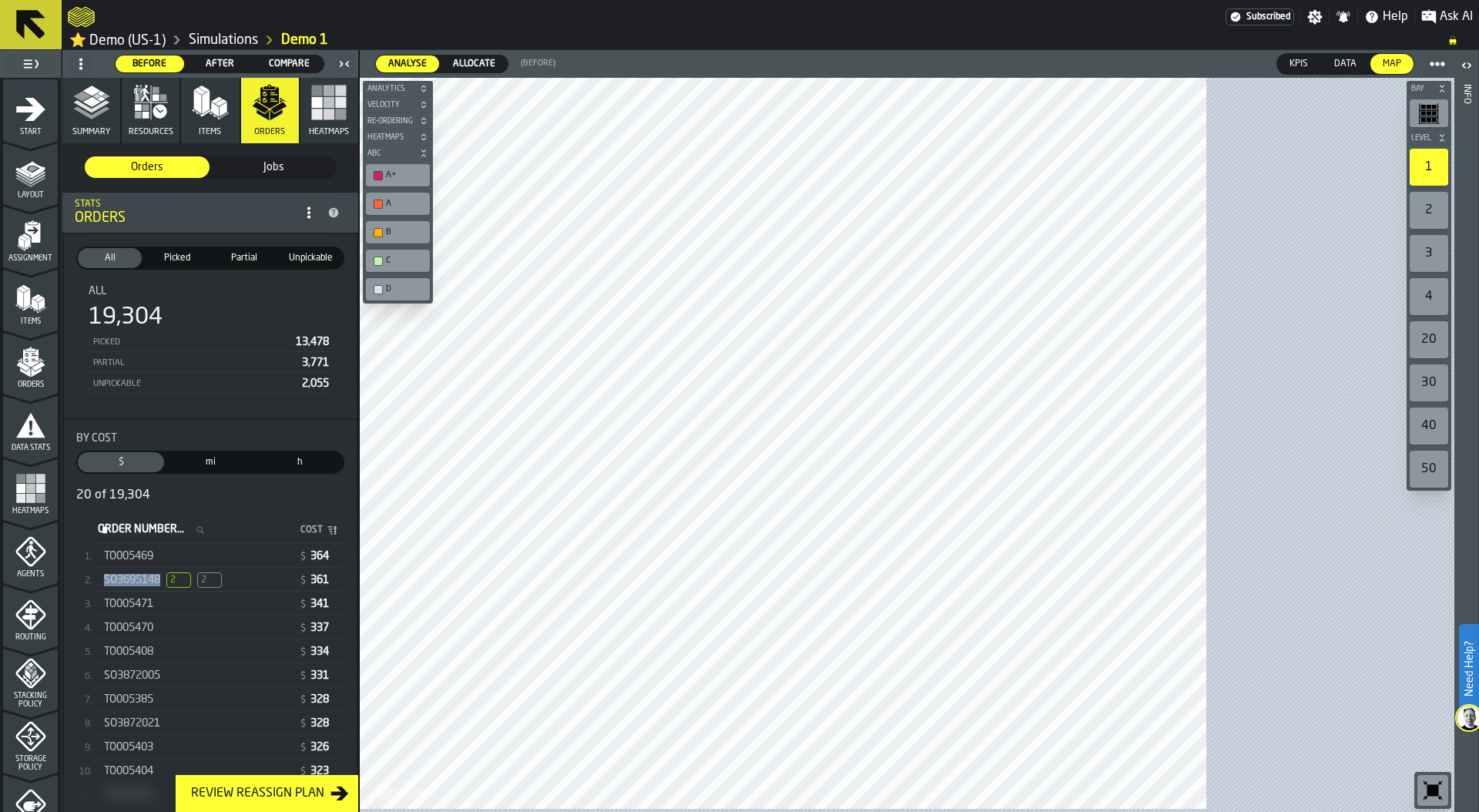
copy span "SO3695148"
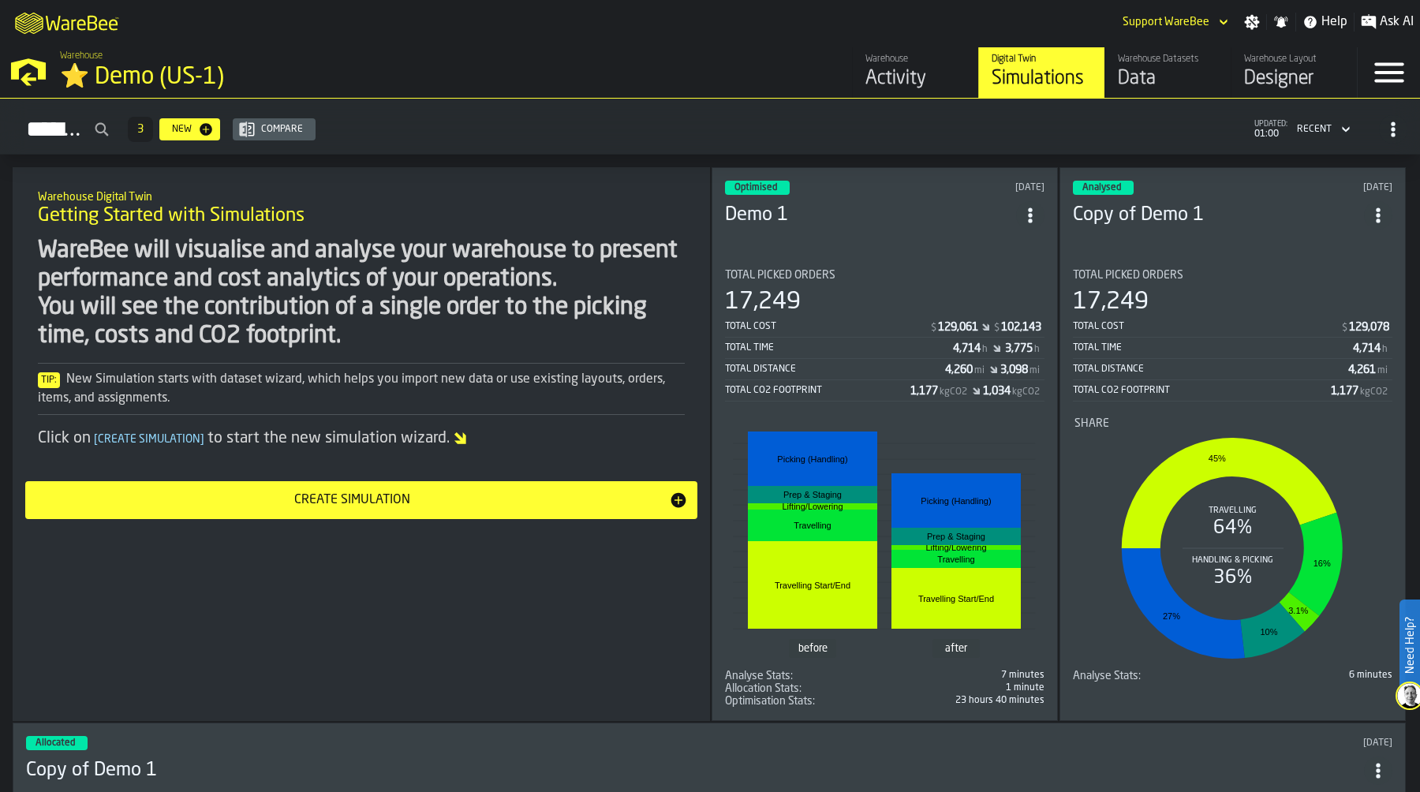
click at [1187, 77] on div "Data" at bounding box center [1168, 78] width 100 height 25
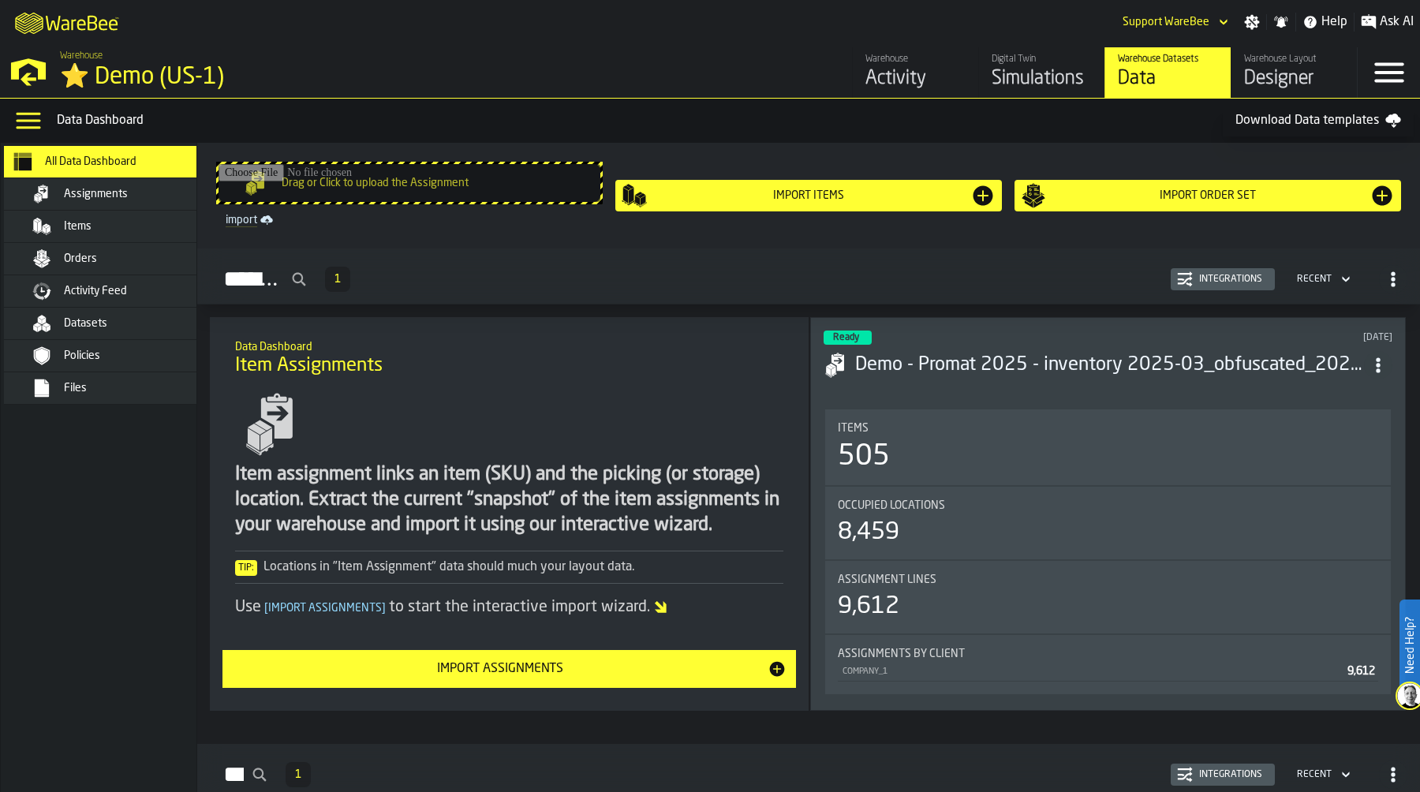
click at [1270, 120] on link "Download Data templates" at bounding box center [1318, 121] width 191 height 32
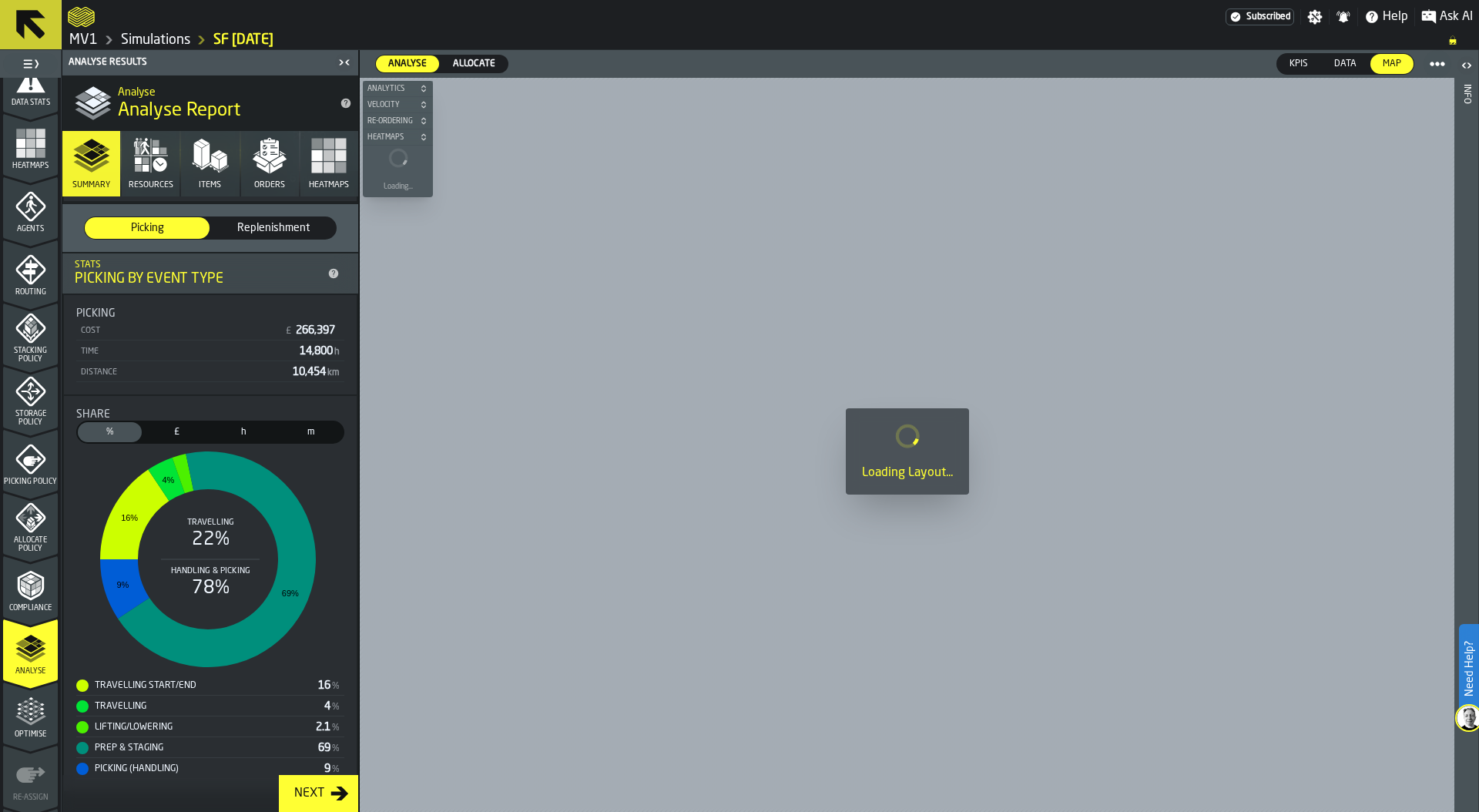
scroll to position [254, 0]
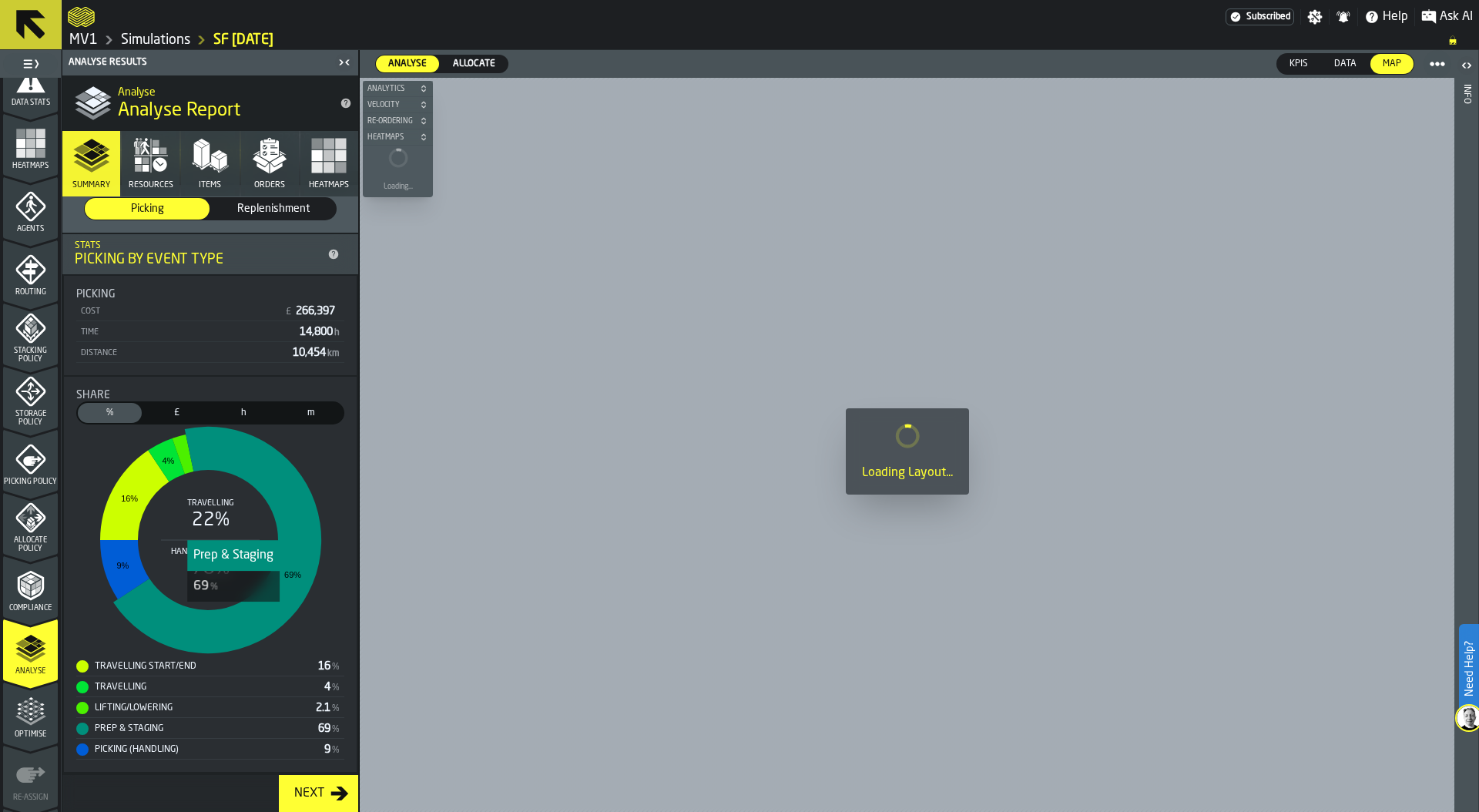
click at [232, 615] on icon "stat-Share" at bounding box center [217, 540] width 208 height 226
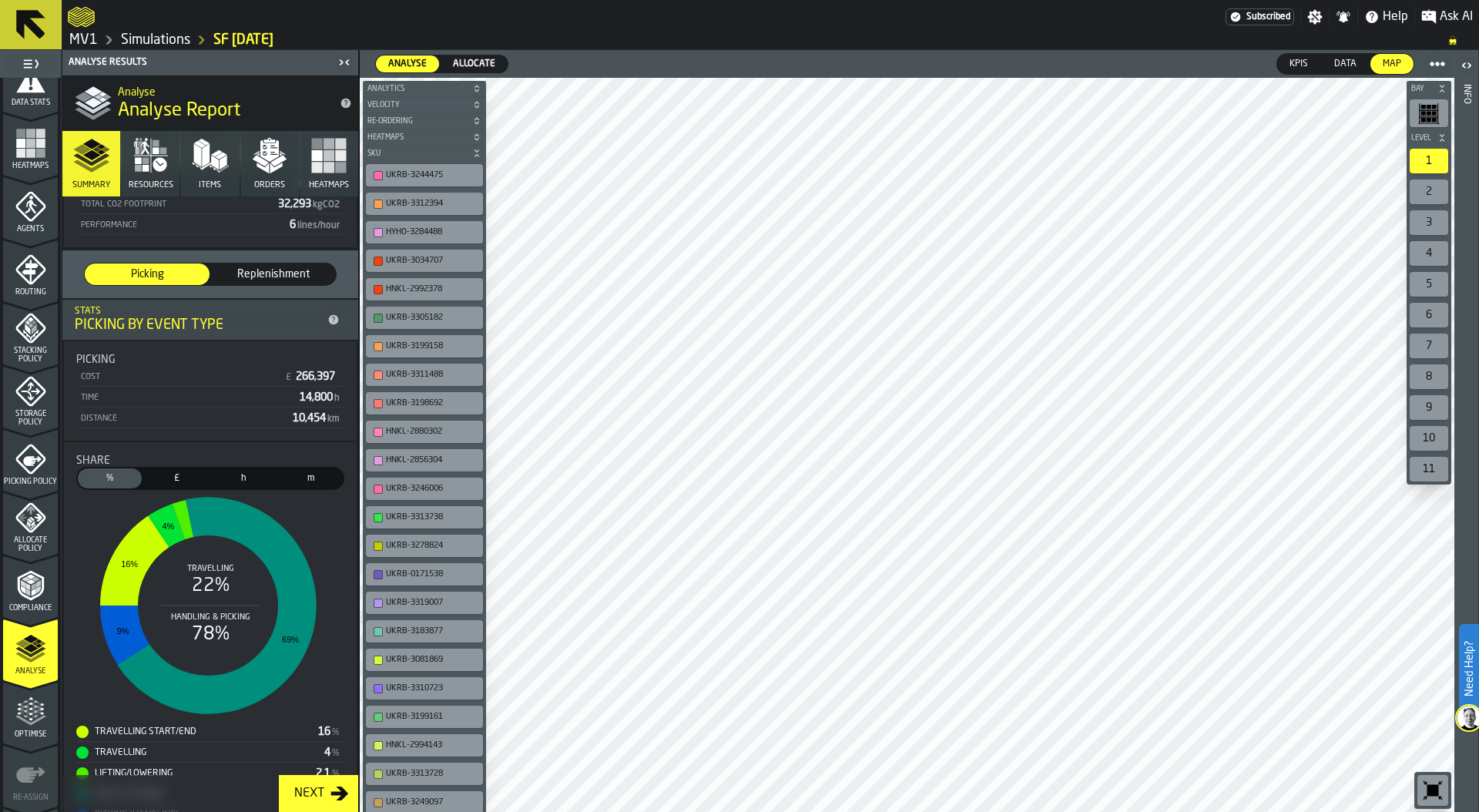
scroll to position [224, 0]
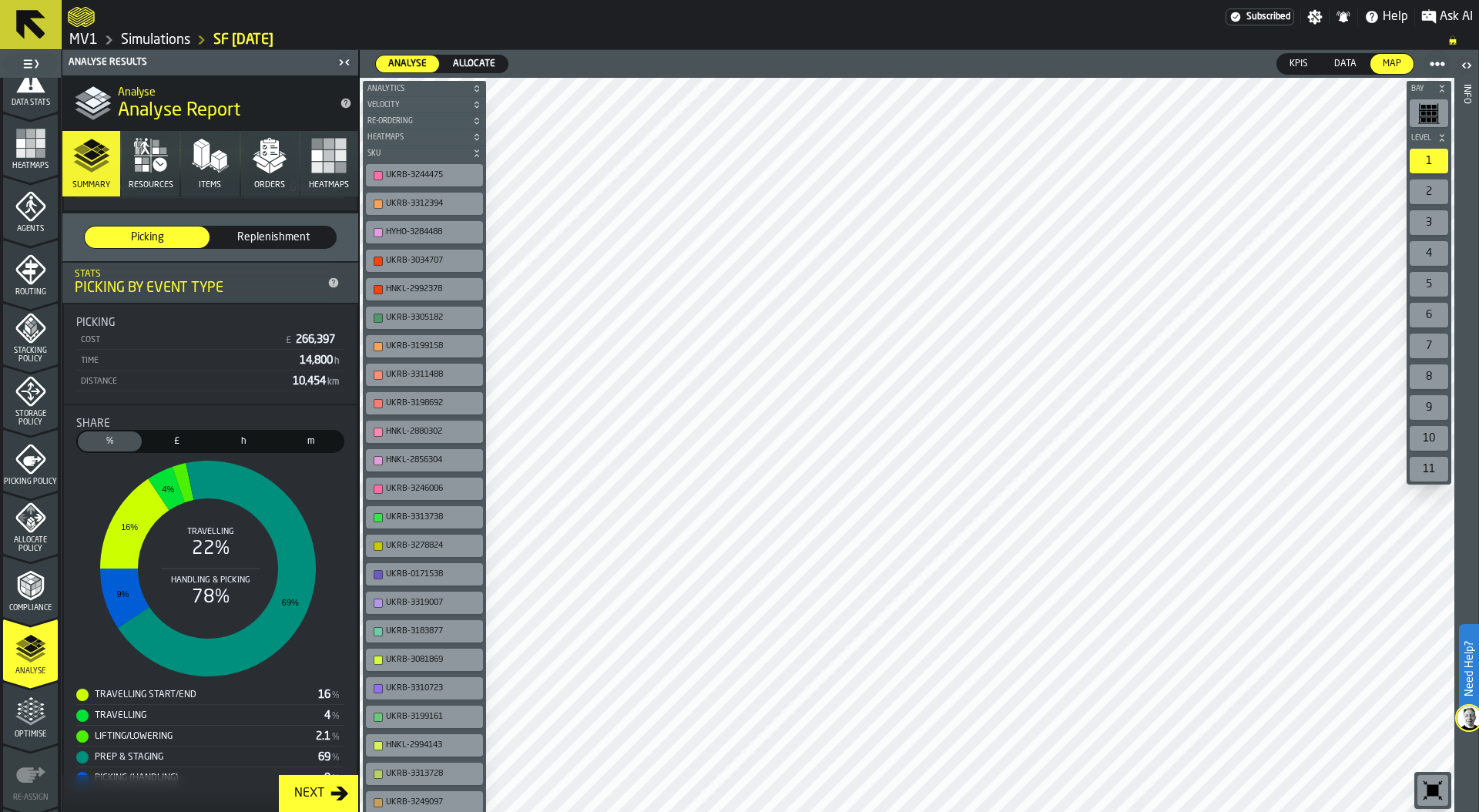
click at [488, 62] on span "Allocate" at bounding box center [474, 63] width 55 height 14
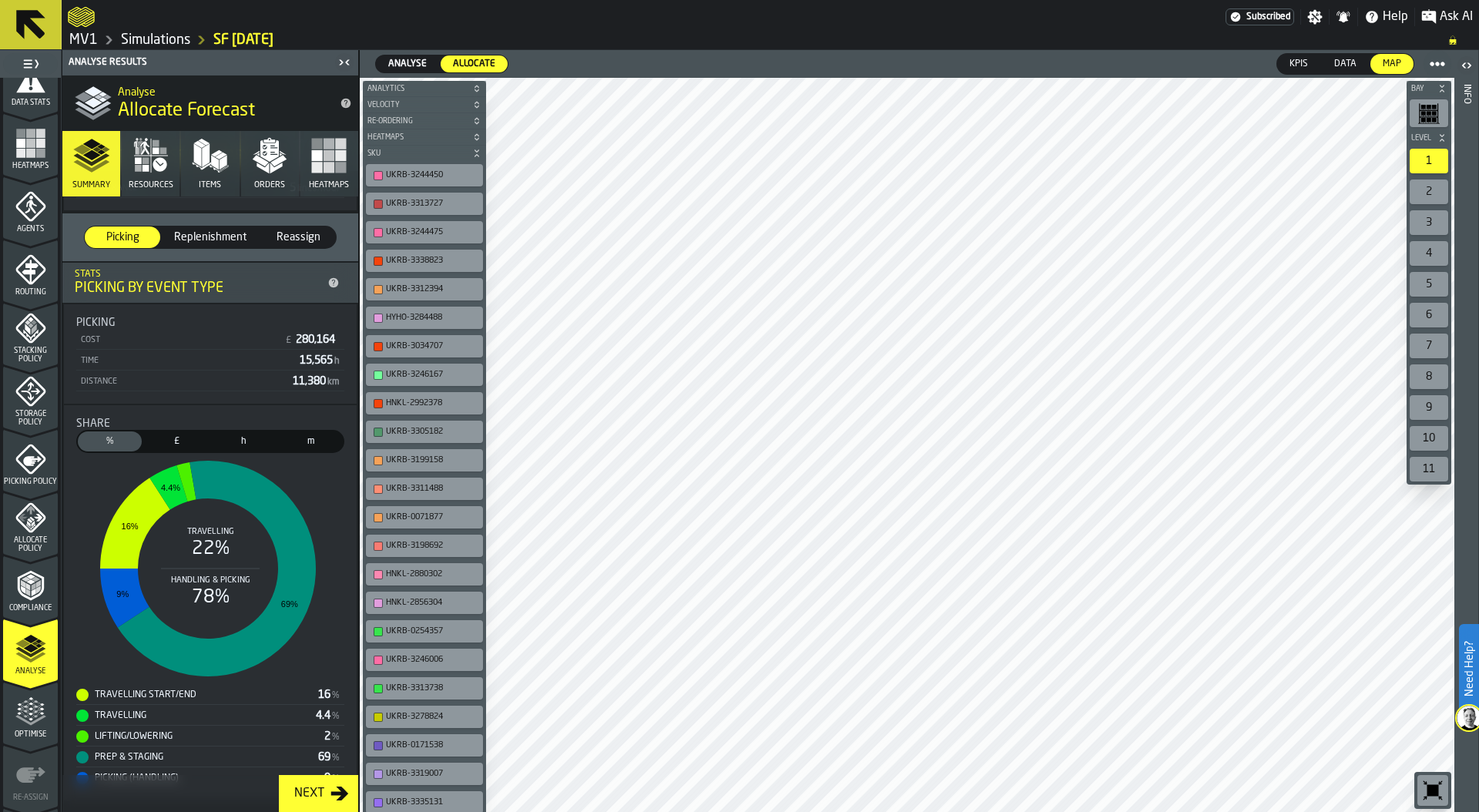
click at [287, 170] on button "Orders" at bounding box center [269, 163] width 58 height 65
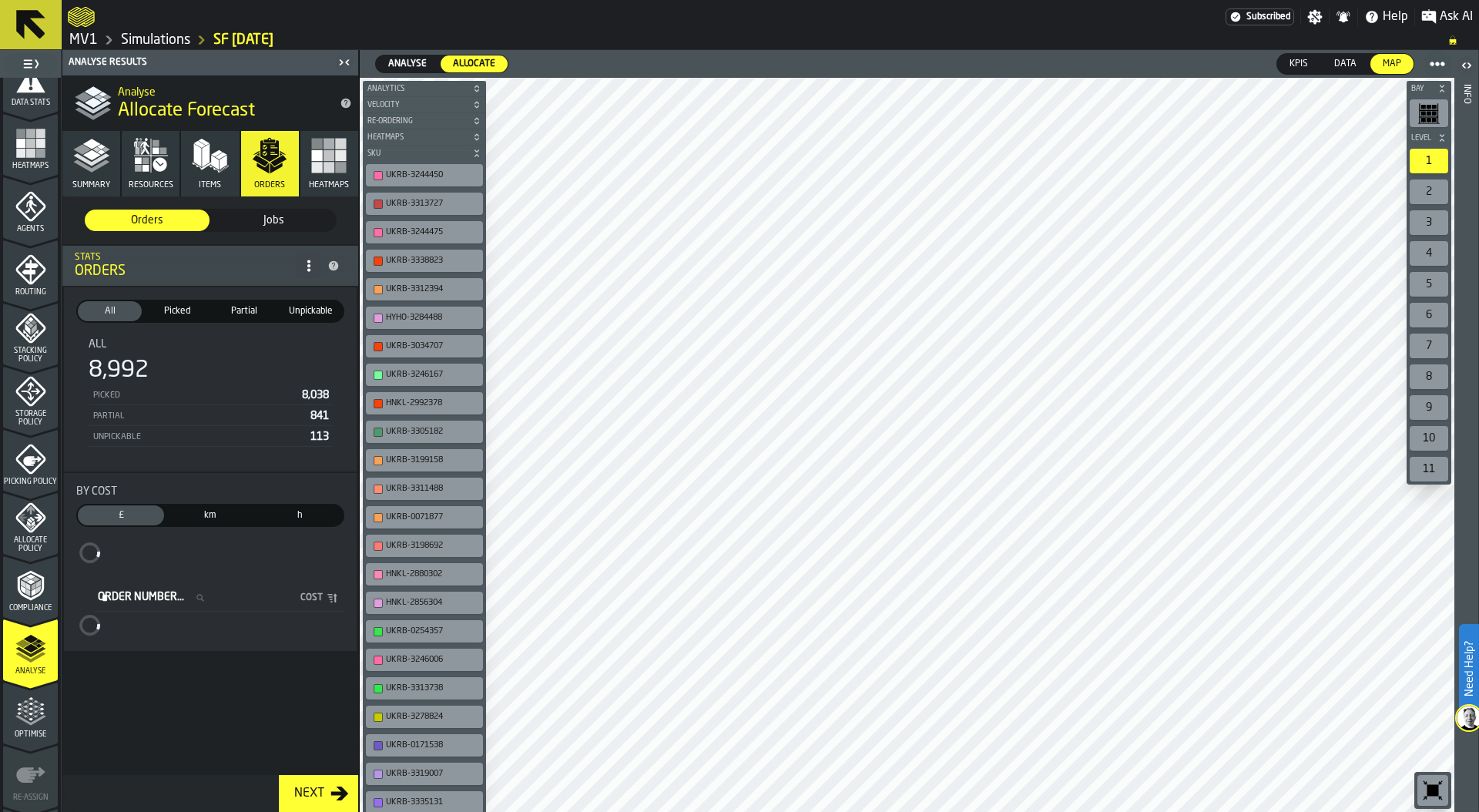
scroll to position [0, 0]
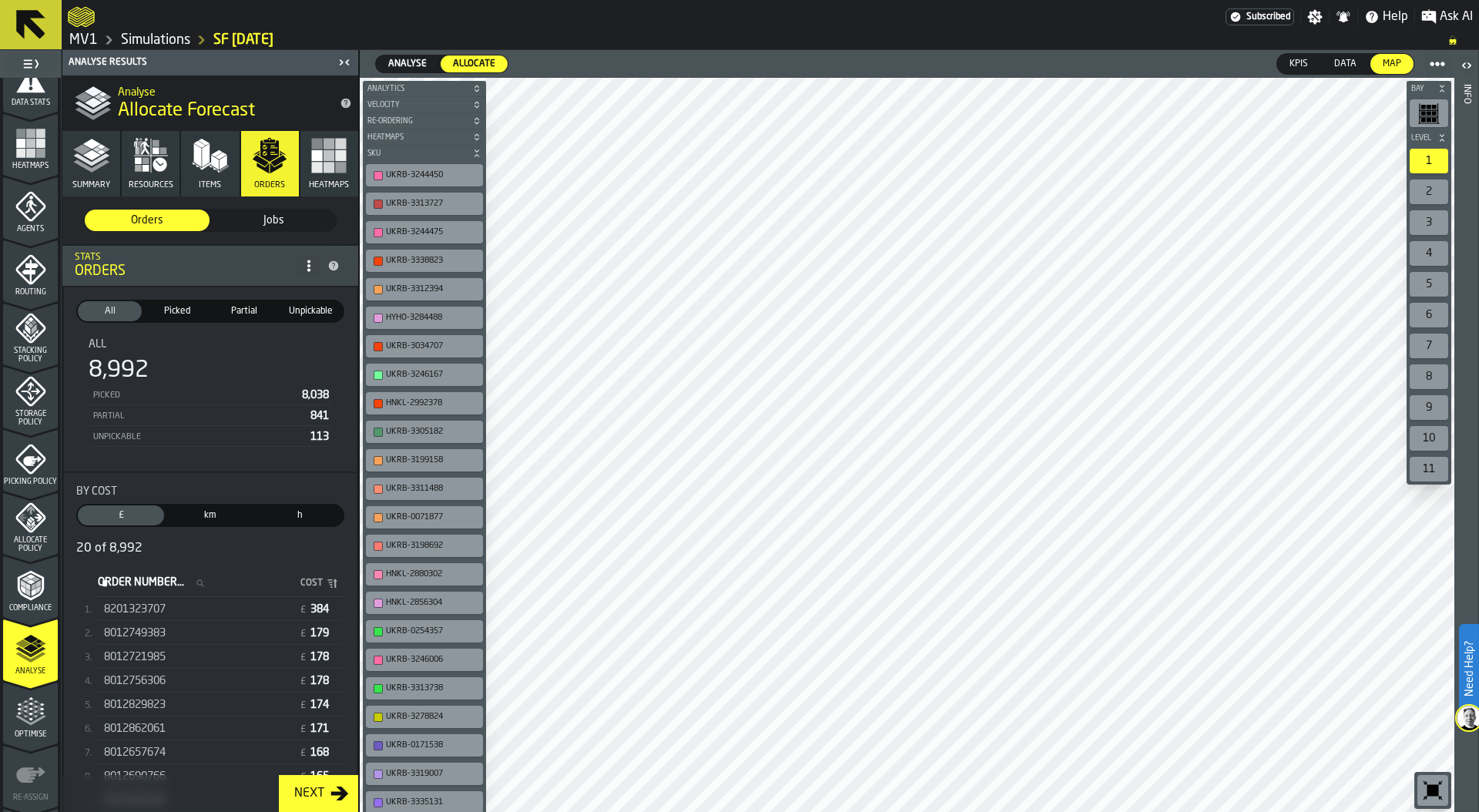
click at [429, 61] on span "Analyse" at bounding box center [407, 63] width 51 height 14
click at [470, 61] on span "Allocate" at bounding box center [474, 63] width 55 height 14
click at [41, 717] on icon "menu Optimise" at bounding box center [31, 711] width 31 height 31
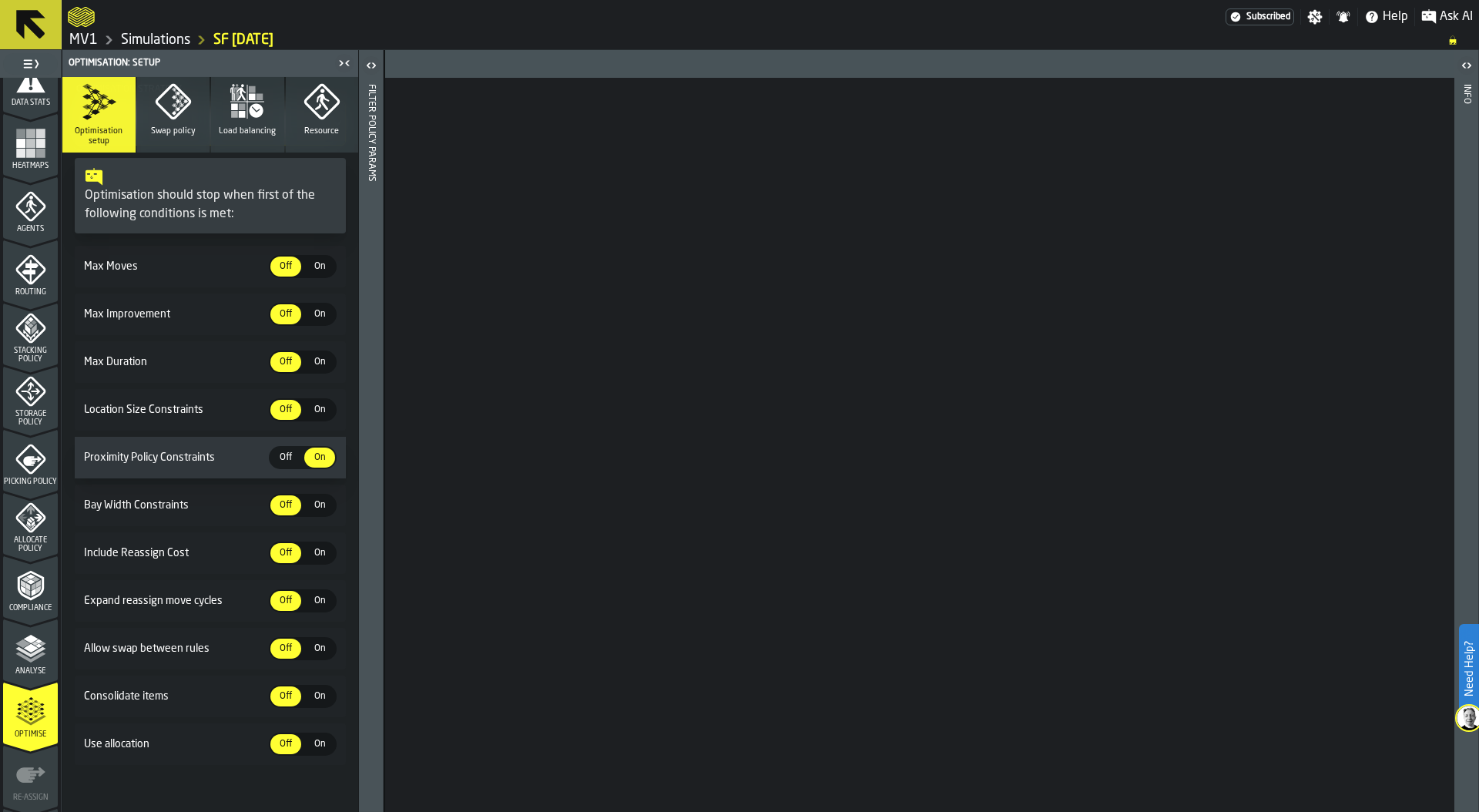
scroll to position [188, 0]
click at [308, 740] on span "On" at bounding box center [319, 742] width 24 height 14
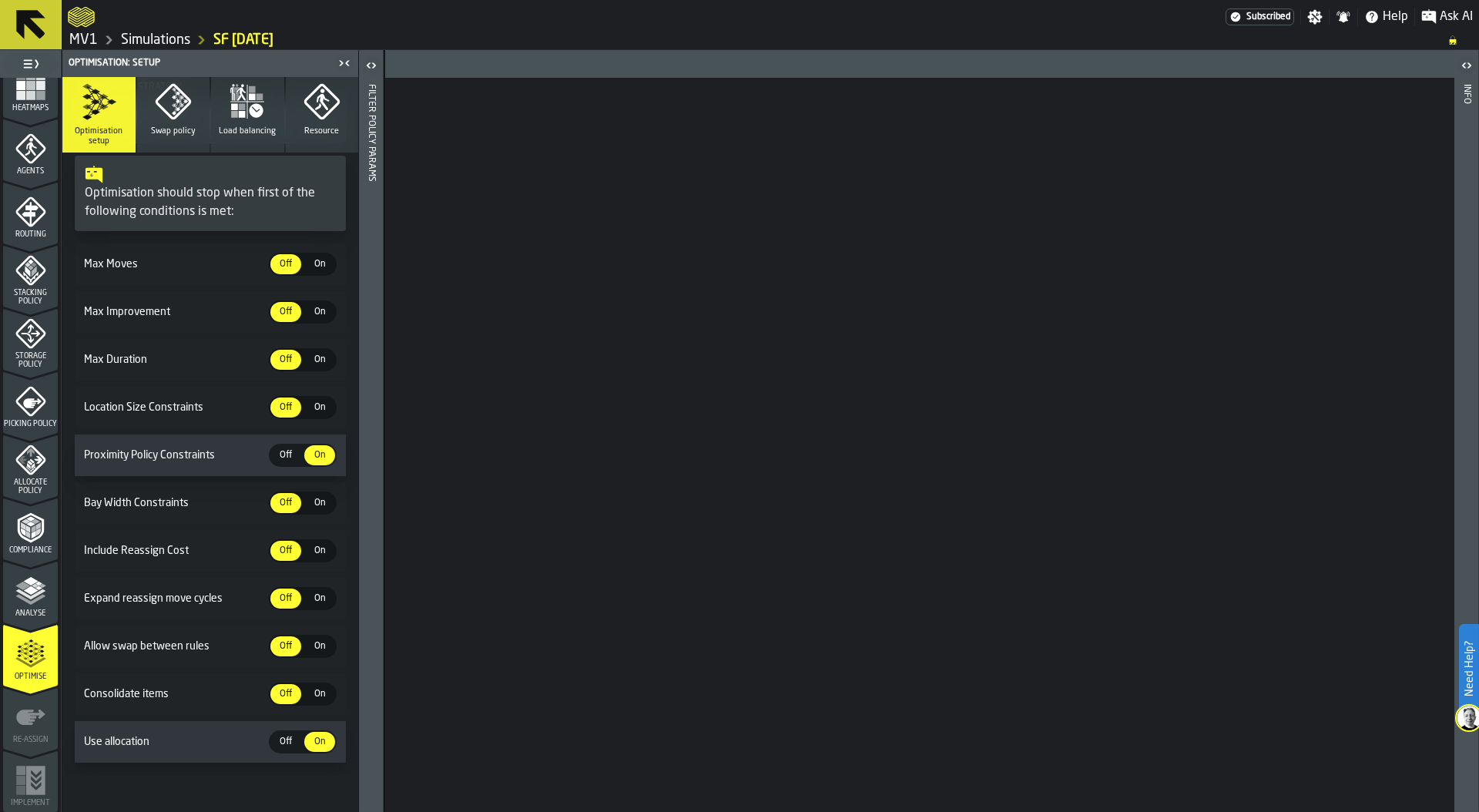
click at [17, 609] on span "Analyse" at bounding box center [30, 613] width 55 height 9
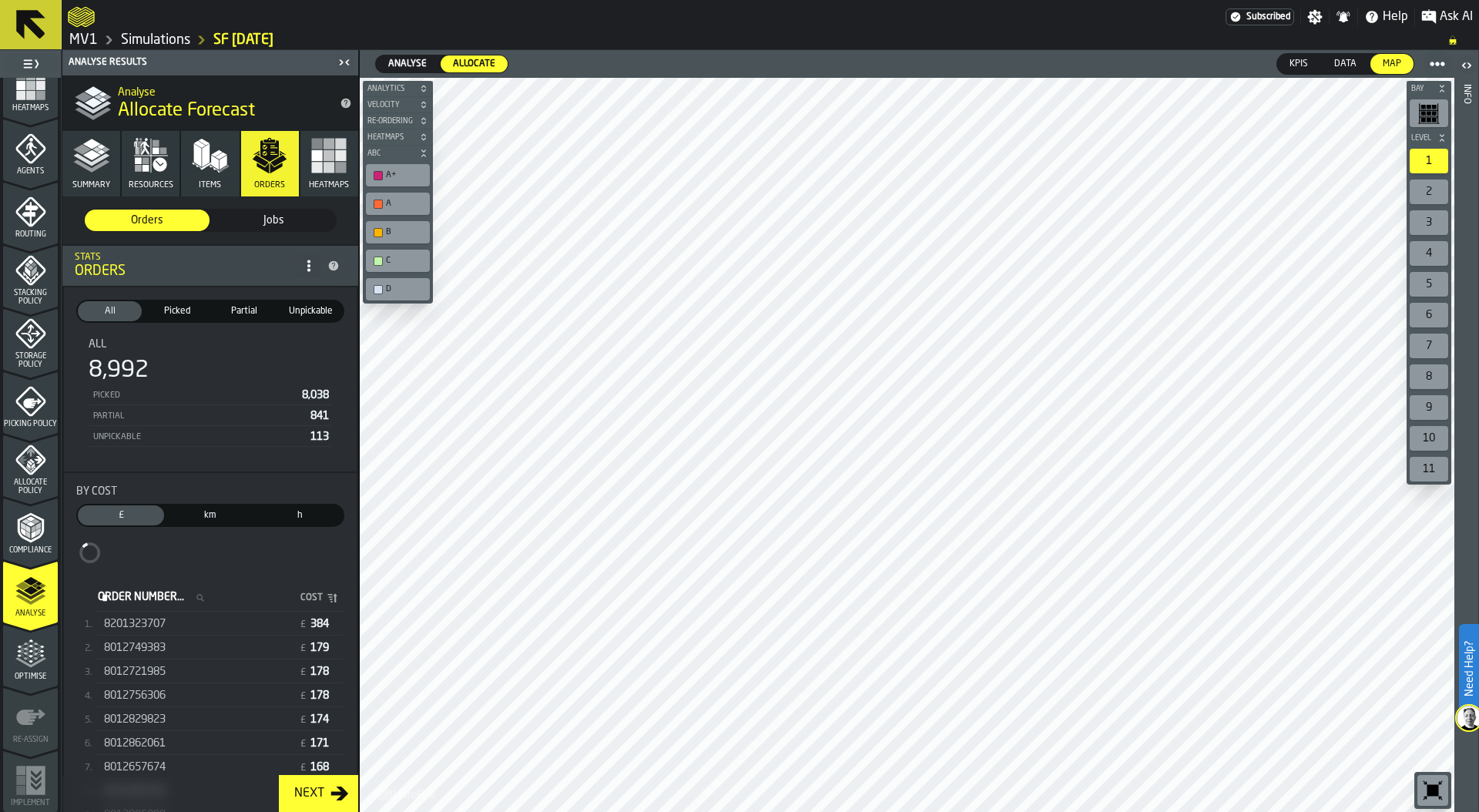
click at [28, 661] on polygon "menu Optimise" at bounding box center [30, 660] width 4 height 3
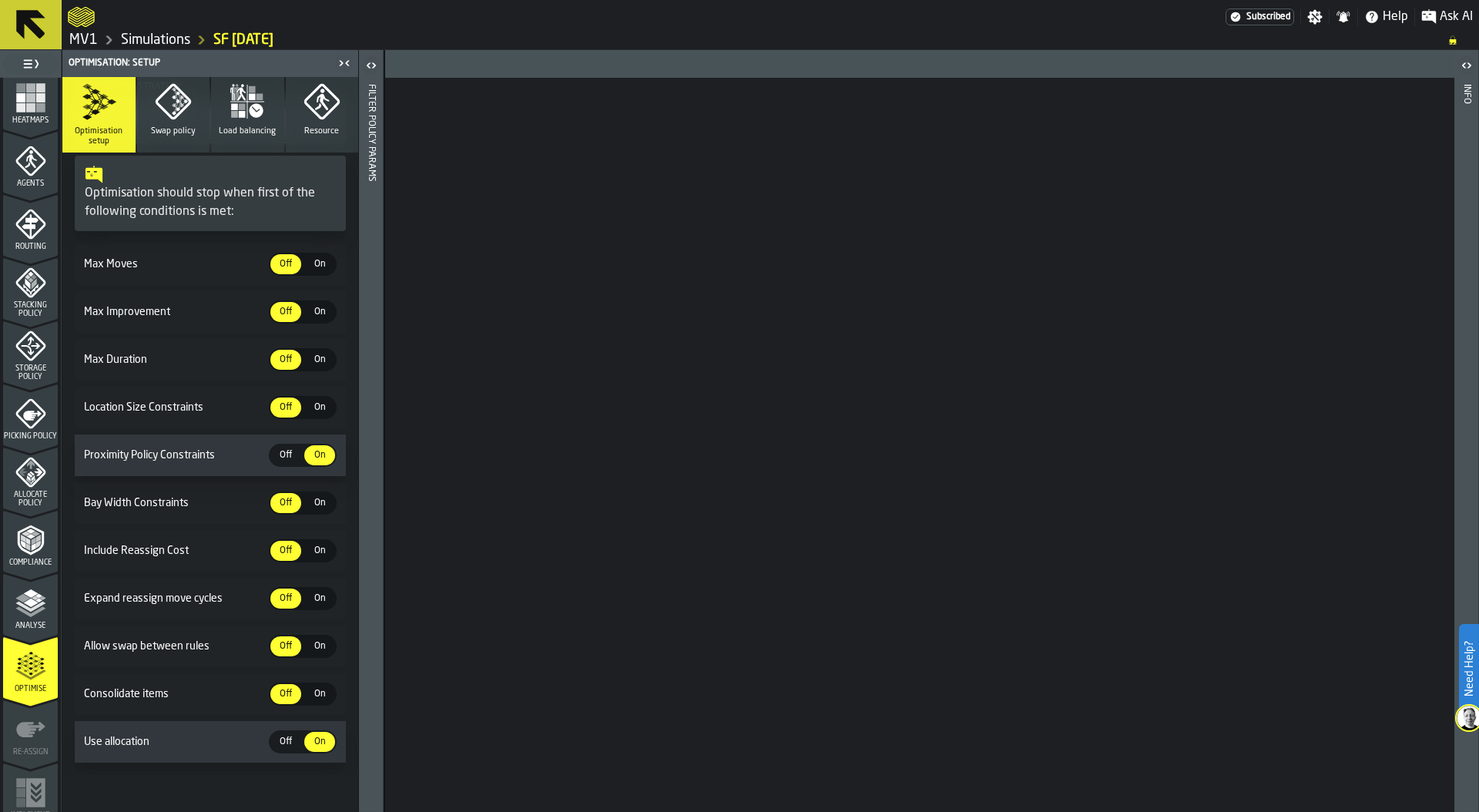
click at [170, 128] on span "Swap policy" at bounding box center [174, 131] width 45 height 10
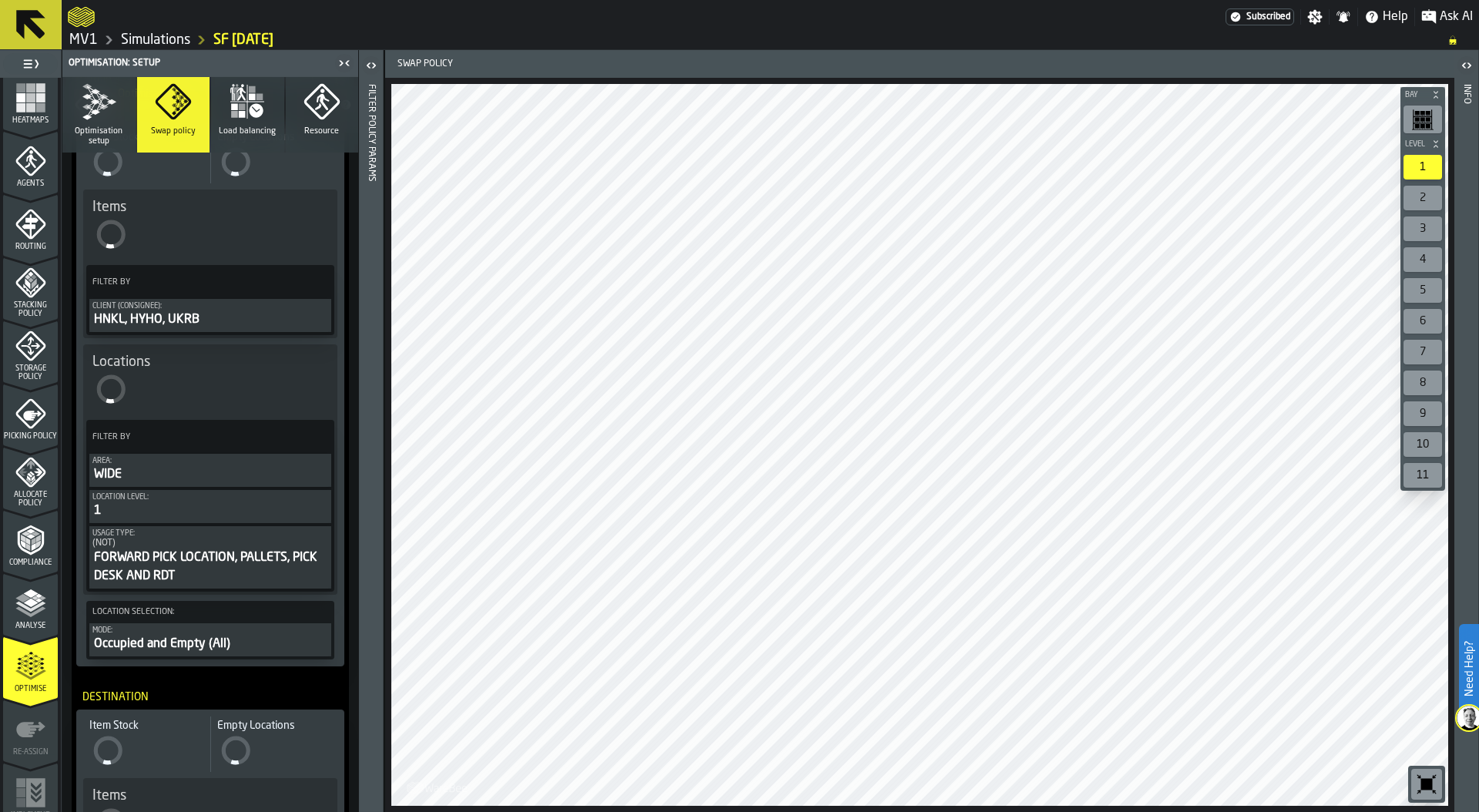
click at [101, 102] on icon "button" at bounding box center [95, 104] width 17 height 17
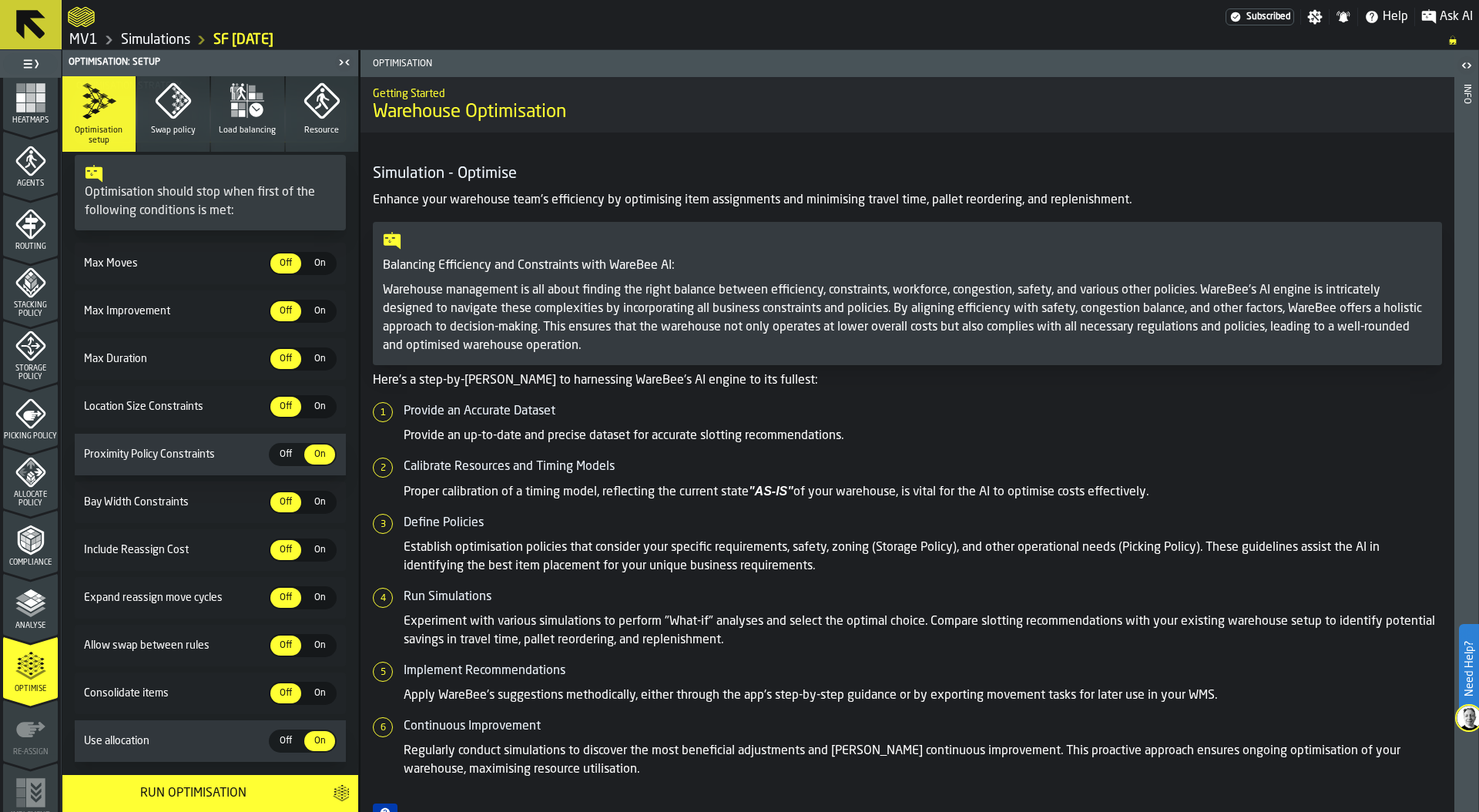
scroll to position [224, 0]
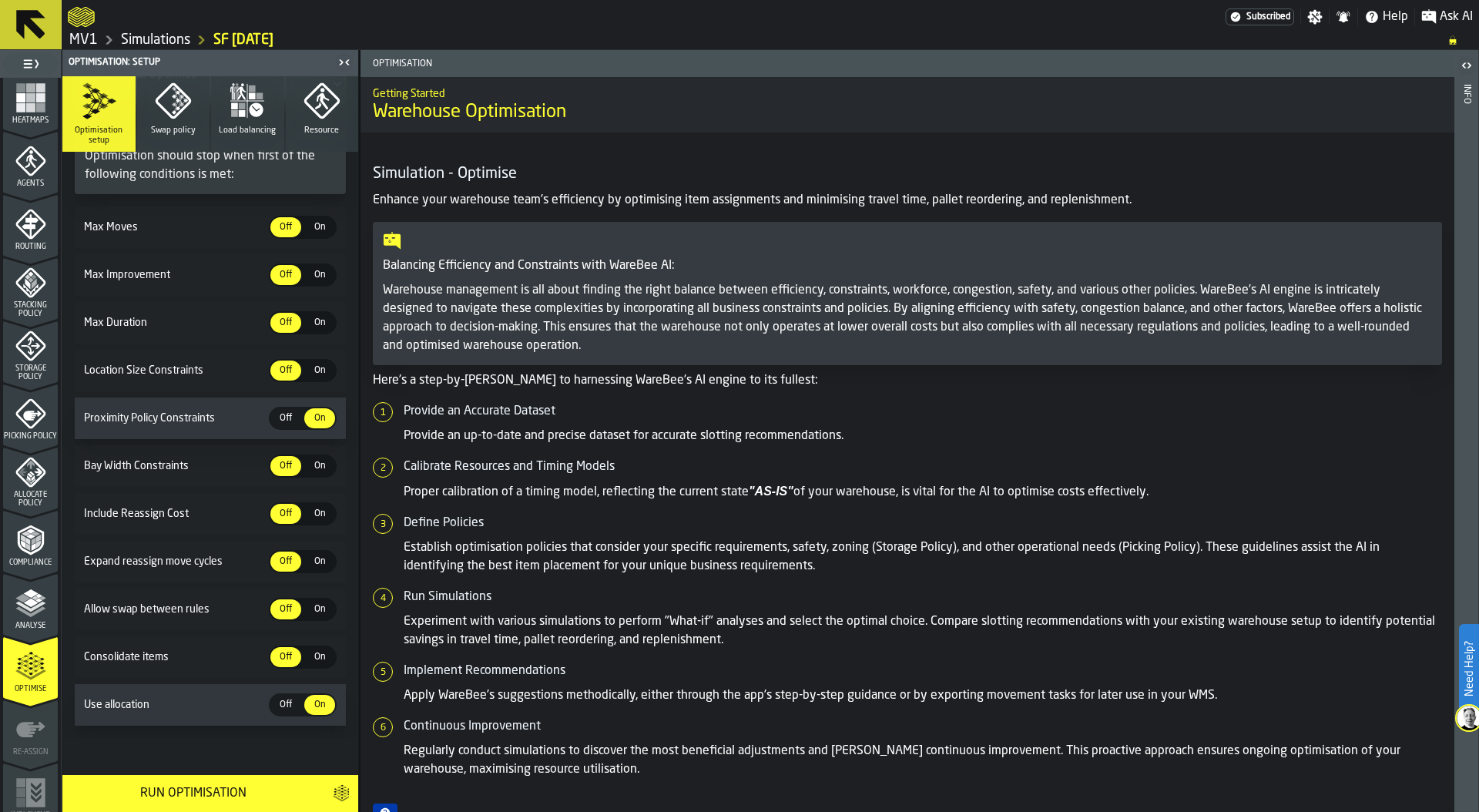
click at [212, 793] on div "Run Optimisation" at bounding box center [192, 792] width 243 height 19
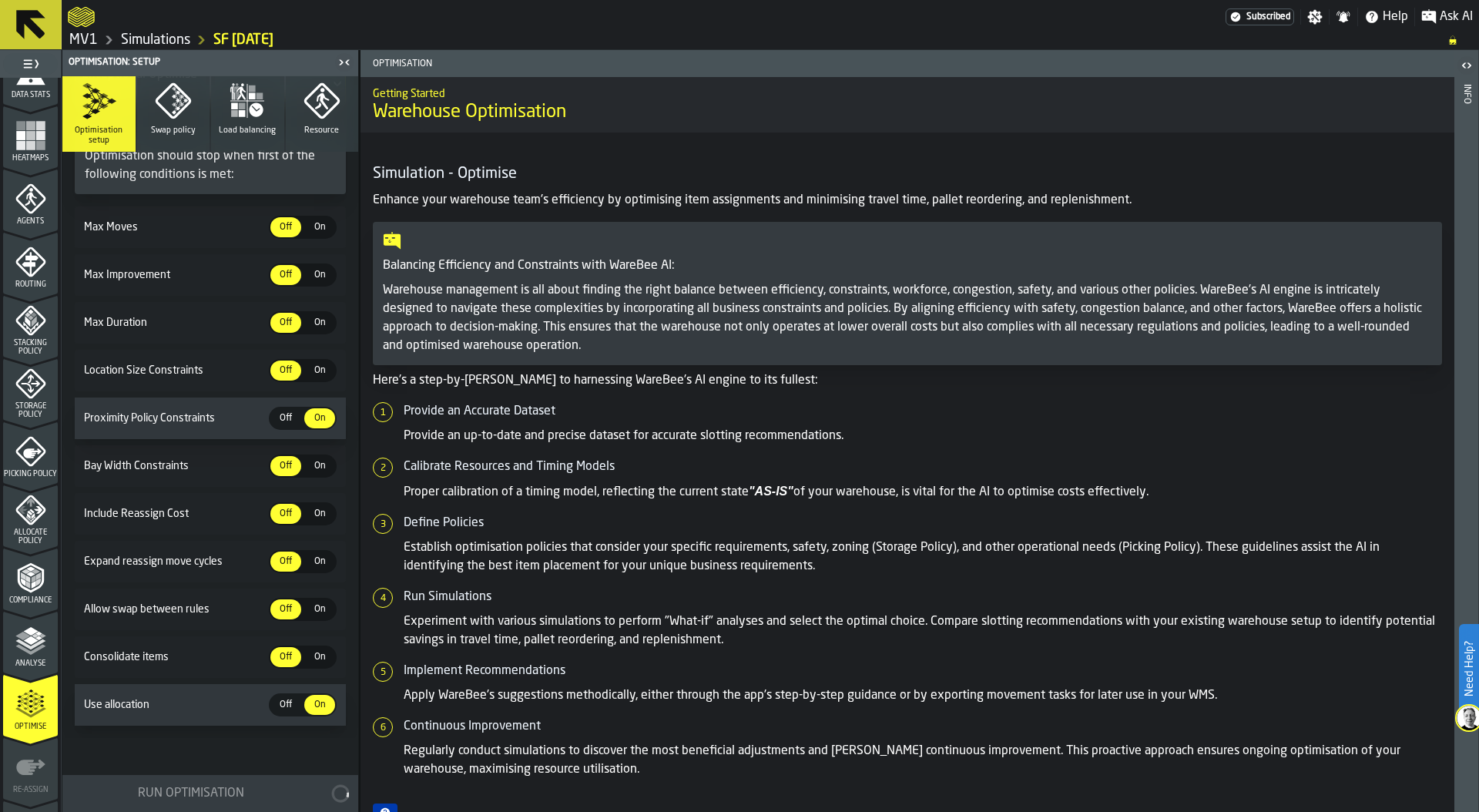
scroll to position [337, 0]
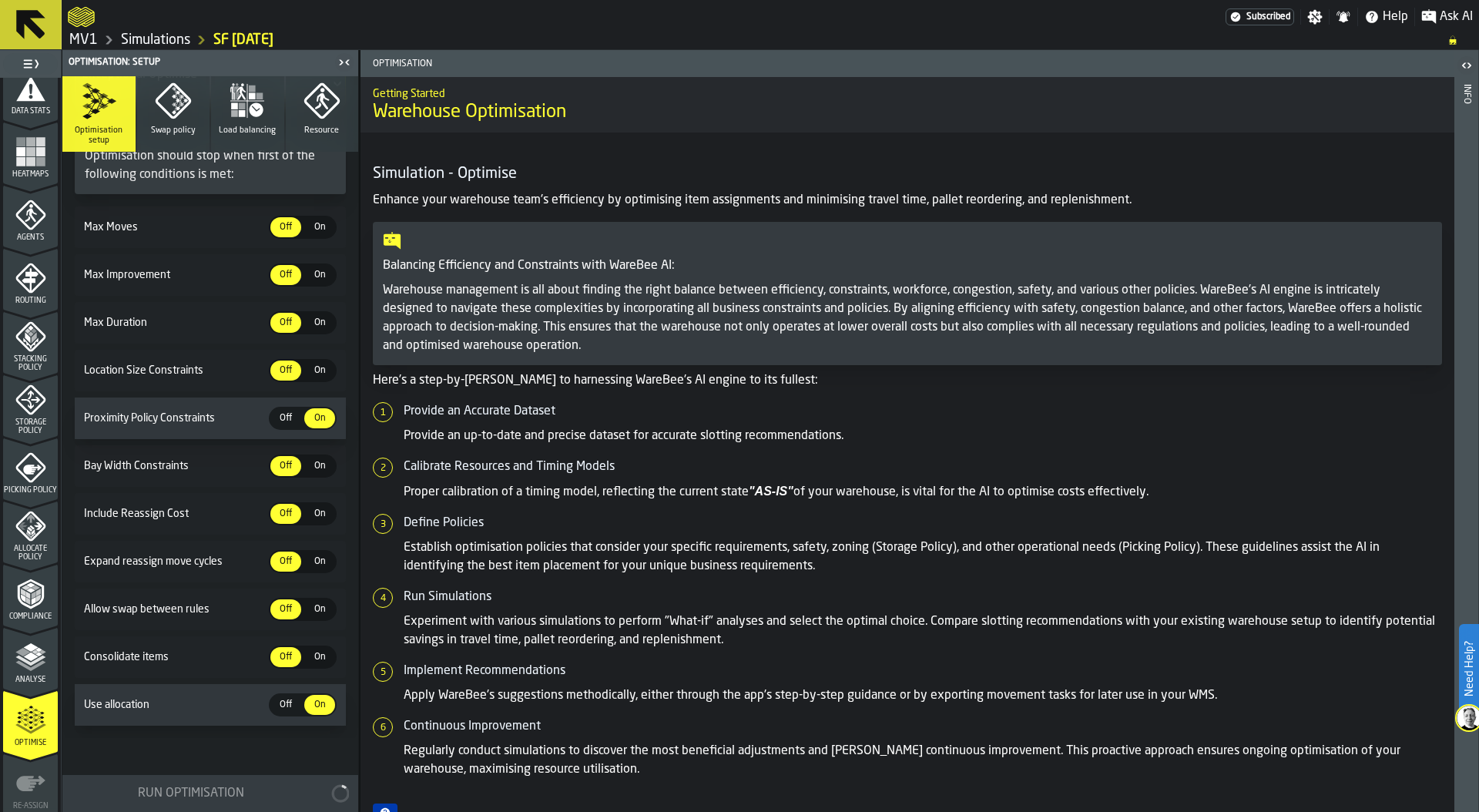
click at [39, 397] on icon "menu Storage Policy" at bounding box center [30, 400] width 30 height 30
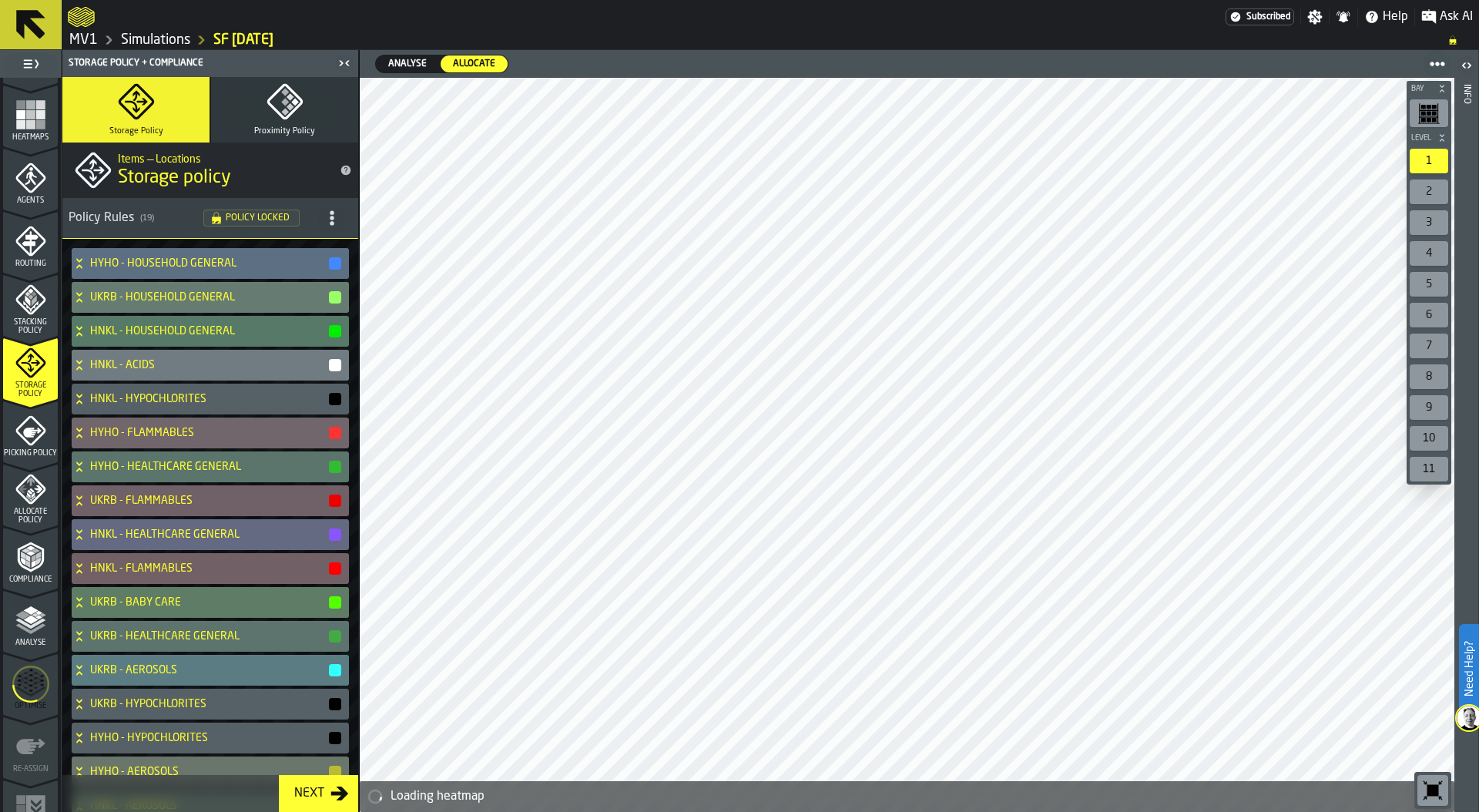
scroll to position [403, 0]
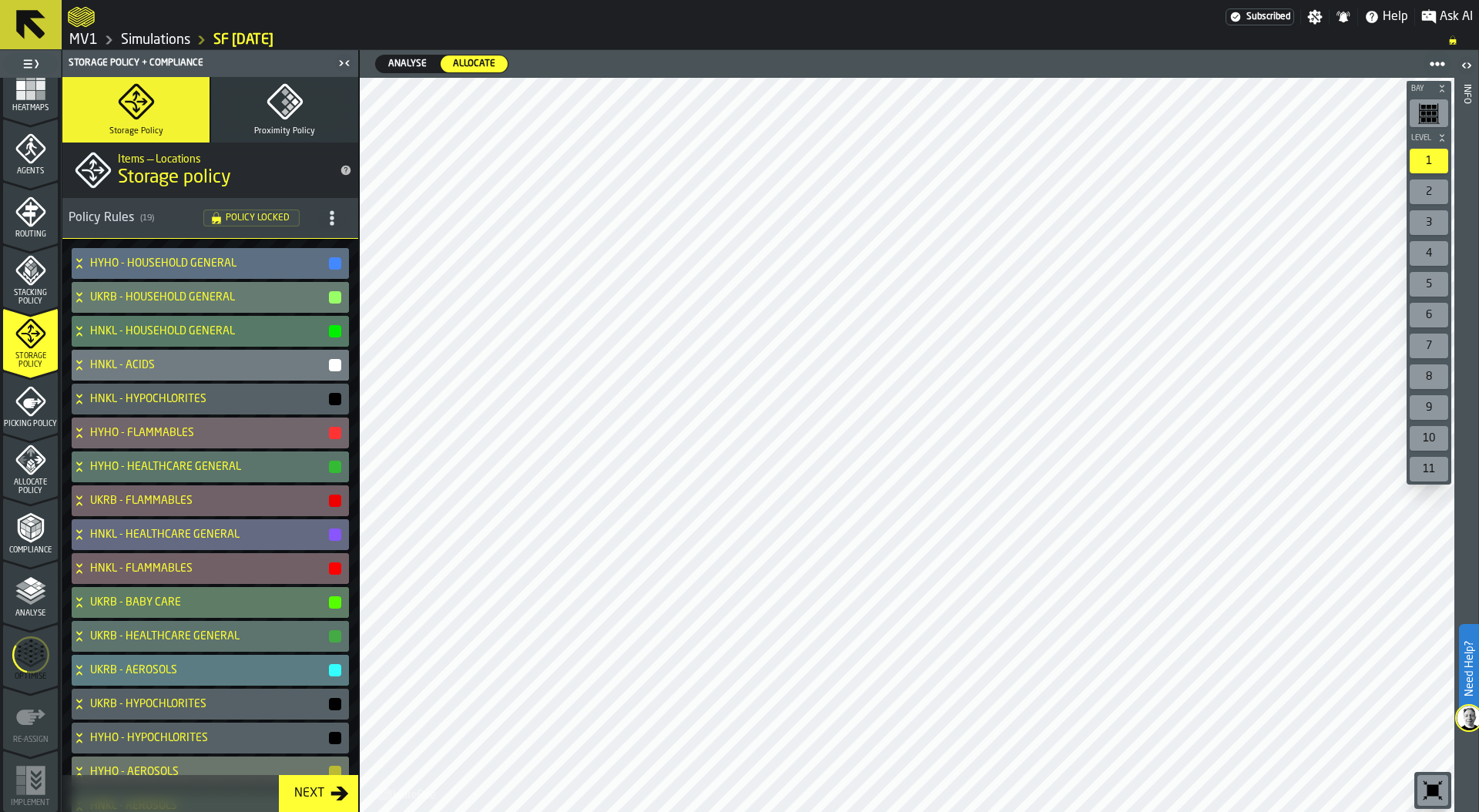
click at [29, 291] on span "Stacking Policy" at bounding box center [30, 297] width 55 height 17
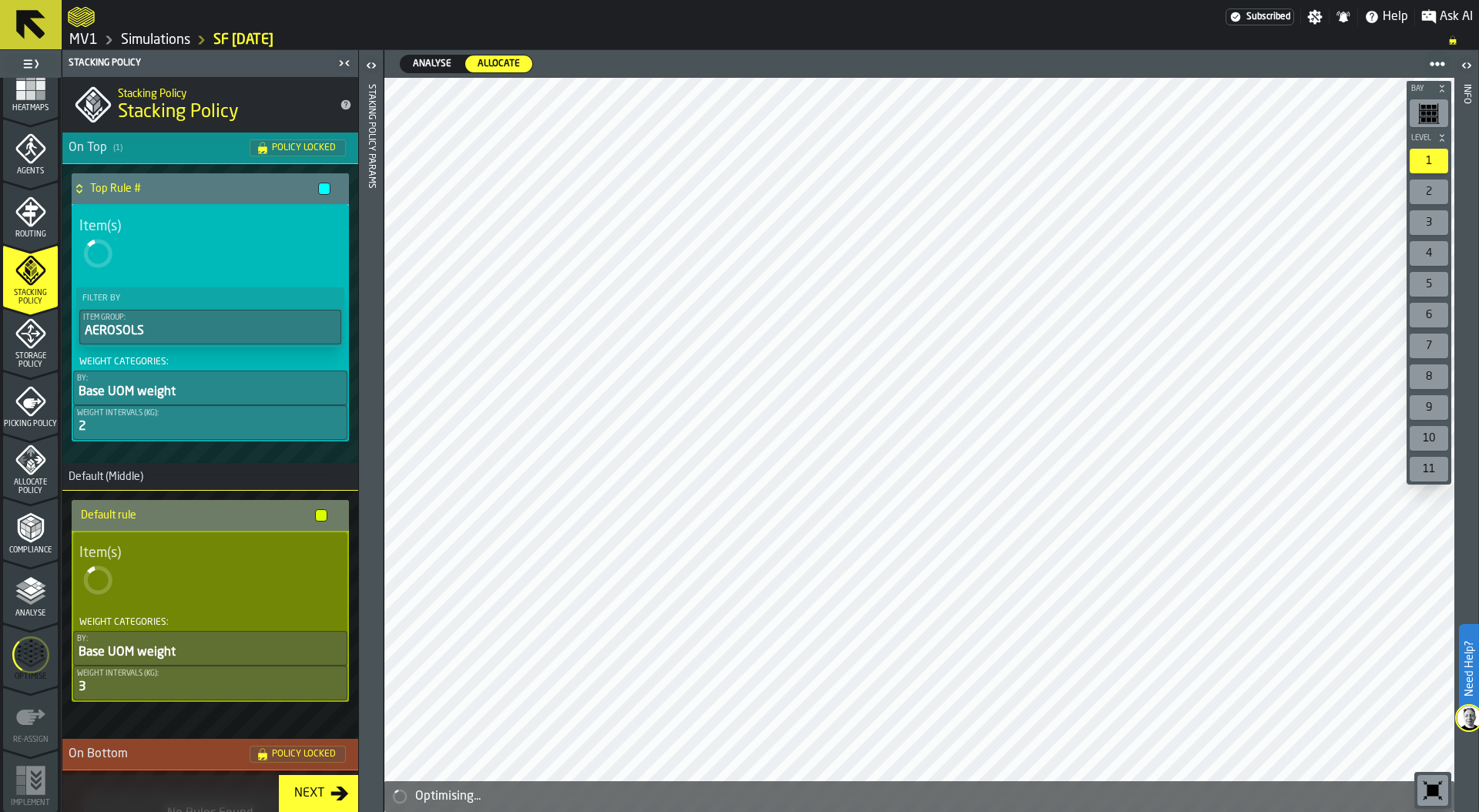
click at [25, 598] on icon "menu Analyse" at bounding box center [31, 590] width 31 height 31
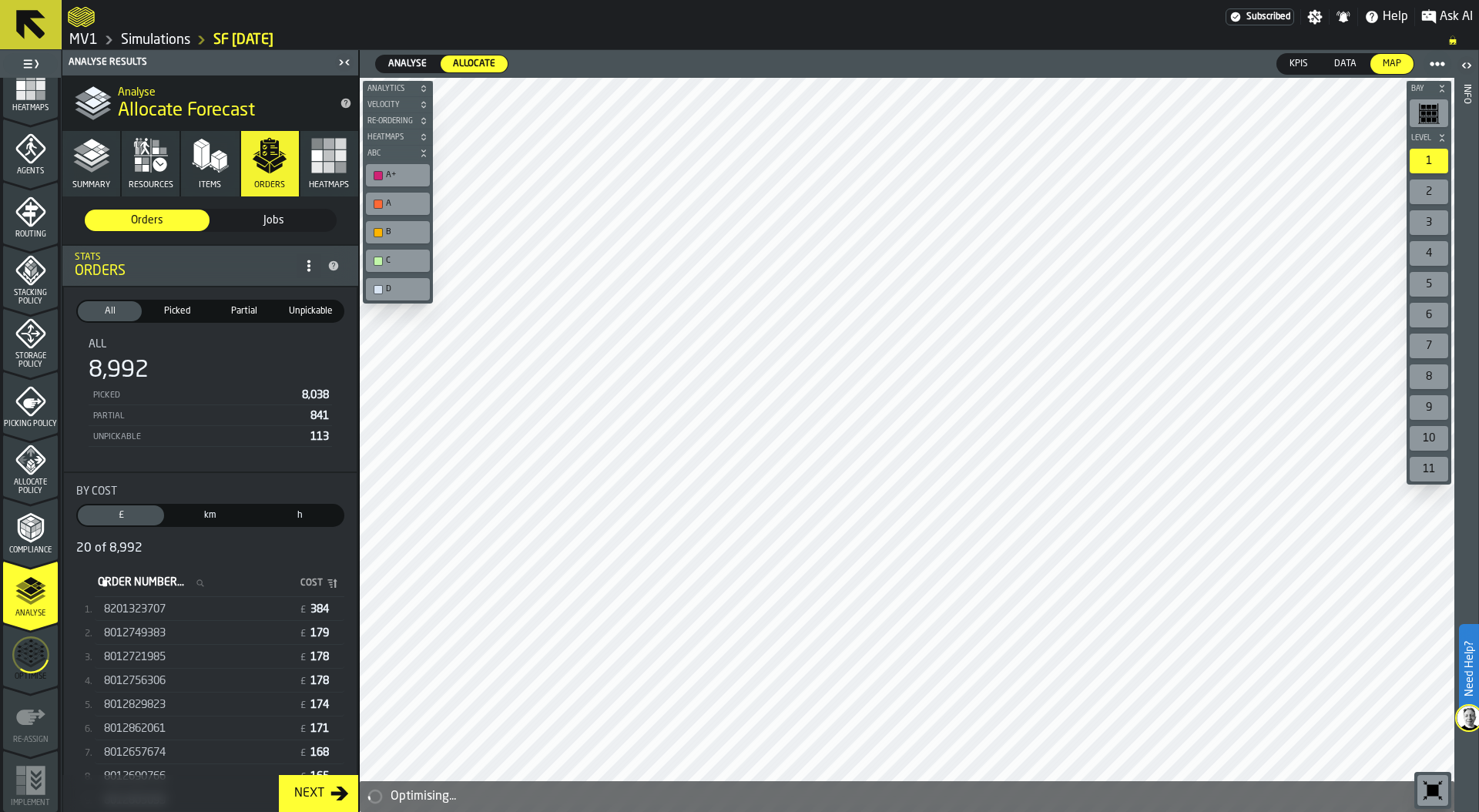
click at [191, 607] on div "8201323707" at bounding box center [198, 609] width 188 height 13
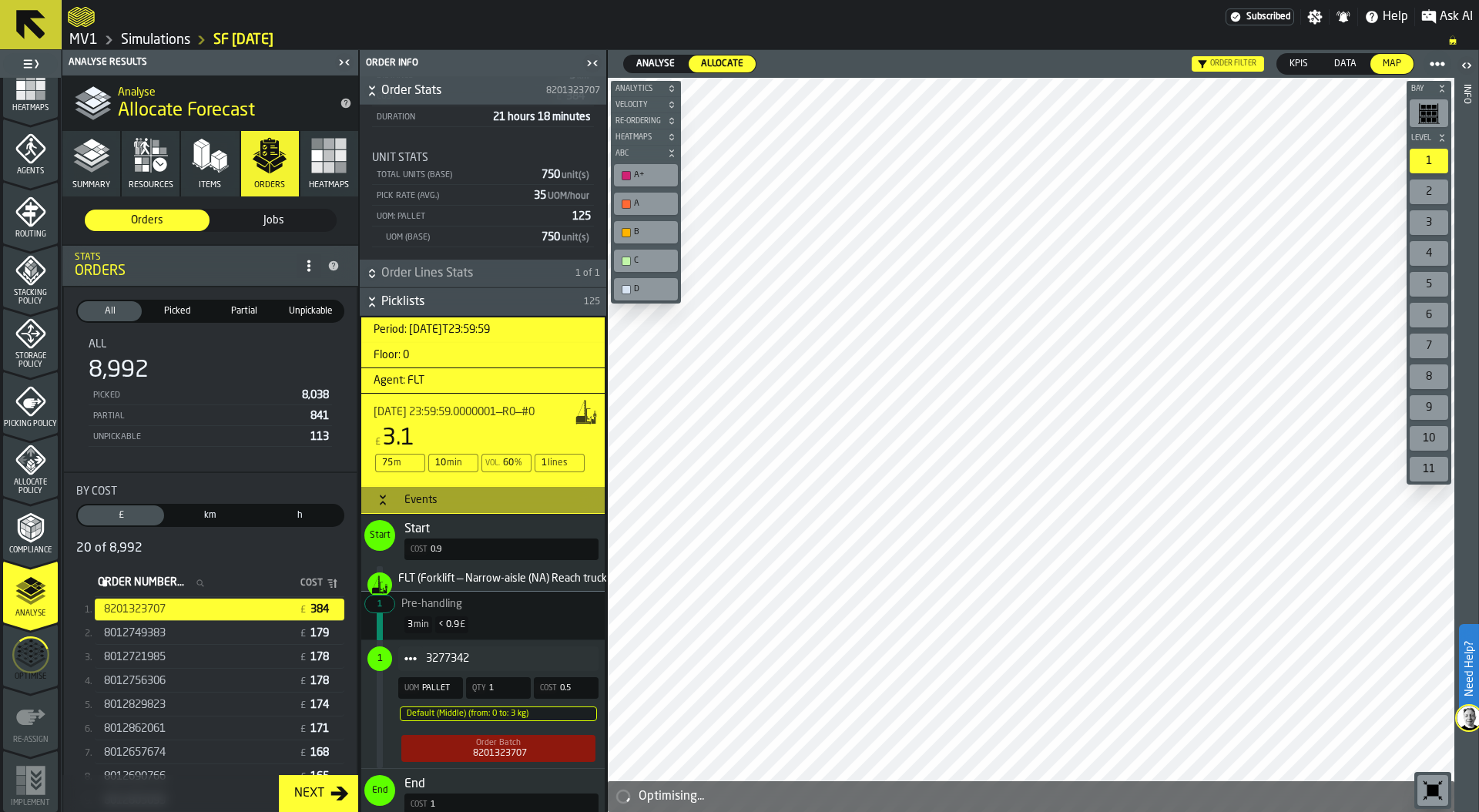
scroll to position [188, 0]
click at [386, 497] on icon "Button-Events-open" at bounding box center [383, 498] width 6 height 4
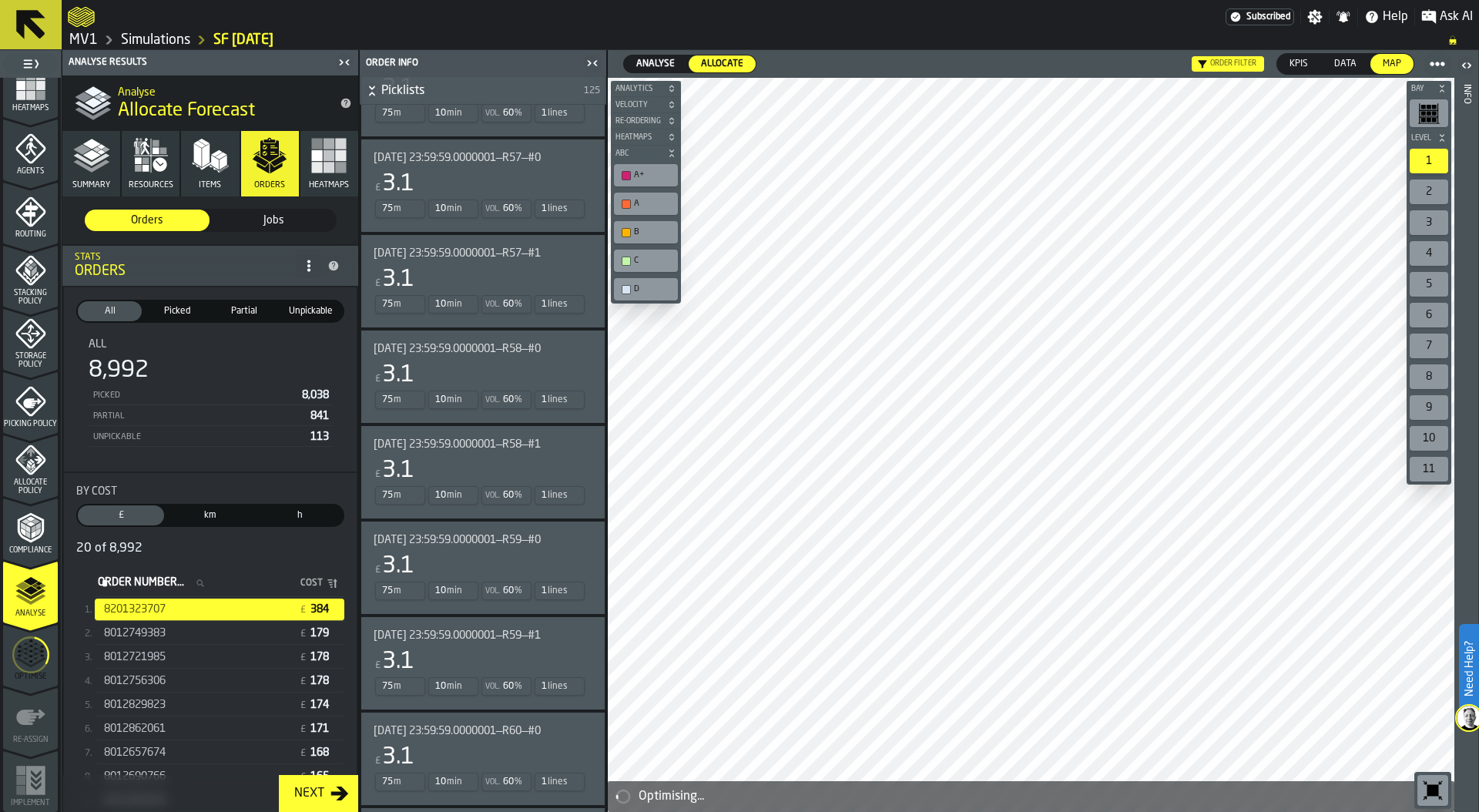
scroll to position [11733, 0]
click at [239, 629] on div "8012749383" at bounding box center [198, 632] width 188 height 13
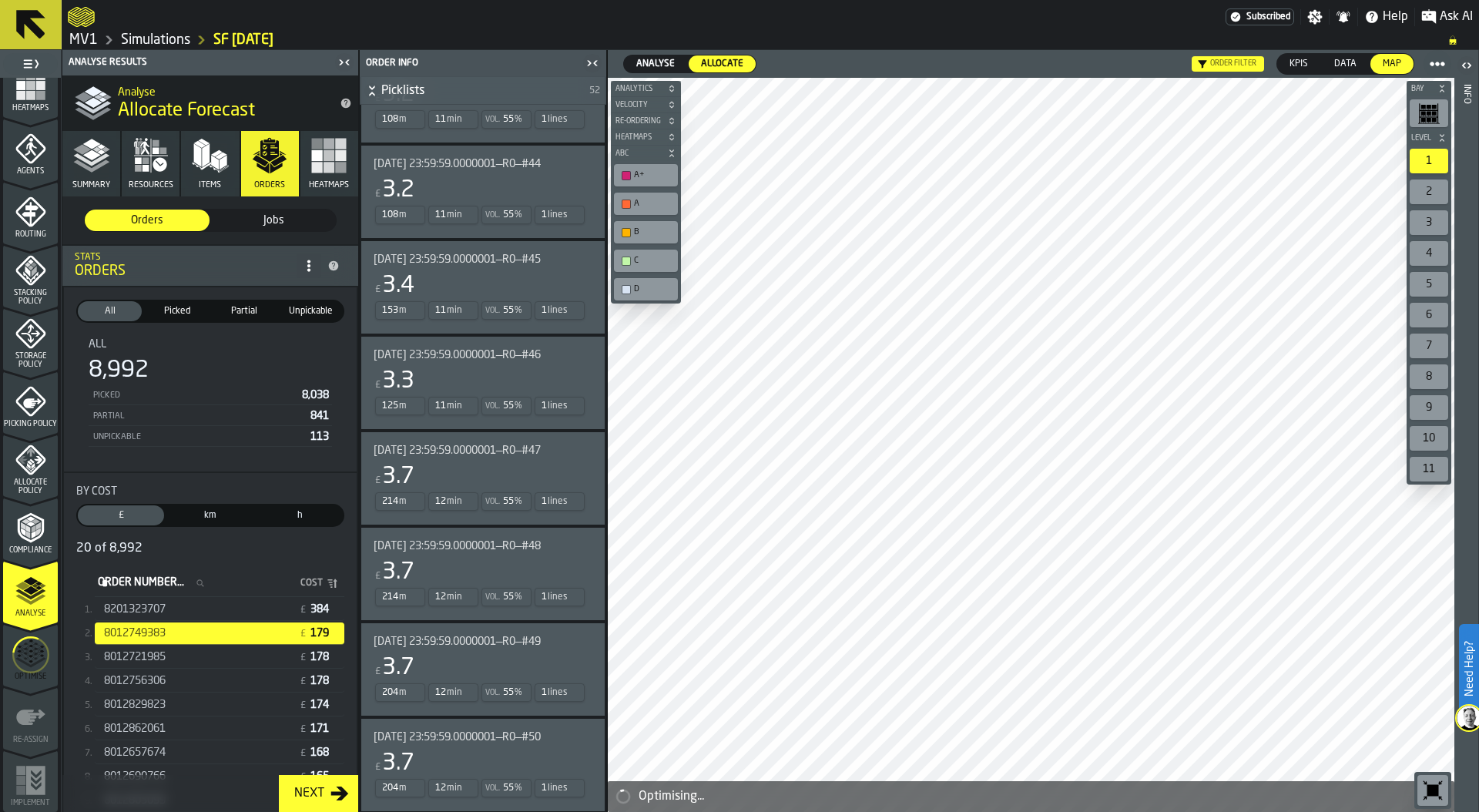
scroll to position [5168, 0]
click at [214, 730] on div "8012862061" at bounding box center [198, 728] width 188 height 13
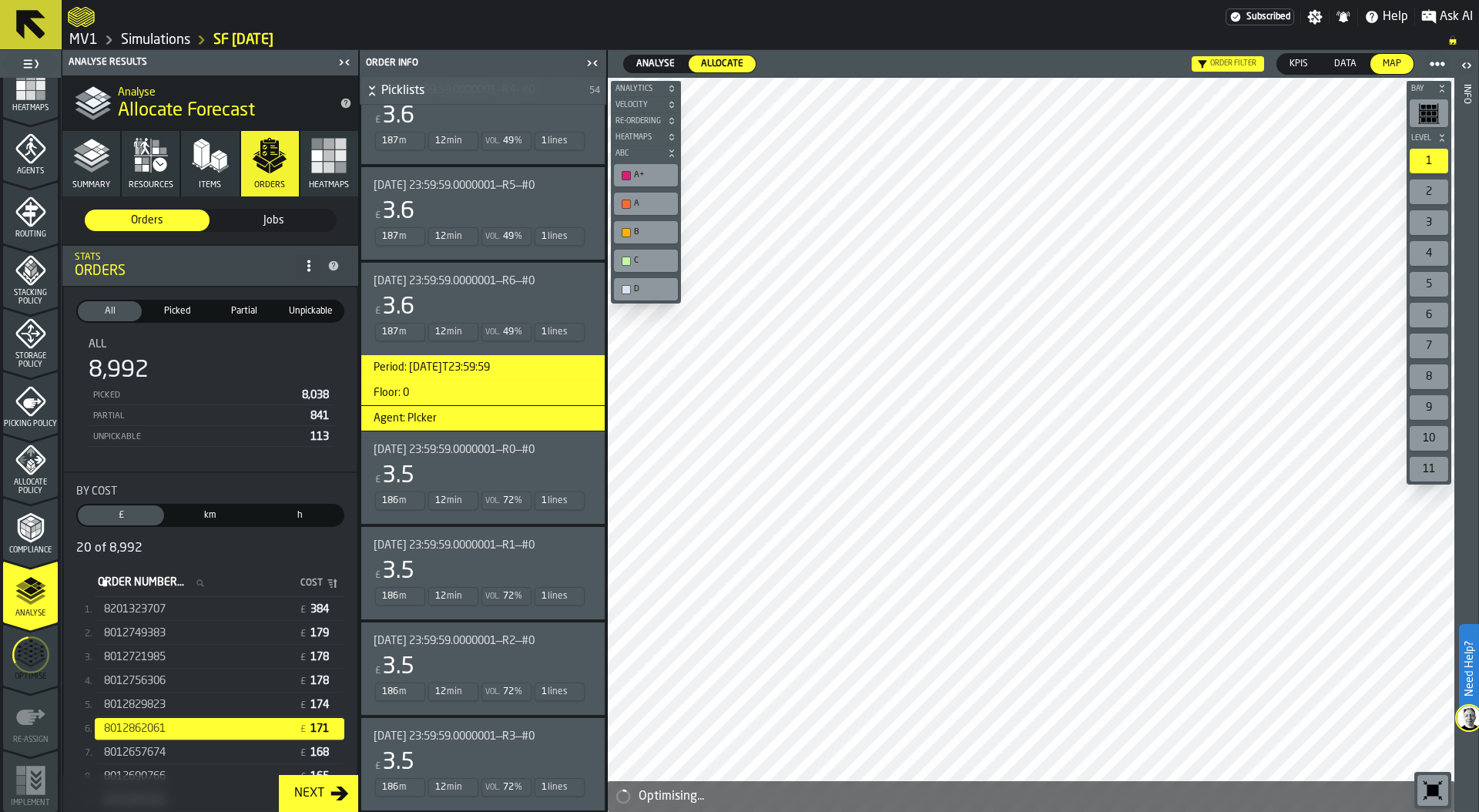
scroll to position [5472, 0]
click at [21, 653] on icon "menu Optimise" at bounding box center [31, 654] width 37 height 61
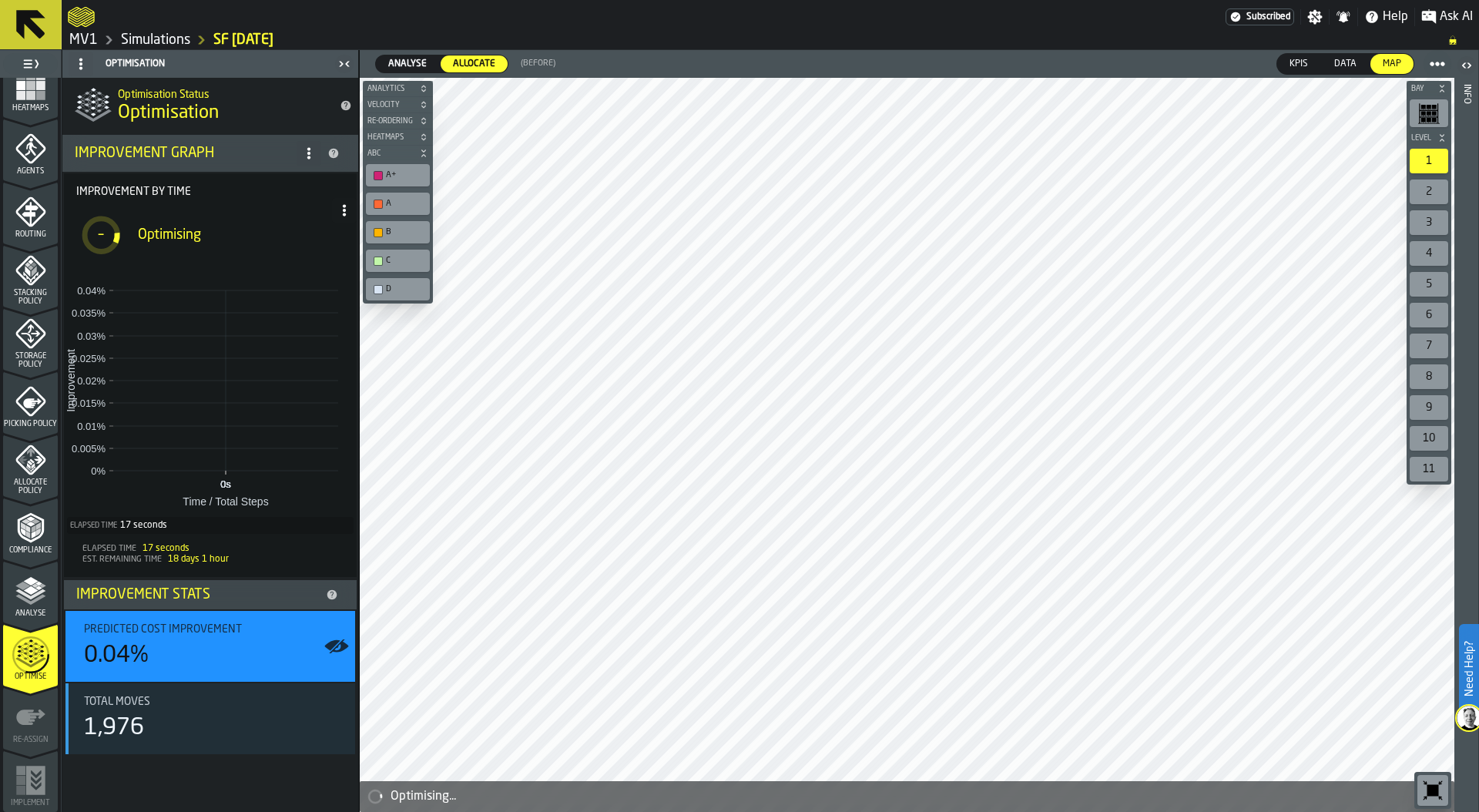
click at [34, 609] on span "Analyse" at bounding box center [30, 613] width 55 height 9
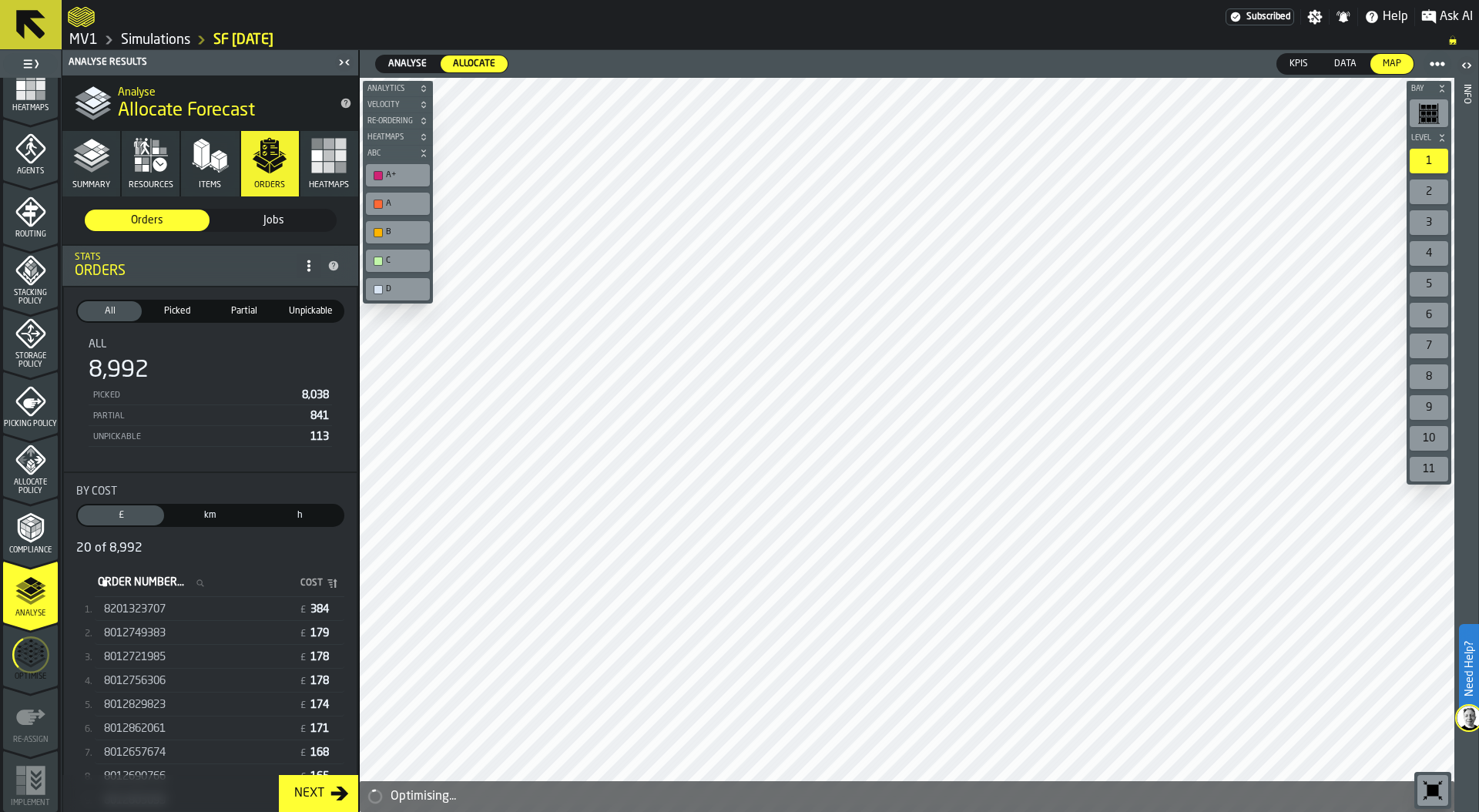
click at [210, 514] on span "km" at bounding box center [210, 515] width 80 height 14
click at [206, 633] on div "8012756330 1" at bounding box center [190, 633] width 173 height 16
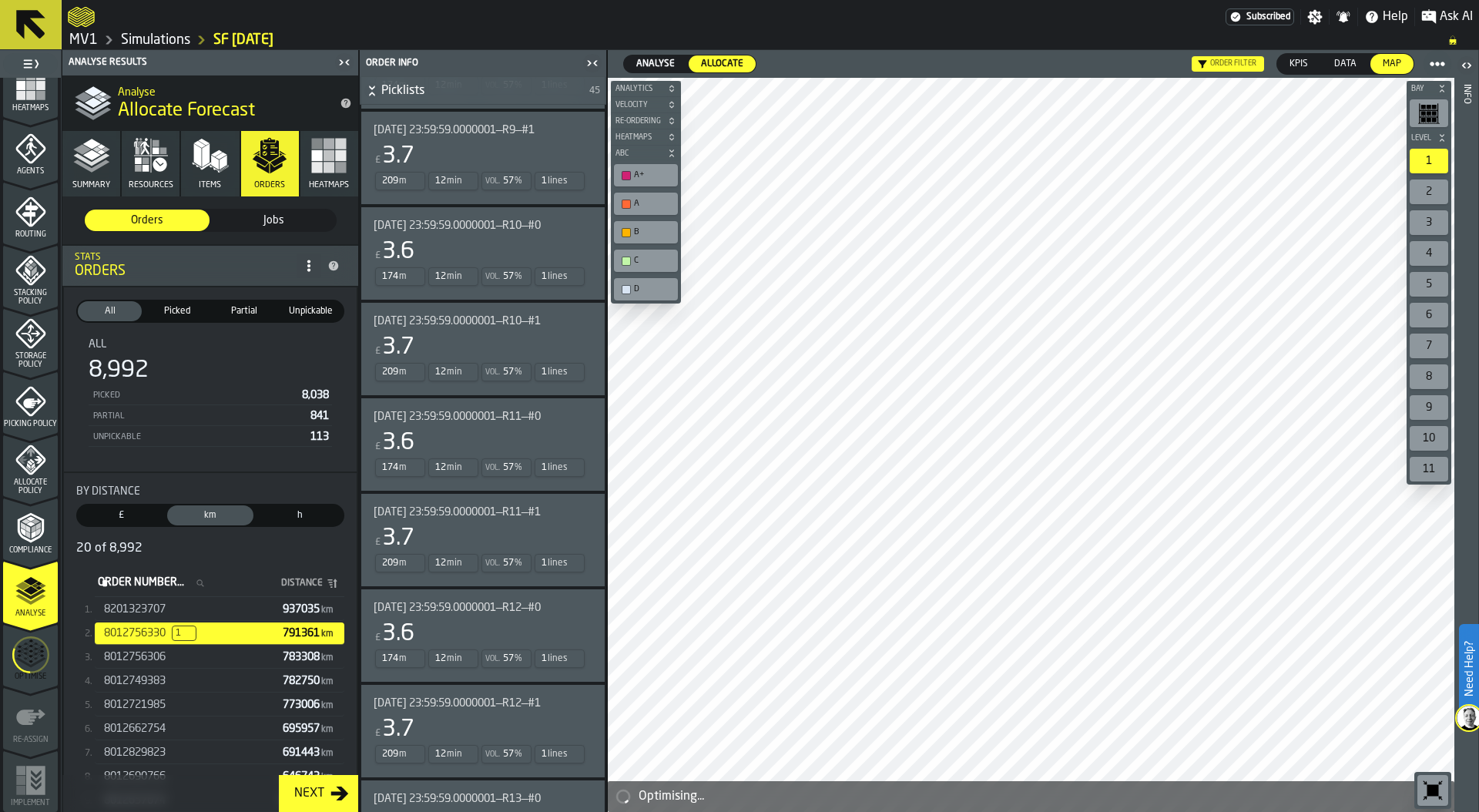
scroll to position [3389, 0]
click at [495, 268] on div "Vol. 57 %" at bounding box center [506, 274] width 50 height 19
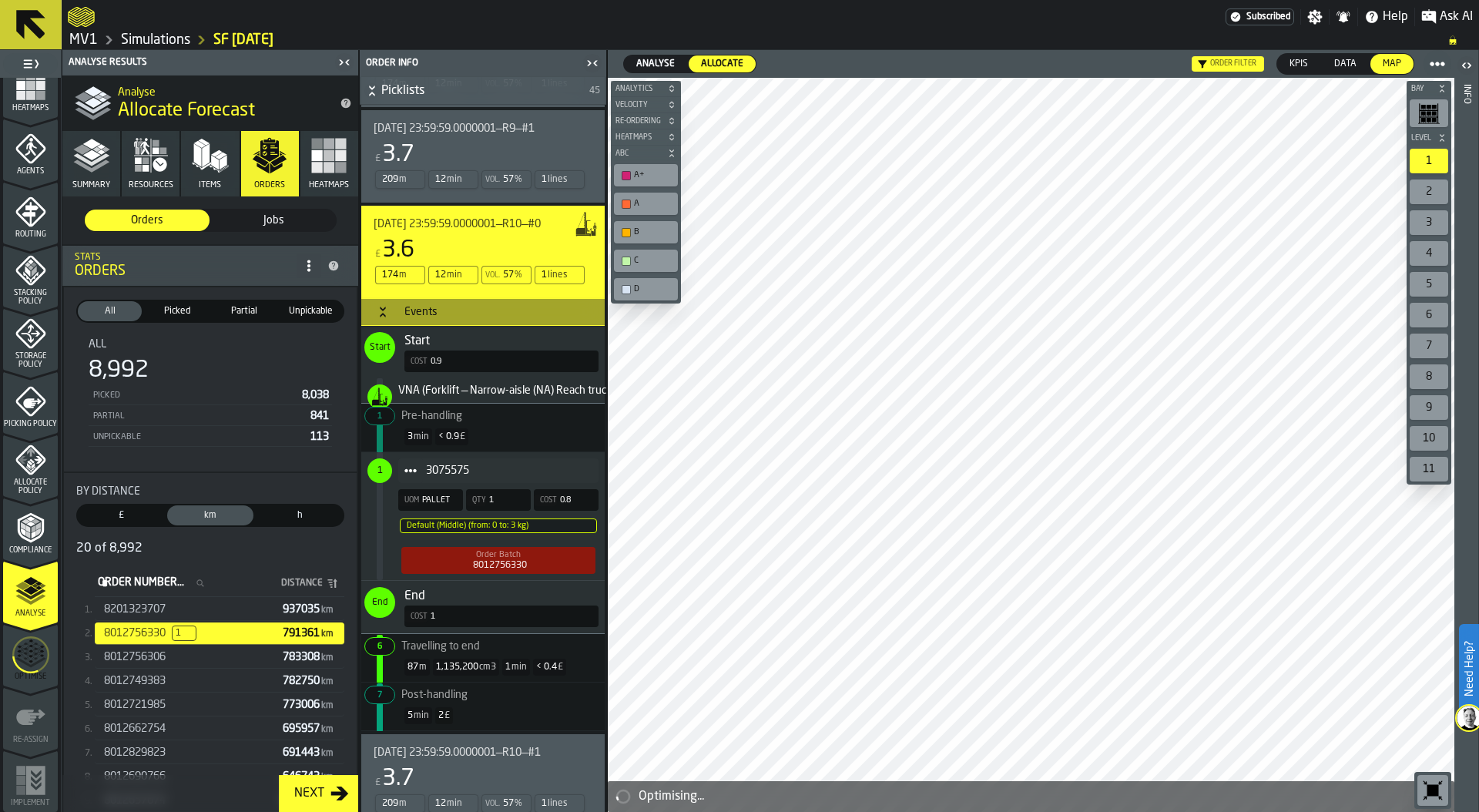
click at [498, 673] on div "1,135,200 cm3" at bounding box center [466, 667] width 66 height 17
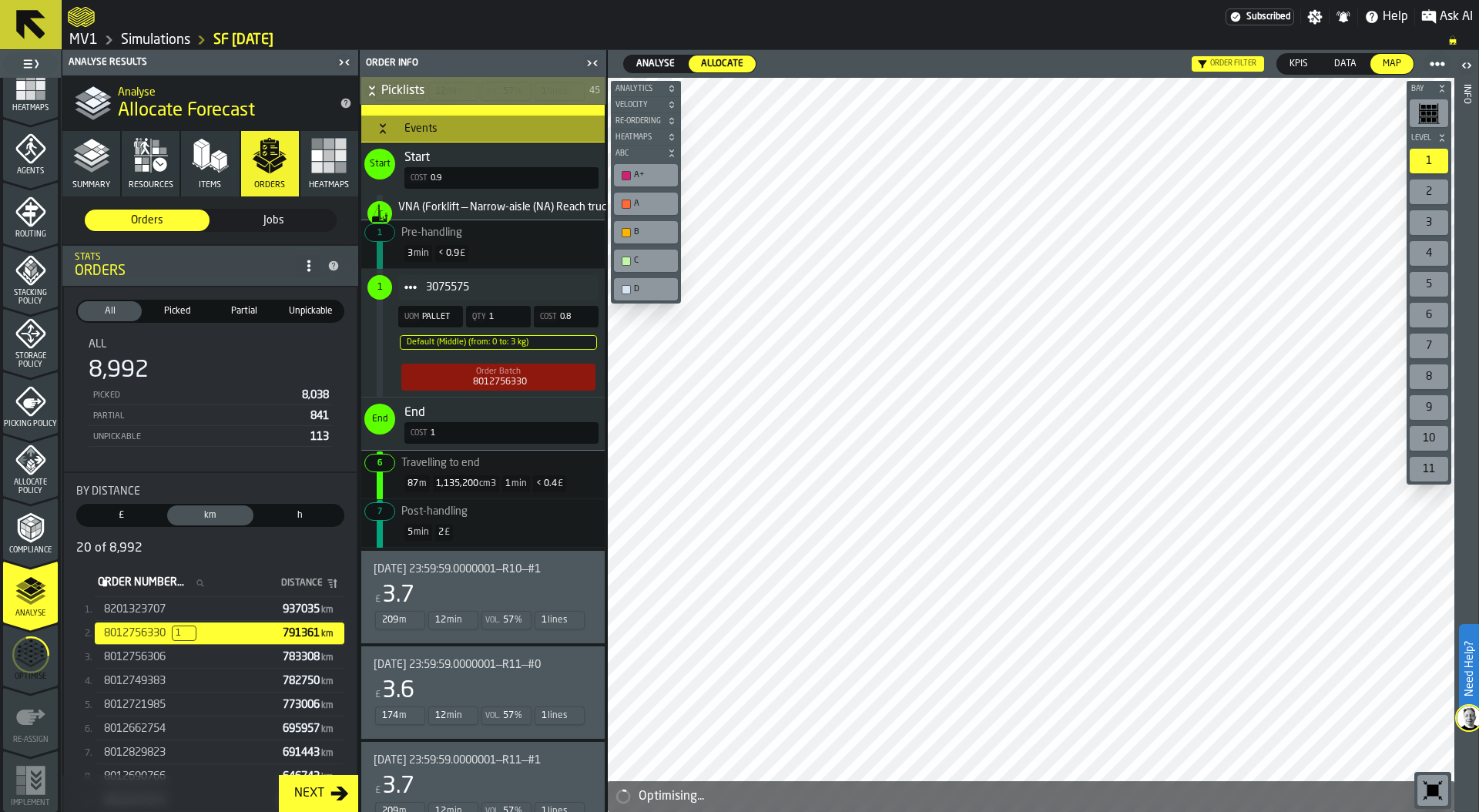
scroll to position [3596, 0]
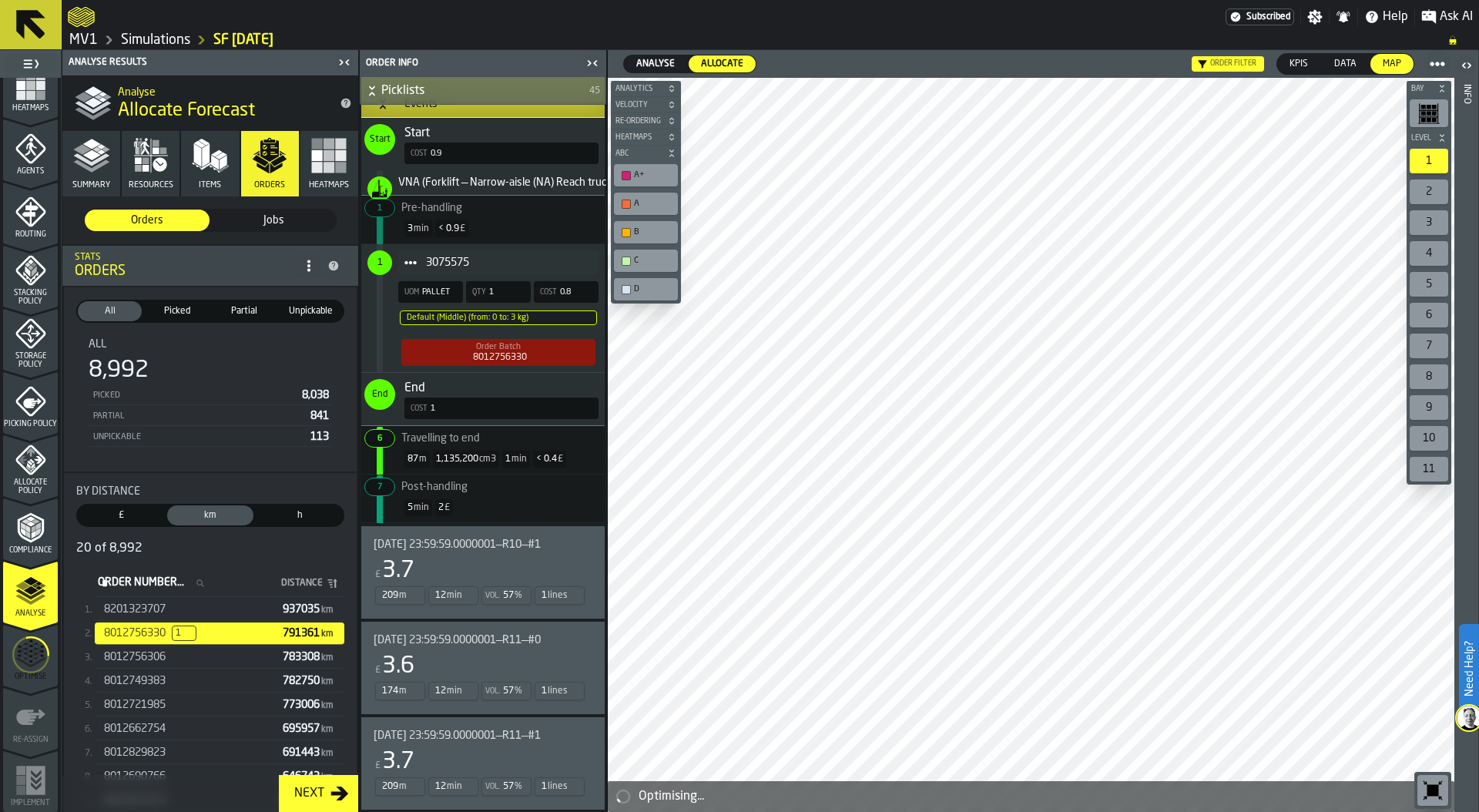
drag, startPoint x: 30, startPoint y: 650, endPoint x: 78, endPoint y: 1, distance: 650.8
click at [30, 650] on icon "menu Optimise" at bounding box center [31, 654] width 37 height 61
